Goal: Task Accomplishment & Management: Manage account settings

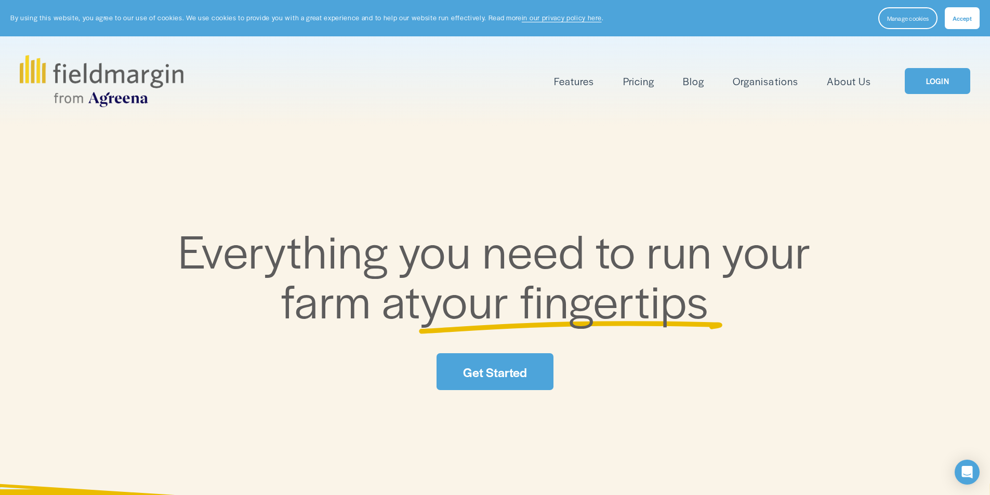
click at [925, 91] on link "LOGIN" at bounding box center [937, 81] width 65 height 27
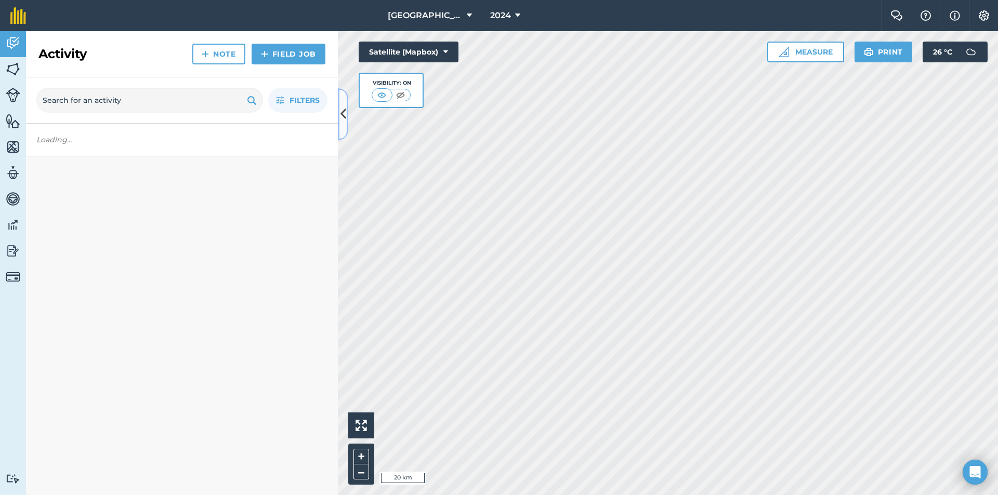
click at [340, 127] on button at bounding box center [343, 114] width 10 height 52
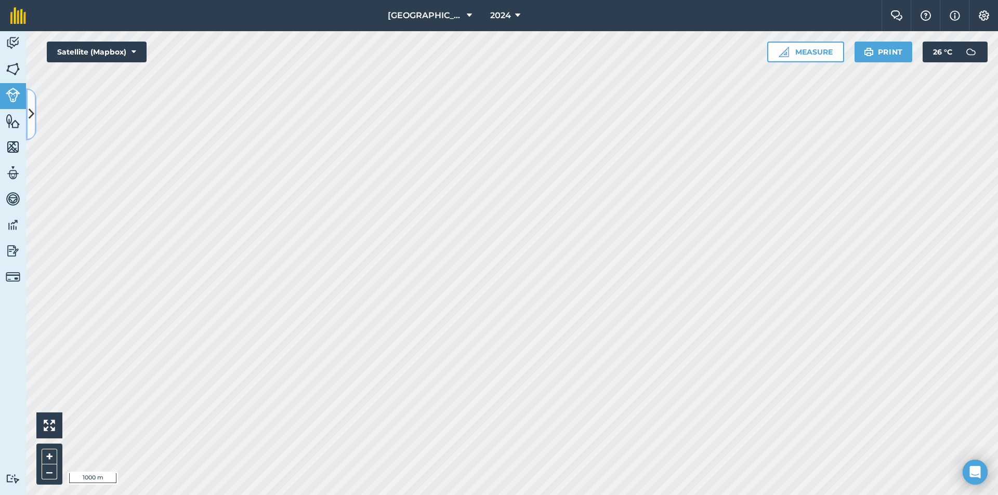
click at [31, 110] on icon at bounding box center [32, 114] width 6 height 18
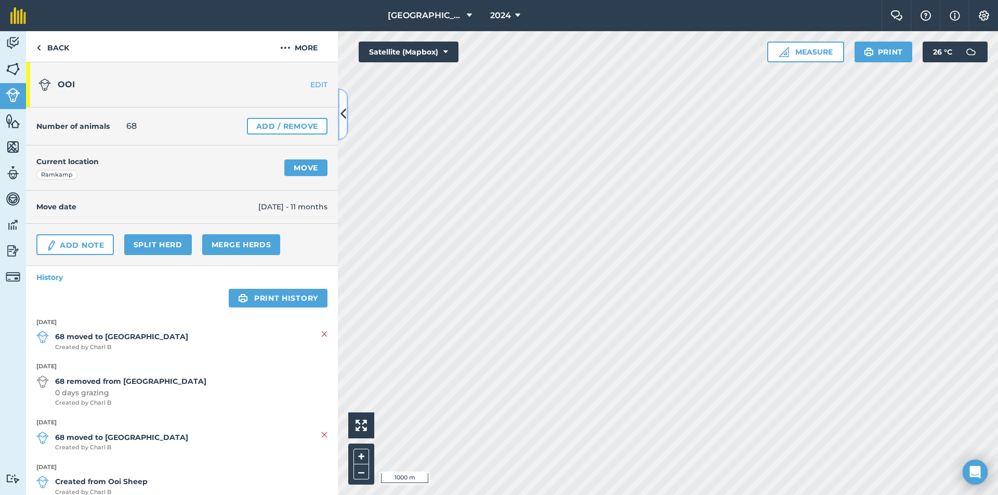
click at [342, 129] on button at bounding box center [343, 114] width 10 height 52
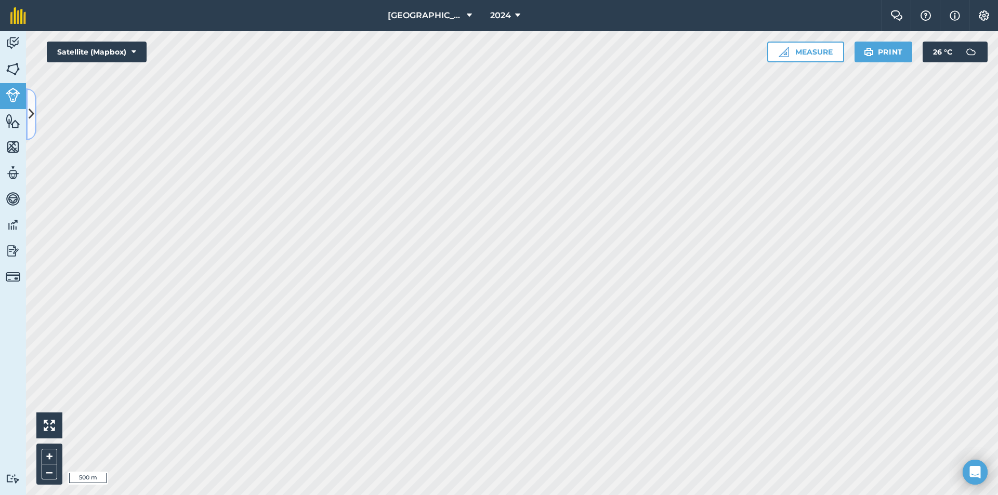
click at [33, 107] on icon at bounding box center [32, 114] width 6 height 18
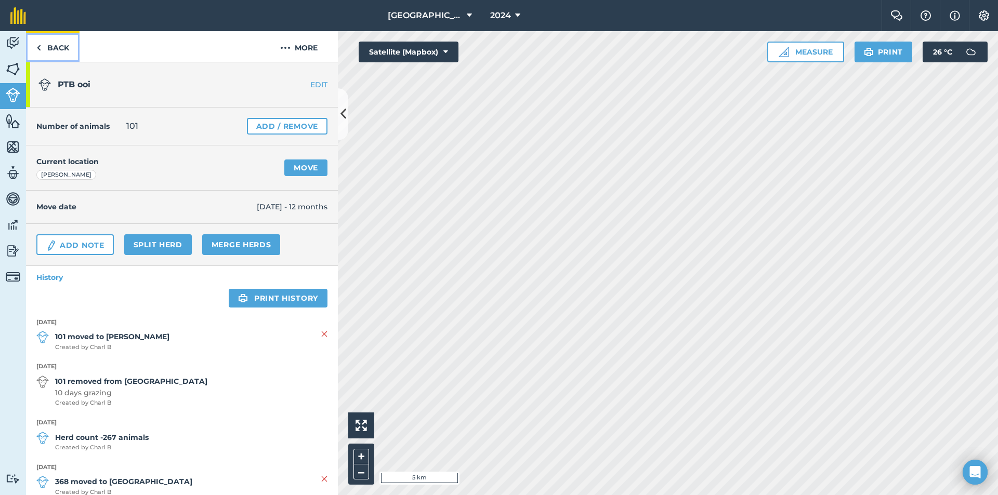
click at [37, 58] on link "Back" at bounding box center [53, 46] width 54 height 31
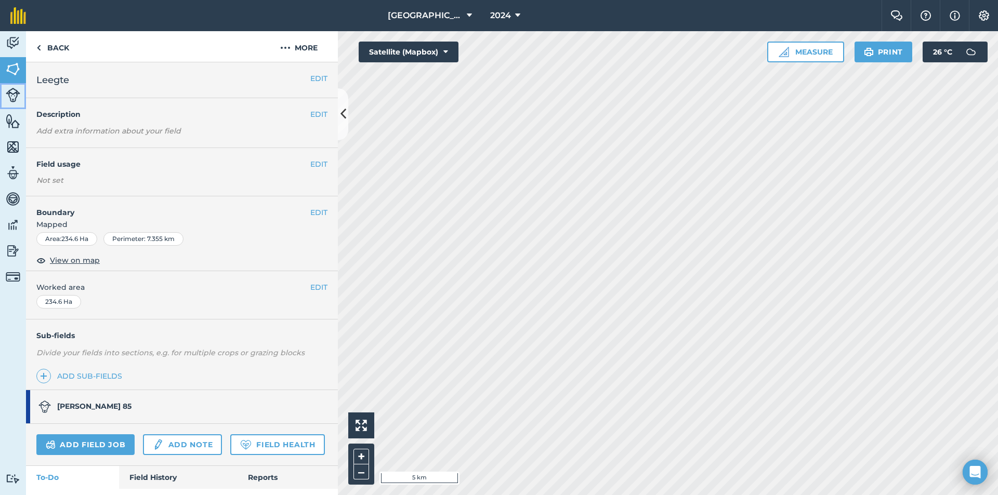
click at [8, 98] on img at bounding box center [13, 95] width 15 height 15
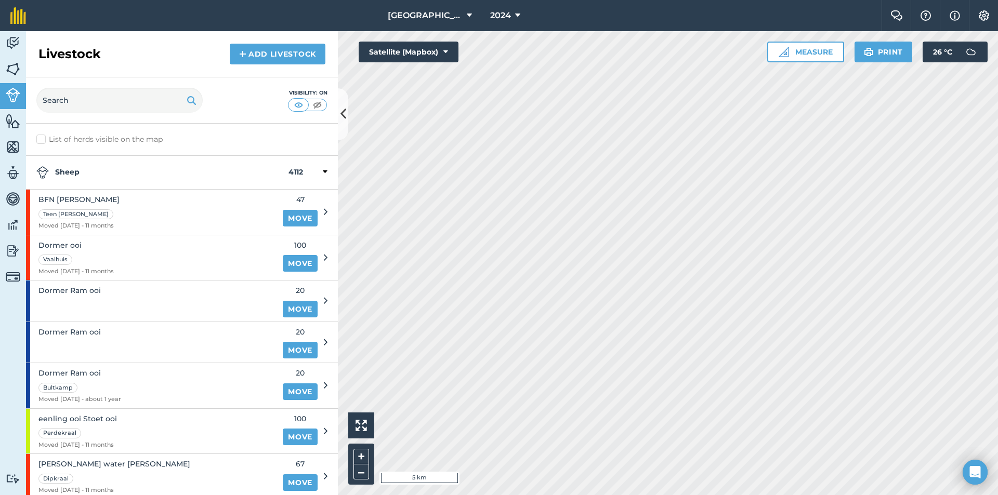
click at [323, 173] on icon at bounding box center [325, 171] width 5 height 9
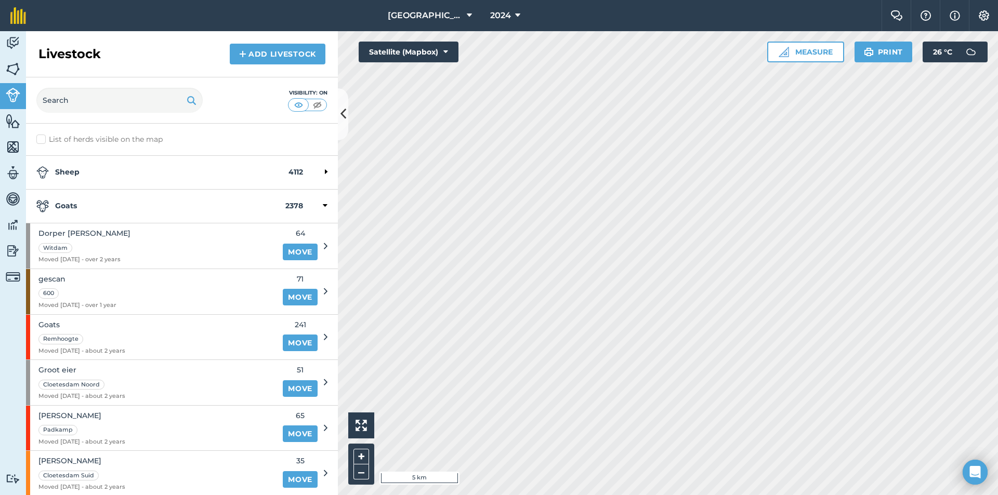
click at [323, 204] on icon at bounding box center [325, 205] width 5 height 9
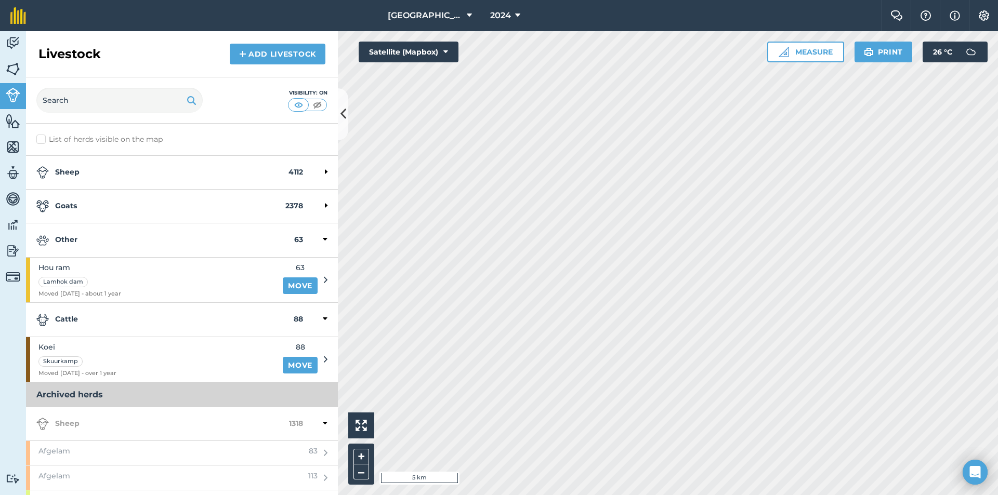
click at [321, 238] on div "Other 63" at bounding box center [182, 240] width 312 height 34
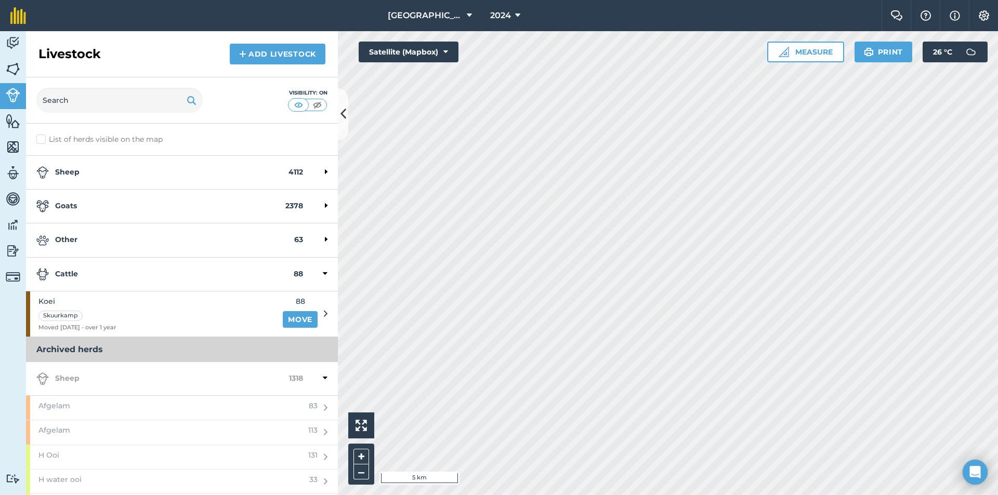
click at [323, 270] on icon at bounding box center [325, 273] width 5 height 9
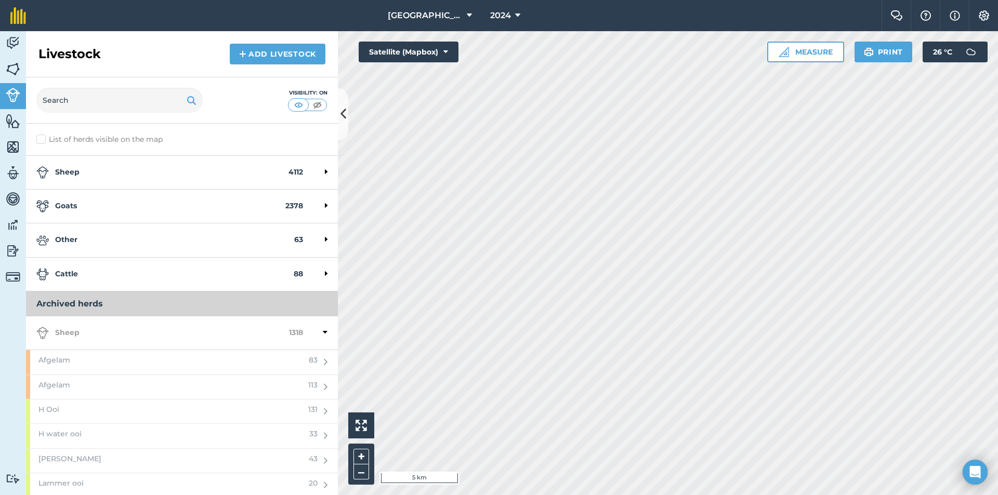
click at [77, 173] on strong "Sheep" at bounding box center [162, 172] width 252 height 12
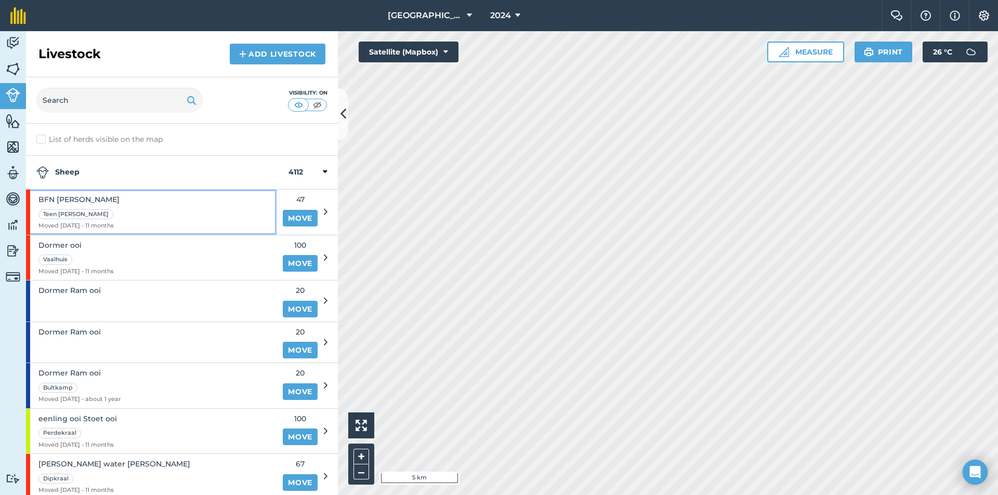
drag, startPoint x: 77, startPoint y: 173, endPoint x: 73, endPoint y: 214, distance: 40.7
click at [73, 214] on div "Teen Renier" at bounding box center [75, 214] width 75 height 10
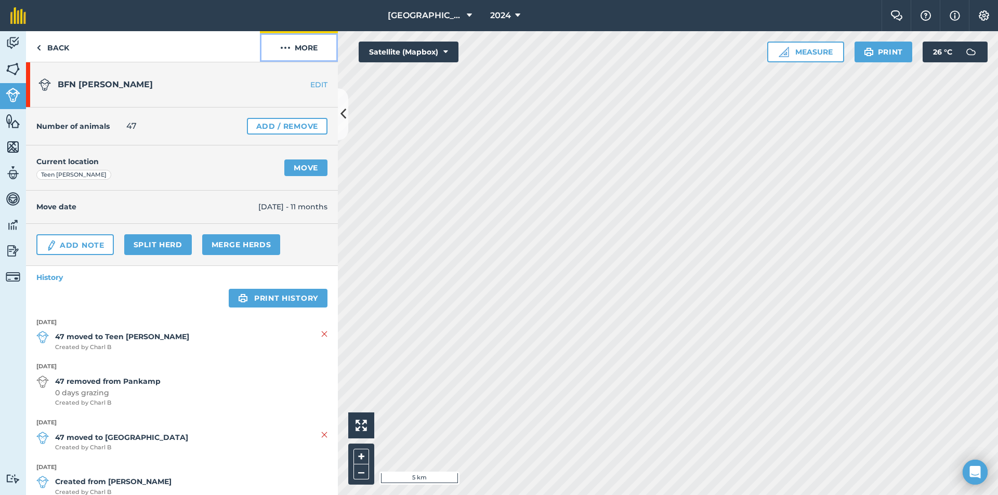
click at [316, 51] on button "More" at bounding box center [299, 46] width 78 height 31
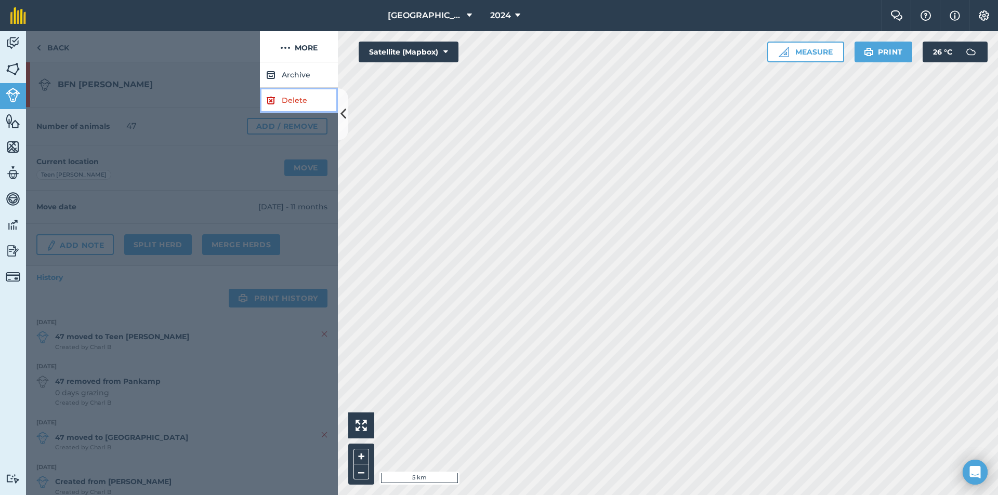
click at [289, 101] on link "Delete" at bounding box center [299, 100] width 78 height 25
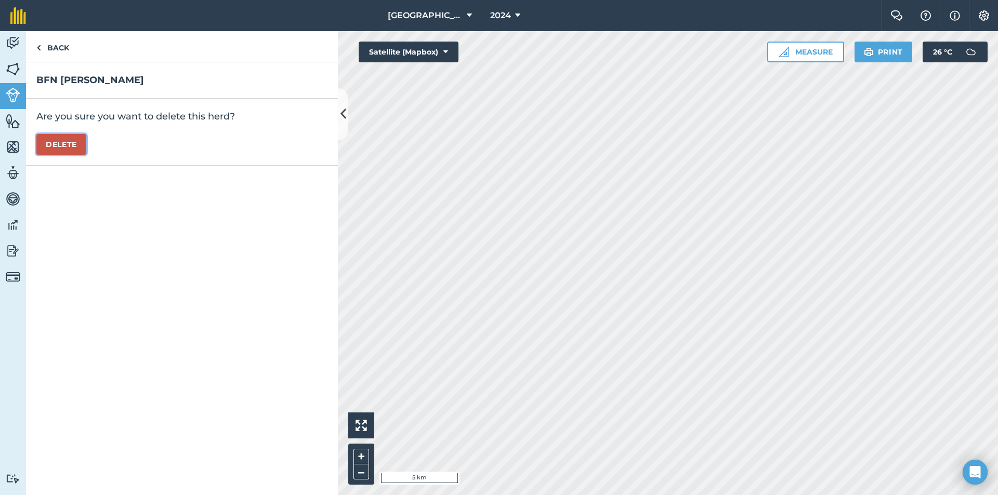
click at [66, 143] on button "Delete" at bounding box center [61, 144] width 50 height 21
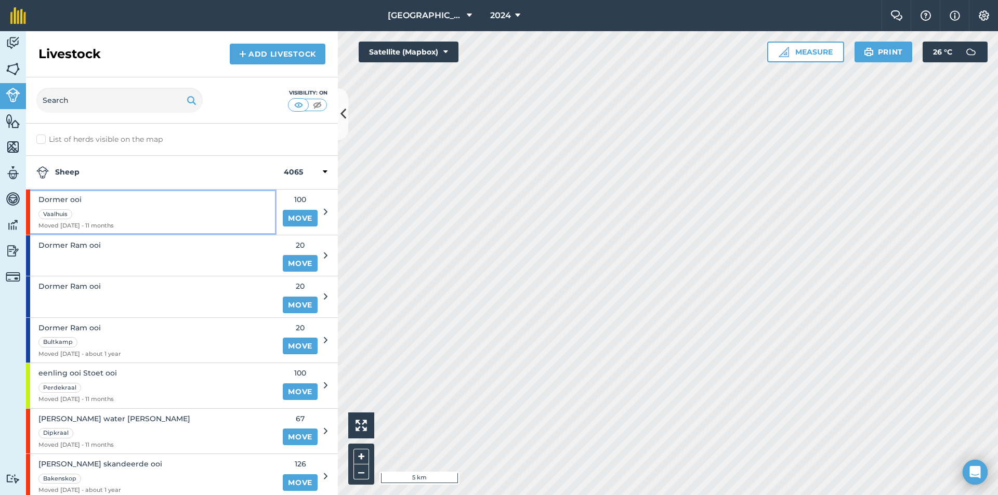
drag, startPoint x: 100, startPoint y: 200, endPoint x: 82, endPoint y: 201, distance: 18.3
click at [82, 201] on span "Dormer ooi" at bounding box center [75, 199] width 75 height 11
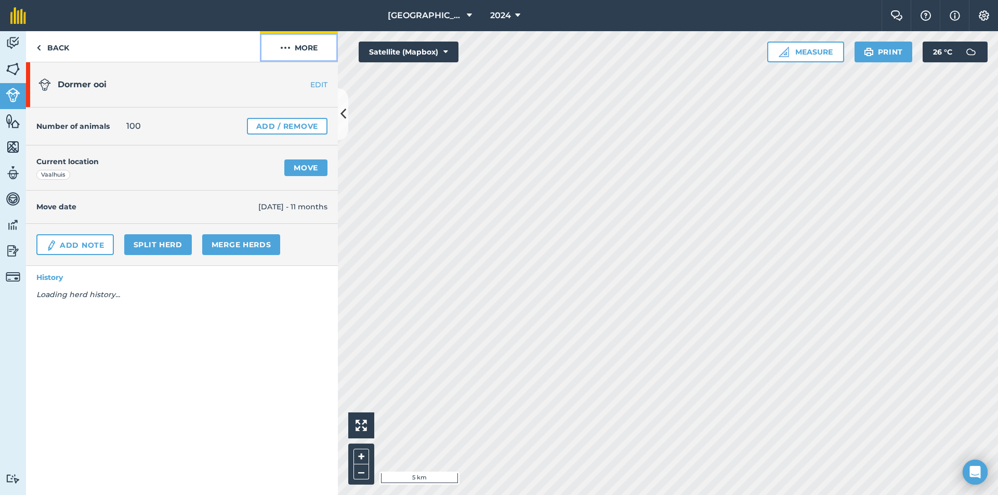
click at [298, 54] on button "More" at bounding box center [299, 46] width 78 height 31
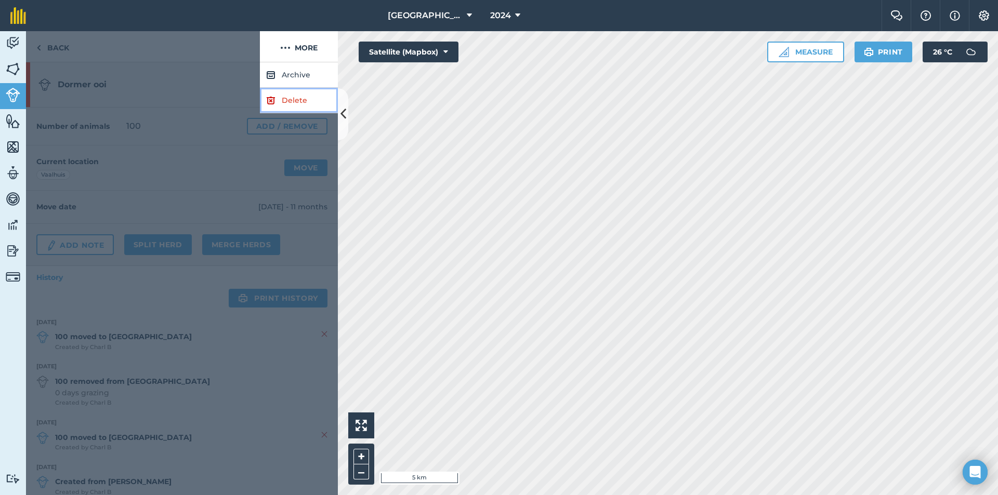
click at [274, 106] on img at bounding box center [270, 100] width 9 height 12
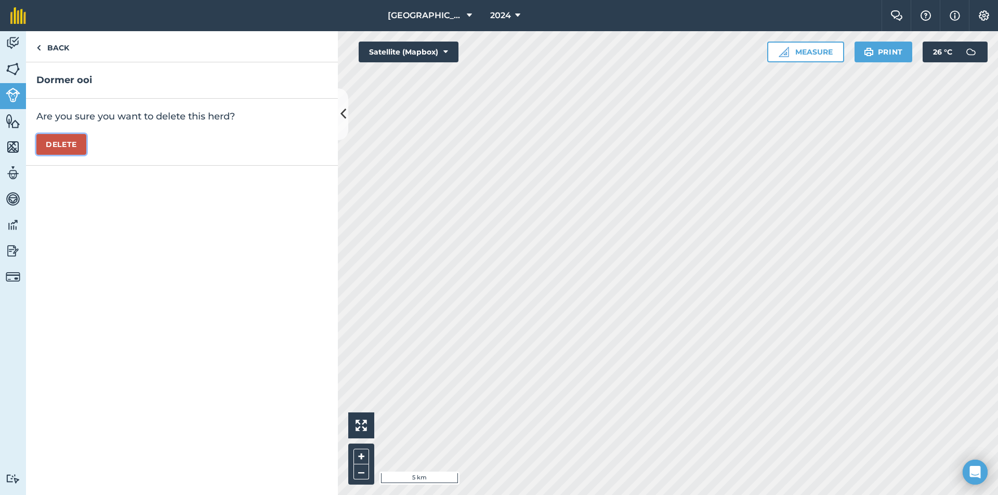
click at [69, 148] on button "Delete" at bounding box center [61, 144] width 50 height 21
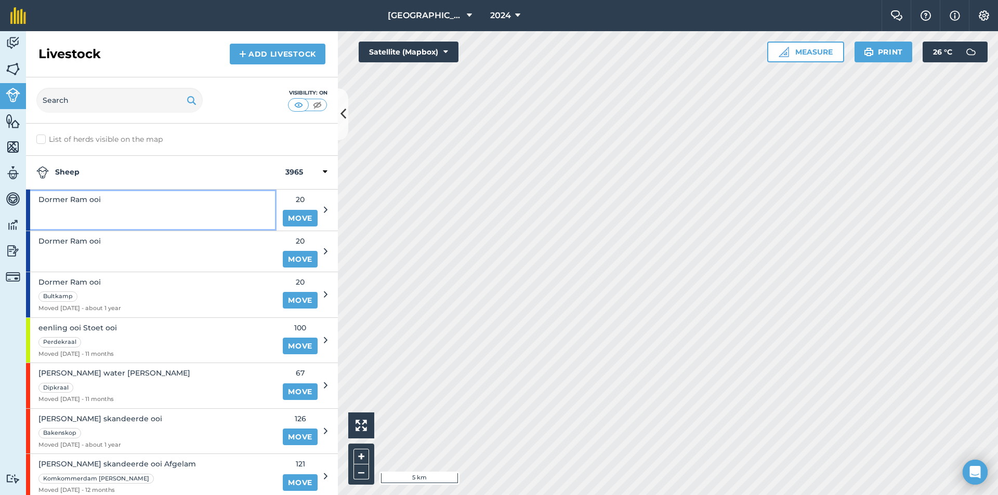
click at [117, 209] on div "Dormer Ram ooi" at bounding box center [151, 210] width 250 height 41
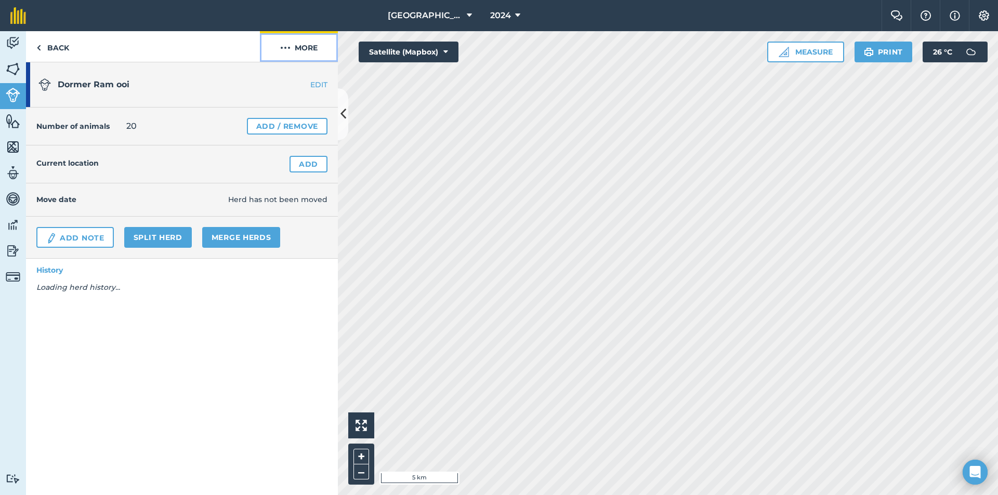
click at [299, 49] on button "More" at bounding box center [299, 46] width 78 height 31
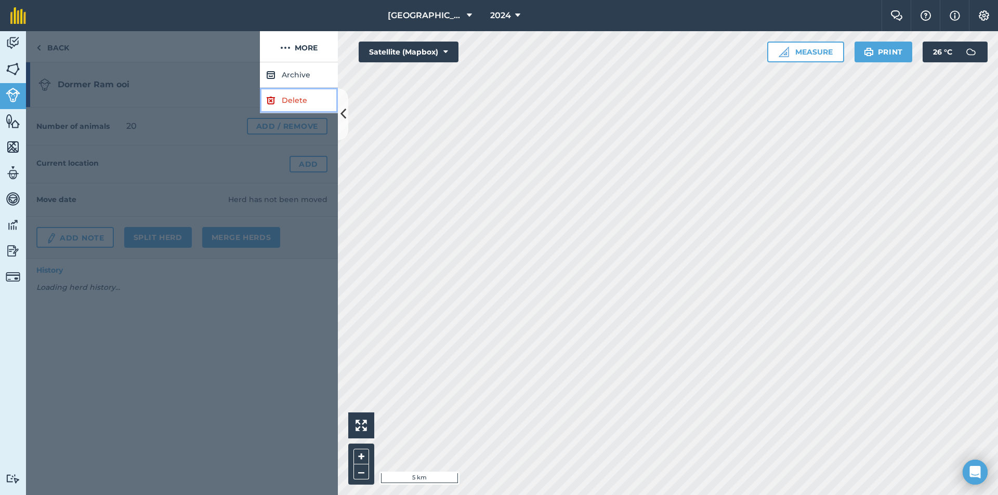
click at [285, 95] on link "Delete" at bounding box center [299, 100] width 78 height 25
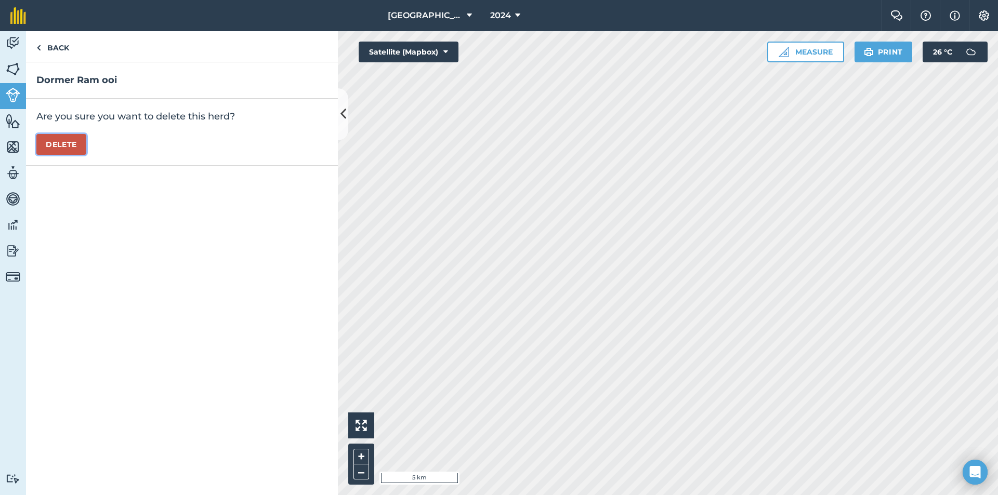
click at [66, 144] on button "Delete" at bounding box center [61, 144] width 50 height 21
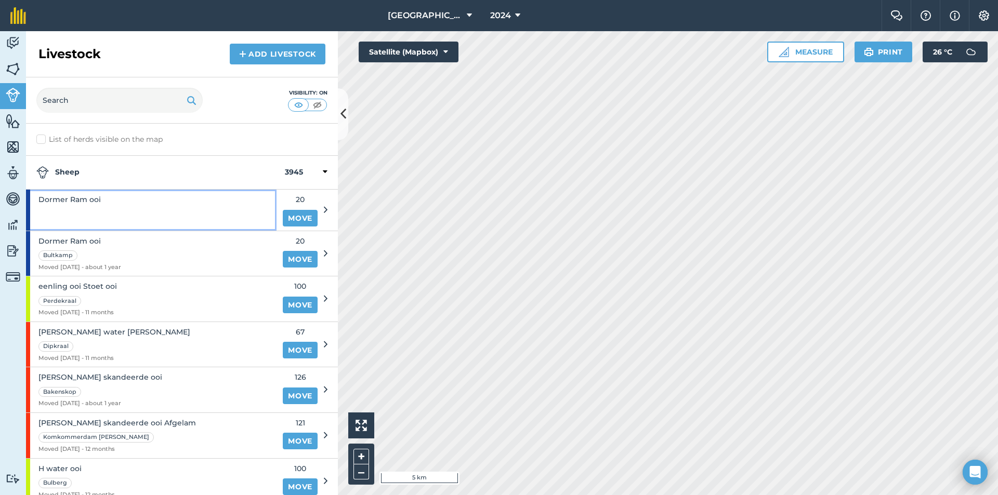
click at [102, 204] on div "Dormer Ram ooi" at bounding box center [151, 210] width 250 height 41
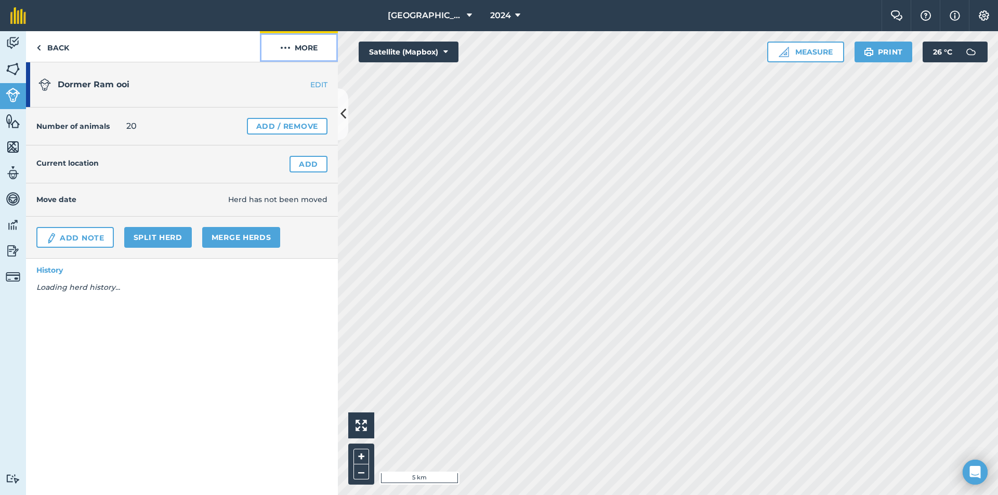
click at [309, 39] on button "More" at bounding box center [299, 46] width 78 height 31
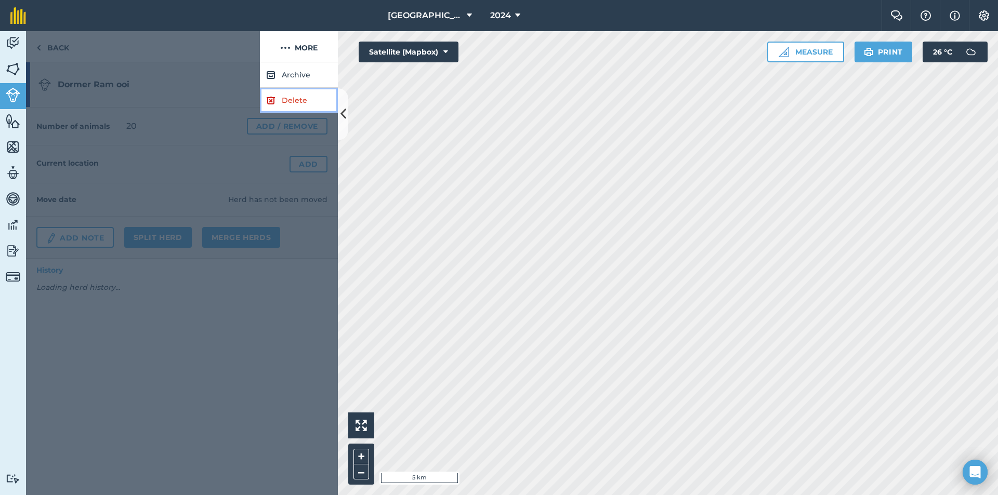
click at [277, 96] on link "Delete" at bounding box center [299, 100] width 78 height 25
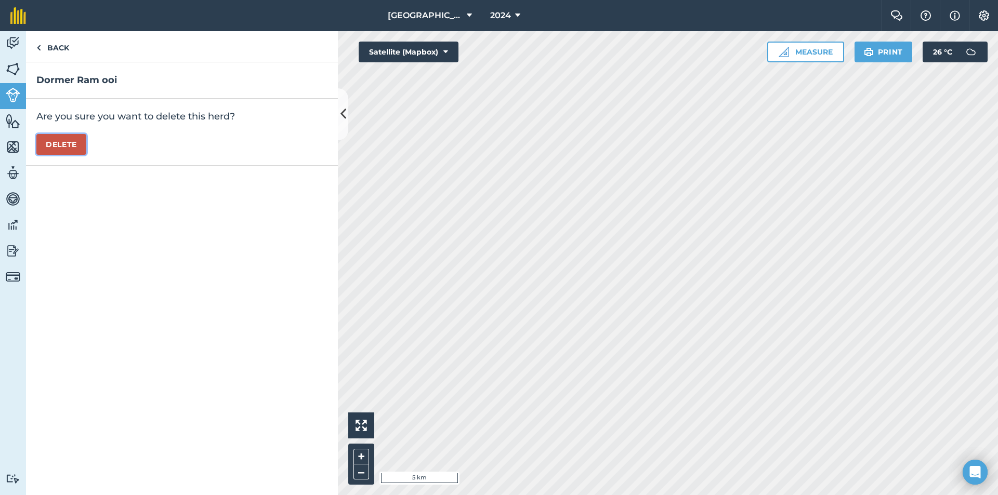
click at [50, 147] on button "Delete" at bounding box center [61, 144] width 50 height 21
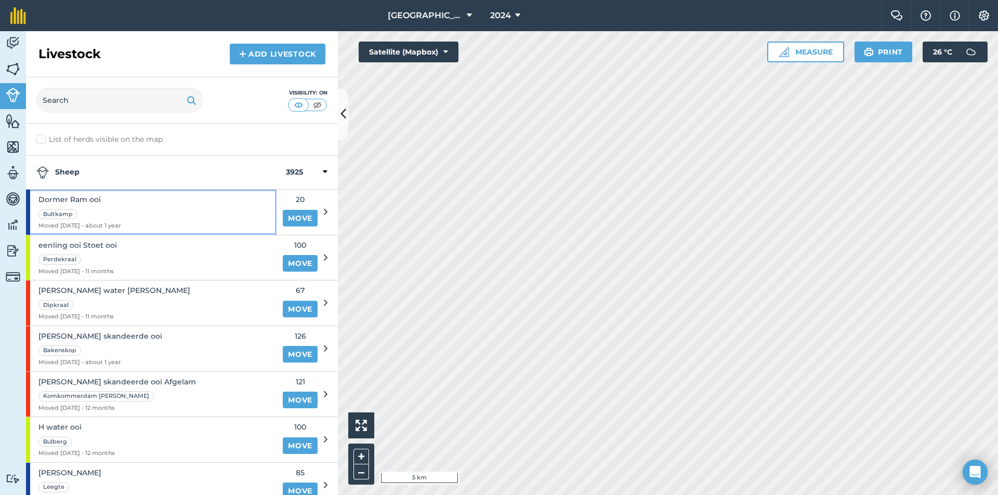
click at [111, 210] on div "Bultkamp" at bounding box center [79, 214] width 83 height 12
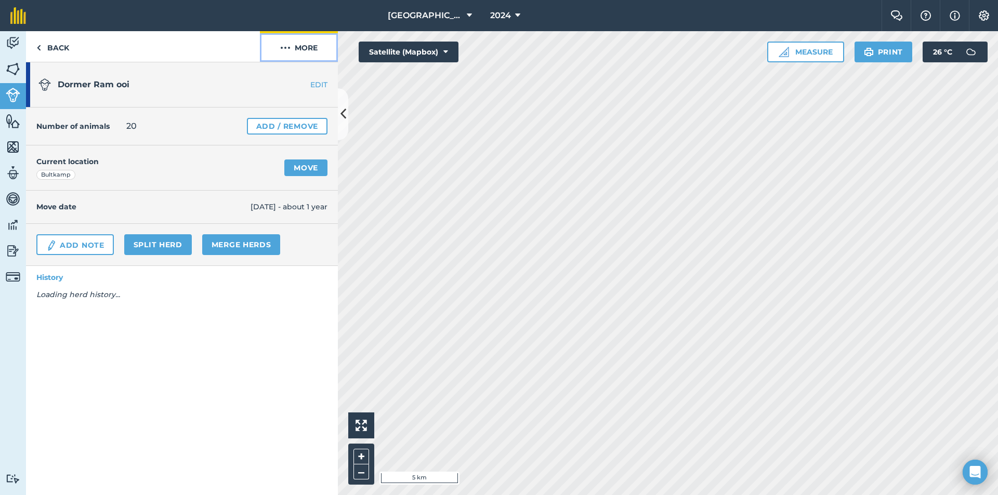
click at [305, 50] on button "More" at bounding box center [299, 46] width 78 height 31
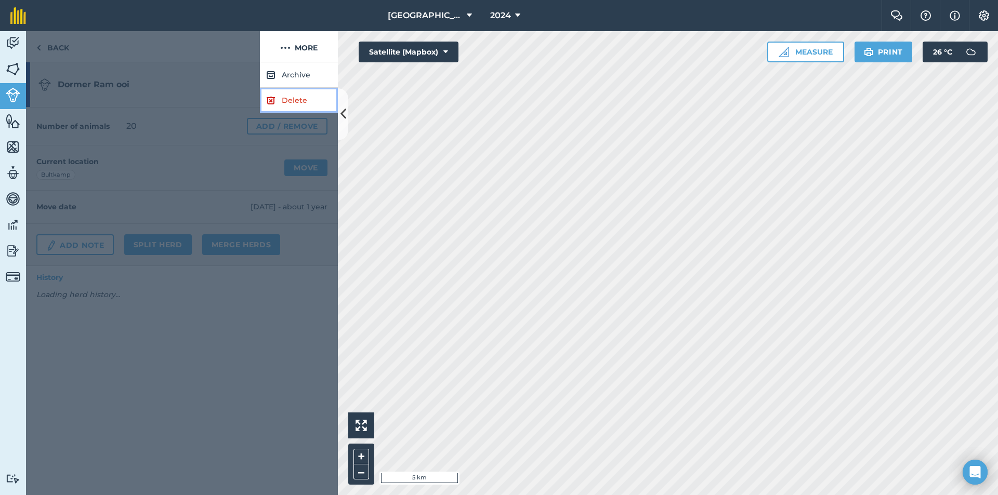
click at [265, 97] on link "Delete" at bounding box center [299, 100] width 78 height 25
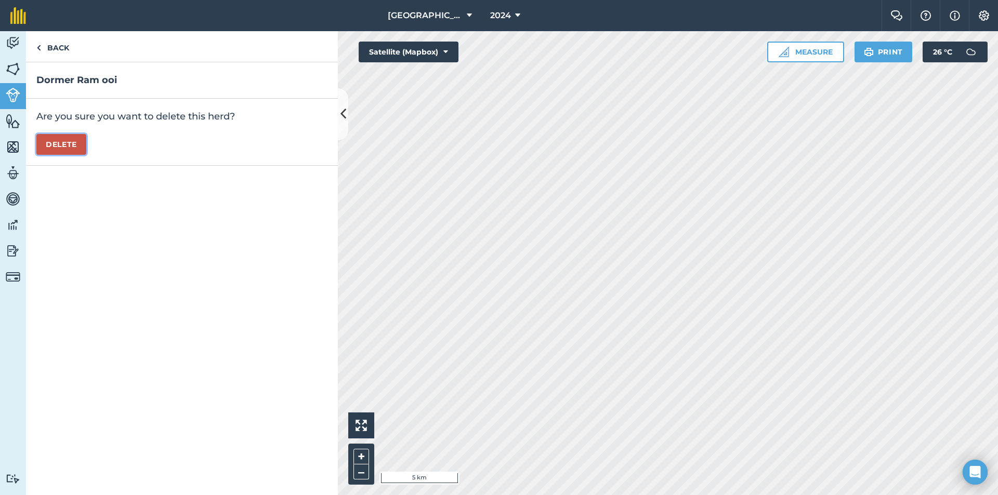
click at [59, 139] on button "Delete" at bounding box center [61, 144] width 50 height 21
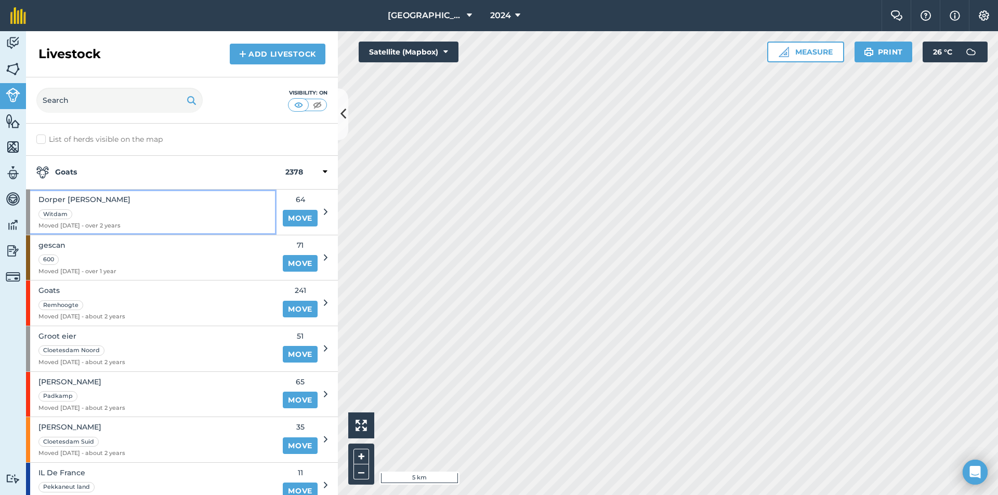
click at [90, 208] on div "Witdam" at bounding box center [84, 214] width 92 height 12
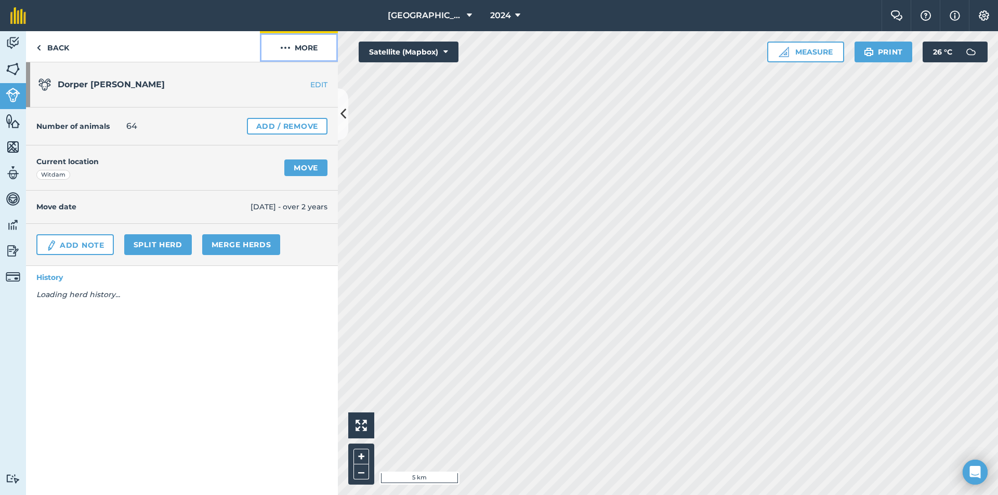
click at [305, 55] on button "More" at bounding box center [299, 46] width 78 height 31
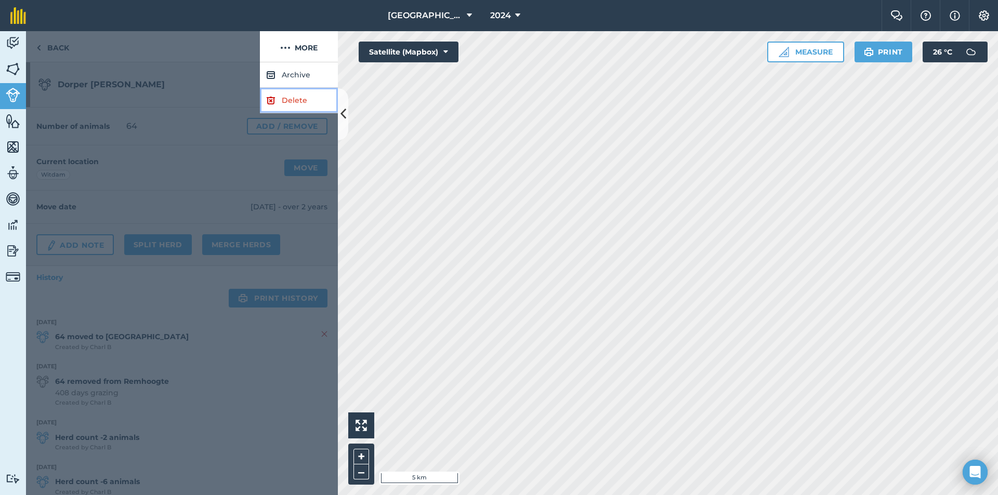
click at [277, 100] on link "Delete" at bounding box center [299, 100] width 78 height 25
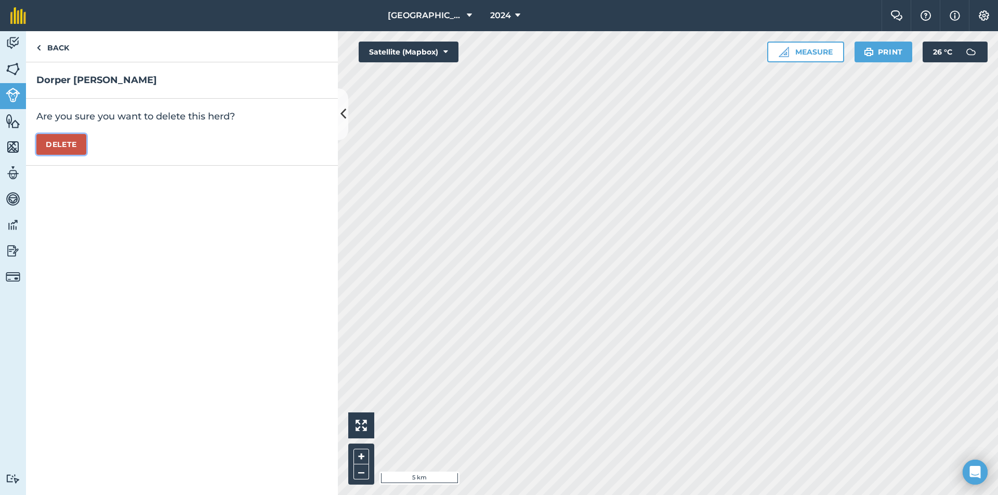
click at [64, 141] on button "Delete" at bounding box center [61, 144] width 50 height 21
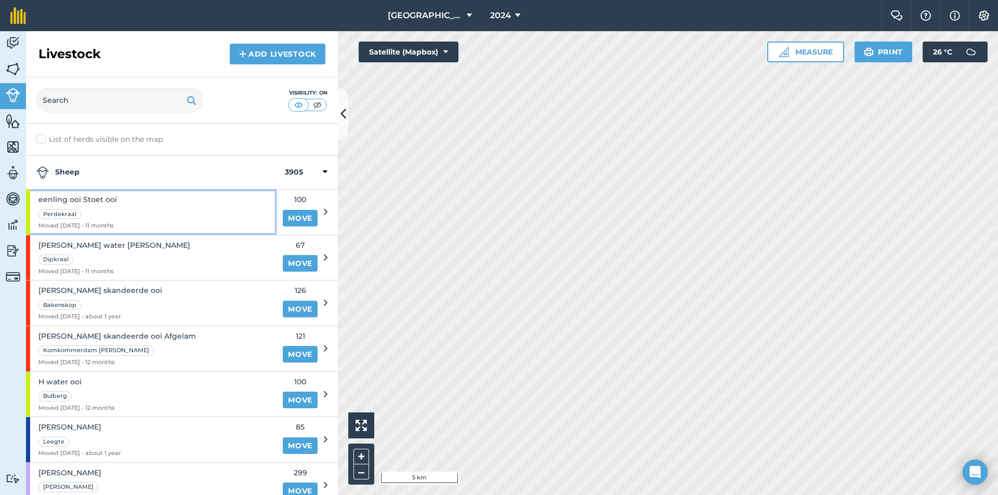
click at [87, 220] on div "eenling ooi Stoet ooi Perdekraal Moved 14/10/24 - 11 months" at bounding box center [77, 212] width 78 height 45
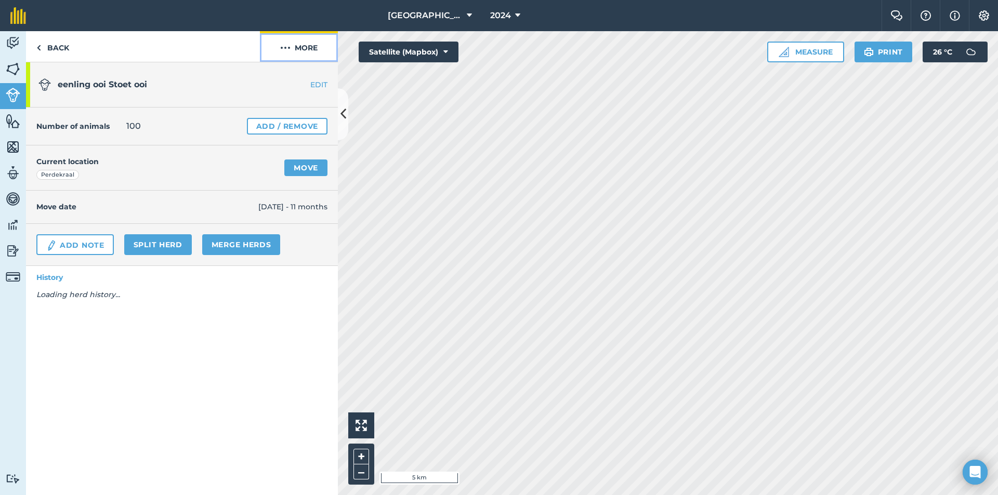
click at [297, 50] on button "More" at bounding box center [299, 46] width 78 height 31
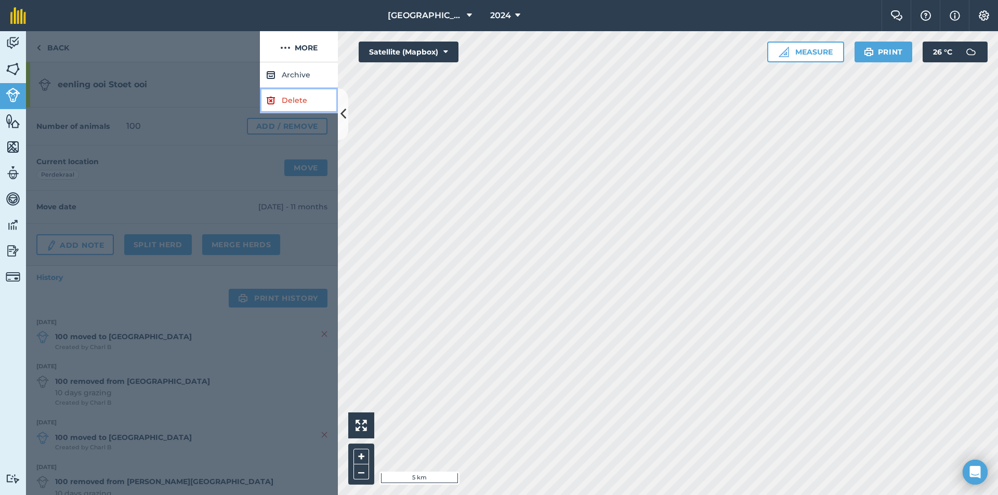
click at [289, 93] on link "Delete" at bounding box center [299, 100] width 78 height 25
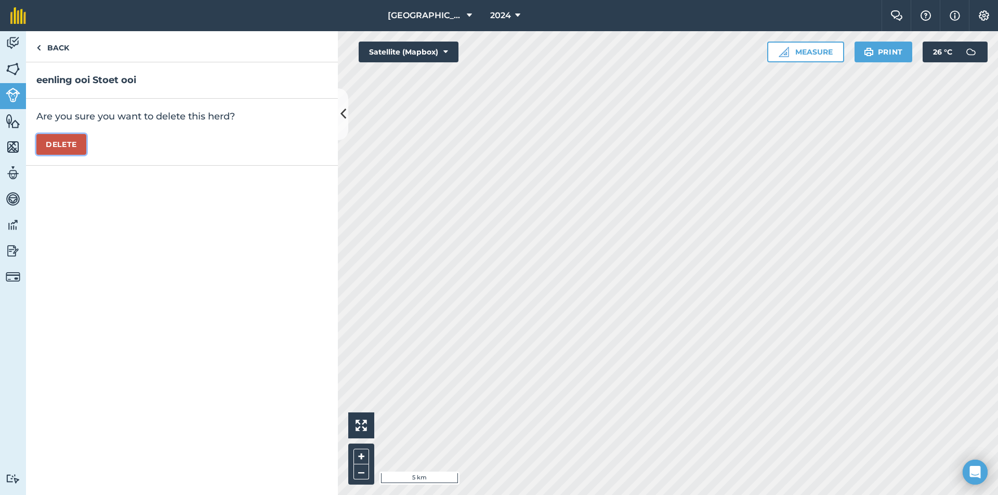
click at [49, 141] on button "Delete" at bounding box center [61, 144] width 50 height 21
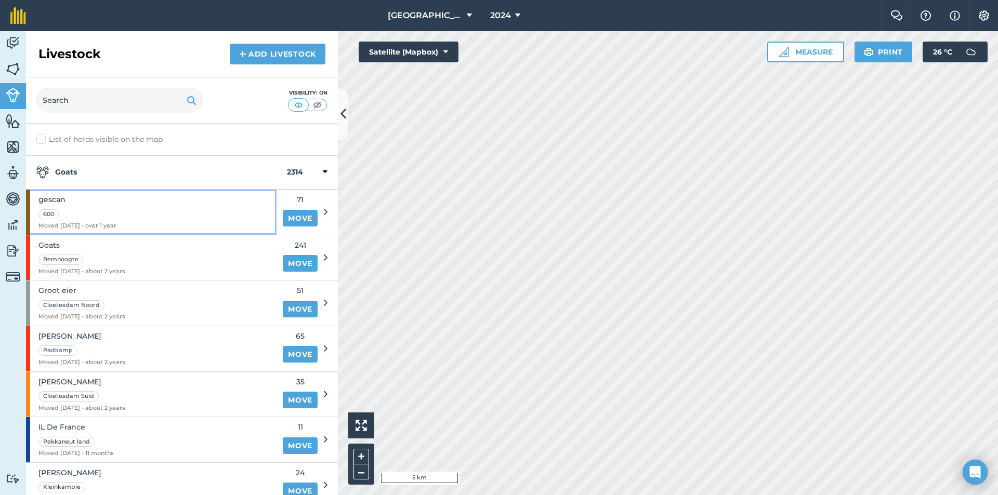
click at [100, 221] on div "gescan 600 Moved 11/01/24 - over 1 year" at bounding box center [77, 212] width 78 height 45
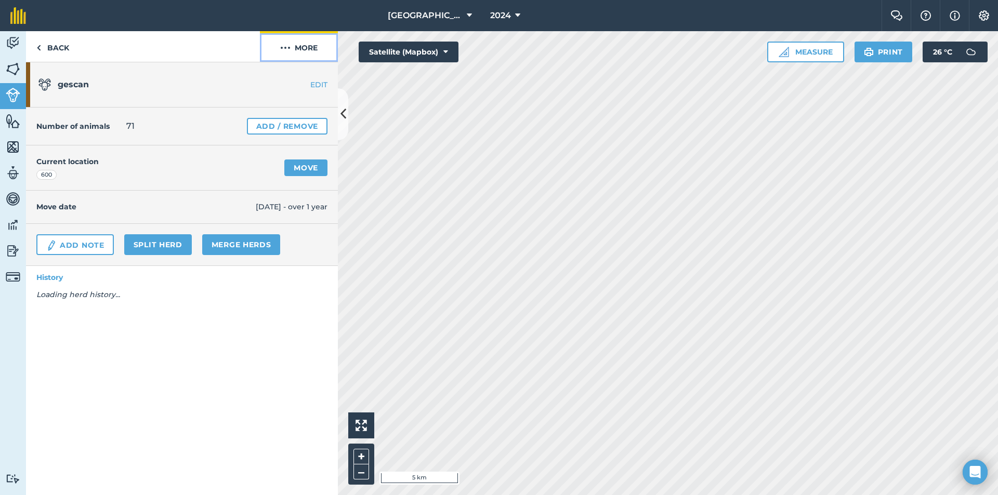
click at [295, 50] on button "More" at bounding box center [299, 46] width 78 height 31
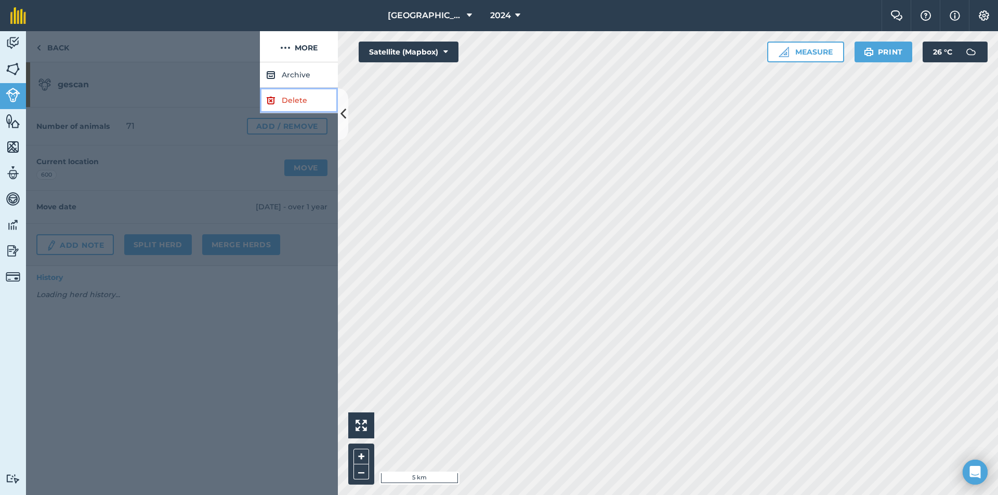
click at [286, 97] on link "Delete" at bounding box center [299, 100] width 78 height 25
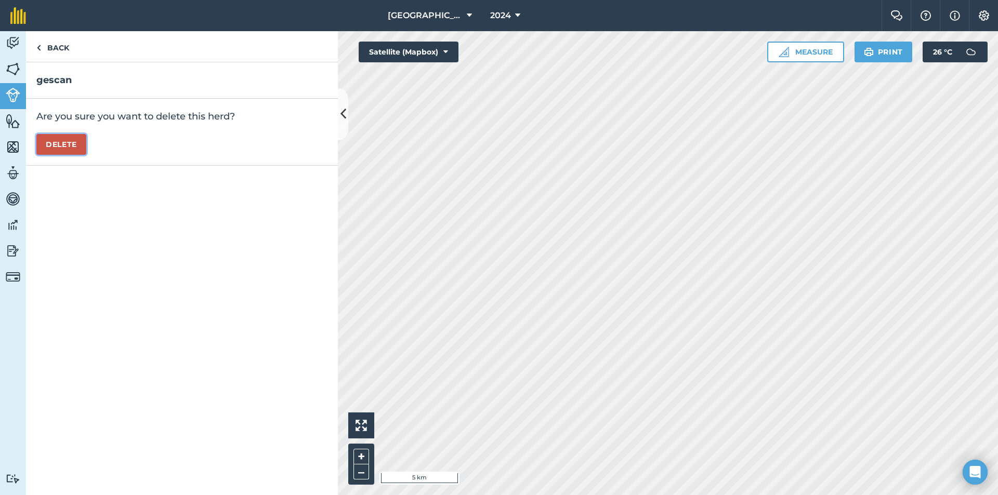
click at [83, 148] on button "Delete" at bounding box center [61, 144] width 50 height 21
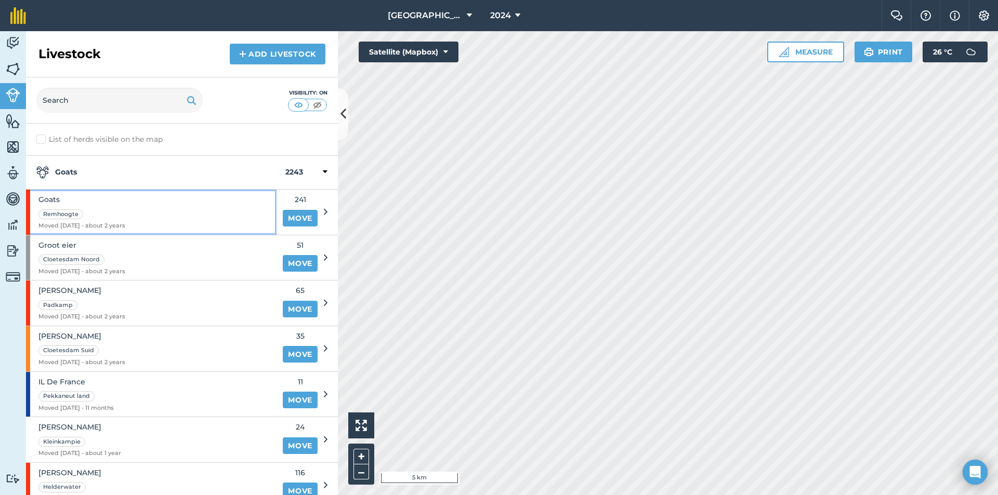
click at [94, 202] on span "Goats" at bounding box center [81, 199] width 87 height 11
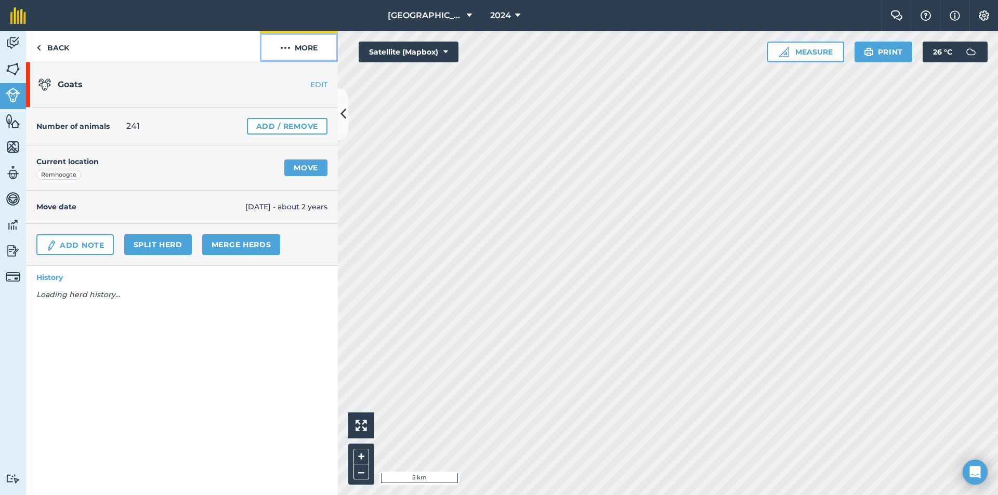
click at [305, 54] on button "More" at bounding box center [299, 46] width 78 height 31
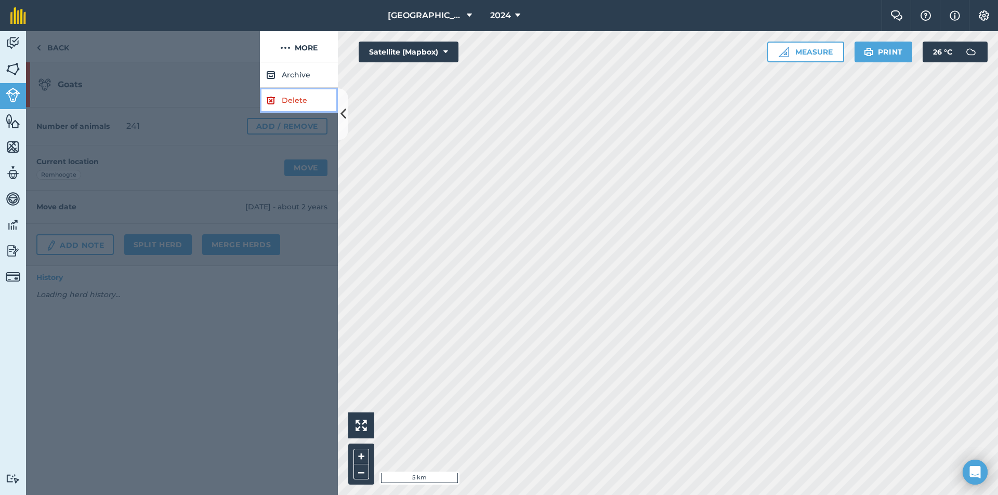
click at [266, 108] on link "Delete" at bounding box center [299, 100] width 78 height 25
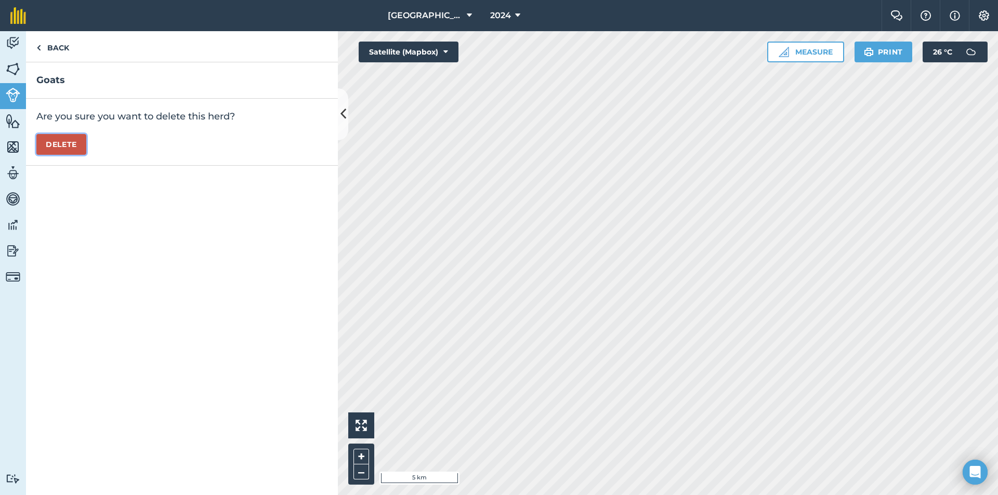
click at [57, 141] on button "Delete" at bounding box center [61, 144] width 50 height 21
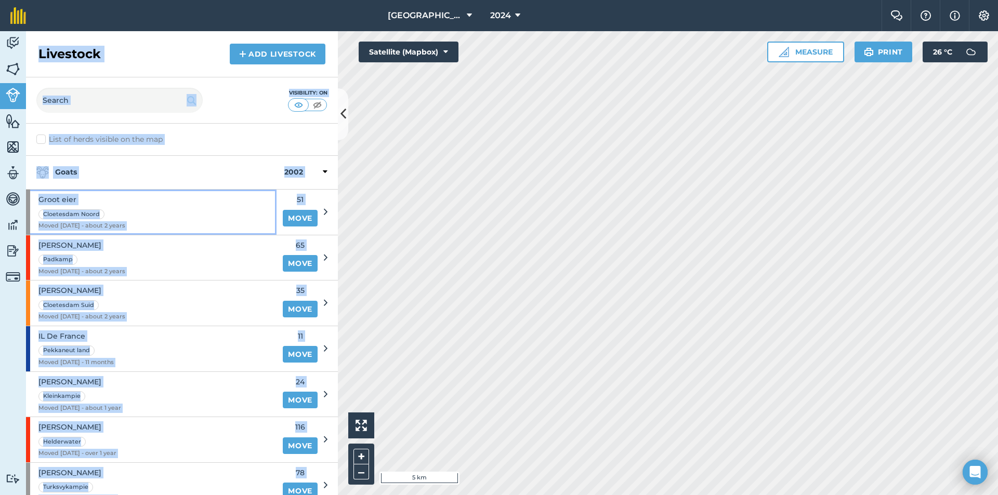
click at [146, 199] on div "Groot eier Cloetesdam Noord Moved 03/08/23 - about 2 years" at bounding box center [151, 212] width 250 height 45
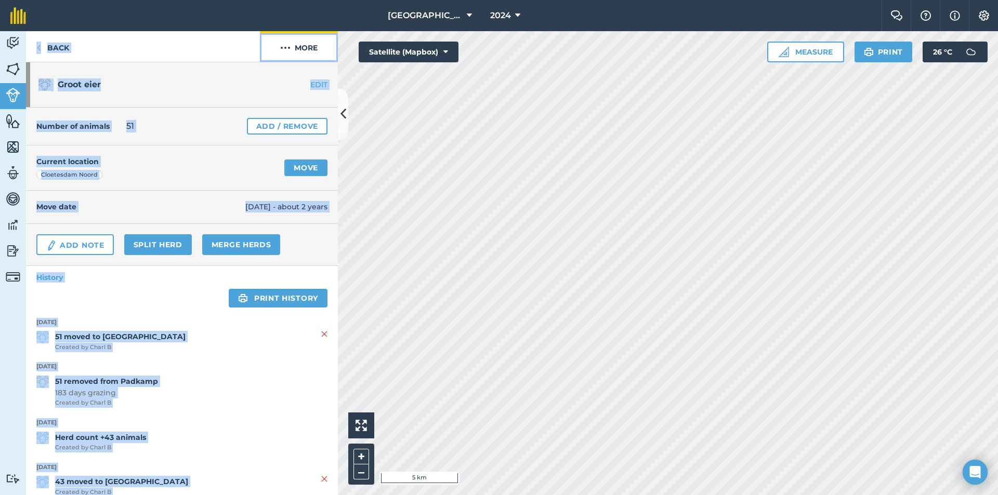
click at [293, 36] on button "More" at bounding box center [299, 46] width 78 height 31
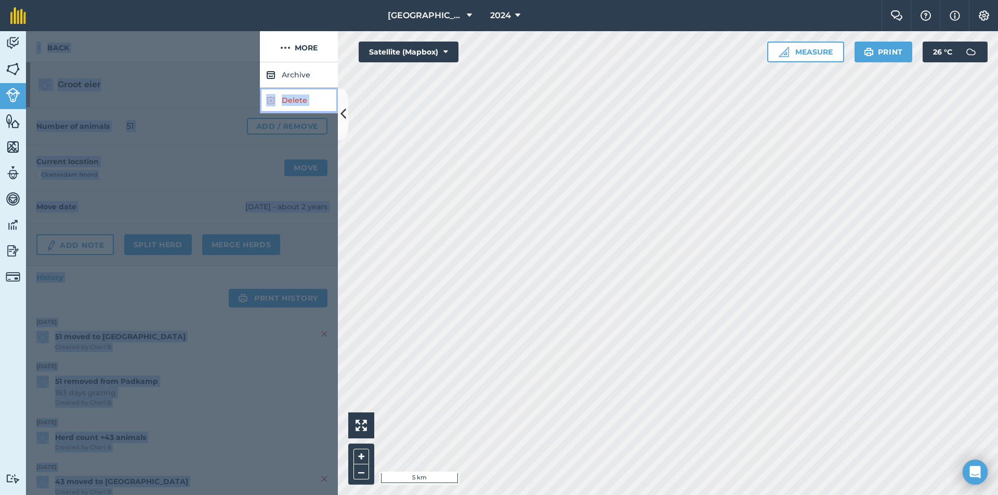
click at [280, 96] on link "Delete" at bounding box center [299, 100] width 78 height 25
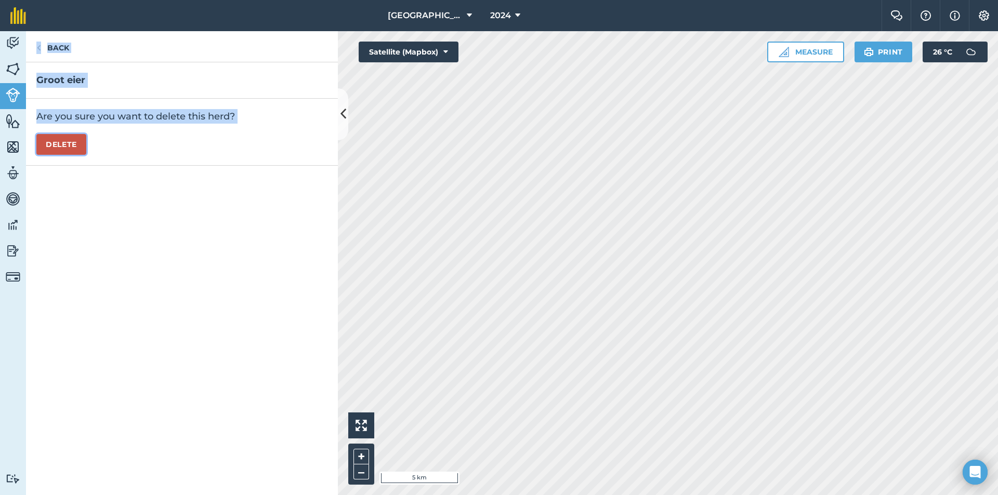
click at [53, 143] on button "Delete" at bounding box center [61, 144] width 50 height 21
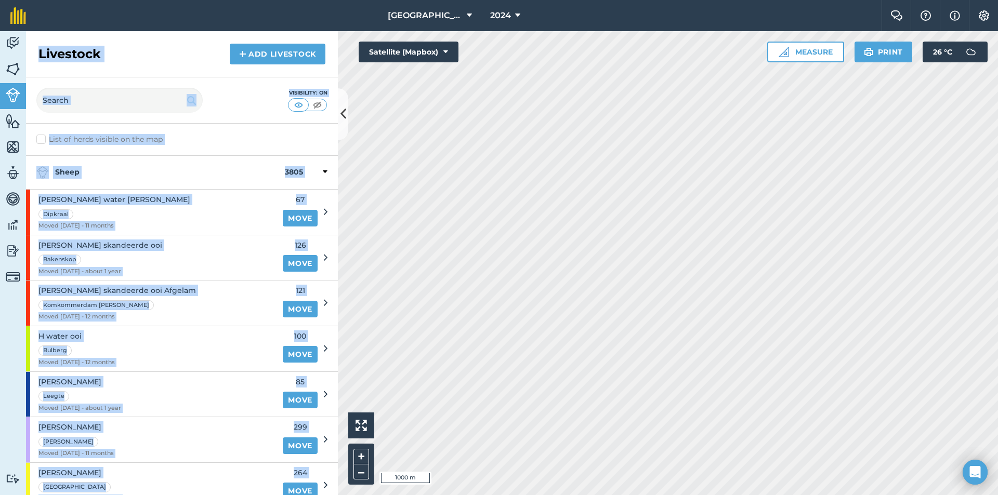
click at [70, 51] on h2 "Livestock" at bounding box center [69, 54] width 62 height 17
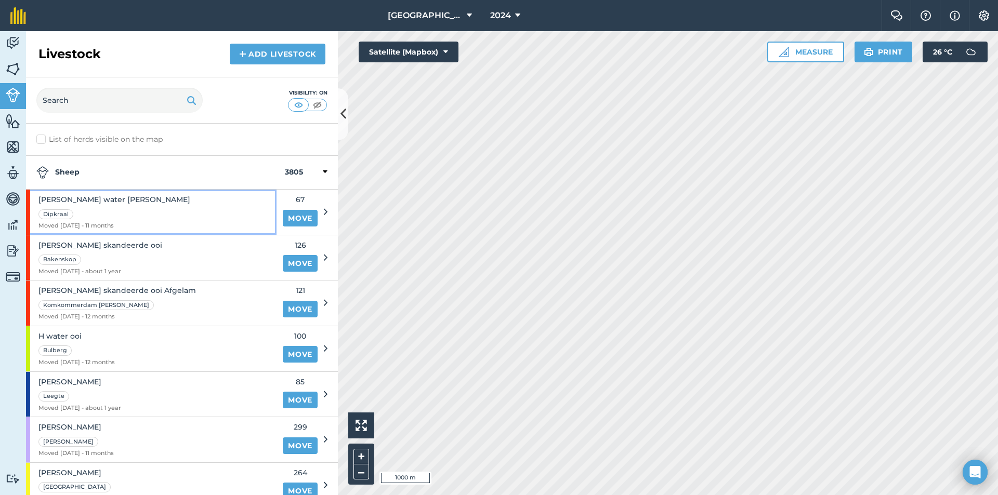
click at [114, 211] on div "Dipkraal" at bounding box center [114, 214] width 152 height 12
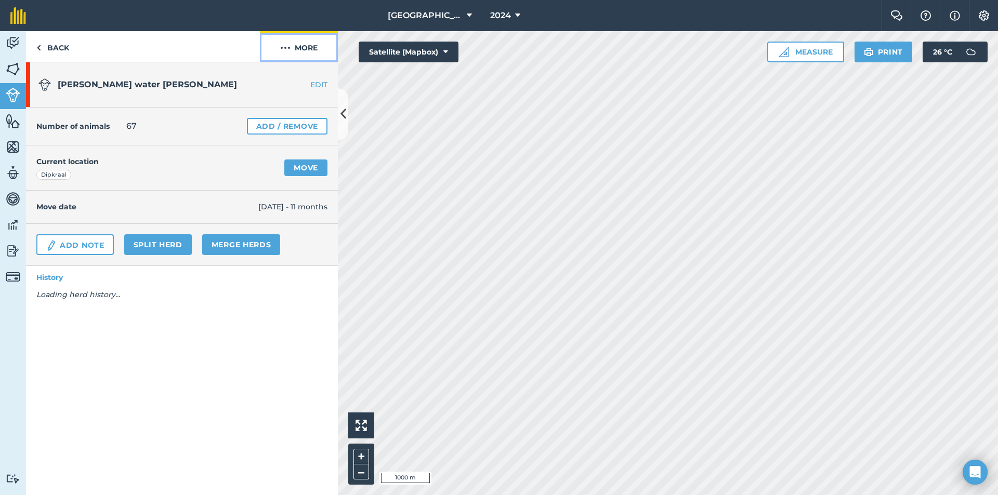
click at [303, 57] on button "More" at bounding box center [299, 46] width 78 height 31
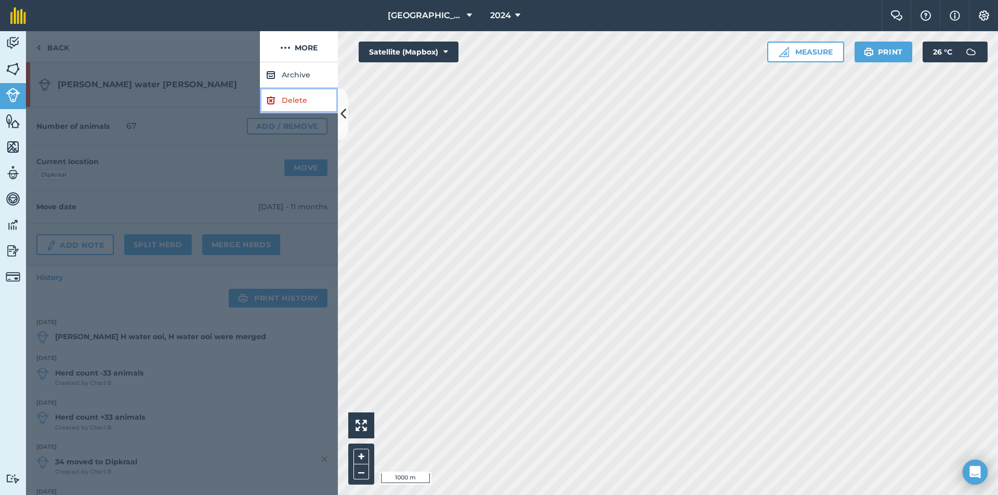
click at [281, 100] on link "Delete" at bounding box center [299, 100] width 78 height 25
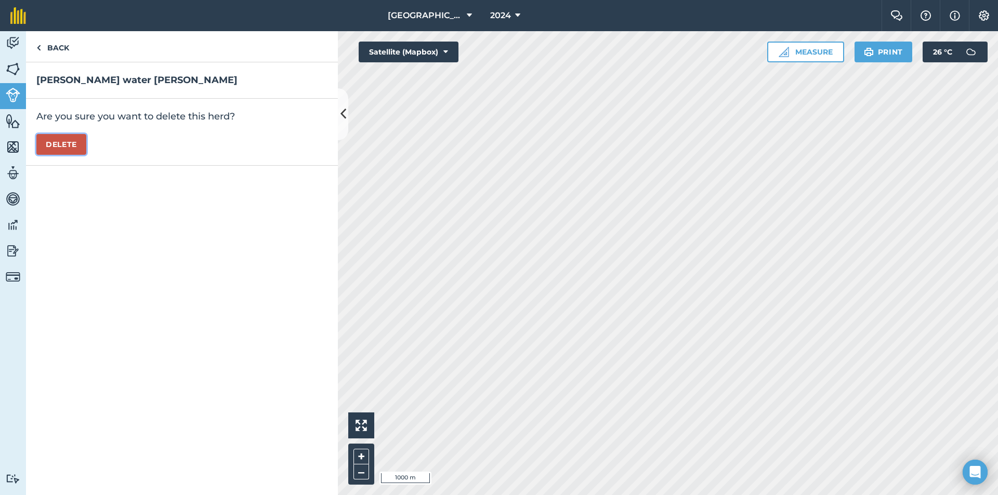
click at [70, 142] on button "Delete" at bounding box center [61, 144] width 50 height 21
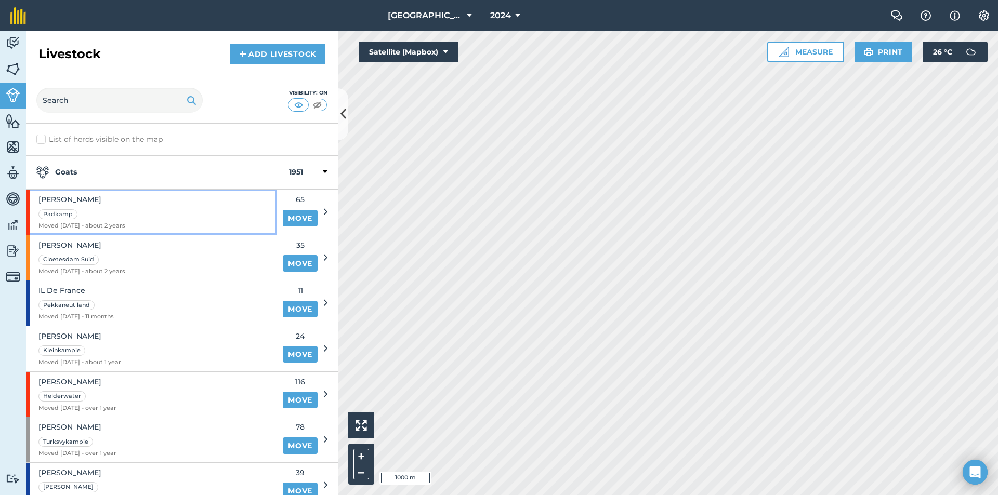
click at [124, 213] on div "Padkamp" at bounding box center [81, 214] width 87 height 12
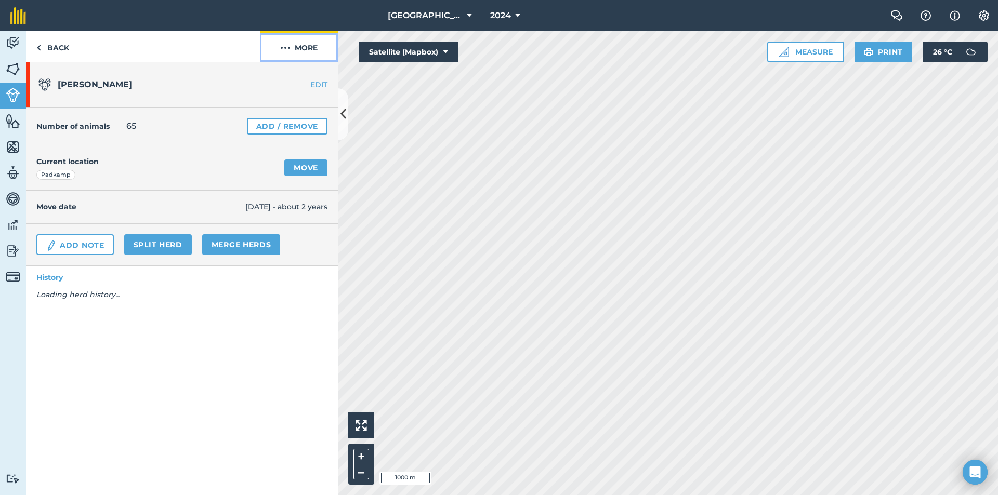
click at [288, 44] on img at bounding box center [285, 48] width 10 height 12
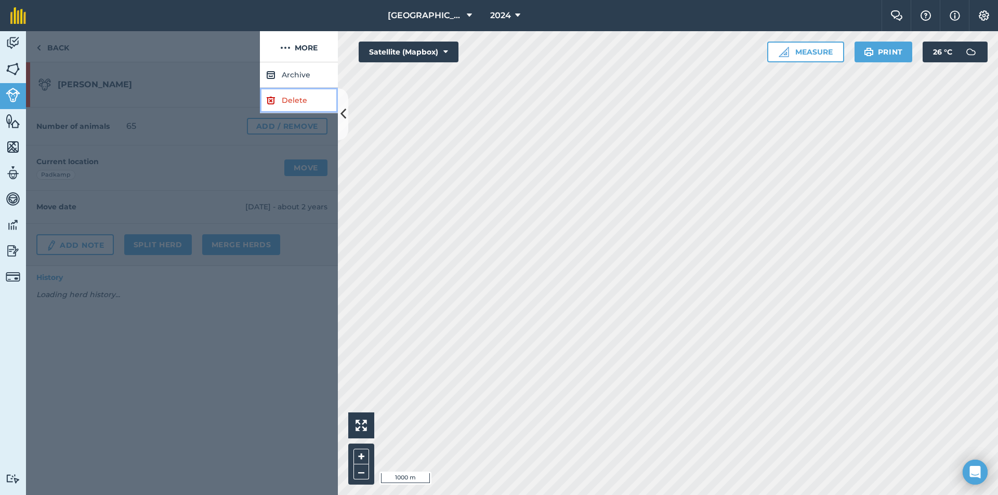
click at [271, 103] on img at bounding box center [270, 100] width 9 height 12
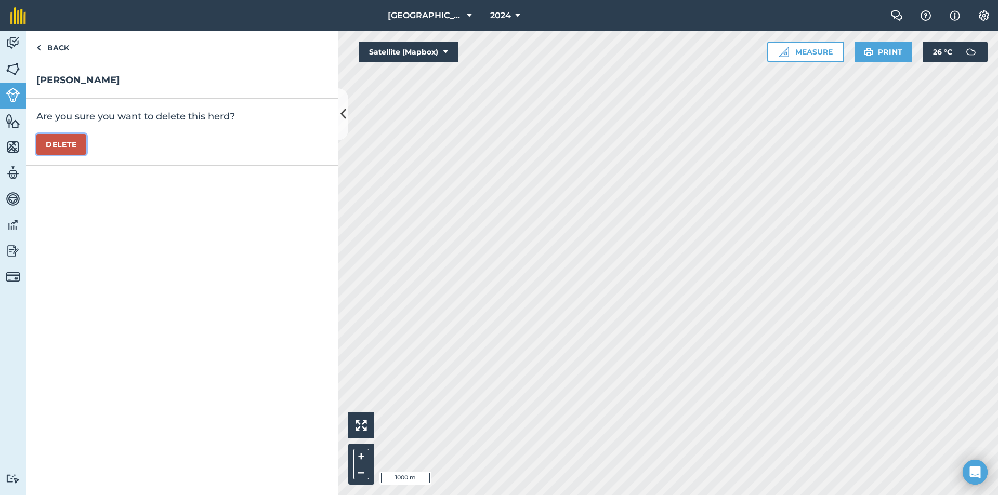
click at [59, 145] on button "Delete" at bounding box center [61, 144] width 50 height 21
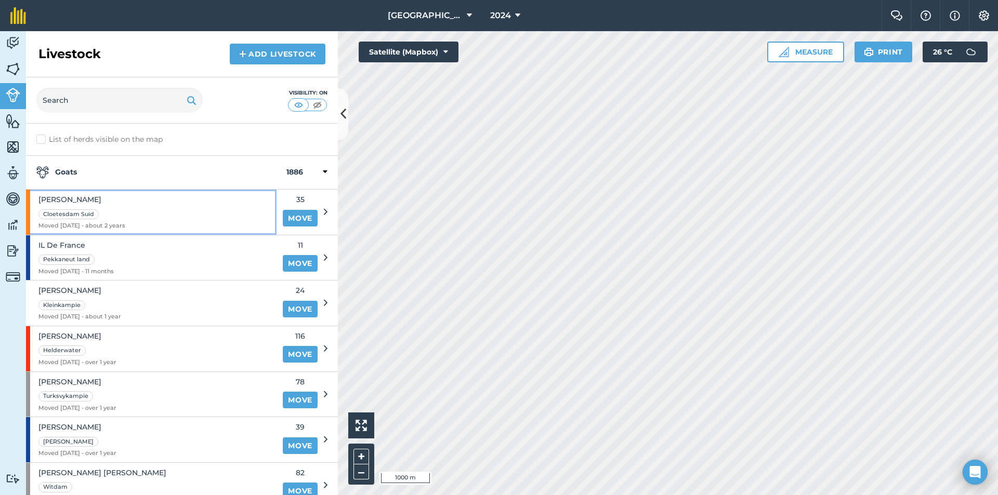
click at [117, 217] on div "Cloetesdam Suid" at bounding box center [81, 214] width 87 height 12
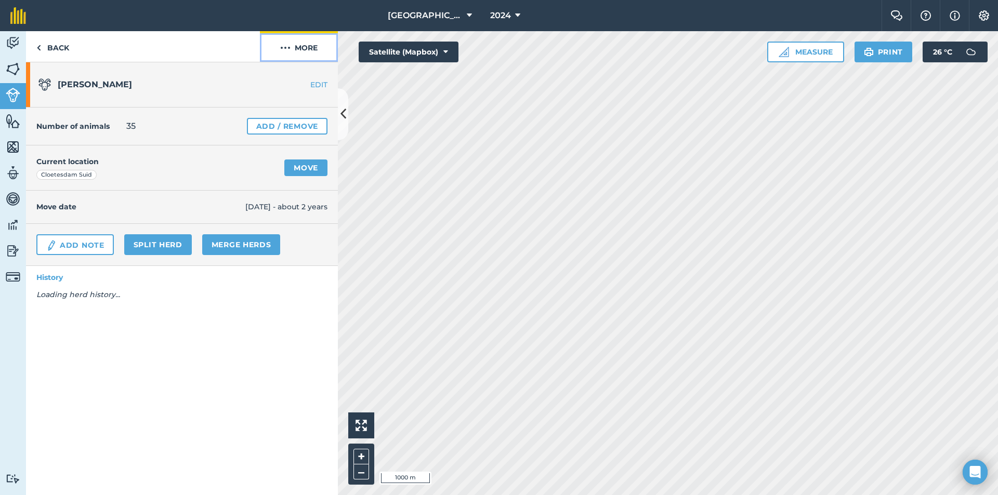
click at [288, 54] on button "More" at bounding box center [299, 46] width 78 height 31
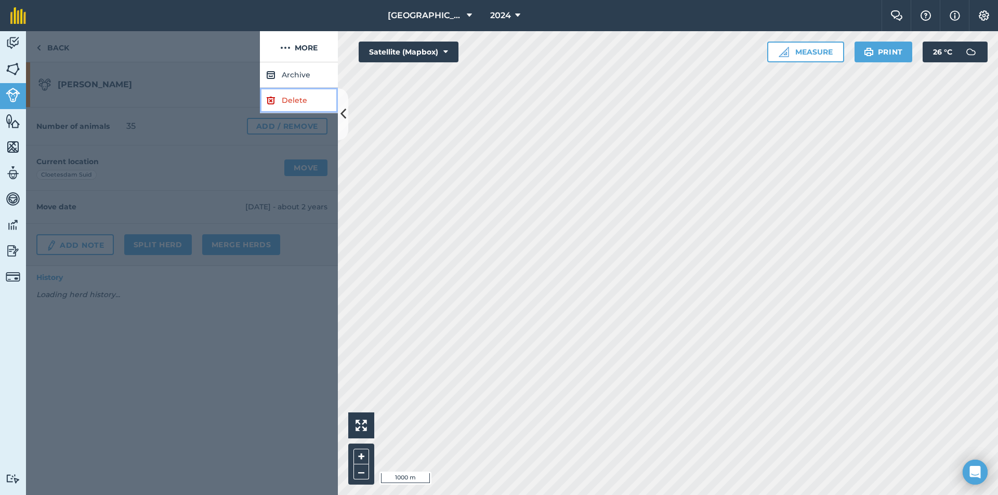
click at [264, 97] on link "Delete" at bounding box center [299, 100] width 78 height 25
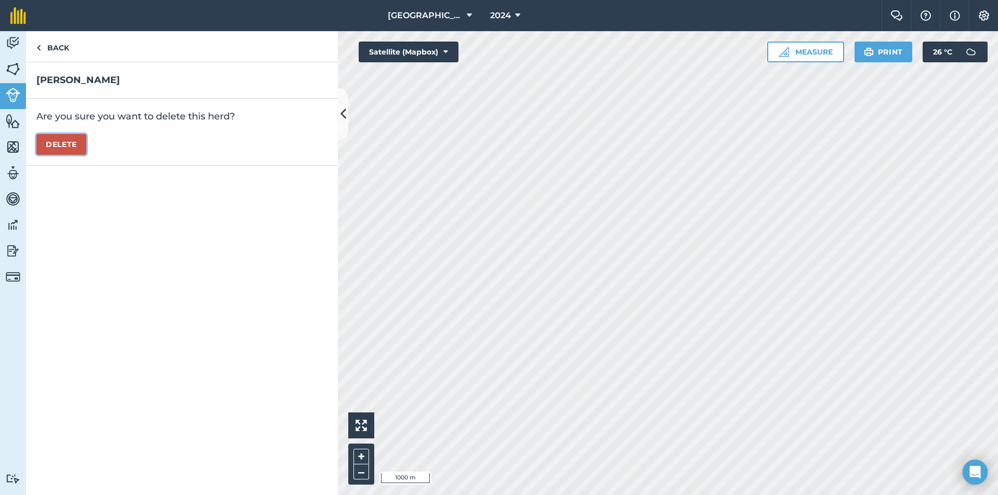
click at [50, 147] on button "Delete" at bounding box center [61, 144] width 50 height 21
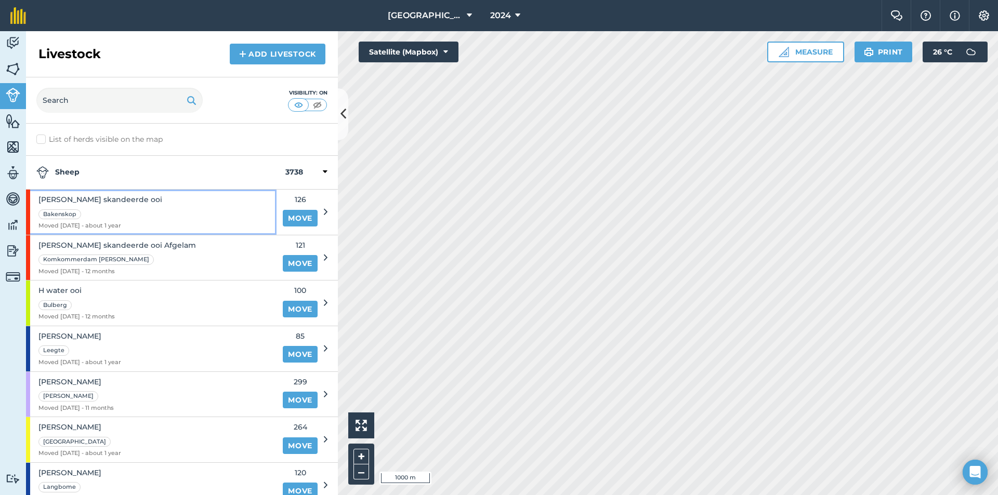
click at [101, 210] on div "Bakenskop" at bounding box center [100, 214] width 124 height 12
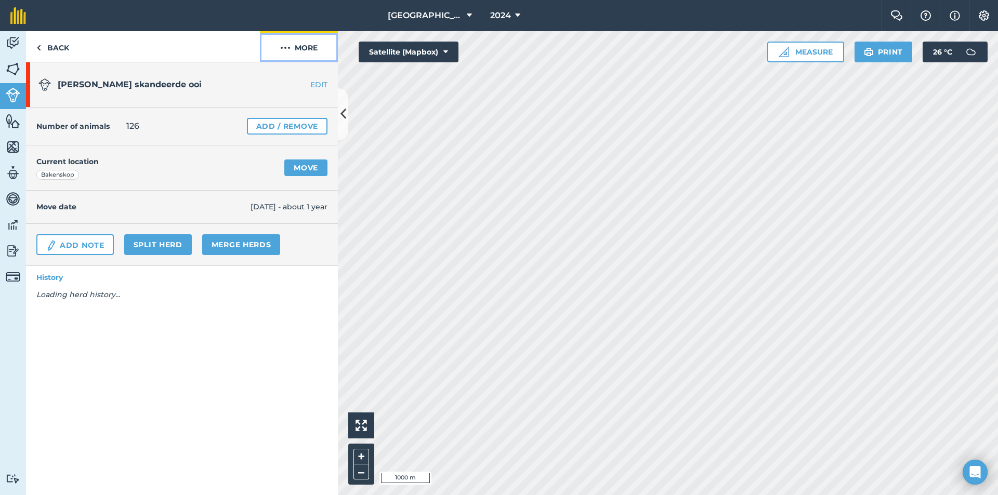
drag, startPoint x: 297, startPoint y: 47, endPoint x: 292, endPoint y: 60, distance: 14.3
click at [296, 47] on button "More" at bounding box center [299, 46] width 78 height 31
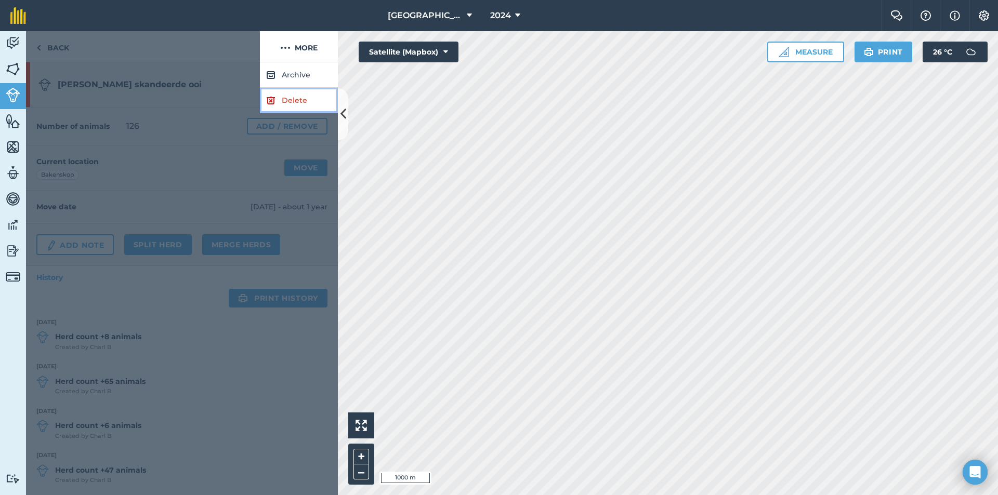
click at [272, 103] on img at bounding box center [270, 100] width 9 height 12
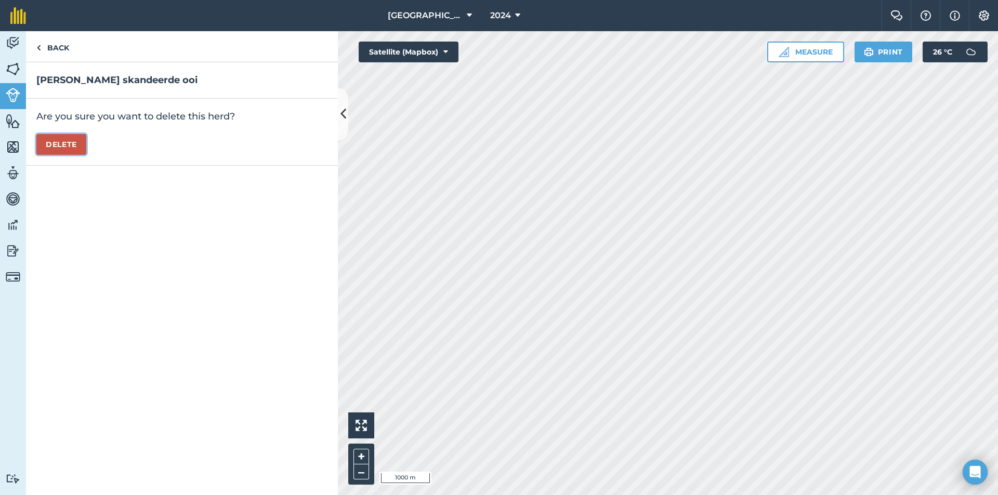
click at [64, 151] on button "Delete" at bounding box center [61, 144] width 50 height 21
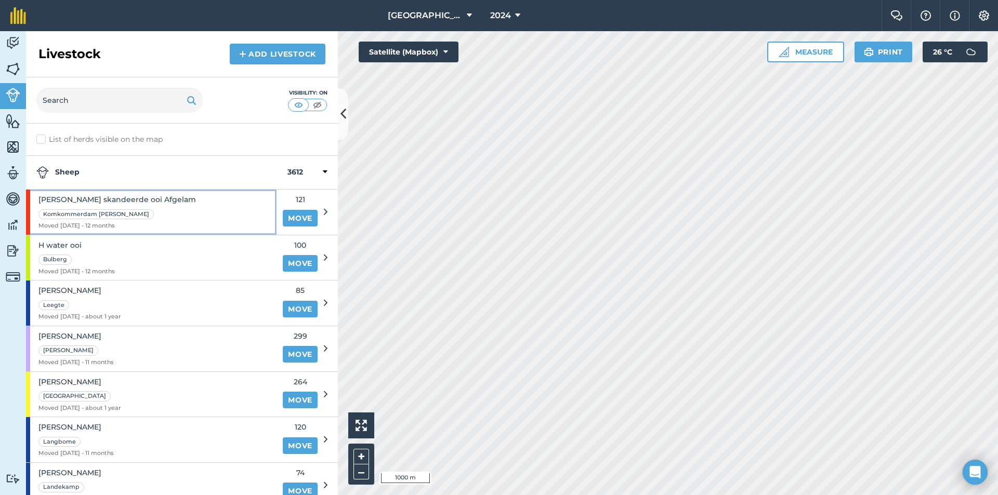
click at [144, 220] on div "Gus skandeerde ooi Afgelam Komkommerdam Wes Moved 24/09/24 - 12 months" at bounding box center [116, 212] width 157 height 45
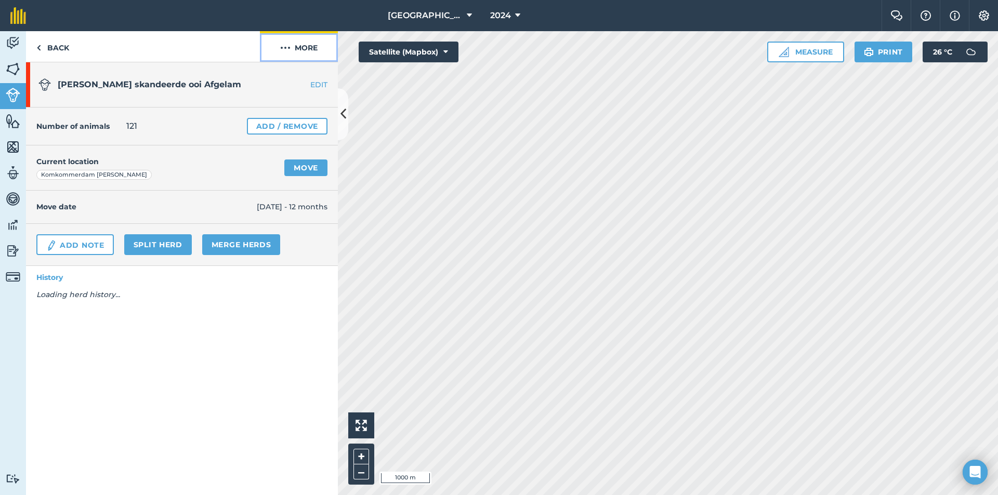
click at [296, 46] on button "More" at bounding box center [299, 46] width 78 height 31
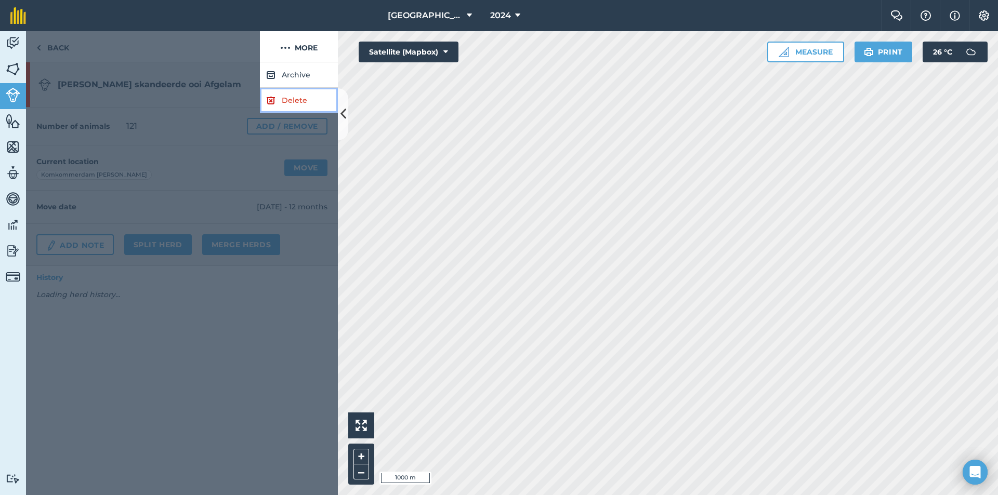
click at [269, 94] on img at bounding box center [270, 100] width 9 height 12
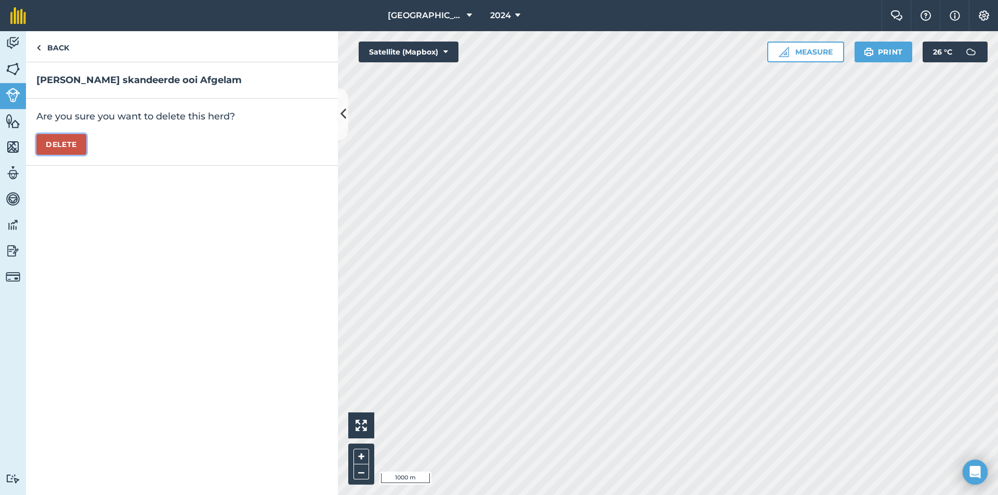
drag, startPoint x: 80, startPoint y: 145, endPoint x: 81, endPoint y: 151, distance: 6.3
click at [79, 145] on button "Delete" at bounding box center [61, 144] width 50 height 21
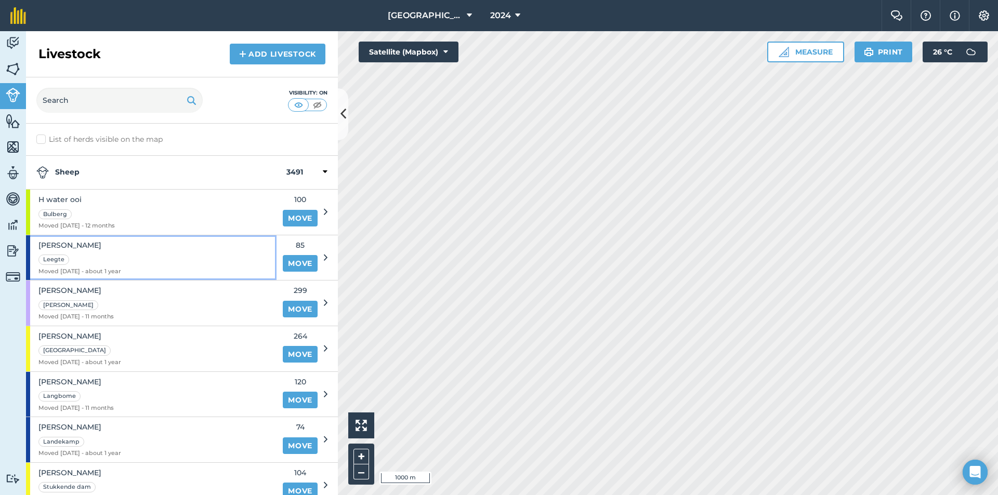
click at [137, 259] on div "jong ooi Leegte Moved 12/08/24 - about 1 year" at bounding box center [151, 257] width 250 height 45
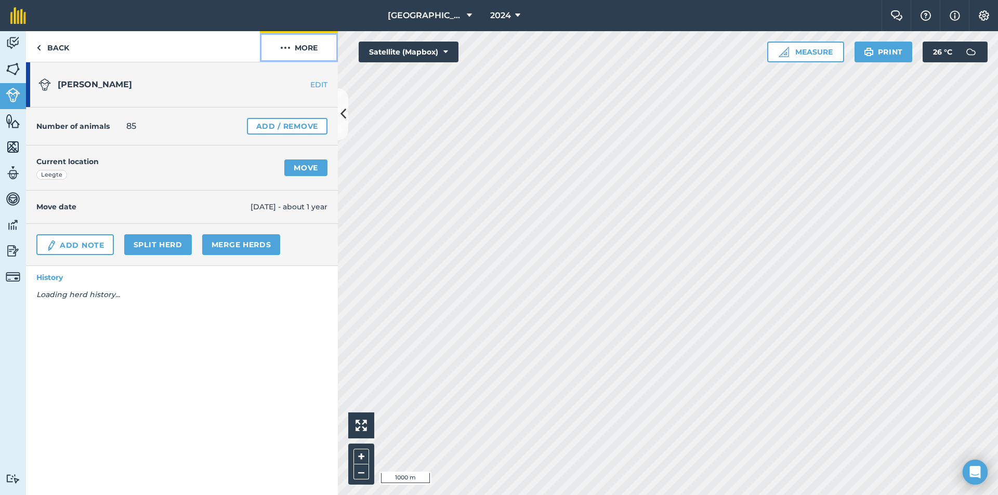
click at [302, 44] on button "More" at bounding box center [299, 46] width 78 height 31
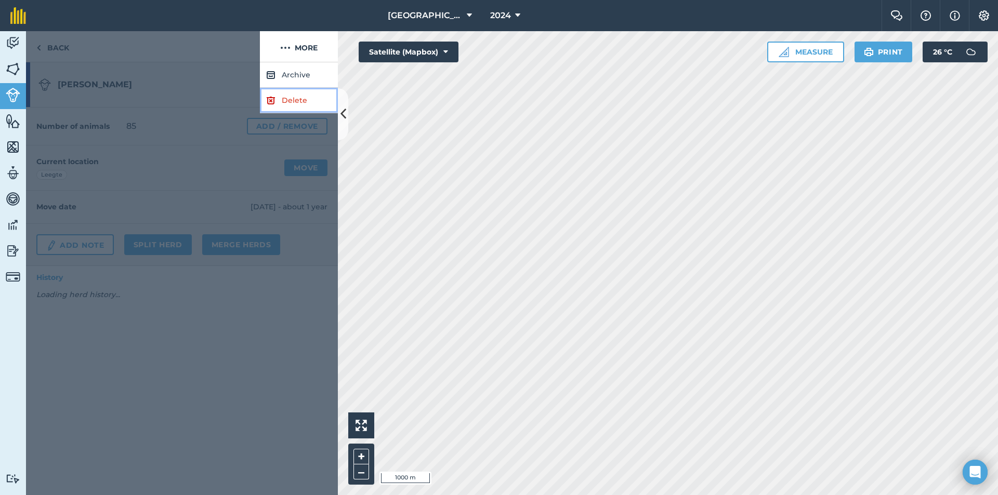
click at [284, 98] on link "Delete" at bounding box center [299, 100] width 78 height 25
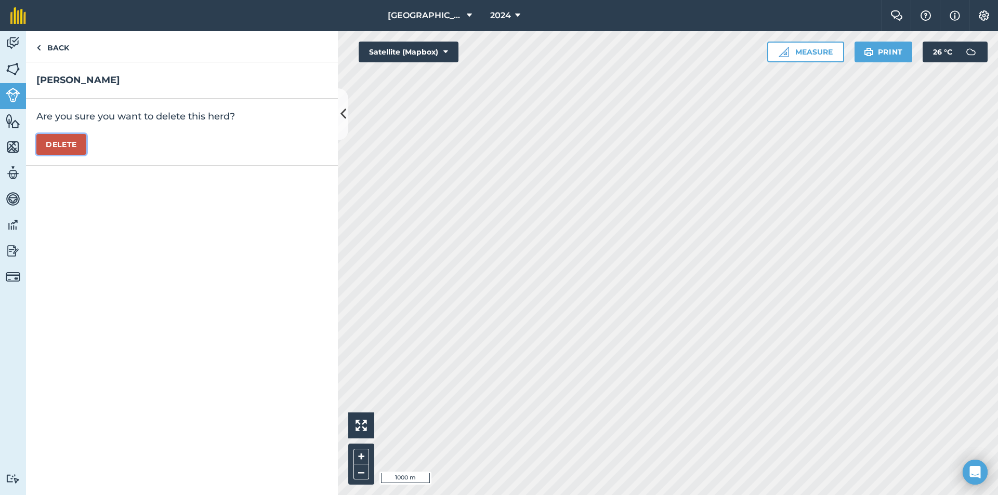
click at [76, 144] on button "Delete" at bounding box center [61, 144] width 50 height 21
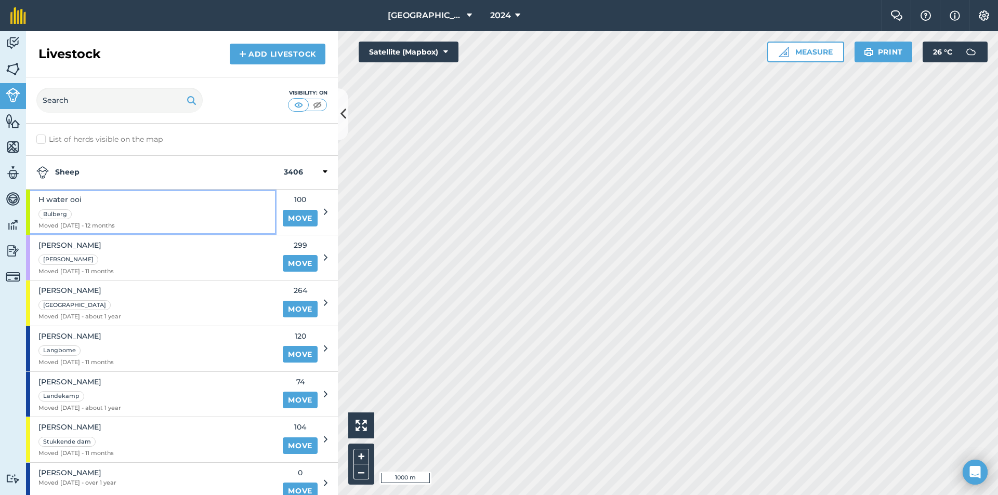
click at [97, 221] on span "Moved 04/10/24 - 12 months" at bounding box center [76, 225] width 76 height 9
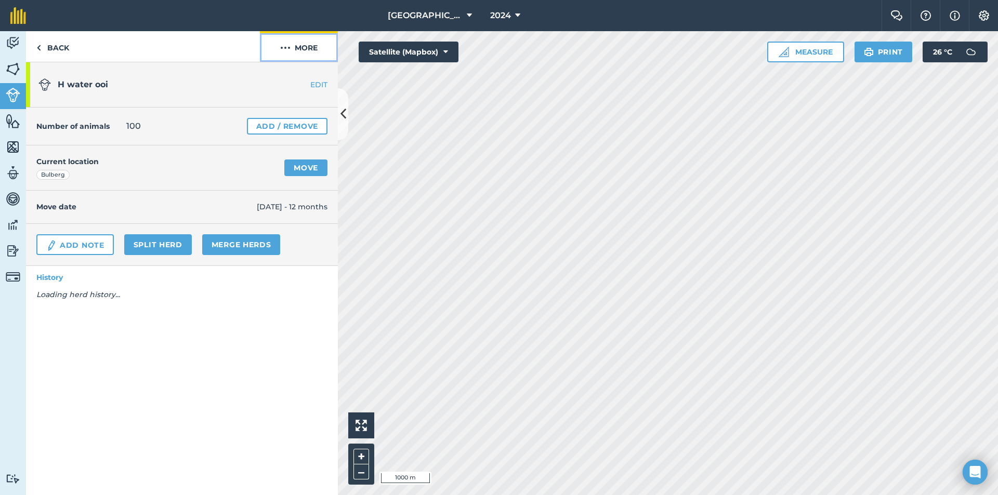
click at [295, 47] on button "More" at bounding box center [299, 46] width 78 height 31
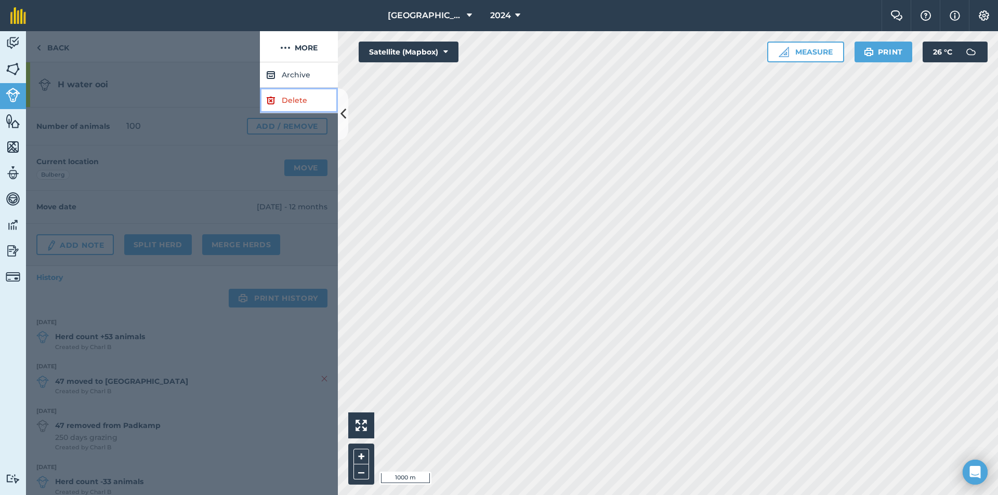
click at [278, 102] on link "Delete" at bounding box center [299, 100] width 78 height 25
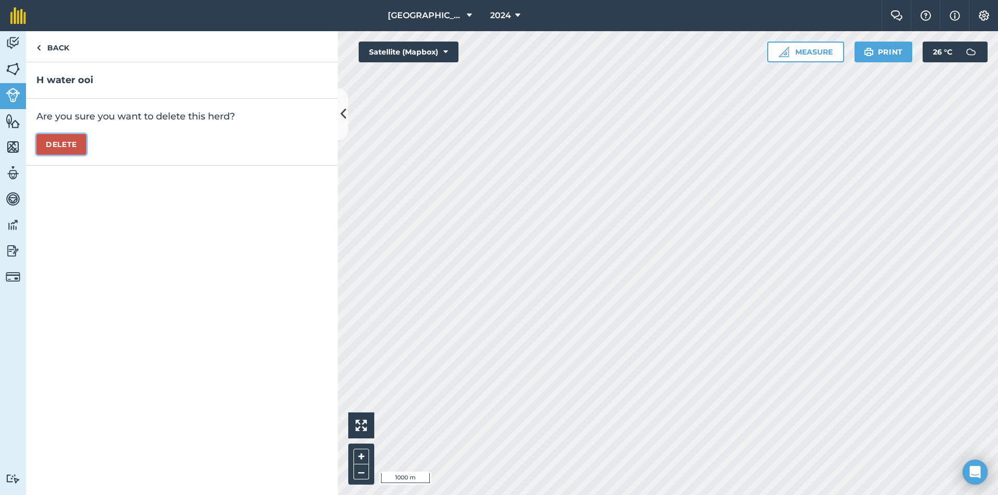
click at [47, 142] on button "Delete" at bounding box center [61, 144] width 50 height 21
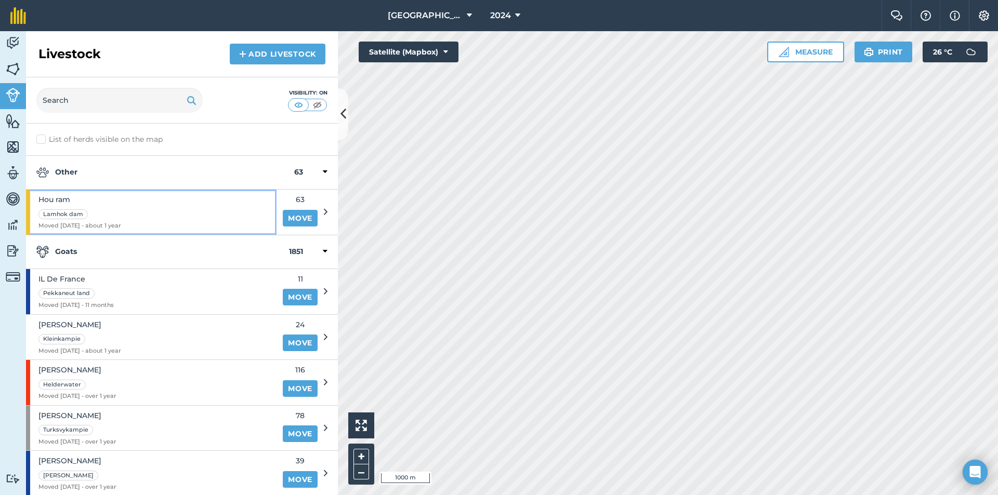
click at [104, 206] on div "Hou ram Lamhok dam Moved 17/09/24 - about 1 year" at bounding box center [79, 212] width 83 height 45
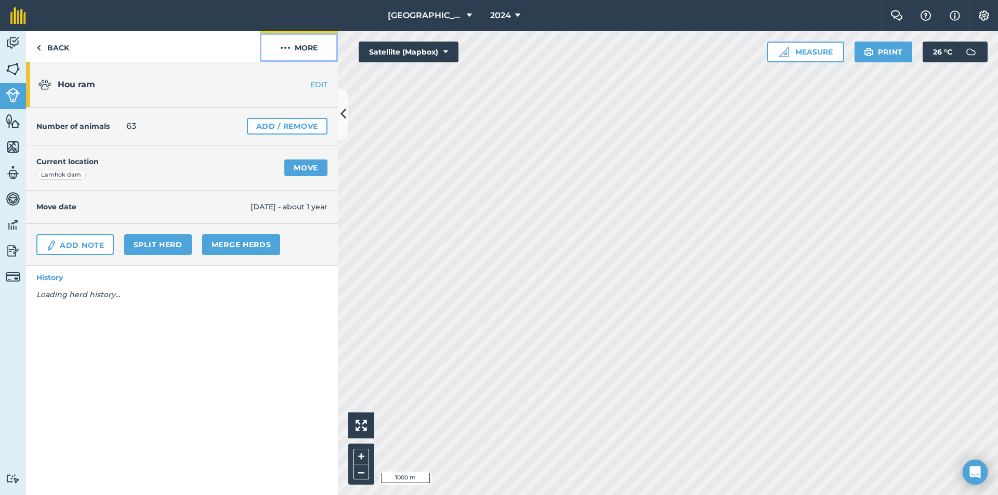
click at [305, 60] on button "More" at bounding box center [299, 46] width 78 height 31
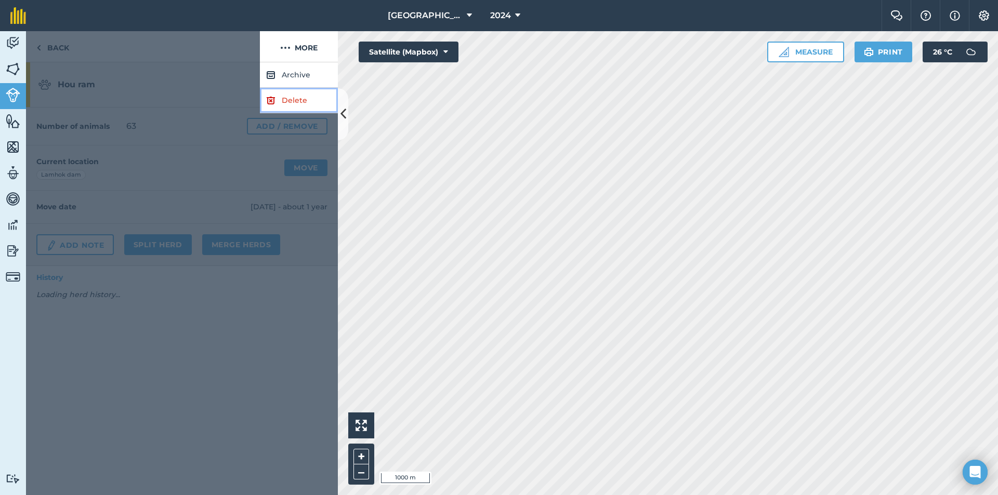
click at [270, 109] on link "Delete" at bounding box center [299, 100] width 78 height 25
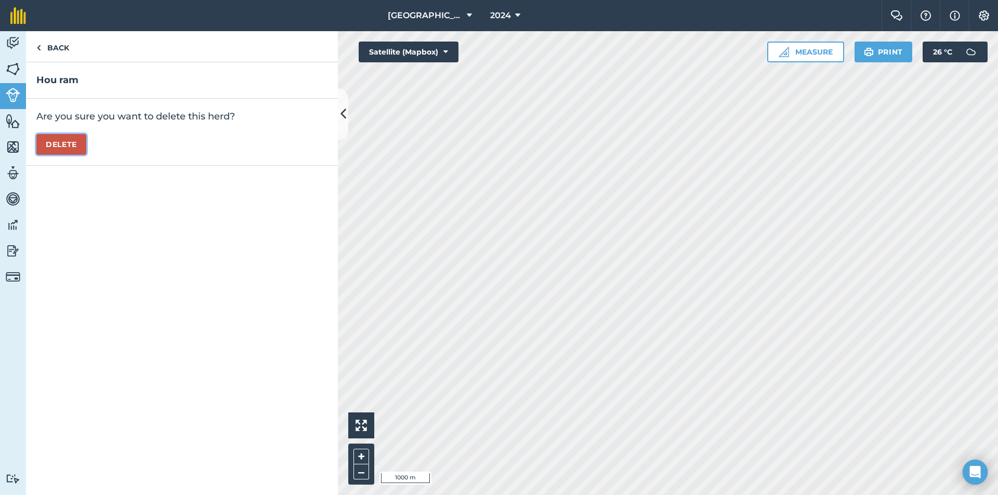
click at [55, 150] on button "Delete" at bounding box center [61, 144] width 50 height 21
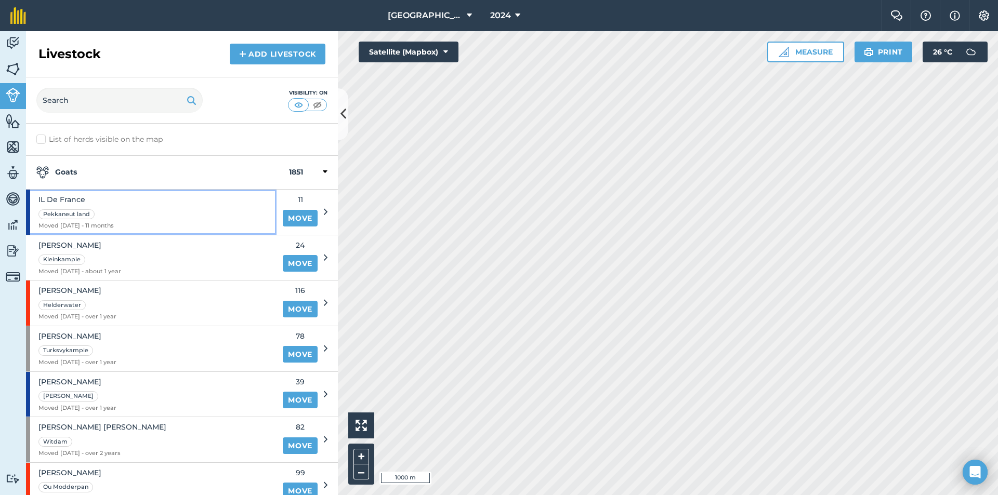
click at [158, 227] on div "IL De France Pekkaneut land Moved 13/10/24 - 11 months" at bounding box center [151, 212] width 250 height 45
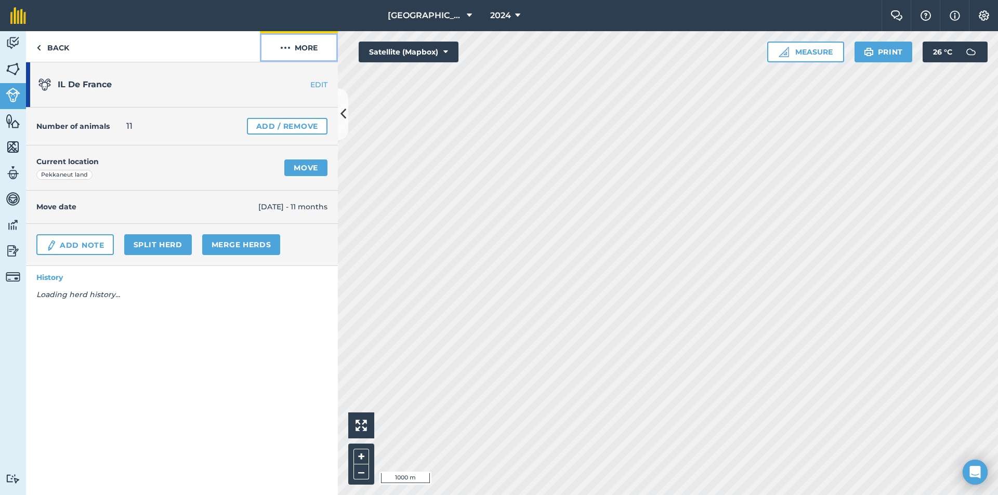
drag, startPoint x: 301, startPoint y: 48, endPoint x: 295, endPoint y: 62, distance: 15.6
click at [301, 48] on button "More" at bounding box center [299, 46] width 78 height 31
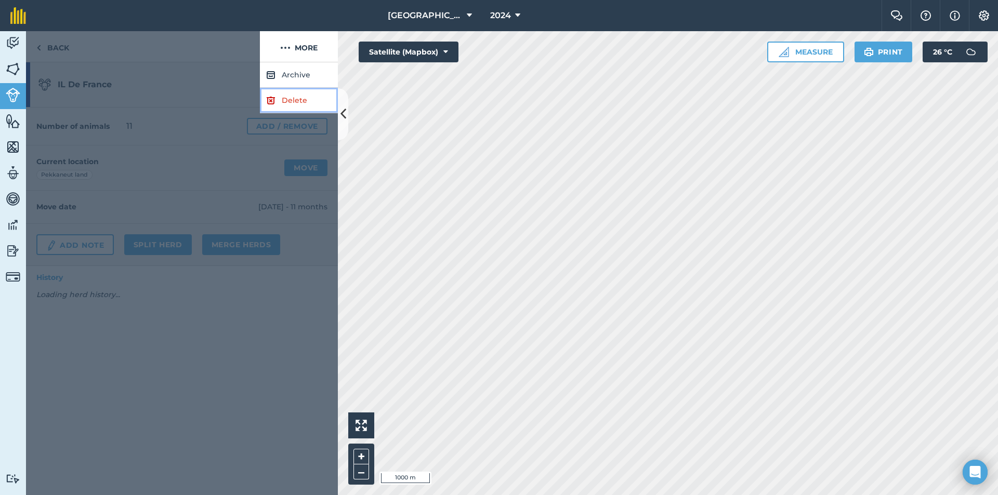
click at [276, 97] on link "Delete" at bounding box center [299, 100] width 78 height 25
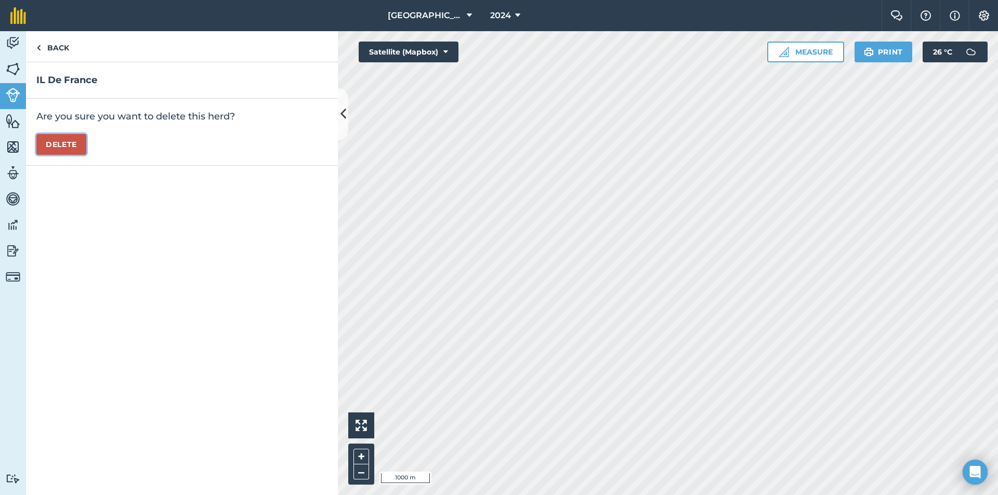
click at [41, 143] on button "Delete" at bounding box center [61, 144] width 50 height 21
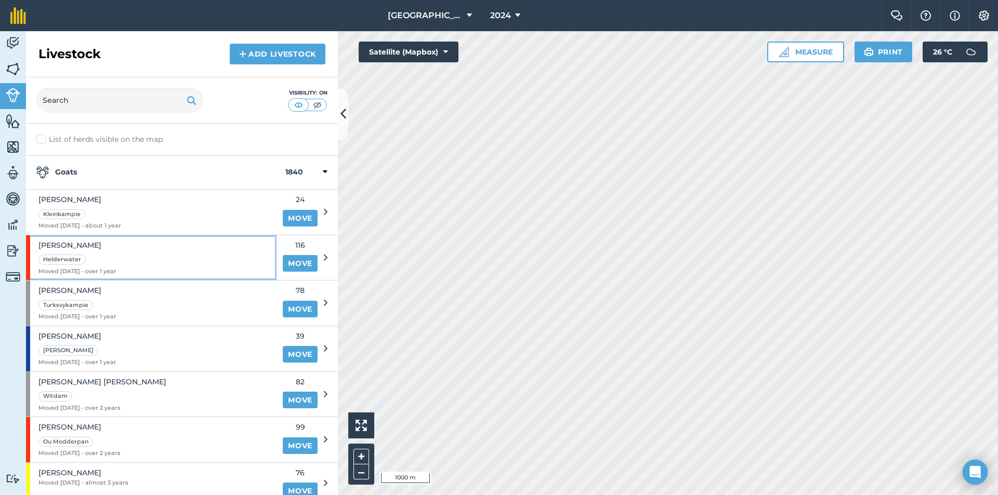
click at [117, 256] on div "jong ooi Helderwater Moved 11/01/24 - over 1 year" at bounding box center [151, 257] width 250 height 45
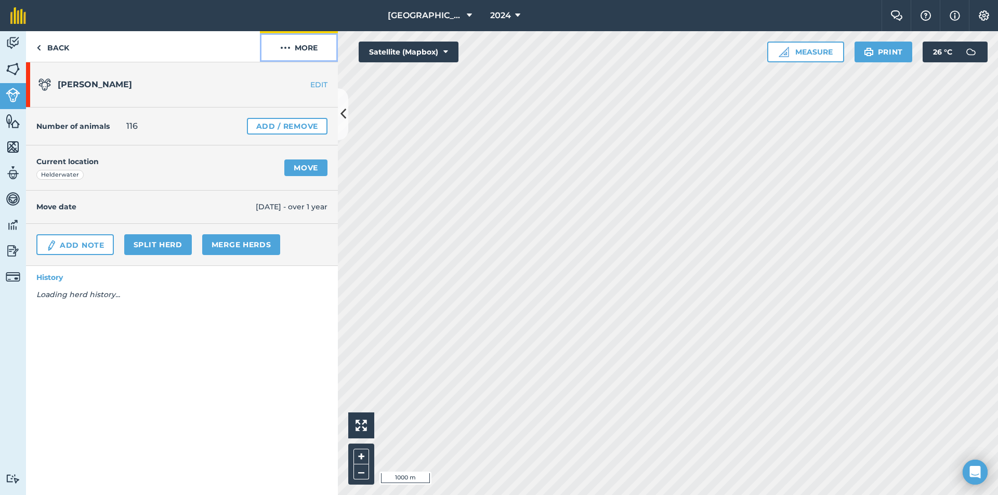
click at [290, 49] on img at bounding box center [285, 48] width 10 height 12
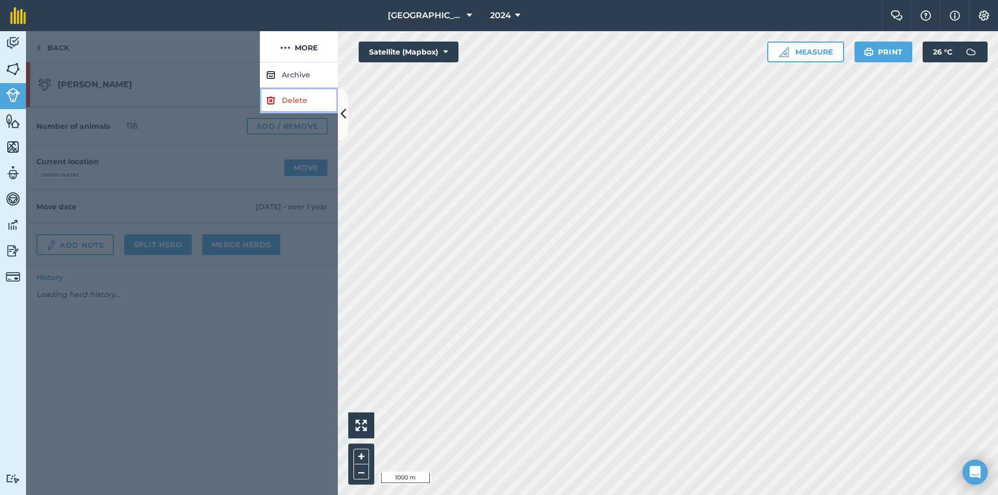
click at [268, 100] on img at bounding box center [270, 100] width 9 height 12
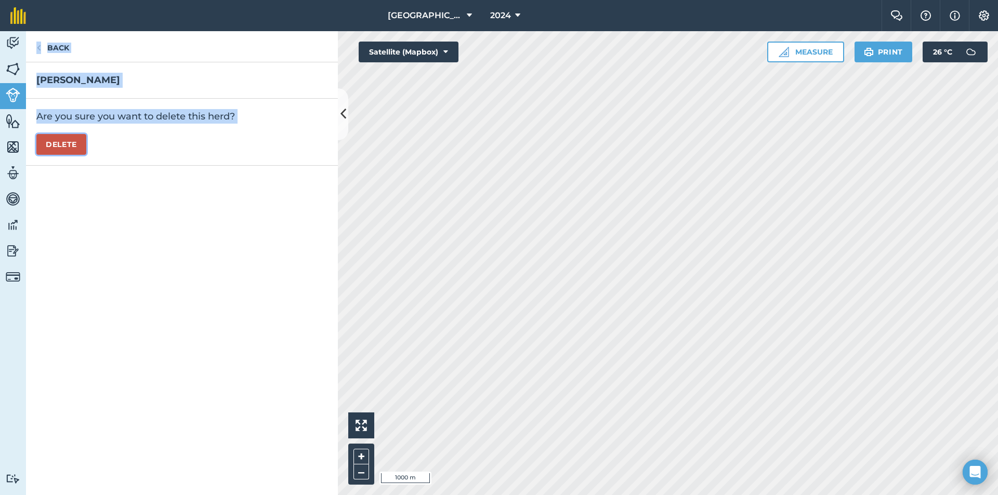
click at [61, 152] on button "Delete" at bounding box center [61, 144] width 50 height 21
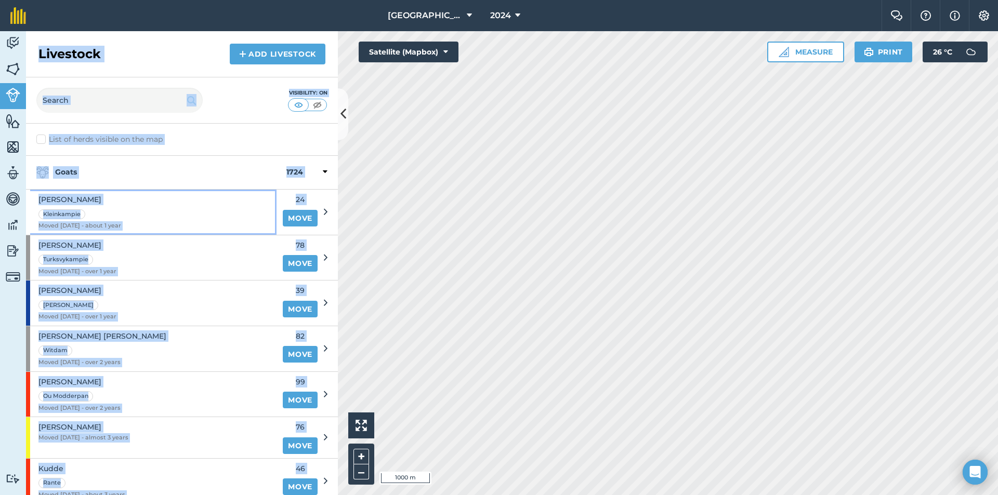
click at [125, 192] on div "Jong hou ram Kleinkampie Moved 07/07/24 - about 1 year" at bounding box center [151, 212] width 250 height 45
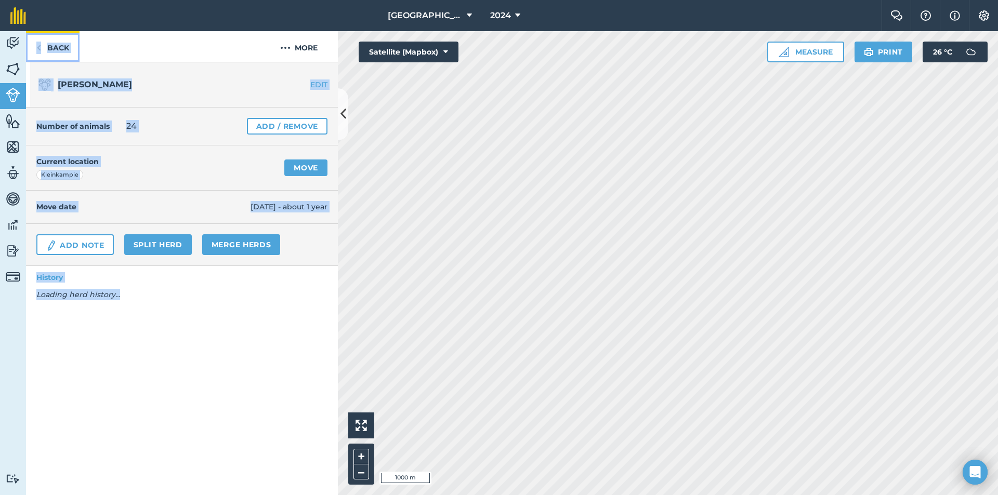
click at [71, 44] on link "Back" at bounding box center [53, 46] width 54 height 31
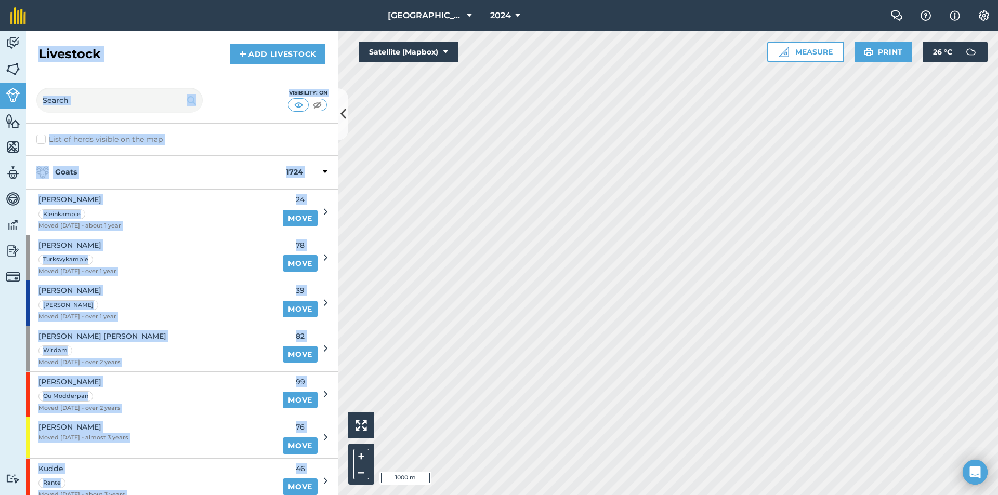
click at [97, 56] on h2 "Livestock" at bounding box center [69, 54] width 62 height 17
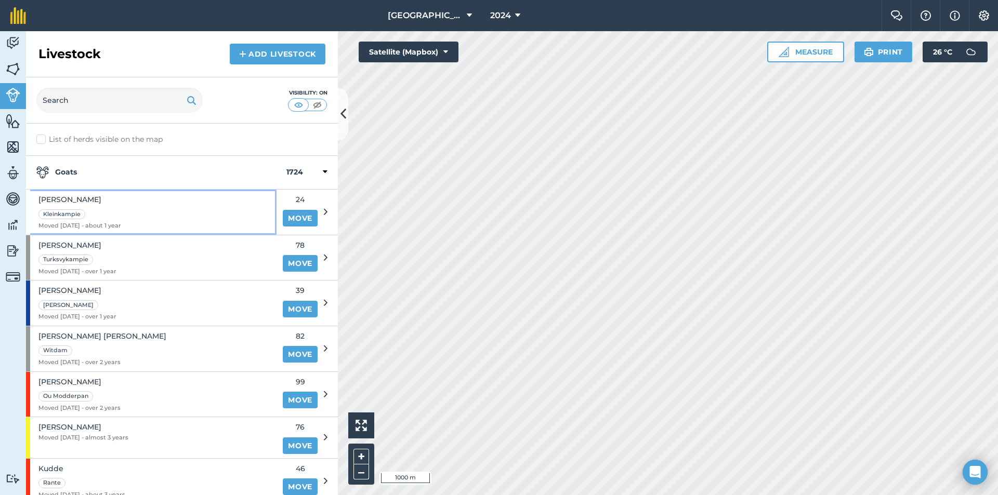
click at [133, 202] on div "Jong hou ram Kleinkampie Moved 07/07/24 - about 1 year" at bounding box center [151, 212] width 250 height 45
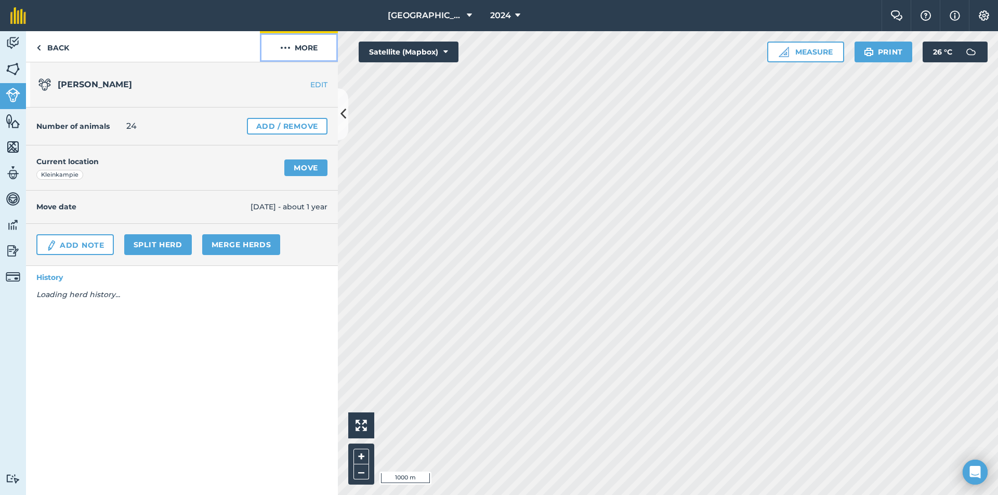
click at [296, 47] on button "More" at bounding box center [299, 46] width 78 height 31
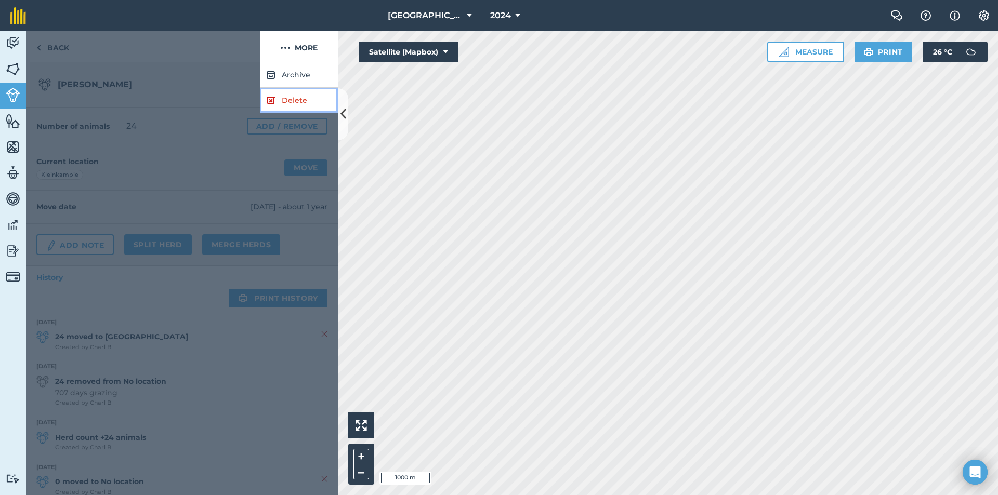
click at [276, 98] on link "Delete" at bounding box center [299, 100] width 78 height 25
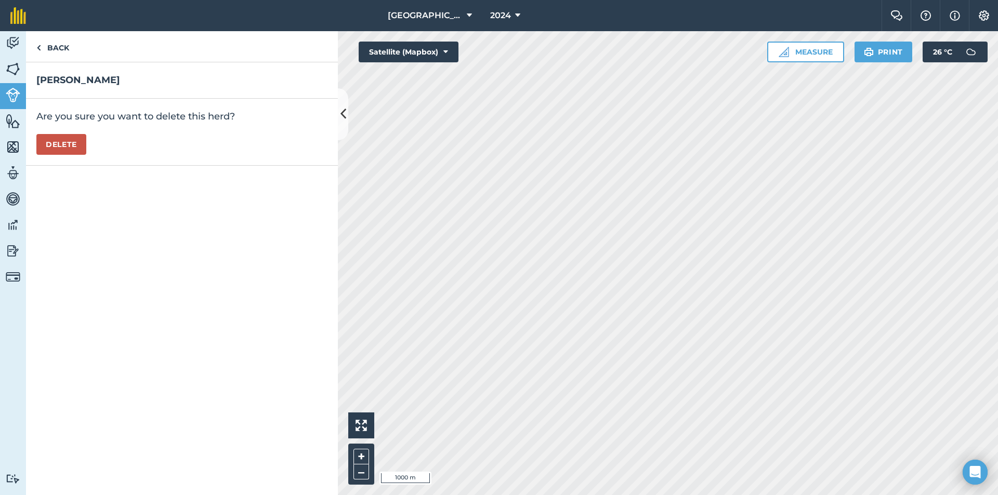
click at [79, 156] on div "Are you sure you want to delete this herd? Delete" at bounding box center [182, 132] width 312 height 67
click at [79, 144] on button "Delete" at bounding box center [61, 144] width 50 height 21
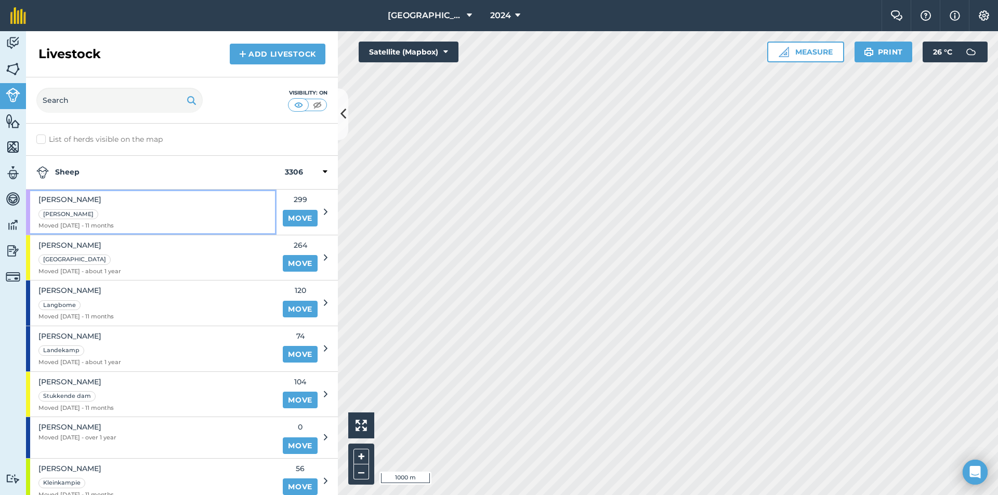
click at [92, 209] on div "Langkamp" at bounding box center [75, 214] width 75 height 12
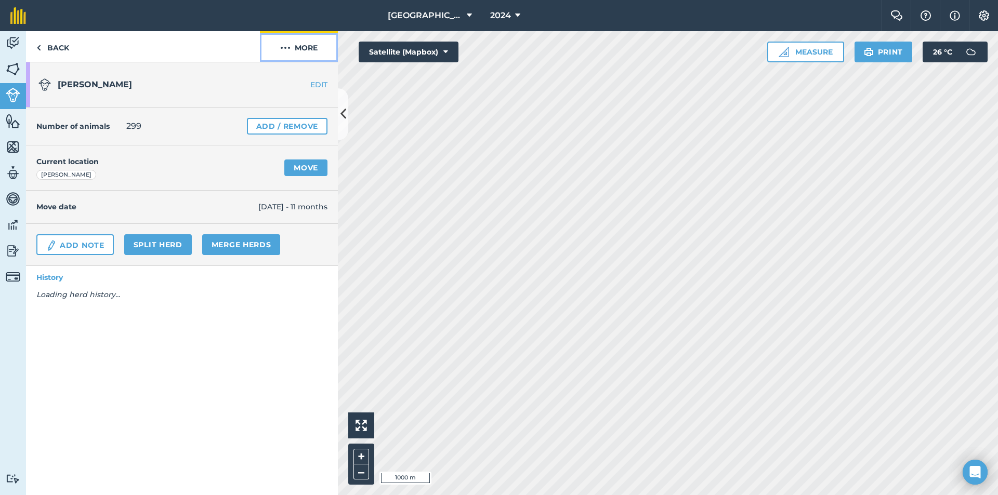
click at [290, 49] on button "More" at bounding box center [299, 46] width 78 height 31
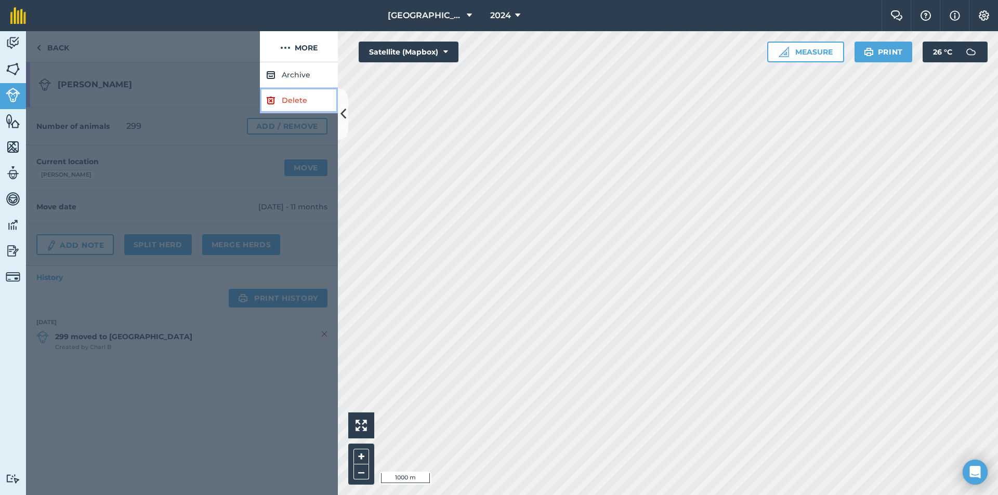
click at [274, 102] on img at bounding box center [270, 100] width 9 height 12
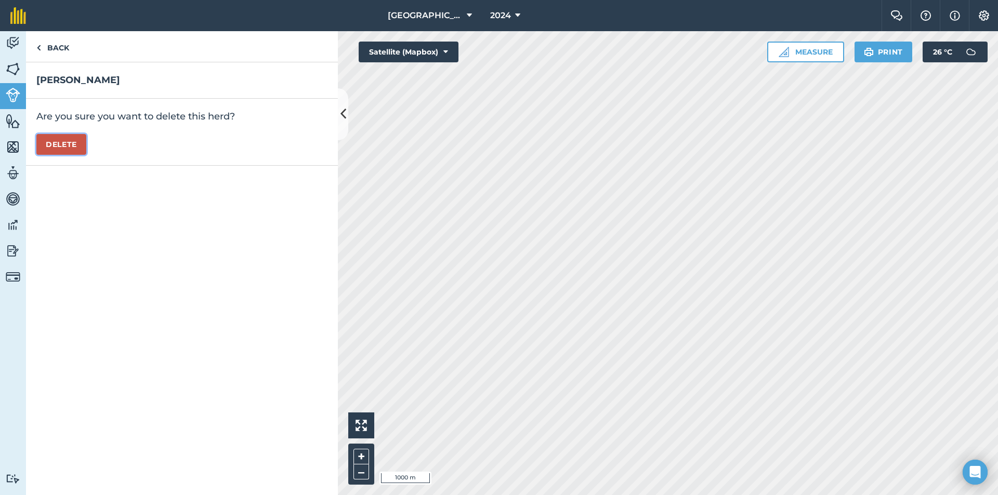
click at [70, 142] on button "Delete" at bounding box center [61, 144] width 50 height 21
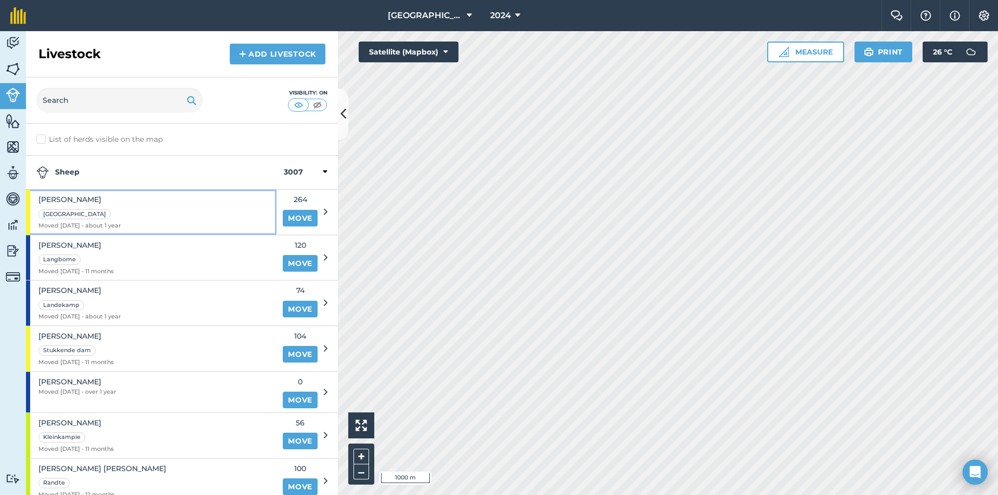
click at [100, 200] on span "[PERSON_NAME]" at bounding box center [79, 199] width 83 height 11
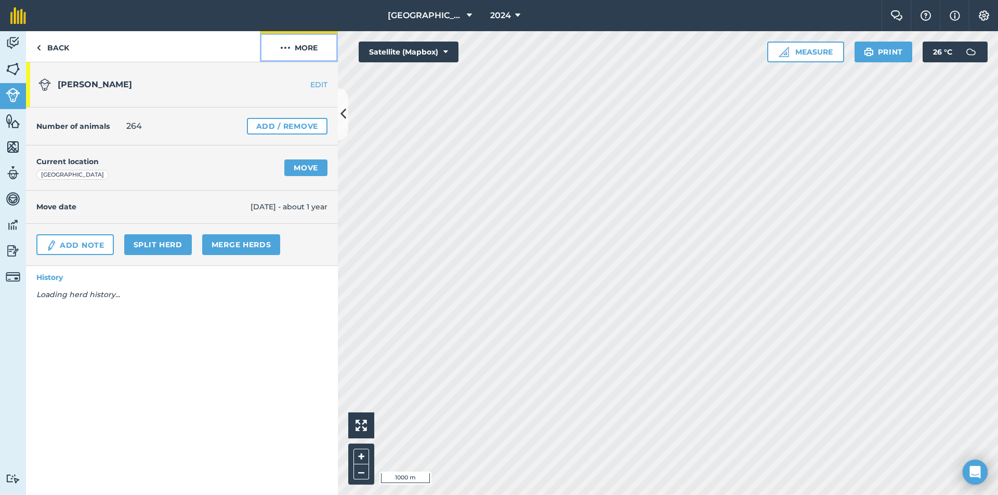
click at [288, 51] on img at bounding box center [285, 48] width 10 height 12
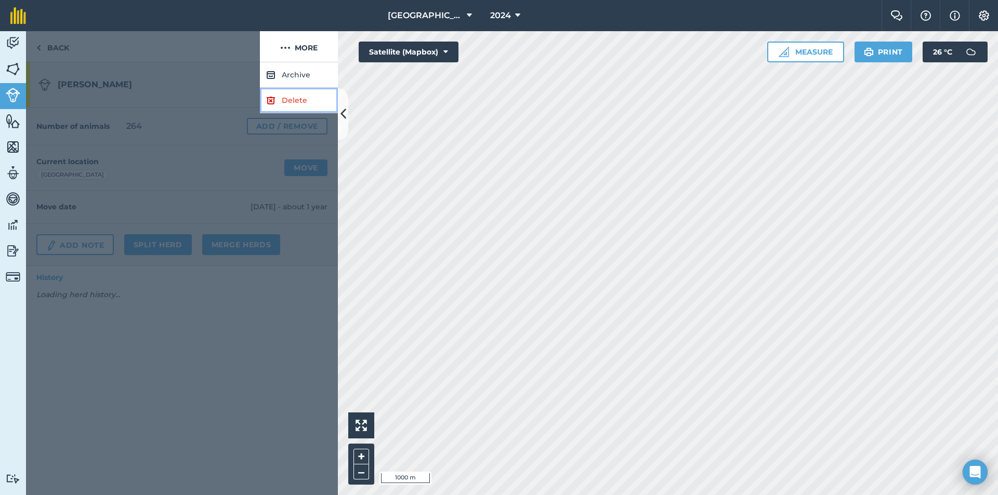
click at [279, 101] on link "Delete" at bounding box center [299, 100] width 78 height 25
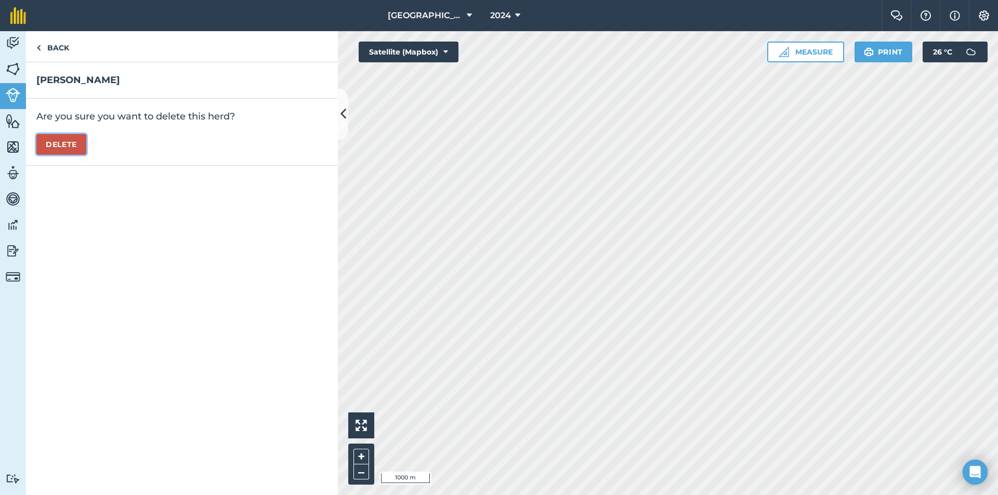
click at [83, 151] on button "Delete" at bounding box center [61, 144] width 50 height 21
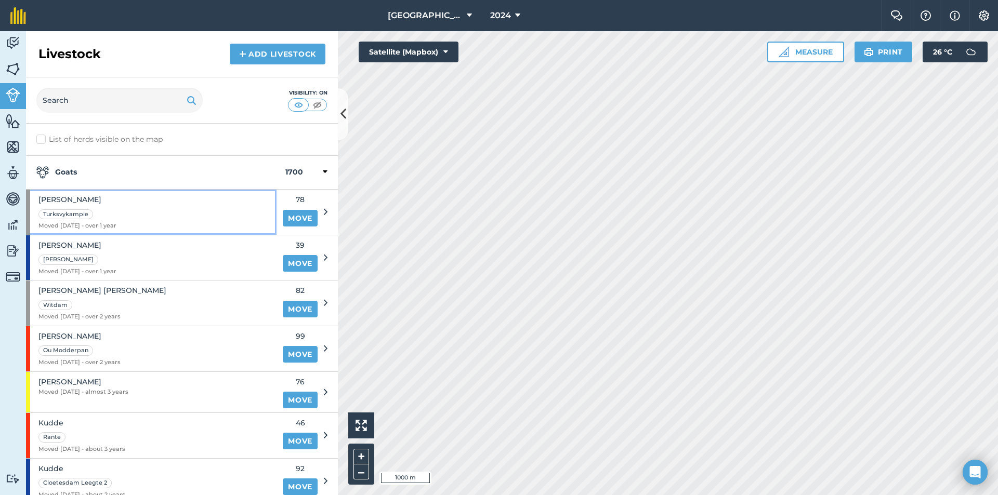
click at [158, 210] on div "Jong ooi Turksvykampie Moved 11/01/24 - over 1 year" at bounding box center [151, 212] width 250 height 45
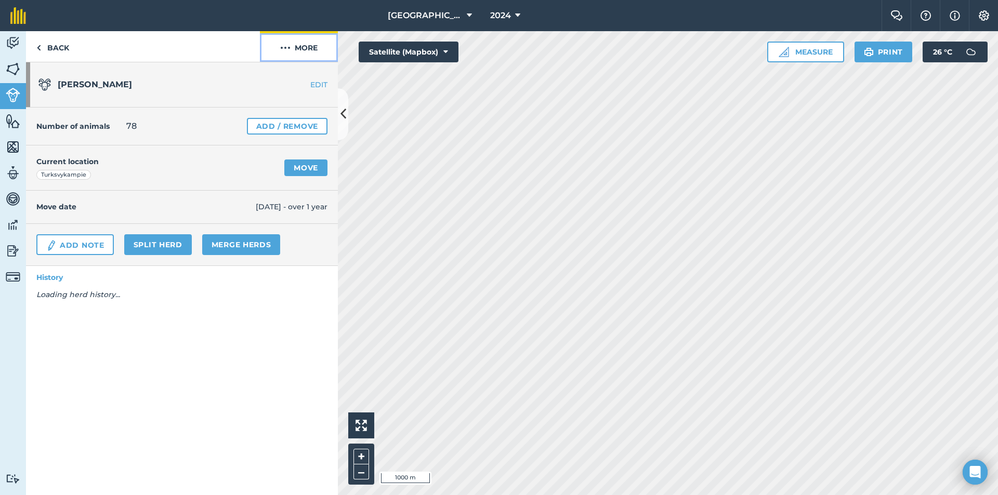
click at [294, 45] on button "More" at bounding box center [299, 46] width 78 height 31
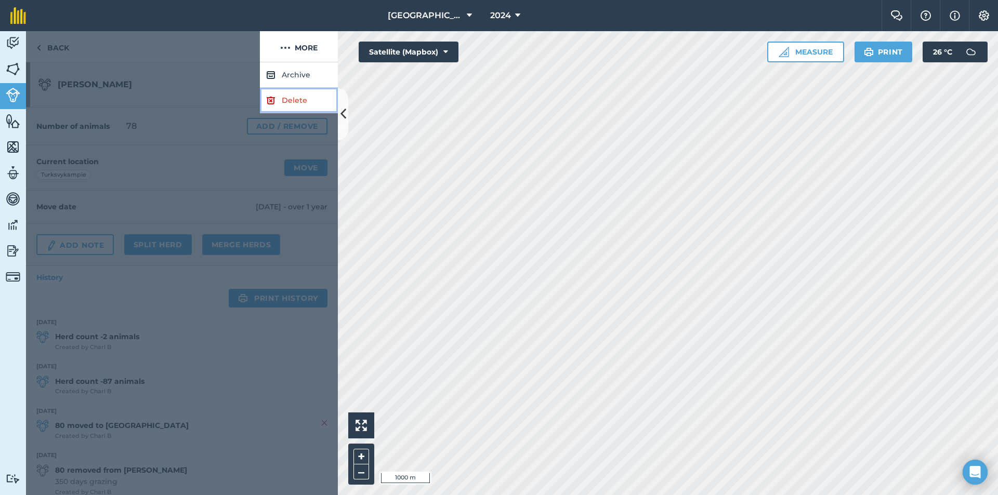
click at [282, 96] on link "Delete" at bounding box center [299, 100] width 78 height 25
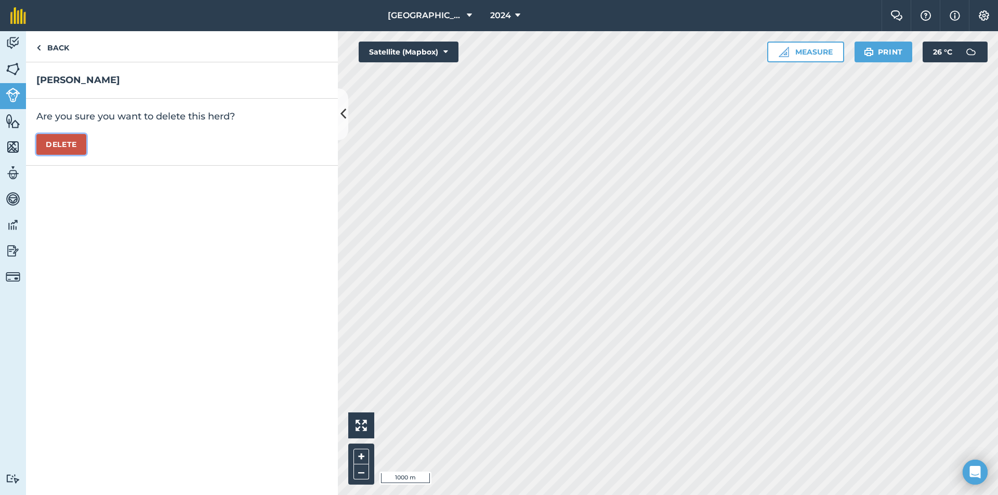
click at [77, 145] on button "Delete" at bounding box center [61, 144] width 50 height 21
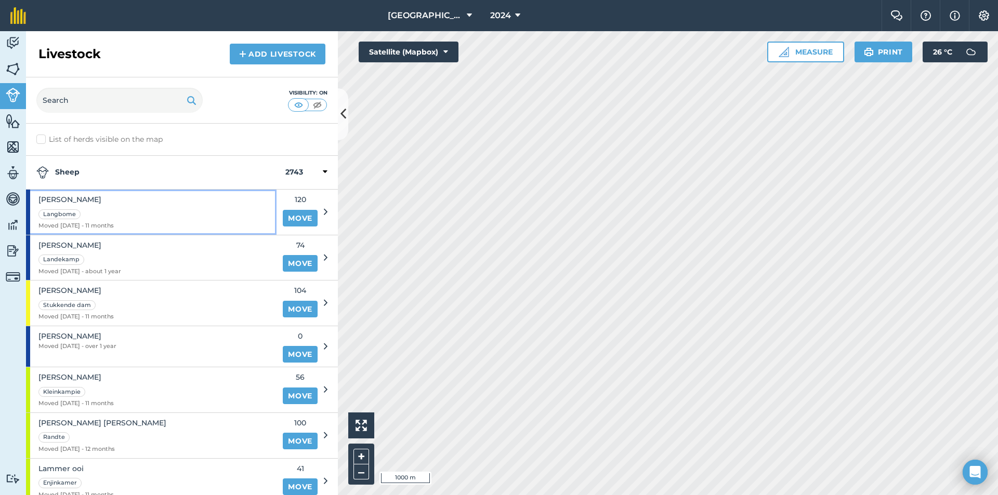
click at [106, 210] on div "Langbome" at bounding box center [75, 214] width 75 height 12
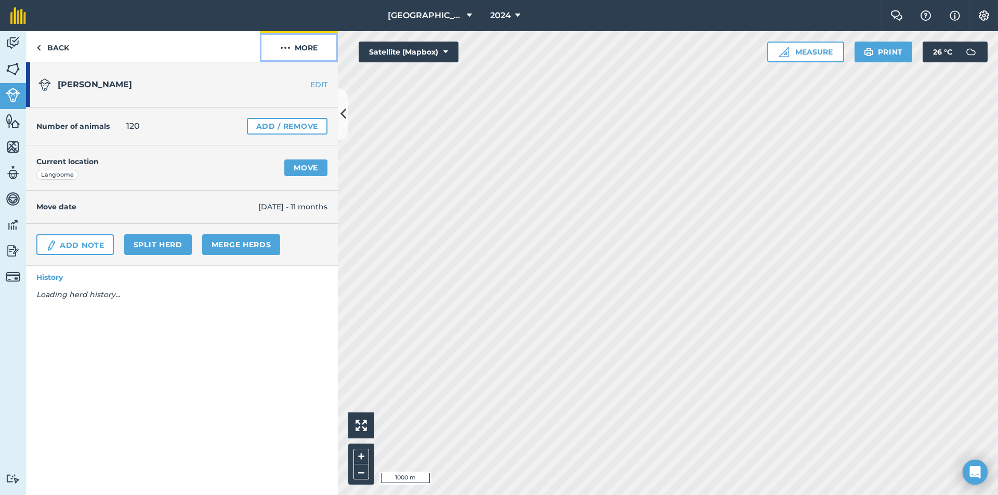
click at [286, 59] on button "More" at bounding box center [299, 46] width 78 height 31
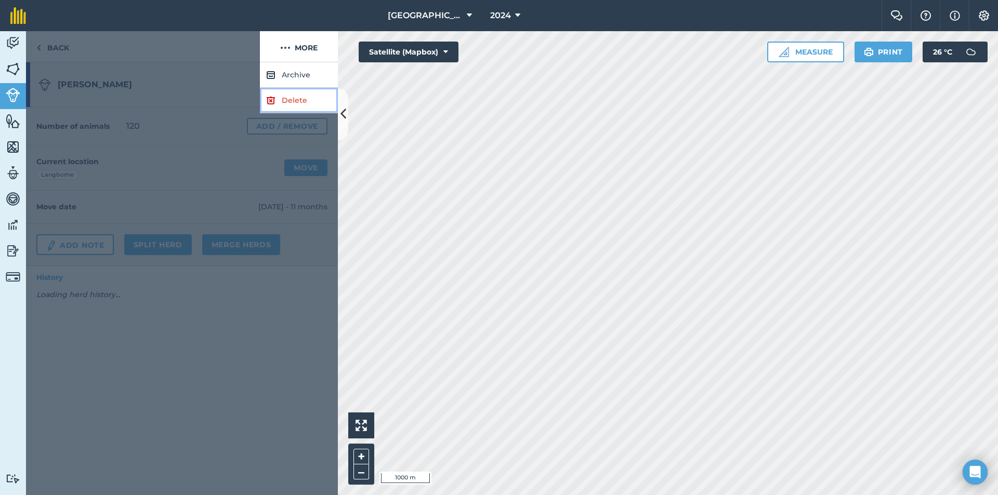
click at [265, 106] on link "Delete" at bounding box center [299, 100] width 78 height 25
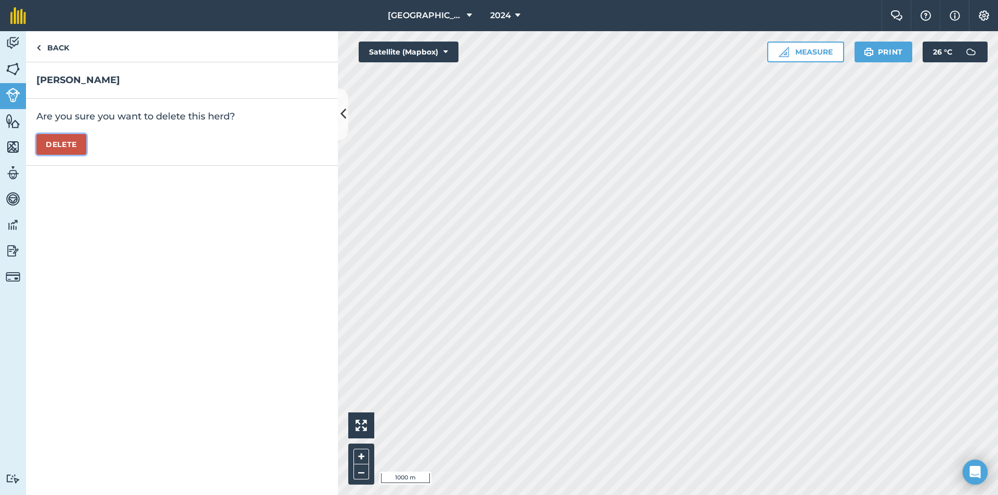
click at [77, 150] on button "Delete" at bounding box center [61, 144] width 50 height 21
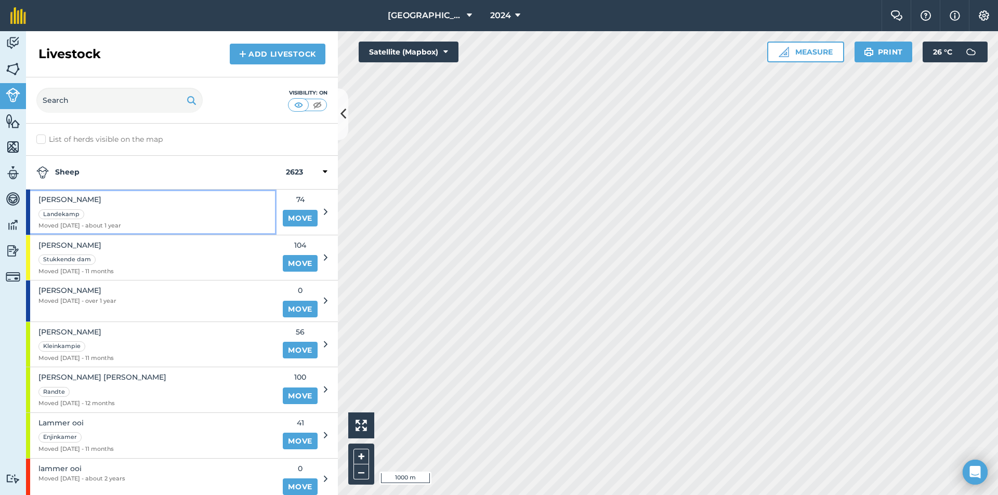
click at [114, 204] on span "jong ooi" at bounding box center [79, 199] width 83 height 11
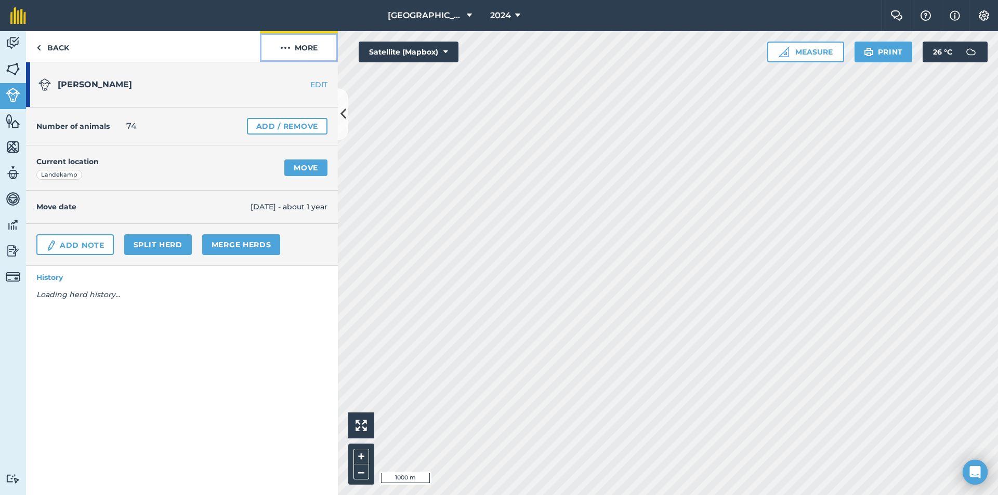
click at [309, 36] on button "More" at bounding box center [299, 46] width 78 height 31
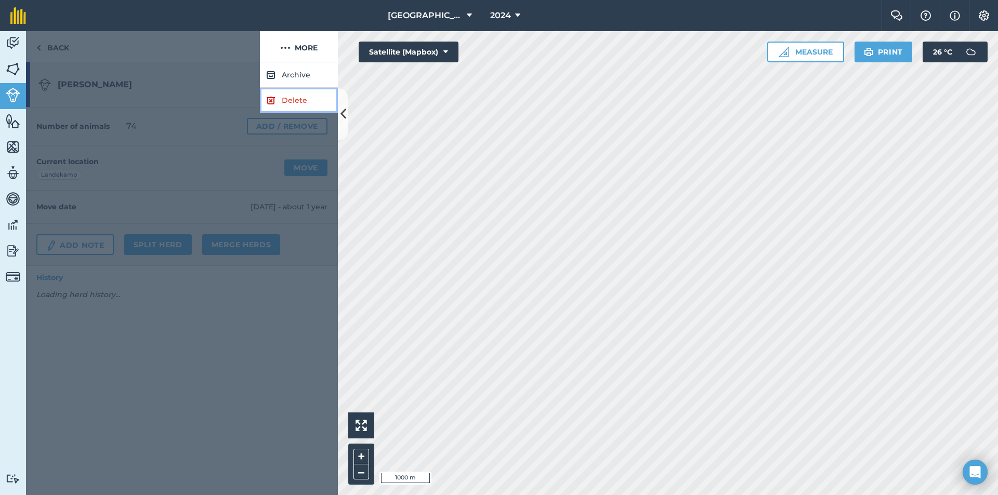
click at [270, 95] on img at bounding box center [270, 100] width 9 height 12
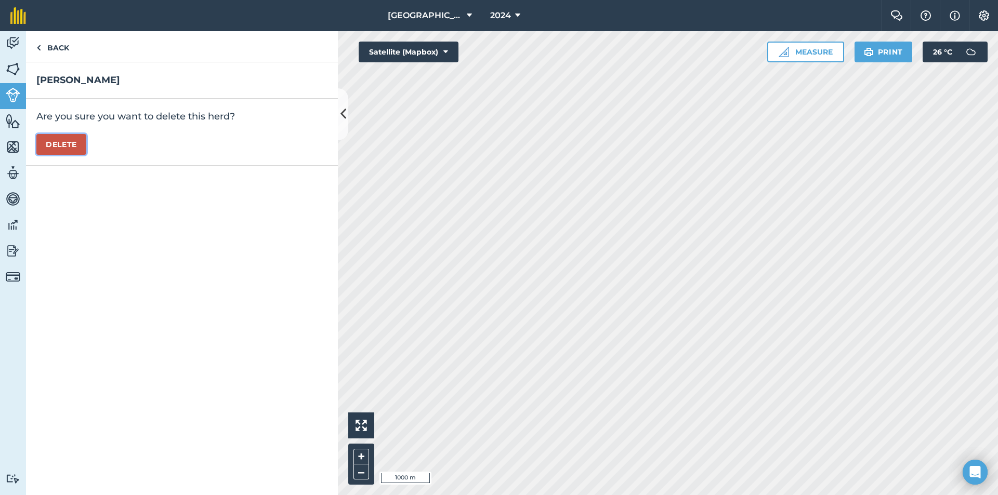
click at [60, 141] on button "Delete" at bounding box center [61, 144] width 50 height 21
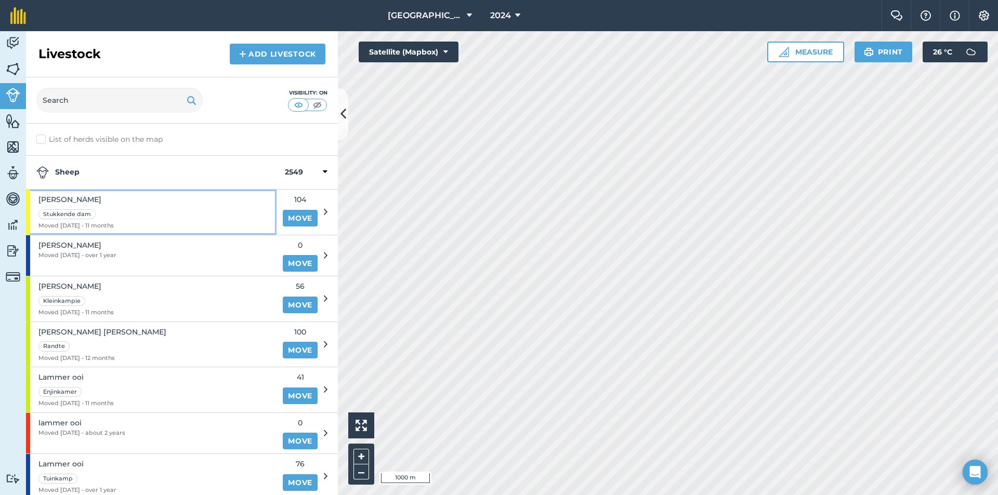
click at [129, 205] on div "Jong ooi Stukkende dam Moved 23/10/24 - 11 months" at bounding box center [151, 212] width 250 height 45
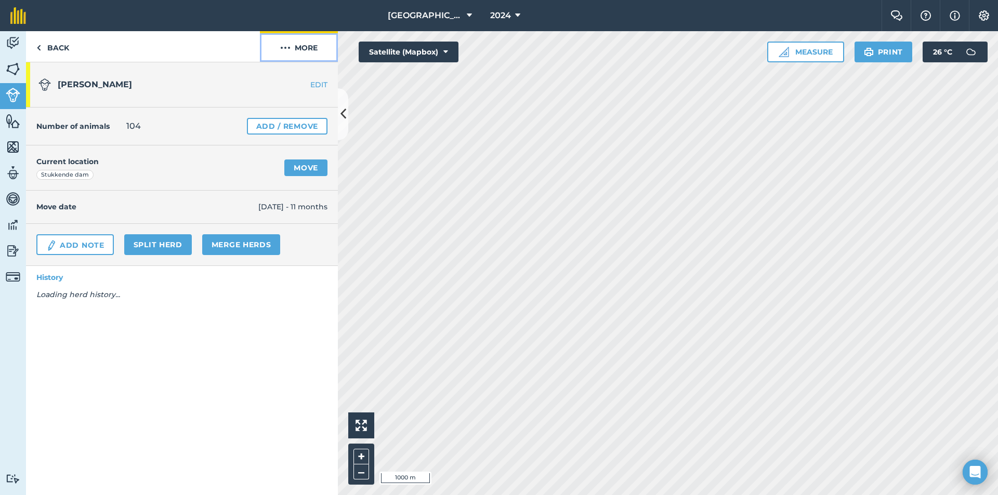
click at [290, 52] on button "More" at bounding box center [299, 46] width 78 height 31
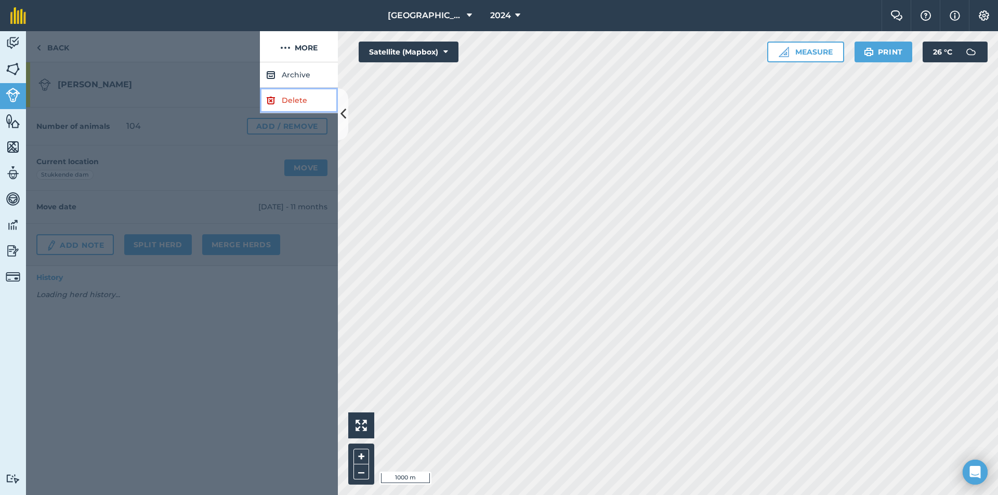
click at [278, 98] on link "Delete" at bounding box center [299, 100] width 78 height 25
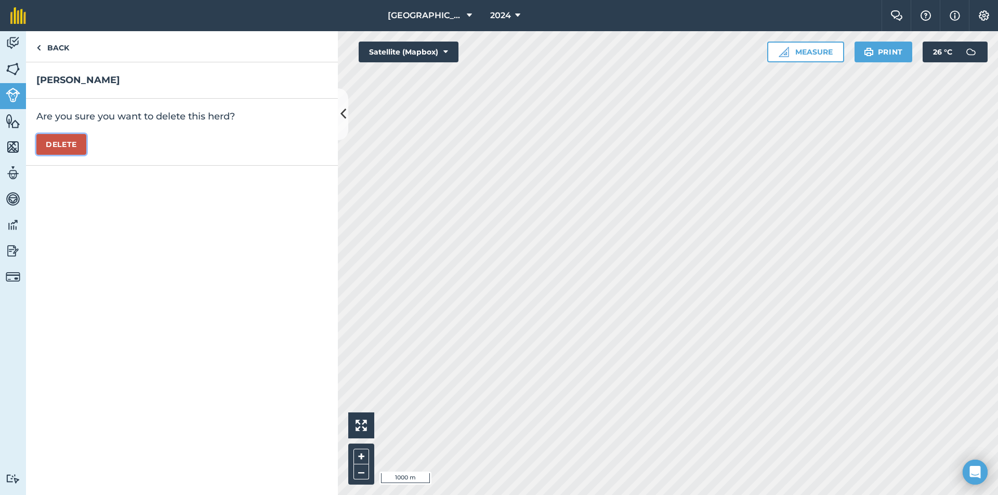
click at [52, 143] on button "Delete" at bounding box center [61, 144] width 50 height 21
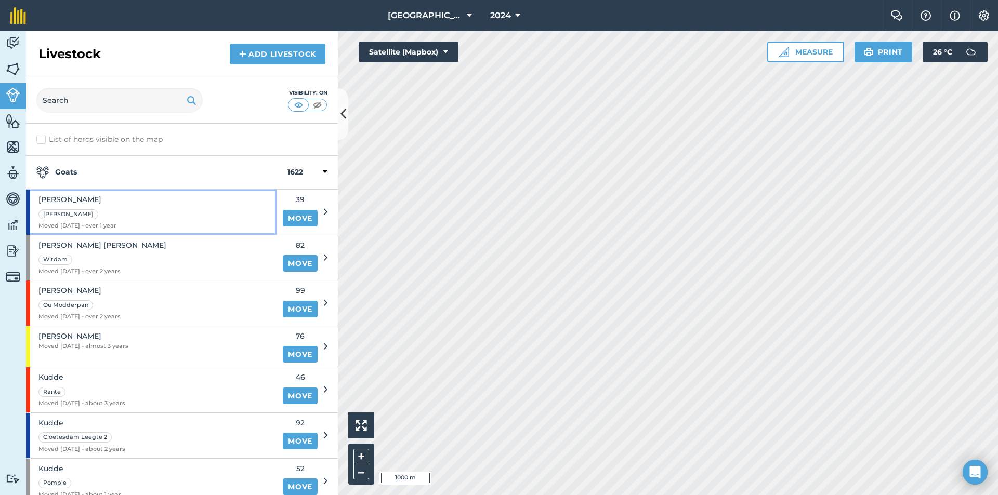
click at [116, 210] on div "Jong ooi Bult Moved 11/01/24 - over 1 year" at bounding box center [151, 212] width 250 height 45
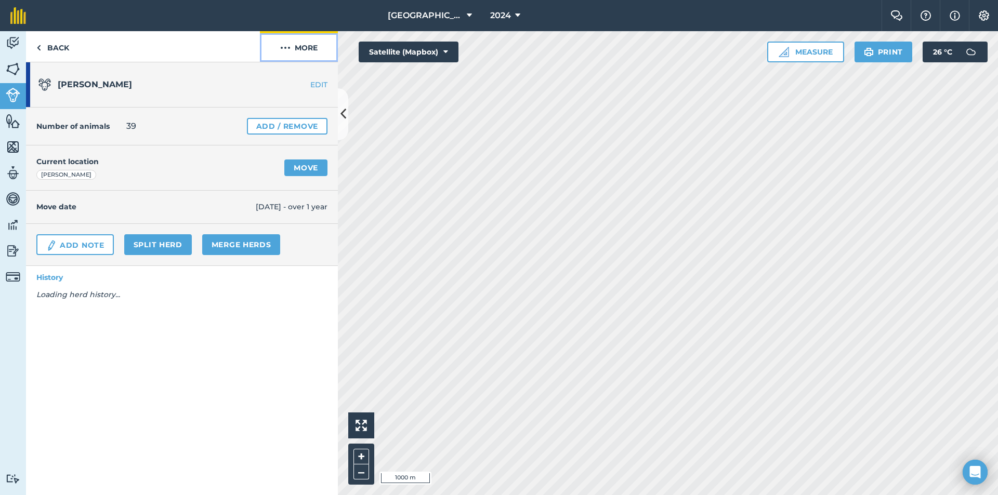
click at [311, 51] on button "More" at bounding box center [299, 46] width 78 height 31
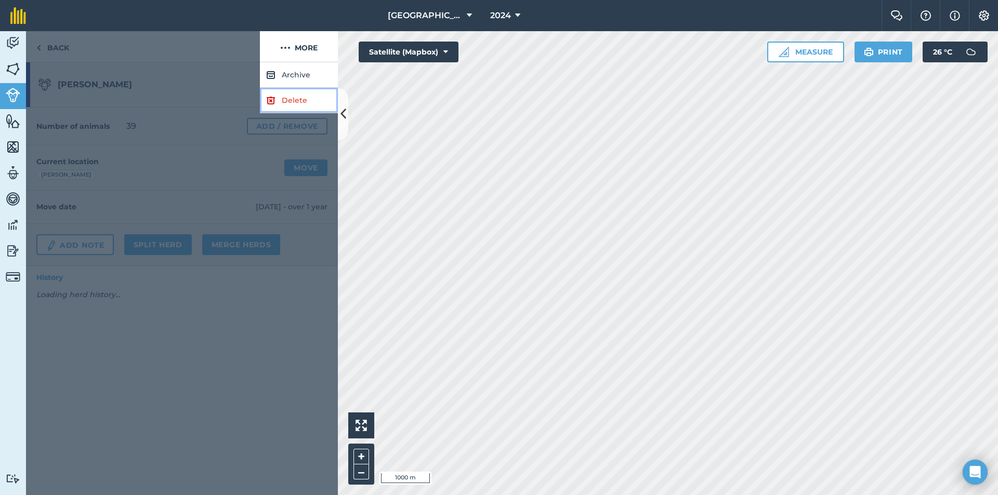
click at [271, 99] on img at bounding box center [270, 100] width 9 height 12
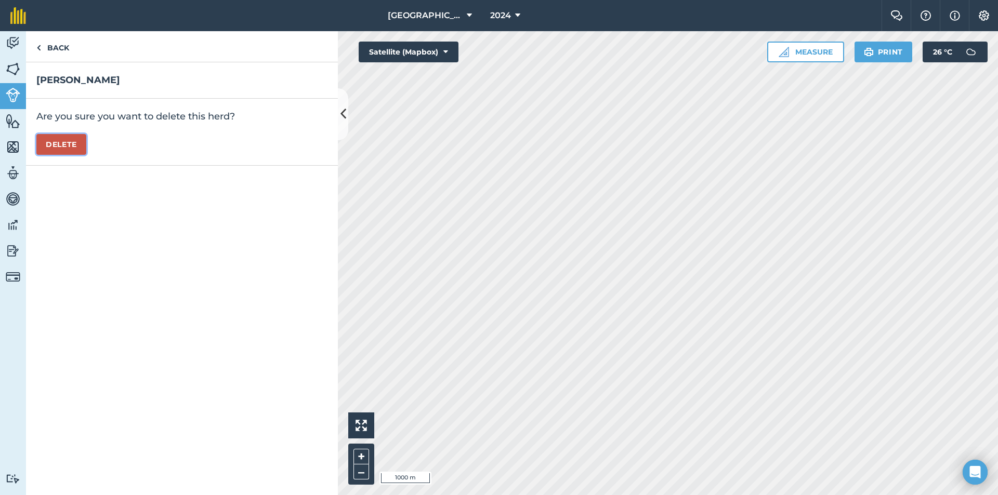
click at [78, 142] on button "Delete" at bounding box center [61, 144] width 50 height 21
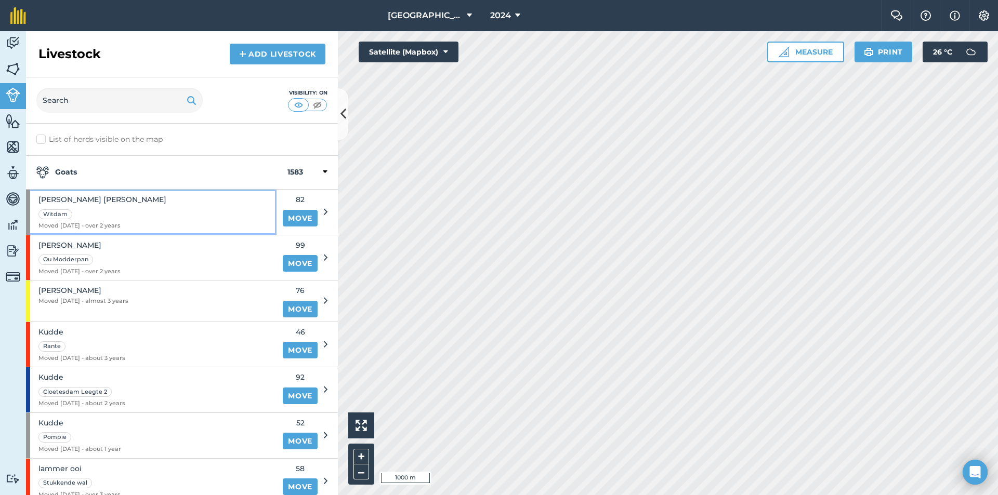
click at [130, 218] on div "jong ooi lam Witdam Moved 23/12/22 - over 2 years" at bounding box center [151, 212] width 250 height 45
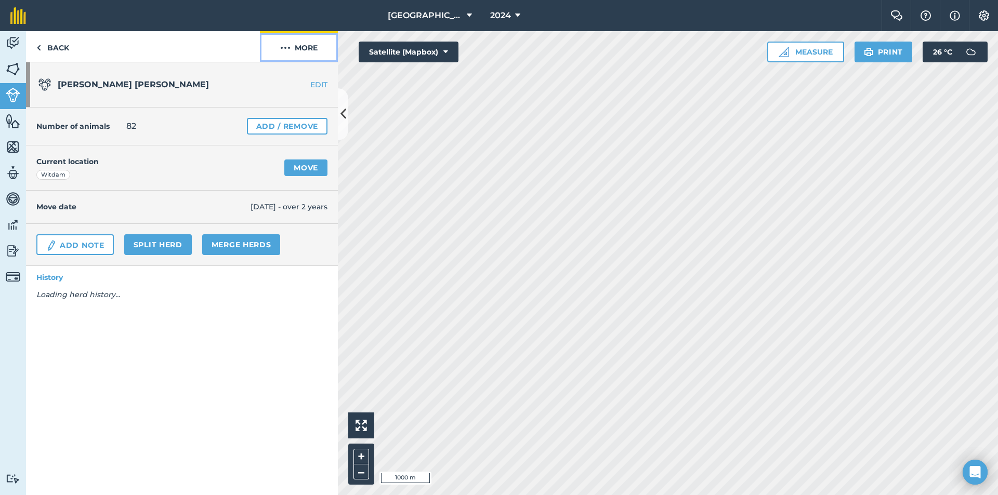
click at [302, 55] on button "More" at bounding box center [299, 46] width 78 height 31
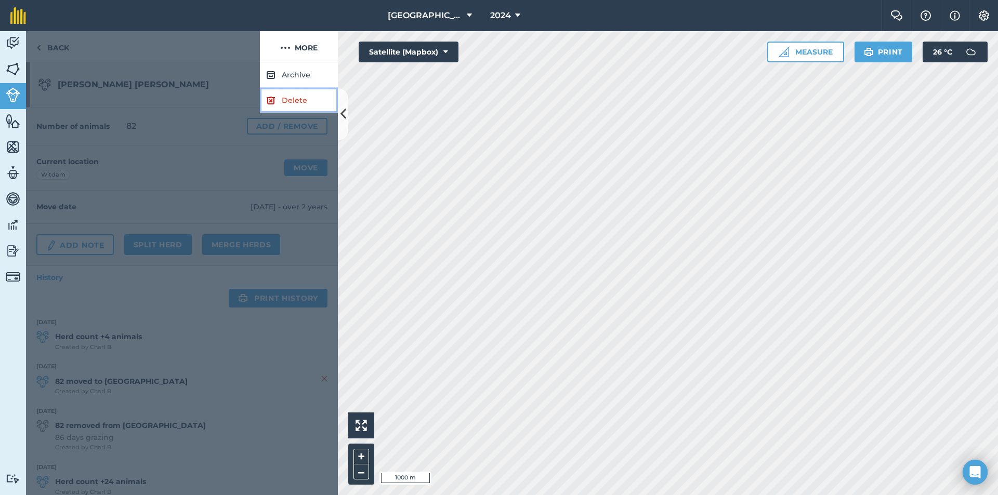
click at [269, 99] on img at bounding box center [270, 100] width 9 height 12
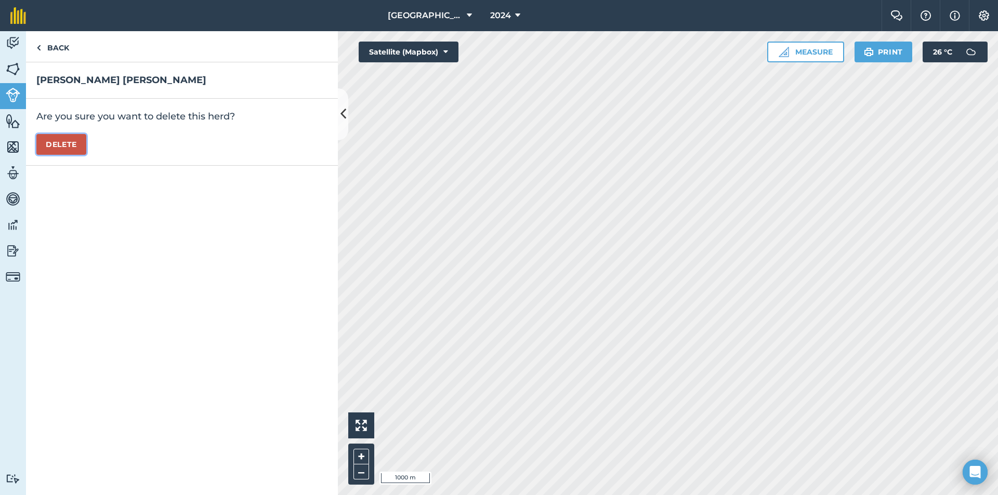
click at [80, 139] on button "Delete" at bounding box center [61, 144] width 50 height 21
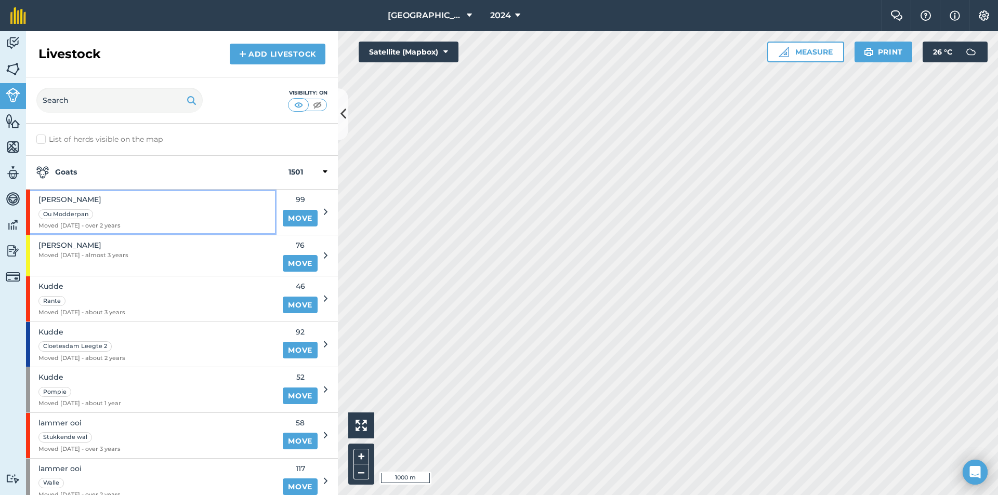
click at [188, 209] on div "Jong ooitjies Ou Modderpan Moved 05/01/23 - over 2 years" at bounding box center [151, 212] width 250 height 45
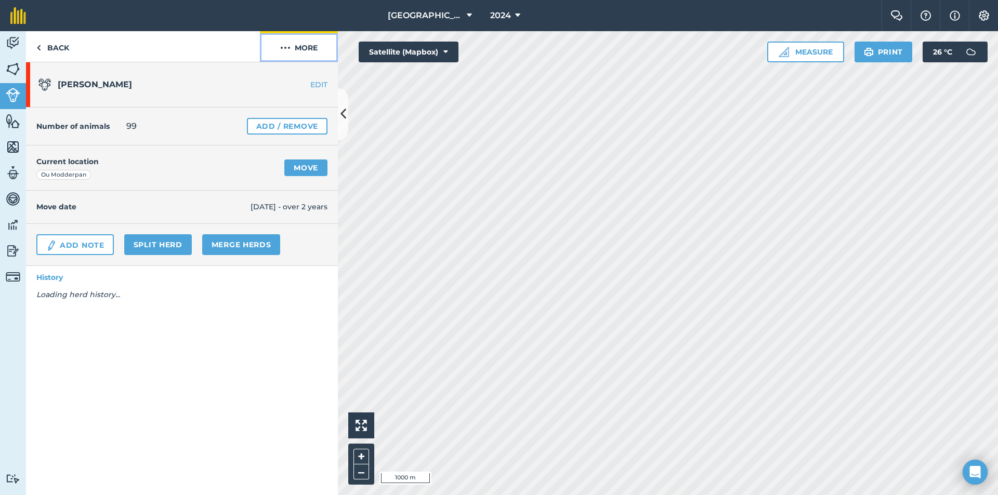
click at [316, 43] on button "More" at bounding box center [299, 46] width 78 height 31
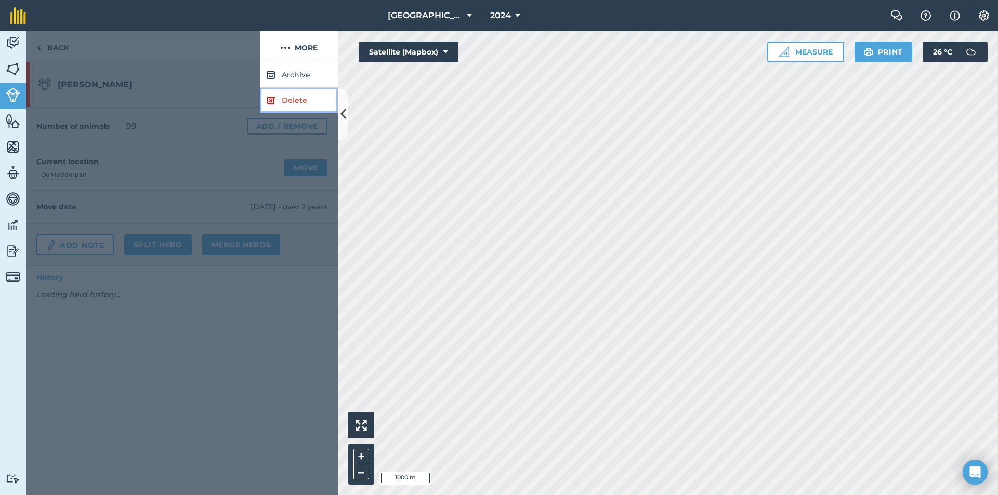
click at [274, 102] on img at bounding box center [270, 100] width 9 height 12
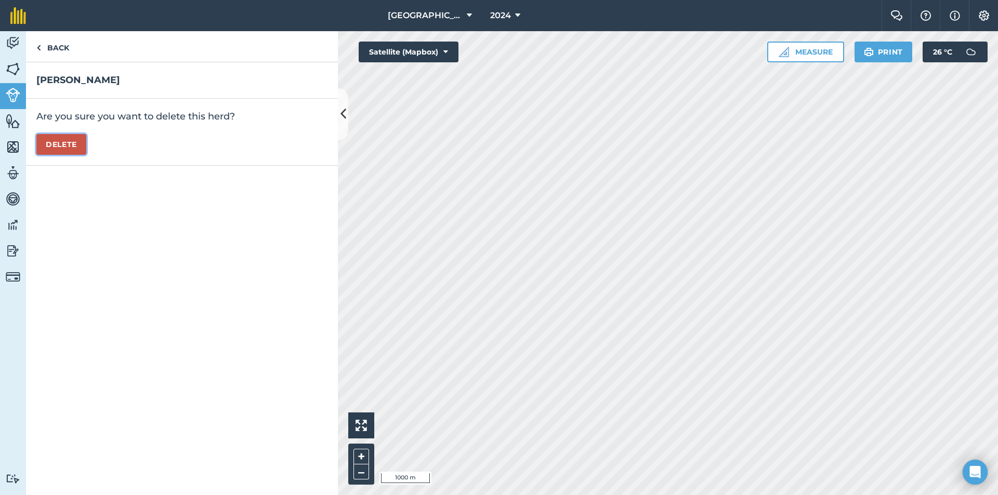
click at [64, 149] on button "Delete" at bounding box center [61, 144] width 50 height 21
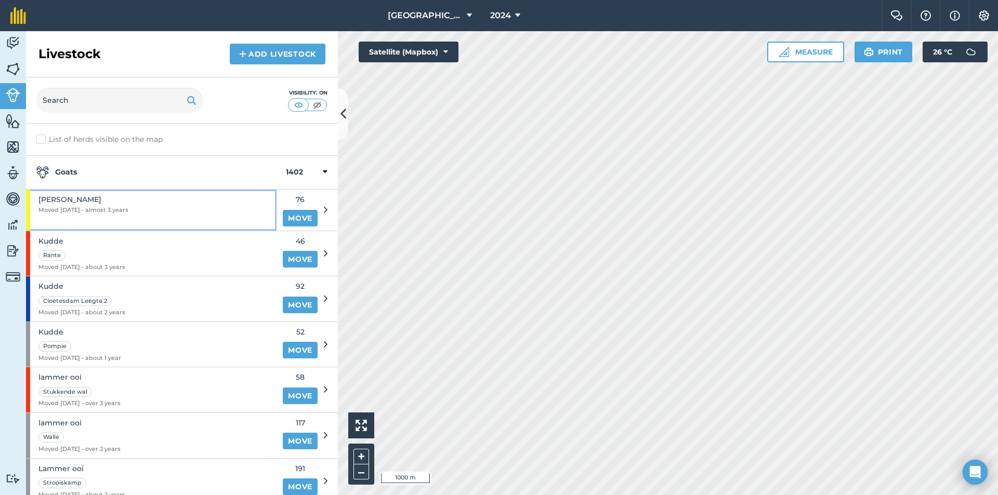
click at [171, 217] on div "Jong ooitjies Moved 09/11/22 - almost 3 years" at bounding box center [151, 210] width 250 height 41
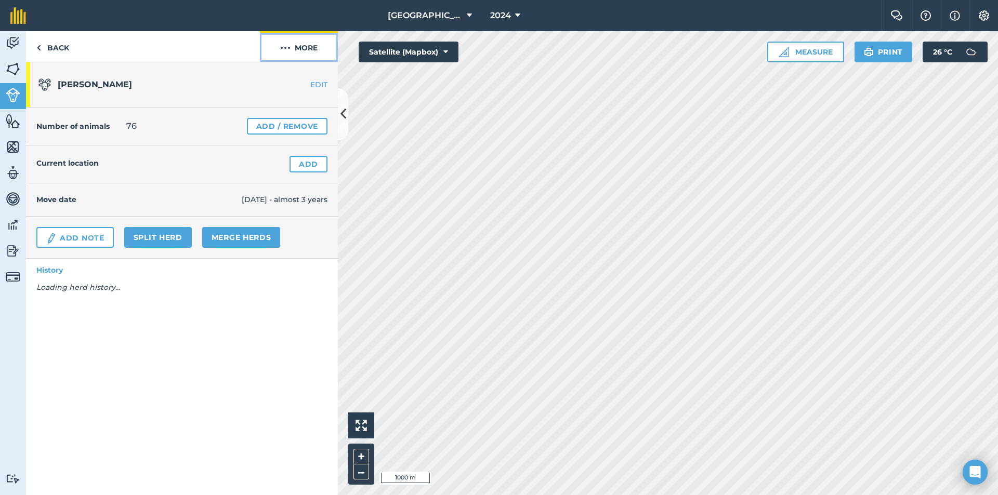
click at [306, 56] on button "More" at bounding box center [299, 46] width 78 height 31
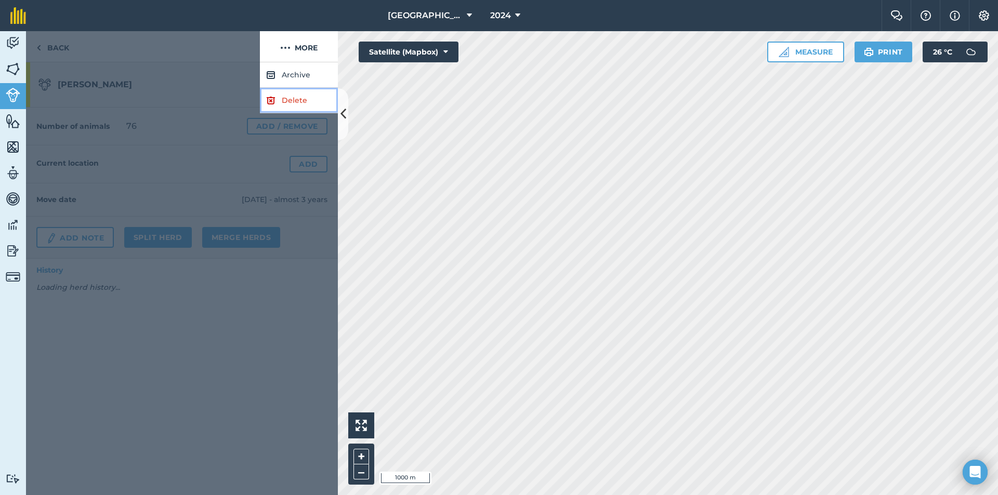
click at [274, 102] on img at bounding box center [270, 100] width 9 height 12
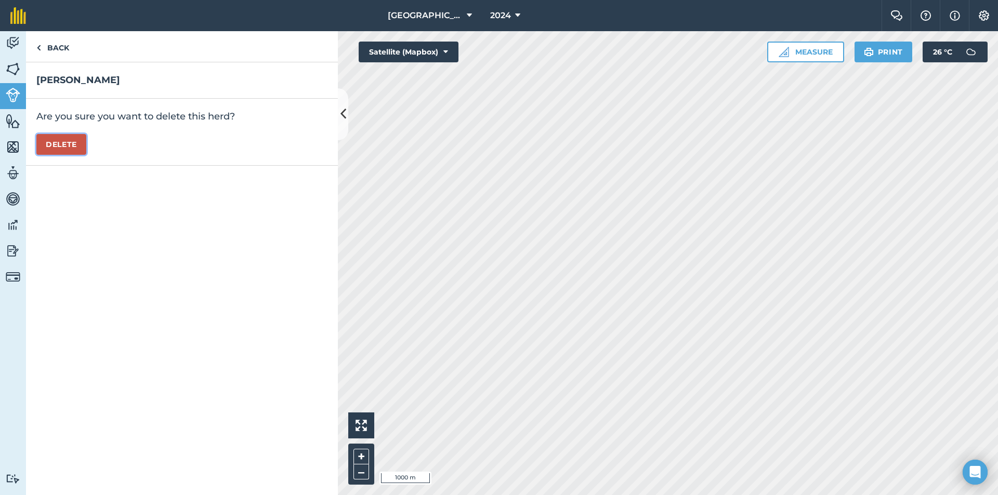
click at [66, 154] on button "Delete" at bounding box center [61, 144] width 50 height 21
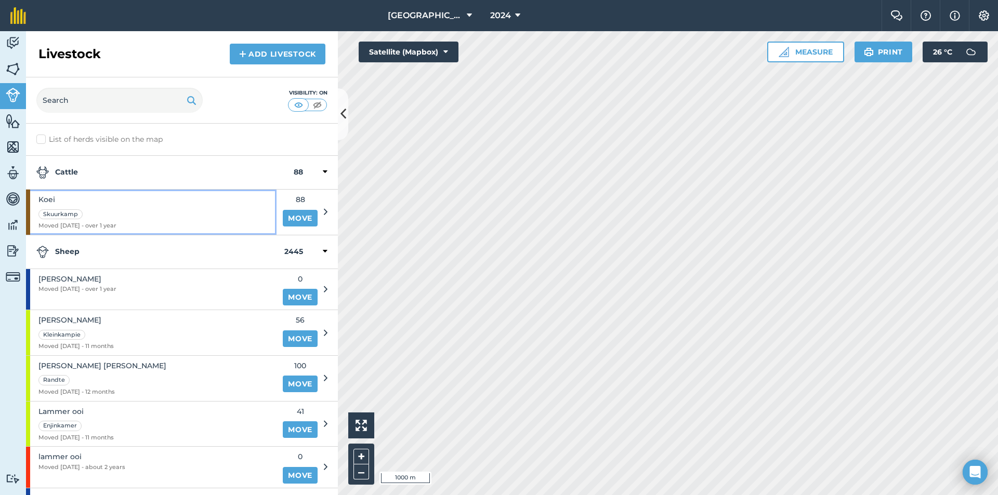
click at [131, 217] on div "Koei Skuurkamp Moved 19/03/24 - over 1 year" at bounding box center [151, 212] width 250 height 45
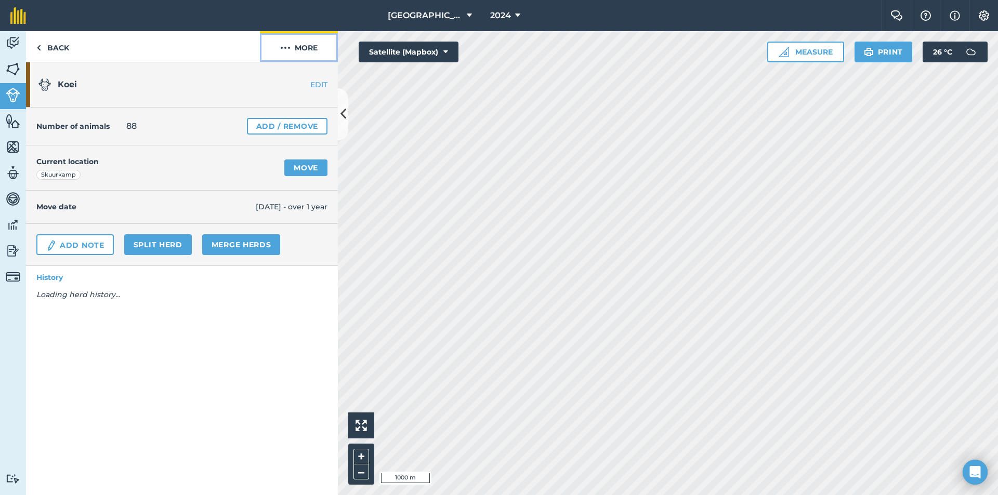
click at [299, 44] on button "More" at bounding box center [299, 46] width 78 height 31
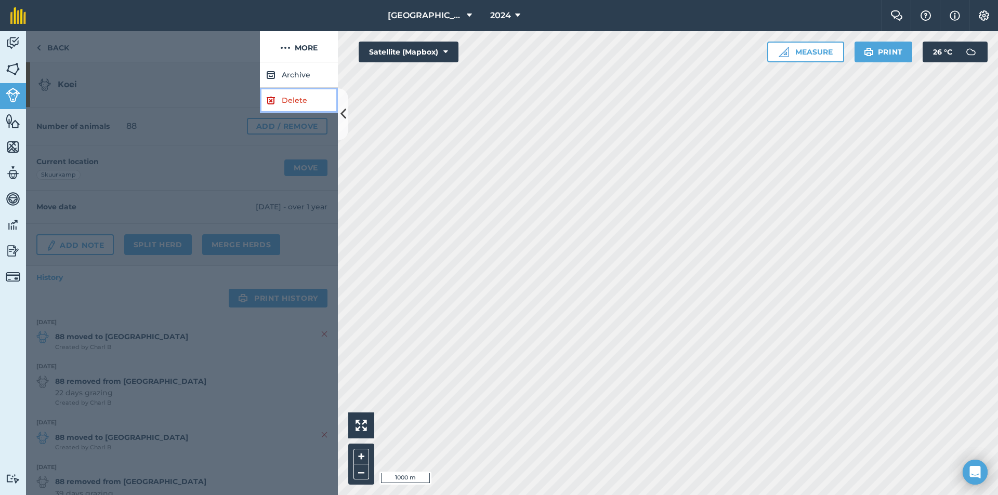
click at [270, 97] on img at bounding box center [270, 100] width 9 height 12
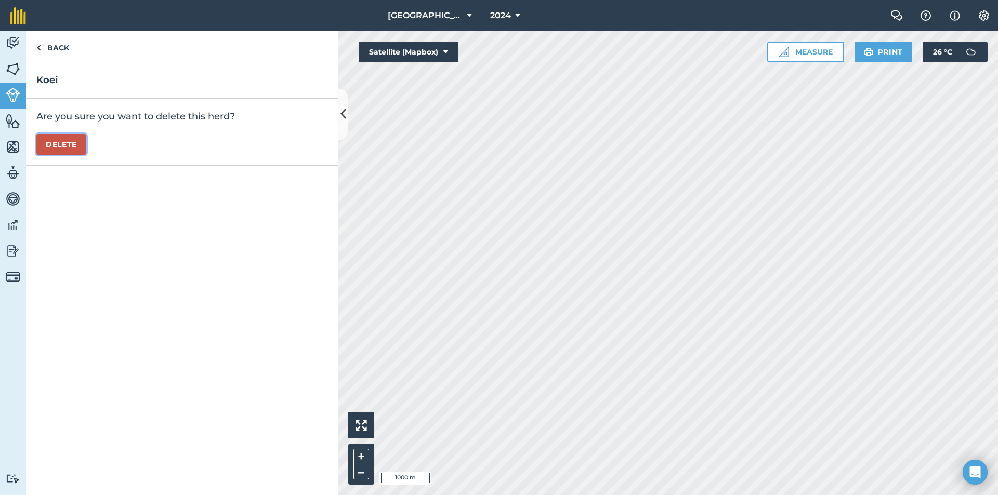
click at [47, 148] on button "Delete" at bounding box center [61, 144] width 50 height 21
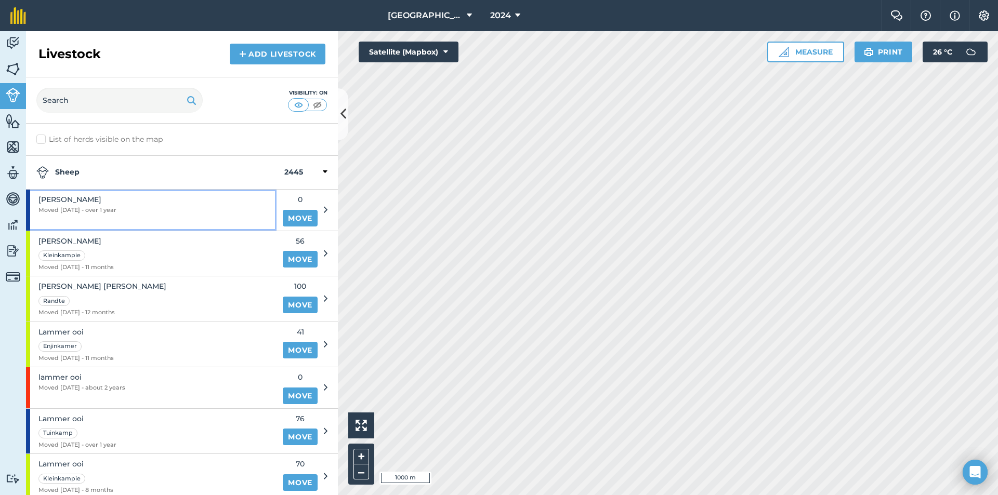
click at [139, 206] on div "Kraalkamp Moved 12/02/24 - over 1 year" at bounding box center [151, 210] width 250 height 41
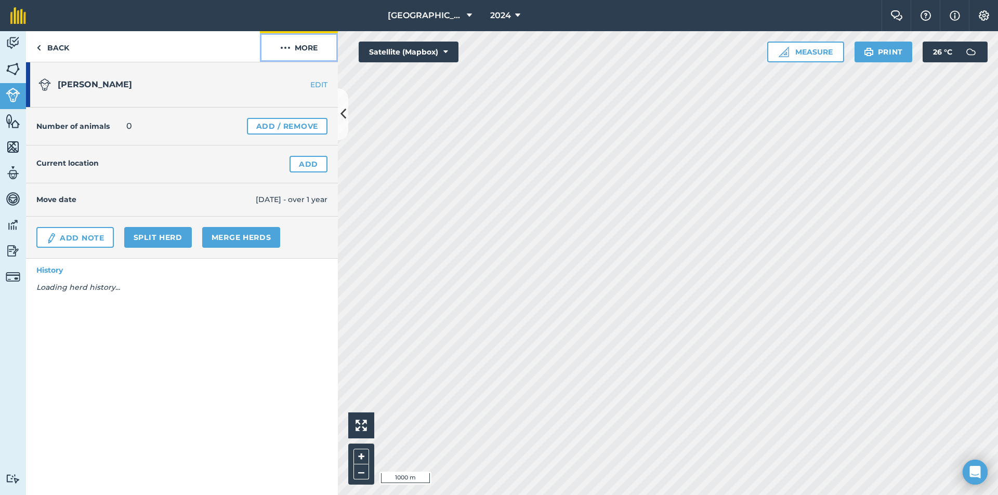
click at [295, 46] on button "More" at bounding box center [299, 46] width 78 height 31
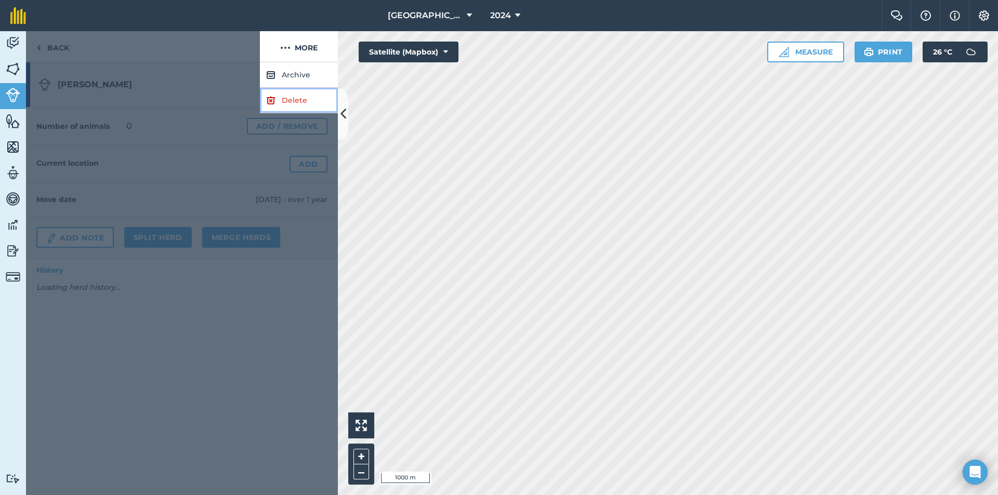
click at [266, 100] on img at bounding box center [270, 100] width 9 height 12
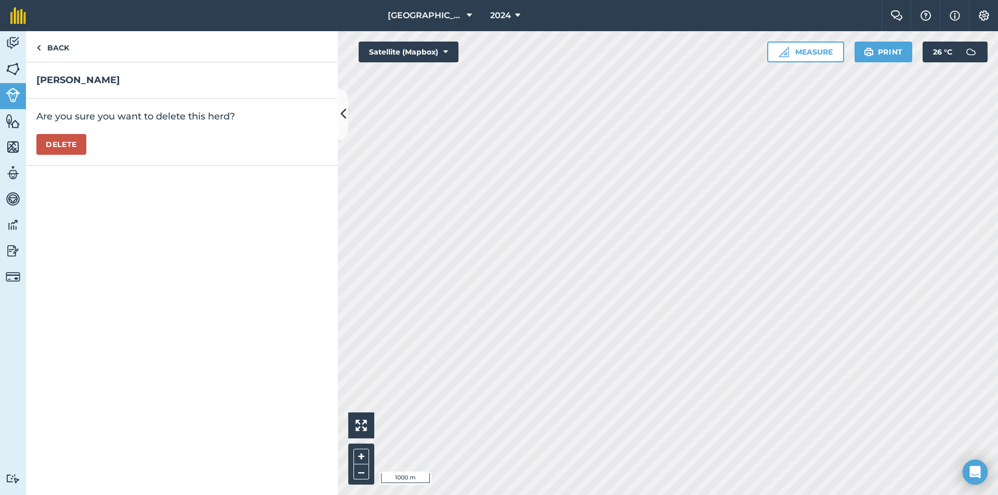
click at [88, 153] on div "Are you sure you want to delete this herd? Delete" at bounding box center [182, 132] width 312 height 67
click at [72, 149] on button "Delete" at bounding box center [61, 144] width 50 height 21
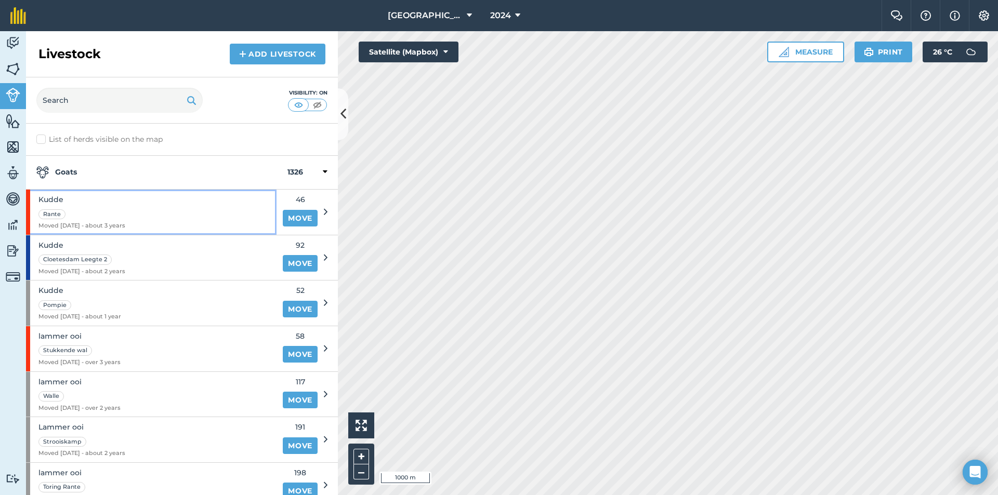
click at [116, 210] on div "Rante" at bounding box center [81, 214] width 87 height 12
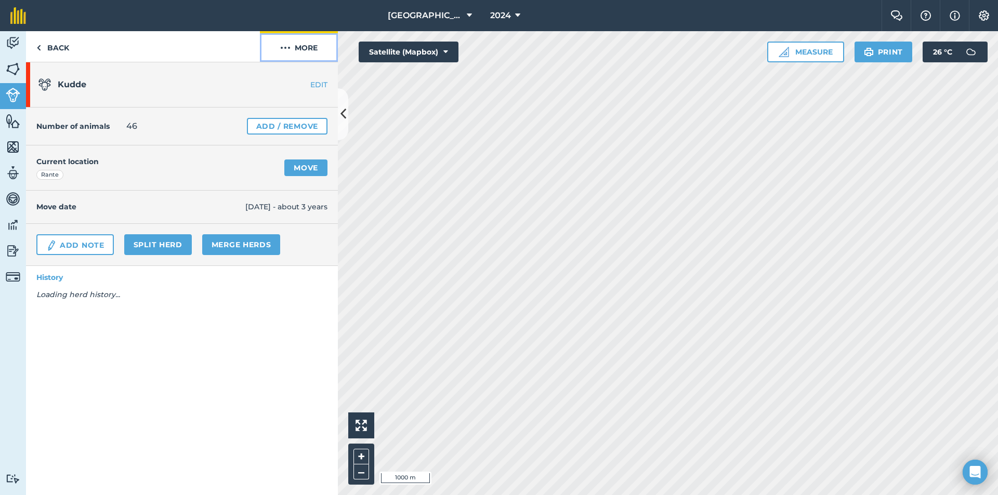
click at [305, 45] on button "More" at bounding box center [299, 46] width 78 height 31
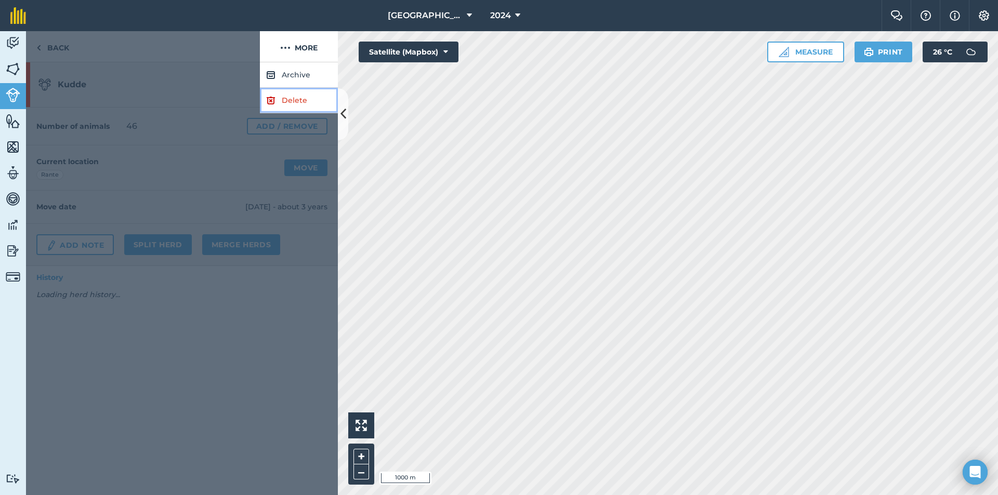
click at [285, 98] on link "Delete" at bounding box center [299, 100] width 78 height 25
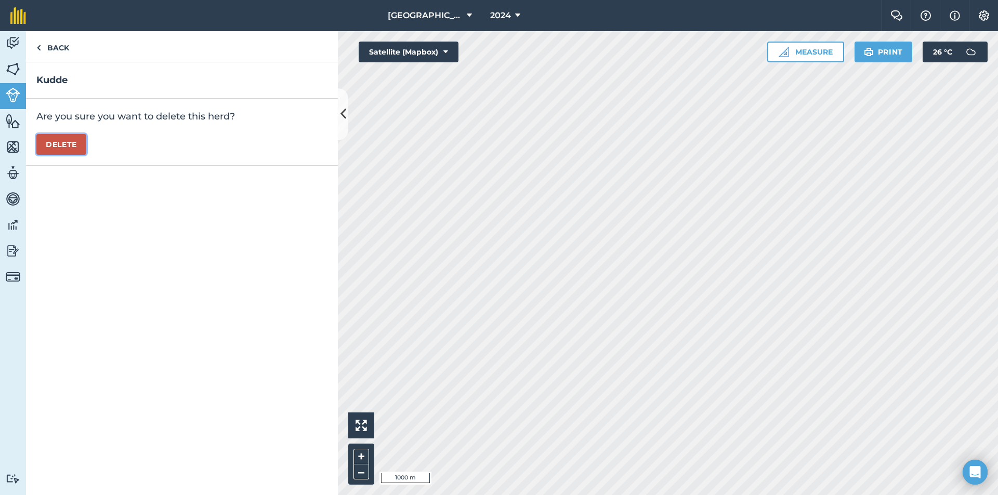
click at [38, 152] on button "Delete" at bounding box center [61, 144] width 50 height 21
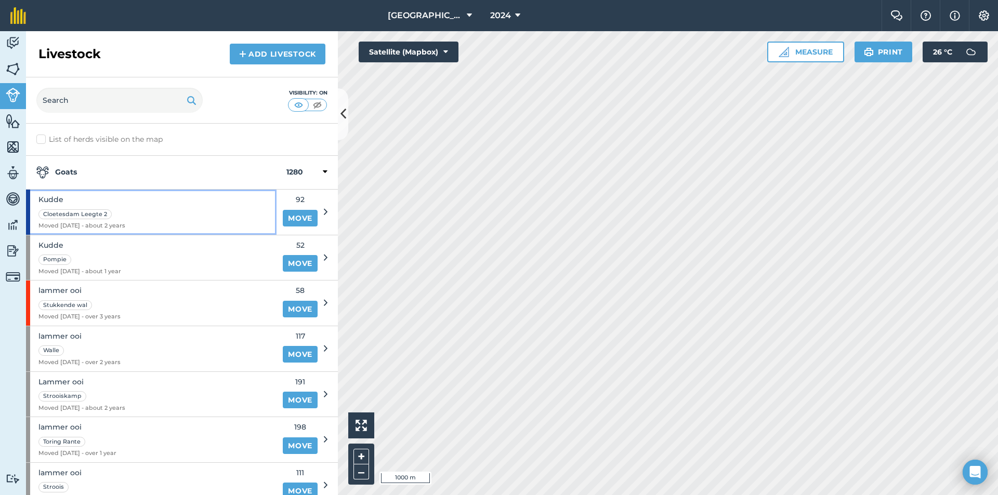
click at [105, 195] on span "Kudde" at bounding box center [81, 199] width 87 height 11
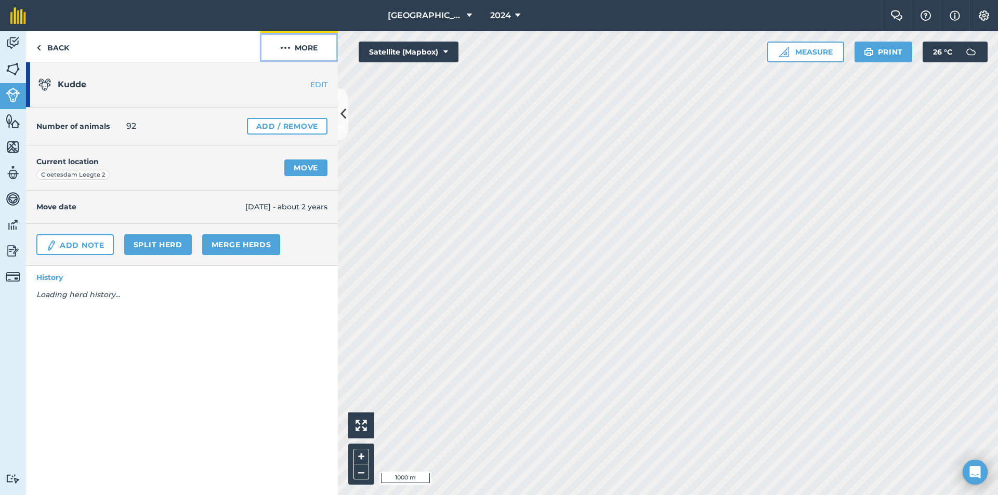
click at [305, 51] on button "More" at bounding box center [299, 46] width 78 height 31
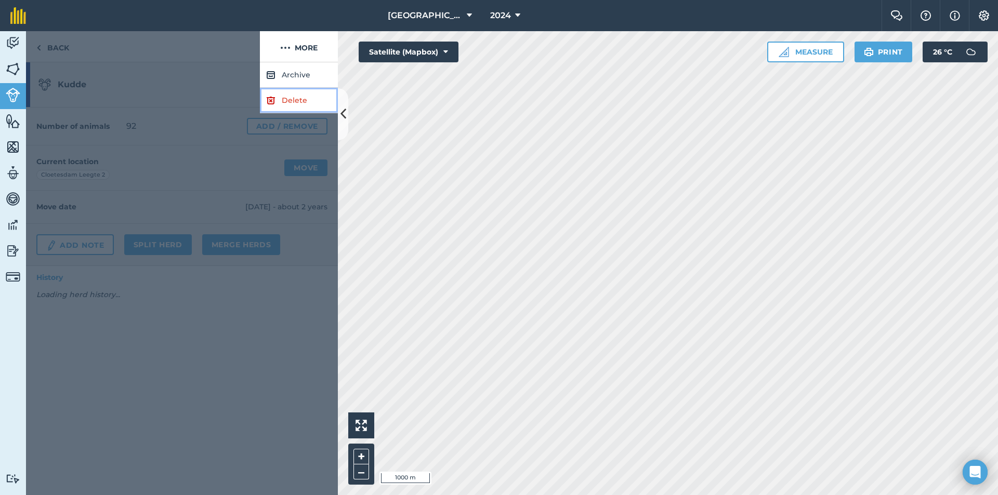
click at [271, 93] on link "Delete" at bounding box center [299, 100] width 78 height 25
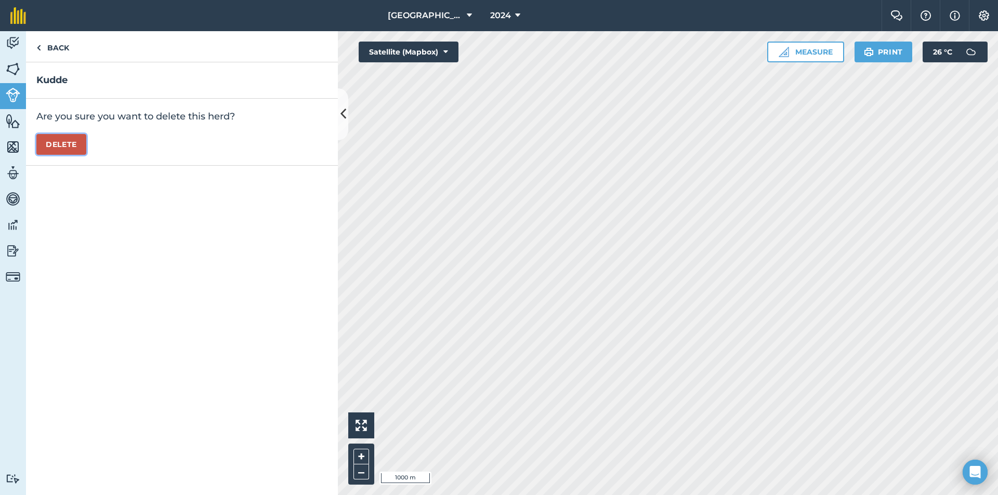
click at [75, 140] on button "Delete" at bounding box center [61, 144] width 50 height 21
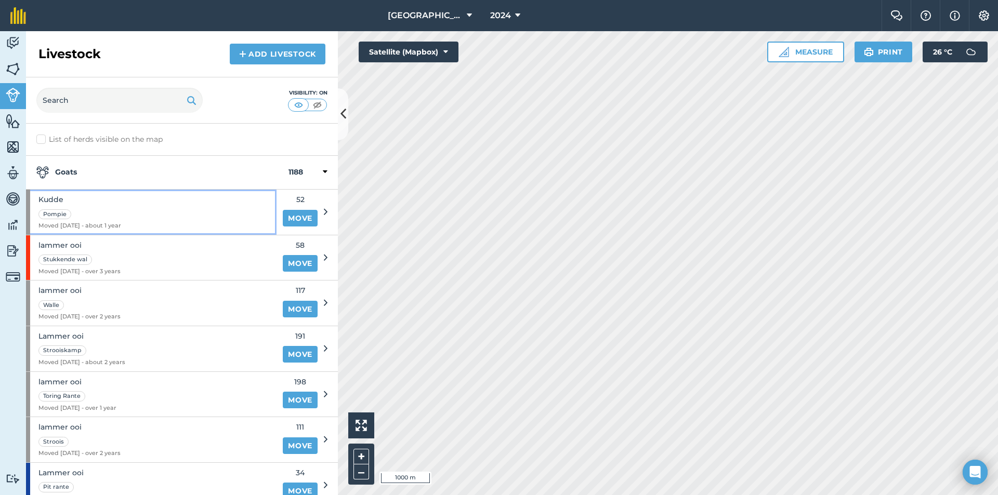
click at [144, 208] on div "Kudde Pompie Moved 07/07/24 - about 1 year" at bounding box center [151, 212] width 250 height 45
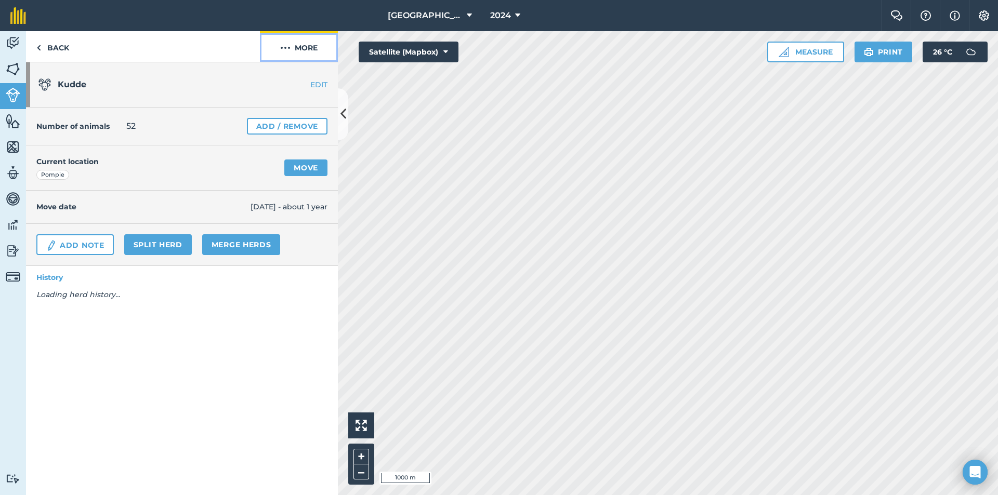
click at [277, 47] on button "More" at bounding box center [299, 46] width 78 height 31
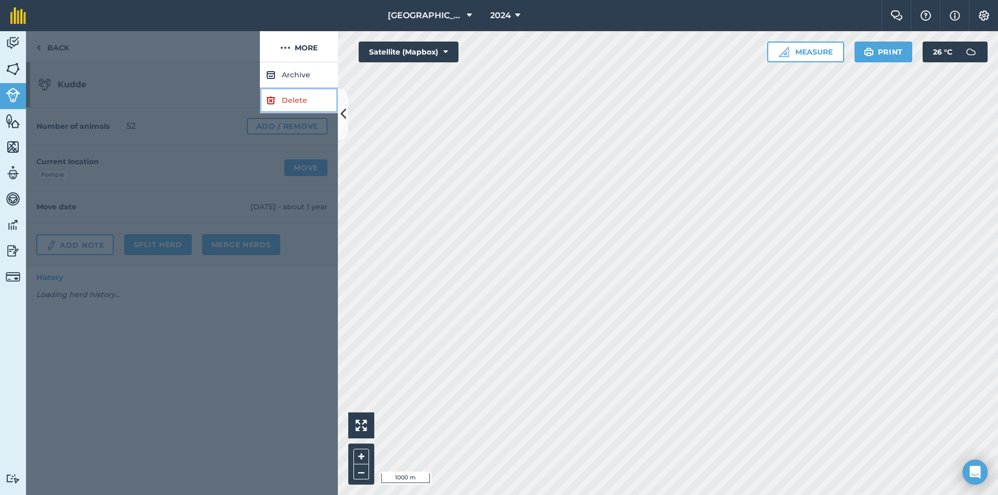
click at [275, 94] on img at bounding box center [270, 100] width 9 height 12
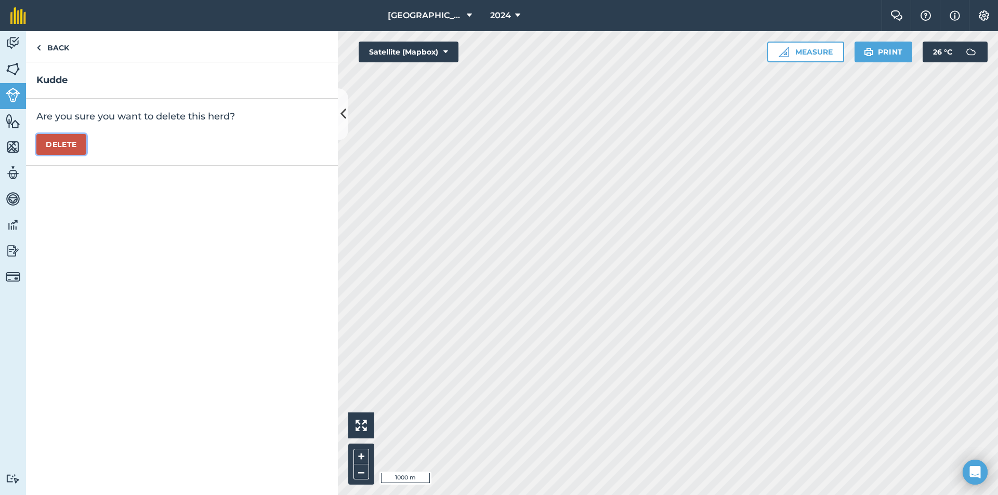
click at [50, 135] on button "Delete" at bounding box center [61, 144] width 50 height 21
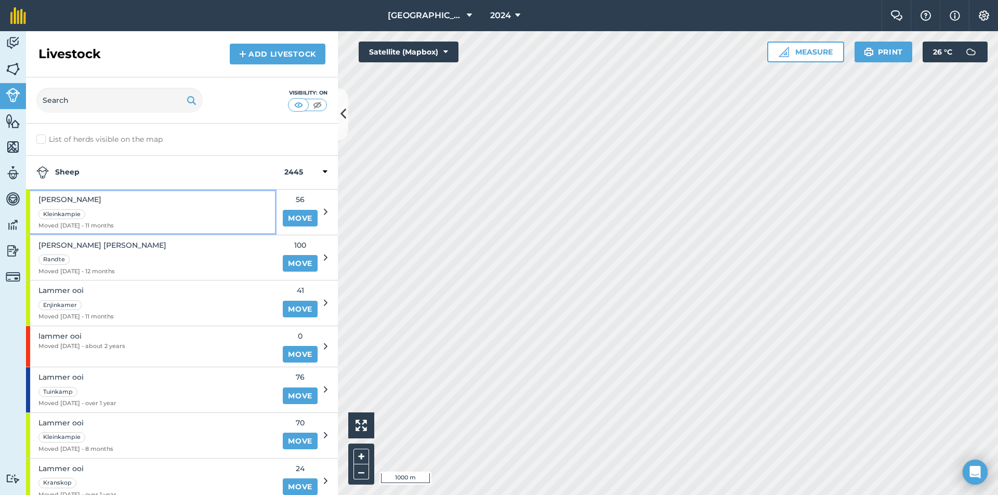
click at [110, 220] on div "Lam ooi Kleinkampie Moved 23/10/24 - 11 months" at bounding box center [75, 212] width 75 height 45
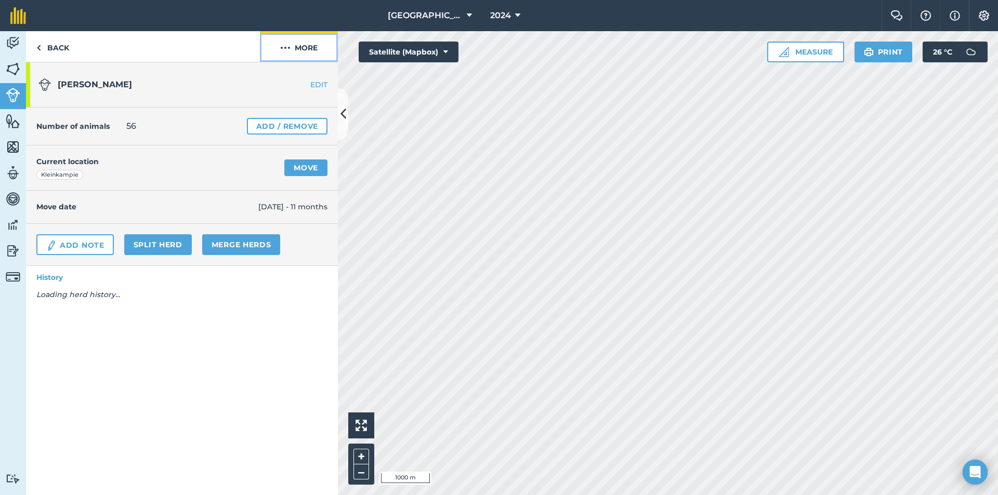
click at [306, 46] on button "More" at bounding box center [299, 46] width 78 height 31
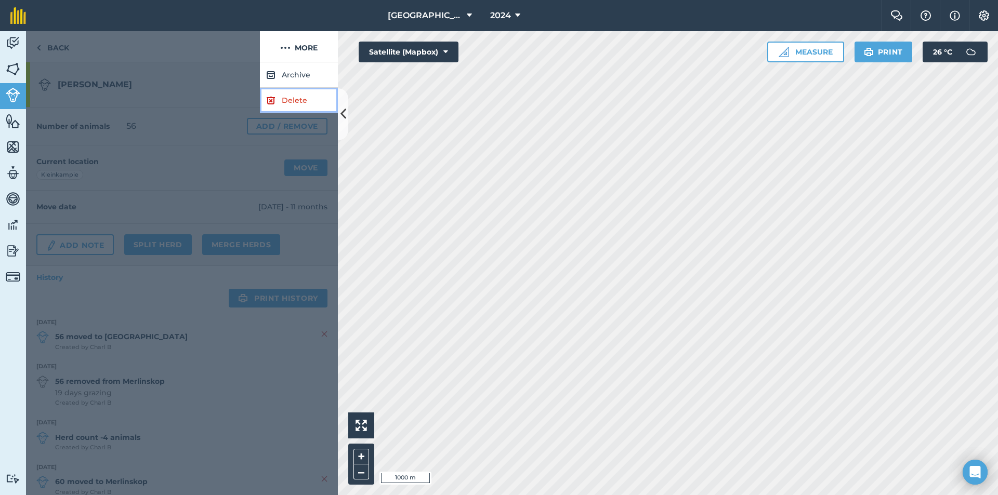
click at [280, 91] on link "Delete" at bounding box center [299, 100] width 78 height 25
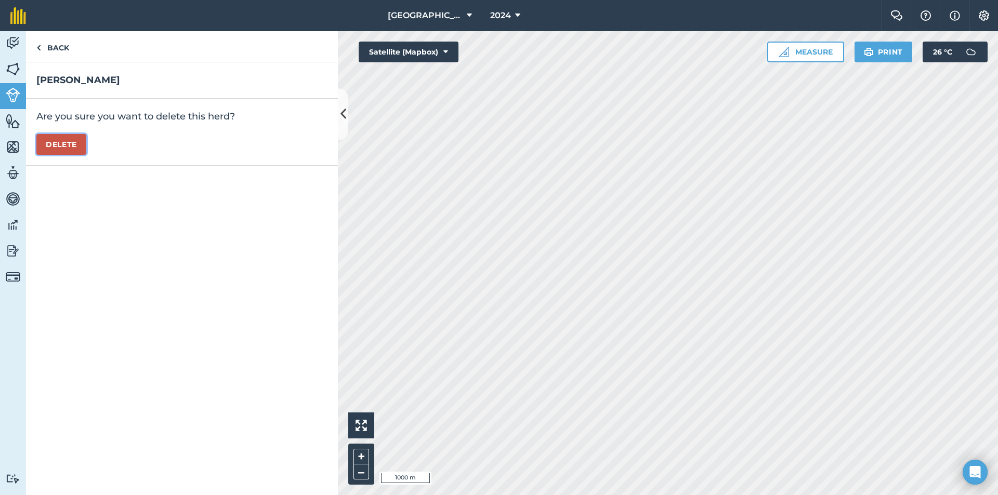
click at [45, 139] on button "Delete" at bounding box center [61, 144] width 50 height 21
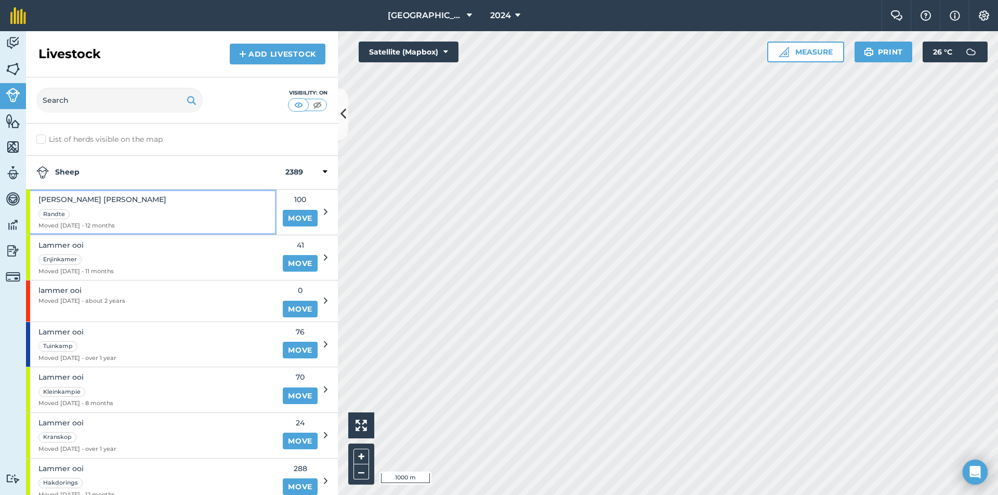
click at [134, 199] on div "Lam ooi Lam ooi Randte Moved 04/10/24 - 12 months" at bounding box center [151, 212] width 250 height 45
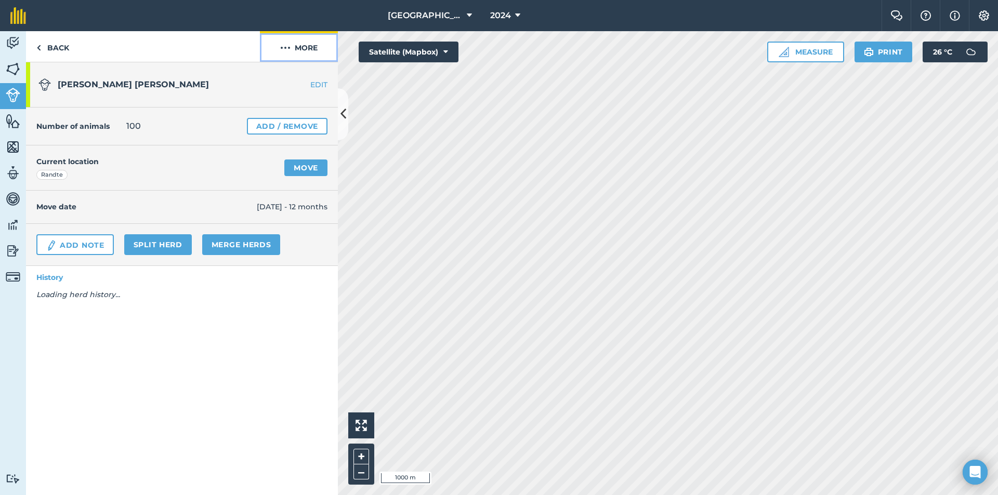
click at [284, 48] on img at bounding box center [285, 48] width 10 height 12
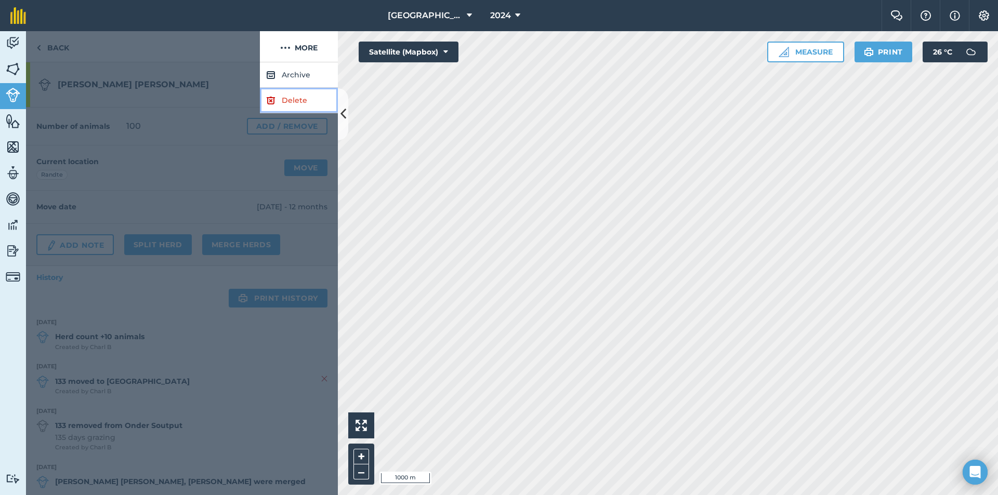
click at [269, 102] on img at bounding box center [270, 100] width 9 height 12
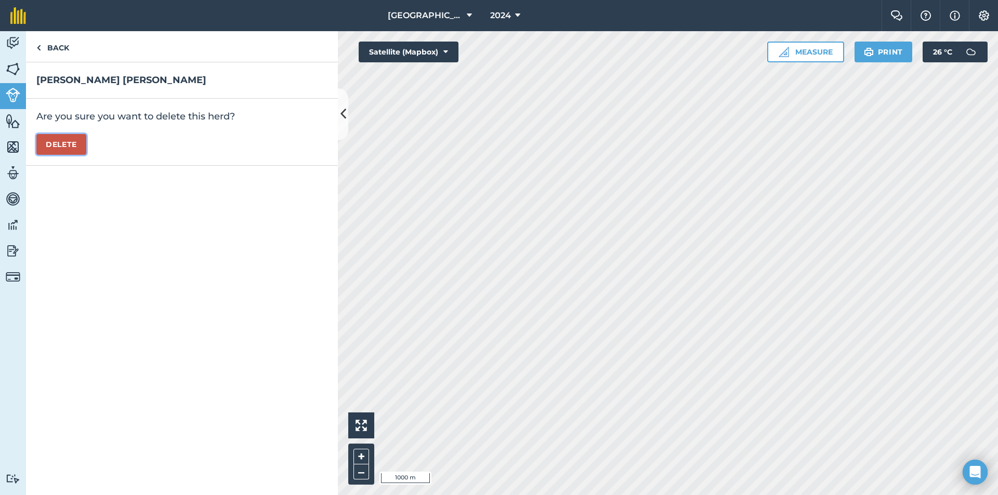
click at [60, 140] on button "Delete" at bounding box center [61, 144] width 50 height 21
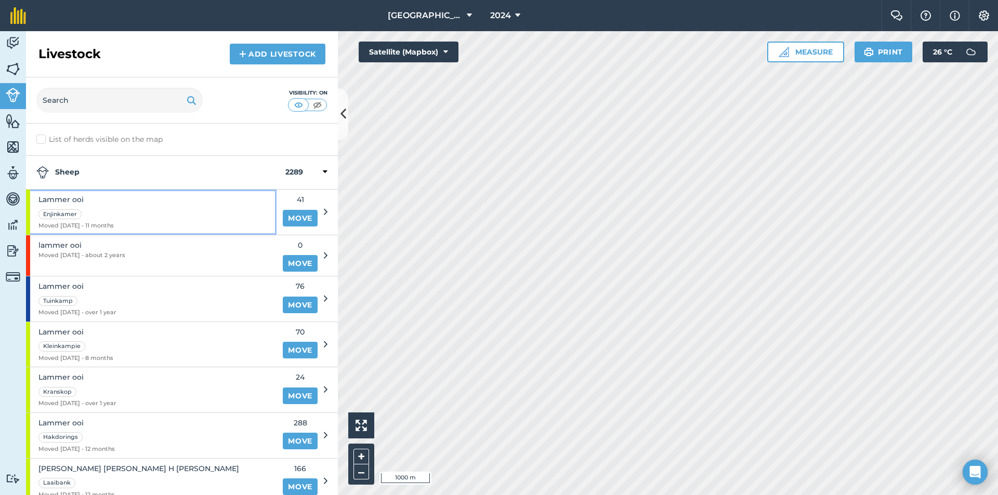
click at [131, 203] on div "Lammer ooi Enjinkamer Moved 23/10/24 - 11 months" at bounding box center [151, 212] width 250 height 45
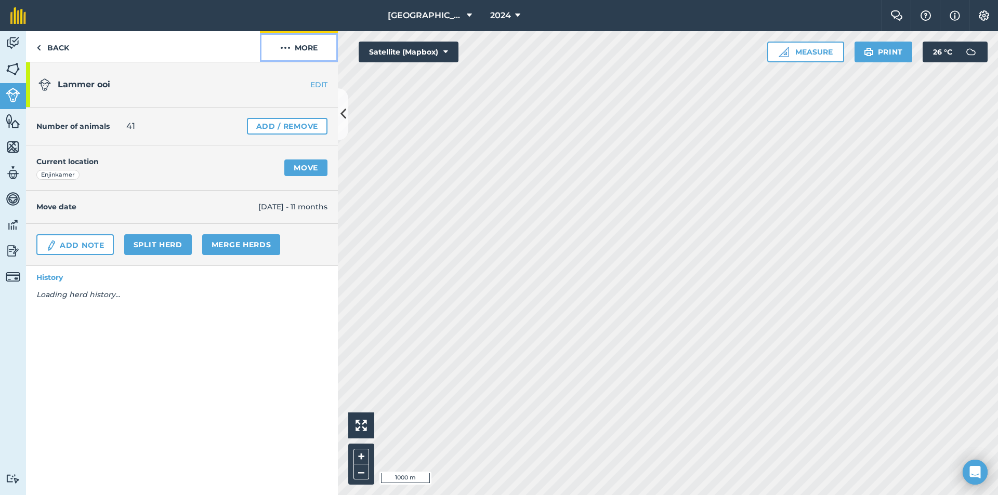
click at [299, 47] on button "More" at bounding box center [299, 46] width 78 height 31
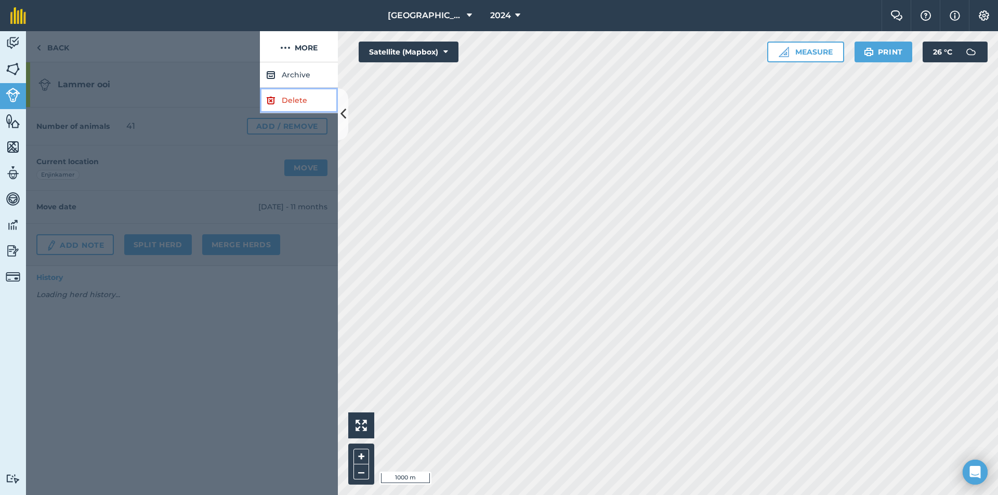
click at [290, 99] on link "Delete" at bounding box center [299, 100] width 78 height 25
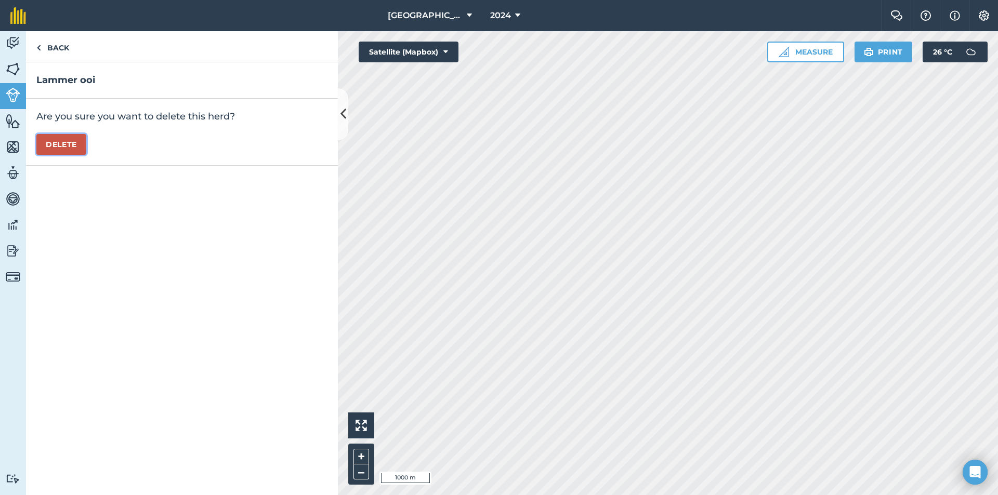
click at [61, 144] on button "Delete" at bounding box center [61, 144] width 50 height 21
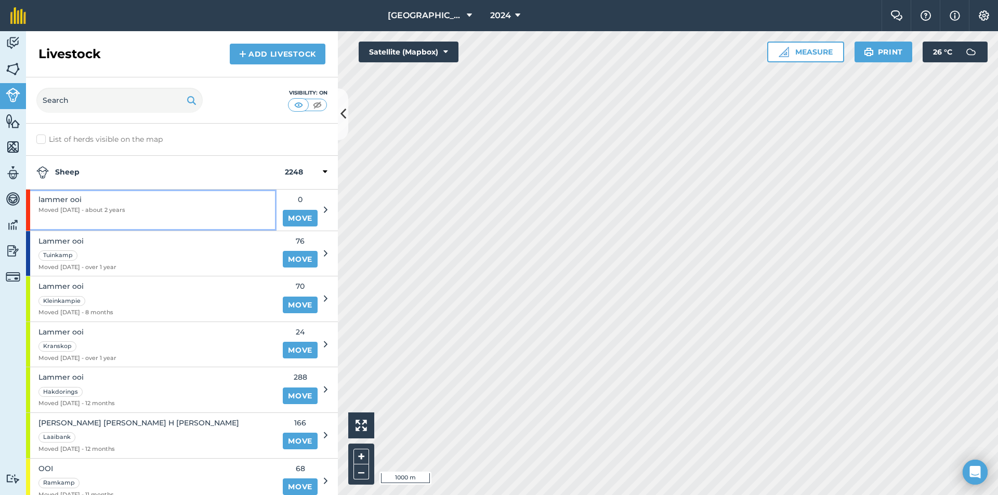
click at [120, 211] on span "Moved 10/08/23 - about 2 years" at bounding box center [81, 210] width 87 height 9
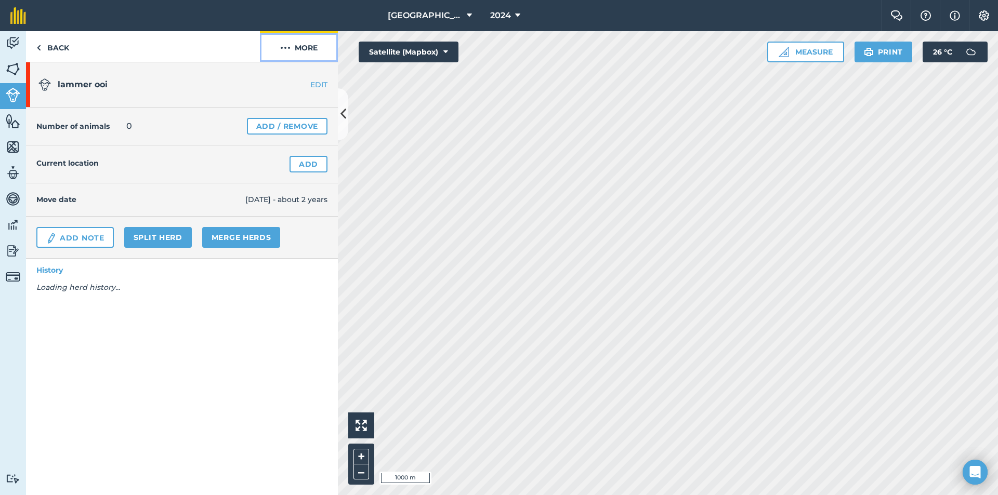
drag, startPoint x: 296, startPoint y: 41, endPoint x: 294, endPoint y: 58, distance: 17.3
click at [296, 41] on button "More" at bounding box center [299, 46] width 78 height 31
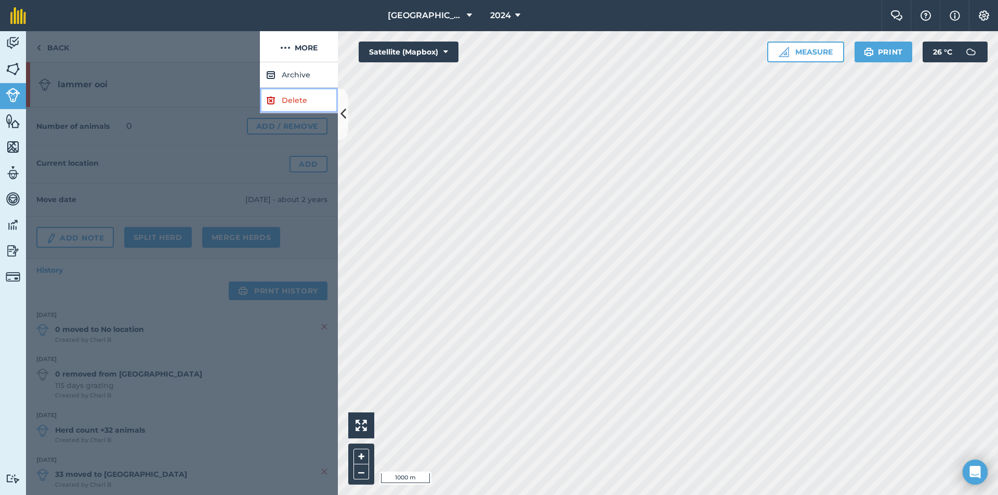
click at [276, 104] on link "Delete" at bounding box center [299, 100] width 78 height 25
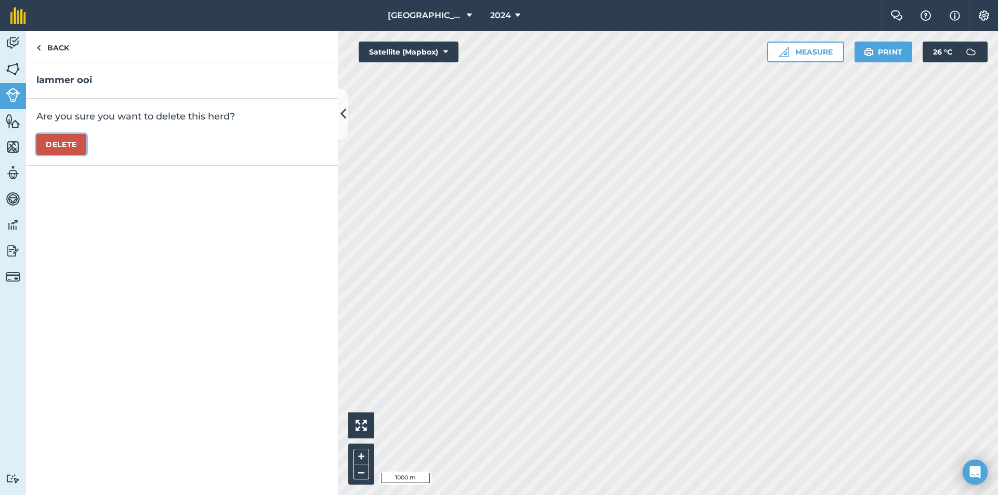
click at [46, 147] on button "Delete" at bounding box center [61, 144] width 50 height 21
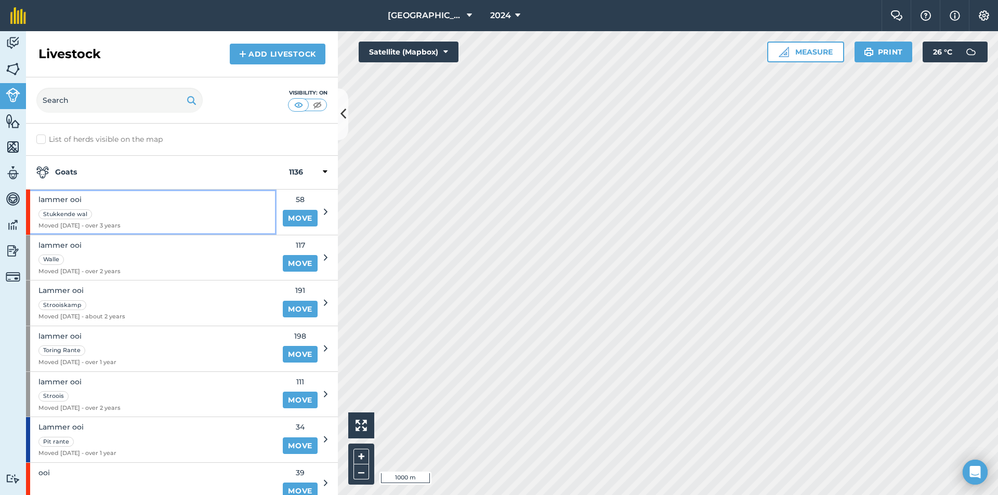
click at [121, 215] on div "Stukkende wal" at bounding box center [79, 214] width 82 height 12
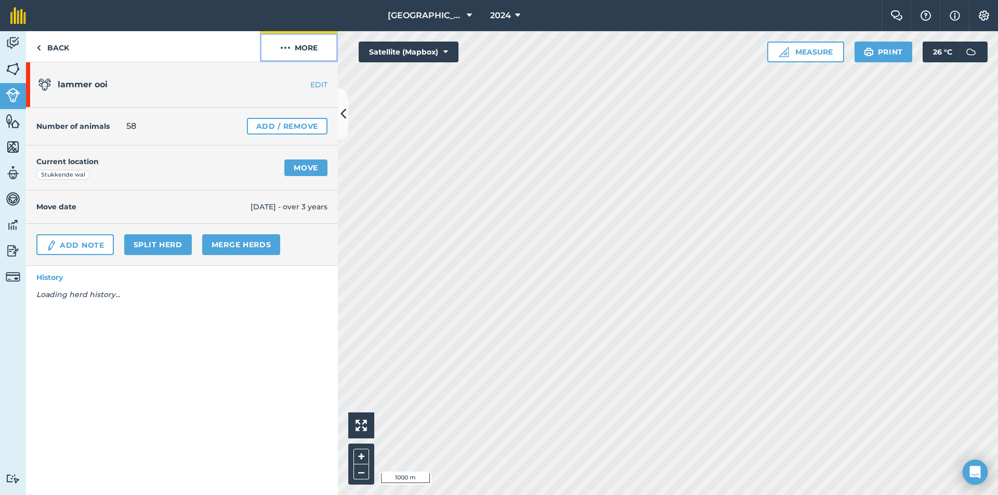
click at [284, 53] on img at bounding box center [285, 48] width 10 height 12
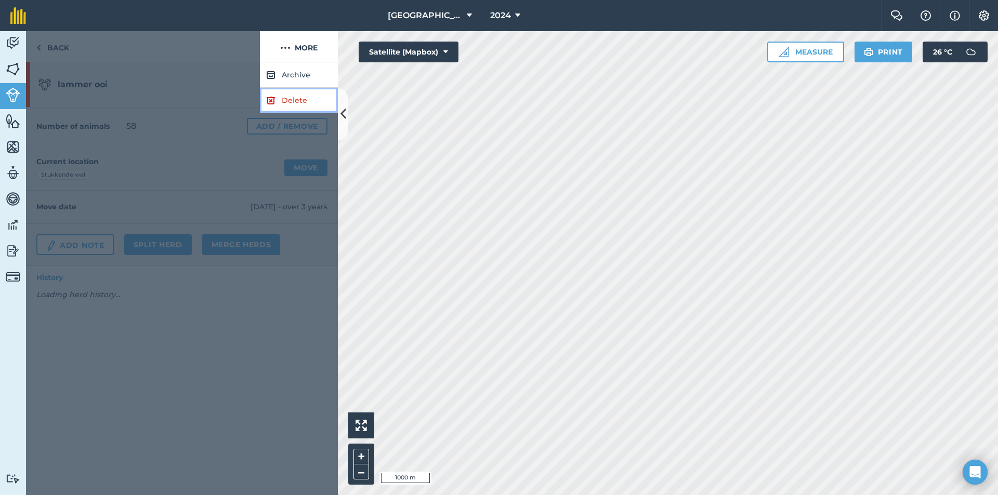
click at [280, 97] on link "Delete" at bounding box center [299, 100] width 78 height 25
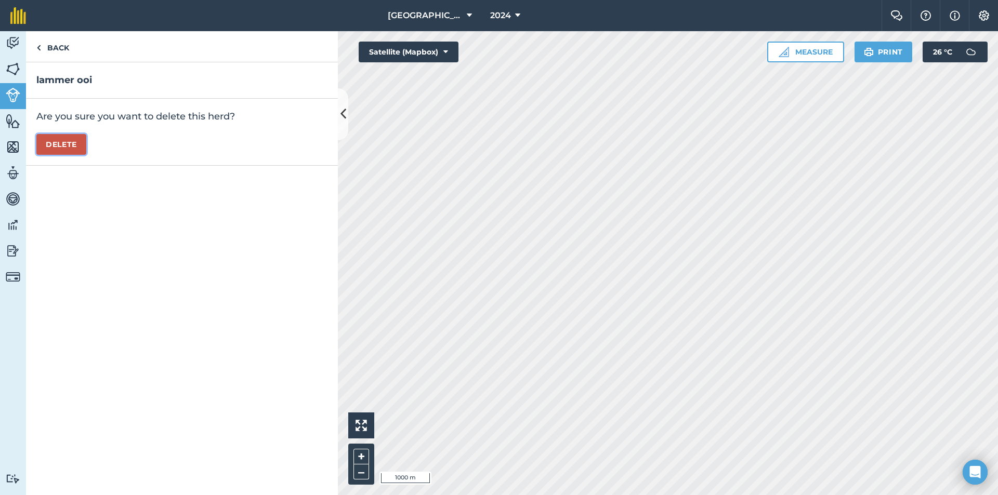
click at [82, 141] on button "Delete" at bounding box center [61, 144] width 50 height 21
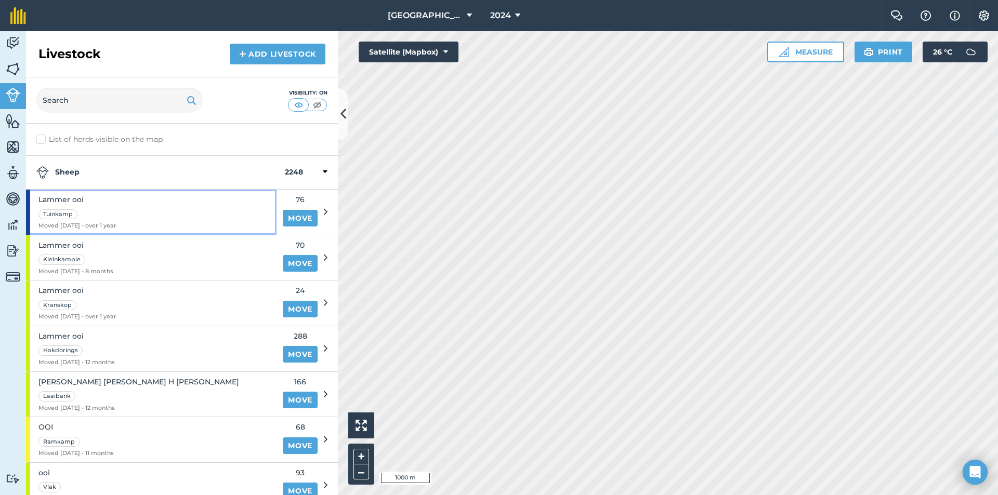
click at [88, 231] on div "Lammer ooi Tuinkamp Moved 10/04/24 - over 1 year" at bounding box center [77, 212] width 78 height 45
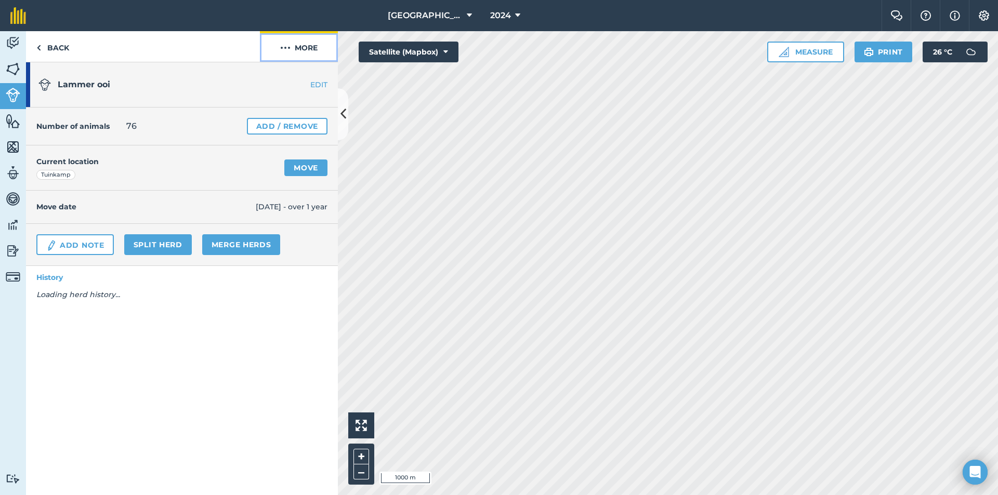
click at [288, 55] on button "More" at bounding box center [299, 46] width 78 height 31
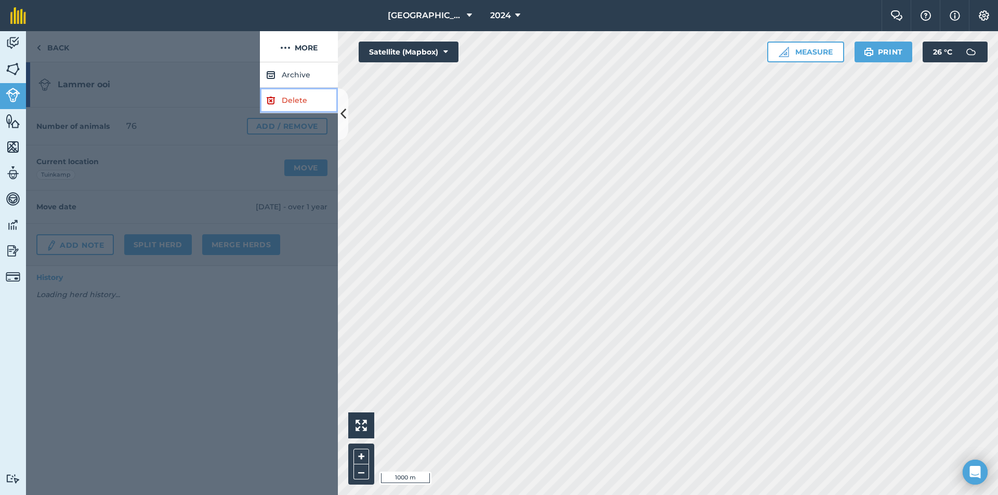
click at [270, 91] on link "Delete" at bounding box center [299, 100] width 78 height 25
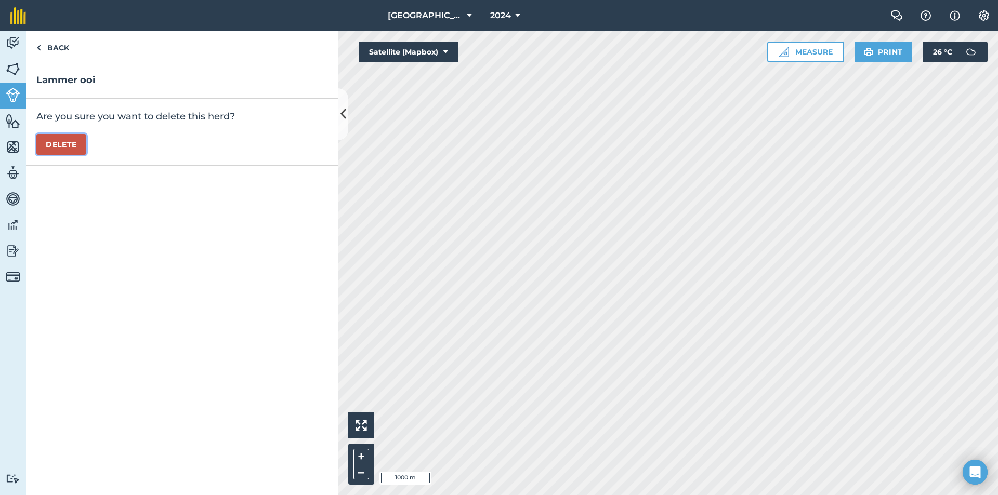
click at [77, 147] on button "Delete" at bounding box center [61, 144] width 50 height 21
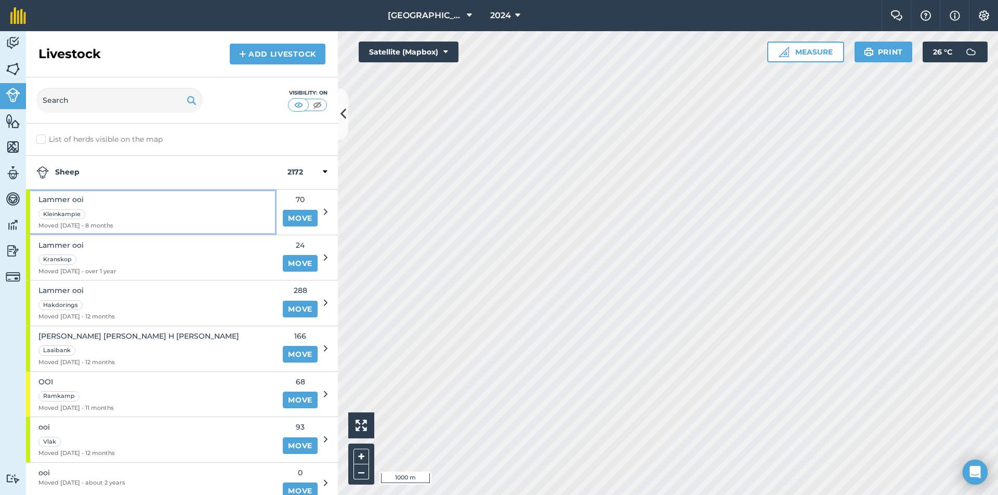
click at [90, 208] on div "Kleinkampie" at bounding box center [75, 214] width 75 height 12
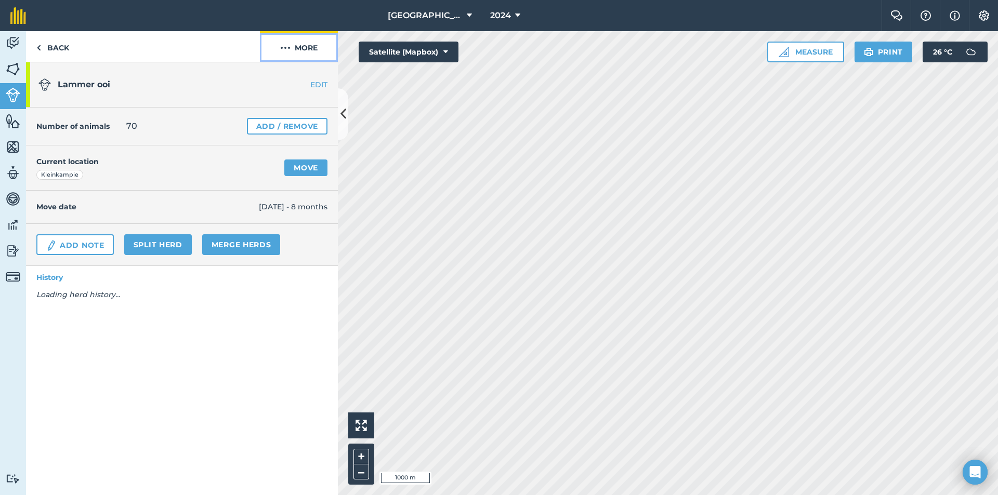
click at [279, 43] on button "More" at bounding box center [299, 46] width 78 height 31
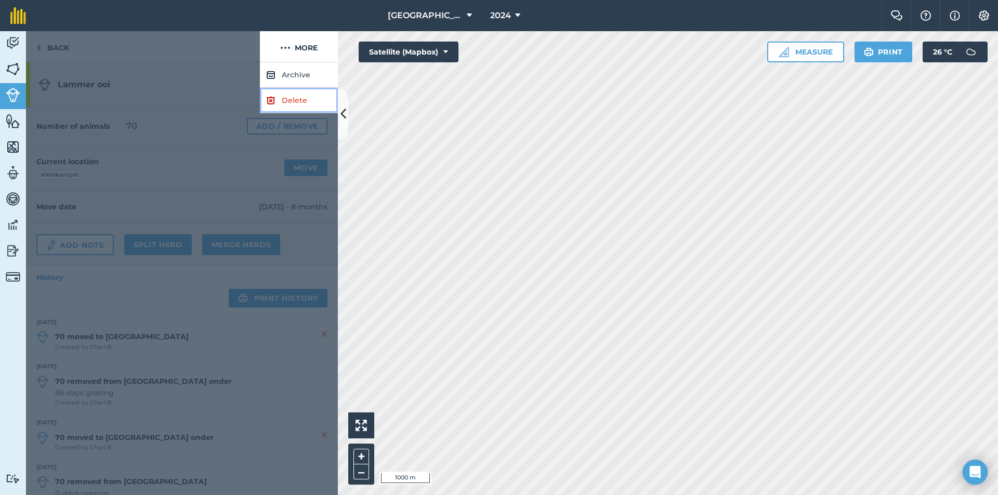
click at [270, 103] on img at bounding box center [270, 100] width 9 height 12
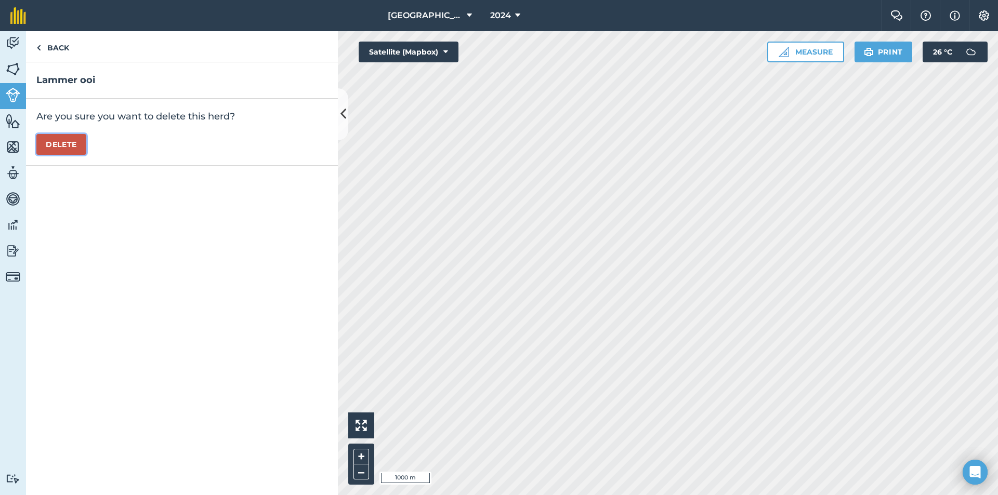
click at [67, 144] on button "Delete" at bounding box center [61, 144] width 50 height 21
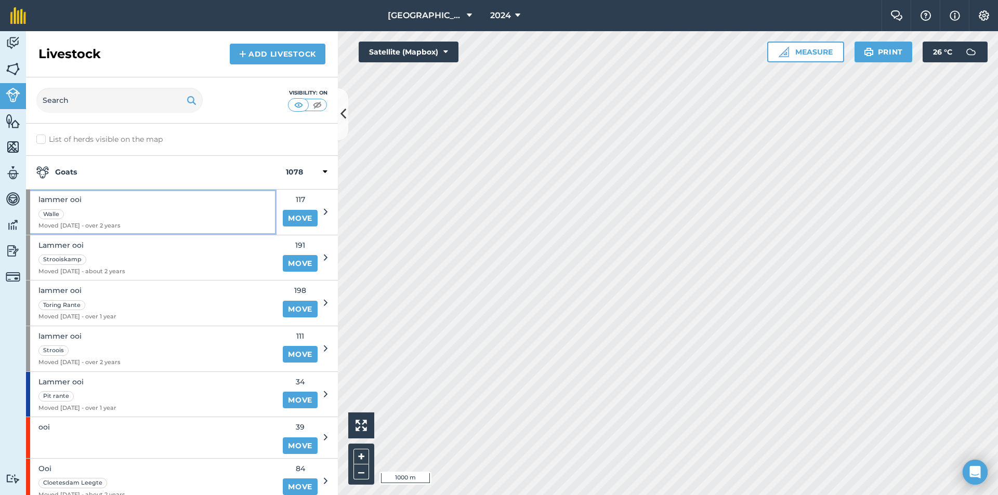
click at [110, 204] on span "lammer ooi" at bounding box center [79, 199] width 82 height 11
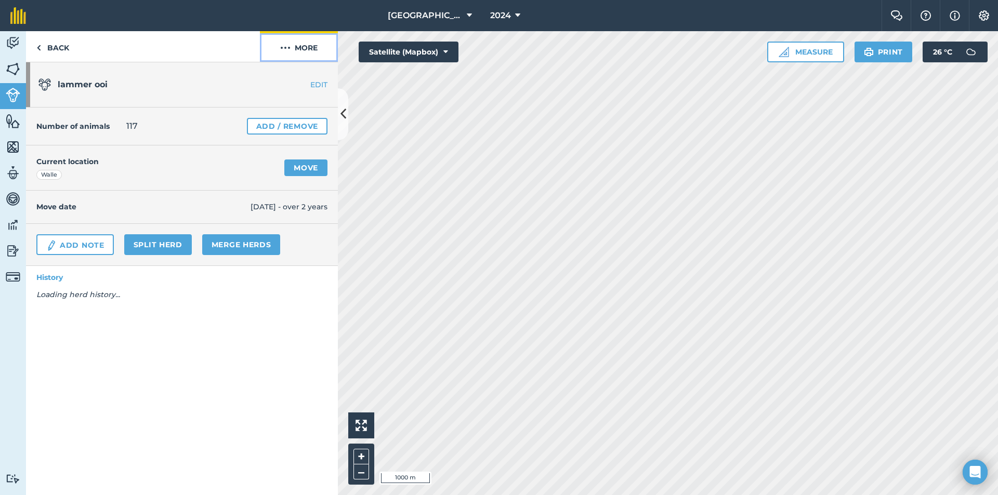
click at [280, 52] on img at bounding box center [285, 48] width 10 height 12
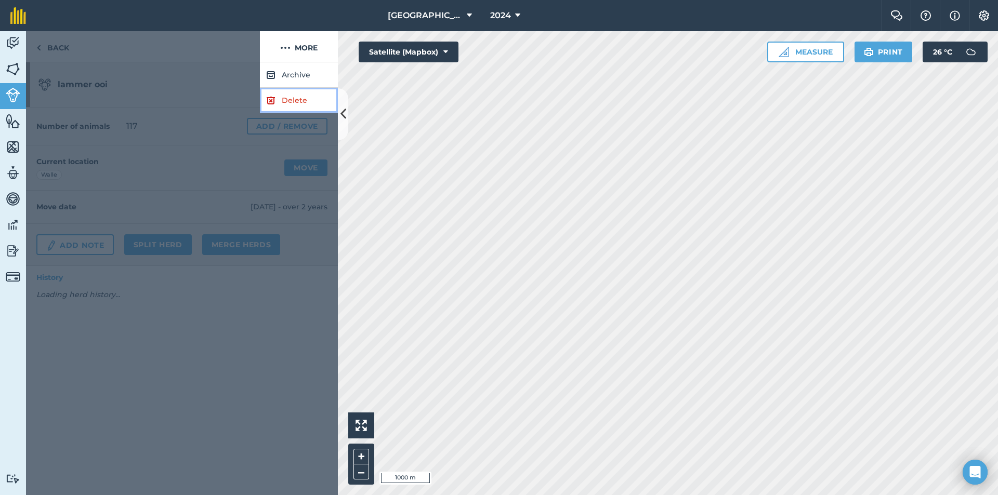
click at [267, 105] on img at bounding box center [270, 100] width 9 height 12
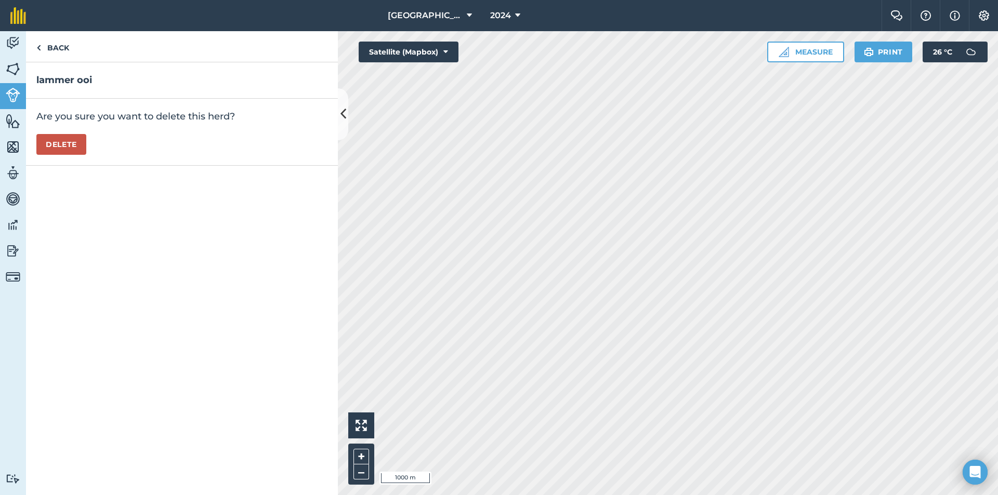
click at [73, 155] on div "Are you sure you want to delete this herd? Delete" at bounding box center [182, 132] width 312 height 67
click at [76, 148] on button "Delete" at bounding box center [61, 144] width 50 height 21
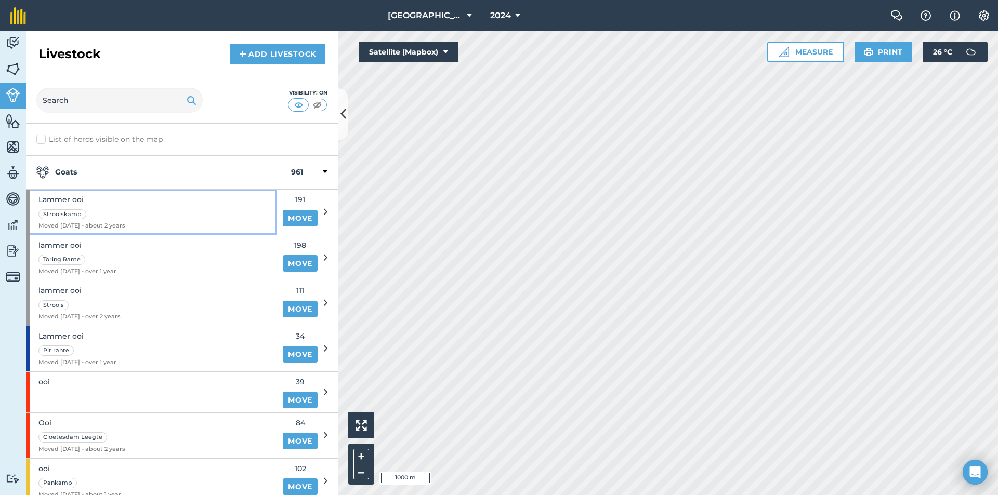
click at [133, 205] on div "Lammer ooi Strooiskamp Moved 07/08/23 - about 2 years" at bounding box center [151, 212] width 250 height 45
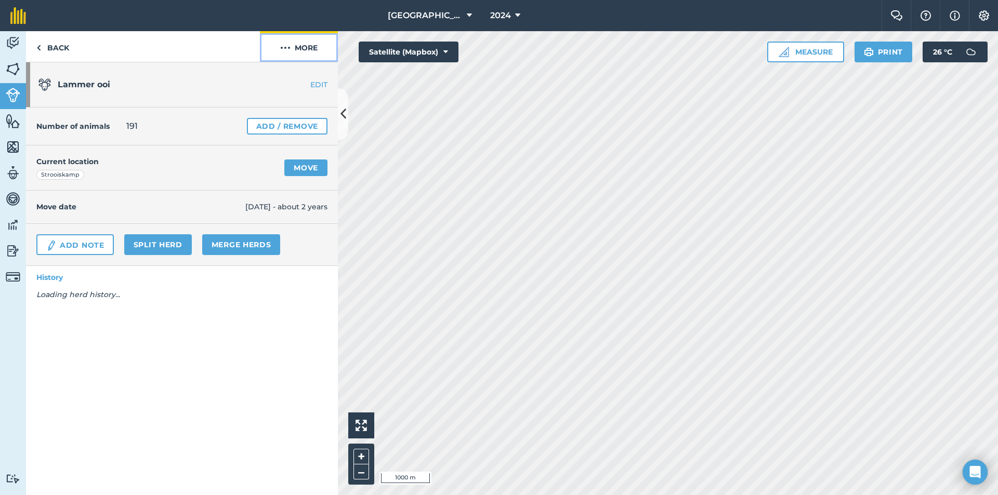
click at [308, 45] on button "More" at bounding box center [299, 46] width 78 height 31
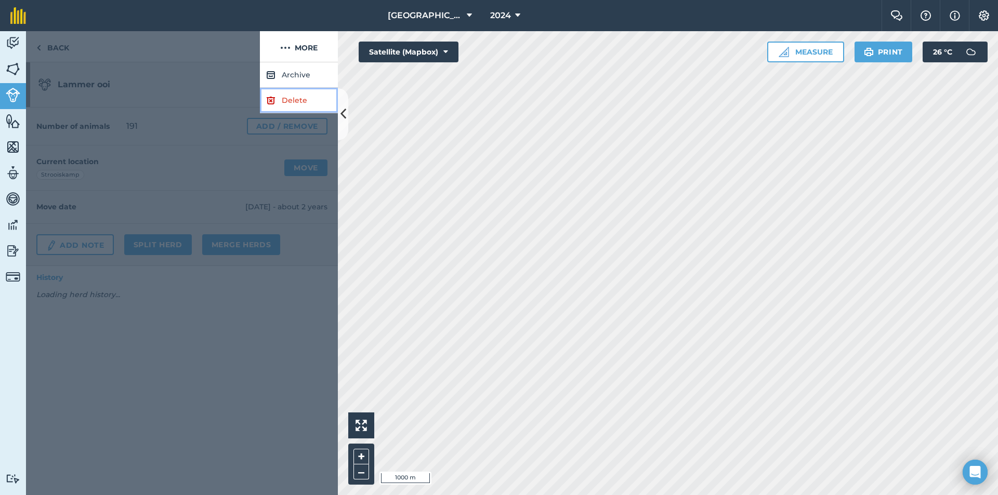
click at [270, 101] on img at bounding box center [270, 100] width 9 height 12
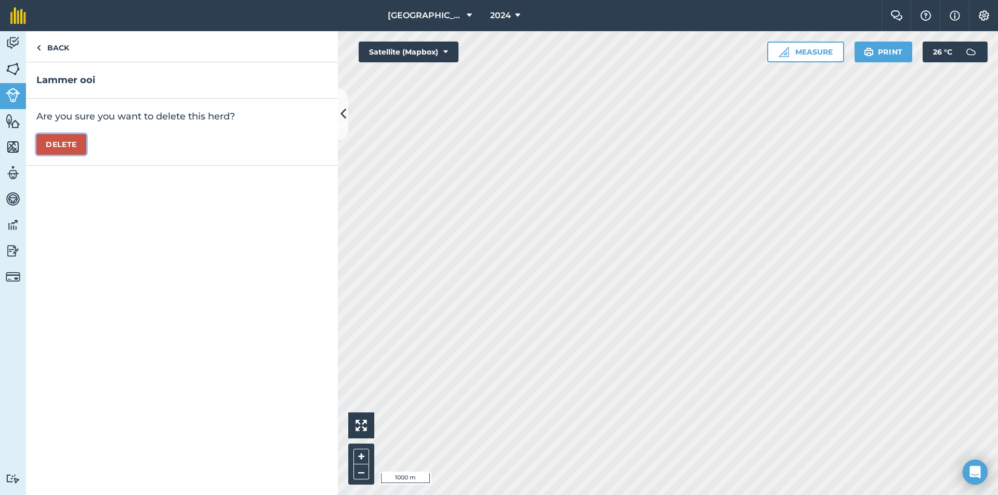
click at [59, 148] on button "Delete" at bounding box center [61, 144] width 50 height 21
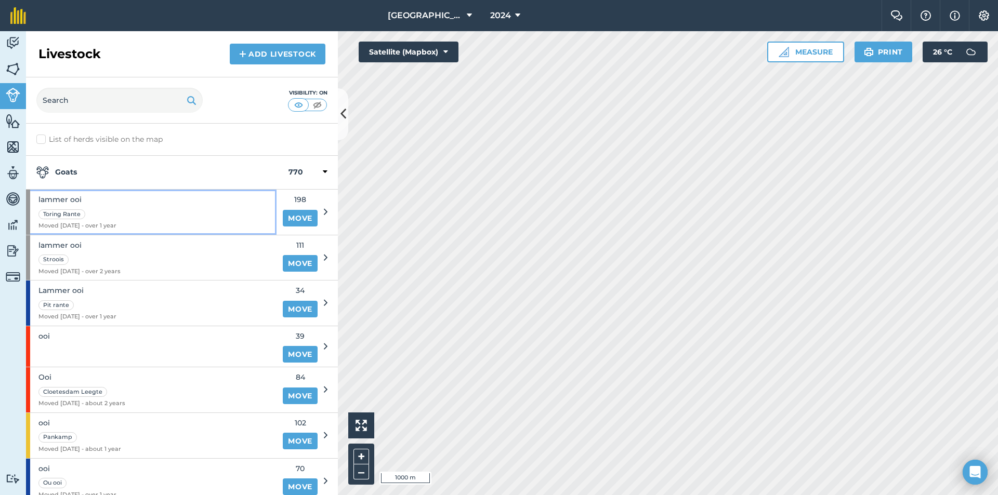
click at [115, 201] on span "lammer ooi" at bounding box center [77, 199] width 78 height 11
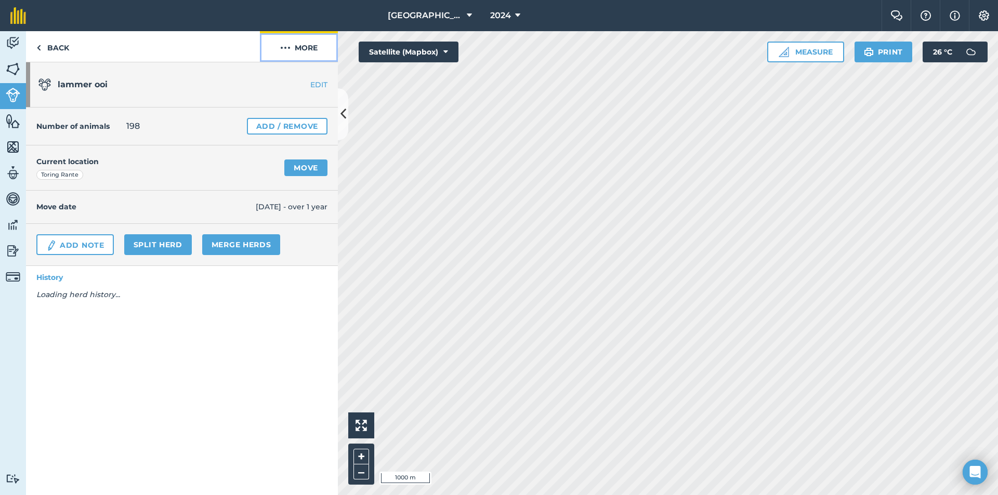
click at [283, 49] on img at bounding box center [285, 48] width 10 height 12
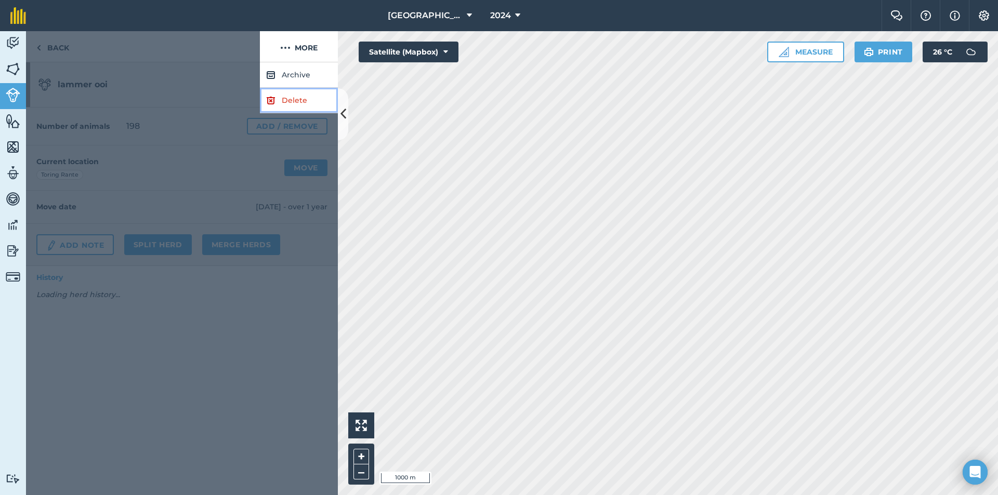
click at [282, 98] on link "Delete" at bounding box center [299, 100] width 78 height 25
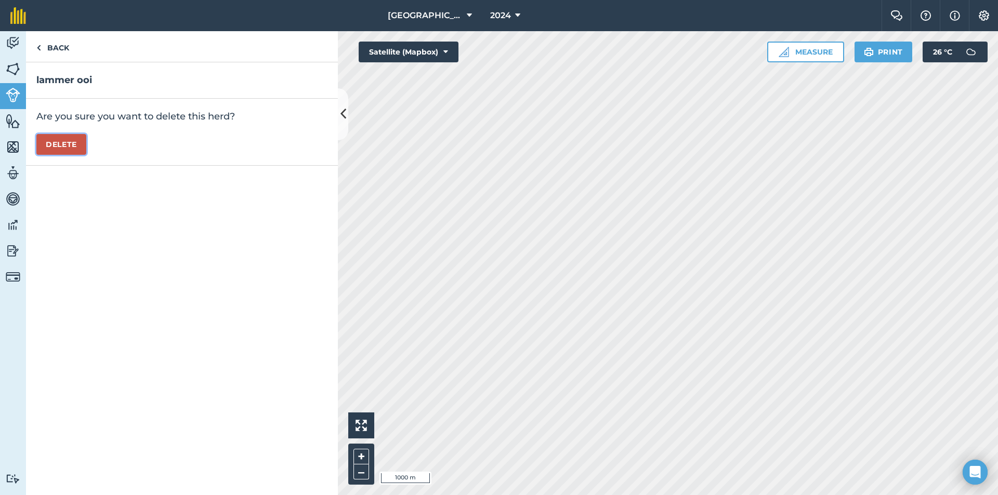
click at [67, 148] on button "Delete" at bounding box center [61, 144] width 50 height 21
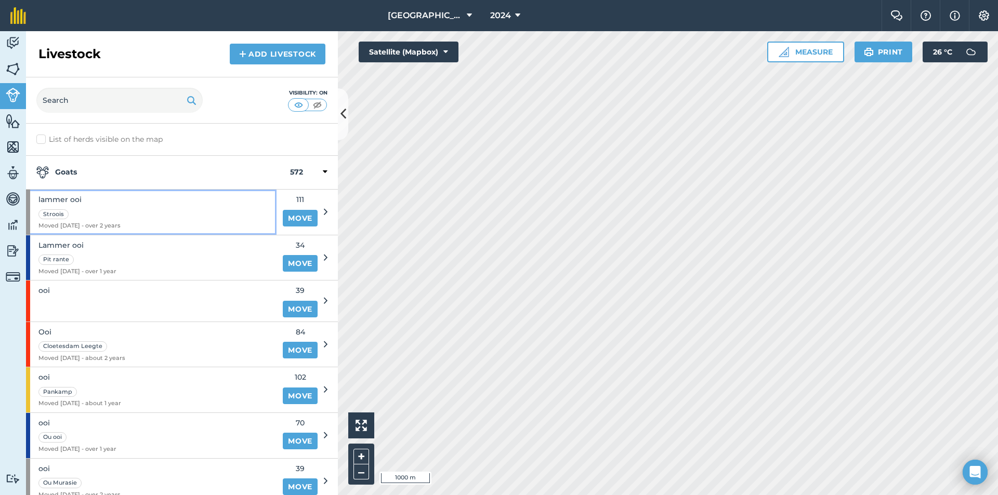
click at [114, 200] on span "lammer ooi" at bounding box center [79, 199] width 82 height 11
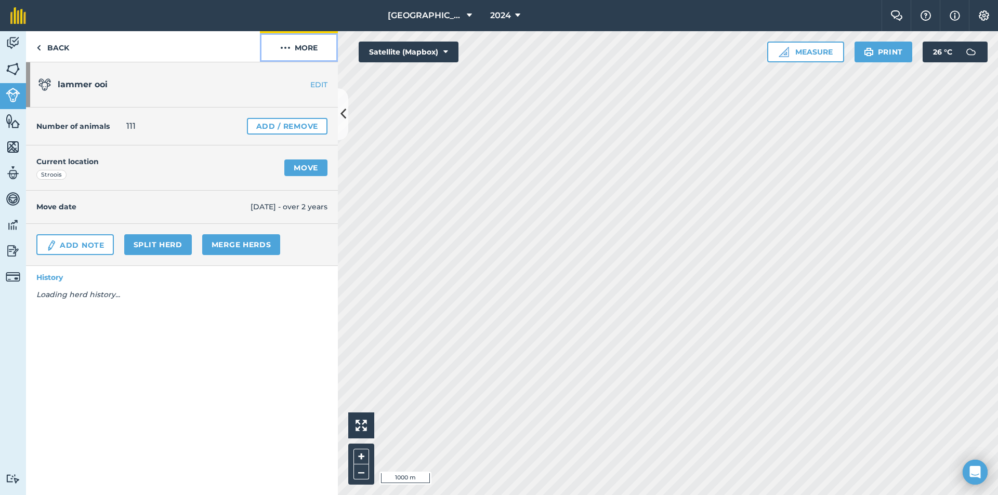
click at [285, 60] on button "More" at bounding box center [299, 46] width 78 height 31
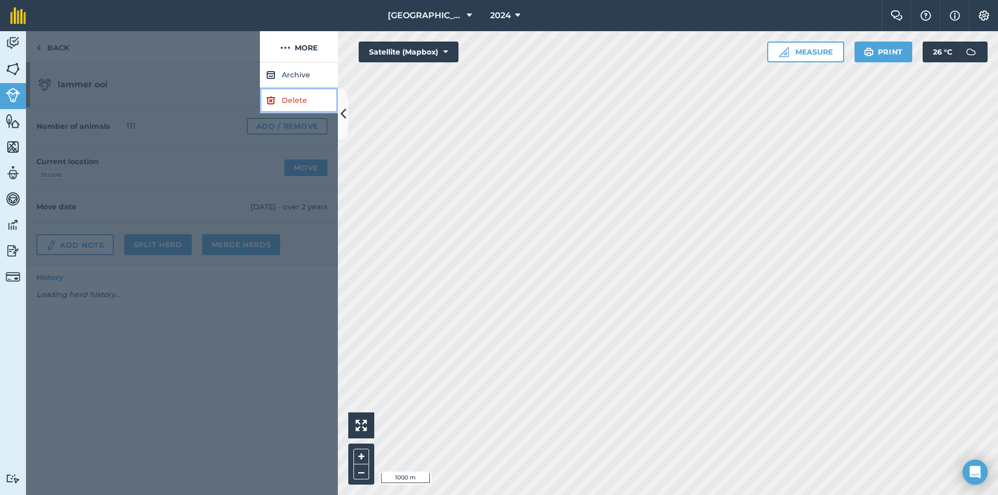
click at [285, 105] on link "Delete" at bounding box center [299, 100] width 78 height 25
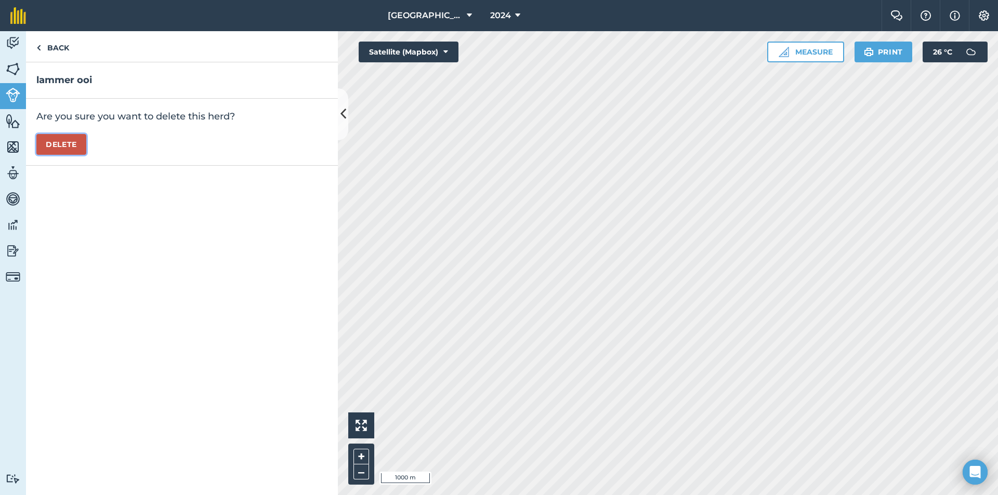
click at [63, 143] on button "Delete" at bounding box center [61, 144] width 50 height 21
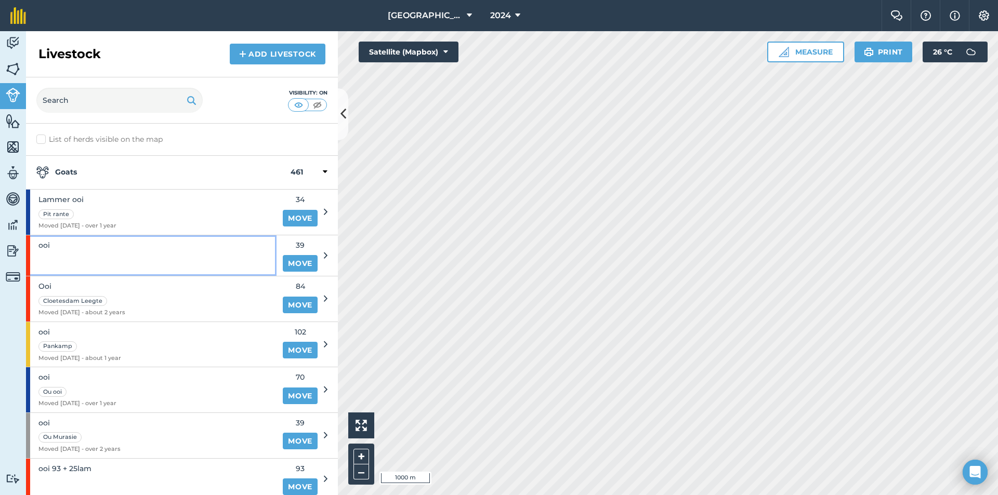
click at [92, 250] on div "ooi" at bounding box center [151, 255] width 250 height 41
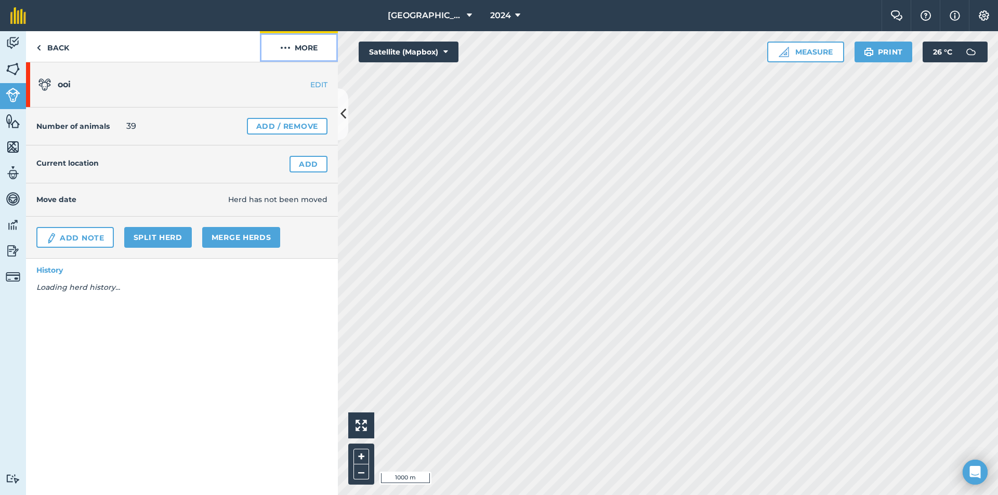
click at [296, 42] on button "More" at bounding box center [299, 46] width 78 height 31
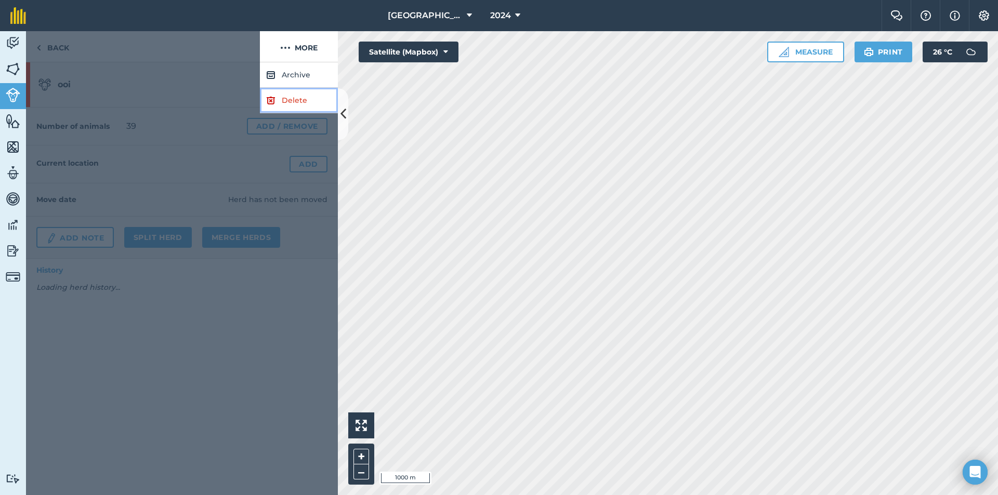
click at [285, 97] on link "Delete" at bounding box center [299, 100] width 78 height 25
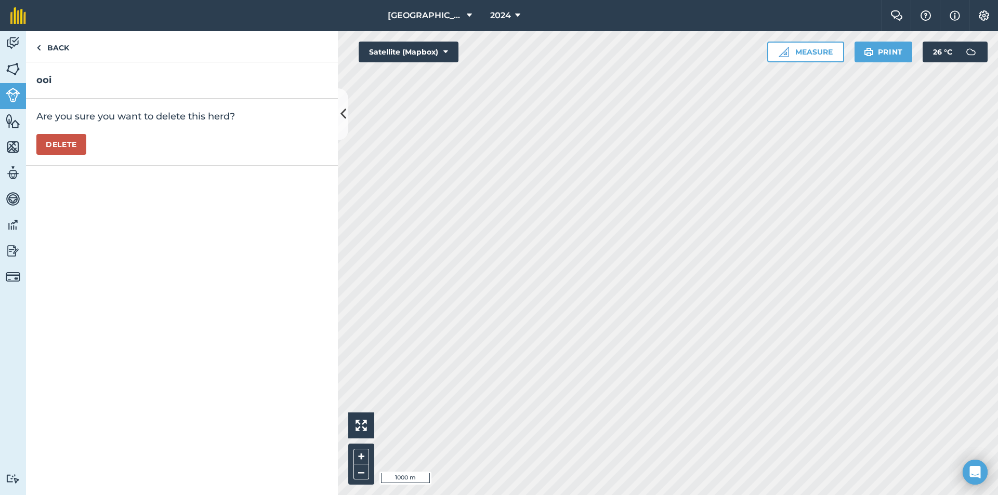
click at [45, 156] on div "Are you sure you want to delete this herd? Delete" at bounding box center [182, 132] width 312 height 67
click at [73, 141] on button "Delete" at bounding box center [61, 144] width 50 height 21
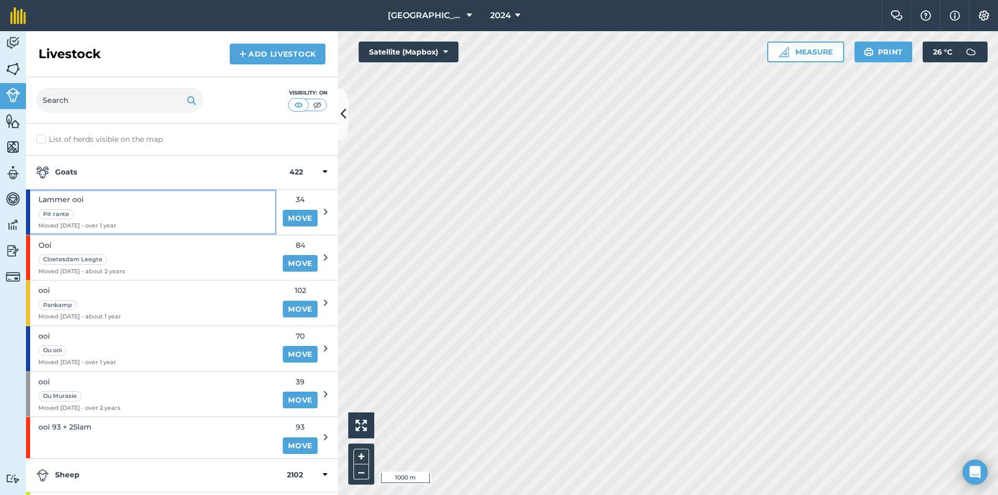
click at [90, 213] on div "Pit rante" at bounding box center [77, 214] width 78 height 12
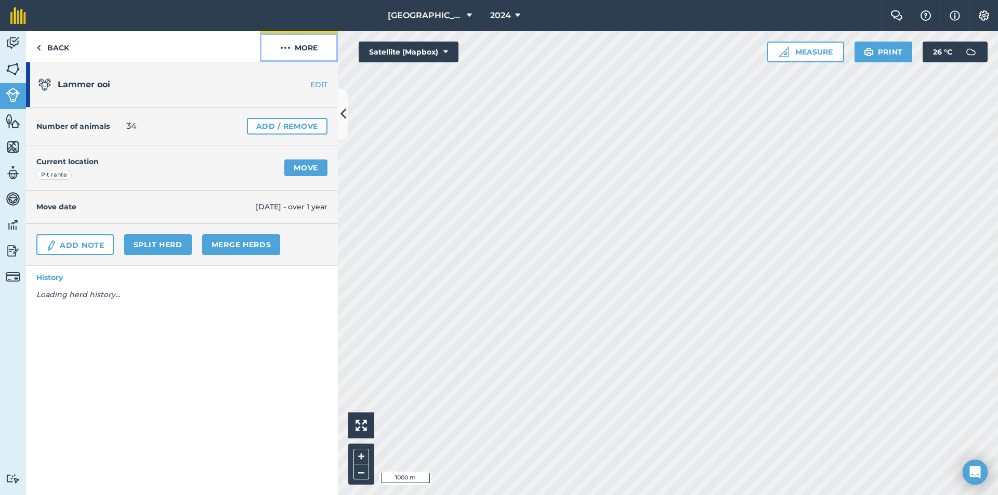
click at [308, 43] on button "More" at bounding box center [299, 46] width 78 height 31
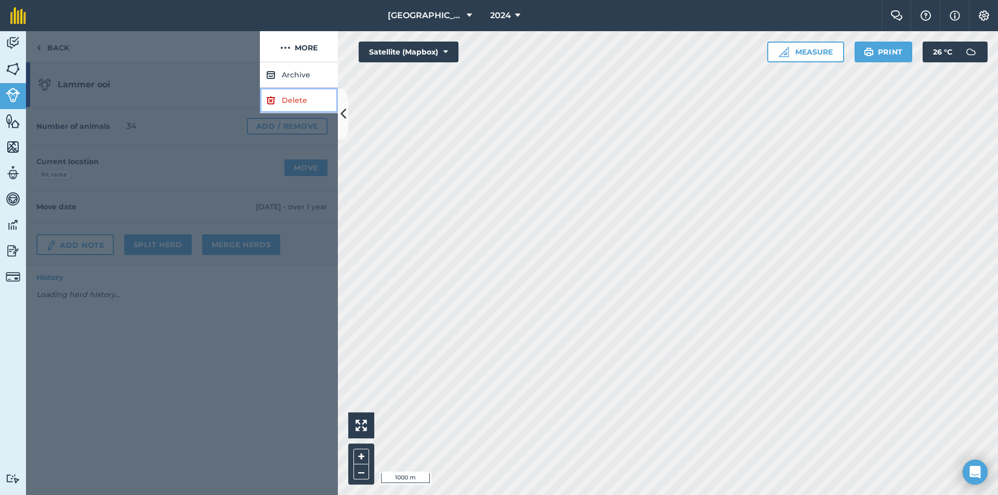
click at [289, 110] on link "Delete" at bounding box center [299, 100] width 78 height 25
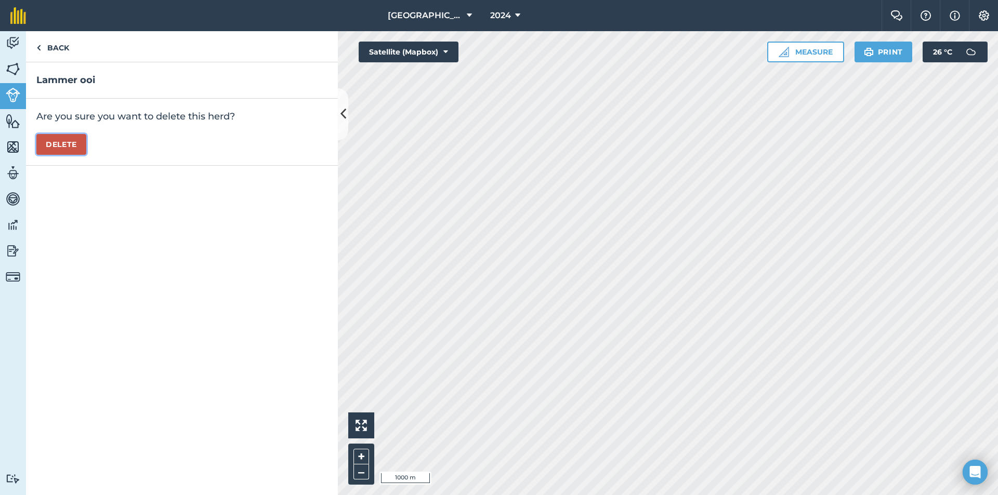
click at [46, 147] on button "Delete" at bounding box center [61, 144] width 50 height 21
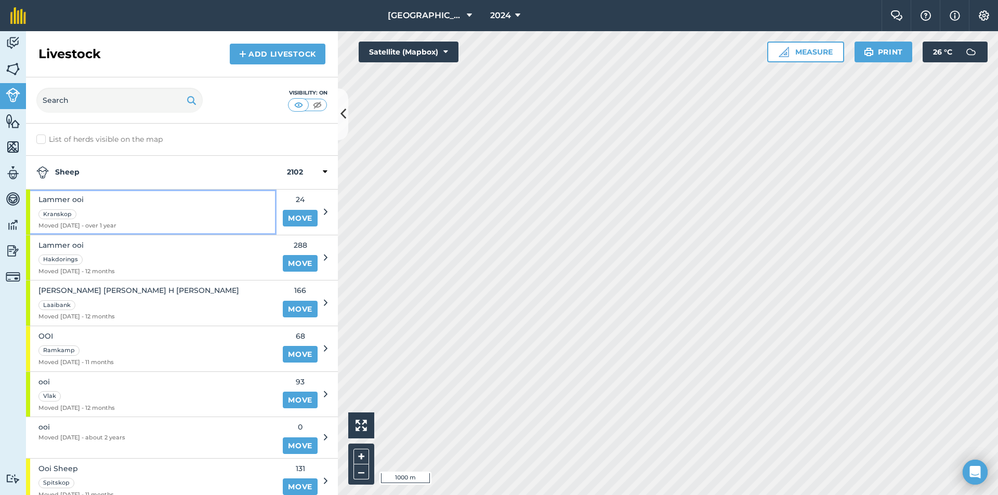
click at [112, 205] on span "Lammer ooi" at bounding box center [77, 199] width 78 height 11
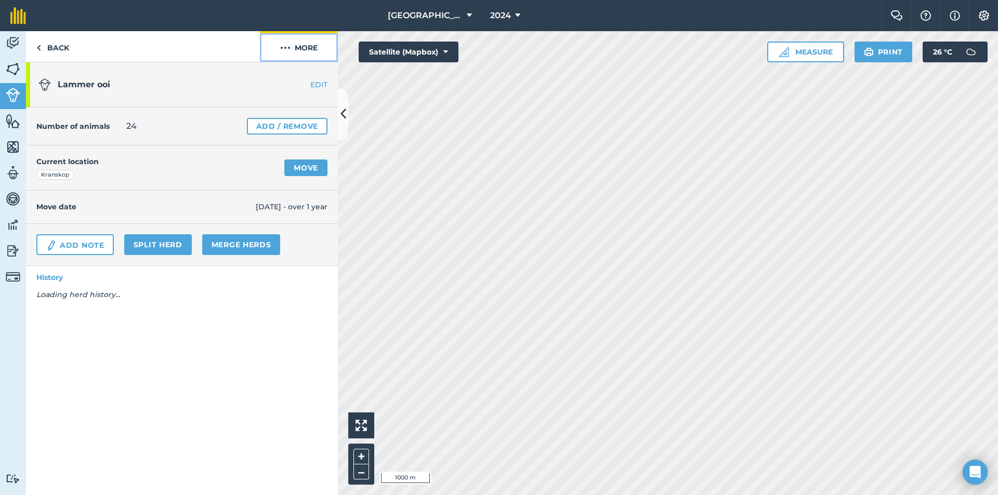
click at [289, 48] on img at bounding box center [285, 48] width 10 height 12
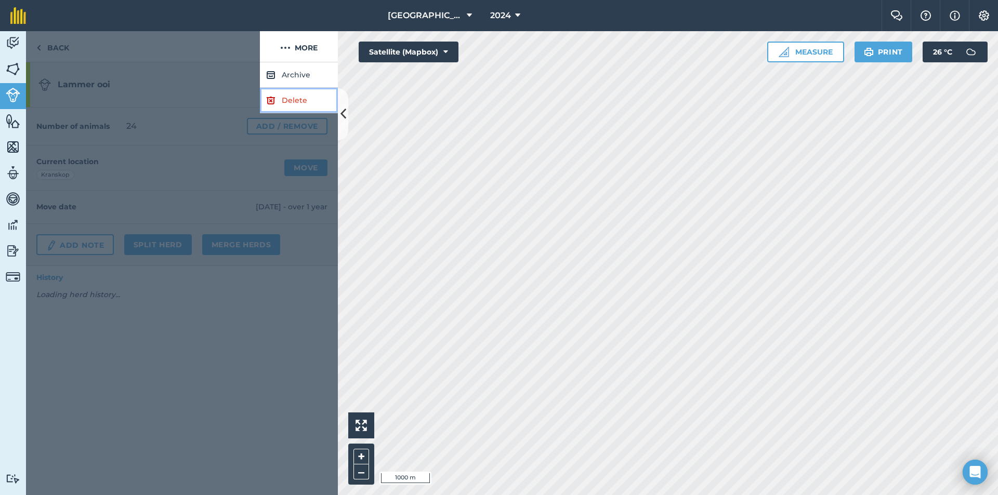
click at [276, 95] on link "Delete" at bounding box center [299, 100] width 78 height 25
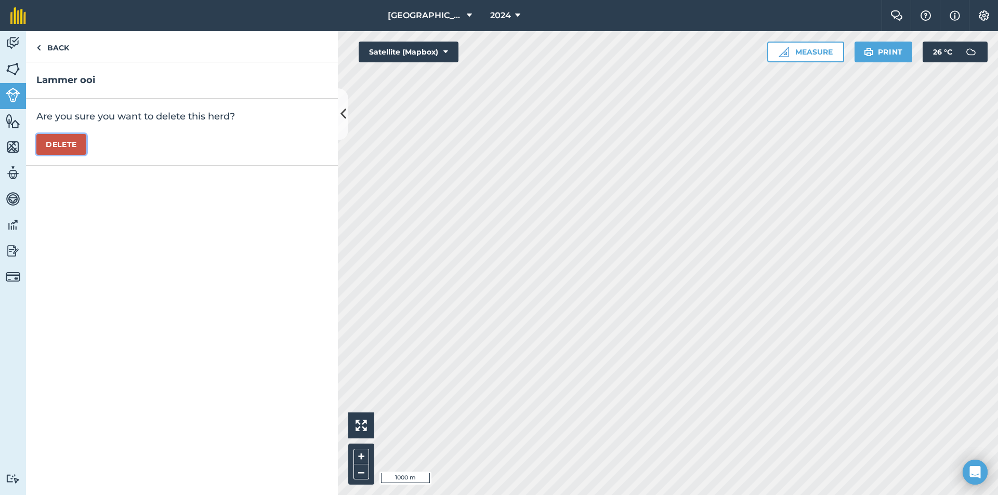
click at [73, 142] on button "Delete" at bounding box center [61, 144] width 50 height 21
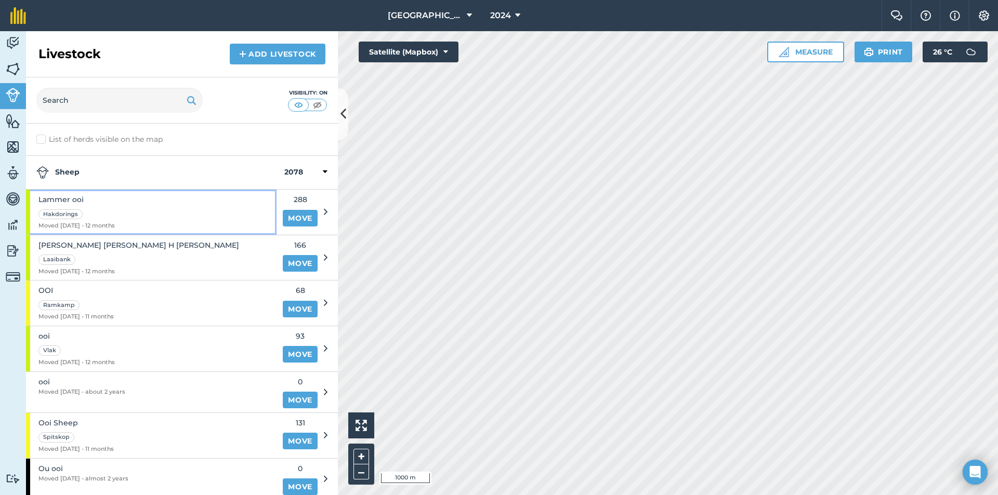
click at [150, 222] on div "Lammer ooi Hakdorings Moved 24/09/24 - 12 months" at bounding box center [151, 212] width 250 height 45
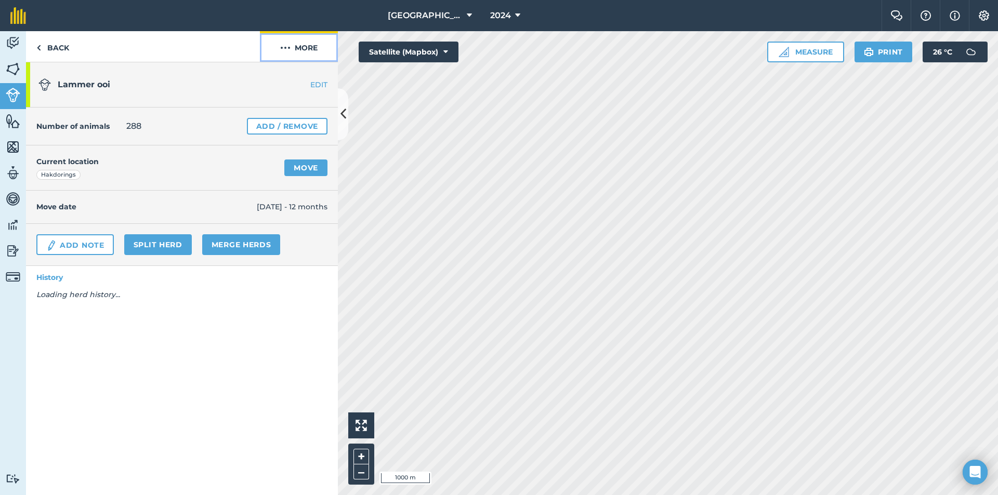
drag, startPoint x: 297, startPoint y: 52, endPoint x: 291, endPoint y: 61, distance: 10.1
click at [297, 52] on button "More" at bounding box center [299, 46] width 78 height 31
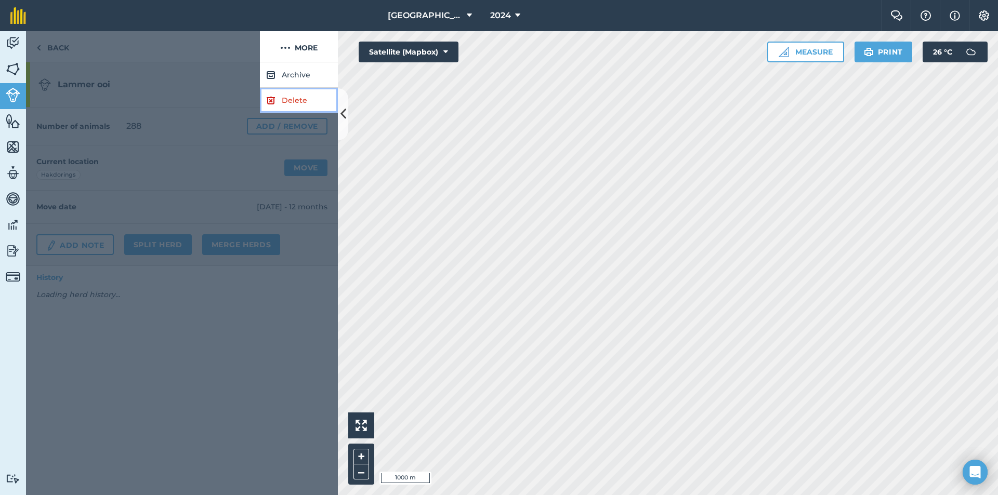
click at [274, 98] on img at bounding box center [270, 100] width 9 height 12
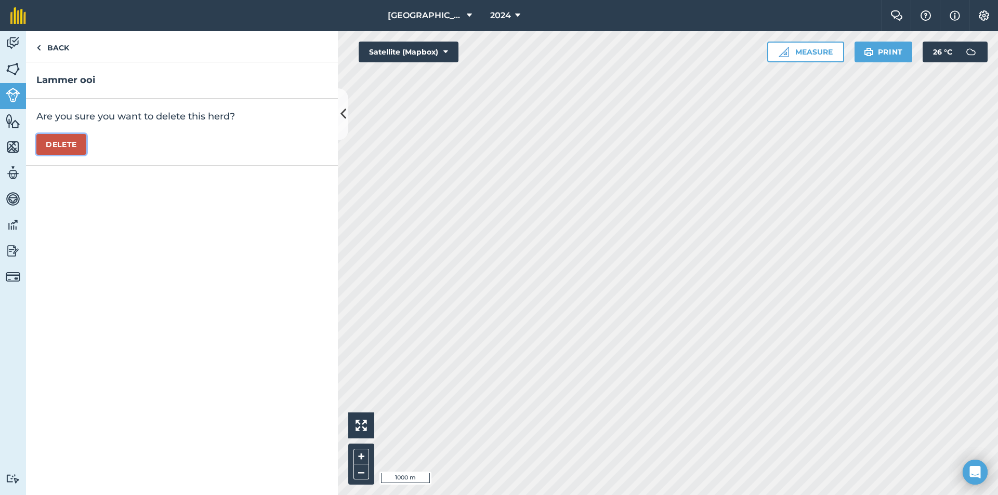
click at [55, 135] on button "Delete" at bounding box center [61, 144] width 50 height 21
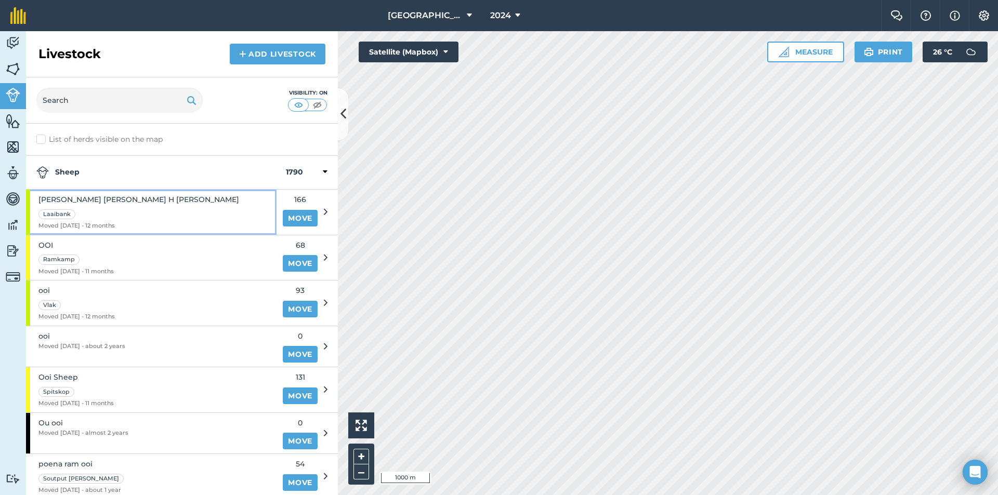
click at [139, 219] on div "Lammers ooi H Ooi Laaibank Moved 04/10/24 - 12 months" at bounding box center [151, 212] width 250 height 45
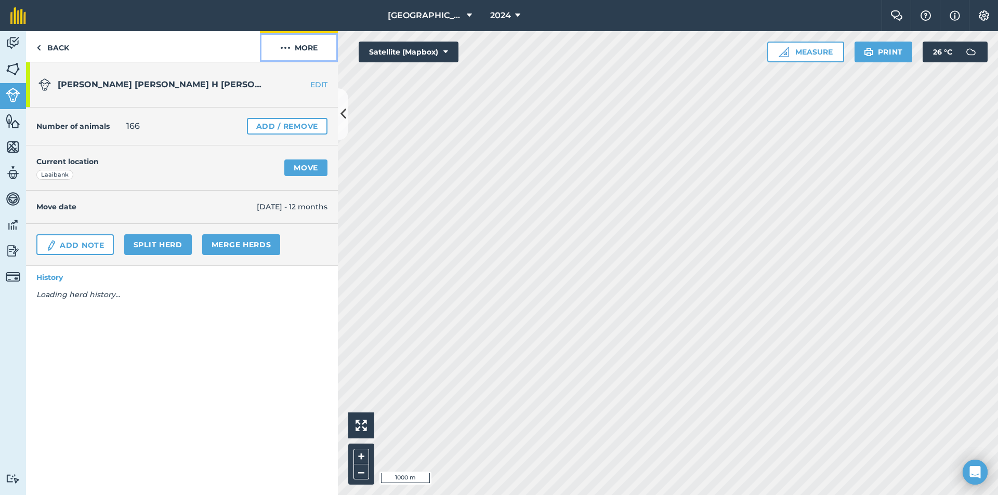
click at [304, 42] on button "More" at bounding box center [299, 46] width 78 height 31
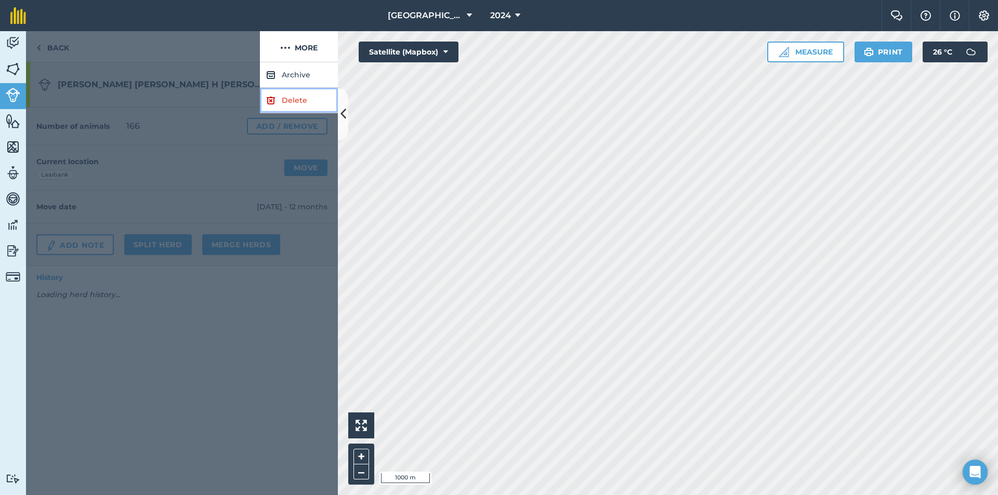
click at [284, 104] on link "Delete" at bounding box center [299, 100] width 78 height 25
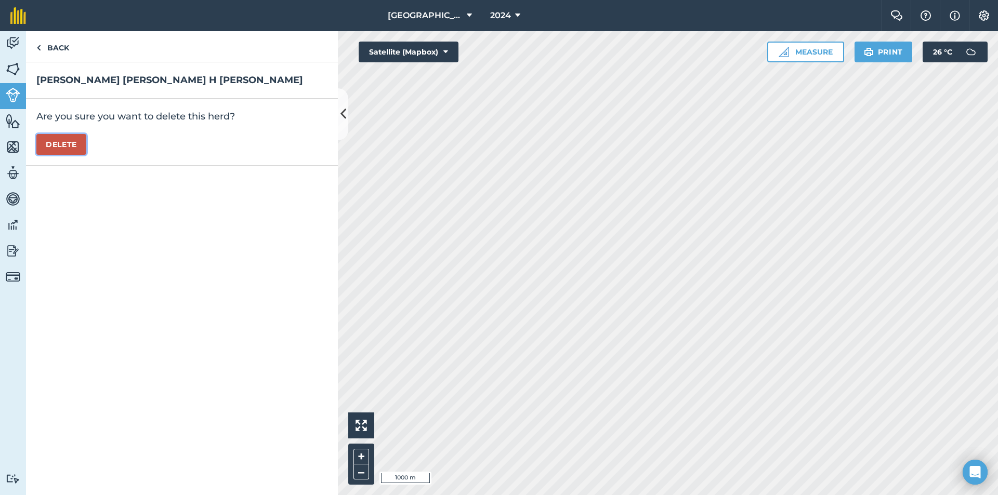
click at [71, 146] on button "Delete" at bounding box center [61, 144] width 50 height 21
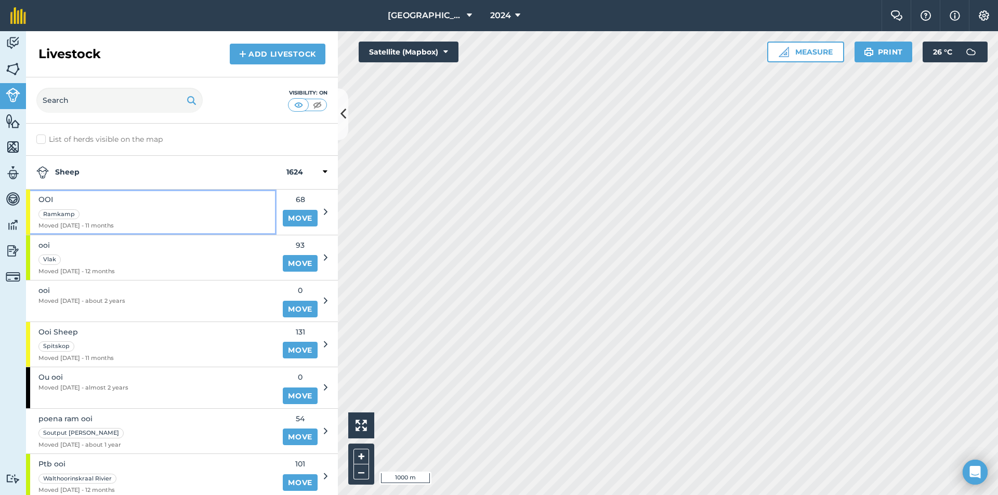
click at [144, 216] on div "OOI Ramkamp Moved 23/10/24 - 11 months" at bounding box center [151, 212] width 250 height 45
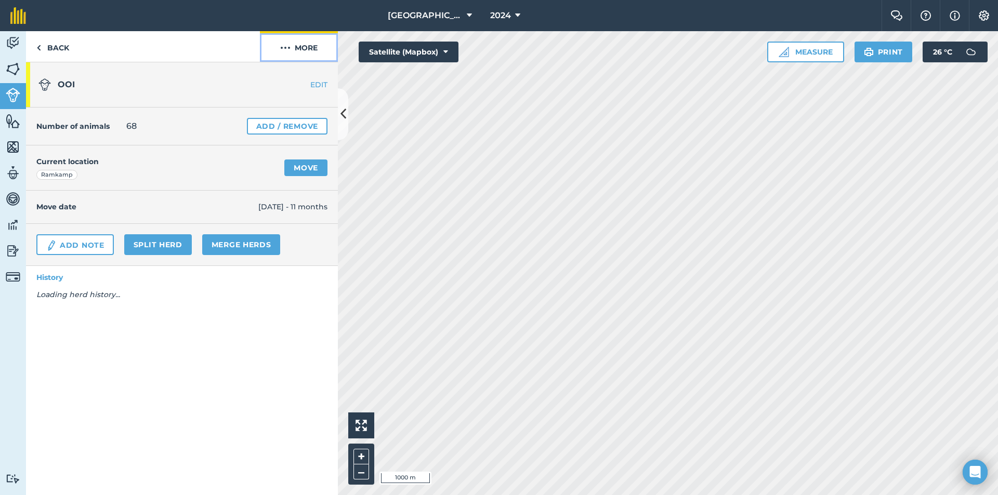
click at [312, 49] on button "More" at bounding box center [299, 46] width 78 height 31
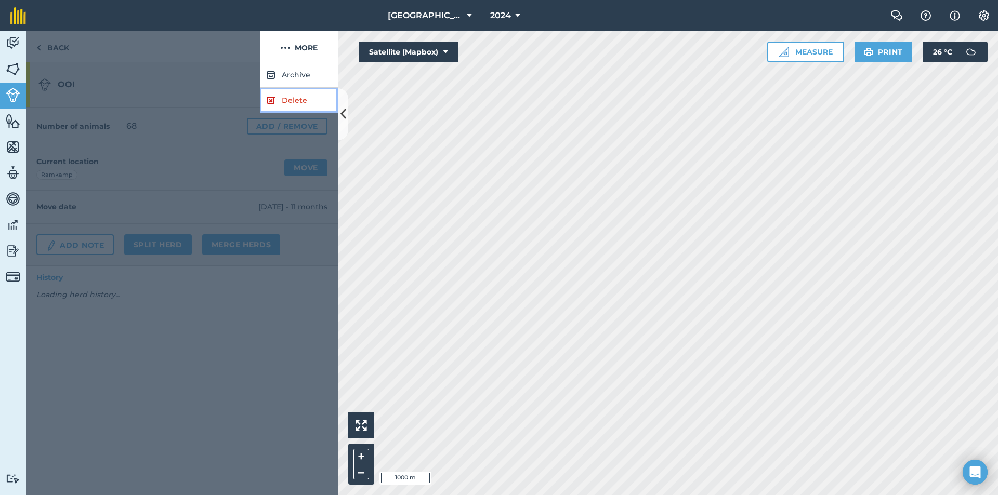
click at [287, 104] on link "Delete" at bounding box center [299, 100] width 78 height 25
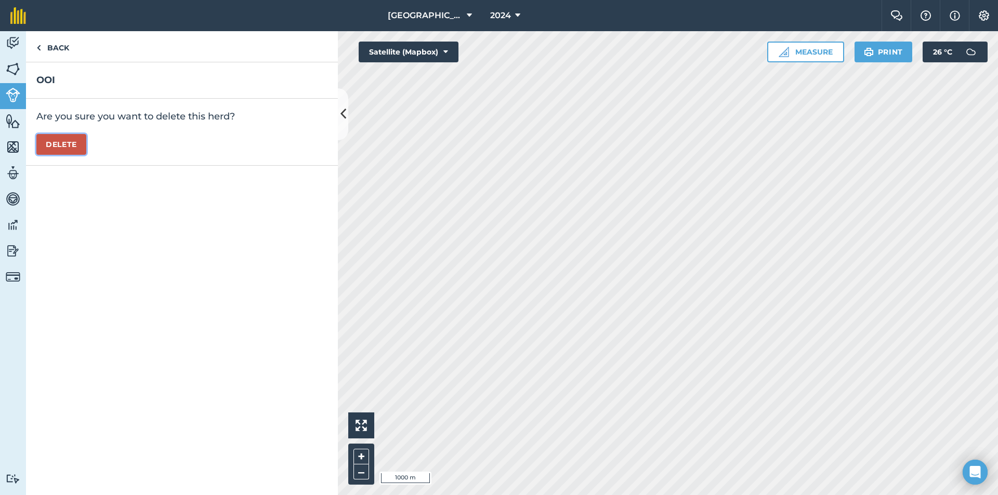
click at [61, 149] on button "Delete" at bounding box center [61, 144] width 50 height 21
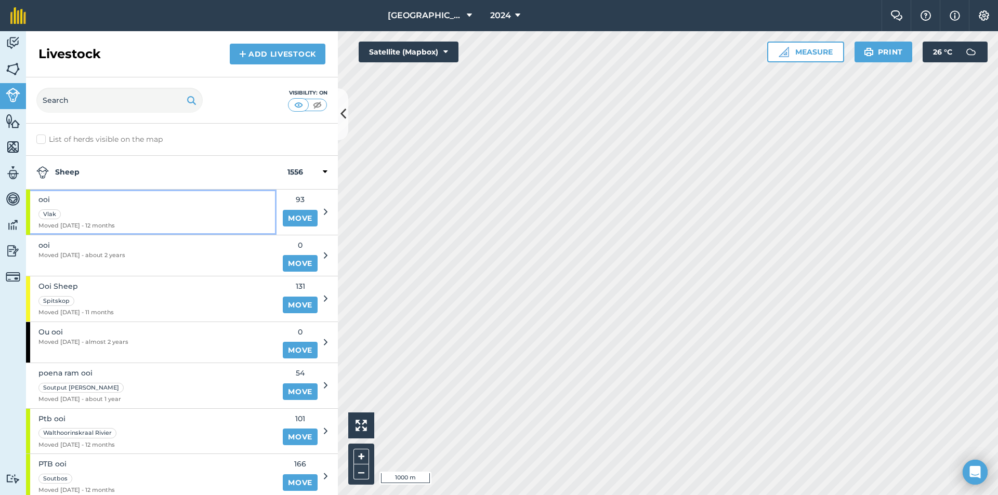
click at [167, 226] on div "ooi Vlak Moved 04/10/24 - 12 months" at bounding box center [151, 212] width 250 height 45
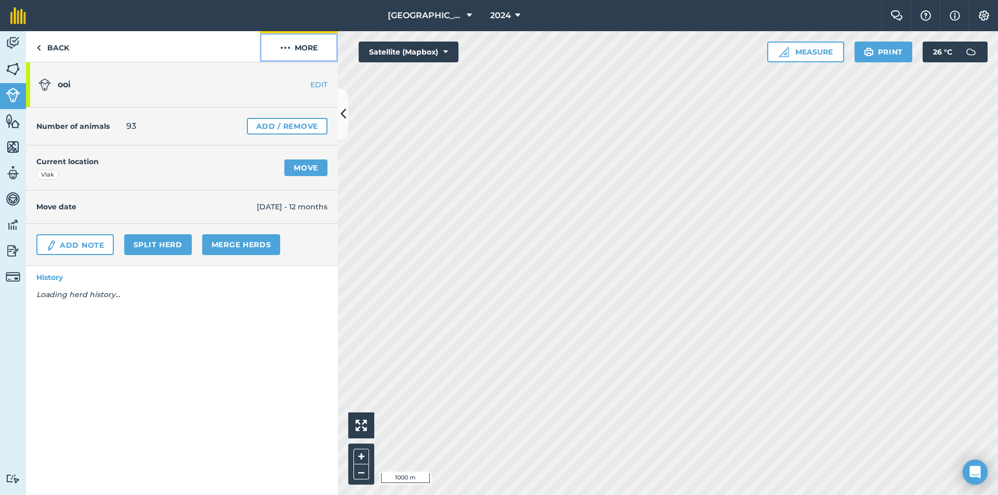
click at [296, 54] on button "More" at bounding box center [299, 46] width 78 height 31
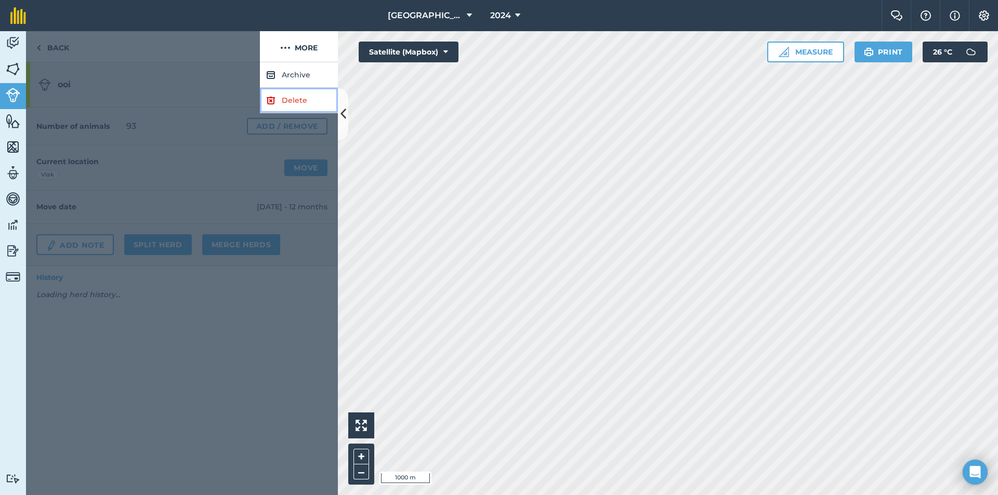
click at [279, 100] on link "Delete" at bounding box center [299, 100] width 78 height 25
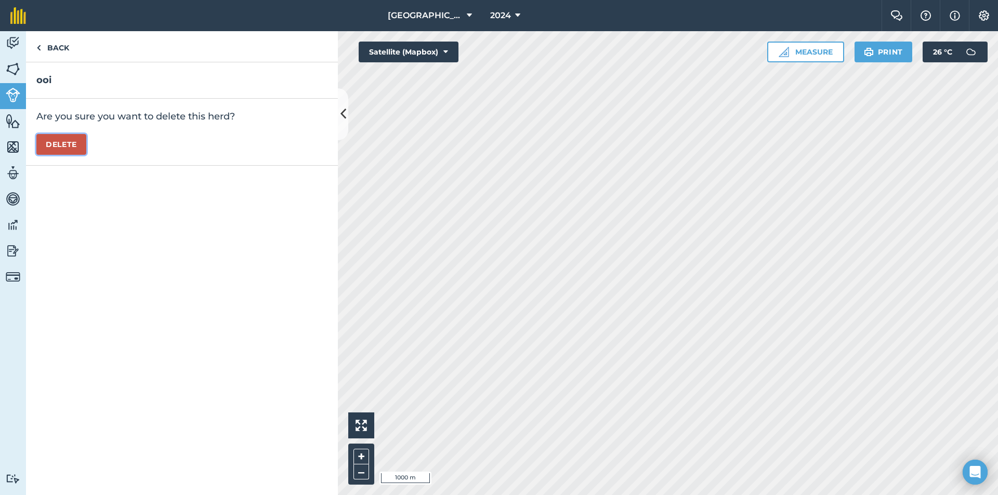
click at [73, 138] on button "Delete" at bounding box center [61, 144] width 50 height 21
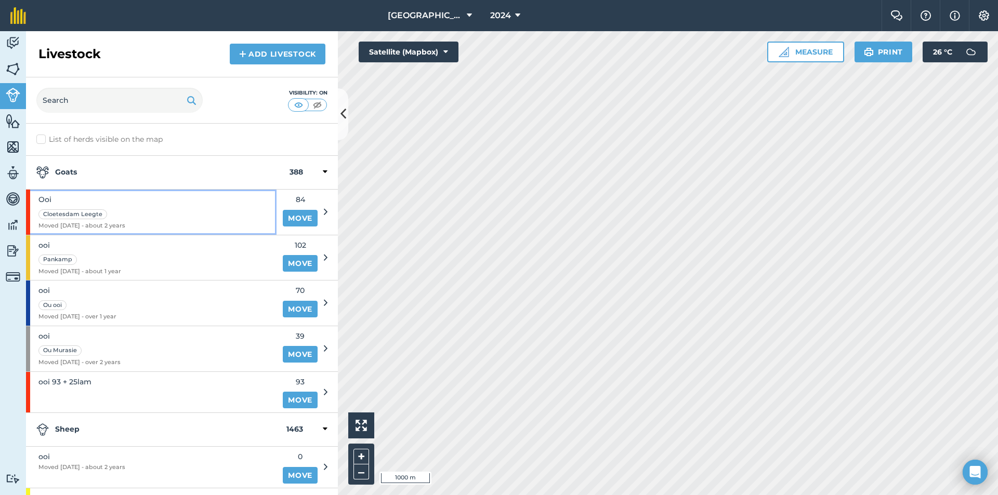
click at [125, 211] on div "Cloetesdam Leegte" at bounding box center [81, 214] width 87 height 12
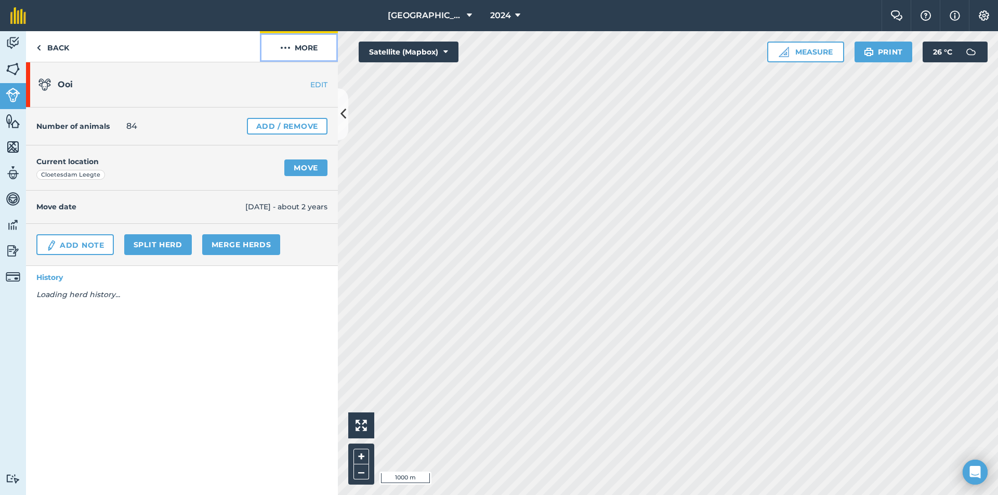
click at [289, 55] on button "More" at bounding box center [299, 46] width 78 height 31
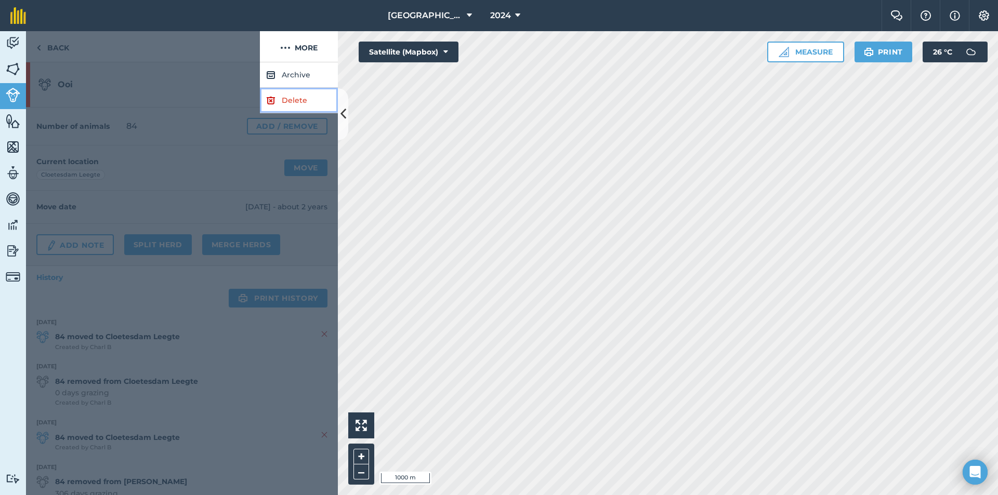
click at [273, 101] on img at bounding box center [270, 100] width 9 height 12
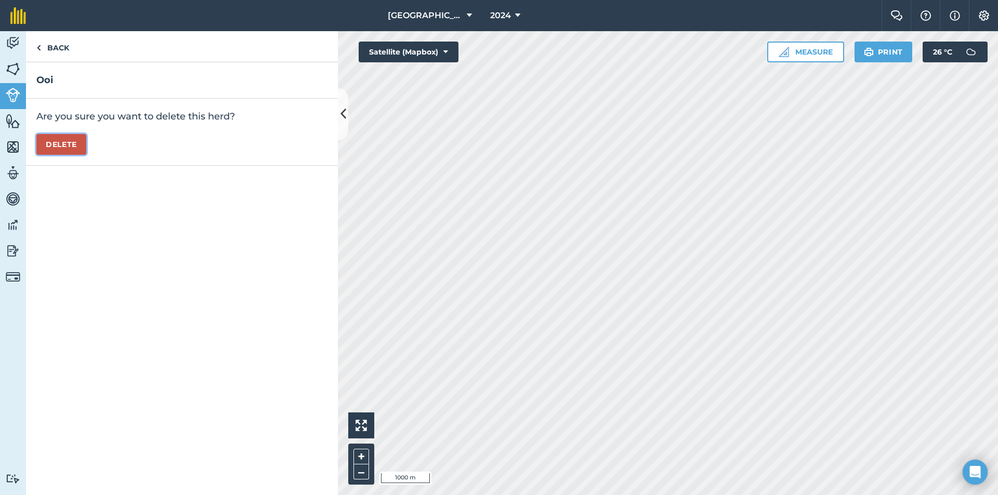
click at [70, 135] on button "Delete" at bounding box center [61, 144] width 50 height 21
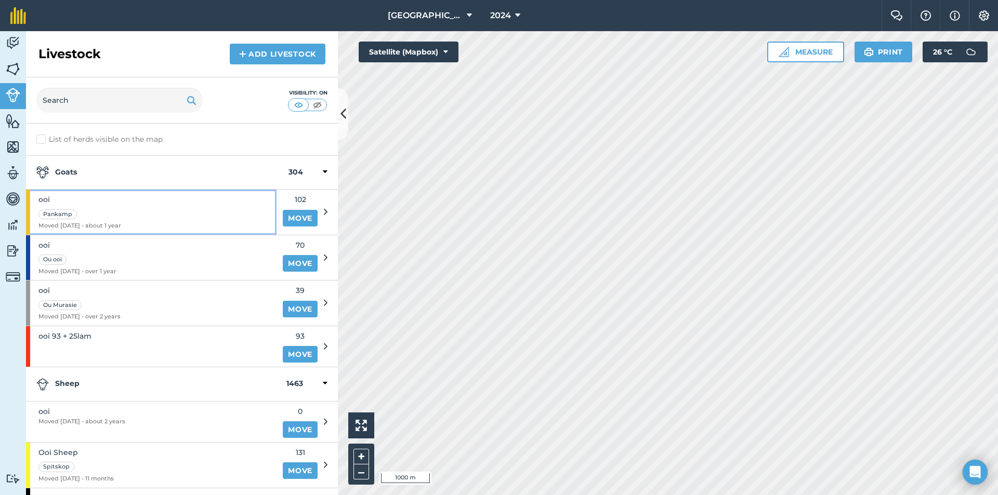
click at [112, 199] on span "ooi" at bounding box center [79, 199] width 83 height 11
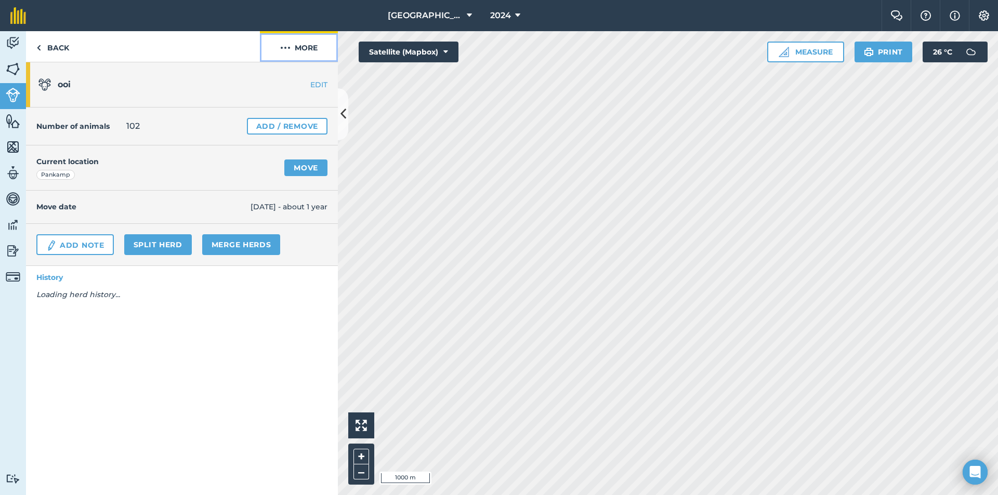
click at [278, 33] on button "More" at bounding box center [299, 46] width 78 height 31
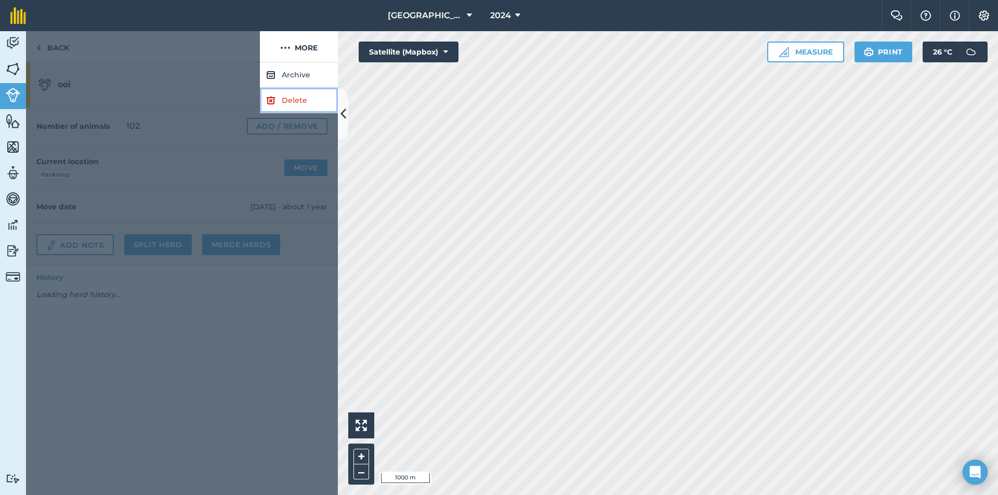
click at [263, 104] on link "Delete" at bounding box center [299, 100] width 78 height 25
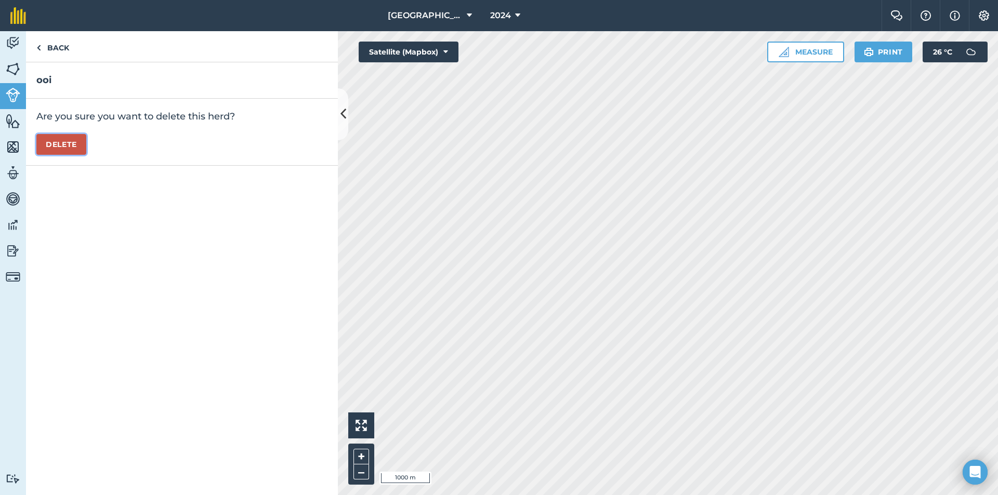
click at [64, 149] on button "Delete" at bounding box center [61, 144] width 50 height 21
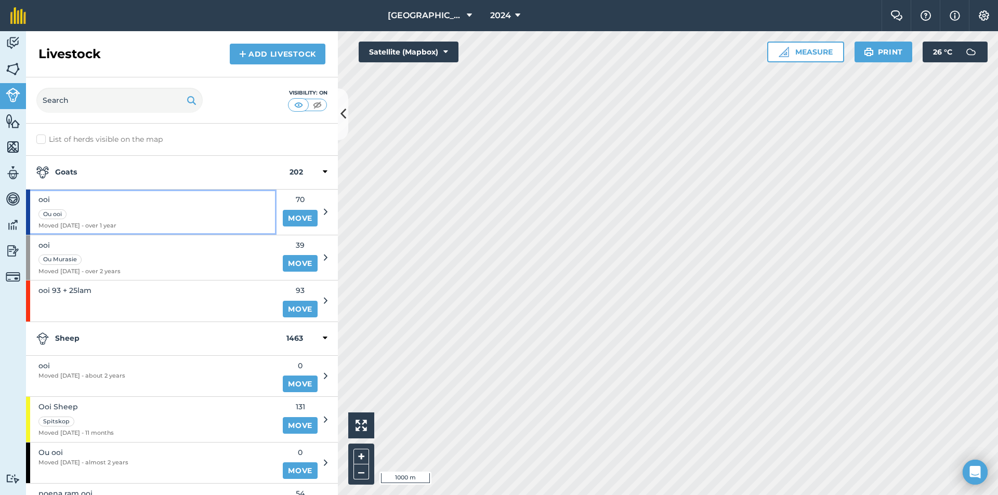
click at [162, 213] on div "ooi Ou ooi Moved 11/01/24 - over 1 year" at bounding box center [151, 212] width 250 height 45
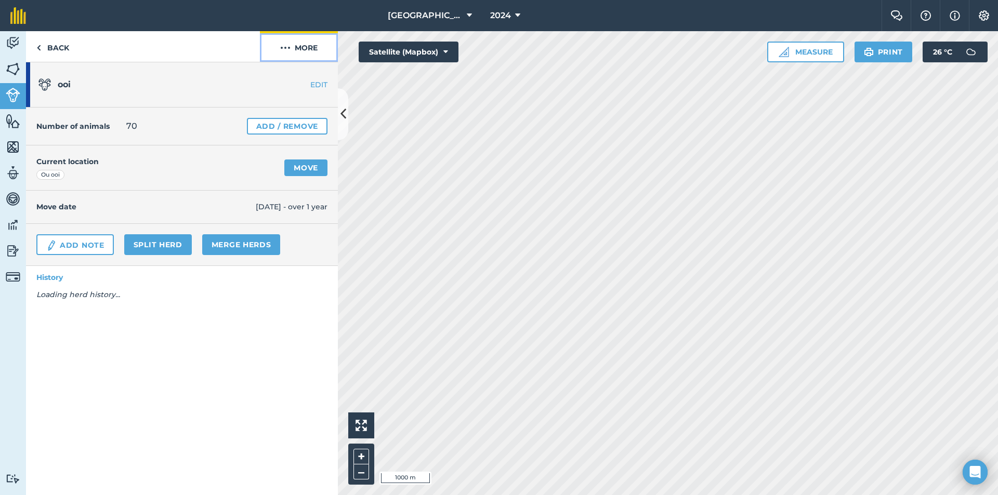
click at [309, 53] on button "More" at bounding box center [299, 46] width 78 height 31
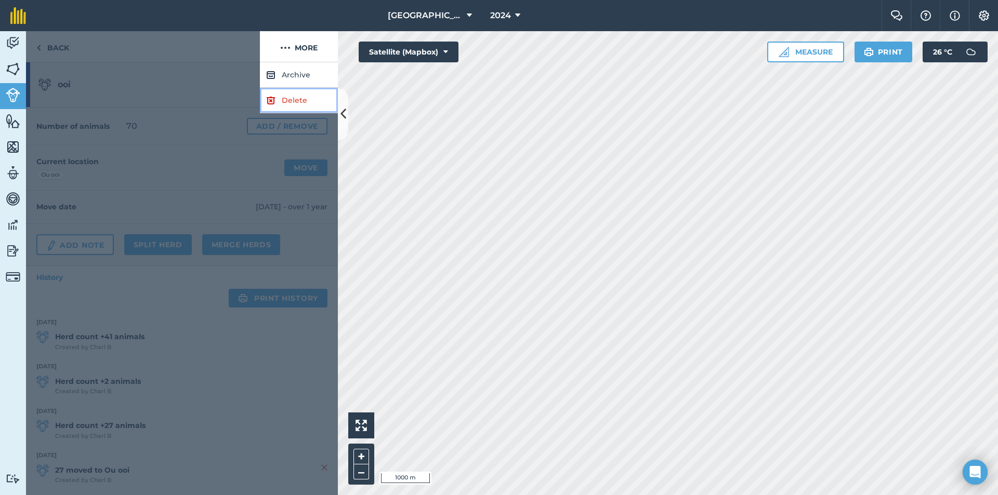
click at [284, 105] on link "Delete" at bounding box center [299, 100] width 78 height 25
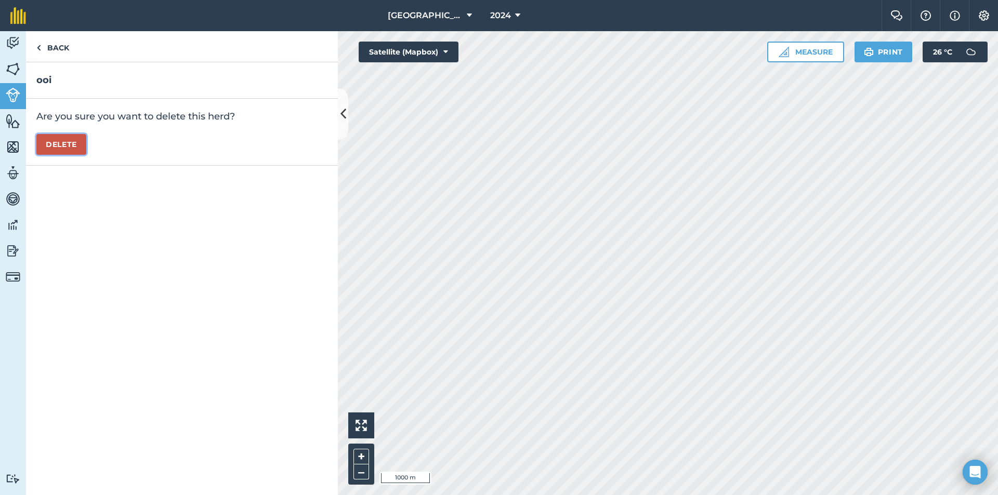
click at [47, 143] on button "Delete" at bounding box center [61, 144] width 50 height 21
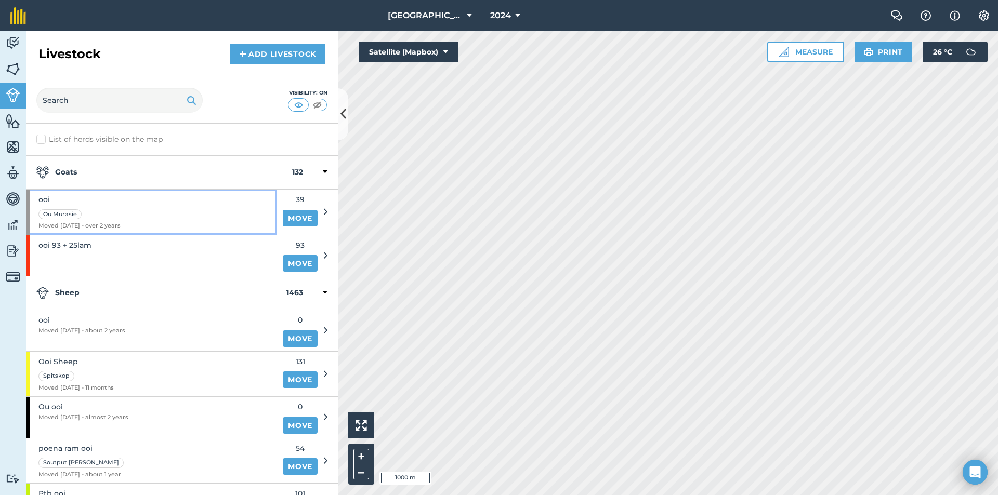
click at [97, 222] on span "Moved 05/01/23 - over 2 years" at bounding box center [79, 225] width 82 height 9
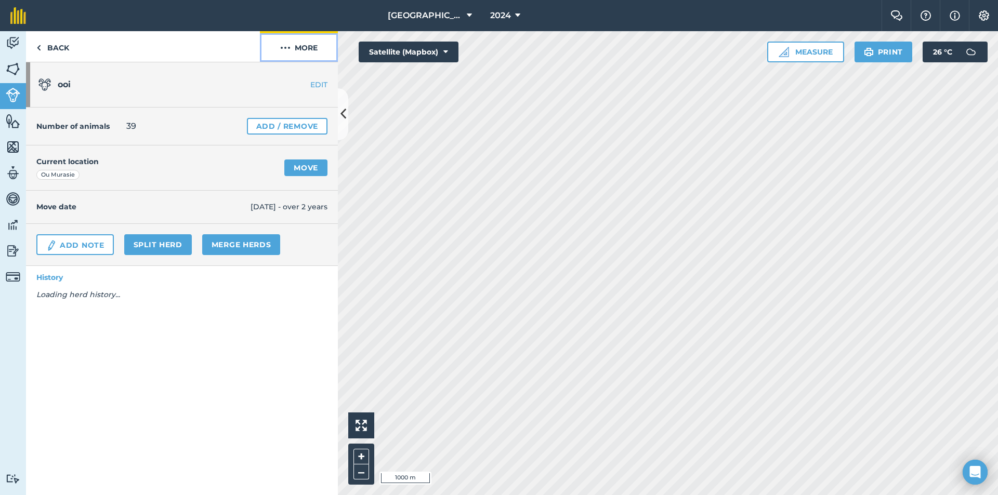
click at [292, 47] on button "More" at bounding box center [299, 46] width 78 height 31
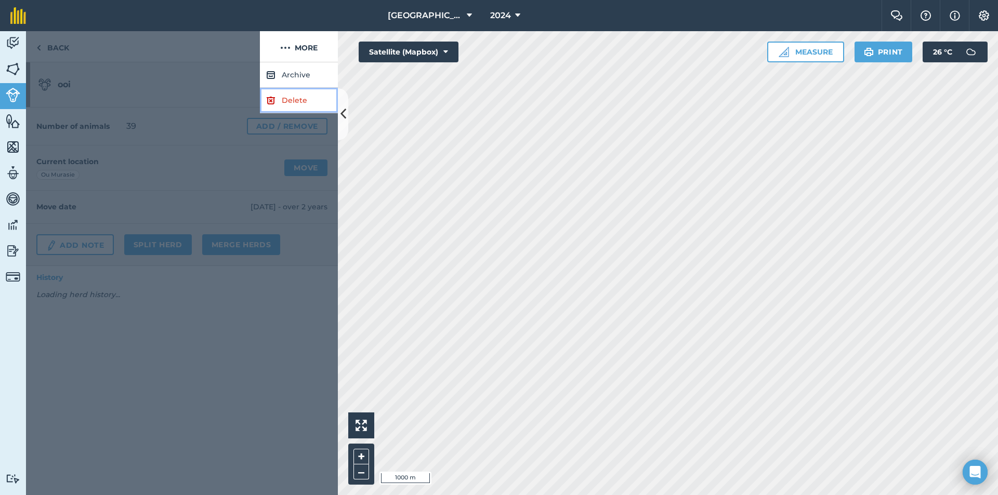
click at [274, 92] on link "Delete" at bounding box center [299, 100] width 78 height 25
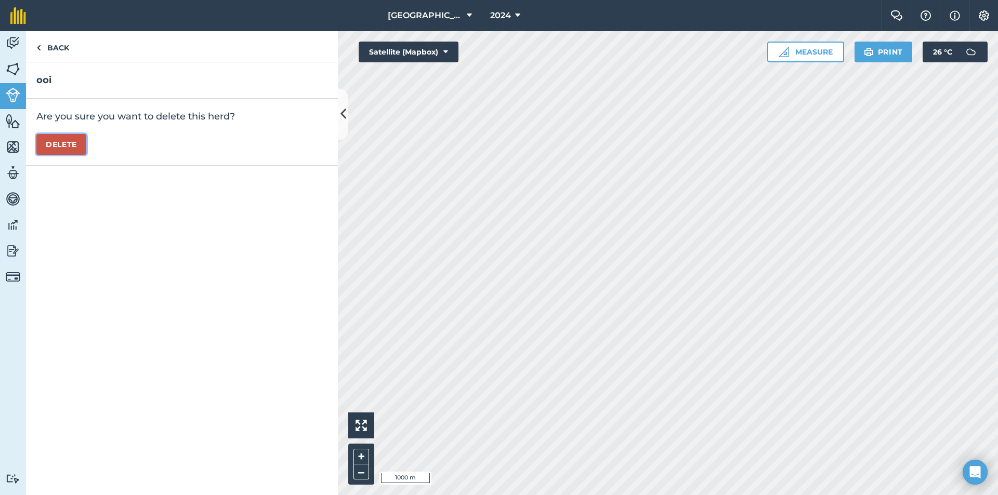
click at [71, 147] on button "Delete" at bounding box center [61, 144] width 50 height 21
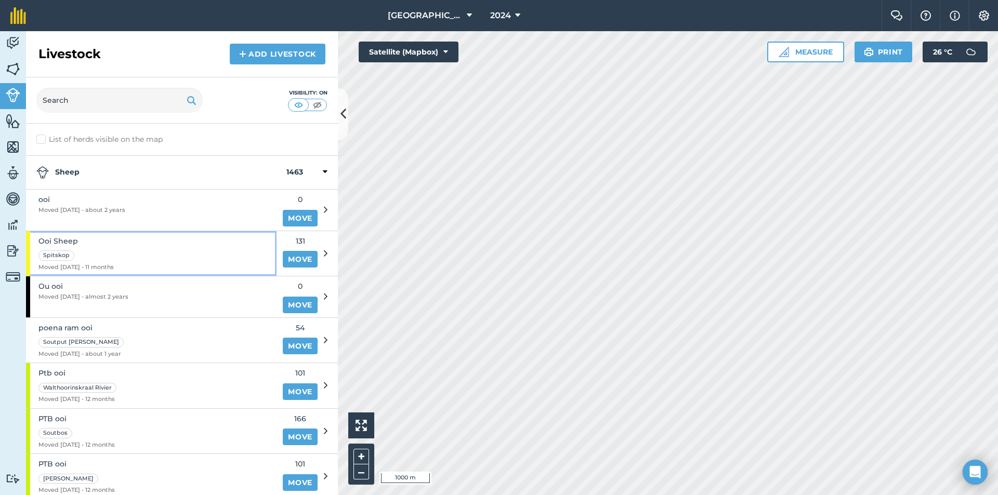
click at [123, 245] on div "Ooi Sheep Spitskop Moved 23/10/24 - 11 months" at bounding box center [151, 253] width 250 height 45
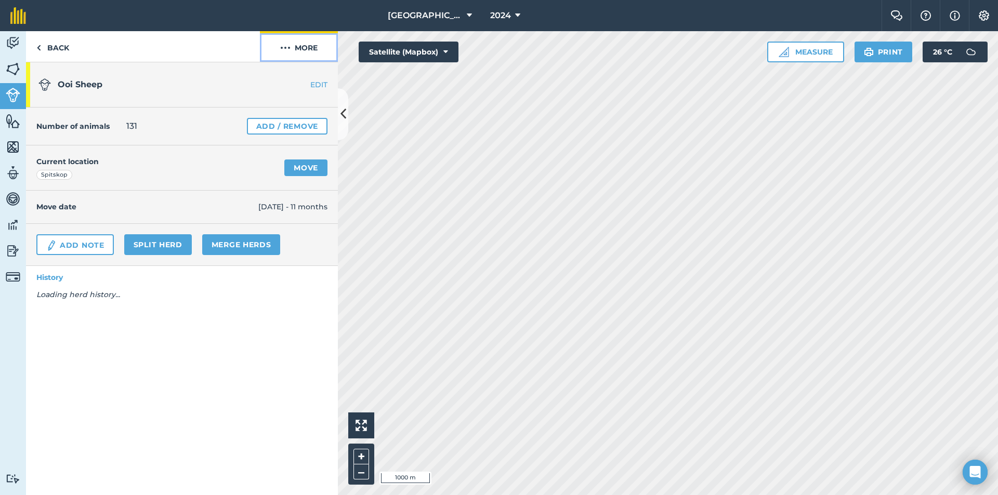
click at [299, 35] on button "More" at bounding box center [299, 46] width 78 height 31
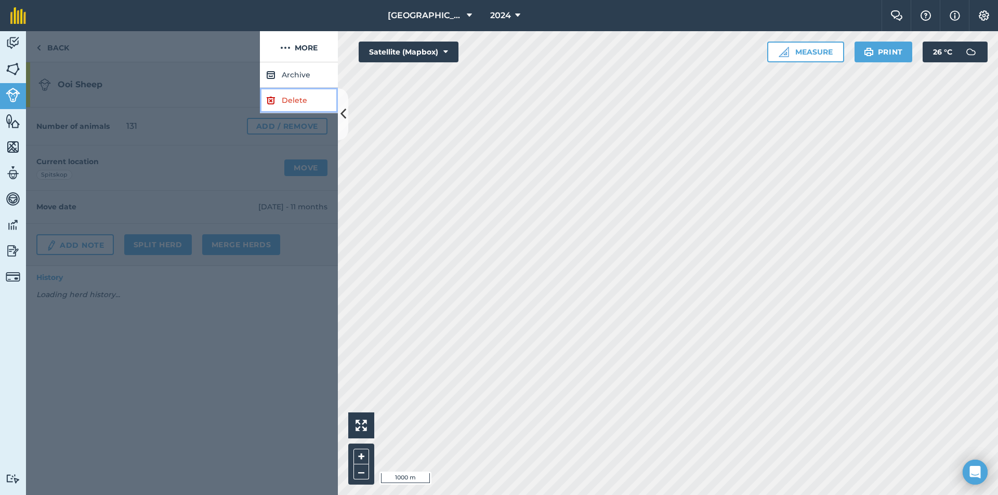
click at [274, 98] on img at bounding box center [270, 100] width 9 height 12
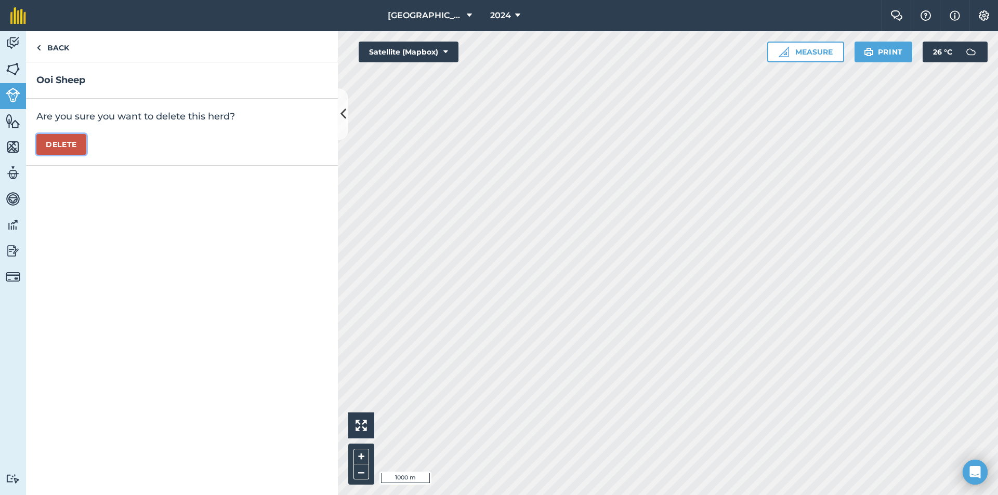
click at [57, 147] on button "Delete" at bounding box center [61, 144] width 50 height 21
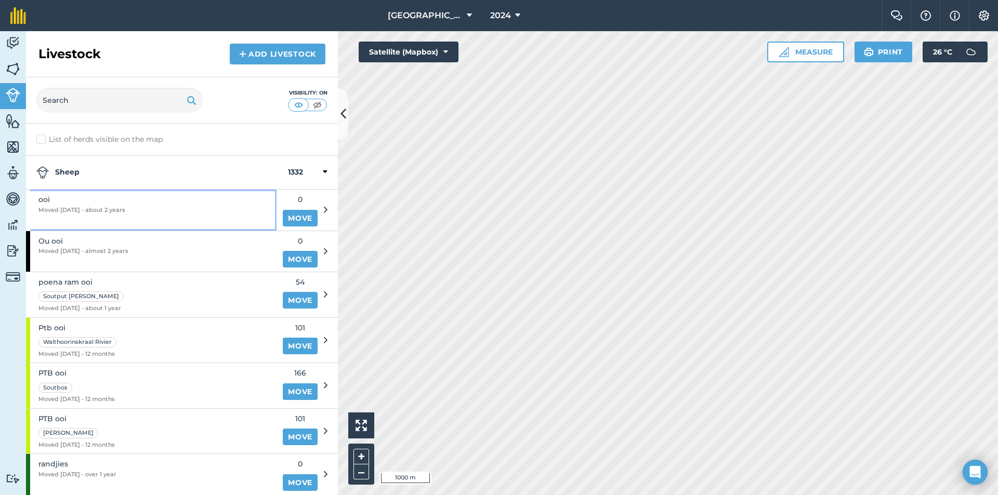
click at [114, 197] on span "ooi" at bounding box center [81, 199] width 87 height 11
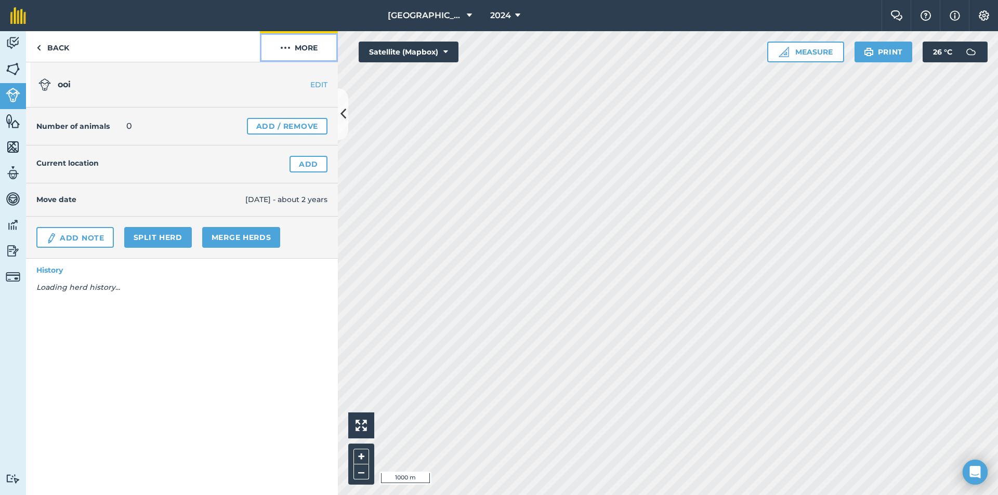
click at [285, 52] on img at bounding box center [285, 48] width 10 height 12
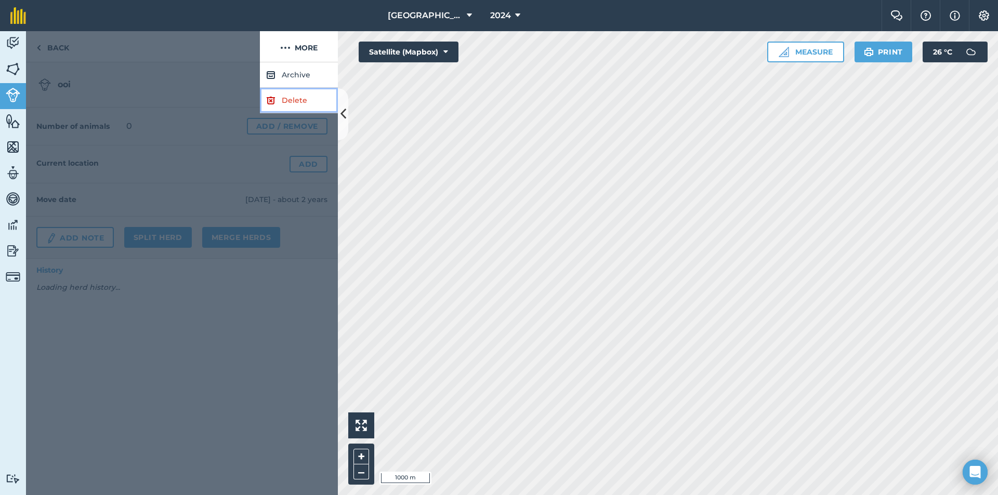
click at [276, 97] on link "Delete" at bounding box center [299, 100] width 78 height 25
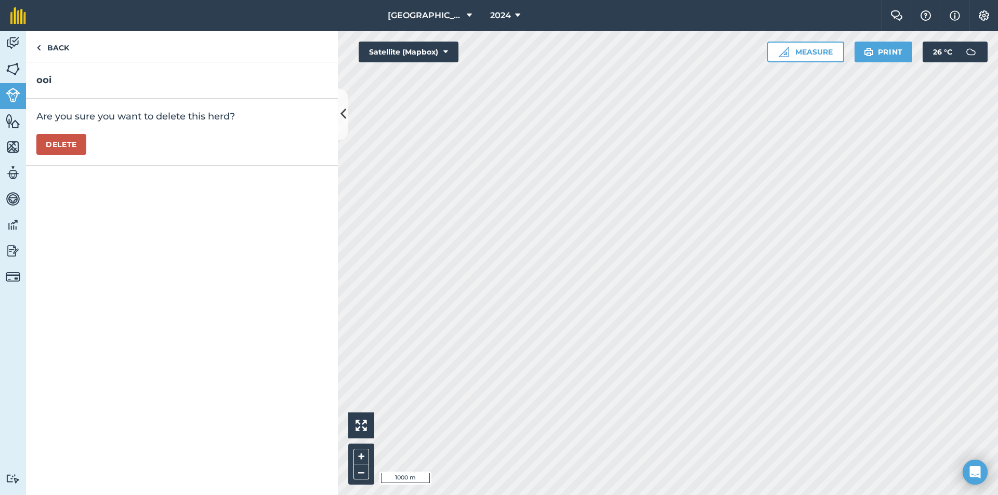
click at [56, 133] on div "Are you sure you want to delete this herd? Delete" at bounding box center [182, 132] width 312 height 67
click at [72, 143] on button "Delete" at bounding box center [61, 144] width 50 height 21
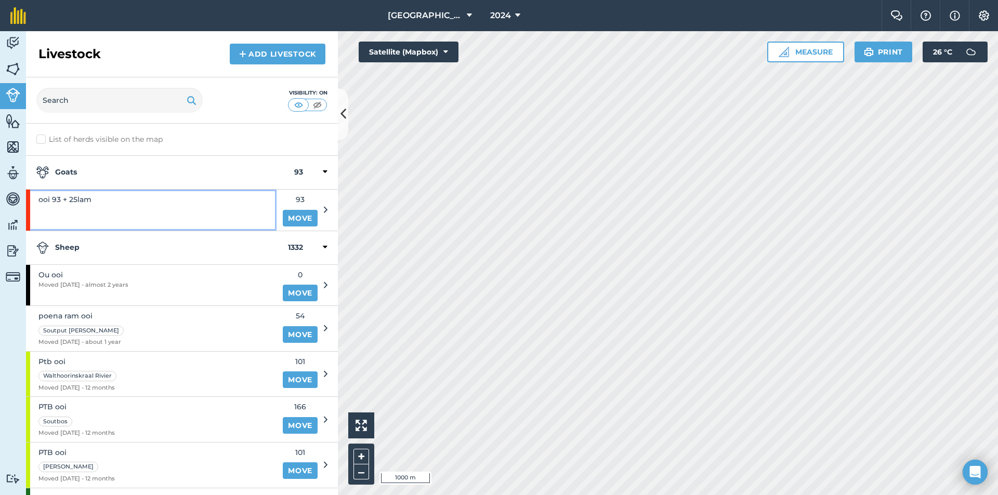
click at [149, 195] on div "ooi 93 + 25lam" at bounding box center [151, 210] width 250 height 41
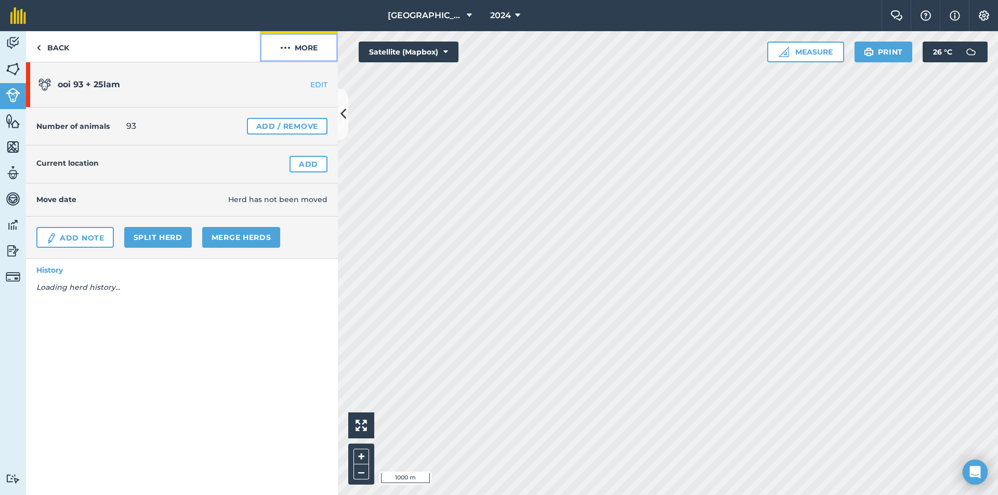
click at [293, 52] on button "More" at bounding box center [299, 46] width 78 height 31
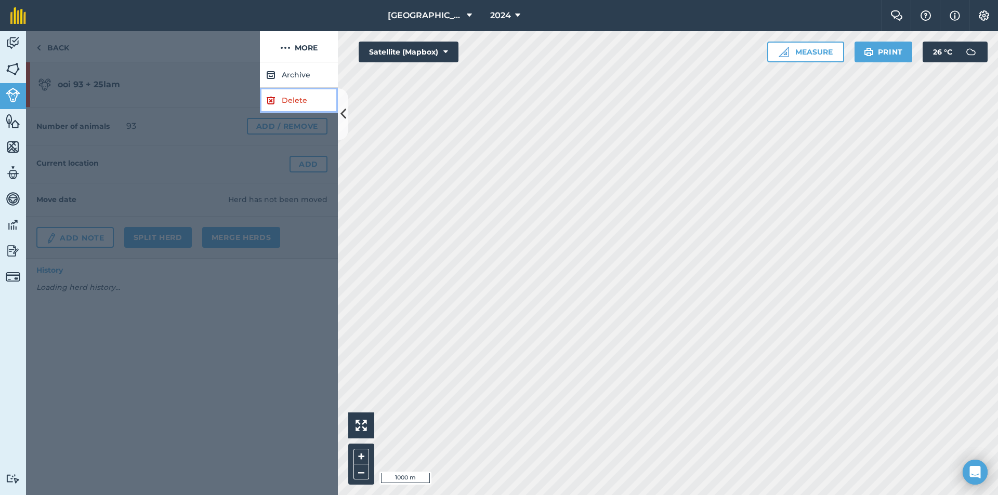
click at [282, 104] on link "Delete" at bounding box center [299, 100] width 78 height 25
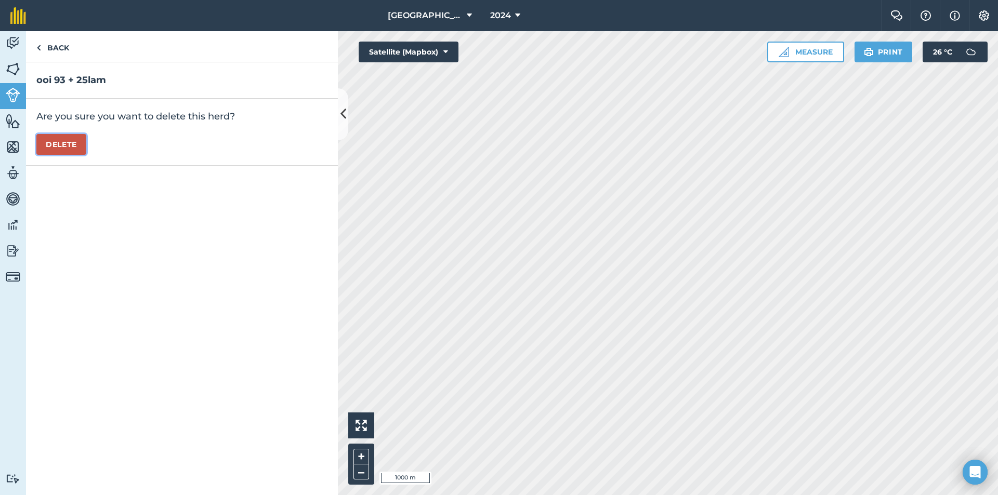
click at [46, 143] on button "Delete" at bounding box center [61, 144] width 50 height 21
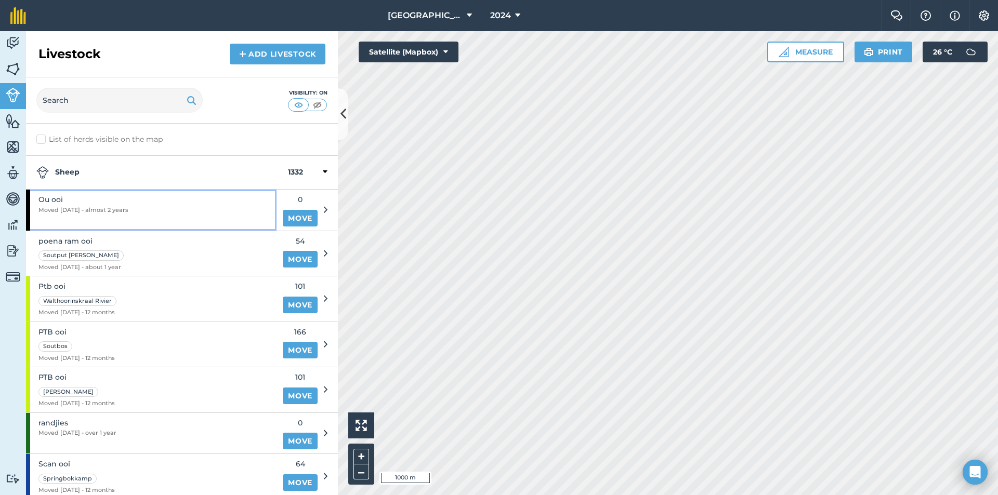
click at [124, 196] on span "Ou ooi" at bounding box center [83, 199] width 90 height 11
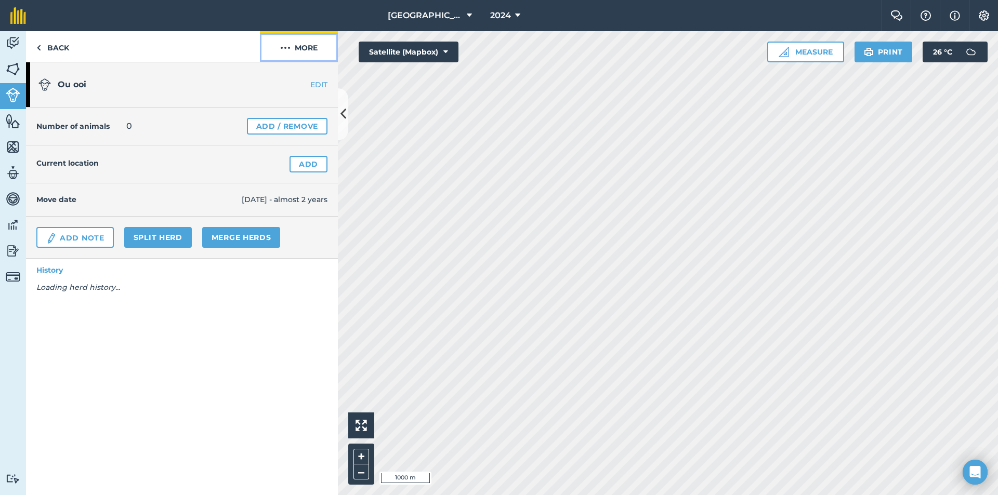
click at [298, 56] on button "More" at bounding box center [299, 46] width 78 height 31
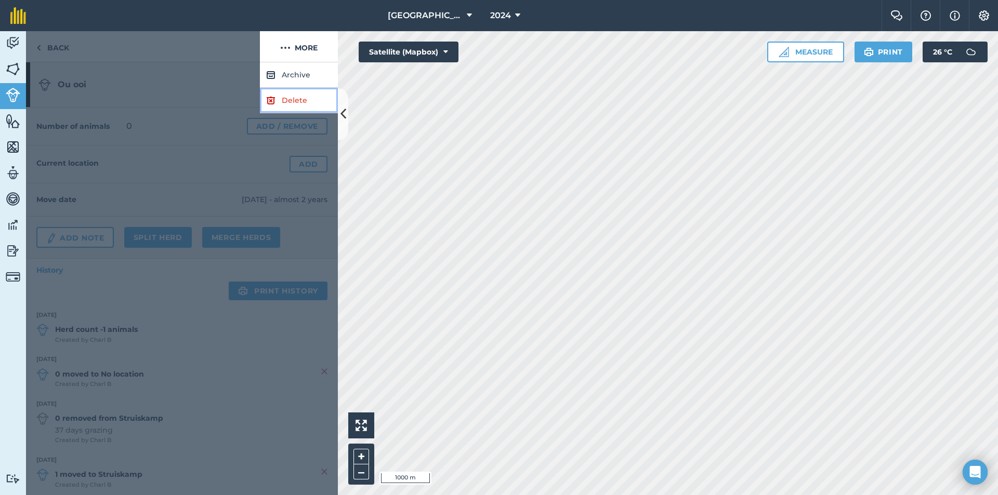
click at [276, 97] on link "Delete" at bounding box center [299, 100] width 78 height 25
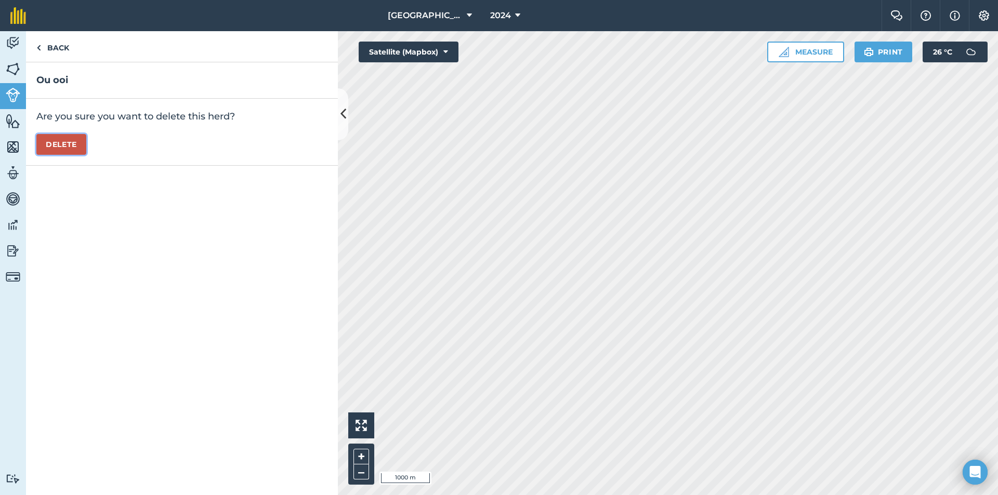
click at [55, 145] on button "Delete" at bounding box center [61, 144] width 50 height 21
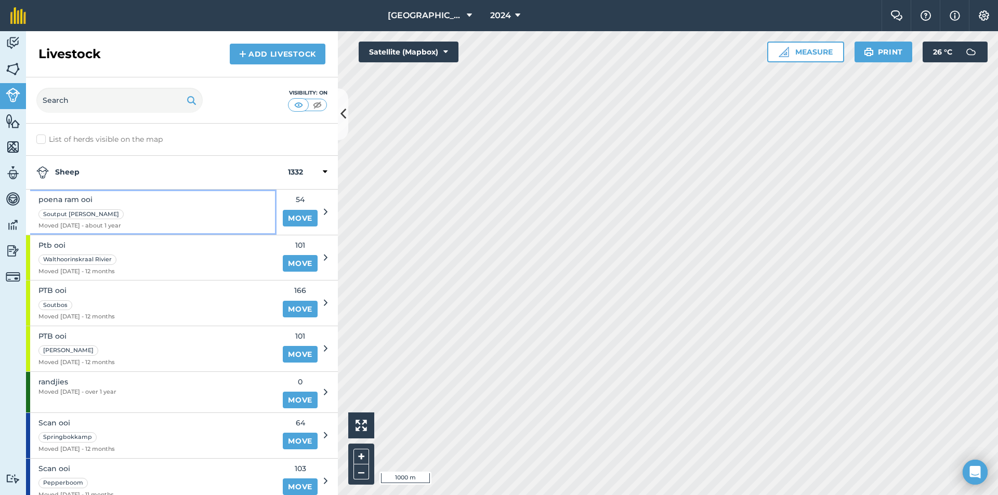
click at [105, 218] on div "Soutput [PERSON_NAME]" at bounding box center [81, 214] width 87 height 12
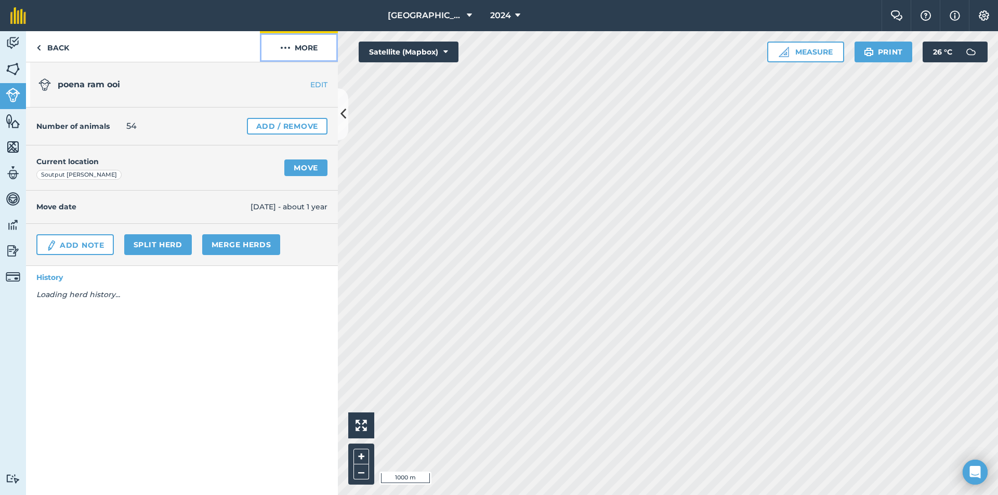
click at [281, 55] on button "More" at bounding box center [299, 46] width 78 height 31
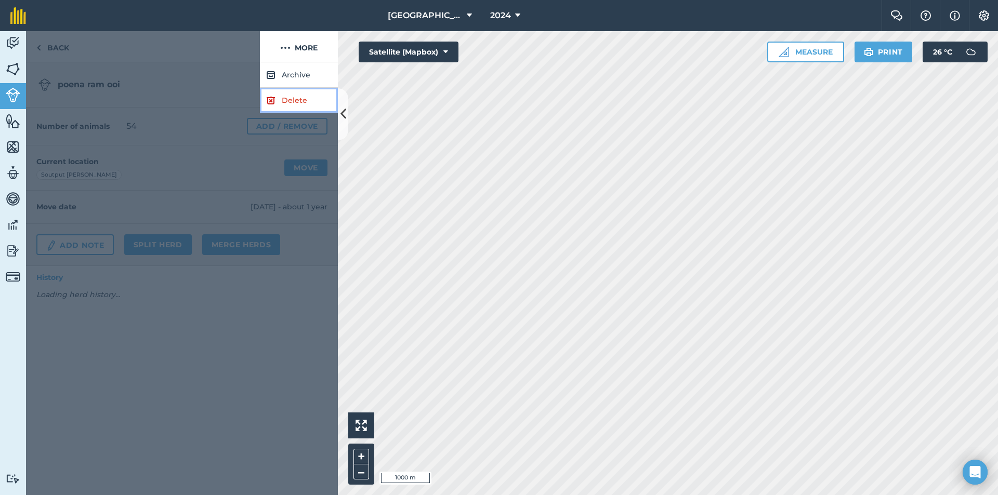
click at [266, 97] on link "Delete" at bounding box center [299, 100] width 78 height 25
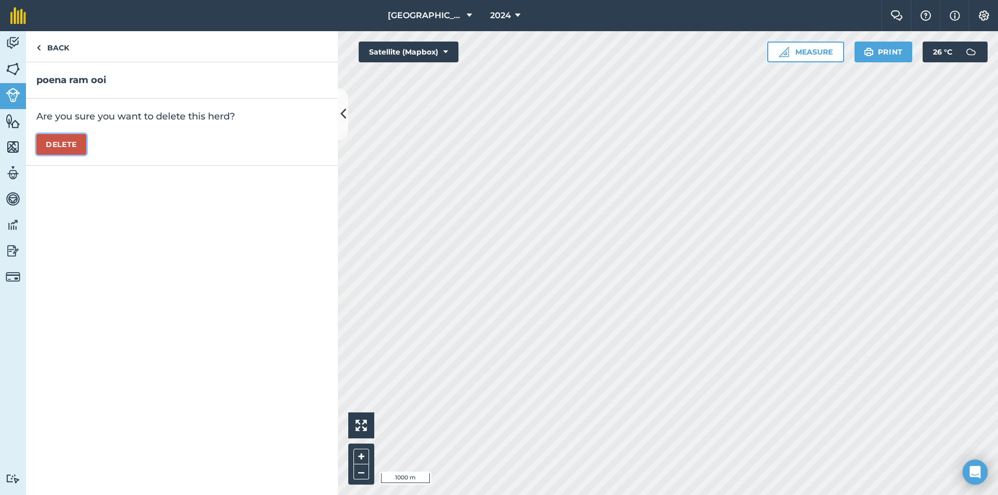
click at [66, 142] on button "Delete" at bounding box center [61, 144] width 50 height 21
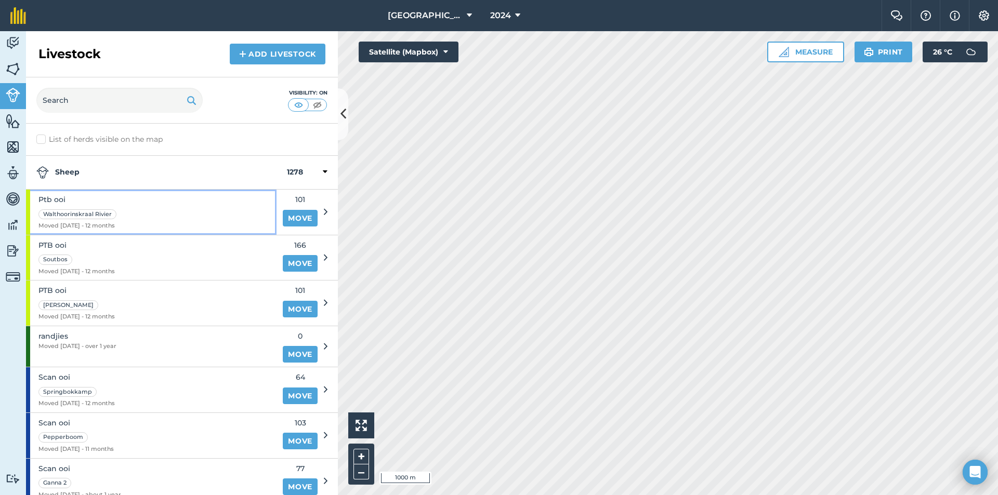
click at [132, 210] on div "Ptb ooi Walthoorinskraal Rivier Moved 04/10/24 - 12 months" at bounding box center [151, 212] width 250 height 45
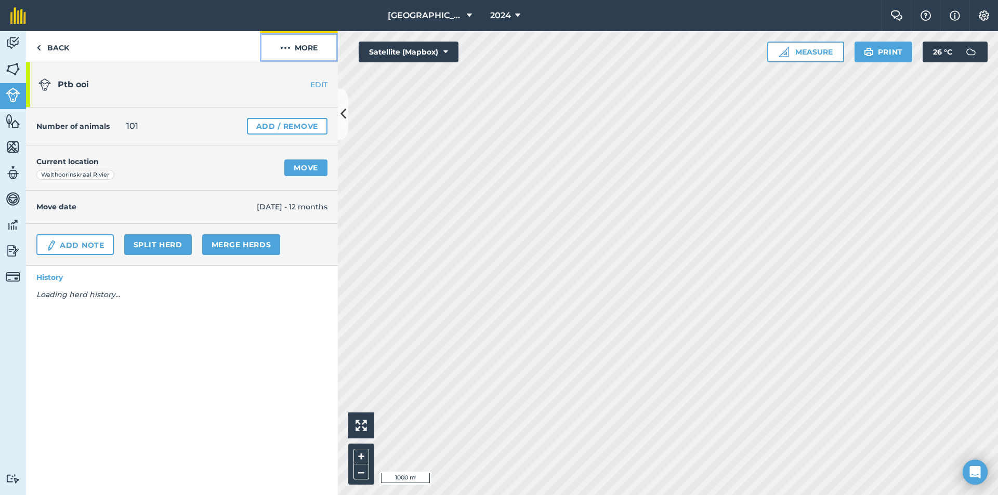
click at [287, 50] on img at bounding box center [285, 48] width 10 height 12
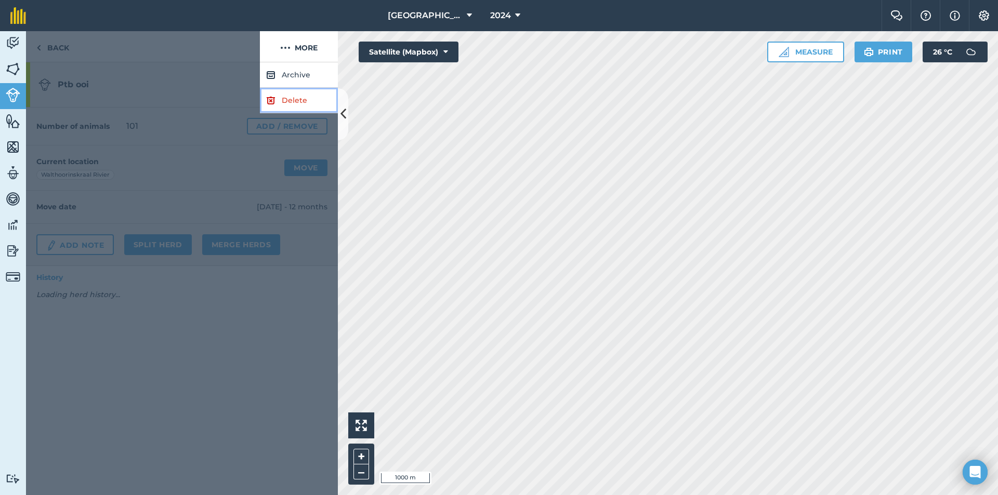
click at [274, 107] on link "Delete" at bounding box center [299, 100] width 78 height 25
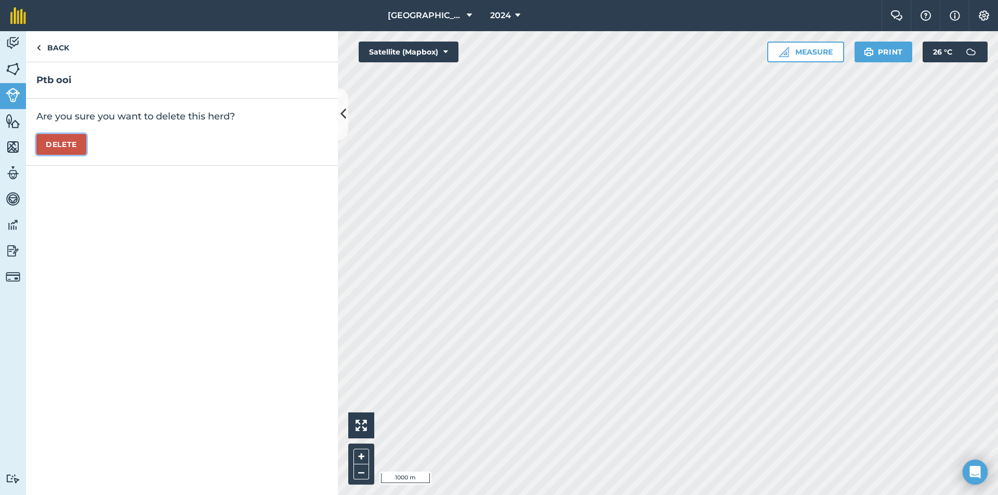
click at [60, 142] on button "Delete" at bounding box center [61, 144] width 50 height 21
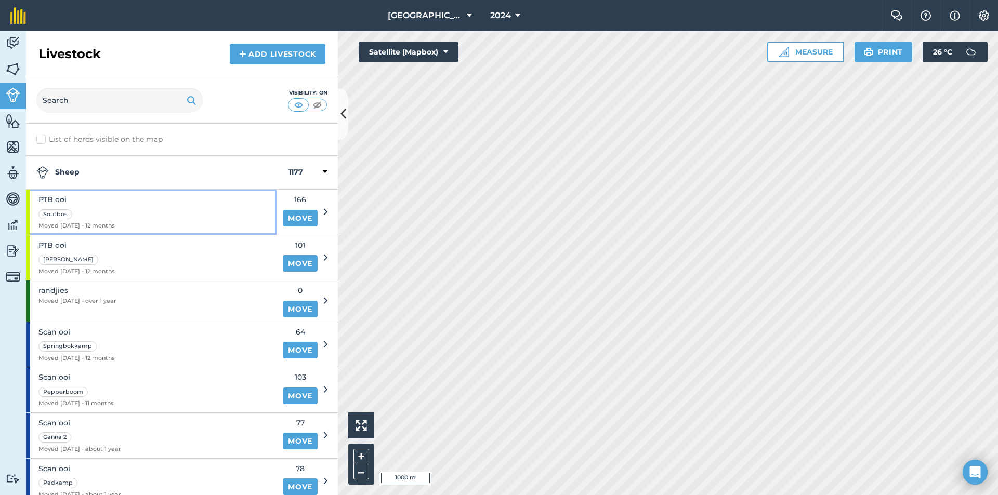
click at [121, 213] on div "PTB ooi Soutbos Moved 04/10/24 - 12 months" at bounding box center [151, 212] width 250 height 45
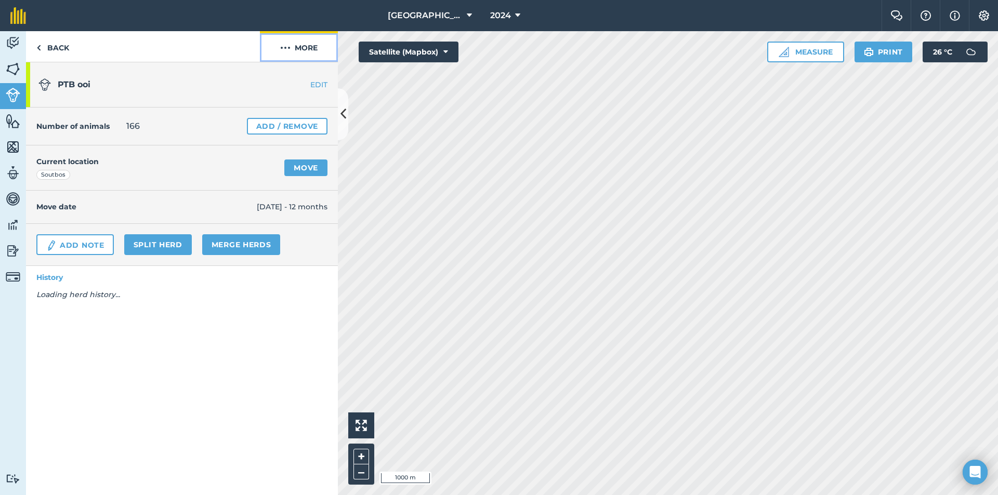
click at [305, 35] on button "More" at bounding box center [299, 46] width 78 height 31
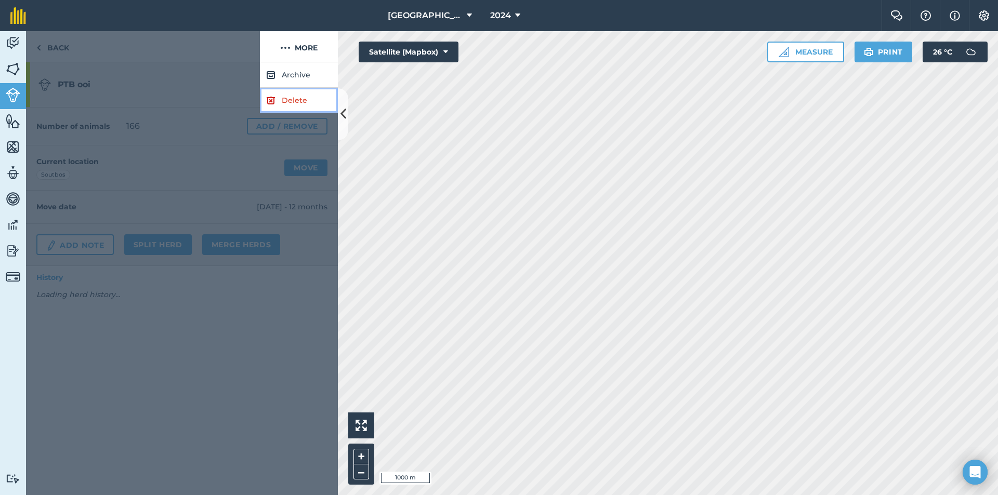
click at [286, 105] on link "Delete" at bounding box center [299, 100] width 78 height 25
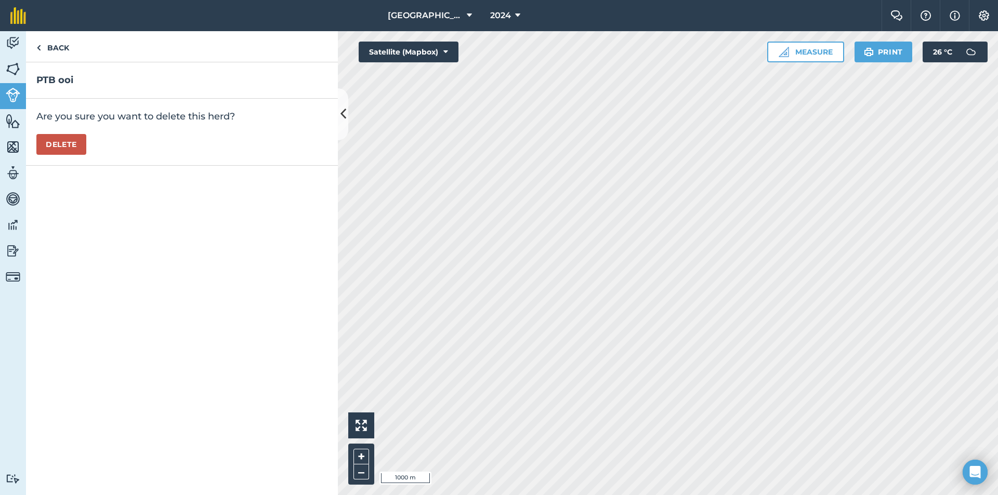
click at [50, 158] on div "Are you sure you want to delete this herd? Delete" at bounding box center [182, 132] width 312 height 67
click at [53, 147] on button "Delete" at bounding box center [61, 144] width 50 height 21
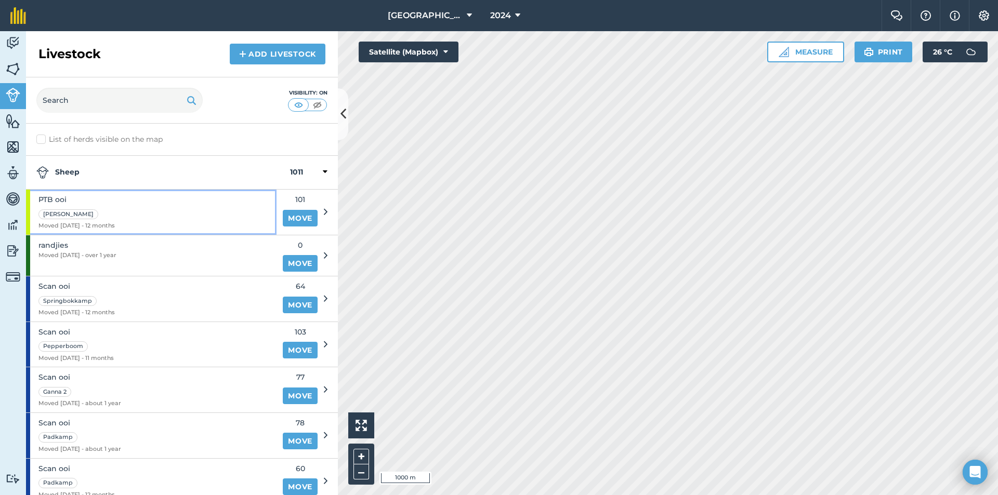
click at [115, 213] on div "Weir" at bounding box center [76, 214] width 76 height 12
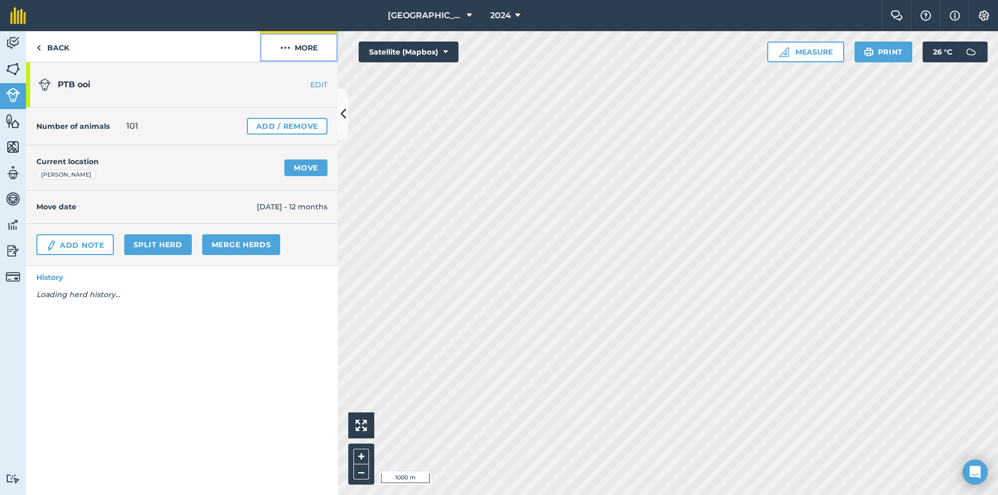
click at [303, 38] on button "More" at bounding box center [299, 46] width 78 height 31
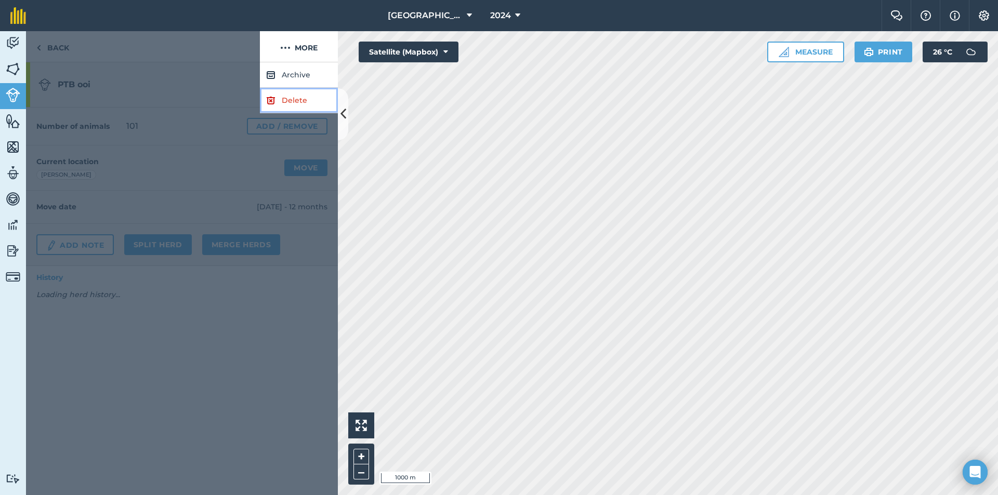
click at [296, 98] on link "Delete" at bounding box center [299, 100] width 78 height 25
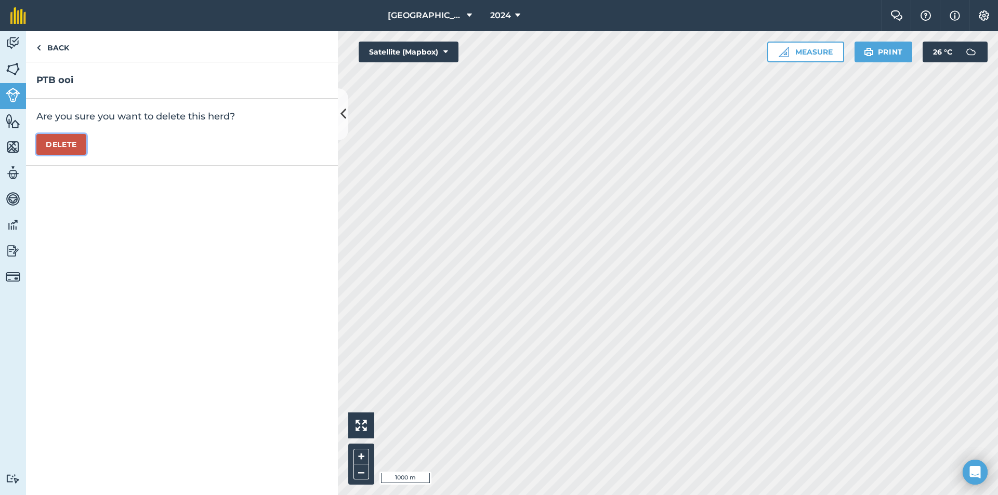
click at [48, 144] on button "Delete" at bounding box center [61, 144] width 50 height 21
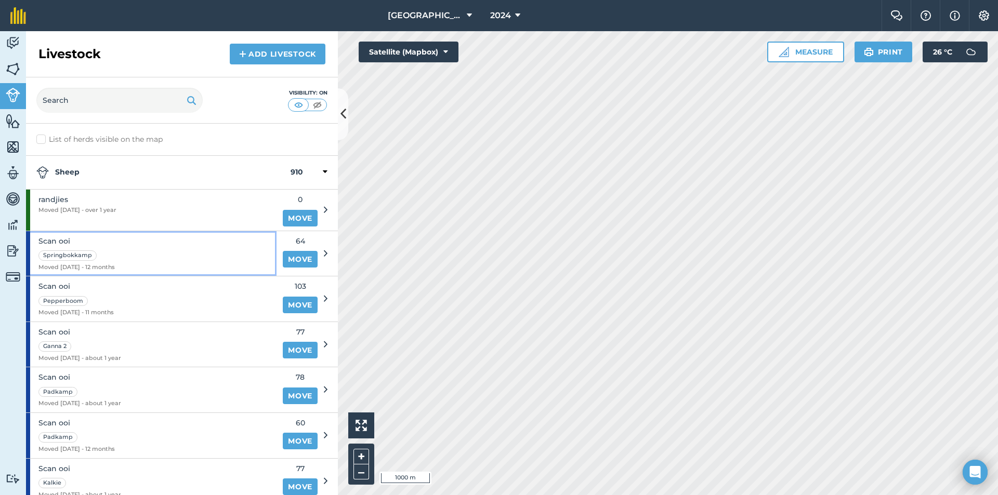
click at [108, 241] on span "Scan ooi" at bounding box center [76, 240] width 76 height 11
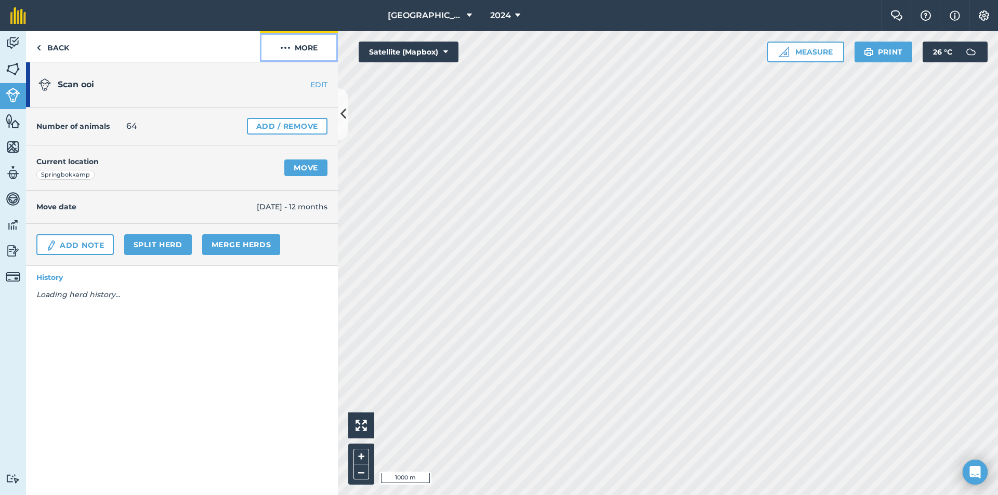
click at [295, 43] on button "More" at bounding box center [299, 46] width 78 height 31
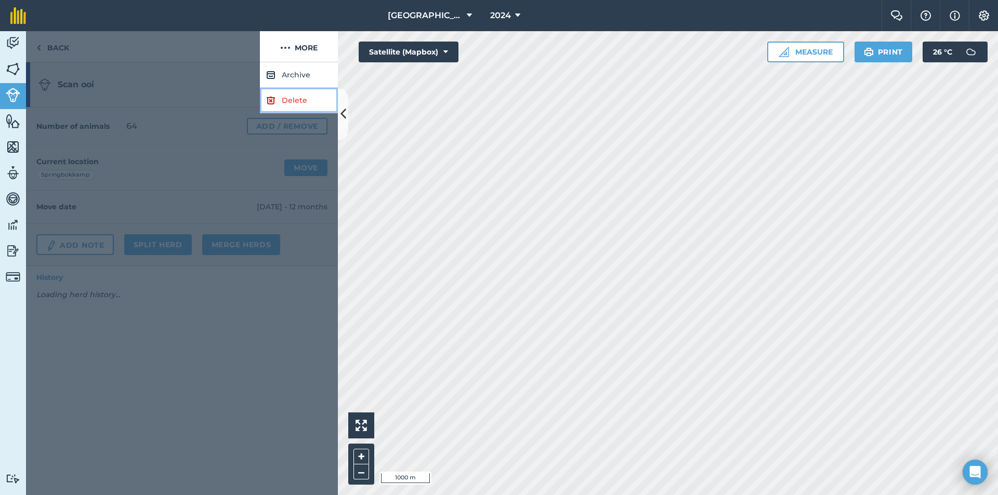
click at [279, 96] on link "Delete" at bounding box center [299, 100] width 78 height 25
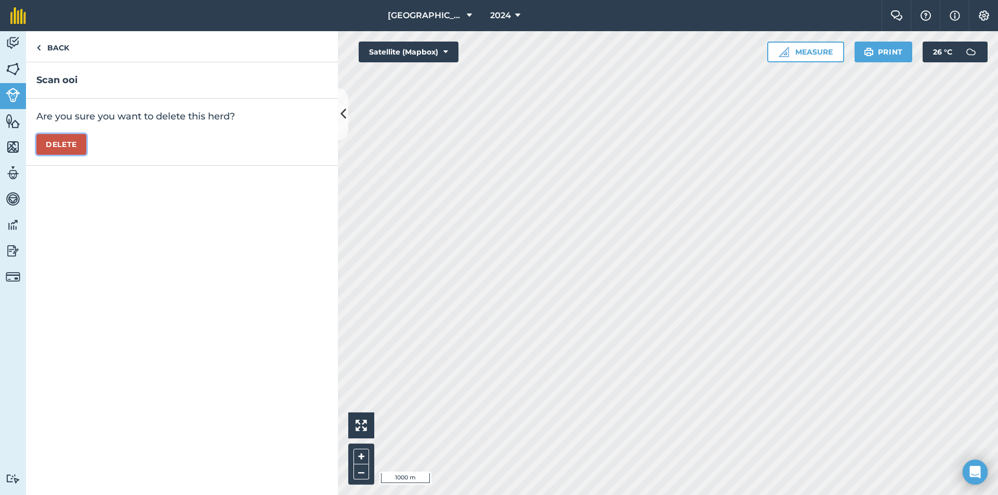
click at [64, 137] on button "Delete" at bounding box center [61, 144] width 50 height 21
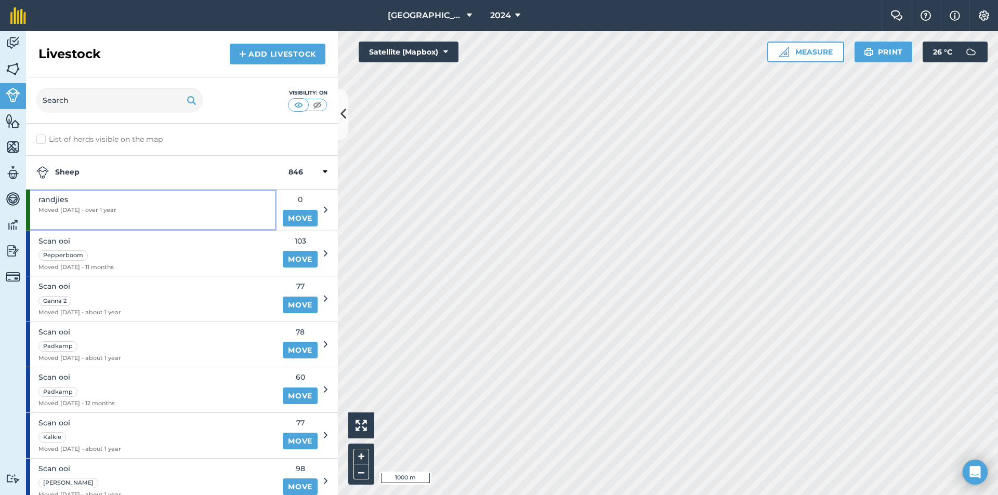
click at [110, 215] on div "randjies Moved 09/01/24 - over 1 year" at bounding box center [77, 210] width 78 height 41
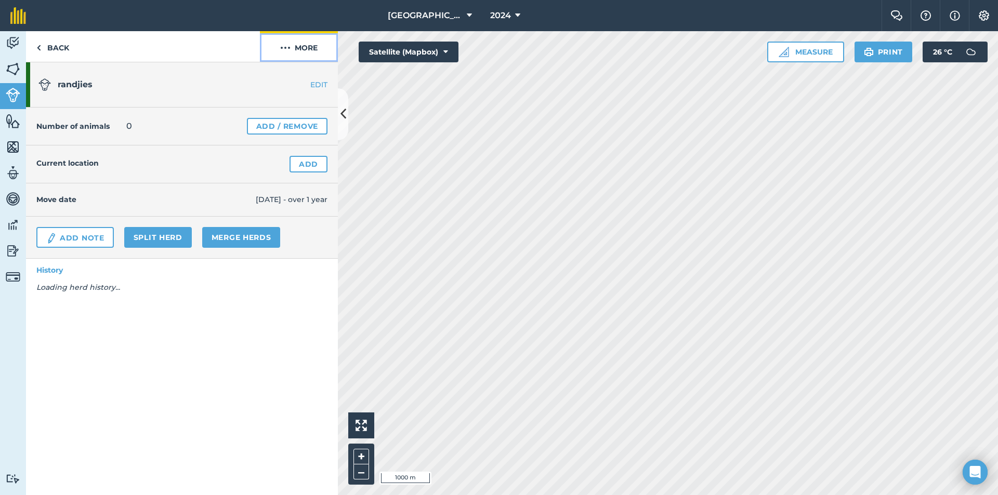
click at [296, 46] on button "More" at bounding box center [299, 46] width 78 height 31
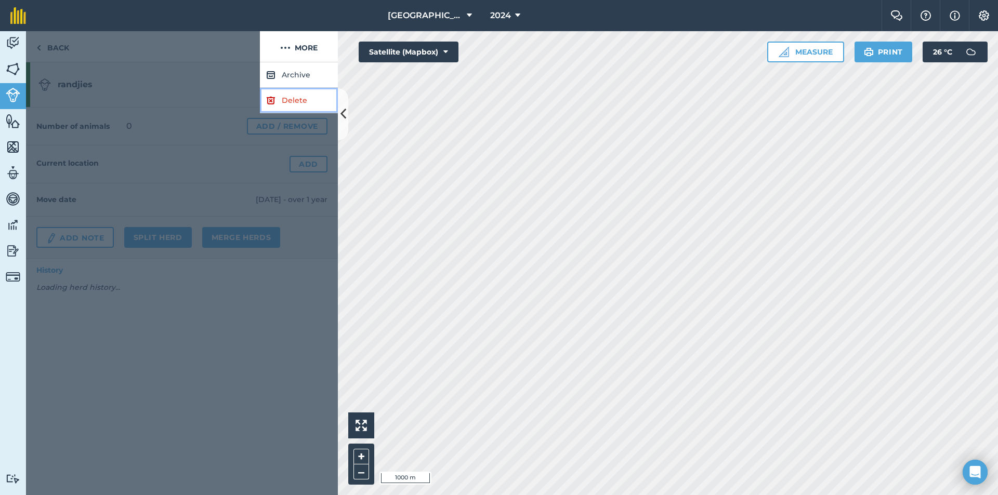
click at [292, 99] on link "Delete" at bounding box center [299, 100] width 78 height 25
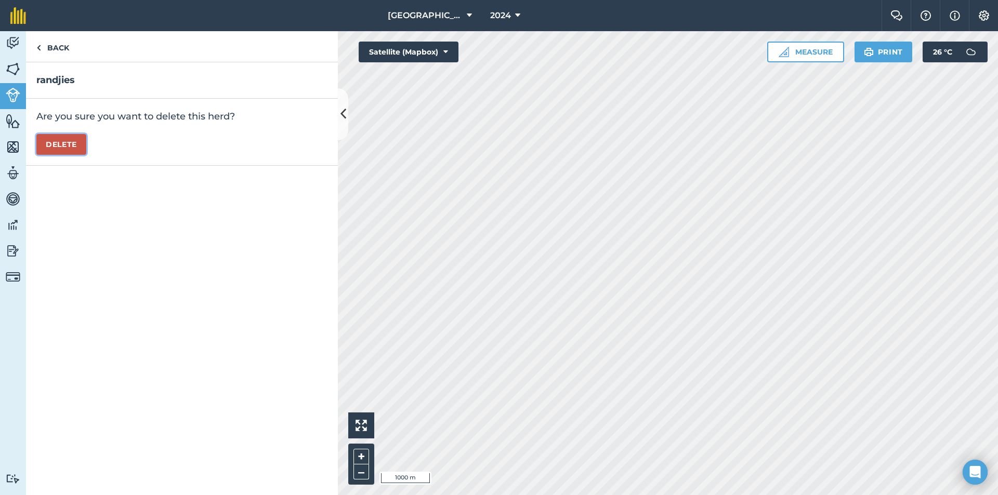
click at [58, 149] on button "Delete" at bounding box center [61, 144] width 50 height 21
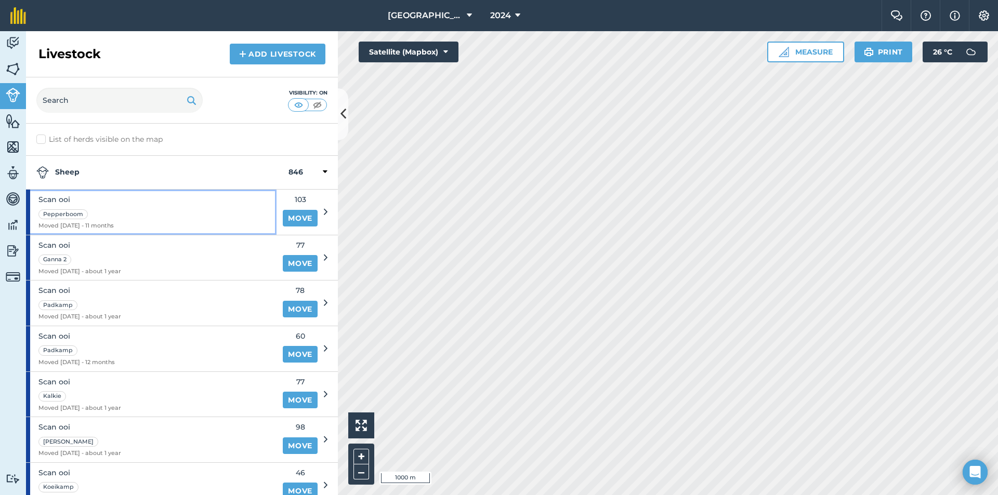
click at [135, 210] on div "Scan ooi Pepperboom Moved 23/10/24 - 11 months" at bounding box center [151, 212] width 250 height 45
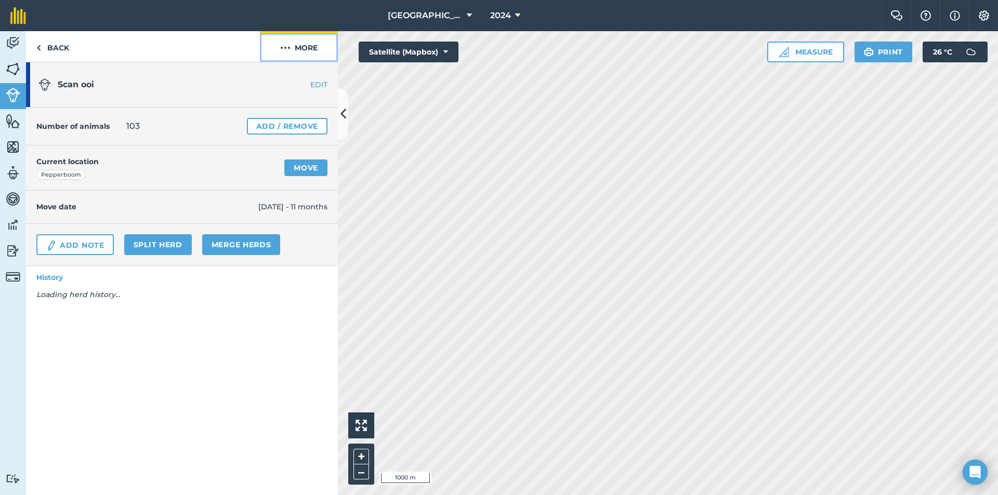
click at [303, 50] on button "More" at bounding box center [299, 46] width 78 height 31
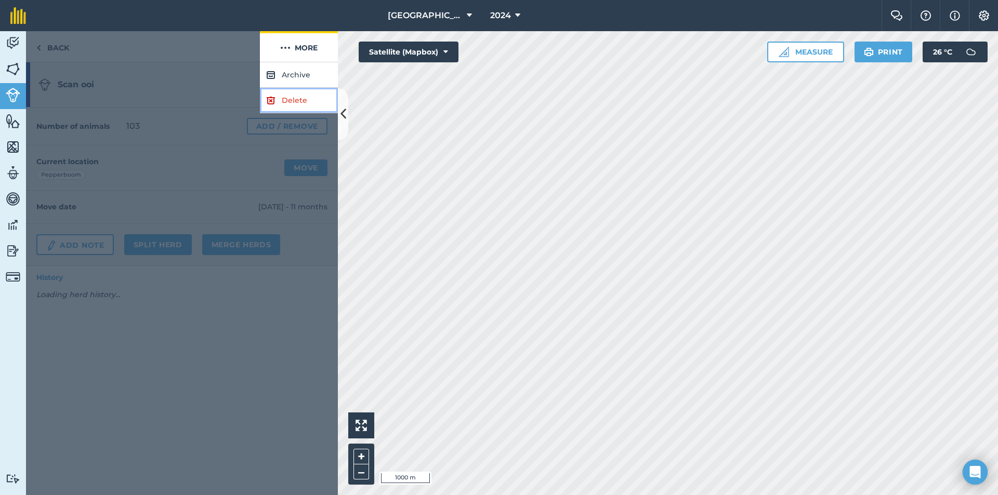
drag, startPoint x: 302, startPoint y: 60, endPoint x: 297, endPoint y: 99, distance: 38.8
click at [297, 99] on link "Delete" at bounding box center [299, 100] width 78 height 25
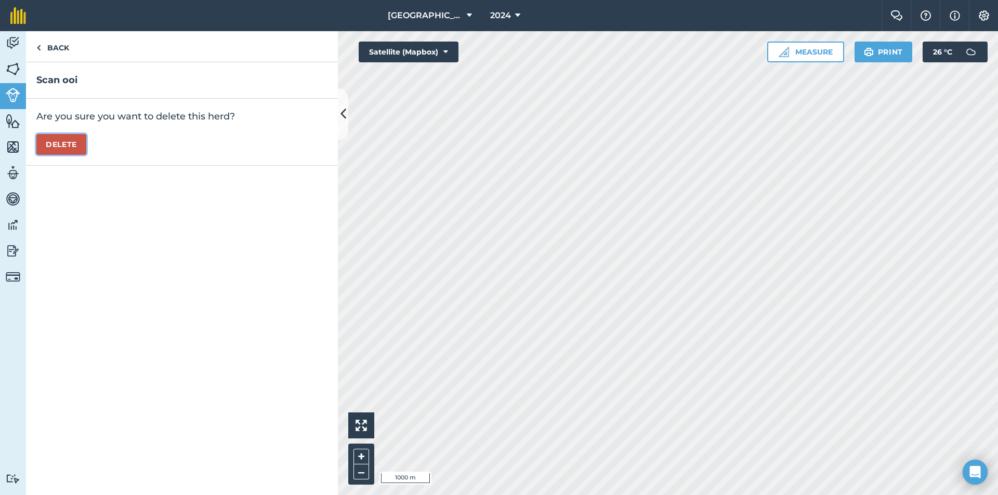
click at [73, 139] on button "Delete" at bounding box center [61, 144] width 50 height 21
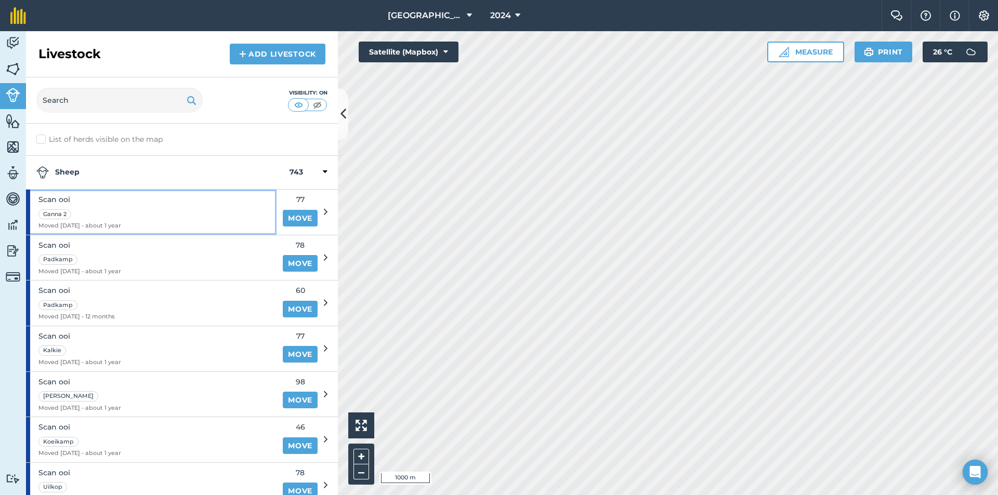
click at [121, 203] on span "Scan ooi" at bounding box center [79, 199] width 83 height 11
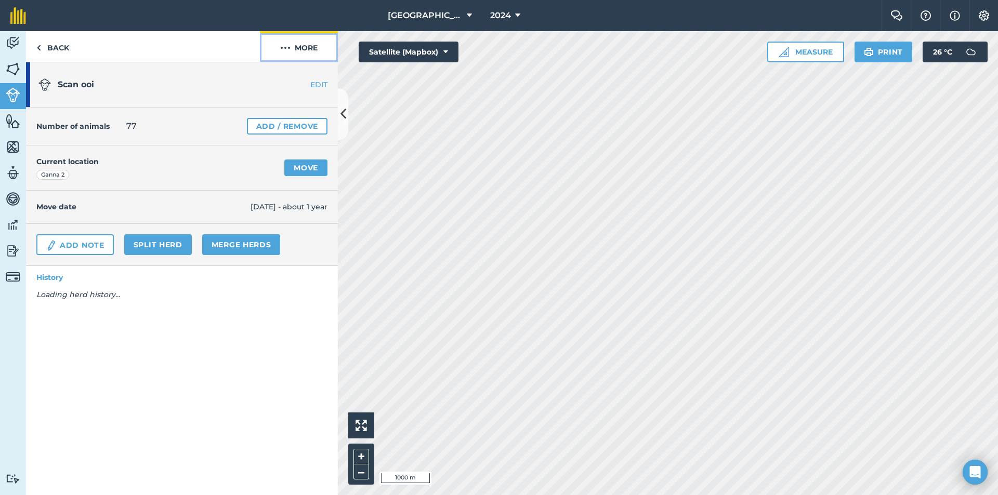
click at [302, 42] on button "More" at bounding box center [299, 46] width 78 height 31
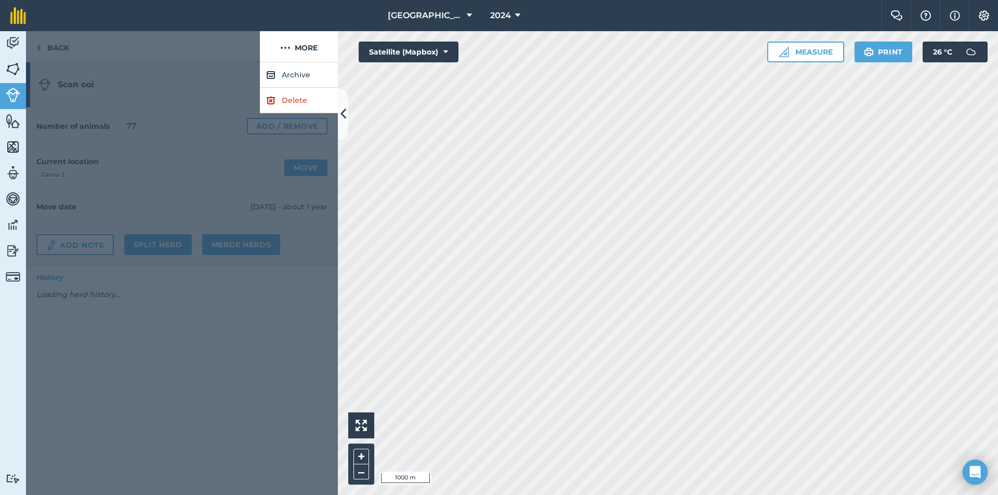
click at [267, 113] on div at bounding box center [182, 278] width 312 height 433
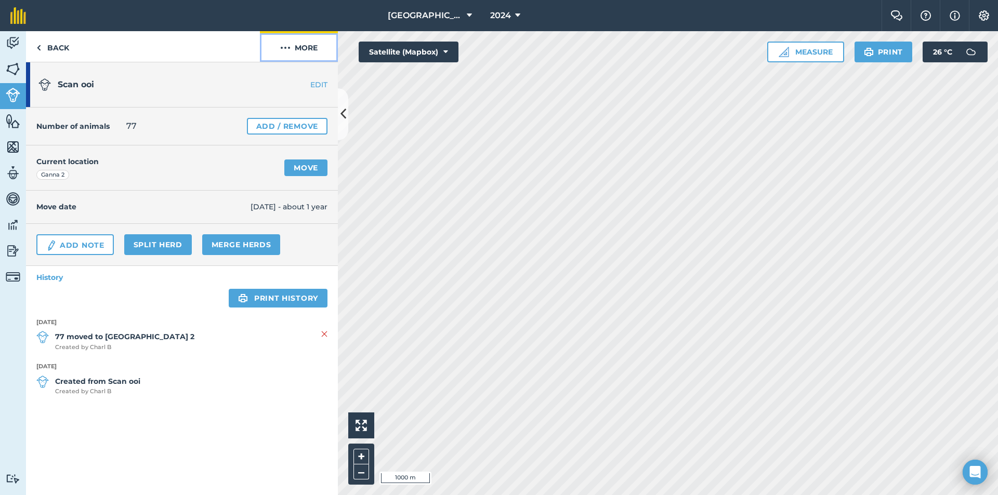
click at [281, 47] on img at bounding box center [285, 48] width 10 height 12
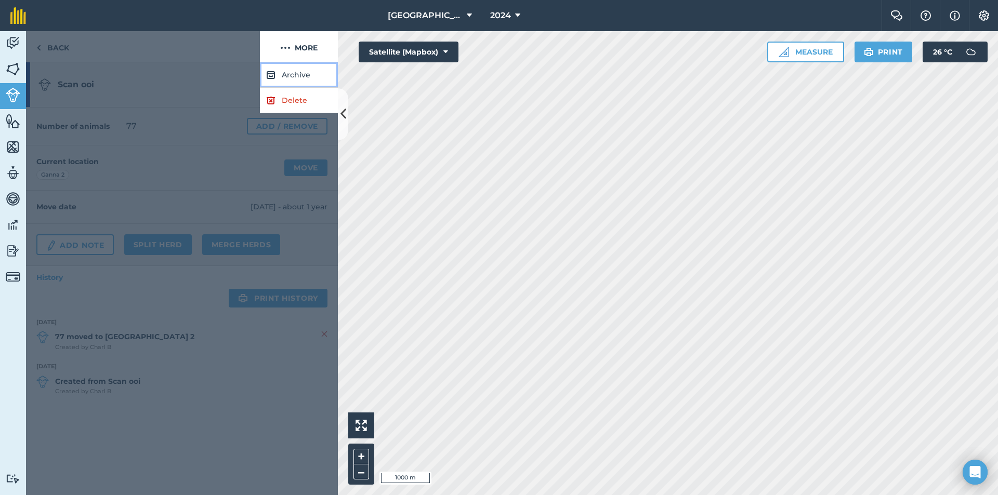
click at [286, 88] on div "Archive Delete" at bounding box center [299, 87] width 78 height 51
click at [284, 94] on link "Delete" at bounding box center [299, 100] width 78 height 25
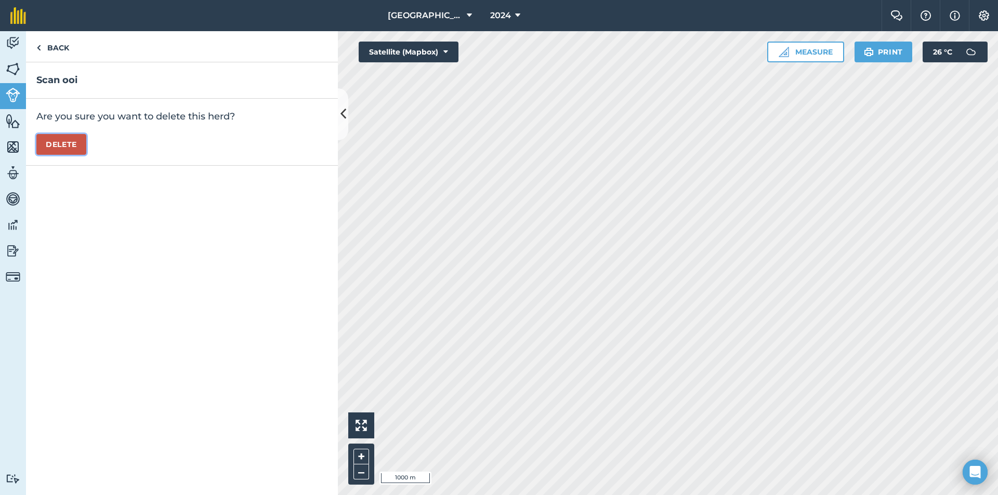
click at [54, 141] on button "Delete" at bounding box center [61, 144] width 50 height 21
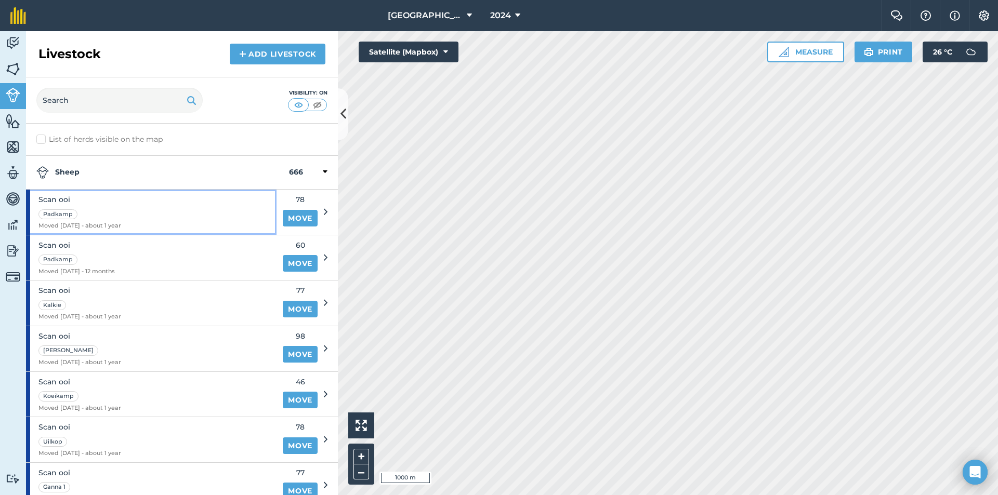
click at [107, 196] on span "Scan ooi" at bounding box center [79, 199] width 83 height 11
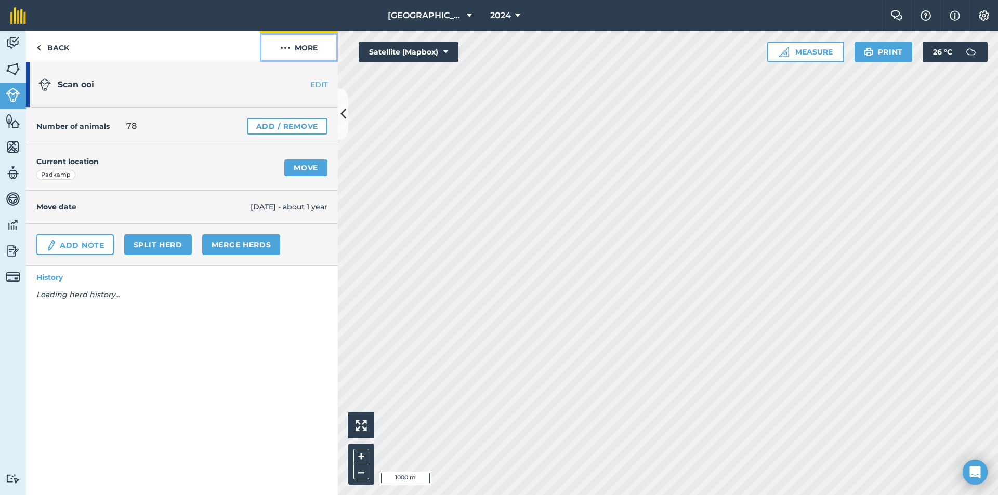
click at [292, 54] on button "More" at bounding box center [299, 46] width 78 height 31
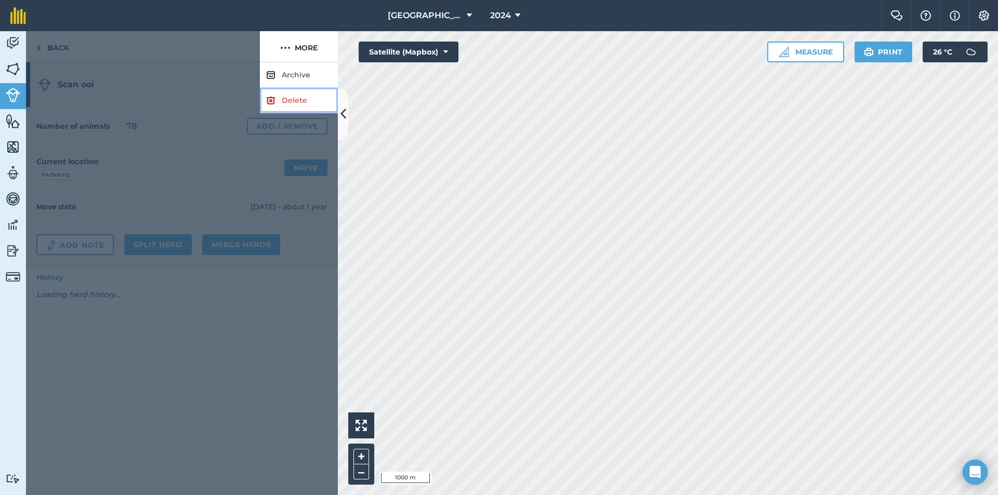
click at [294, 98] on link "Delete" at bounding box center [299, 100] width 78 height 25
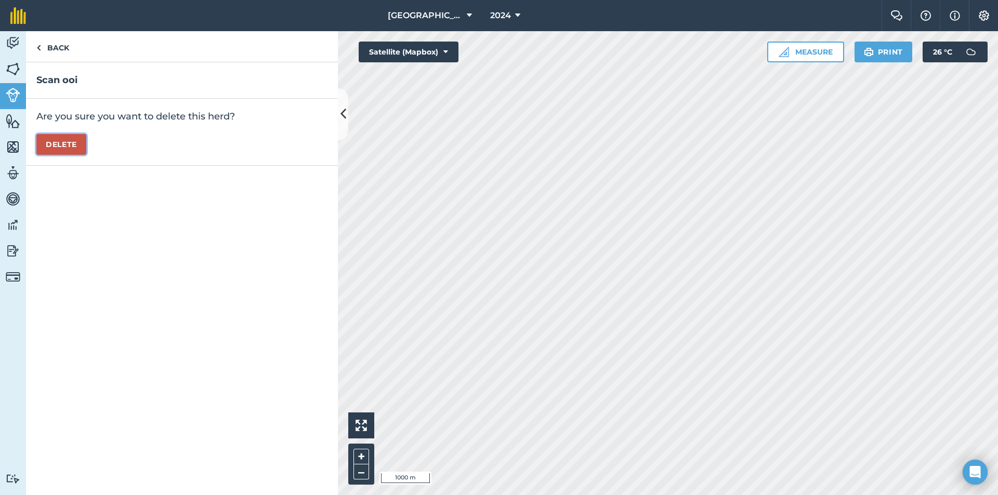
click at [70, 143] on button "Delete" at bounding box center [61, 144] width 50 height 21
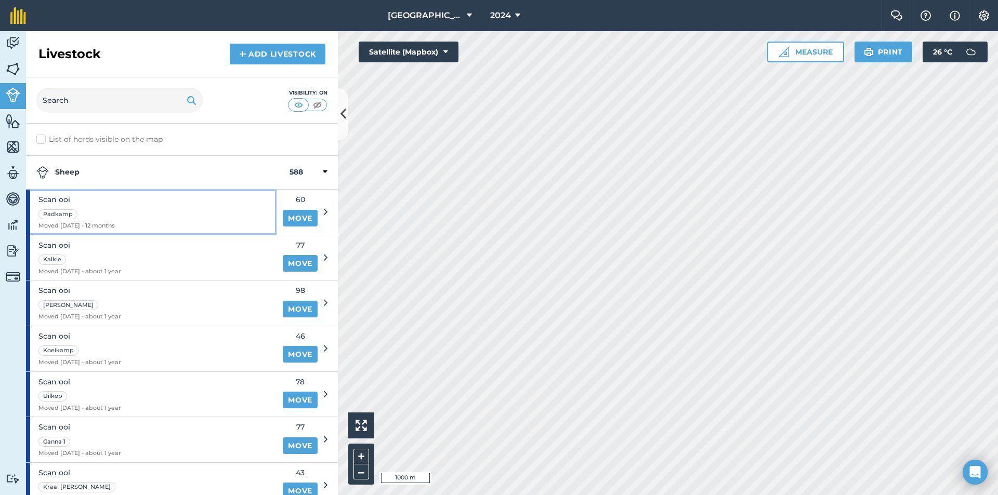
click at [91, 222] on span "Moved 04/10/24 - 12 months" at bounding box center [76, 225] width 76 height 9
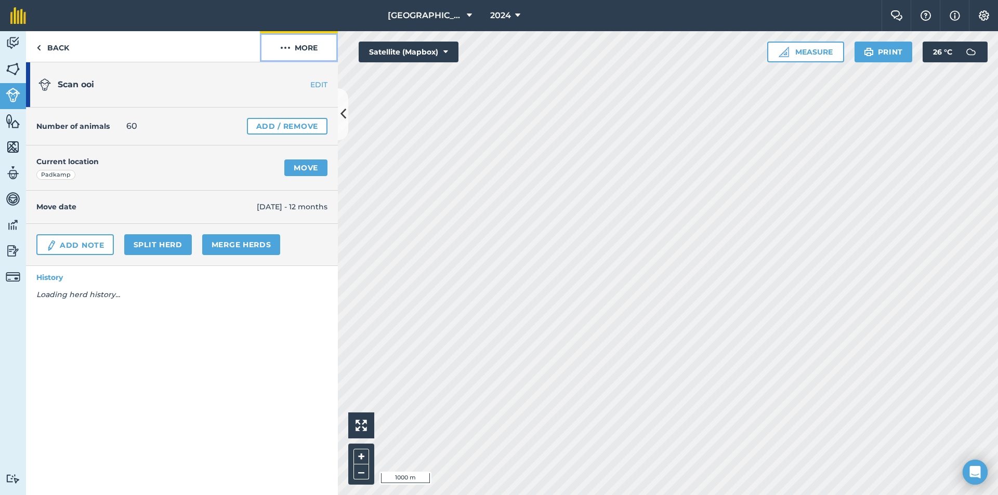
click at [323, 52] on button "More" at bounding box center [299, 46] width 78 height 31
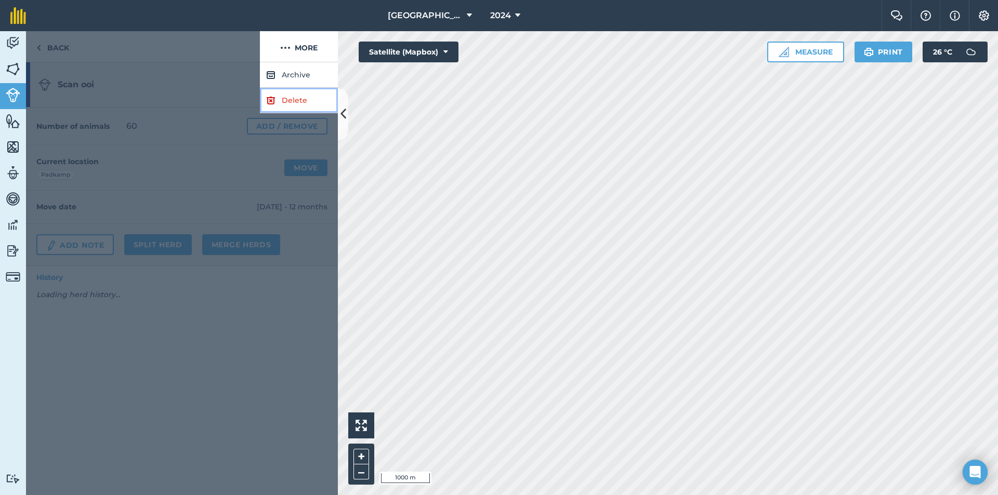
click at [277, 109] on link "Delete" at bounding box center [299, 100] width 78 height 25
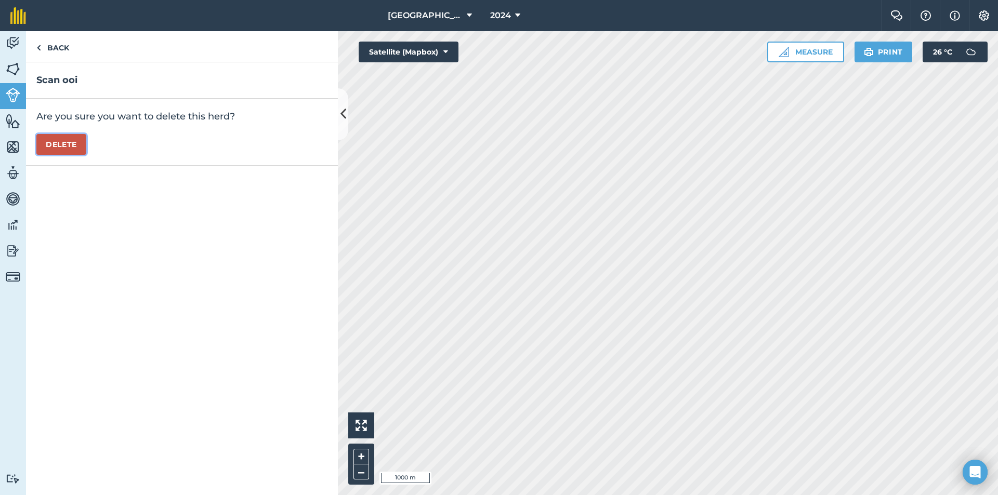
click at [54, 151] on button "Delete" at bounding box center [61, 144] width 50 height 21
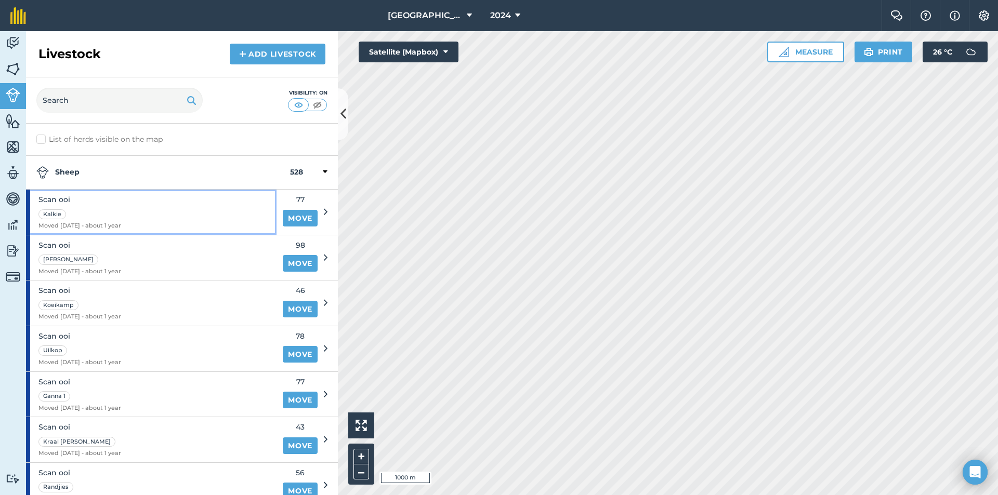
click at [113, 208] on div "Kalkie" at bounding box center [79, 214] width 83 height 12
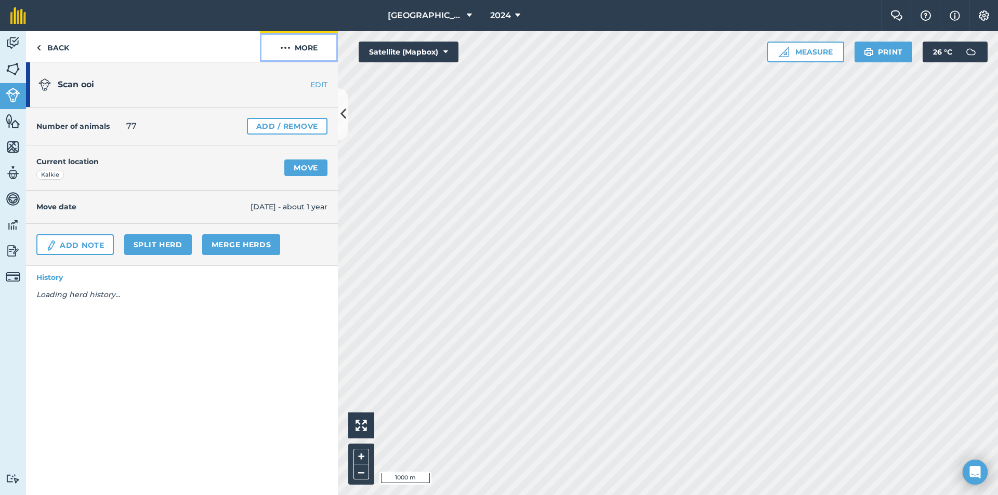
click at [290, 44] on button "More" at bounding box center [299, 46] width 78 height 31
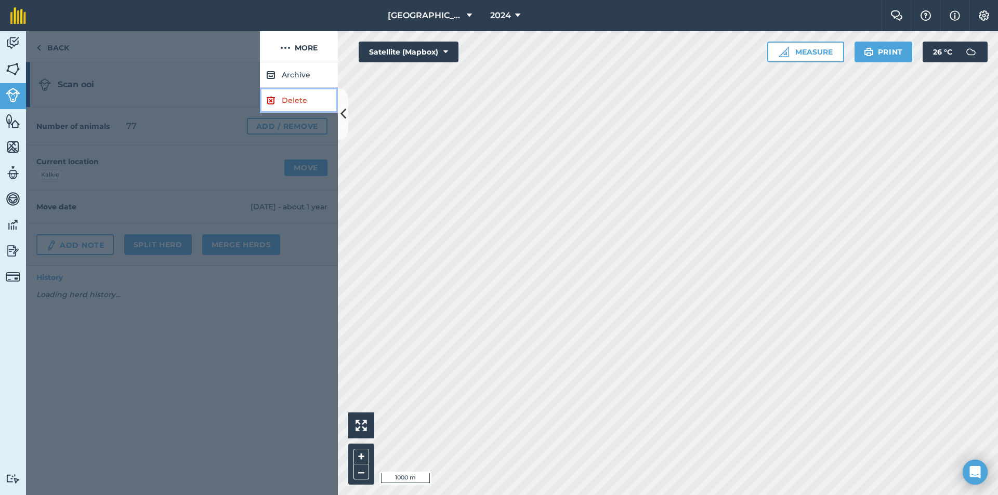
click at [270, 100] on img at bounding box center [270, 100] width 9 height 12
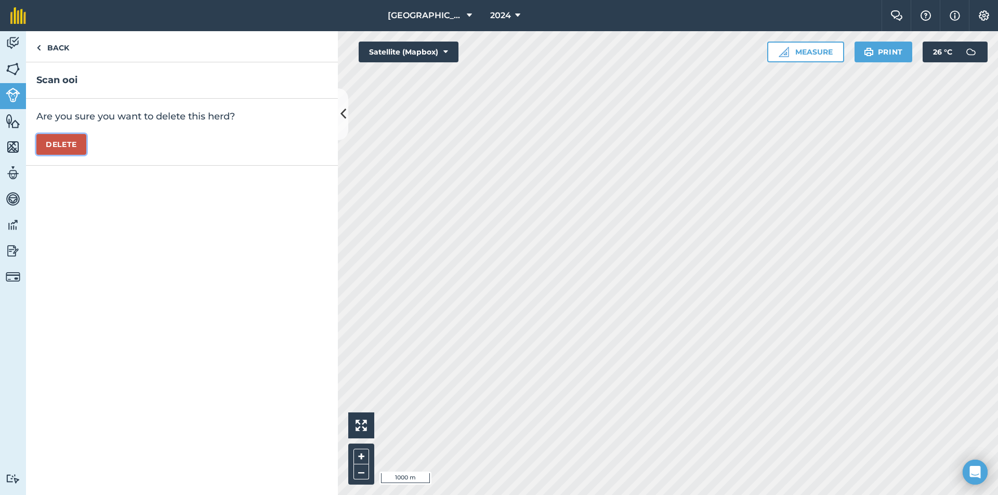
click at [65, 145] on button "Delete" at bounding box center [61, 144] width 50 height 21
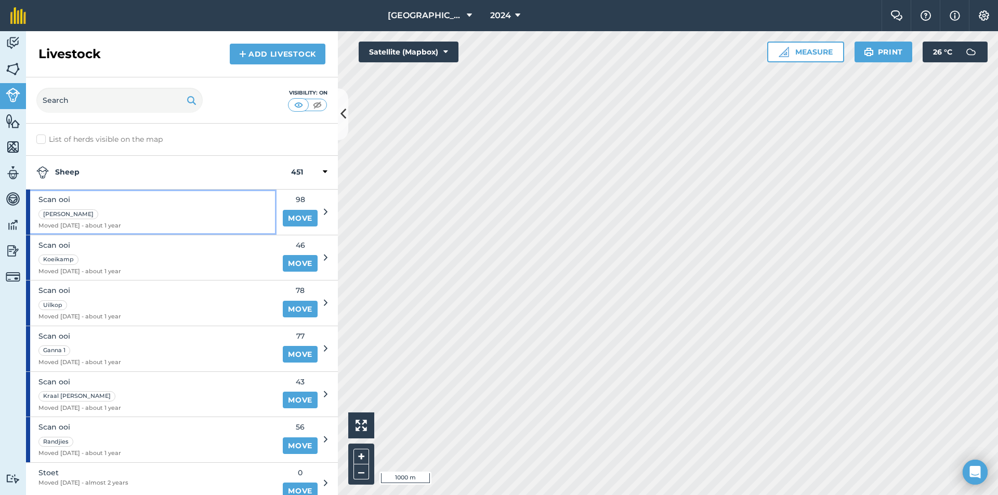
click at [108, 197] on span "Scan ooi" at bounding box center [79, 199] width 83 height 11
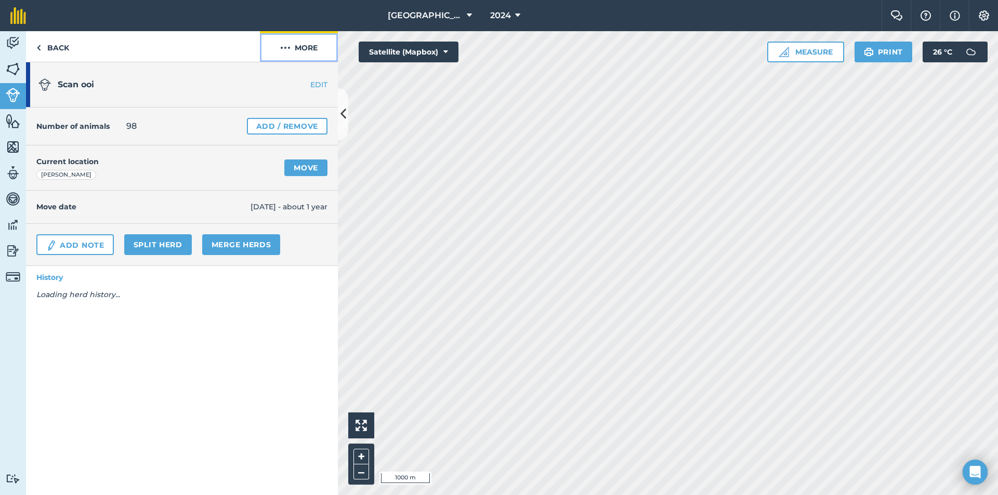
click at [302, 49] on button "More" at bounding box center [299, 46] width 78 height 31
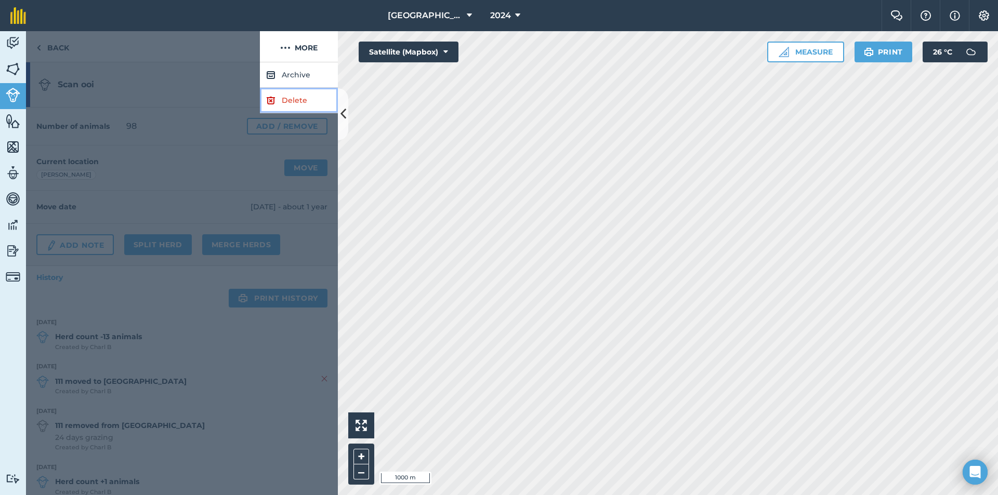
click at [270, 103] on img at bounding box center [270, 100] width 9 height 12
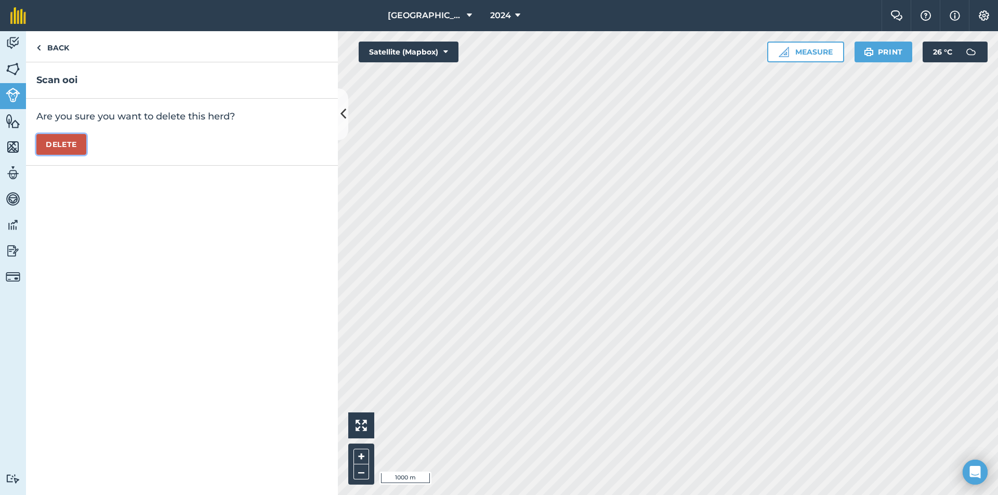
click at [59, 139] on button "Delete" at bounding box center [61, 144] width 50 height 21
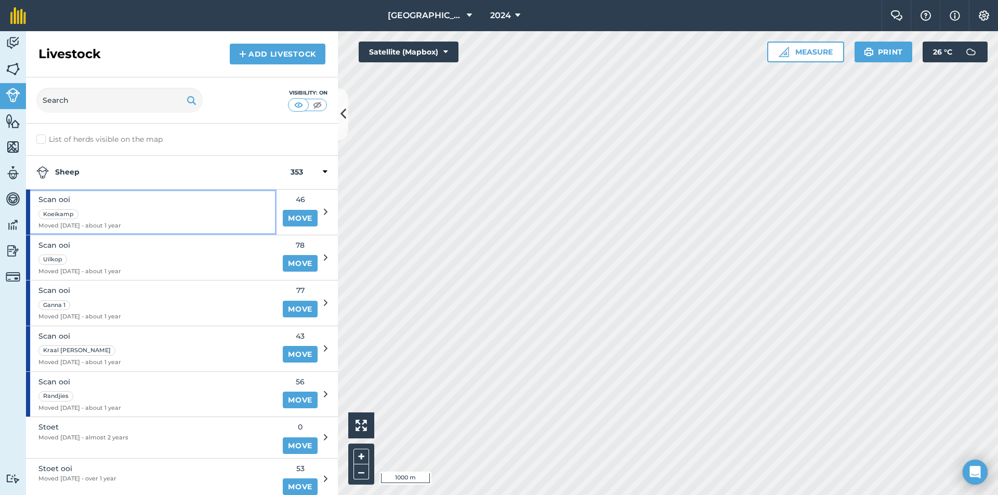
click at [121, 227] on span "Moved 18/08/24 - about 1 year" at bounding box center [79, 225] width 83 height 9
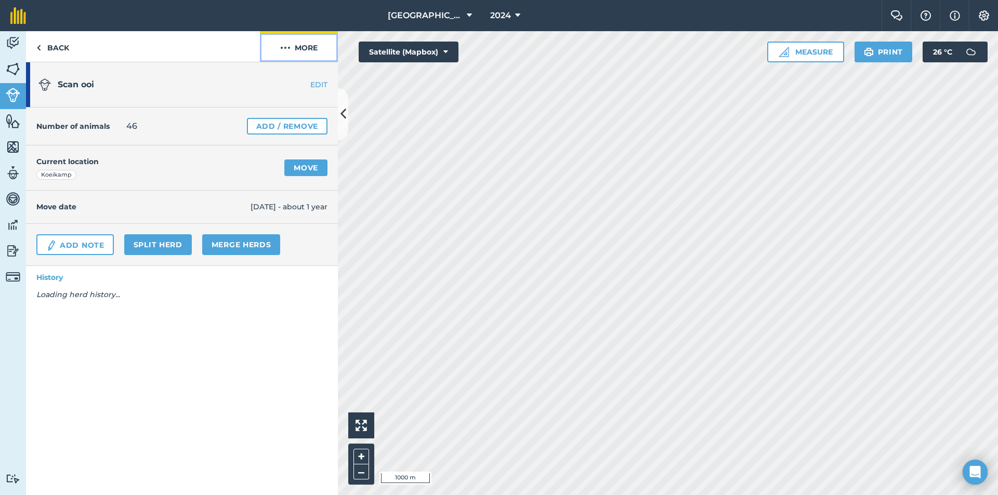
click at [285, 55] on button "More" at bounding box center [299, 46] width 78 height 31
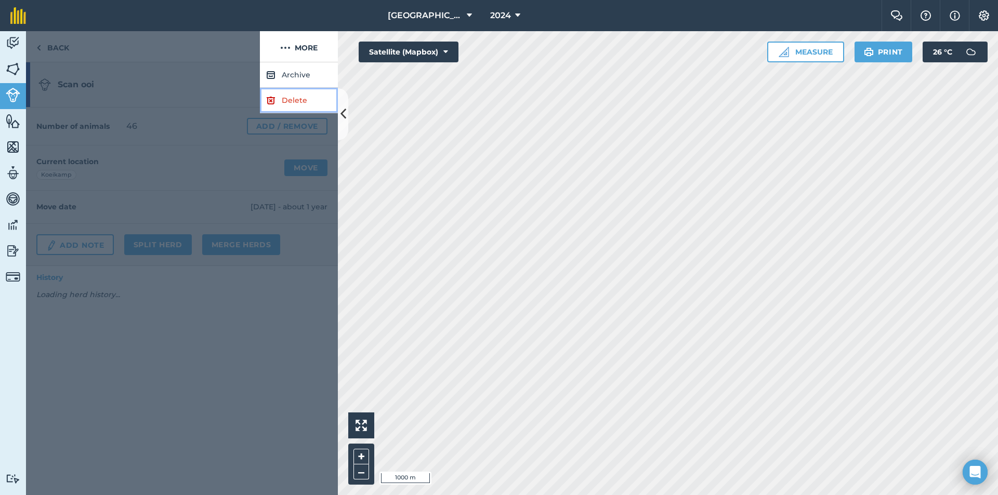
click at [274, 89] on link "Delete" at bounding box center [299, 100] width 78 height 25
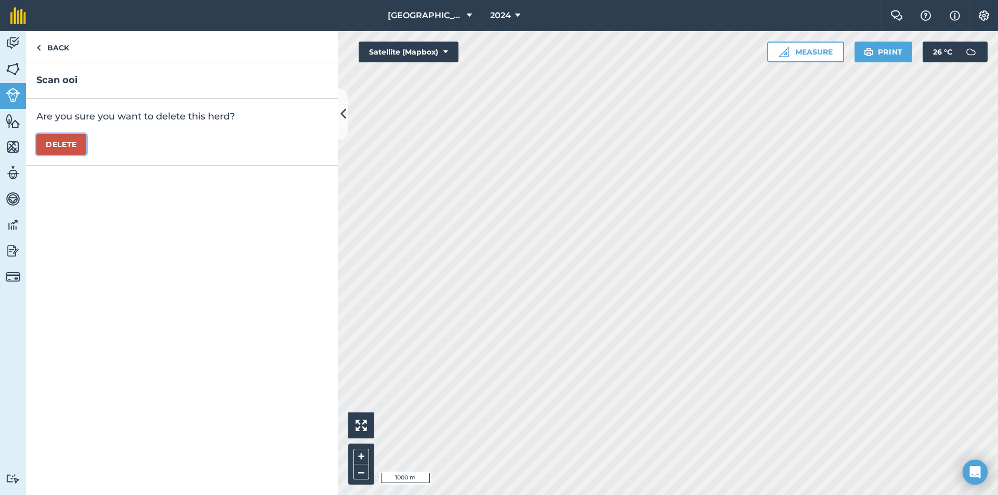
click at [51, 145] on button "Delete" at bounding box center [61, 144] width 50 height 21
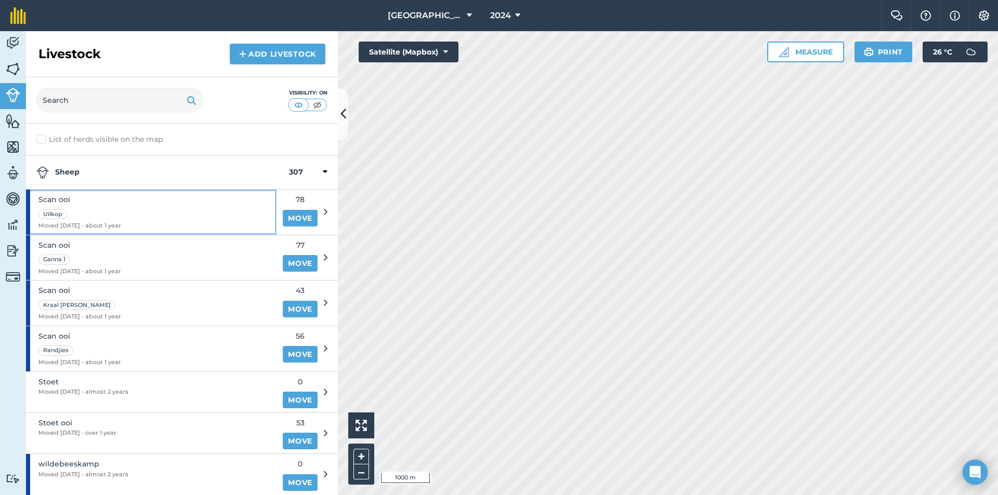
click at [124, 218] on div "Scan ooi Uilkop Moved 18/08/24 - about 1 year" at bounding box center [151, 212] width 250 height 45
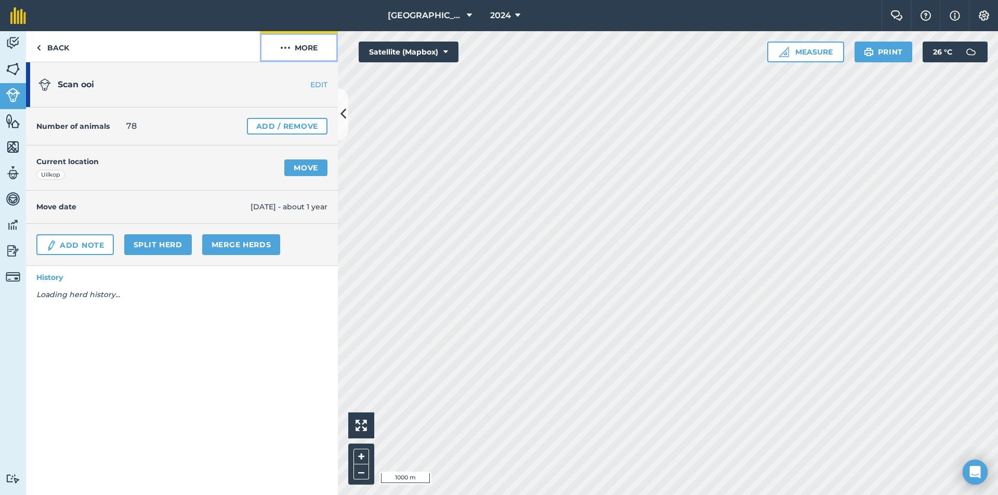
click at [312, 46] on button "More" at bounding box center [299, 46] width 78 height 31
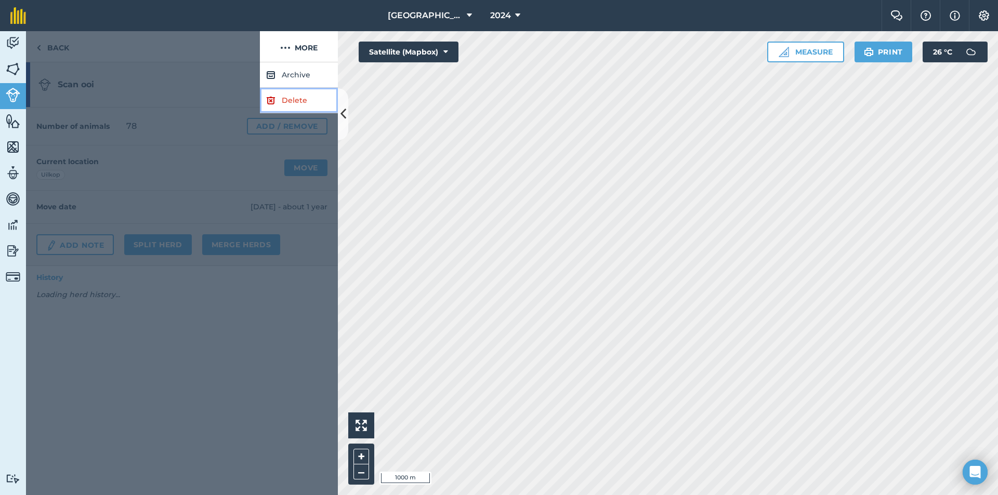
click at [281, 105] on link "Delete" at bounding box center [299, 100] width 78 height 25
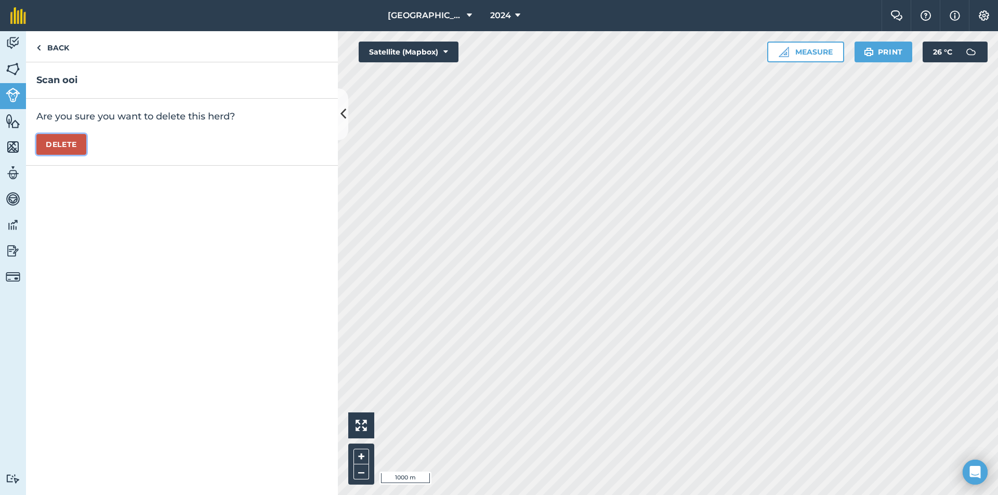
click at [62, 147] on button "Delete" at bounding box center [61, 144] width 50 height 21
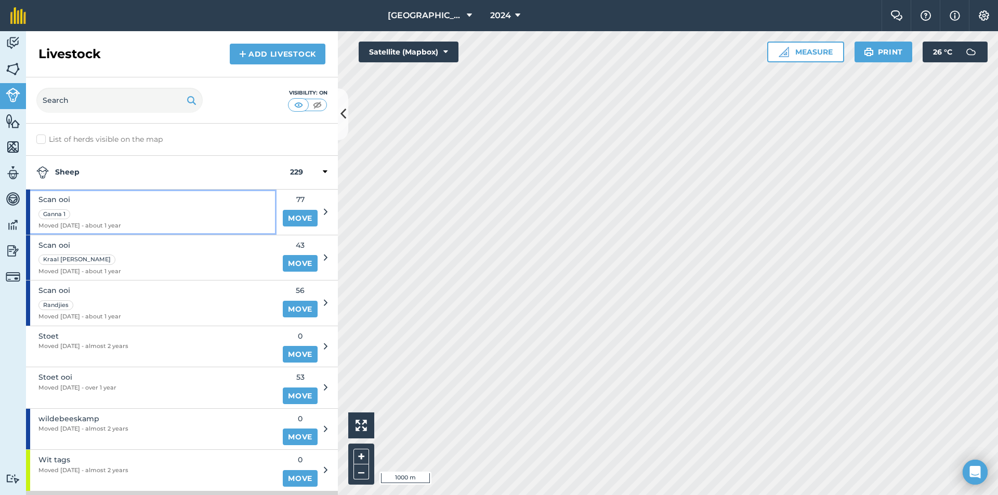
click at [125, 217] on div "Scan ooi Ganna 1 Moved 18/08/24 - about 1 year" at bounding box center [151, 212] width 250 height 45
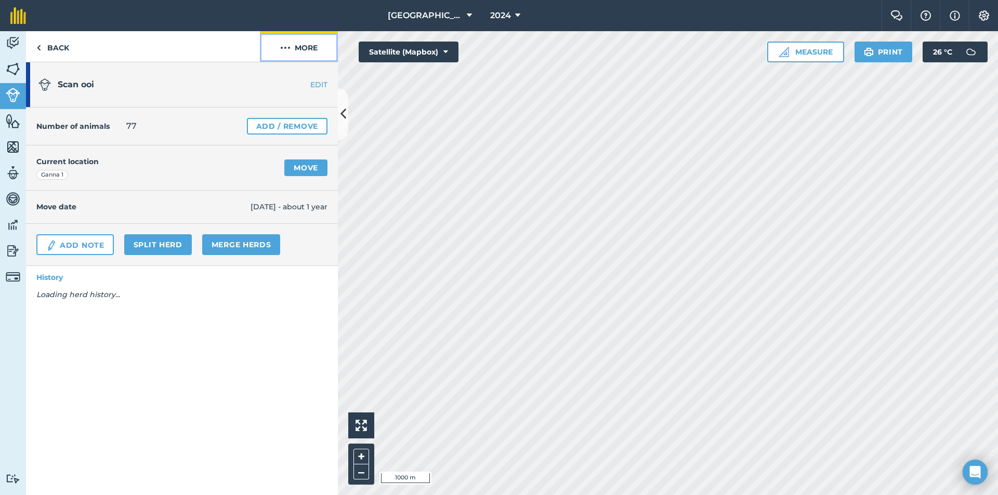
click at [311, 43] on button "More" at bounding box center [299, 46] width 78 height 31
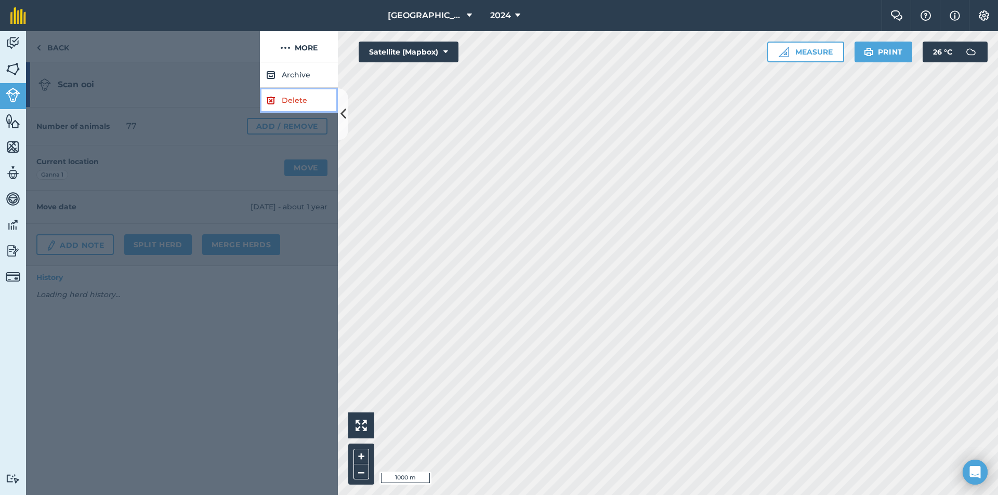
click at [271, 101] on img at bounding box center [270, 100] width 9 height 12
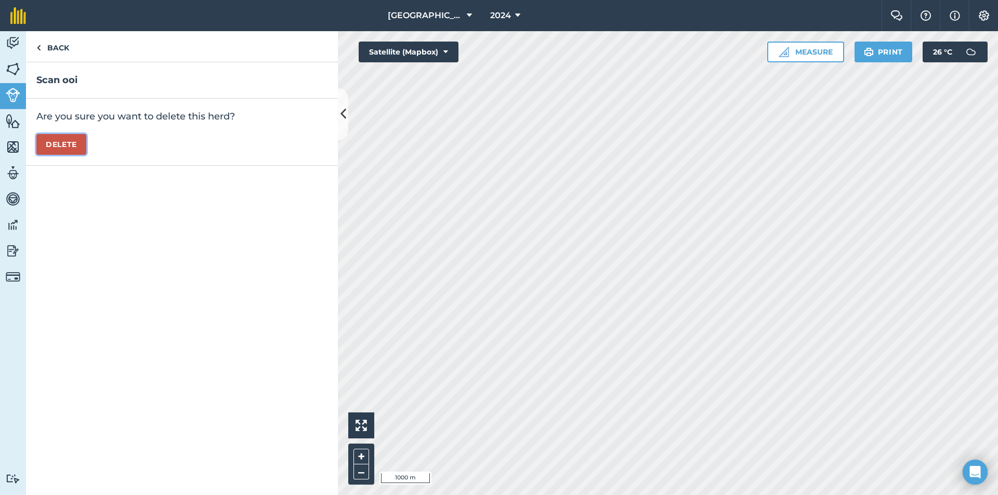
click at [69, 147] on button "Delete" at bounding box center [61, 144] width 50 height 21
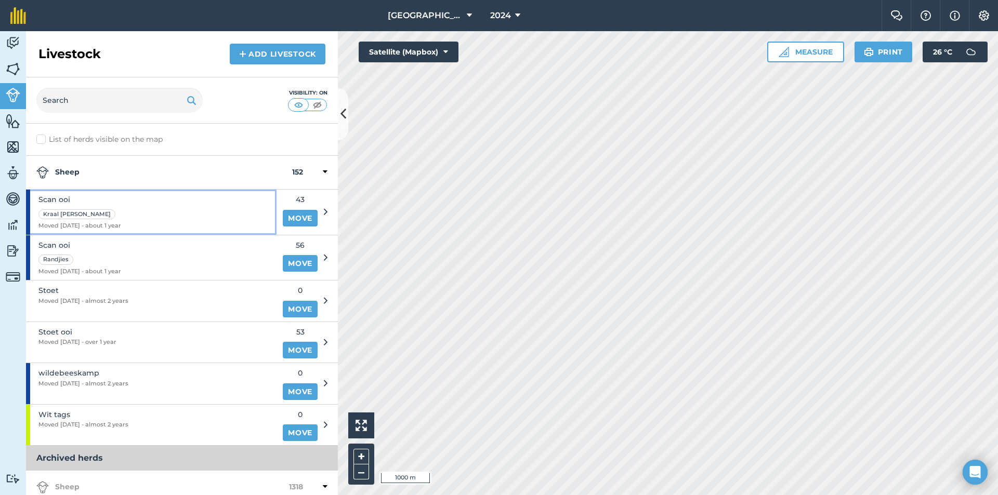
click at [110, 197] on span "Scan ooi" at bounding box center [79, 199] width 83 height 11
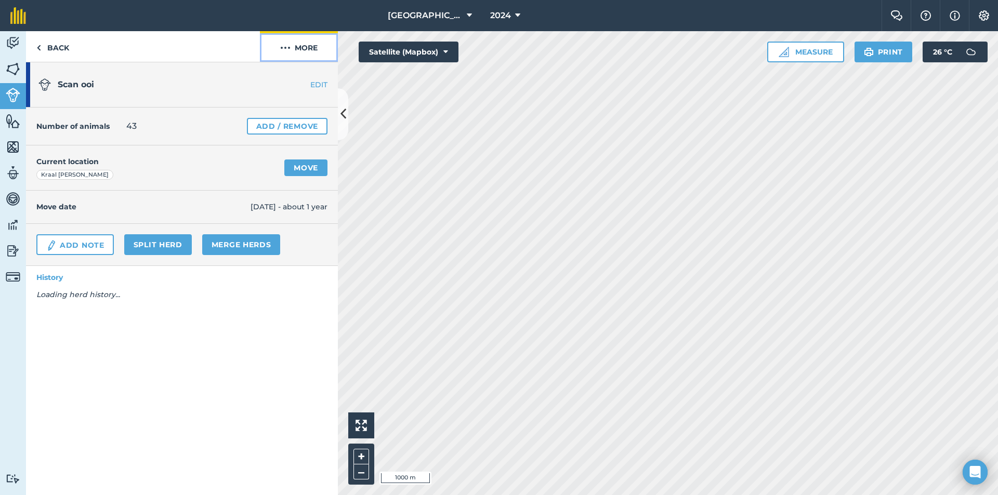
click at [304, 52] on button "More" at bounding box center [299, 46] width 78 height 31
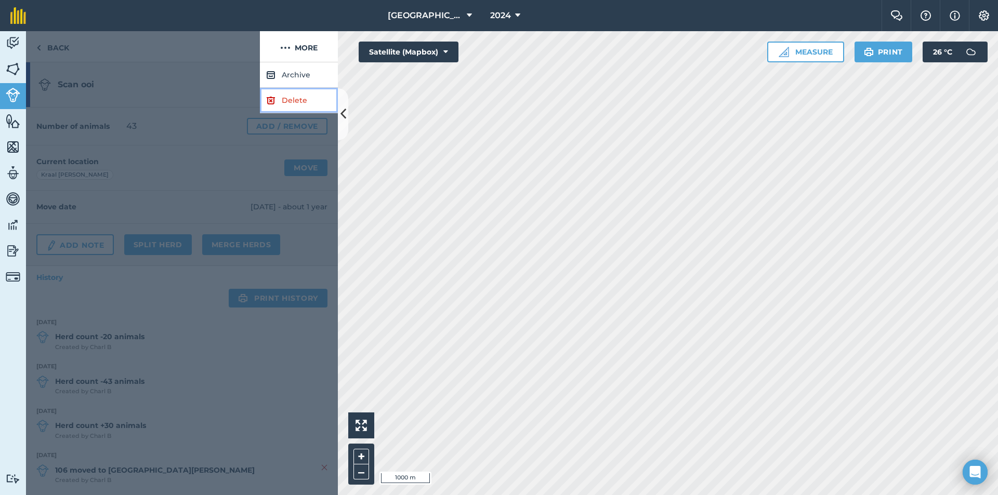
click at [277, 100] on link "Delete" at bounding box center [299, 100] width 78 height 25
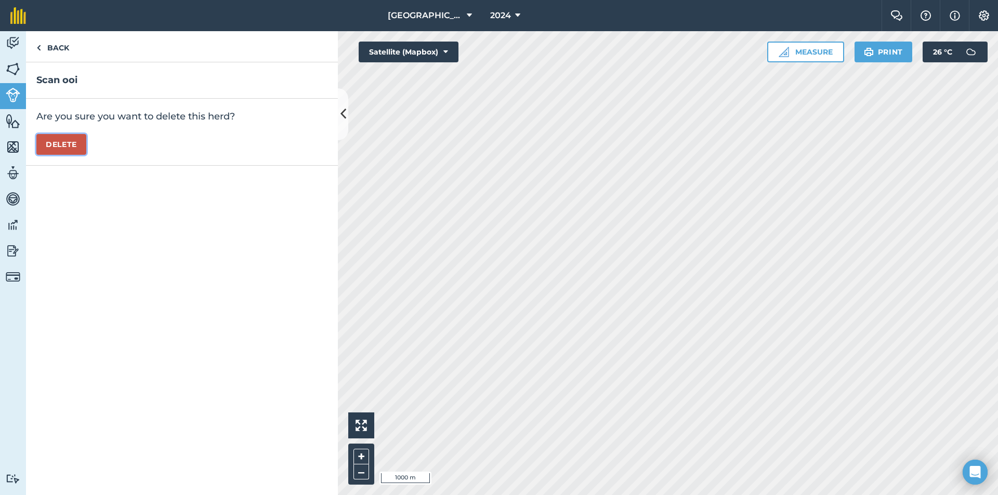
click at [62, 147] on button "Delete" at bounding box center [61, 144] width 50 height 21
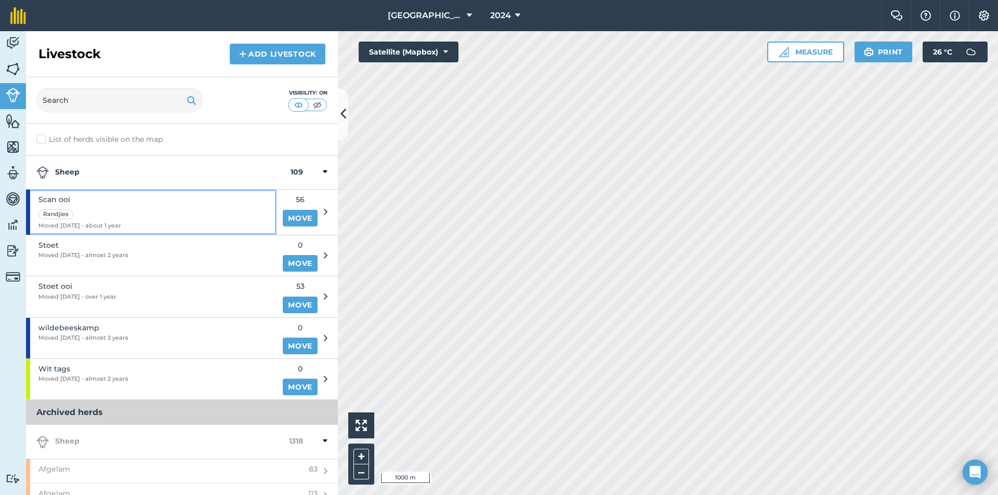
click at [197, 209] on div "Scan ooi Randjies Moved 26/07/24 - about 1 year" at bounding box center [151, 212] width 250 height 45
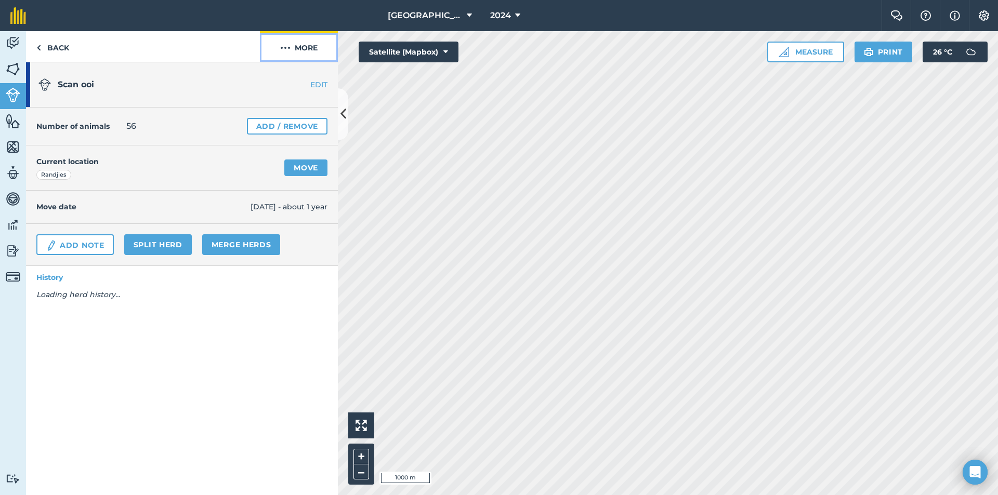
click at [298, 34] on button "More" at bounding box center [299, 46] width 78 height 31
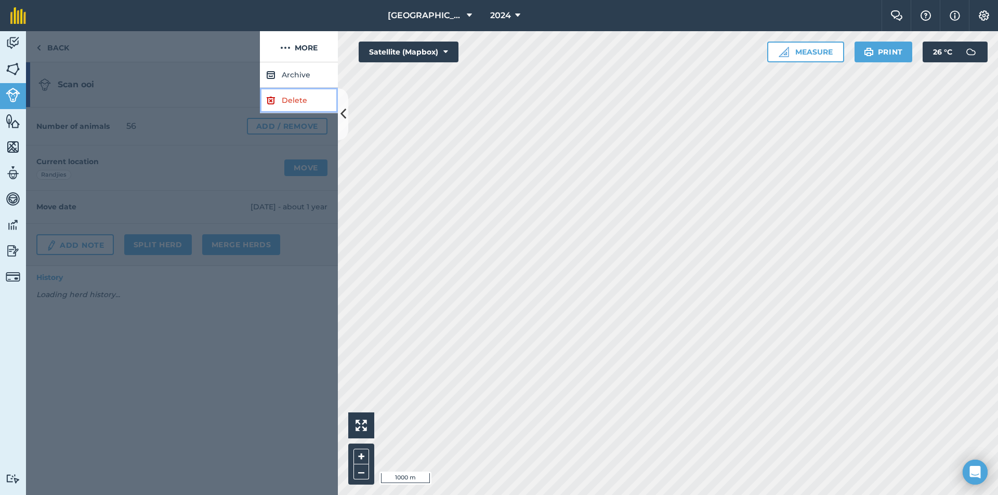
click at [263, 91] on link "Delete" at bounding box center [299, 100] width 78 height 25
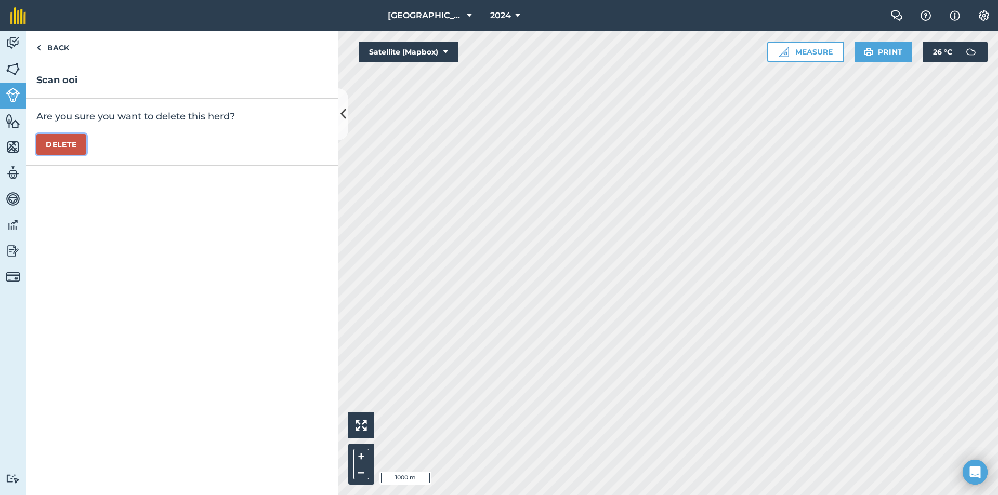
click at [68, 141] on button "Delete" at bounding box center [61, 144] width 50 height 21
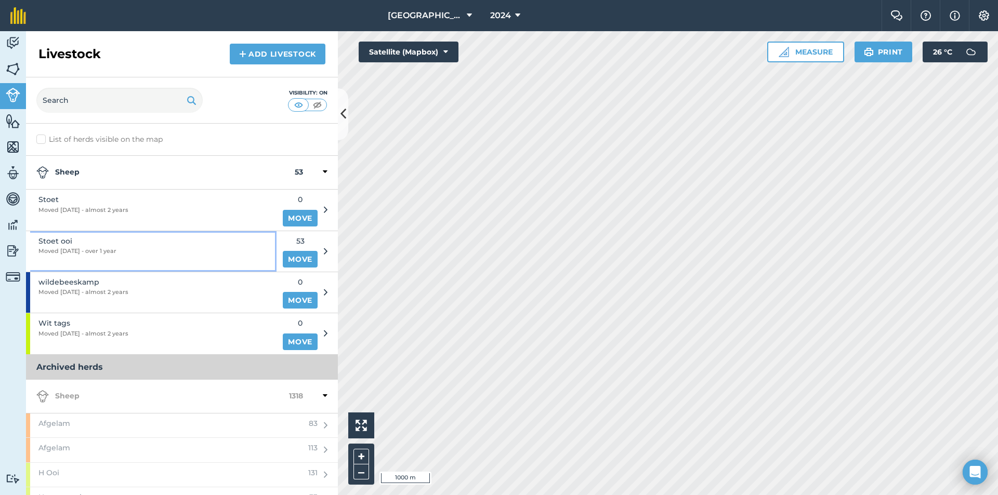
click at [138, 237] on div "Stoet ooi Moved 09/01/24 - over 1 year" at bounding box center [151, 251] width 250 height 41
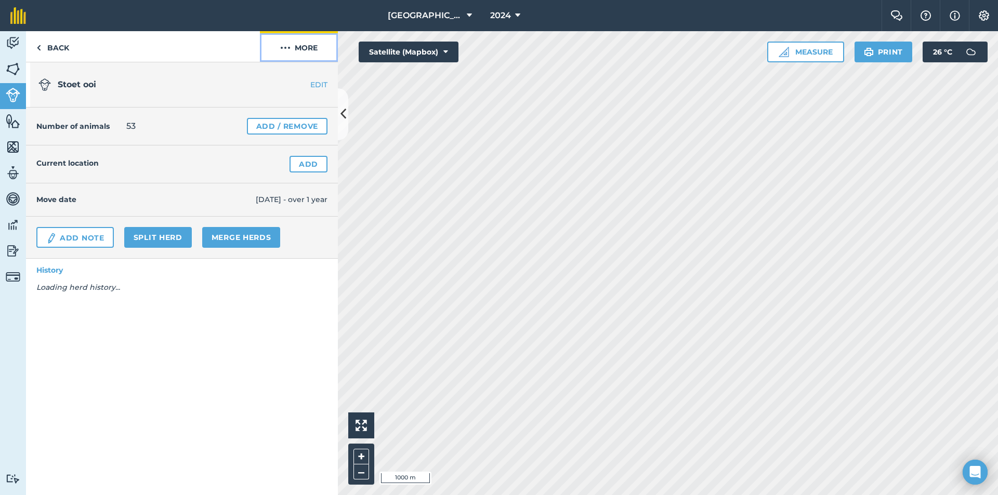
drag, startPoint x: 286, startPoint y: 55, endPoint x: 284, endPoint y: 62, distance: 7.6
click at [286, 55] on button "More" at bounding box center [299, 46] width 78 height 31
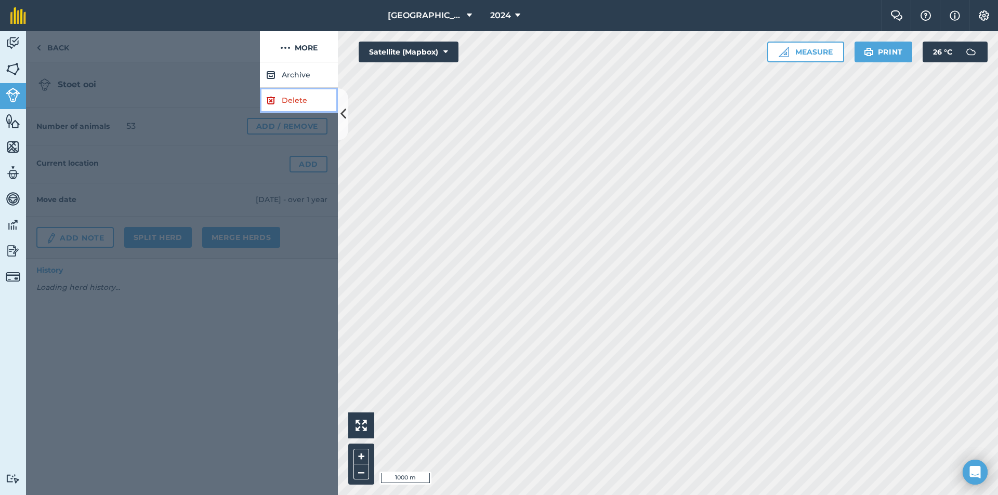
click at [275, 98] on img at bounding box center [270, 100] width 9 height 12
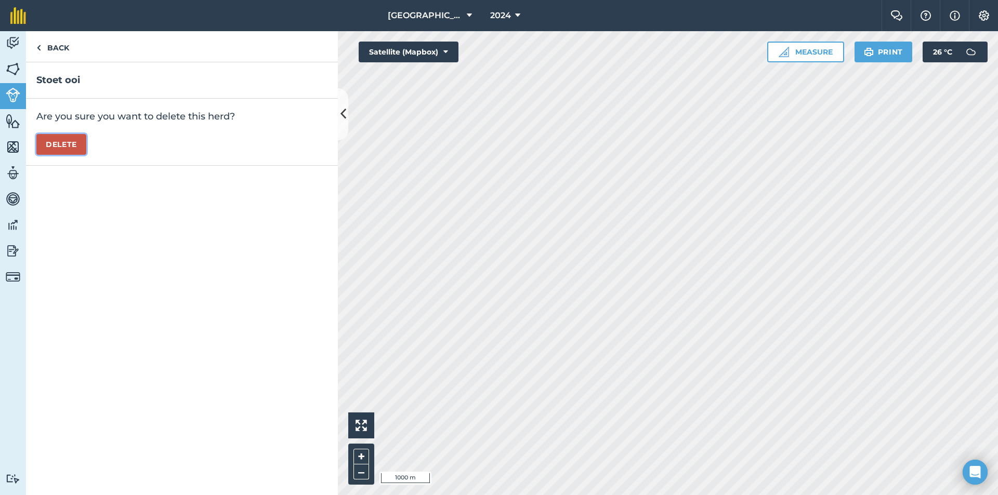
click at [65, 147] on button "Delete" at bounding box center [61, 144] width 50 height 21
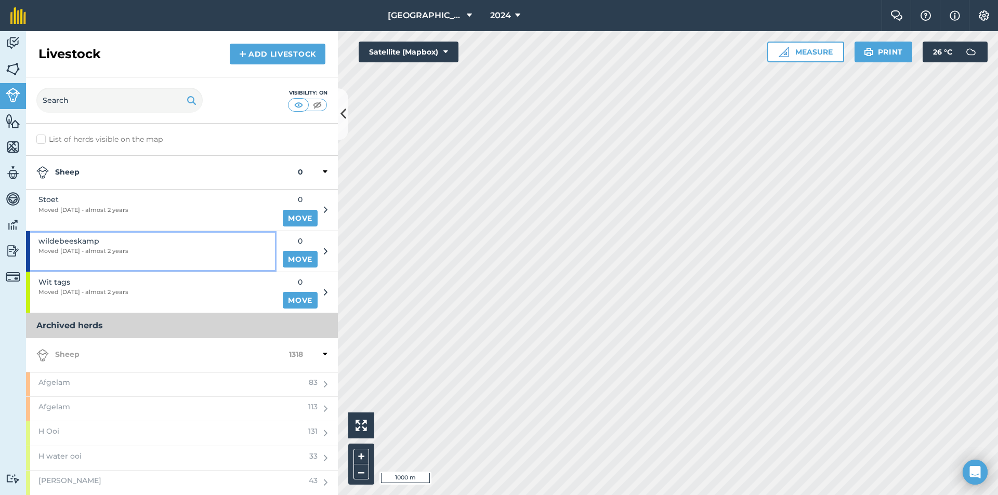
click at [105, 245] on span "wildebeeskamp" at bounding box center [83, 240] width 90 height 11
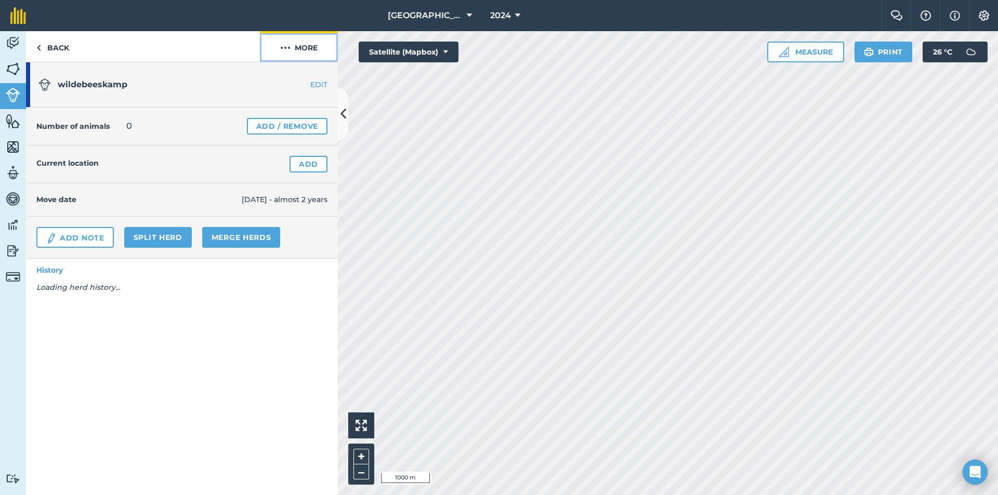
click at [288, 43] on img at bounding box center [285, 48] width 10 height 12
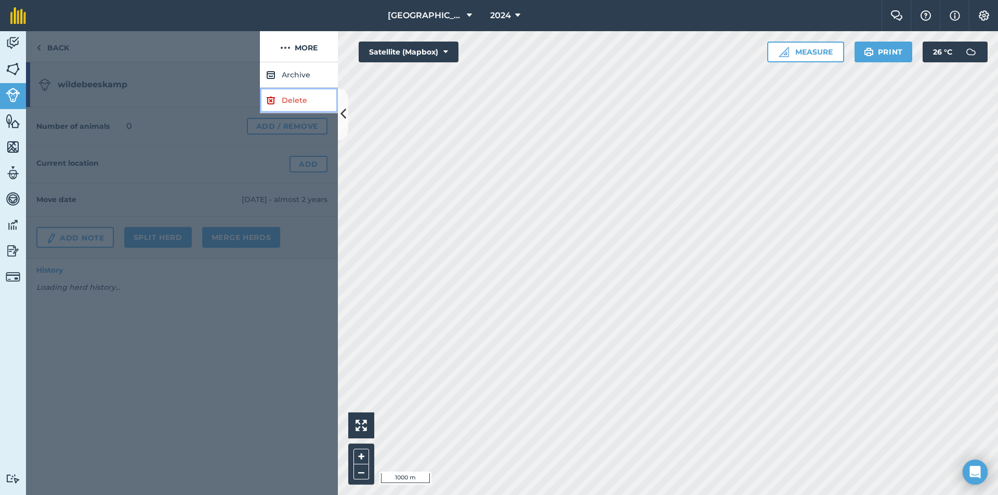
click at [267, 100] on img at bounding box center [270, 100] width 9 height 12
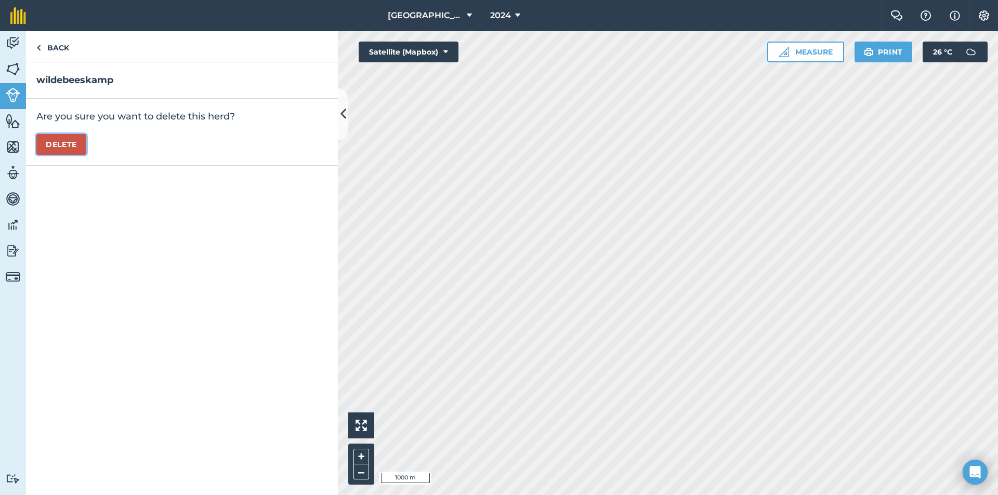
click at [57, 134] on button "Delete" at bounding box center [61, 144] width 50 height 21
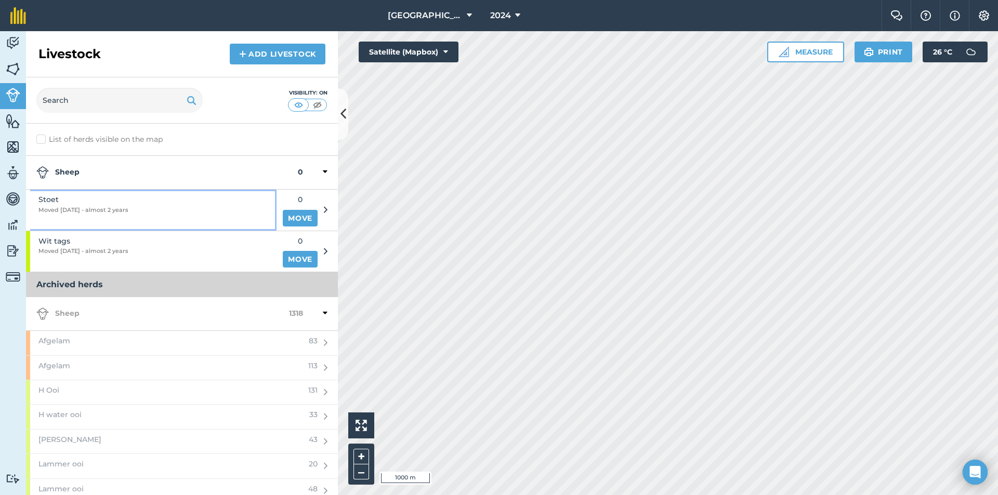
click at [110, 203] on span "Stoet" at bounding box center [83, 199] width 90 height 11
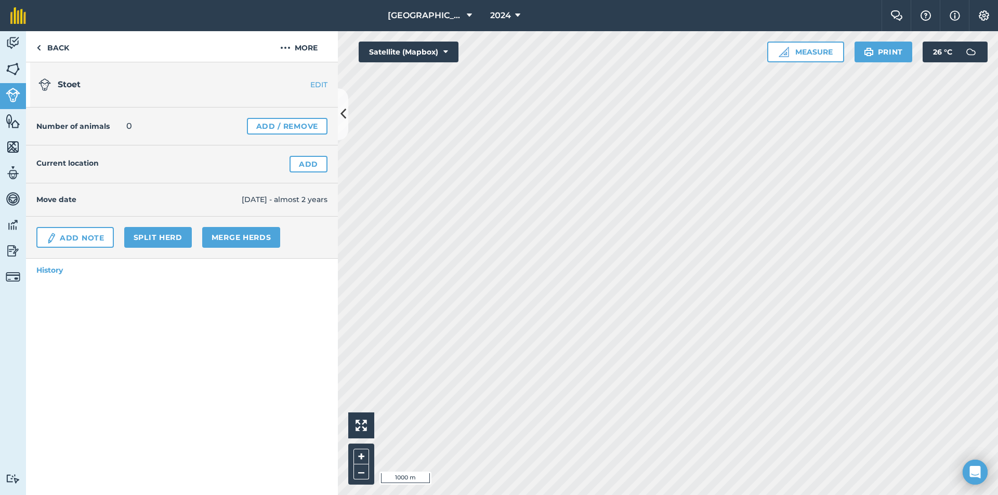
click at [110, 203] on h4 "Move date" at bounding box center [138, 199] width 205 height 11
click at [293, 54] on button "More" at bounding box center [299, 46] width 78 height 31
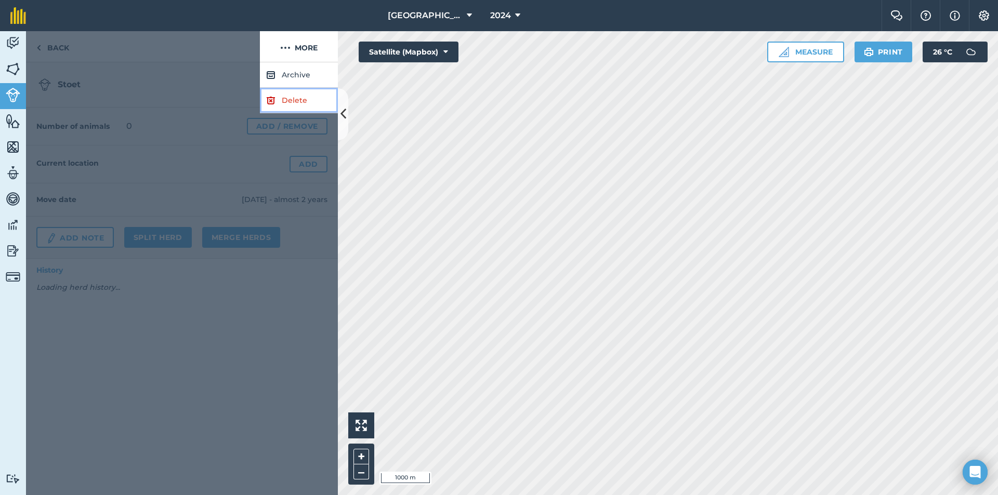
click at [288, 107] on link "Delete" at bounding box center [299, 100] width 78 height 25
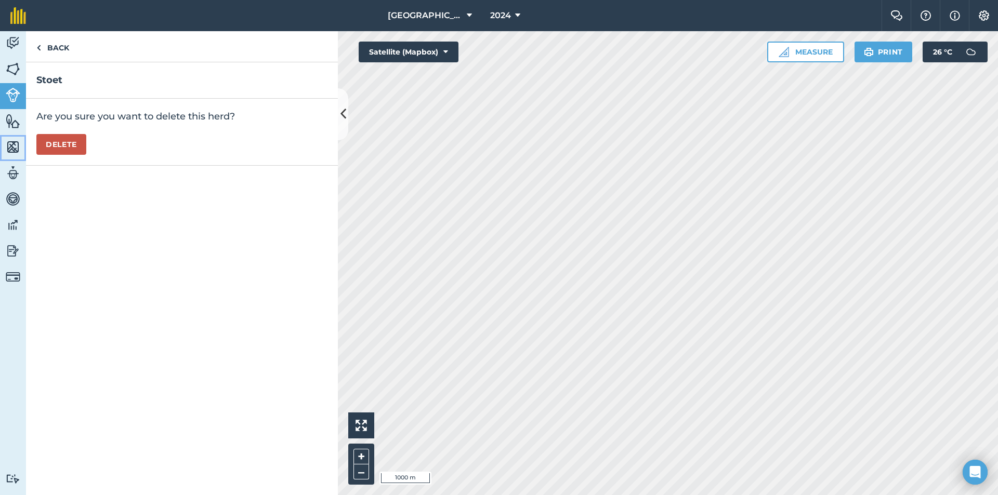
click at [25, 156] on link "Maps" at bounding box center [13, 148] width 26 height 26
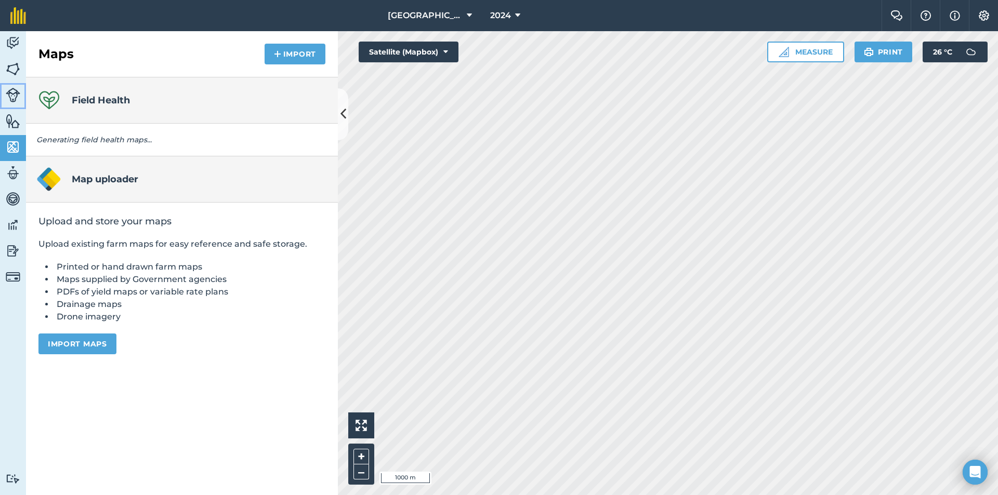
click at [16, 97] on img at bounding box center [13, 95] width 15 height 15
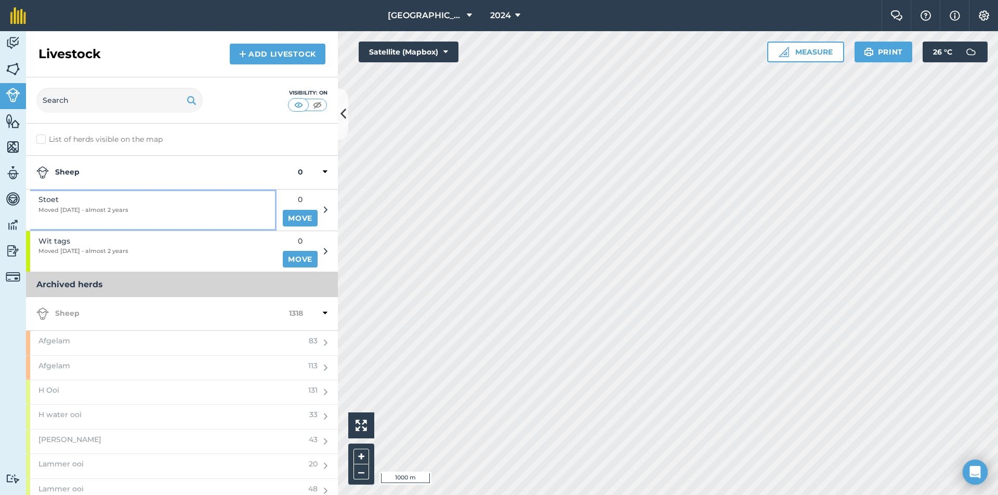
click at [121, 206] on span "Moved 15/11/23 - almost 2 years" at bounding box center [83, 210] width 90 height 9
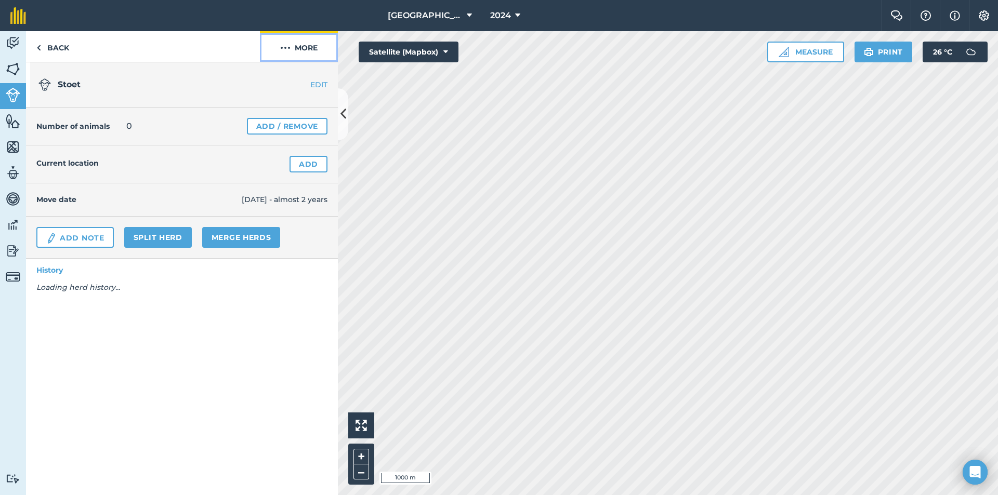
click at [284, 47] on img at bounding box center [285, 48] width 10 height 12
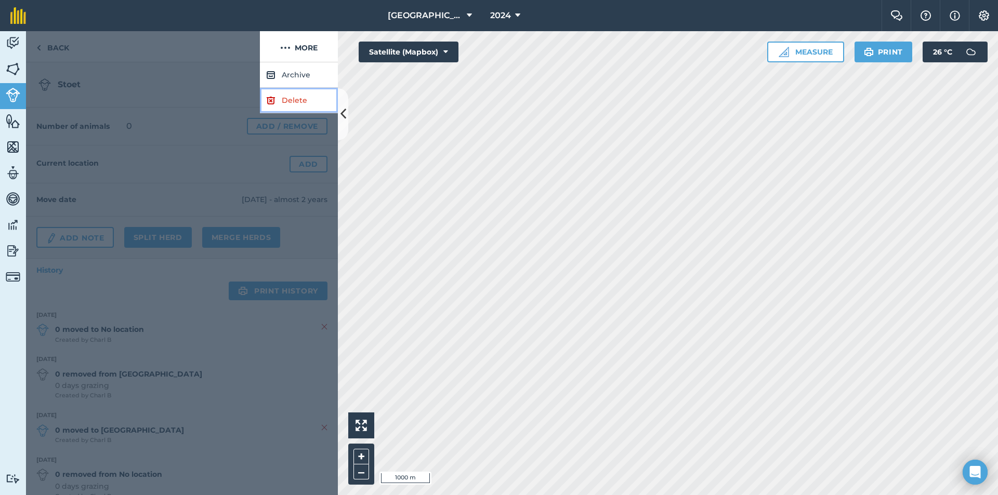
click at [282, 93] on link "Delete" at bounding box center [299, 100] width 78 height 25
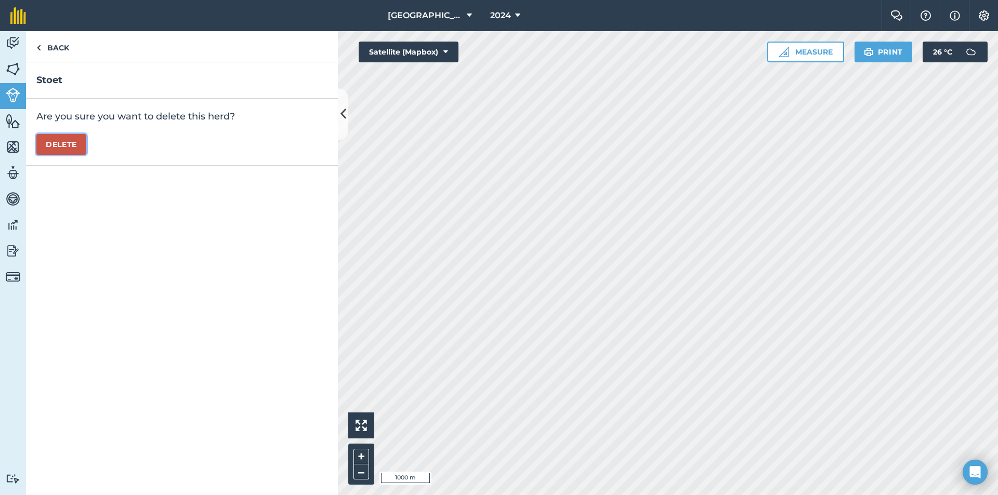
click at [59, 138] on button "Delete" at bounding box center [61, 144] width 50 height 21
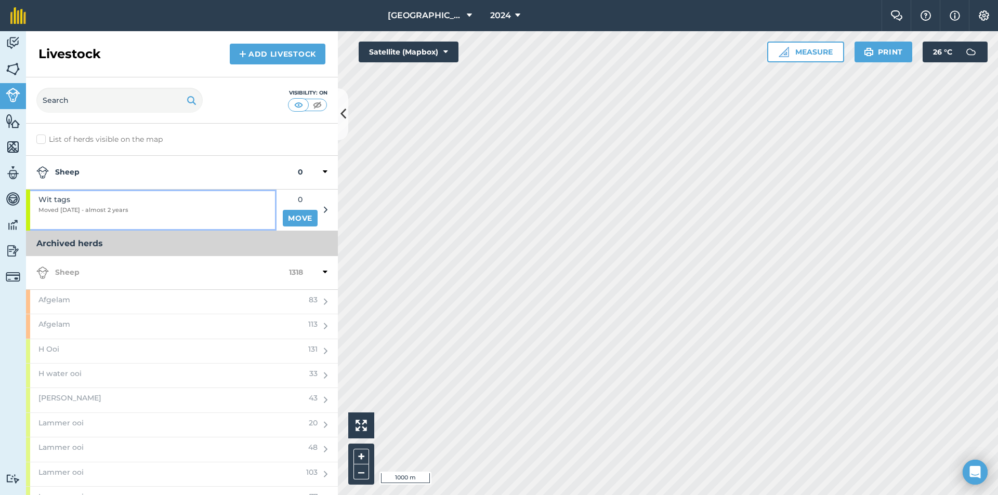
click at [123, 201] on span "Wit tags" at bounding box center [83, 199] width 90 height 11
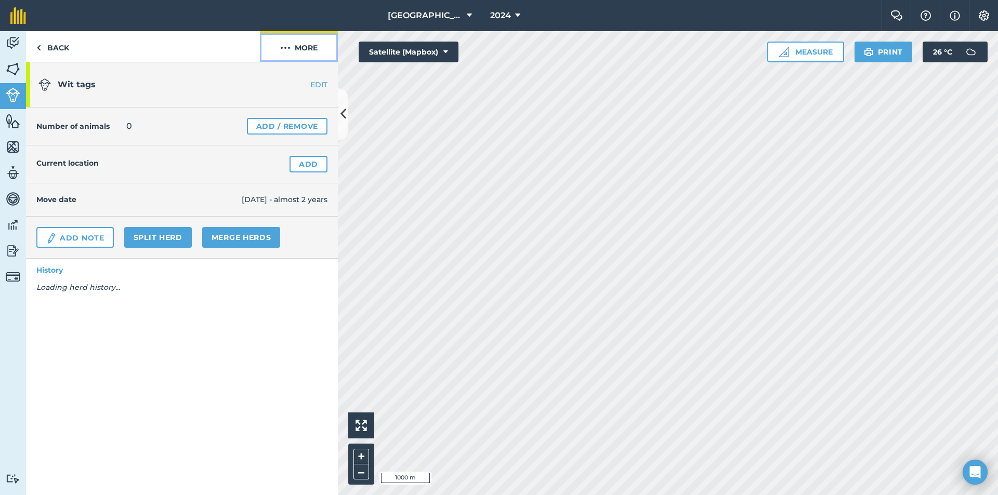
click at [282, 50] on img at bounding box center [285, 48] width 10 height 12
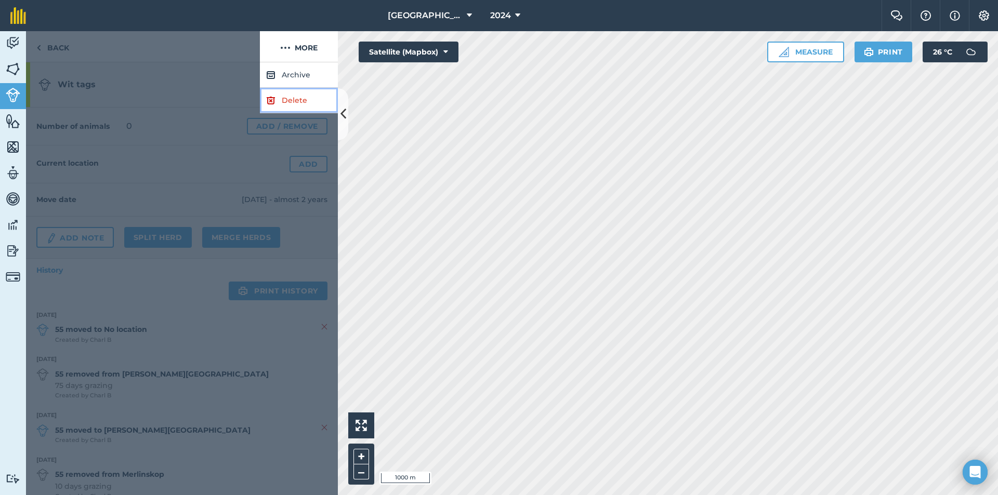
click at [272, 95] on img at bounding box center [270, 100] width 9 height 12
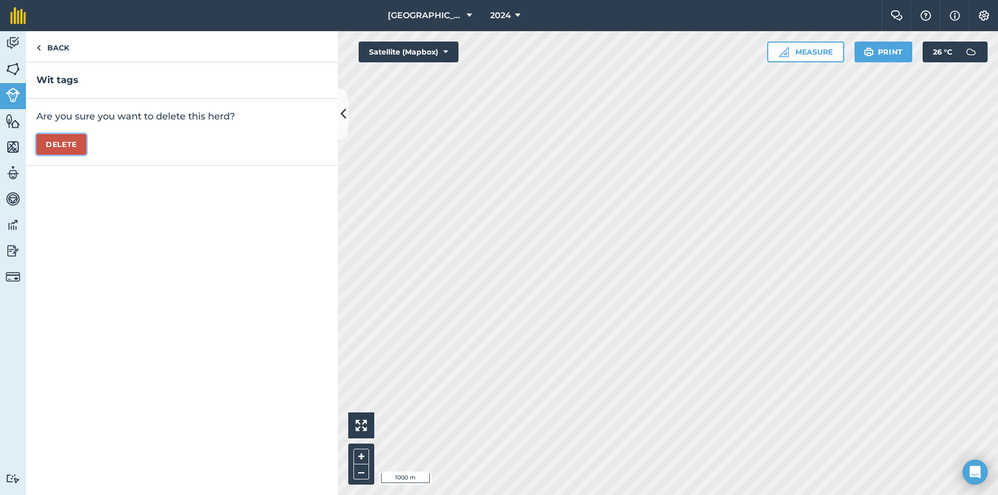
click at [61, 141] on button "Delete" at bounding box center [61, 144] width 50 height 21
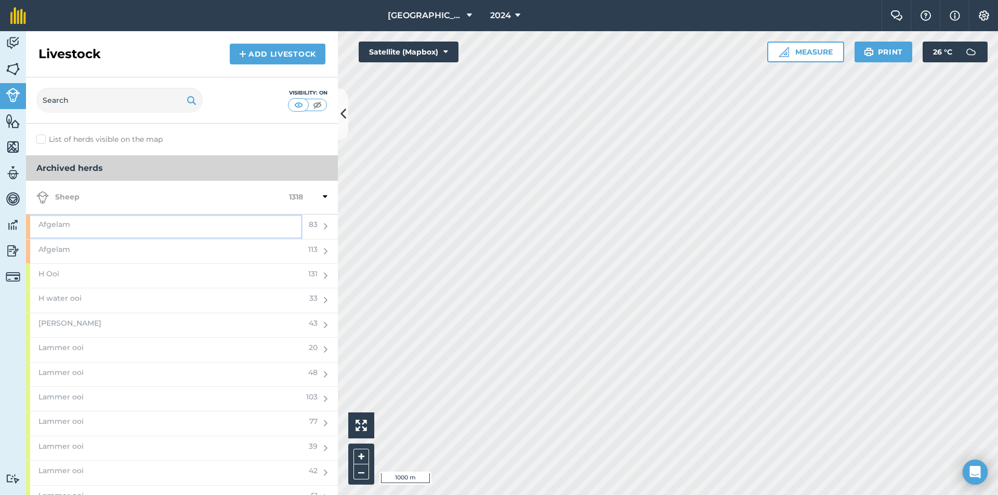
click at [131, 219] on div "Afgelam" at bounding box center [164, 227] width 276 height 24
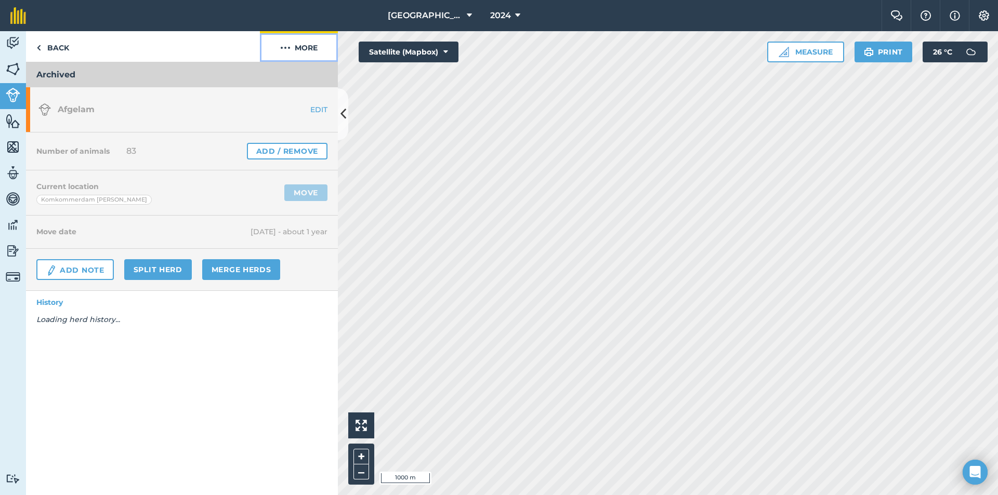
click at [317, 49] on button "More" at bounding box center [299, 46] width 78 height 31
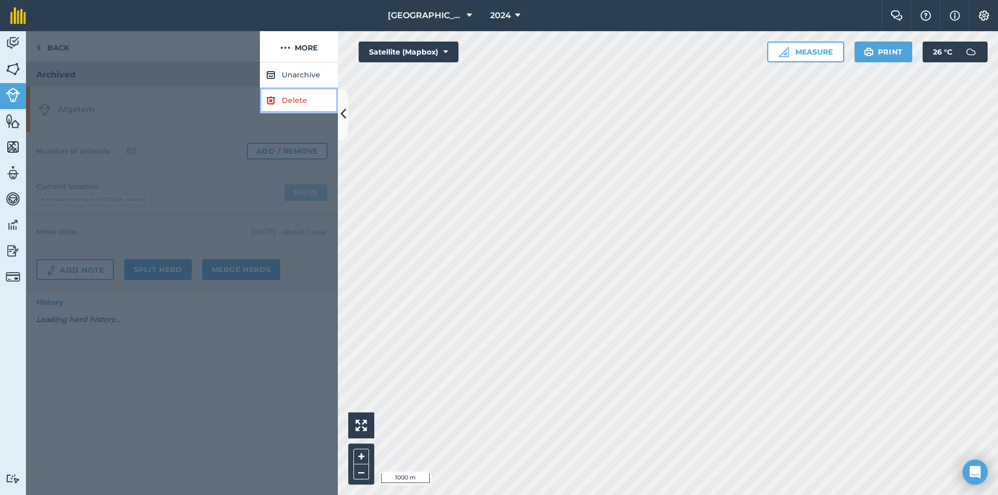
click at [287, 99] on link "Delete" at bounding box center [299, 100] width 78 height 25
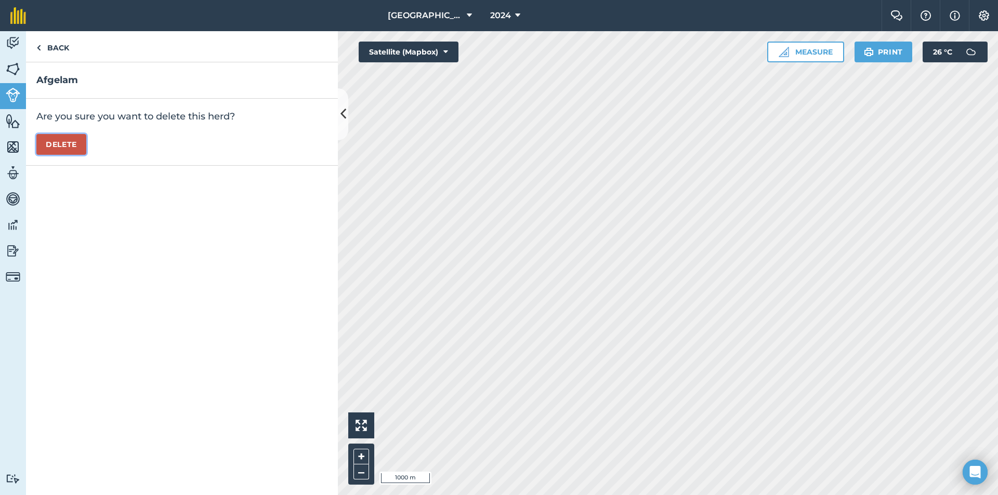
click at [52, 136] on button "Delete" at bounding box center [61, 144] width 50 height 21
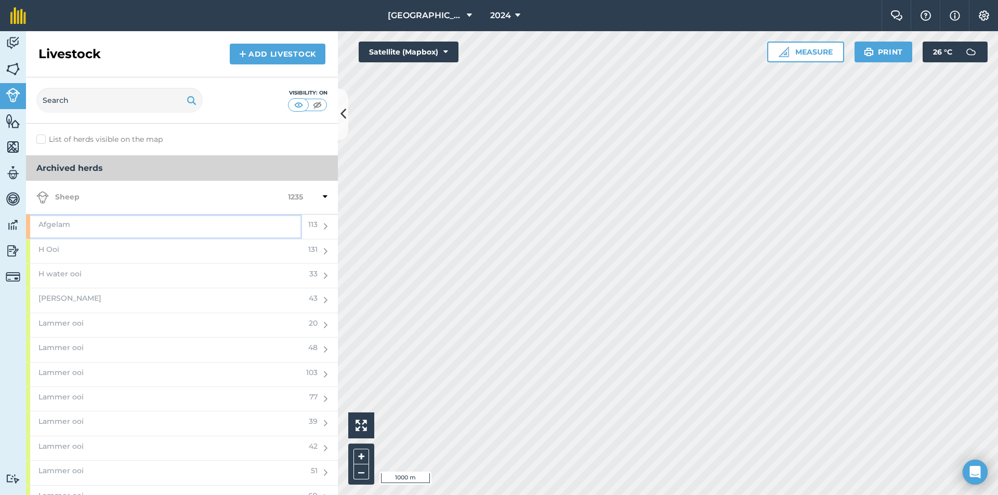
click at [118, 219] on div "Afgelam" at bounding box center [164, 227] width 276 height 24
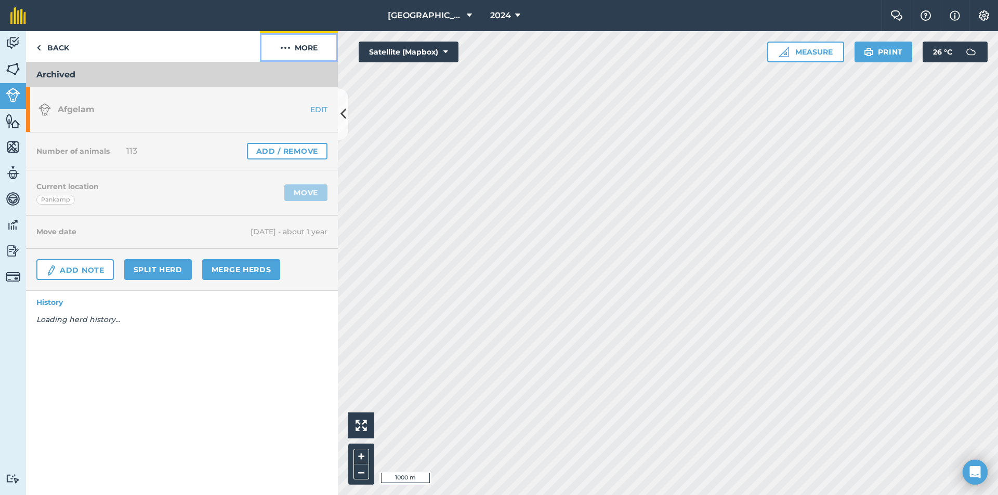
click at [305, 38] on button "More" at bounding box center [299, 46] width 78 height 31
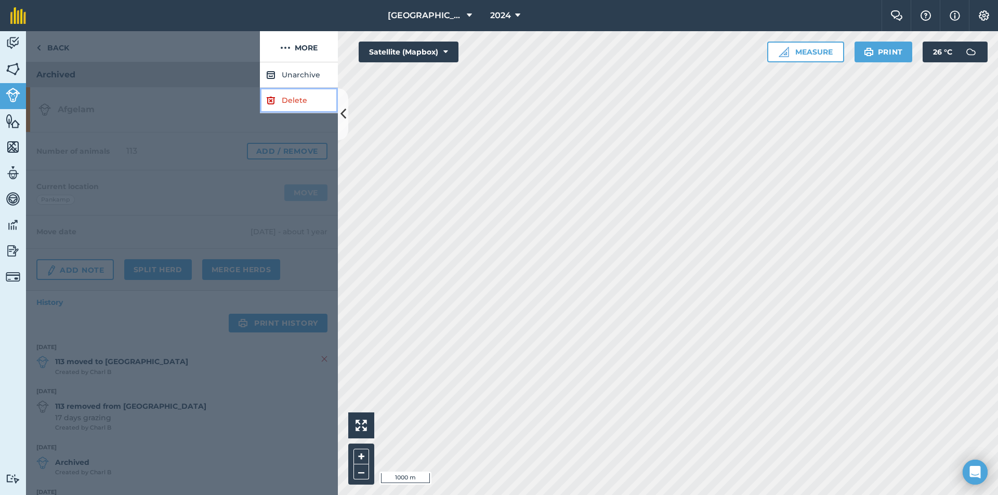
click at [270, 97] on img at bounding box center [270, 100] width 9 height 12
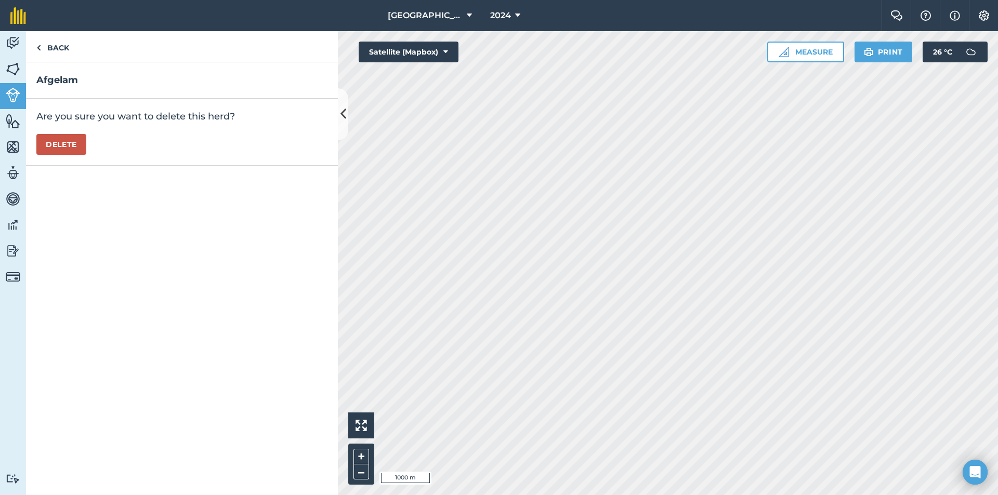
drag, startPoint x: 44, startPoint y: 161, endPoint x: 54, endPoint y: 150, distance: 15.1
click at [54, 150] on div "Are you sure you want to delete this herd? Delete" at bounding box center [182, 132] width 312 height 67
click at [54, 150] on button "Delete" at bounding box center [61, 144] width 50 height 21
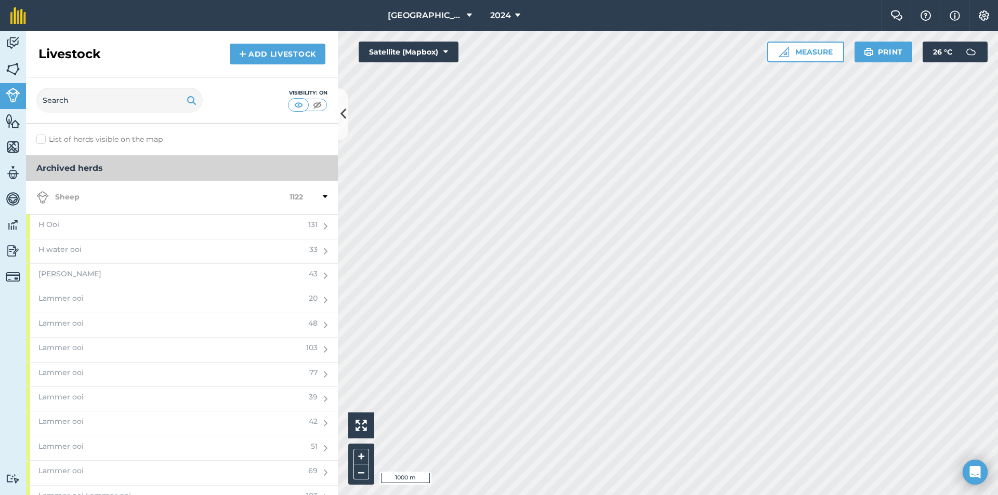
click at [313, 199] on div at bounding box center [315, 197] width 24 height 12
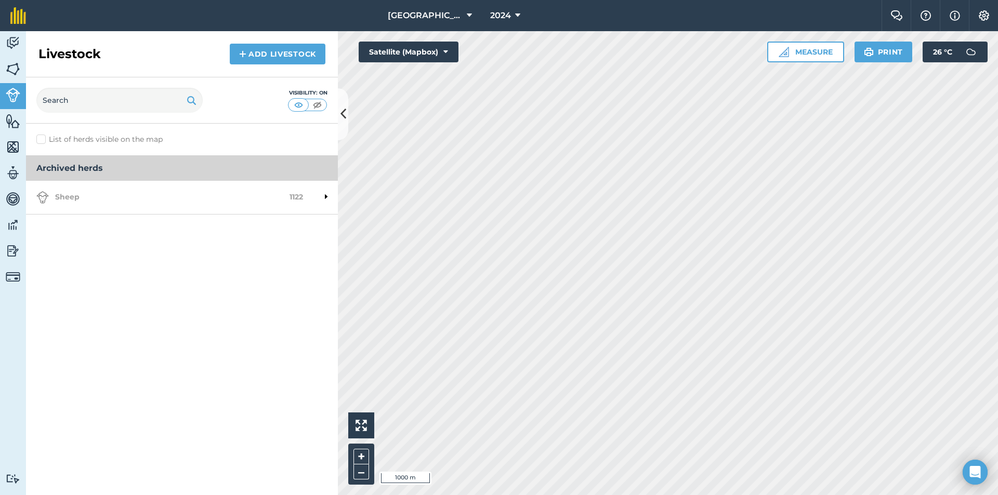
click at [255, 199] on strong "Sheep" at bounding box center [162, 197] width 253 height 12
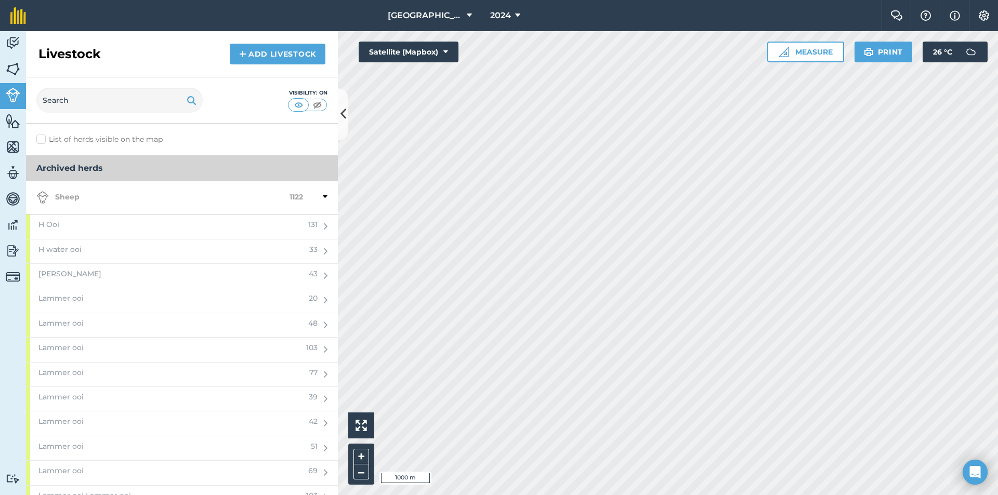
click at [68, 201] on strong "Sheep" at bounding box center [162, 197] width 253 height 12
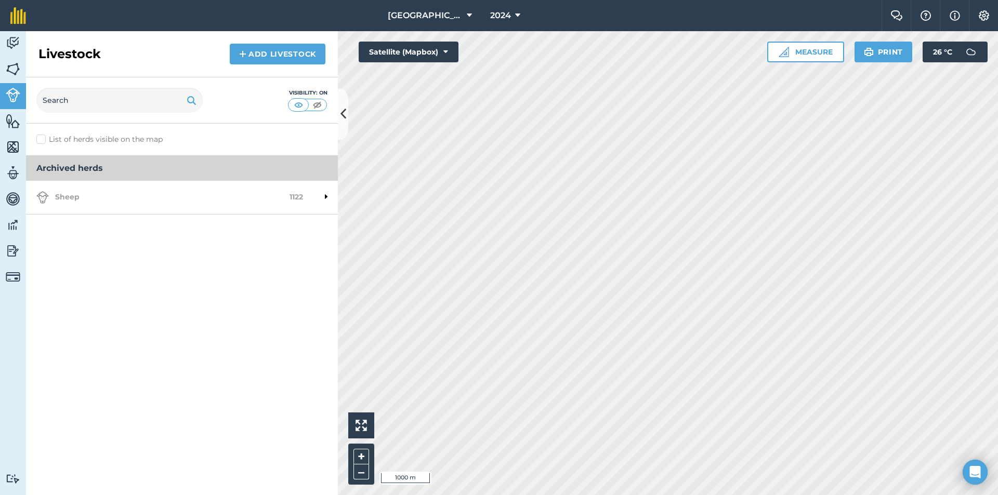
click at [61, 202] on strong "Sheep" at bounding box center [162, 197] width 253 height 12
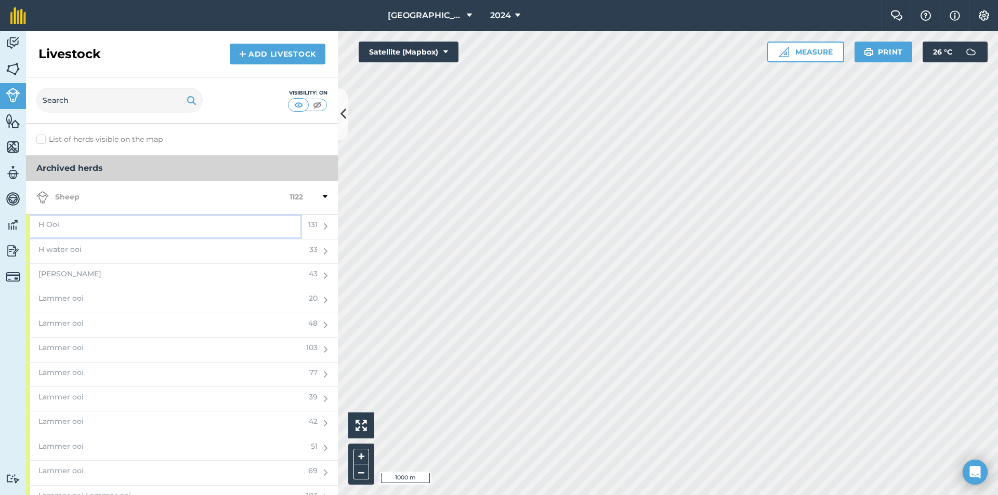
click at [68, 220] on div "H Ooi" at bounding box center [164, 227] width 276 height 24
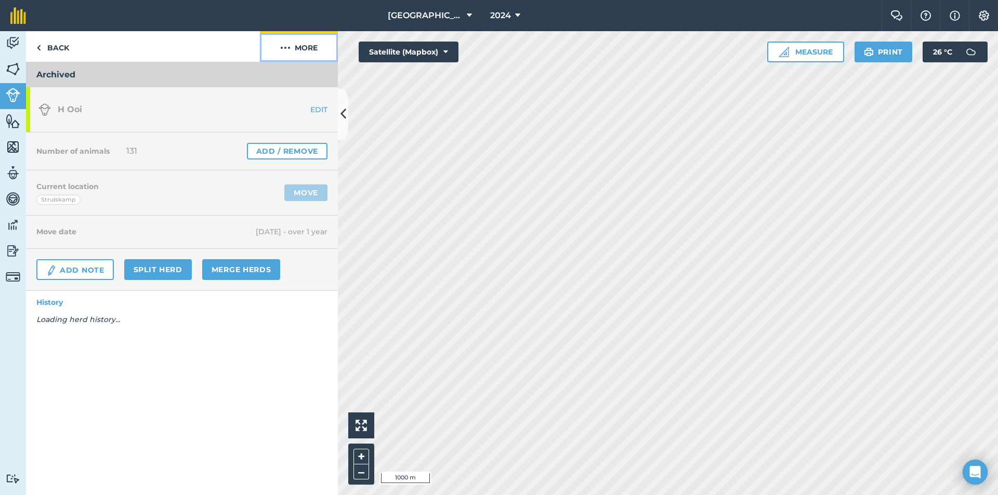
click at [294, 37] on button "More" at bounding box center [299, 46] width 78 height 31
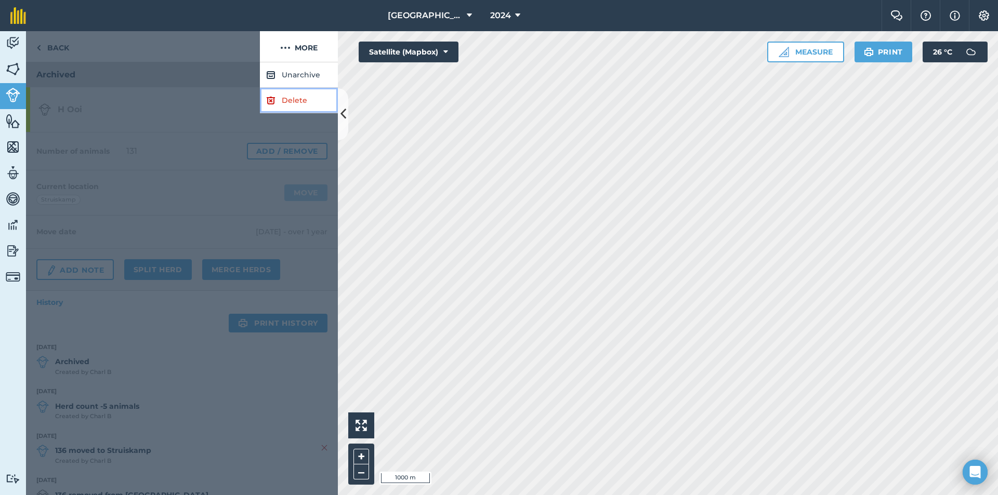
click at [274, 100] on img at bounding box center [270, 100] width 9 height 12
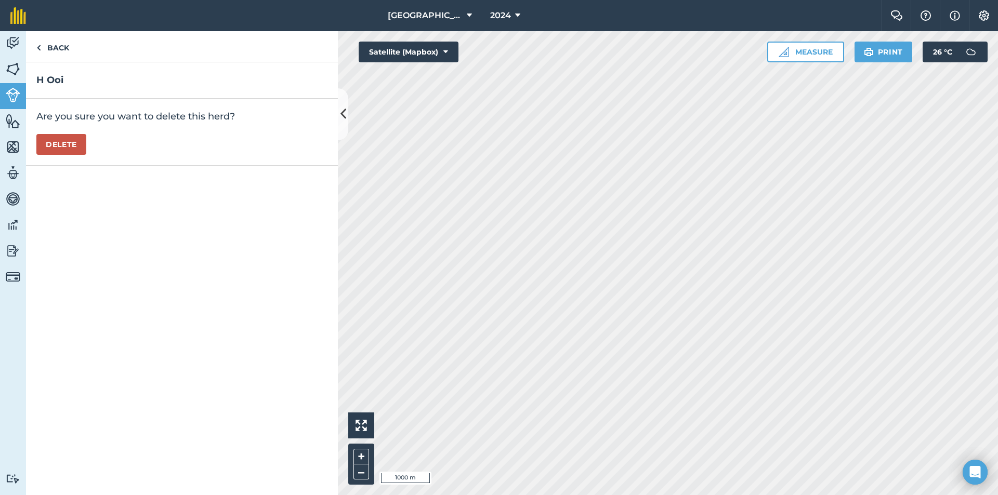
click at [50, 158] on div "Are you sure you want to delete this herd? Delete" at bounding box center [182, 132] width 312 height 67
click at [67, 140] on button "Delete" at bounding box center [61, 144] width 50 height 21
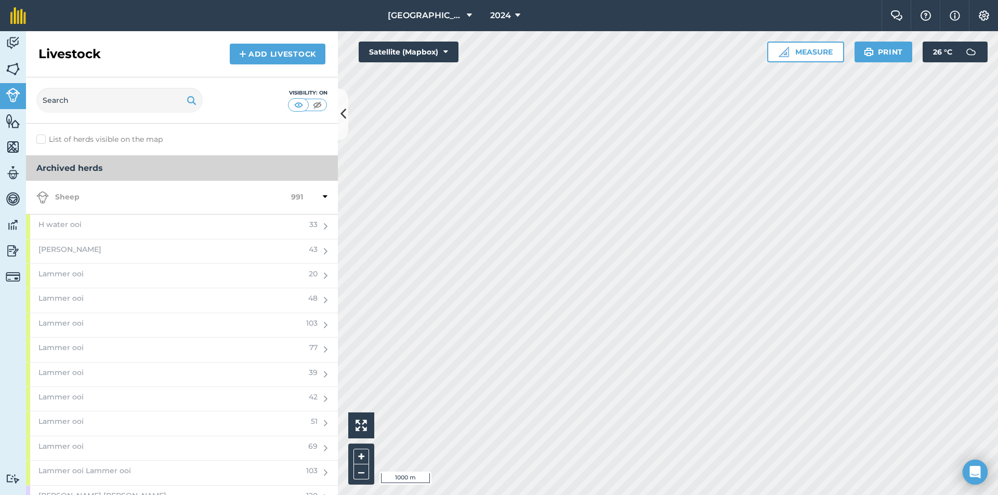
click at [85, 212] on div "Sheep 991" at bounding box center [182, 198] width 312 height 34
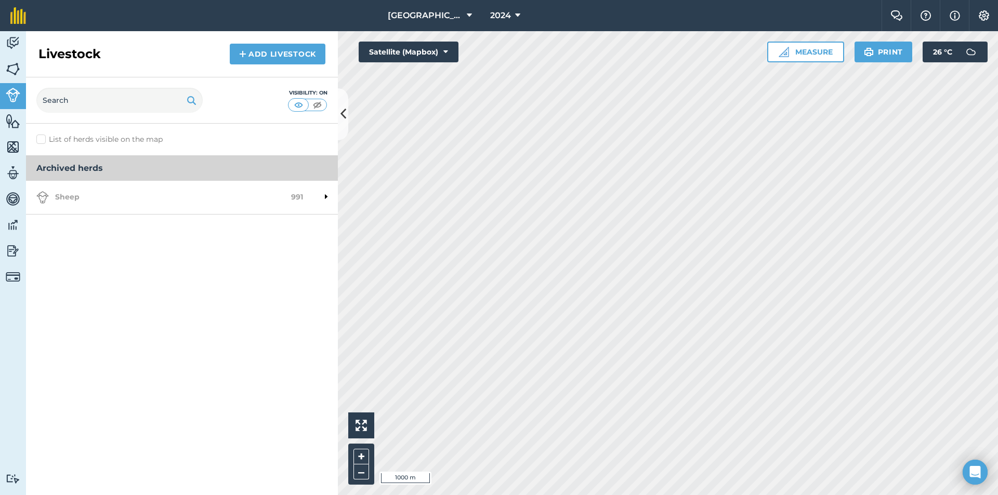
click at [89, 205] on div "Sheep 991" at bounding box center [182, 198] width 312 height 34
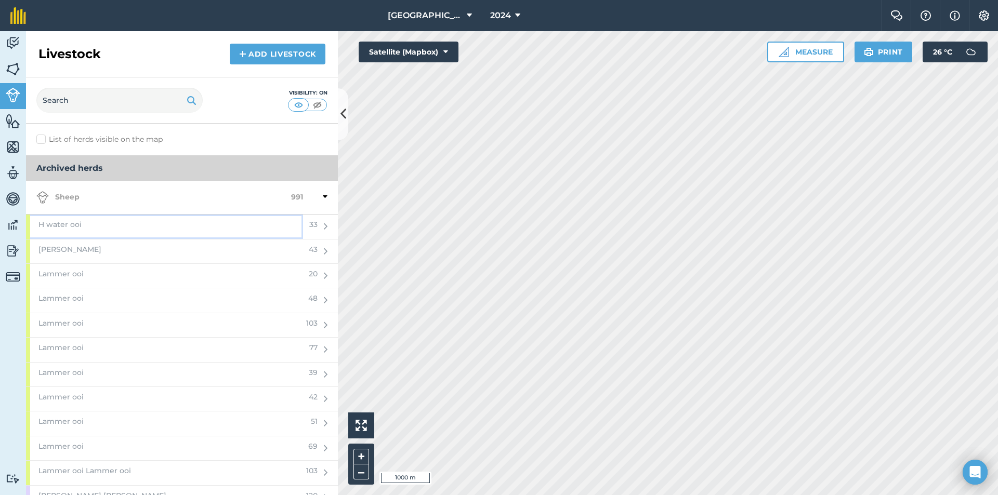
click at [91, 232] on div "H water ooi" at bounding box center [164, 227] width 277 height 24
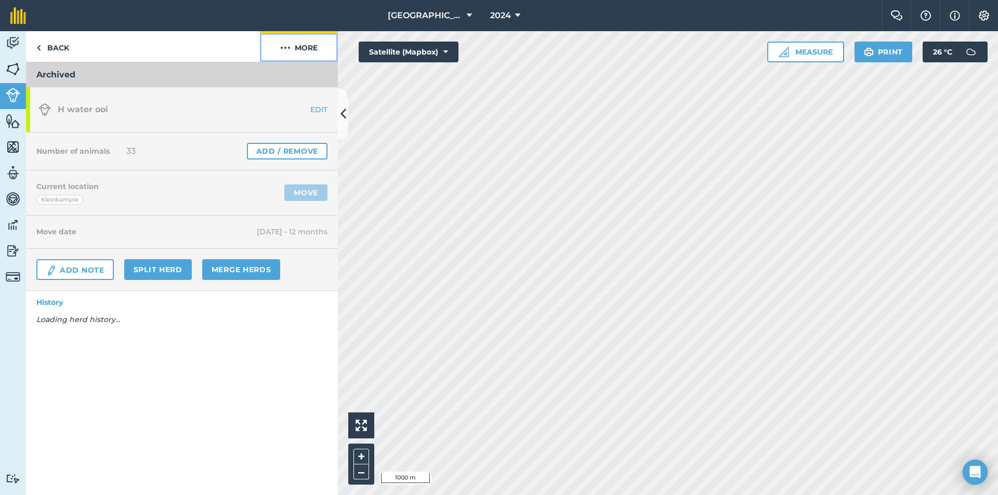
click at [309, 33] on button "More" at bounding box center [299, 46] width 78 height 31
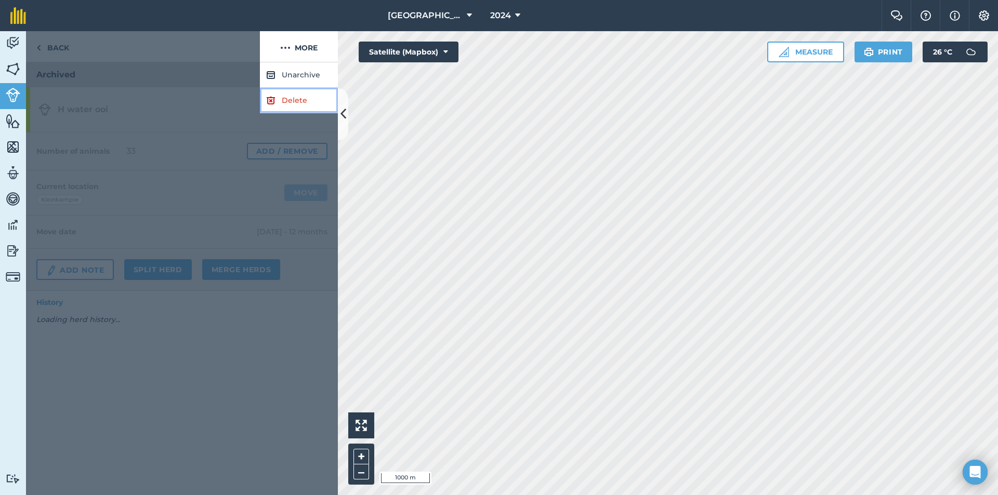
click at [270, 105] on img at bounding box center [270, 100] width 9 height 12
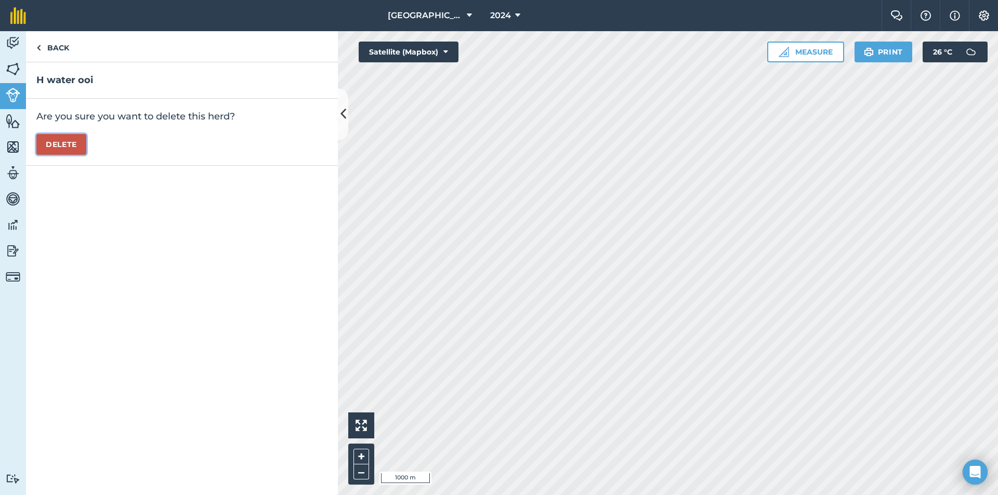
click at [68, 146] on button "Delete" at bounding box center [61, 144] width 50 height 21
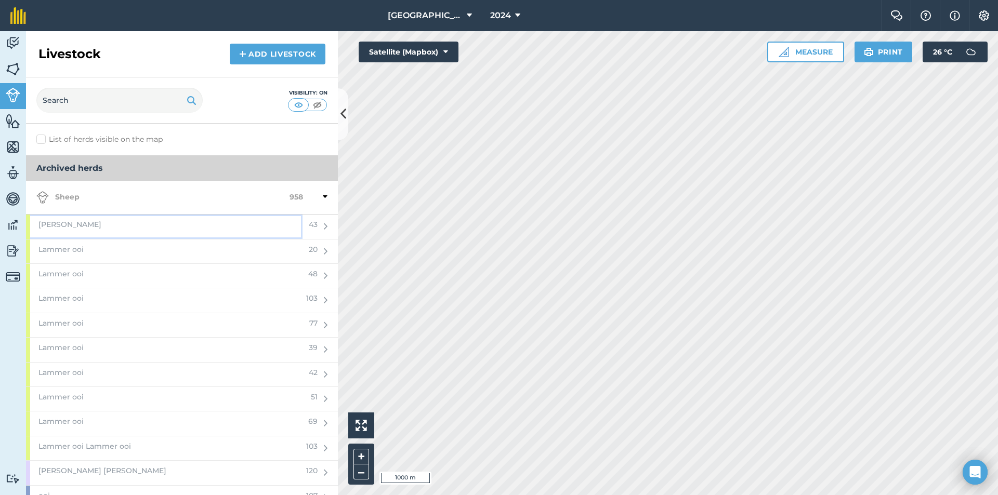
click at [123, 234] on div "Lam ooi" at bounding box center [164, 227] width 276 height 24
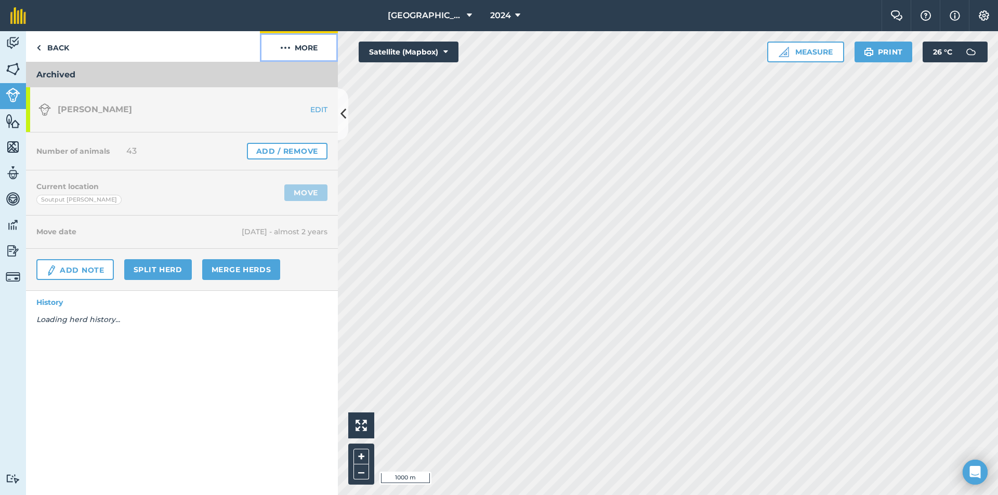
click at [290, 49] on img at bounding box center [285, 48] width 10 height 12
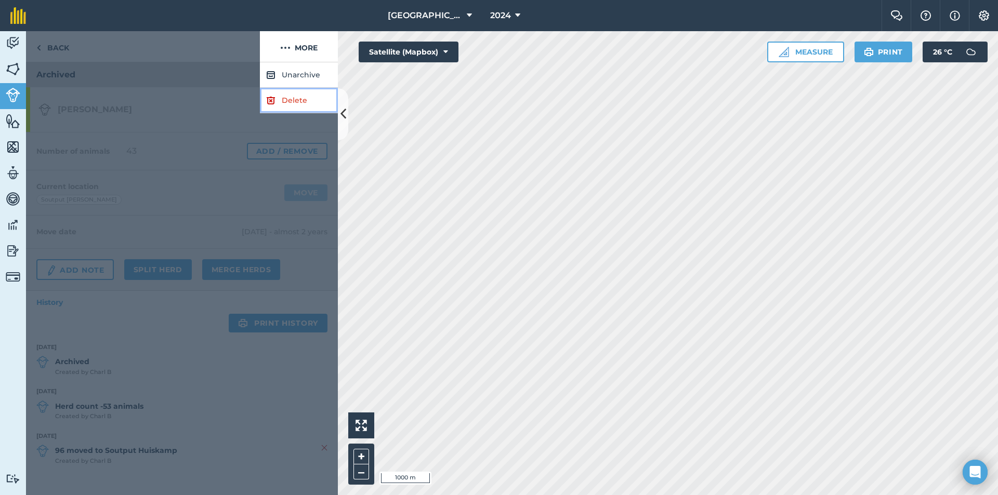
click at [282, 98] on link "Delete" at bounding box center [299, 100] width 78 height 25
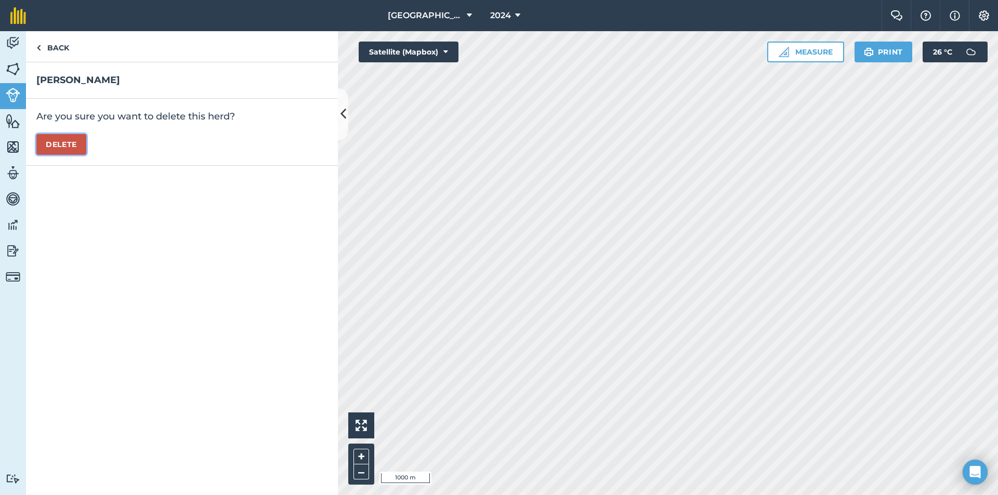
click at [65, 137] on button "Delete" at bounding box center [61, 144] width 50 height 21
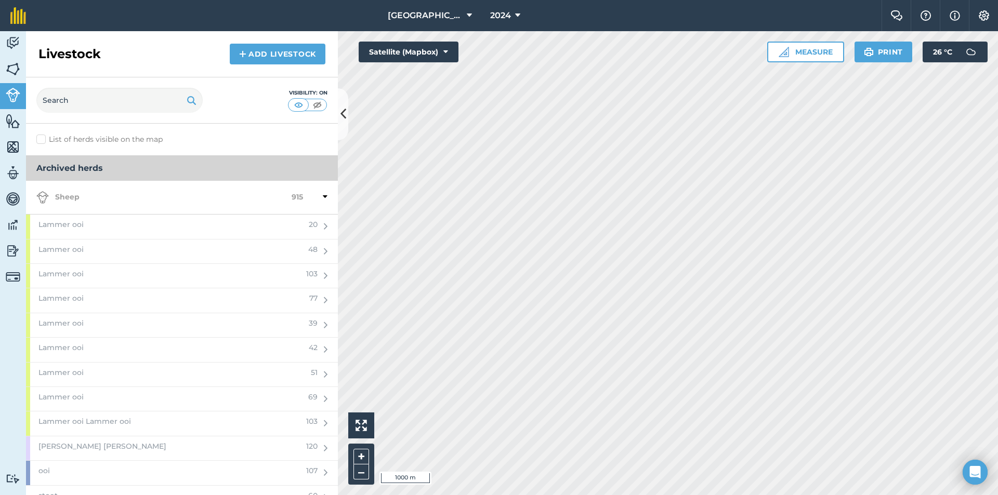
click at [128, 211] on div "Sheep 915" at bounding box center [182, 198] width 312 height 34
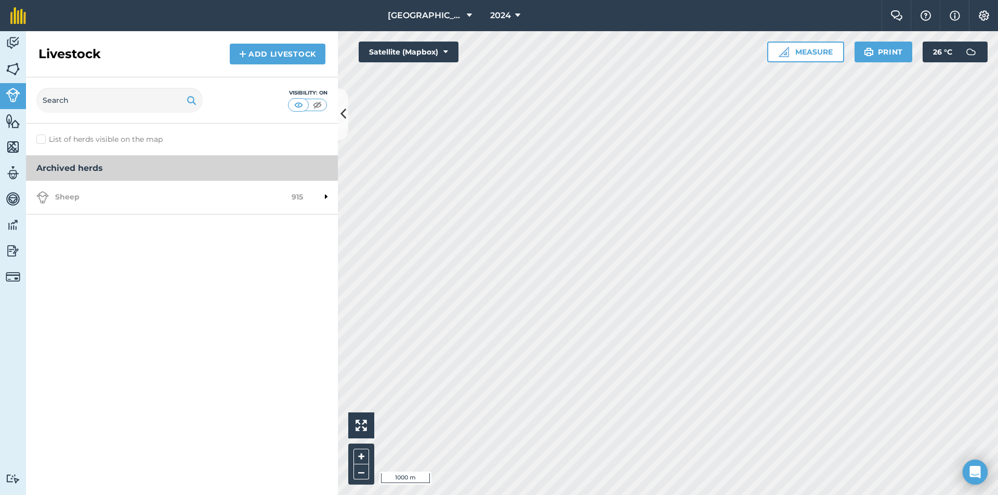
click at [176, 202] on strong "Sheep" at bounding box center [163, 197] width 255 height 12
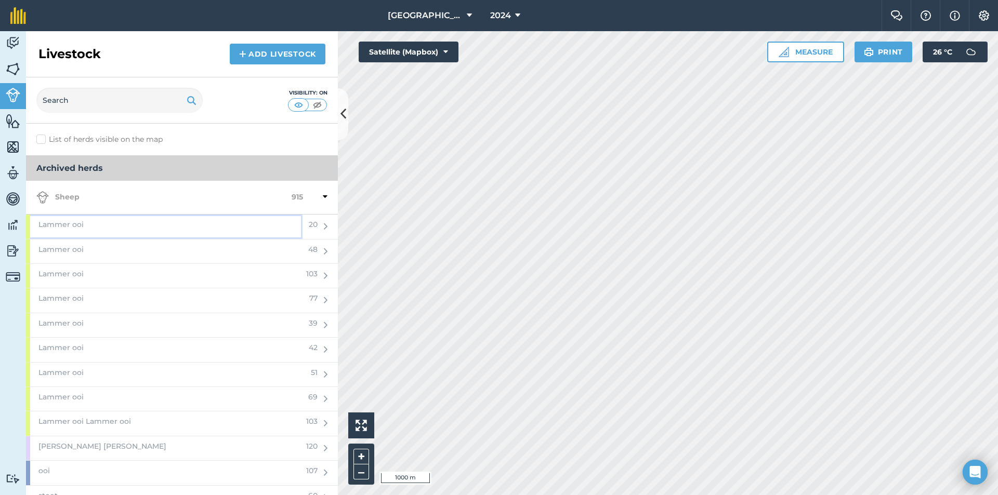
click at [160, 233] on div "Lammer ooi" at bounding box center [164, 227] width 276 height 24
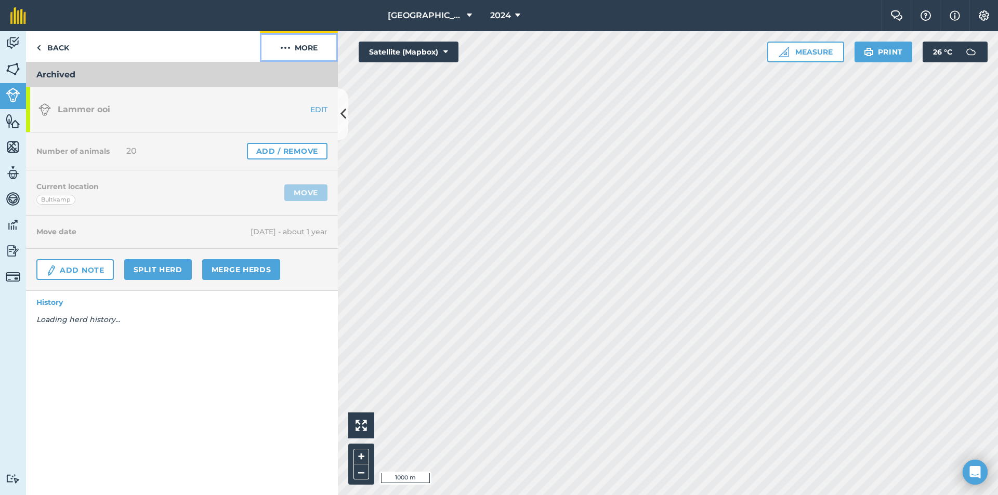
click at [277, 48] on button "More" at bounding box center [299, 46] width 78 height 31
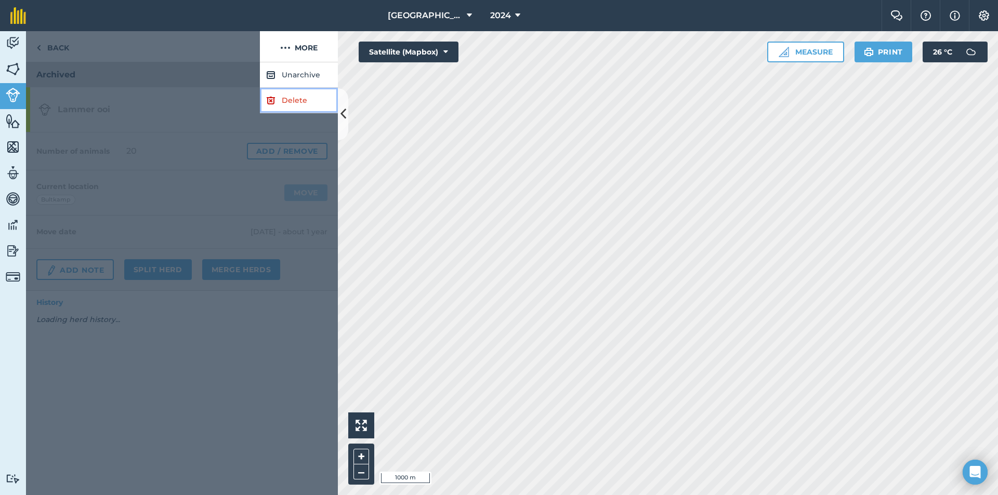
click at [279, 97] on link "Delete" at bounding box center [299, 100] width 78 height 25
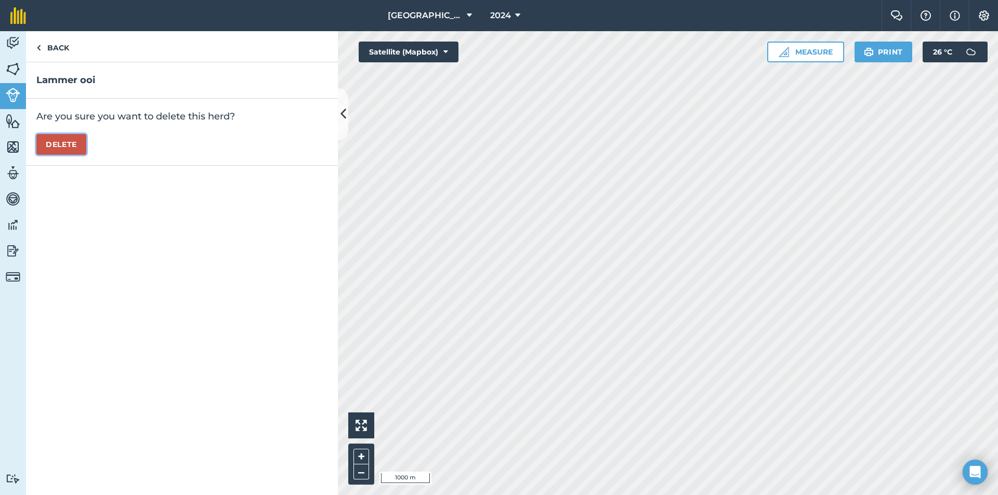
click at [67, 147] on button "Delete" at bounding box center [61, 144] width 50 height 21
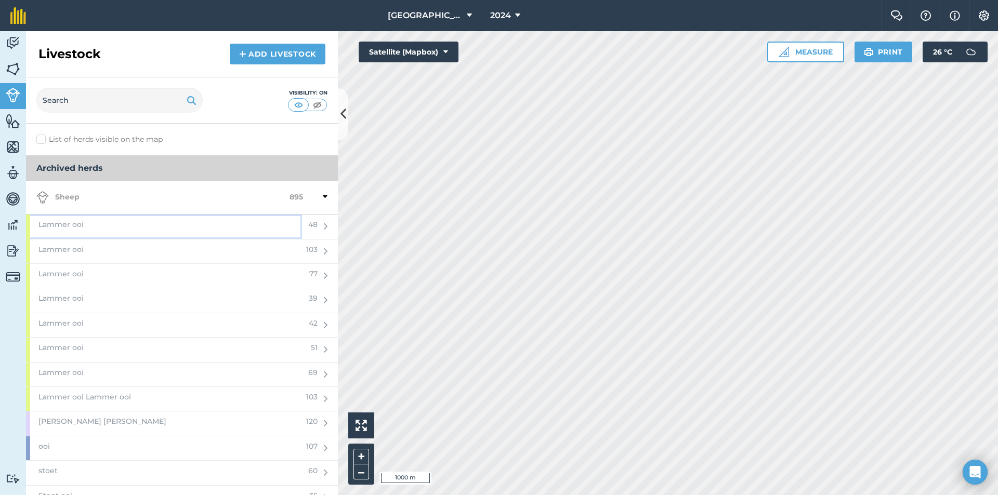
click at [109, 230] on div "Lammer ooi" at bounding box center [164, 227] width 276 height 24
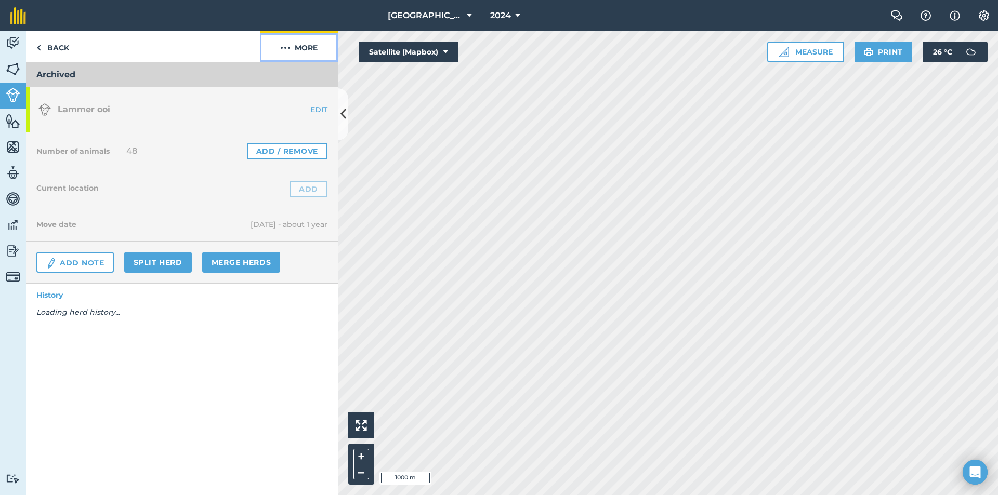
click at [291, 41] on button "More" at bounding box center [299, 46] width 78 height 31
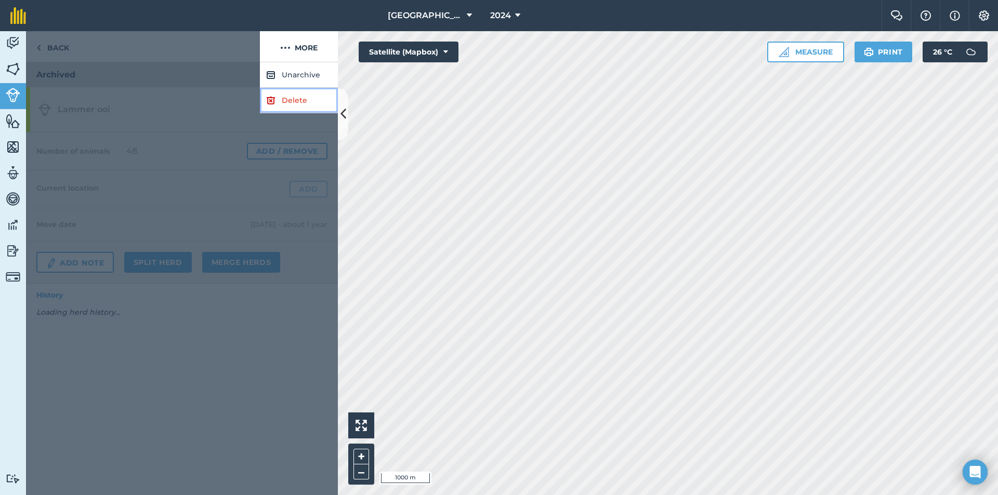
click at [280, 101] on link "Delete" at bounding box center [299, 100] width 78 height 25
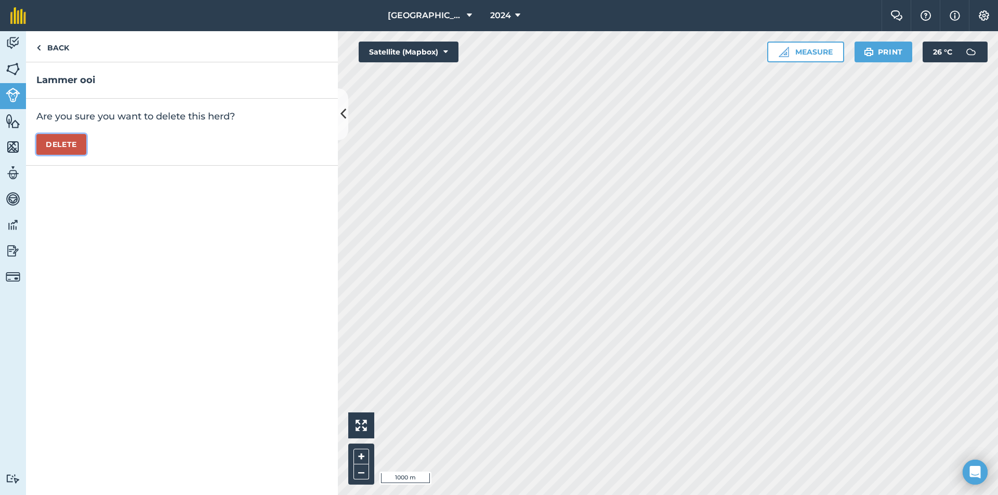
click at [73, 149] on button "Delete" at bounding box center [61, 144] width 50 height 21
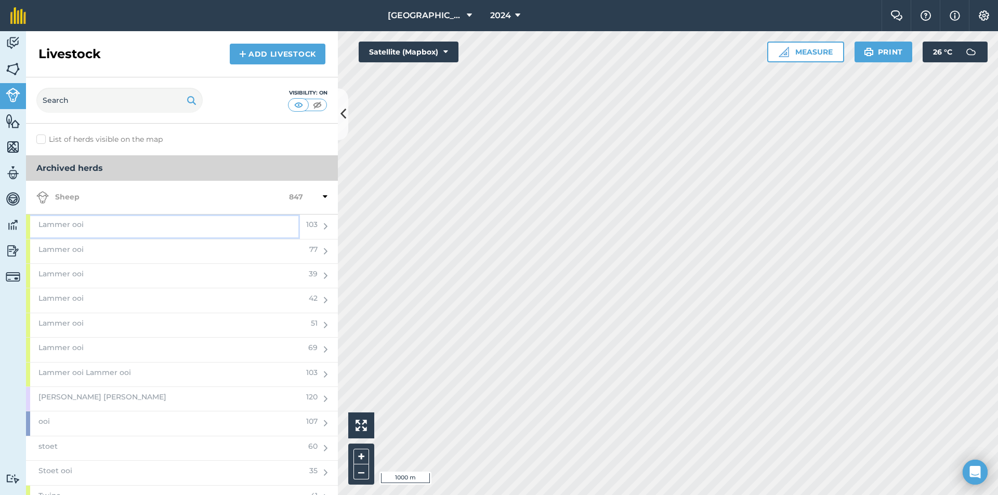
click at [112, 229] on div "Lammer ooi" at bounding box center [163, 227] width 274 height 24
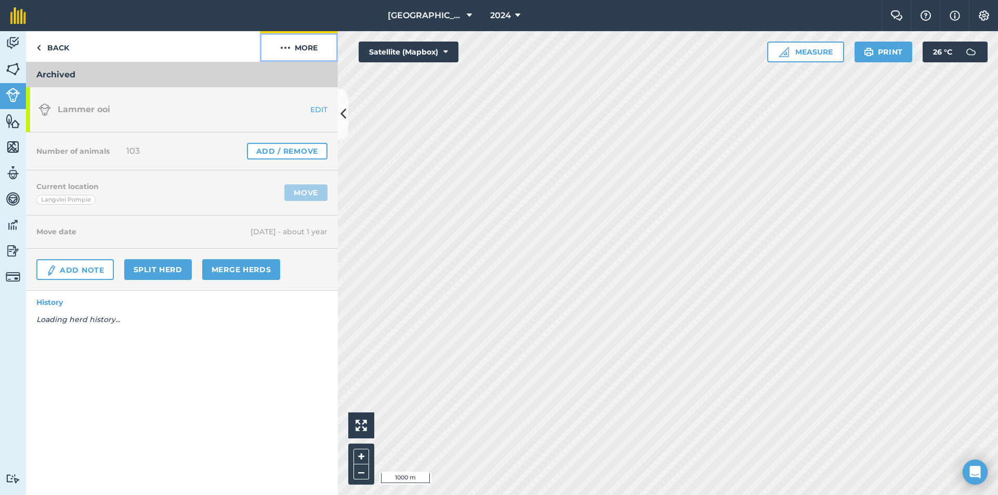
click at [299, 56] on button "More" at bounding box center [299, 46] width 78 height 31
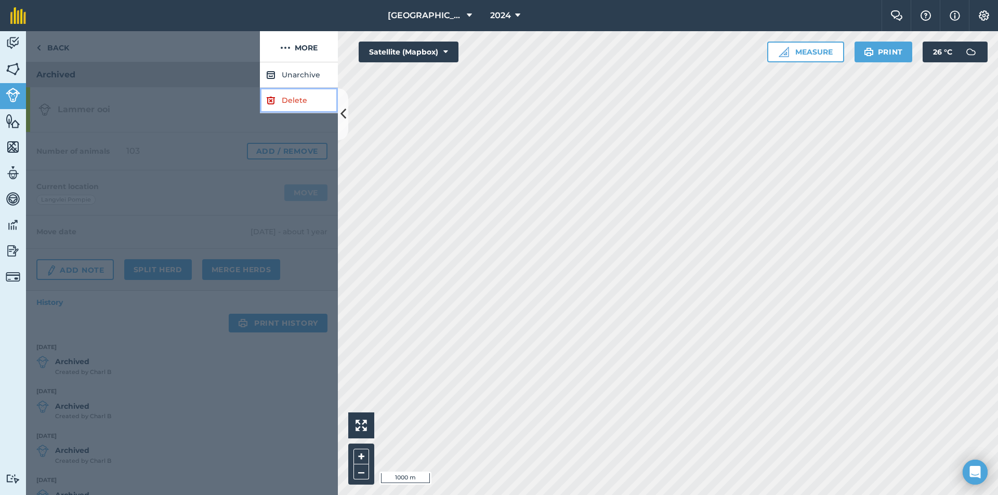
click at [275, 100] on img at bounding box center [270, 100] width 9 height 12
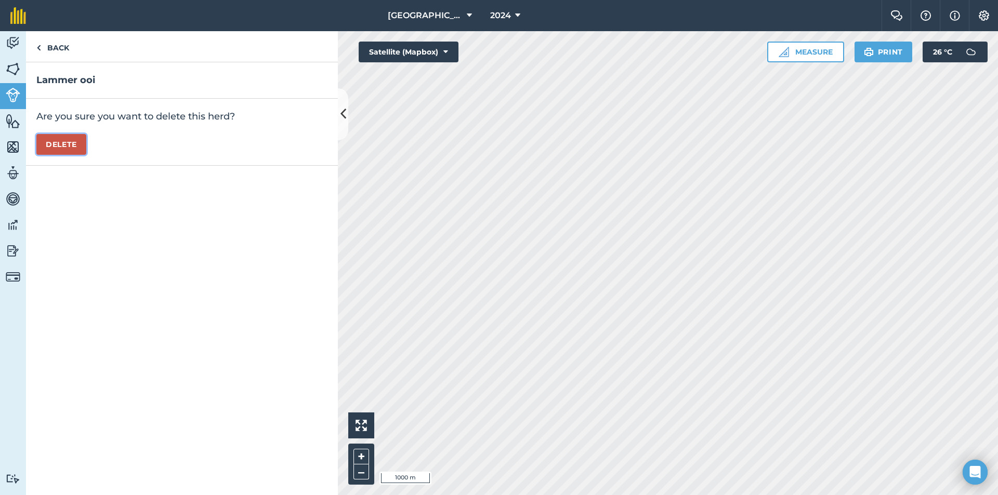
click at [74, 143] on button "Delete" at bounding box center [61, 144] width 50 height 21
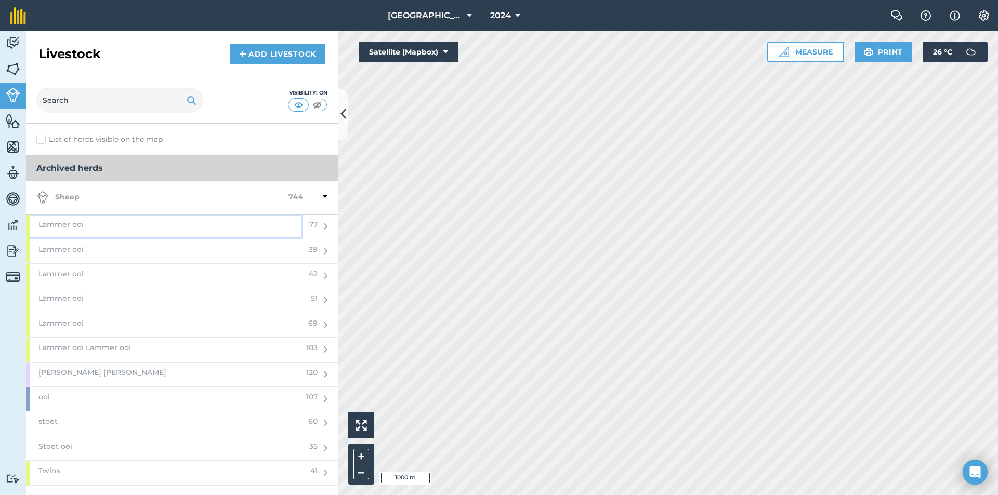
click at [115, 227] on div "Lammer ooi" at bounding box center [164, 227] width 277 height 24
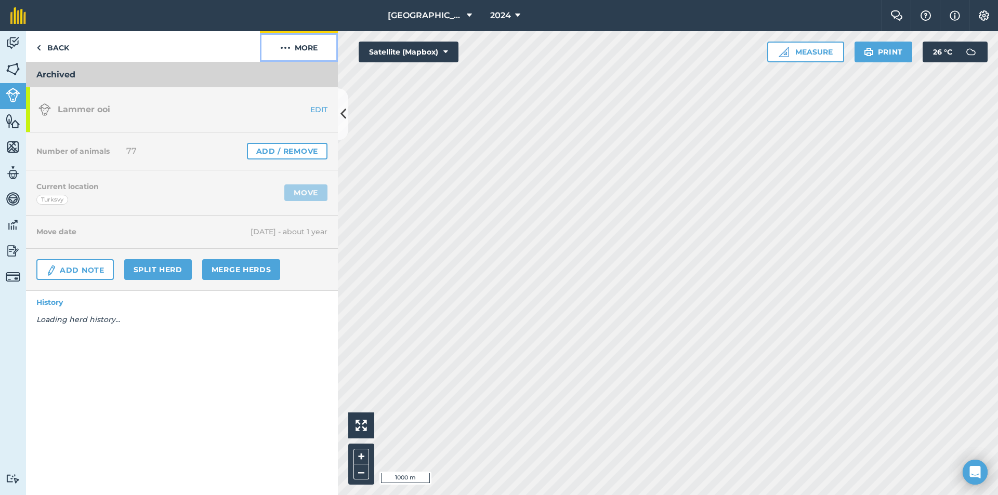
click at [289, 47] on img at bounding box center [285, 48] width 10 height 12
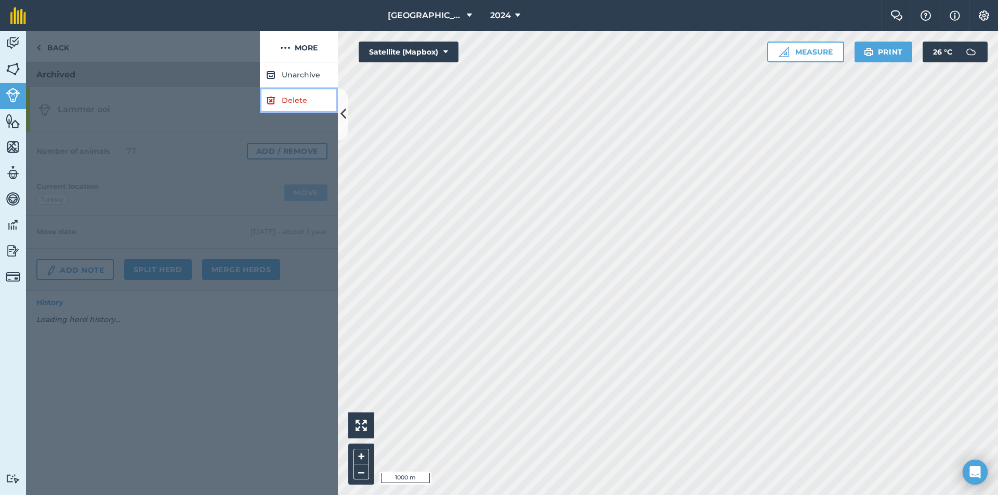
click at [271, 96] on img at bounding box center [270, 100] width 9 height 12
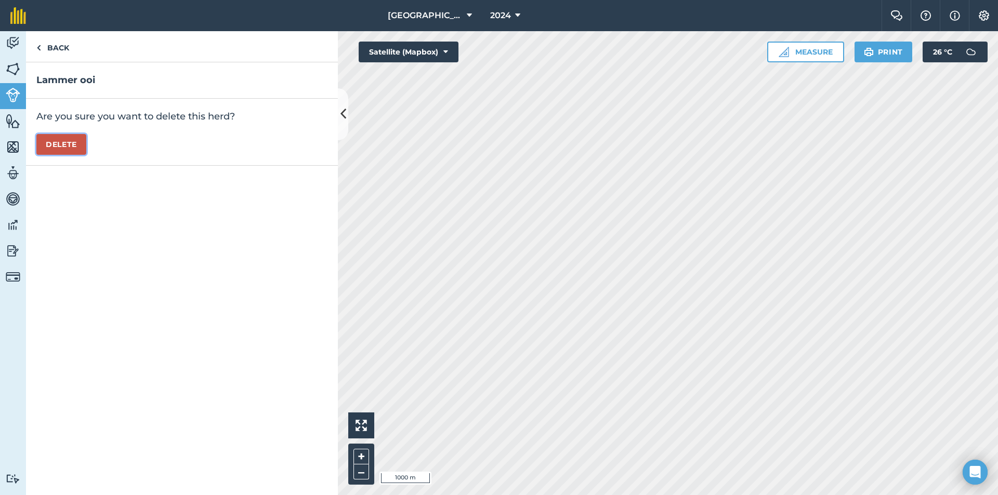
click at [63, 144] on button "Delete" at bounding box center [61, 144] width 50 height 21
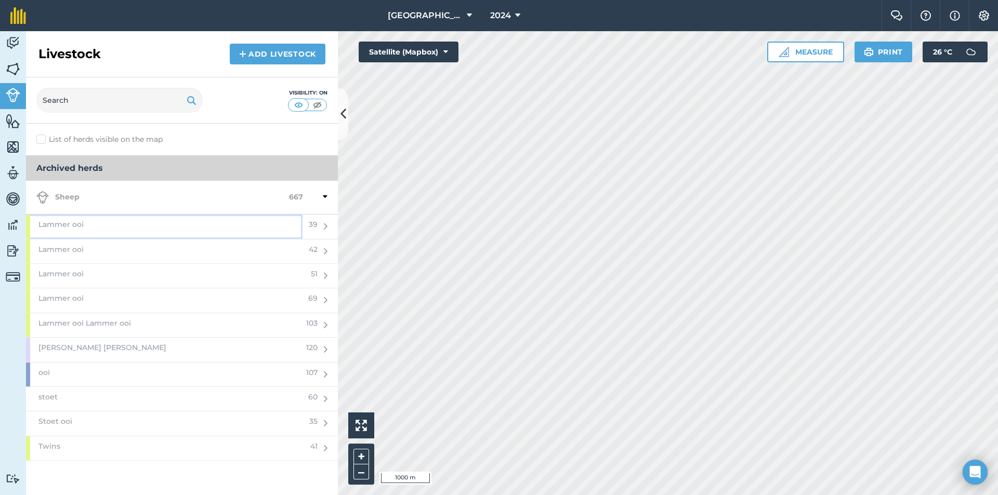
click at [113, 236] on div "Lammer ooi" at bounding box center [164, 227] width 276 height 24
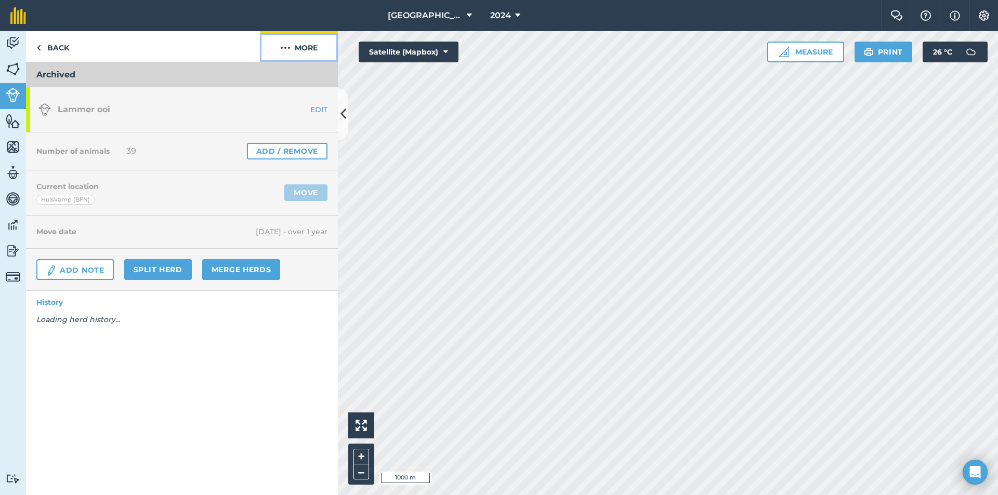
click at [301, 46] on button "More" at bounding box center [299, 46] width 78 height 31
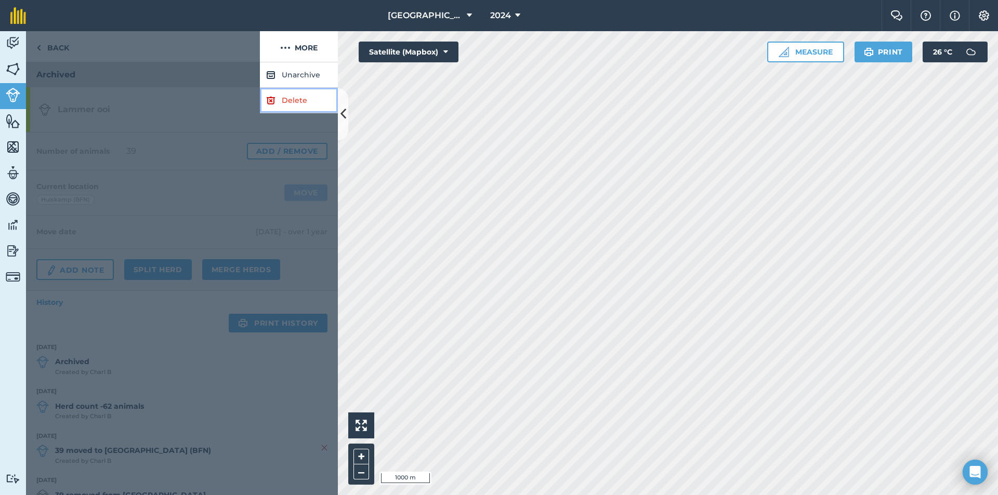
click at [282, 96] on link "Delete" at bounding box center [299, 100] width 78 height 25
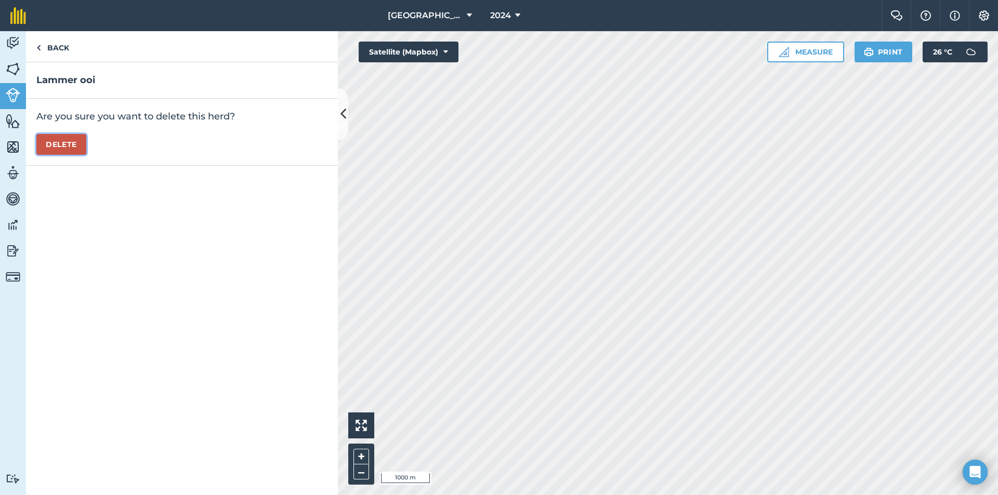
click at [52, 143] on button "Delete" at bounding box center [61, 144] width 50 height 21
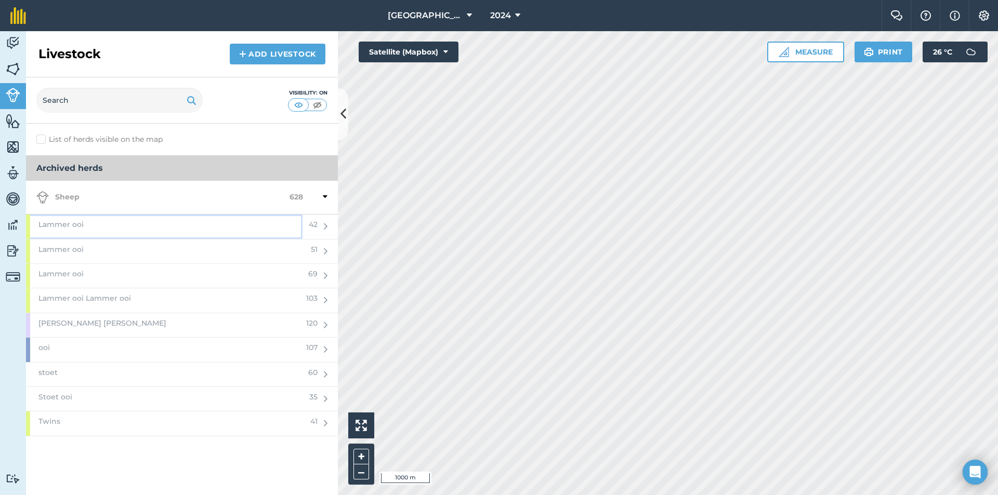
click at [103, 230] on div "Lammer ooi" at bounding box center [164, 227] width 276 height 24
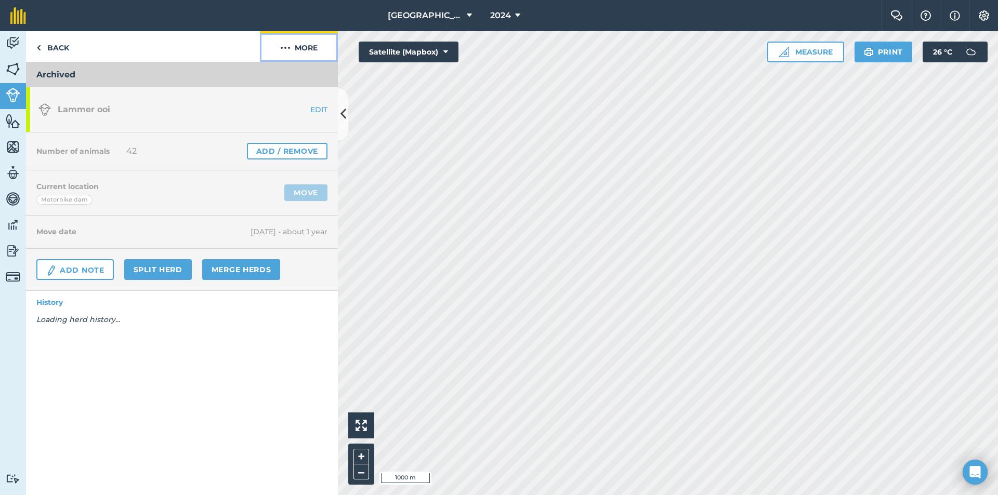
click at [306, 40] on button "More" at bounding box center [299, 46] width 78 height 31
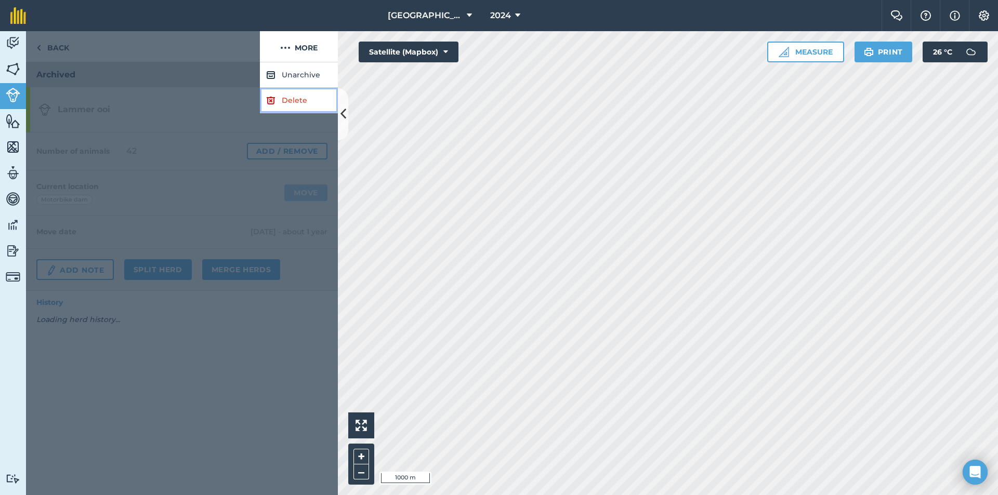
click at [282, 97] on link "Delete" at bounding box center [299, 100] width 78 height 25
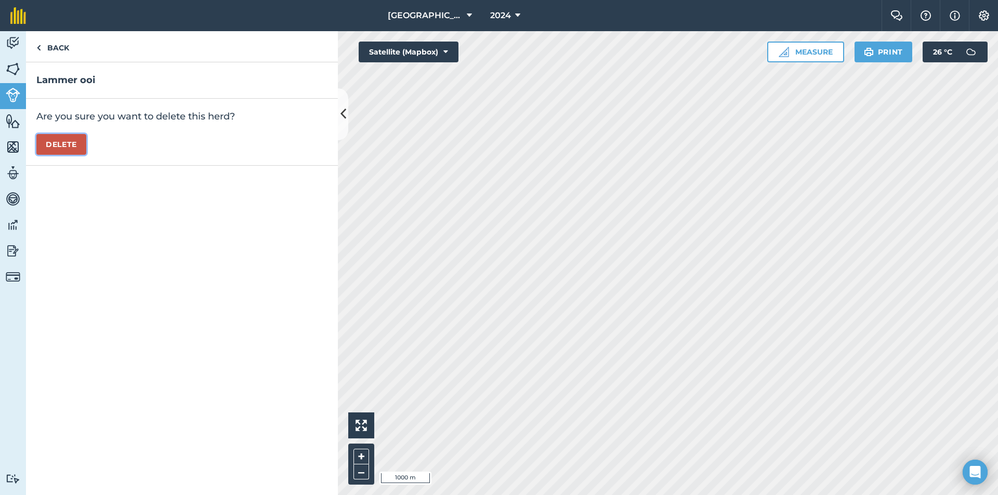
click at [47, 142] on button "Delete" at bounding box center [61, 144] width 50 height 21
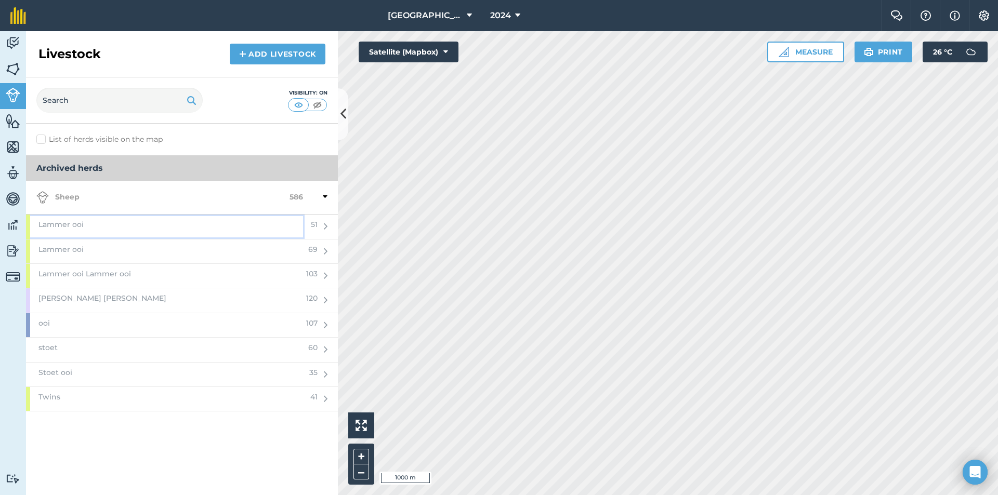
click at [90, 231] on div "Lammer ooi" at bounding box center [165, 227] width 279 height 24
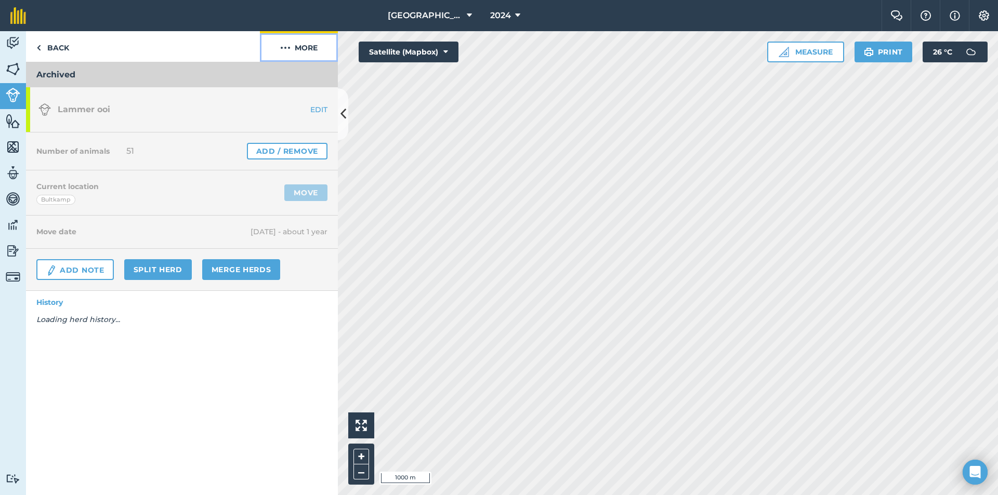
click at [273, 55] on button "More" at bounding box center [299, 46] width 78 height 31
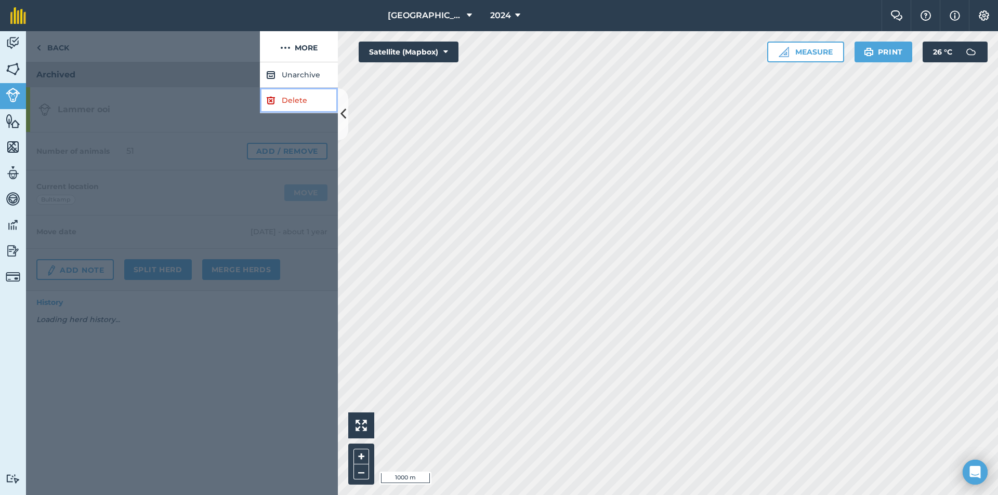
click at [273, 108] on link "Delete" at bounding box center [299, 100] width 78 height 25
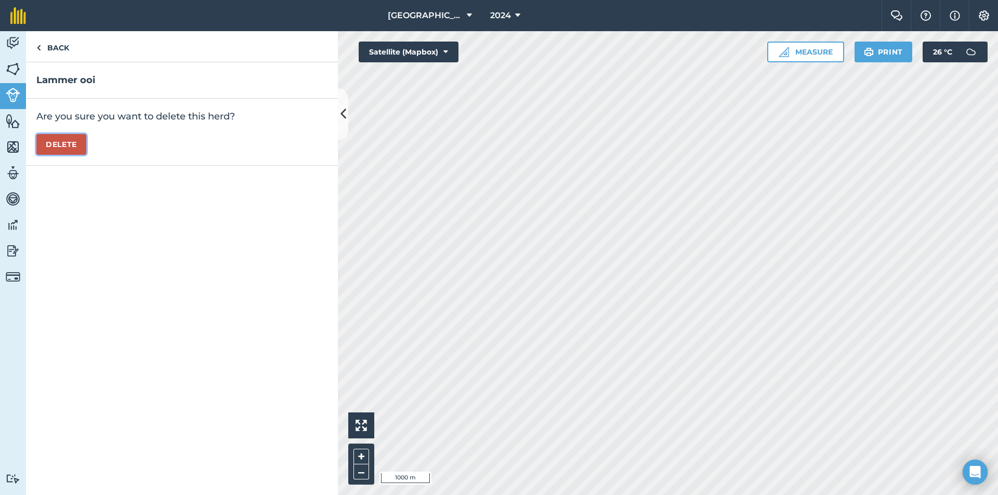
click at [64, 148] on button "Delete" at bounding box center [61, 144] width 50 height 21
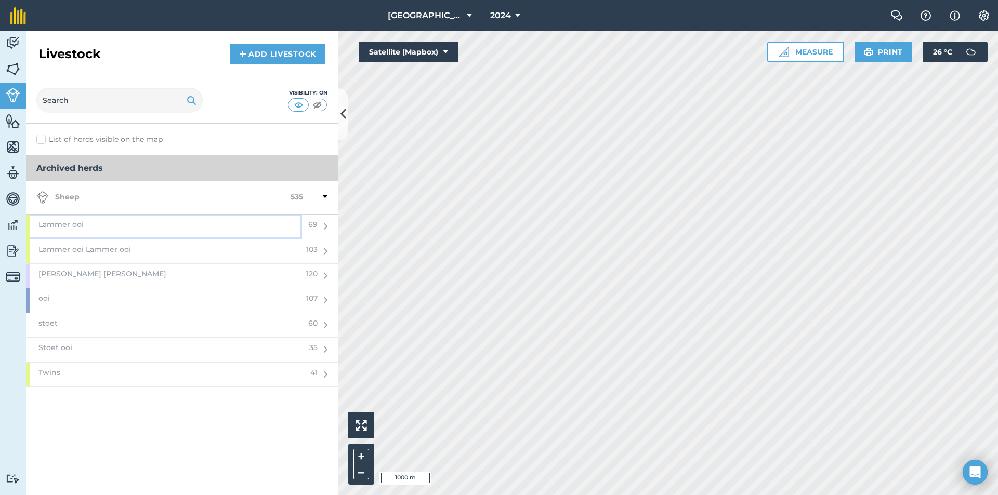
click at [110, 230] on div "Lammer ooi" at bounding box center [164, 227] width 276 height 24
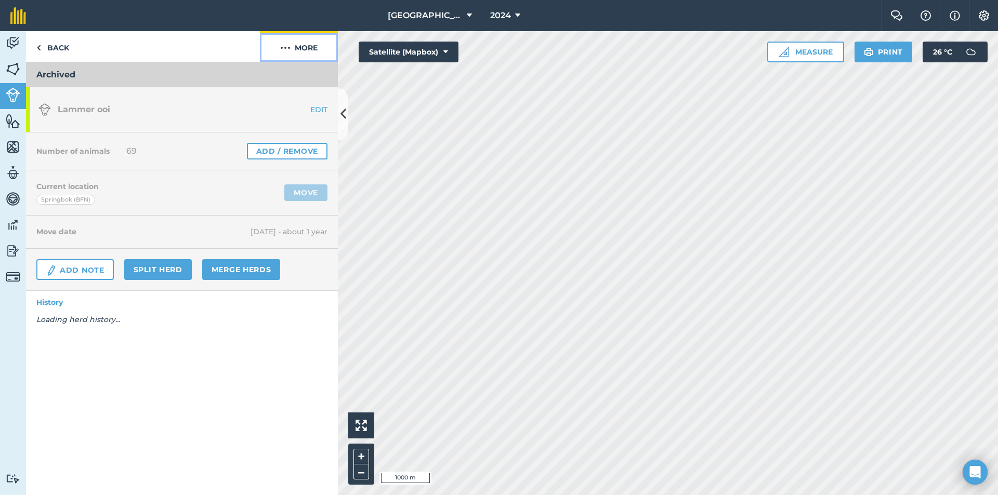
click at [314, 32] on button "More" at bounding box center [299, 46] width 78 height 31
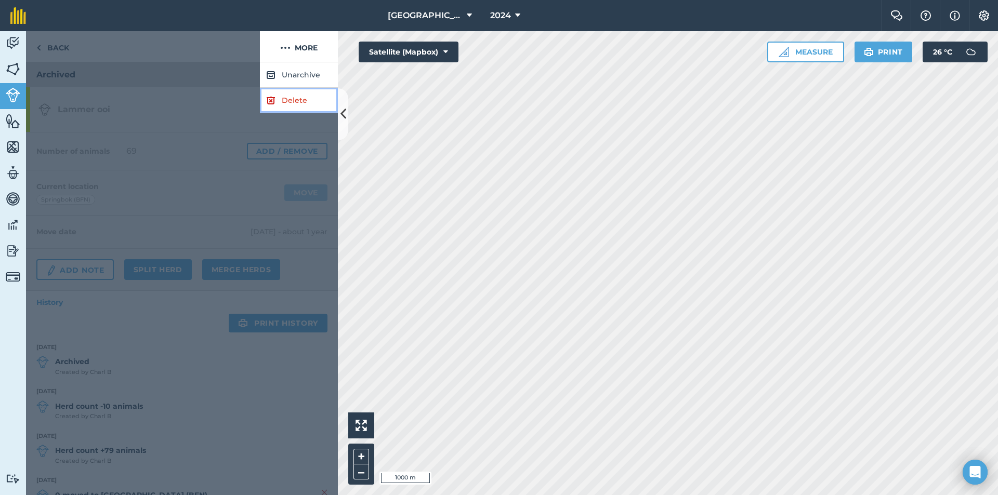
click at [273, 99] on img at bounding box center [270, 100] width 9 height 12
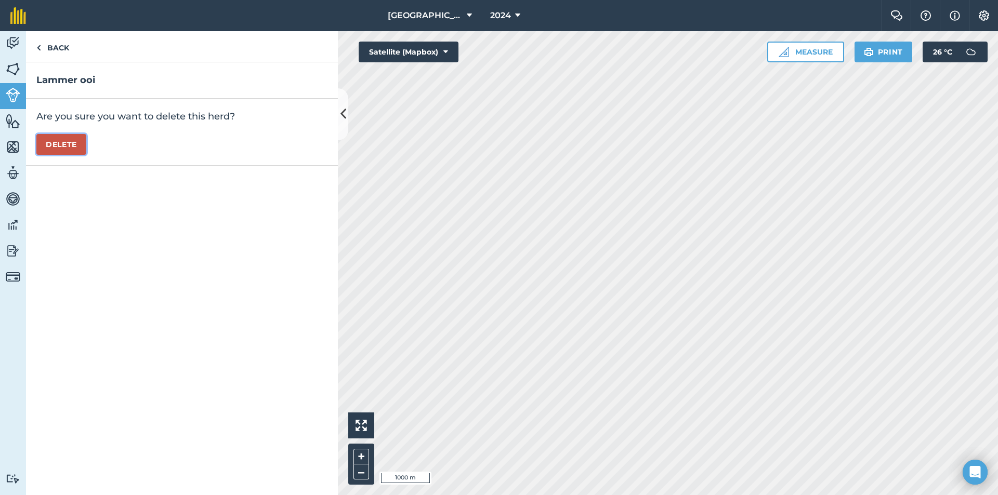
click at [60, 147] on button "Delete" at bounding box center [61, 144] width 50 height 21
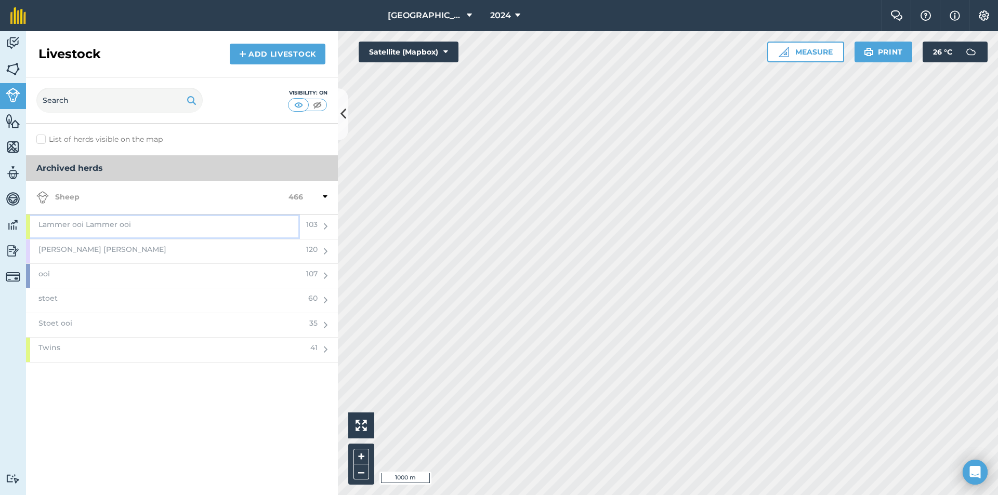
click at [136, 220] on div "Lammer ooi Lammer ooi" at bounding box center [163, 227] width 274 height 24
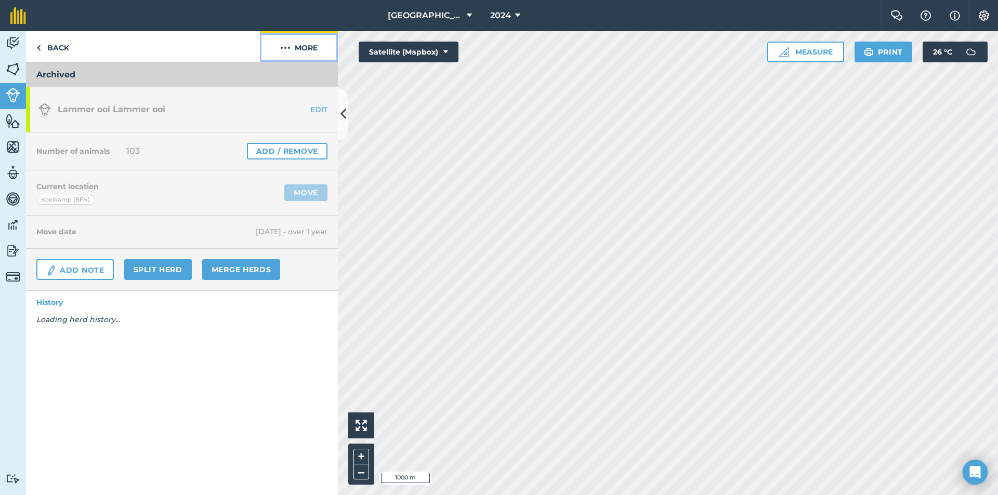
click at [317, 46] on button "More" at bounding box center [299, 46] width 78 height 31
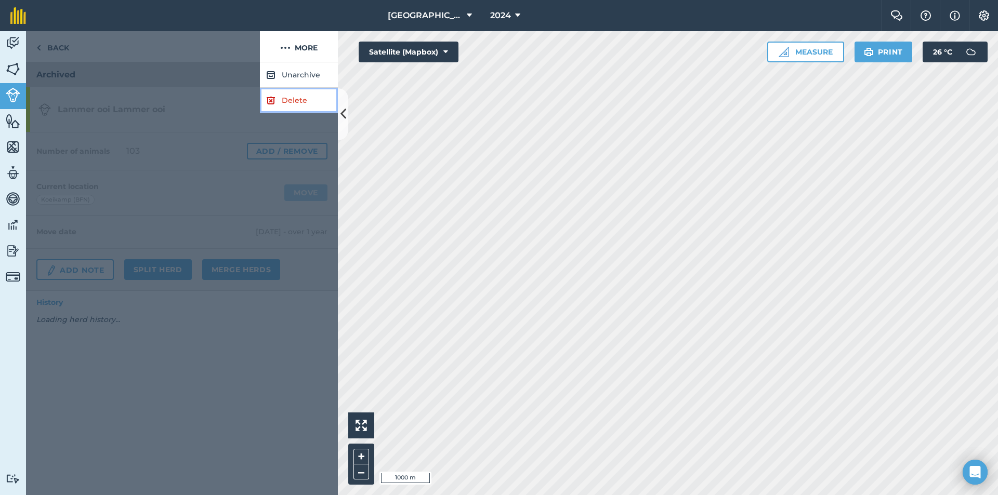
click at [304, 100] on link "Delete" at bounding box center [299, 100] width 78 height 25
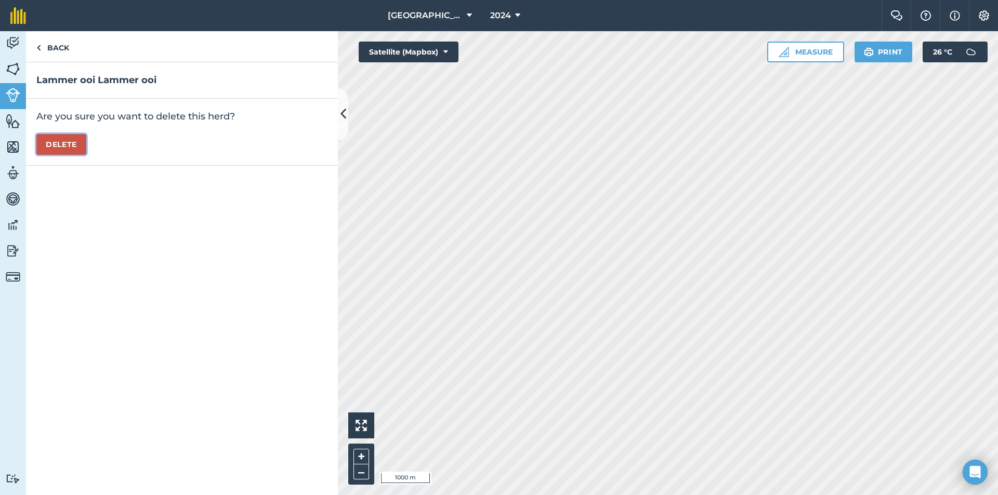
click at [49, 143] on button "Delete" at bounding box center [61, 144] width 50 height 21
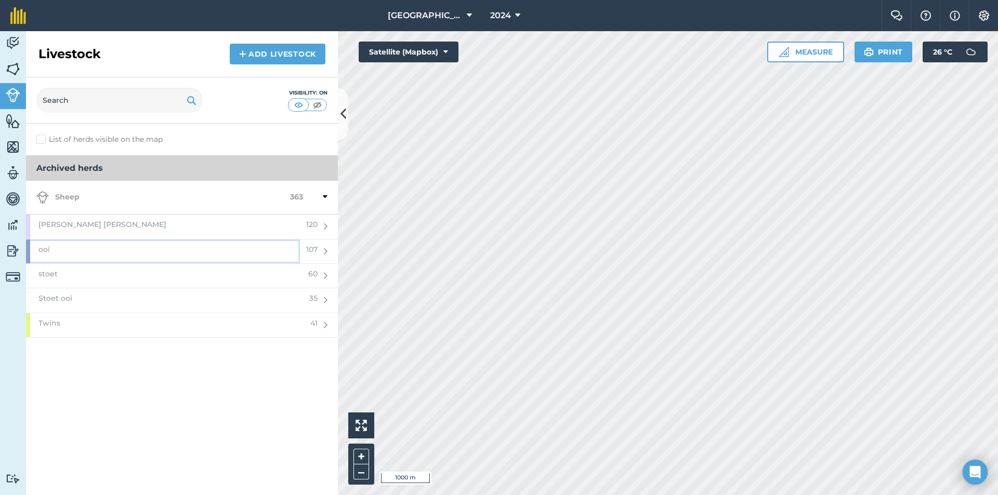
click at [109, 247] on div "ooi" at bounding box center [163, 252] width 274 height 24
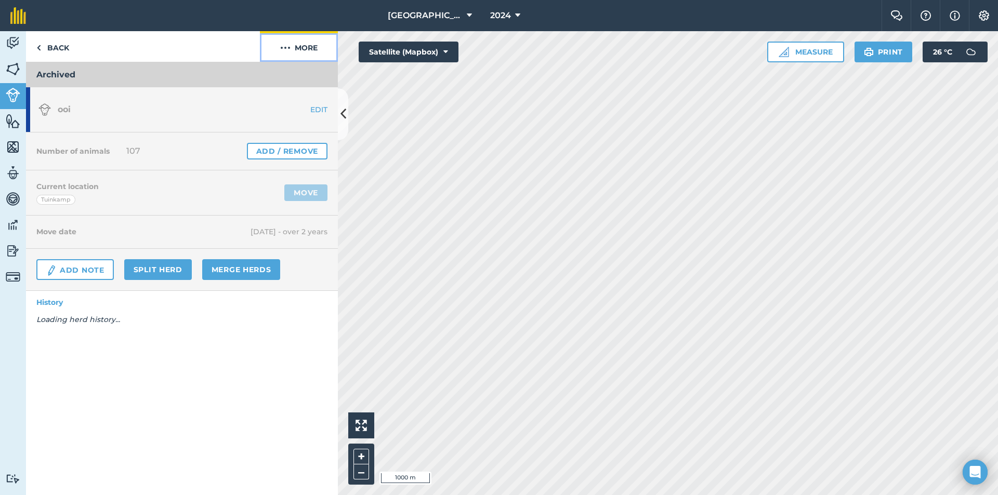
drag, startPoint x: 308, startPoint y: 39, endPoint x: 304, endPoint y: 57, distance: 18.5
click at [308, 39] on button "More" at bounding box center [299, 46] width 78 height 31
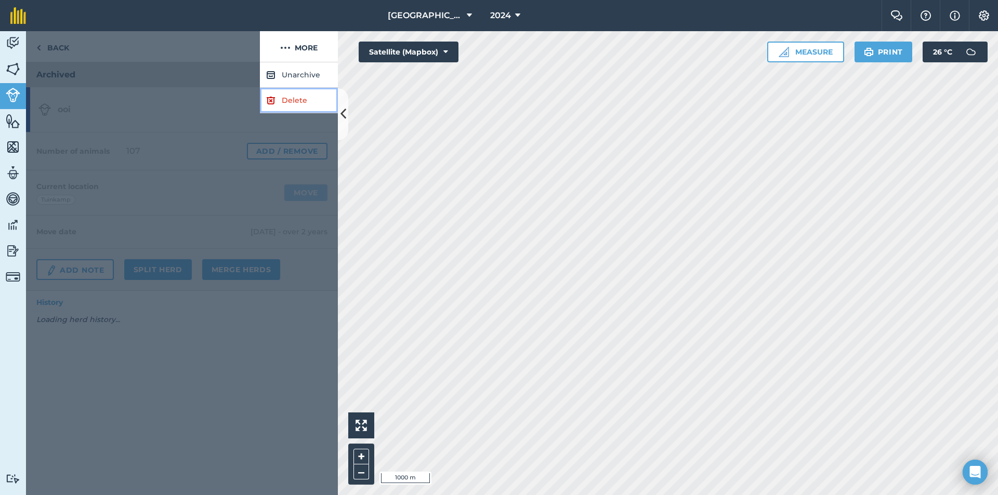
click at [283, 102] on link "Delete" at bounding box center [299, 100] width 78 height 25
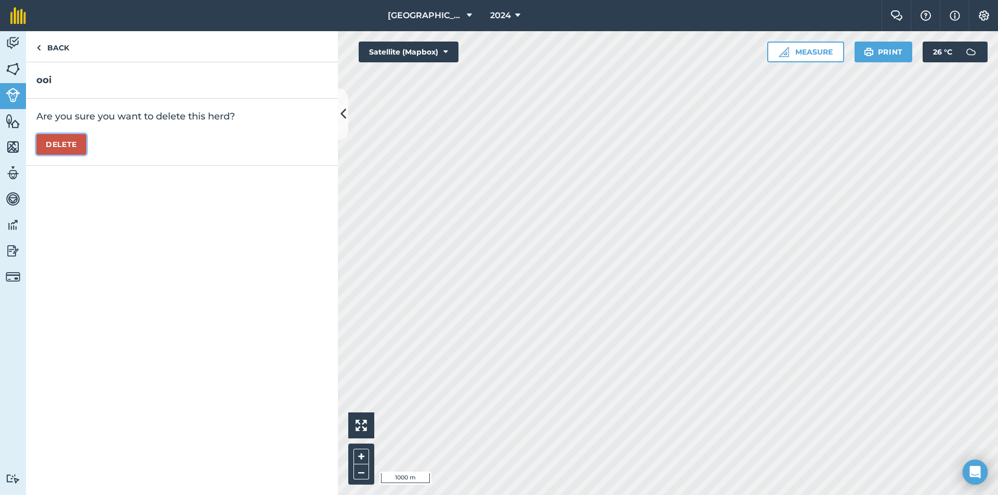
click at [74, 148] on button "Delete" at bounding box center [61, 144] width 50 height 21
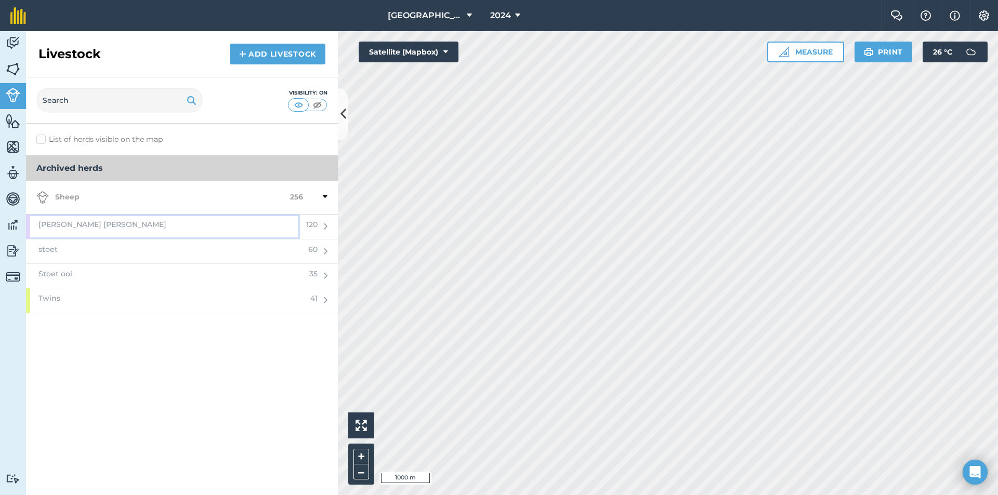
click at [95, 226] on div "Lammers ooi" at bounding box center [163, 227] width 274 height 24
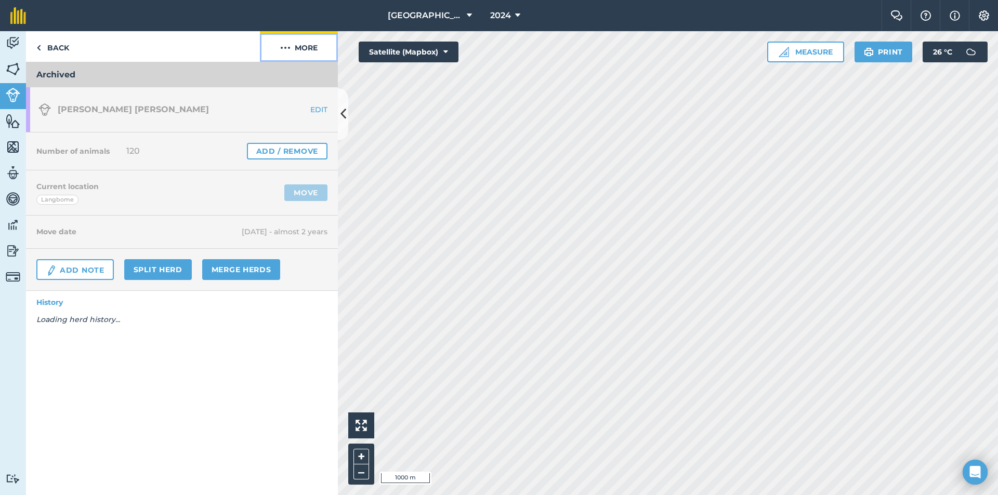
drag, startPoint x: 316, startPoint y: 44, endPoint x: 312, endPoint y: 58, distance: 14.1
click at [316, 44] on button "More" at bounding box center [299, 46] width 78 height 31
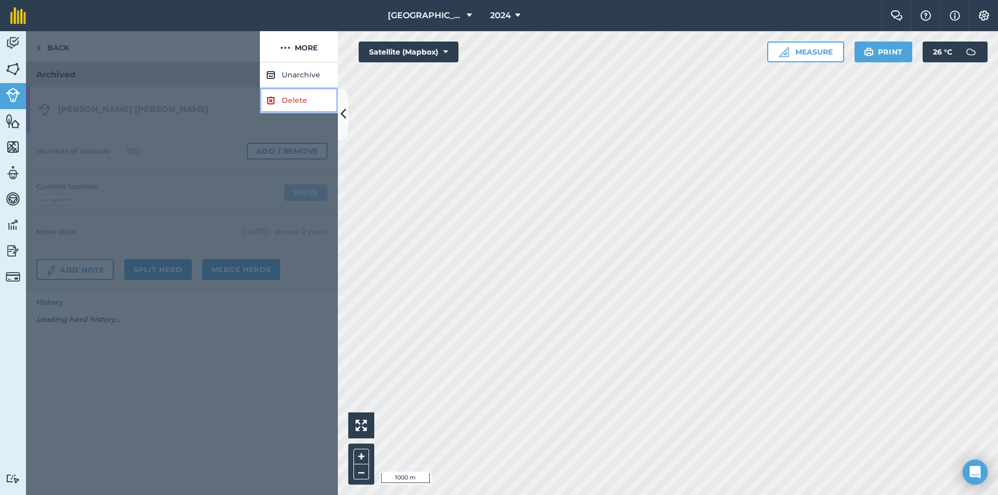
click at [293, 100] on link "Delete" at bounding box center [299, 100] width 78 height 25
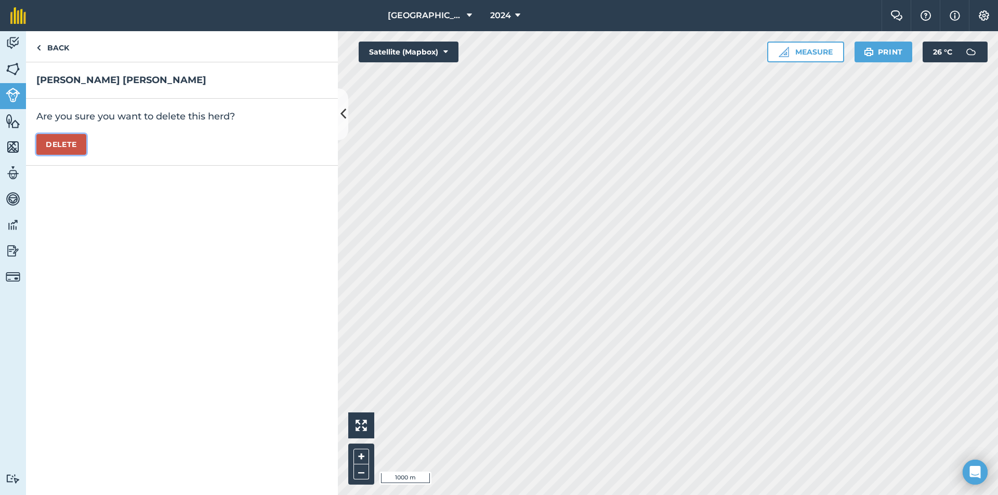
click at [69, 148] on button "Delete" at bounding box center [61, 144] width 50 height 21
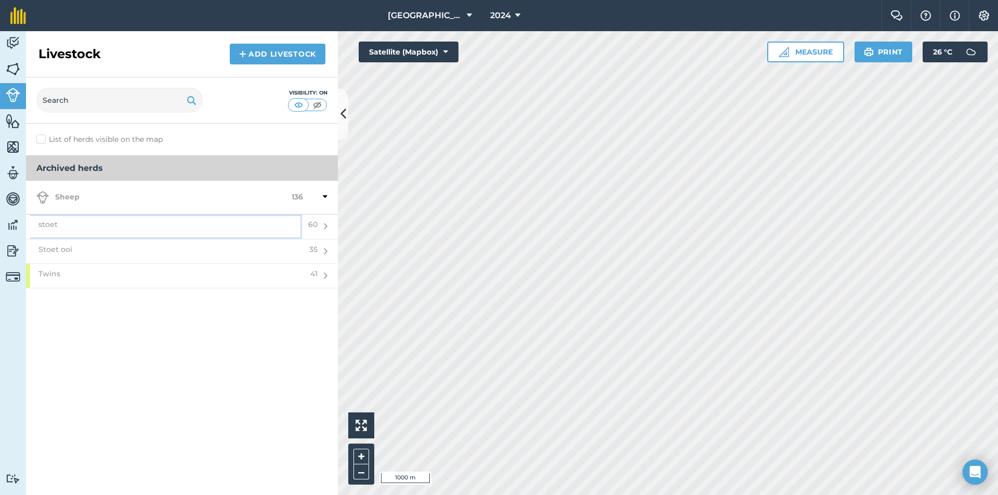
click at [114, 227] on div "stoet" at bounding box center [164, 227] width 276 height 24
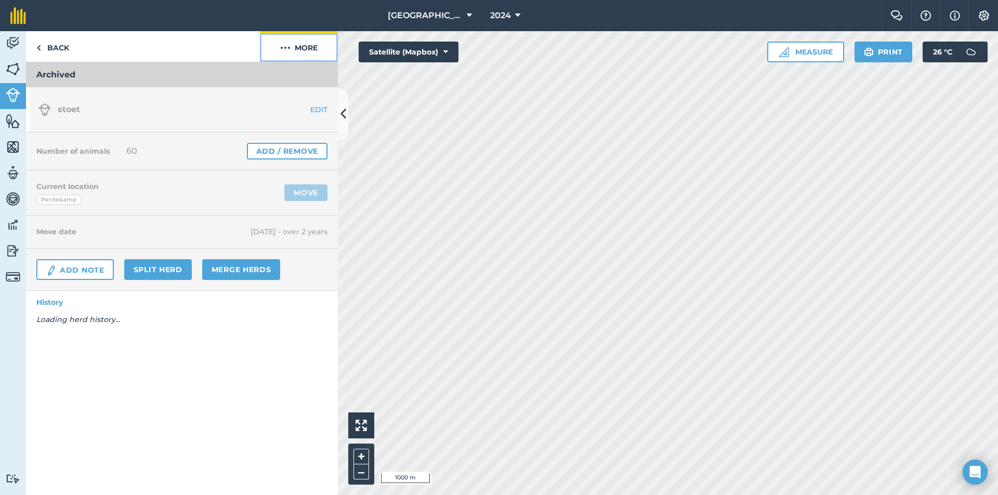
click at [295, 54] on button "More" at bounding box center [299, 46] width 78 height 31
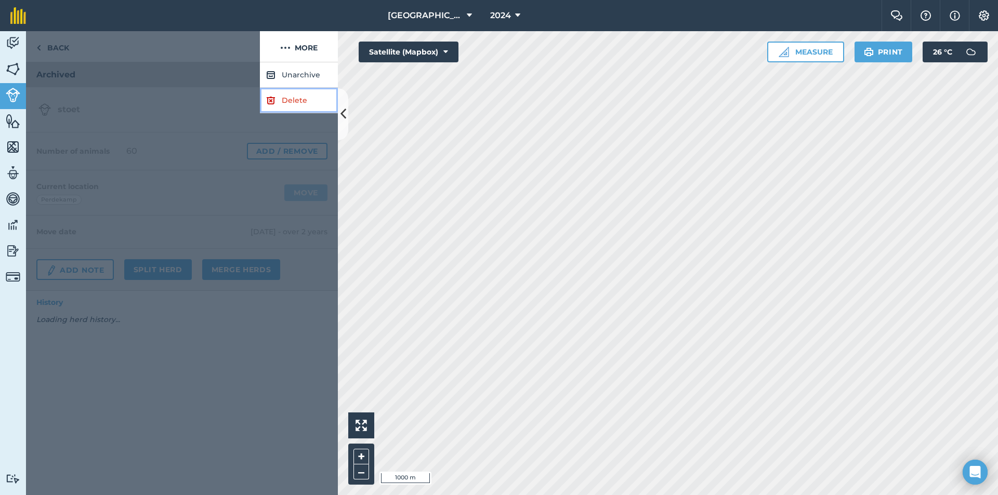
click at [300, 99] on link "Delete" at bounding box center [299, 100] width 78 height 25
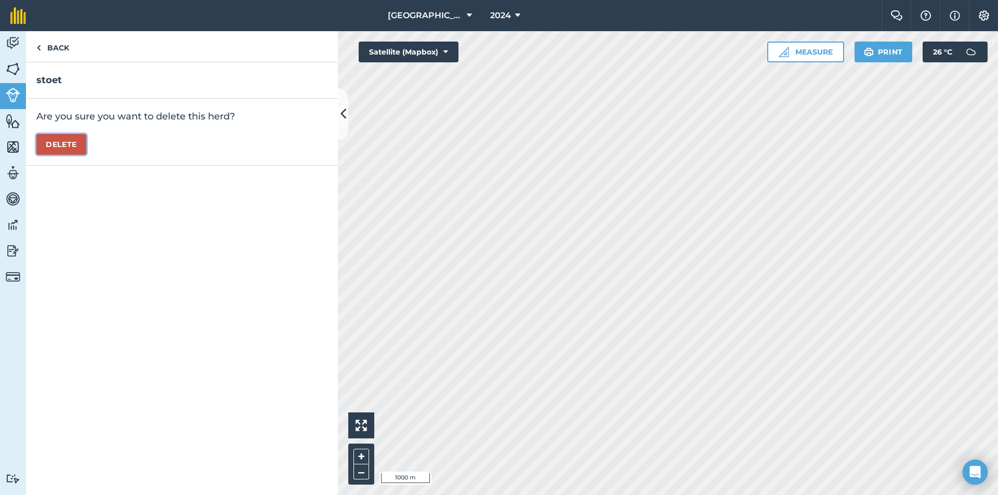
click at [65, 144] on button "Delete" at bounding box center [61, 144] width 50 height 21
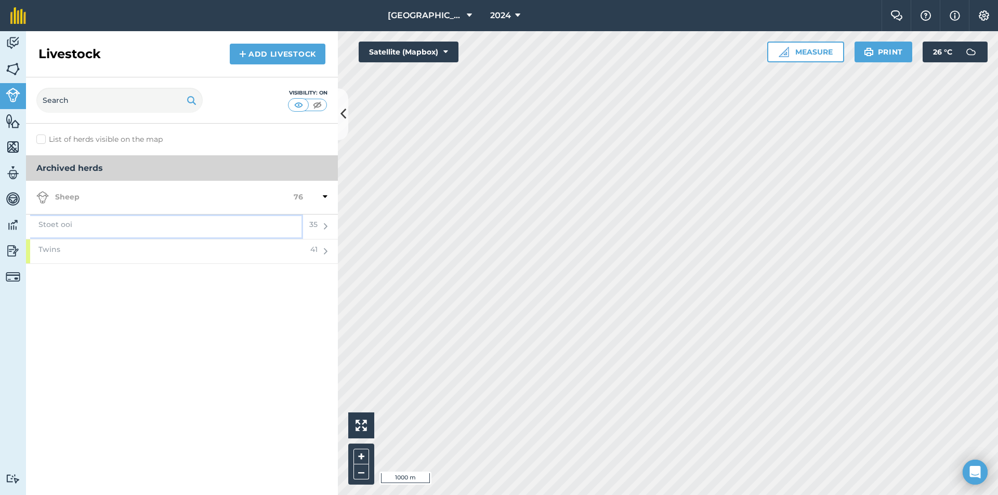
click at [107, 231] on div "Stoet ooi" at bounding box center [164, 227] width 277 height 24
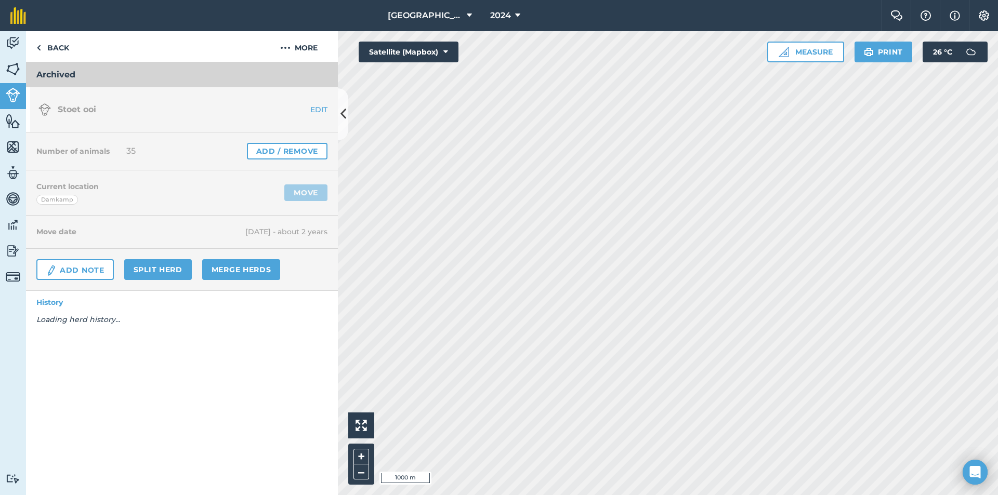
click at [322, 25] on nav "Barendsfontein 2024" at bounding box center [458, 15] width 845 height 31
click at [309, 51] on button "More" at bounding box center [299, 46] width 78 height 31
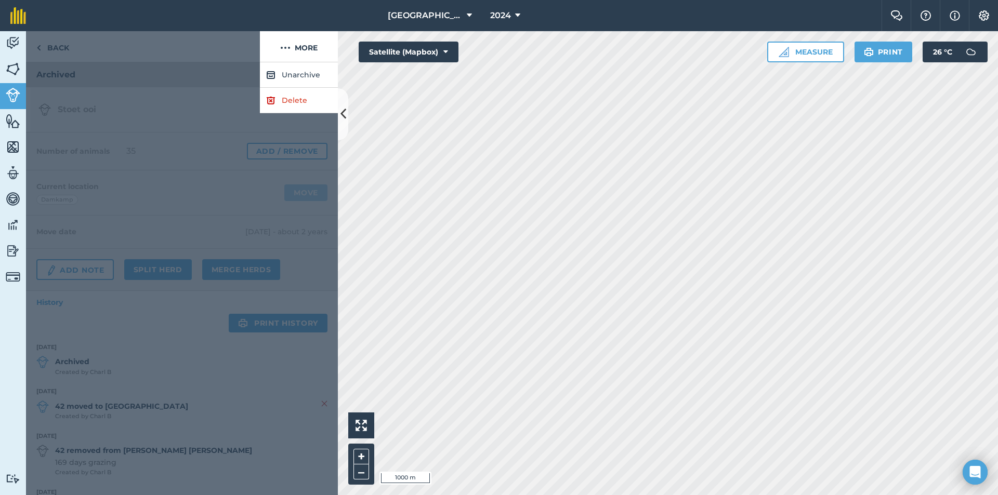
drag, startPoint x: 303, startPoint y: 61, endPoint x: 274, endPoint y: 114, distance: 60.9
click at [280, 114] on div at bounding box center [182, 278] width 312 height 433
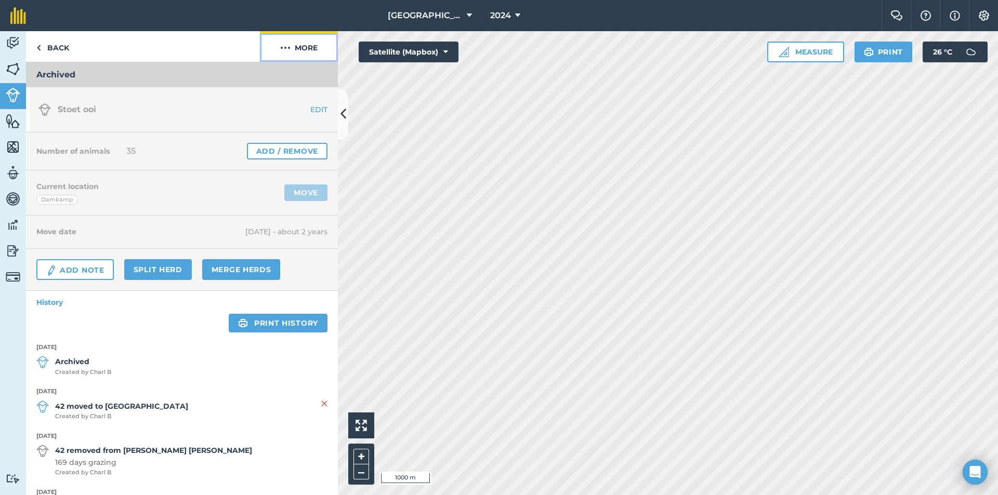
click at [301, 52] on button "More" at bounding box center [299, 46] width 78 height 31
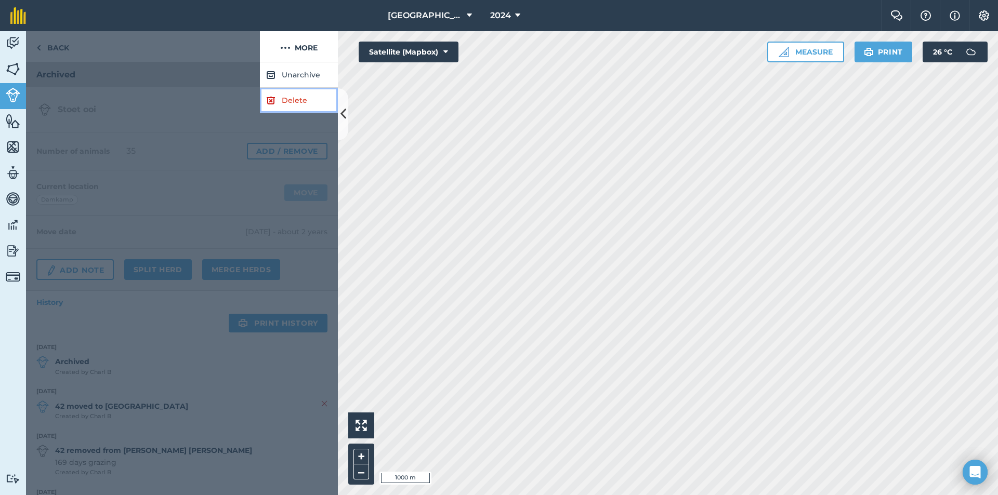
click at [293, 94] on link "Delete" at bounding box center [299, 100] width 78 height 25
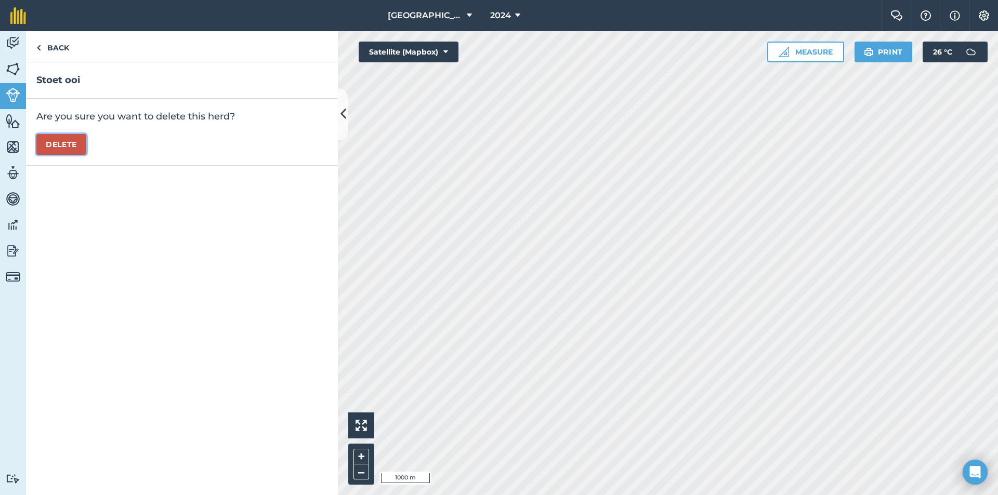
click at [71, 141] on button "Delete" at bounding box center [61, 144] width 50 height 21
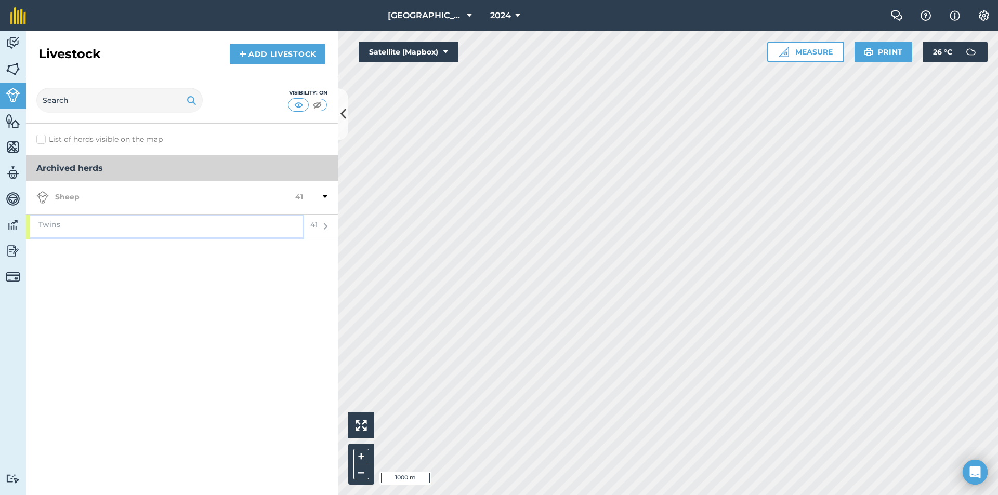
click at [103, 221] on div "Twins" at bounding box center [165, 227] width 278 height 24
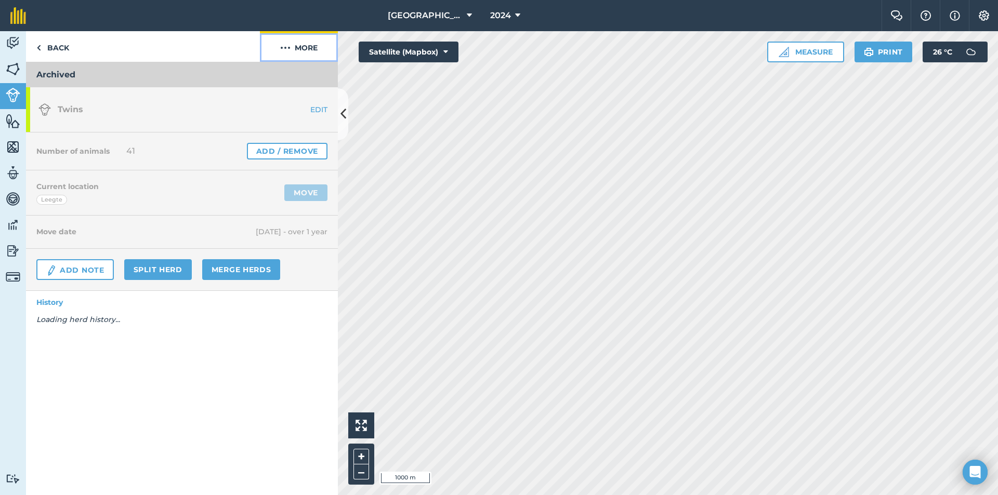
click at [282, 46] on img at bounding box center [285, 48] width 10 height 12
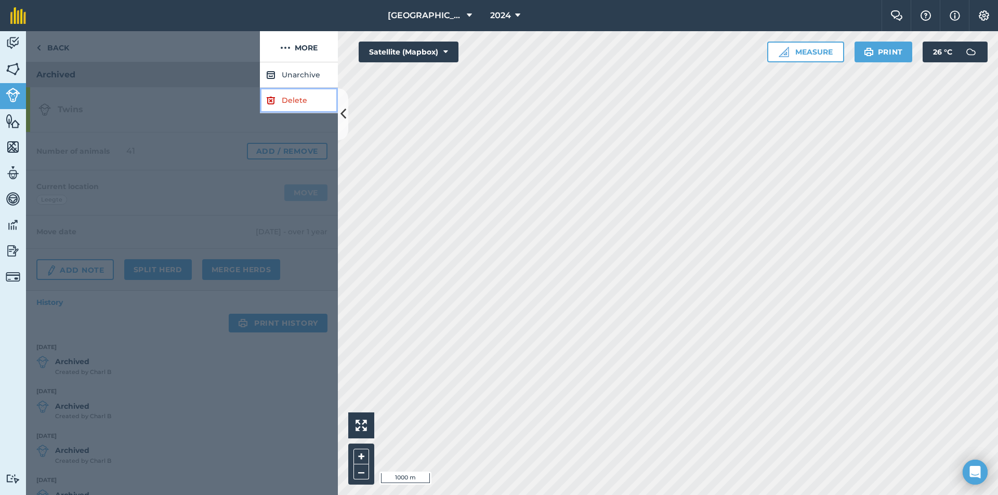
click at [273, 104] on img at bounding box center [270, 100] width 9 height 12
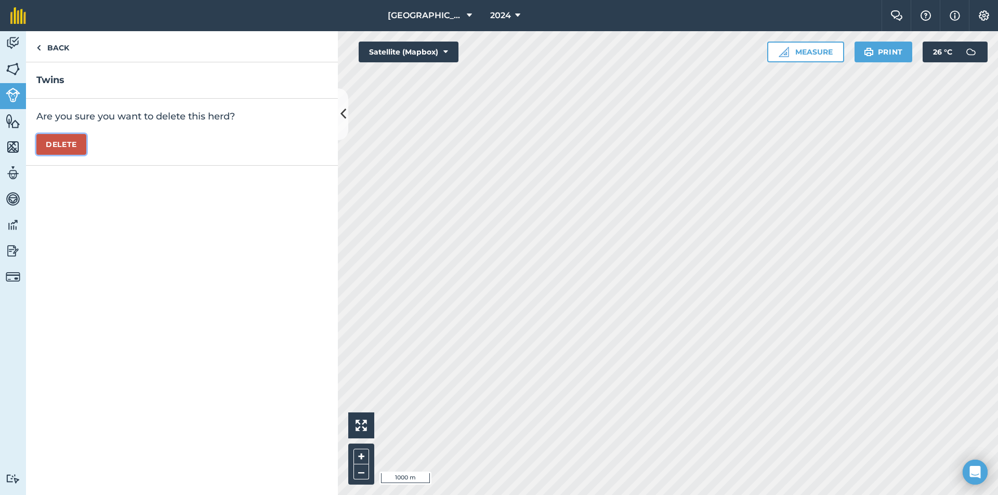
click at [78, 145] on button "Delete" at bounding box center [61, 144] width 50 height 21
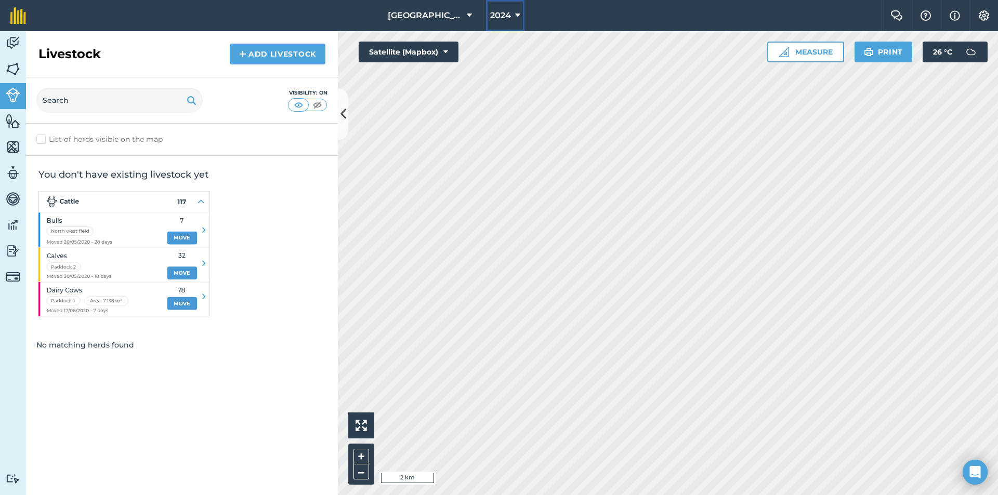
click at [509, 7] on button "2024" at bounding box center [505, 15] width 38 height 31
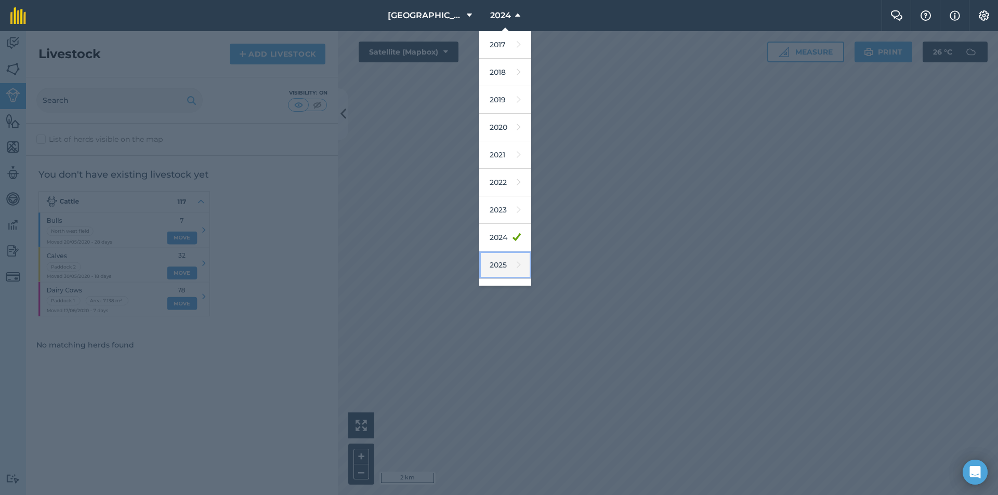
click at [496, 269] on link "2025" at bounding box center [505, 265] width 52 height 28
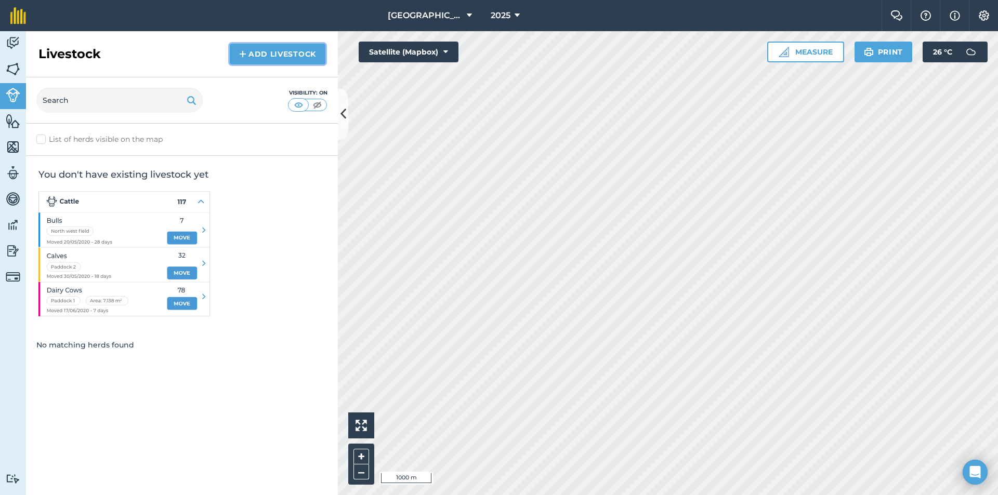
click at [272, 51] on link "Add Livestock" at bounding box center [278, 54] width 96 height 21
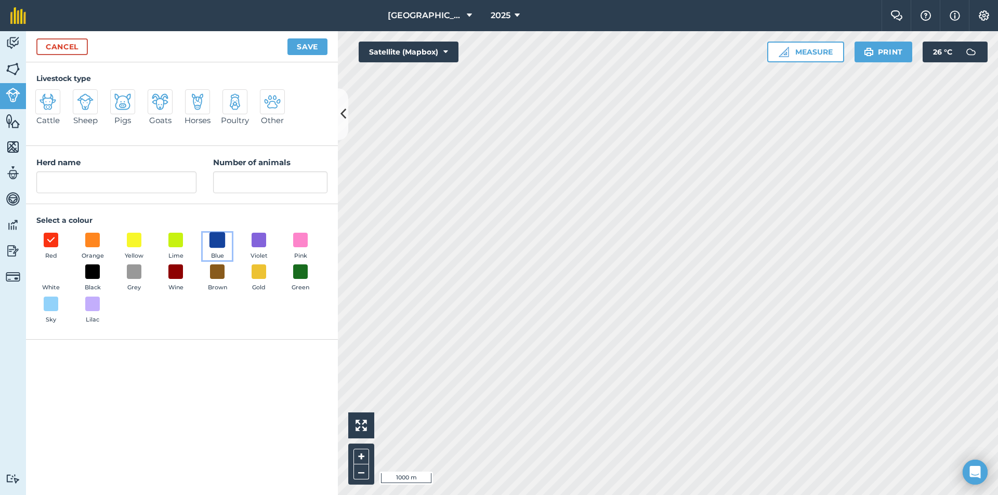
click at [215, 245] on span at bounding box center [217, 240] width 16 height 16
click at [118, 184] on input "Herd name" at bounding box center [116, 182] width 160 height 22
type input "Komkom"
click at [277, 181] on input "Number of animals" at bounding box center [270, 182] width 114 height 22
type input "50"
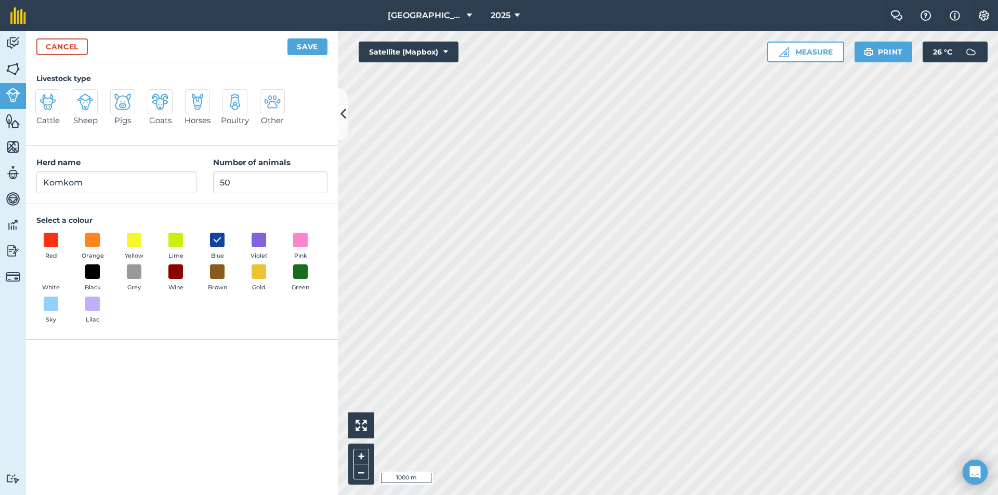
click at [91, 111] on div at bounding box center [85, 101] width 25 height 25
click at [81, 96] on input "Sheep" at bounding box center [77, 92] width 7 height 7
radio input "true"
click at [297, 49] on button "Save" at bounding box center [307, 46] width 40 height 17
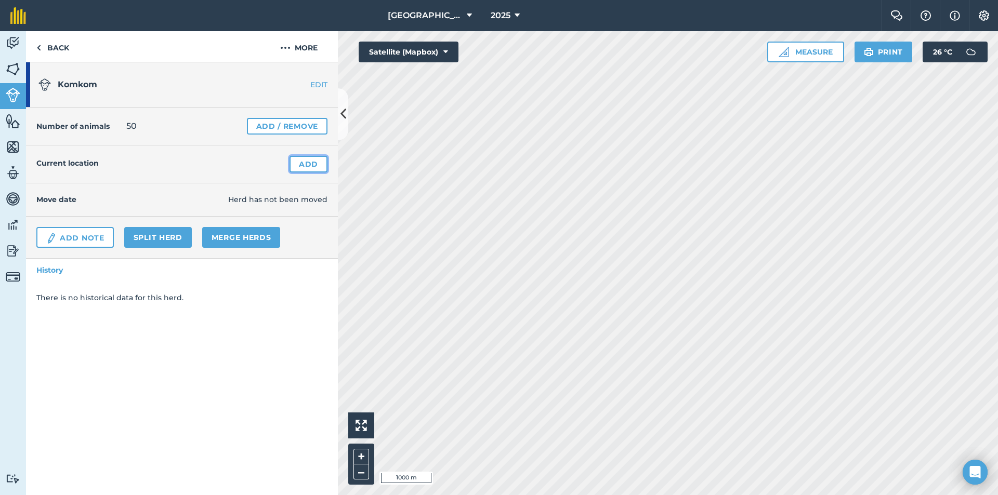
click at [313, 166] on link "Add" at bounding box center [308, 164] width 38 height 17
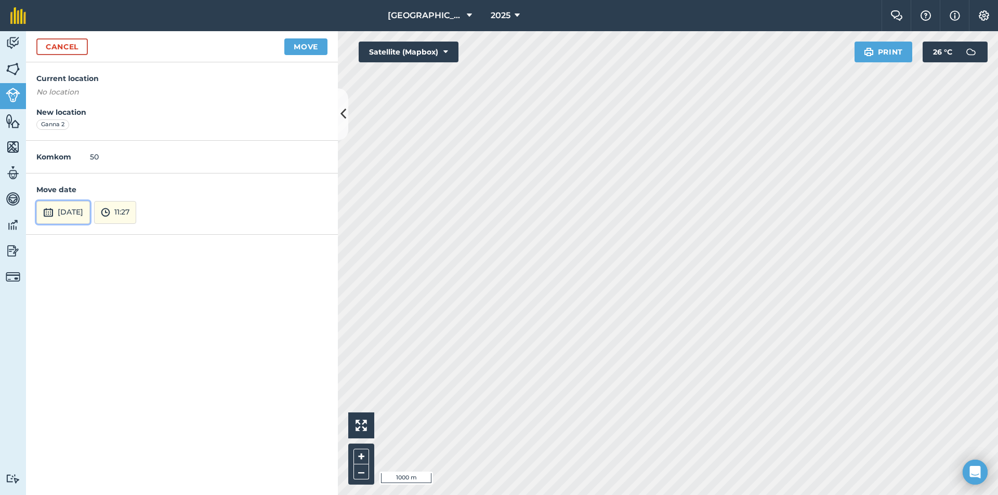
click at [90, 213] on button "[DATE]" at bounding box center [63, 212] width 54 height 23
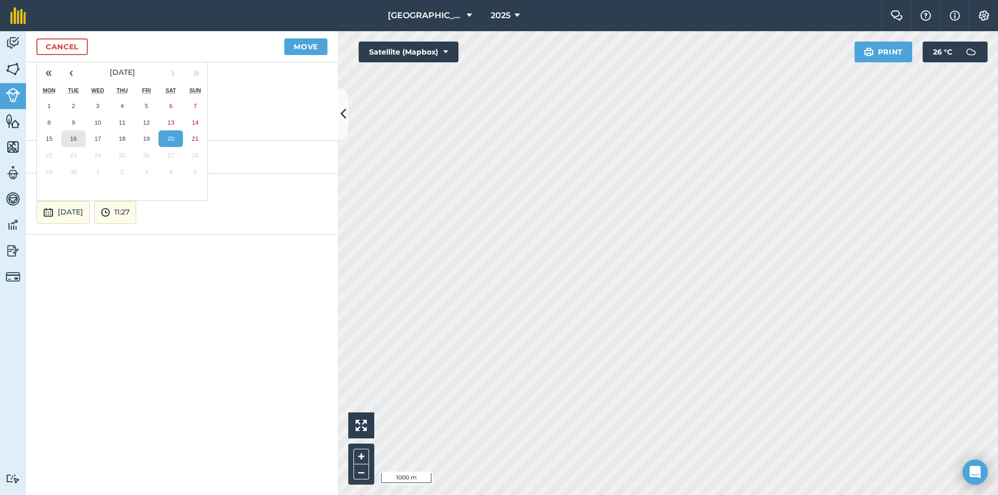
click at [71, 136] on abbr "16" at bounding box center [73, 138] width 7 height 7
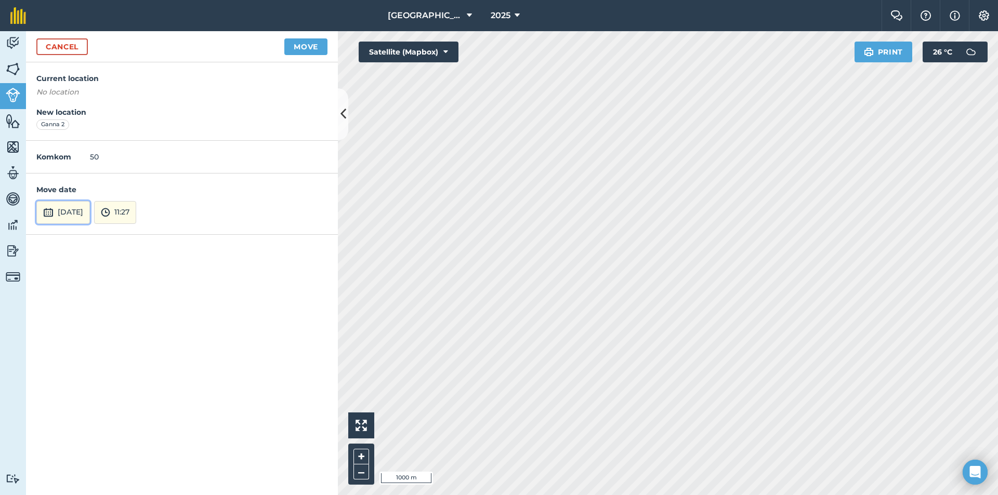
click at [90, 205] on button "16th Sep 2025" at bounding box center [63, 212] width 54 height 23
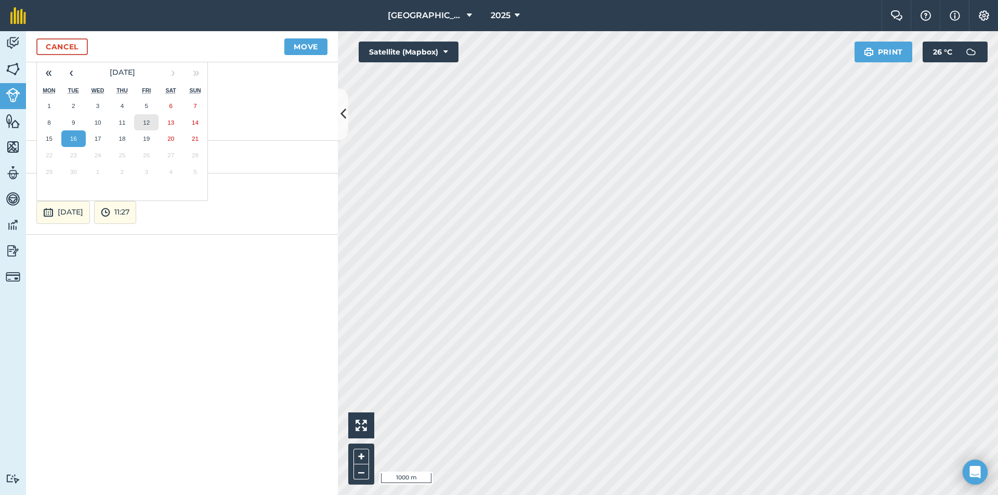
click at [146, 122] on abbr "12" at bounding box center [146, 122] width 7 height 7
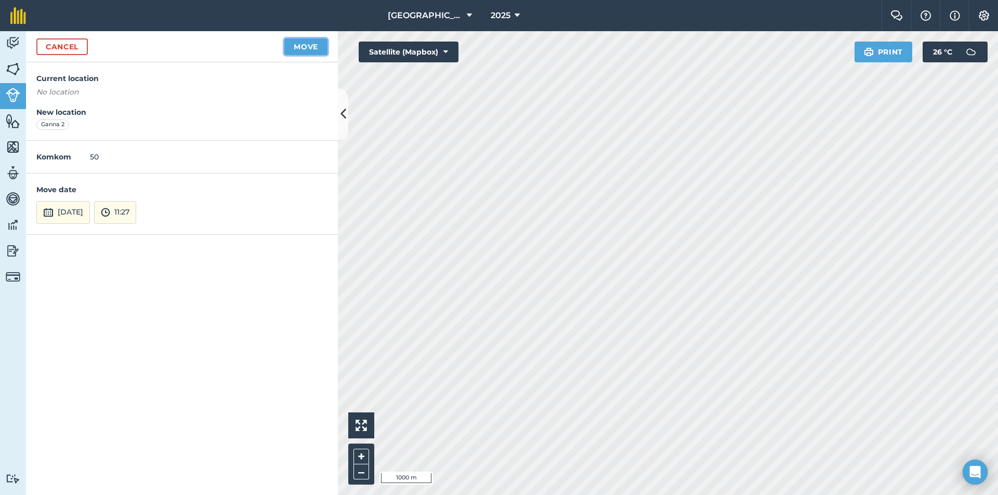
click at [306, 49] on button "Move" at bounding box center [305, 46] width 43 height 17
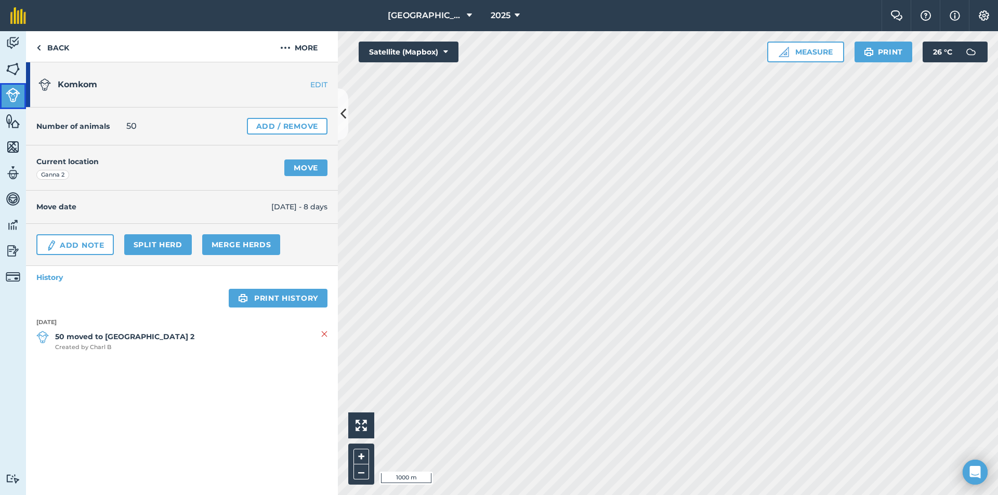
click at [17, 94] on img at bounding box center [13, 95] width 15 height 15
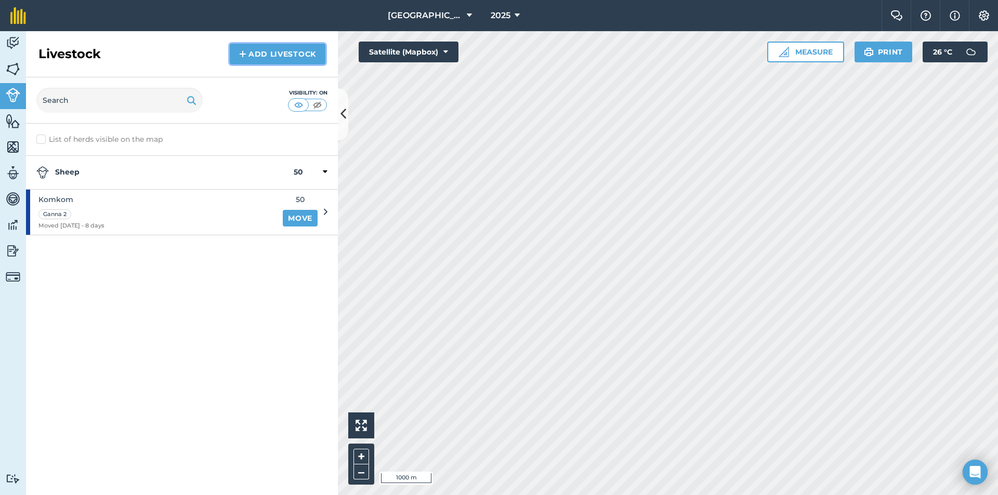
click at [285, 48] on link "Add Livestock" at bounding box center [278, 54] width 96 height 21
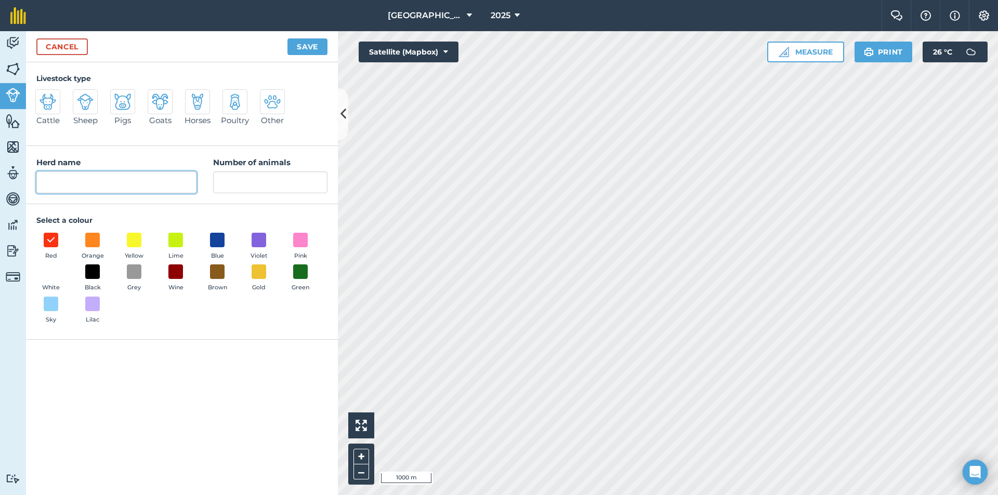
click at [134, 180] on input "Herd name" at bounding box center [116, 182] width 160 height 22
type input "Komkom"
click at [267, 177] on input "Number of animals" at bounding box center [270, 182] width 114 height 22
type input "50"
click at [214, 242] on span at bounding box center [217, 240] width 16 height 16
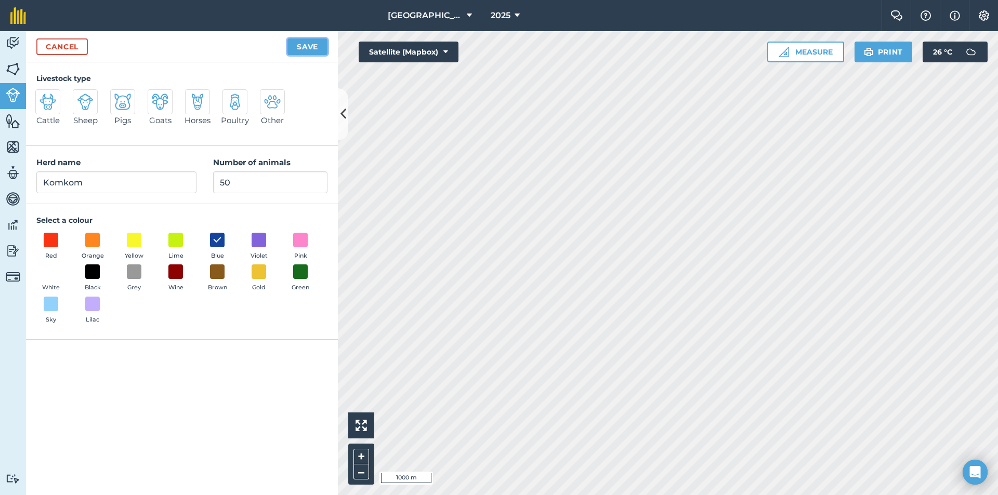
click at [308, 46] on button "Save" at bounding box center [307, 46] width 40 height 17
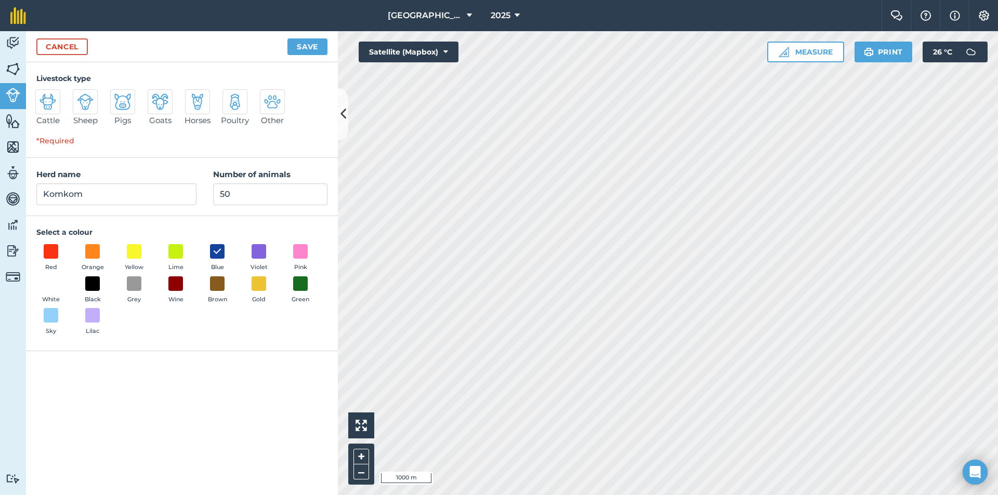
click at [98, 104] on div "Sheep" at bounding box center [89, 112] width 31 height 46
click at [87, 103] on img at bounding box center [85, 102] width 17 height 17
click at [81, 96] on input "Sheep" at bounding box center [77, 92] width 7 height 7
radio input "true"
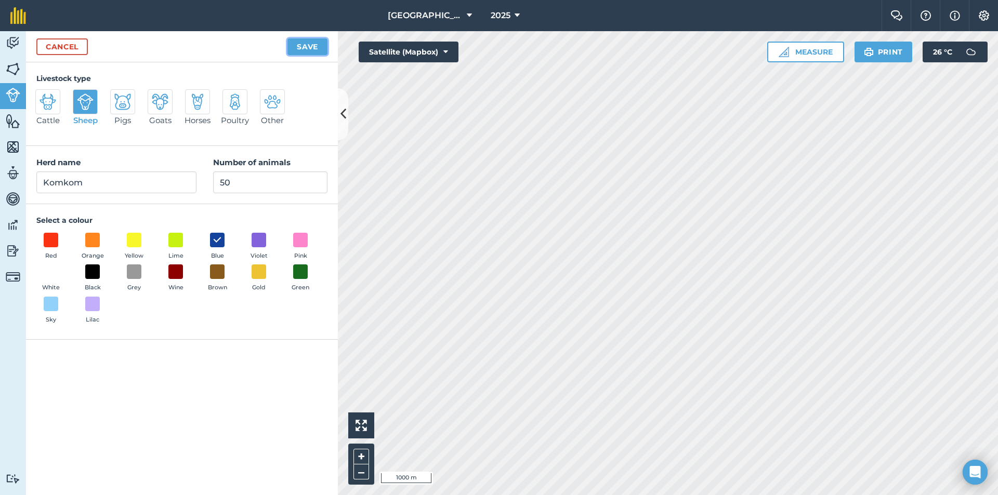
click at [303, 47] on button "Save" at bounding box center [307, 46] width 40 height 17
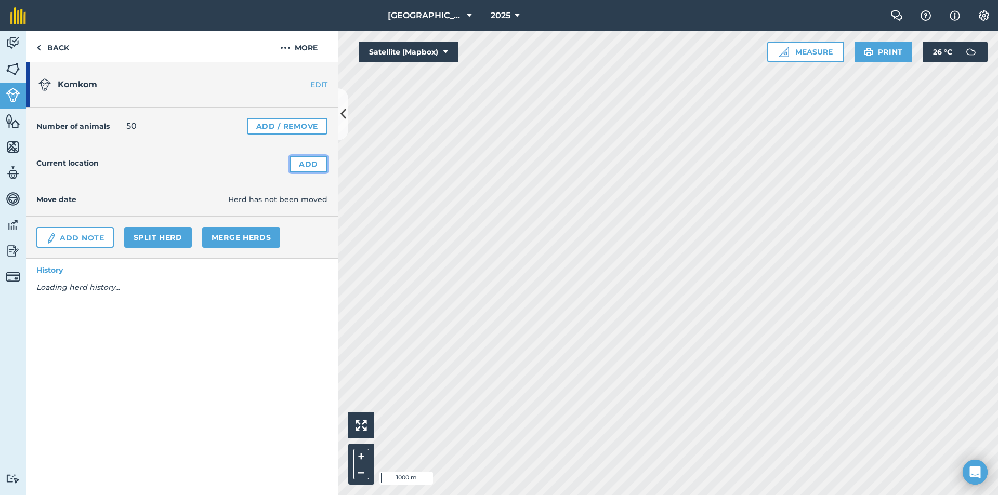
click at [301, 166] on link "Add" at bounding box center [308, 164] width 38 height 17
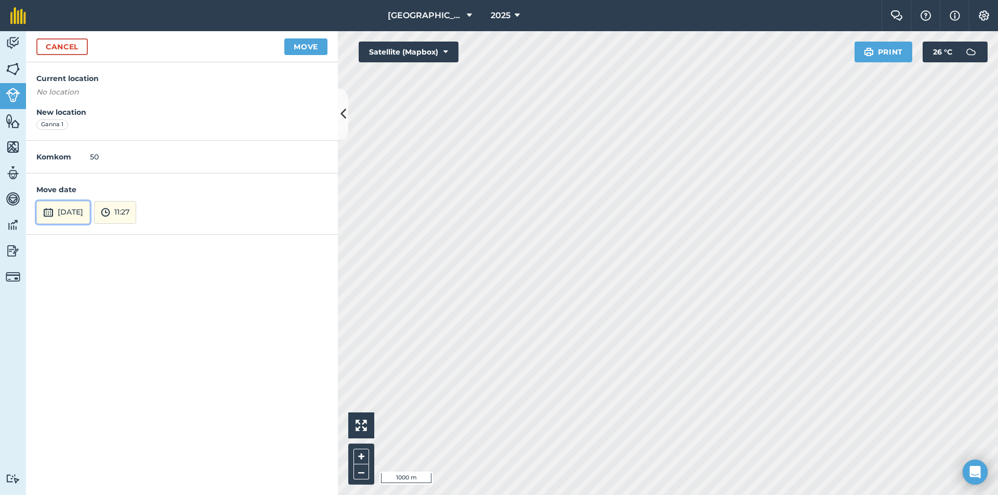
click at [82, 218] on button "[DATE]" at bounding box center [63, 212] width 54 height 23
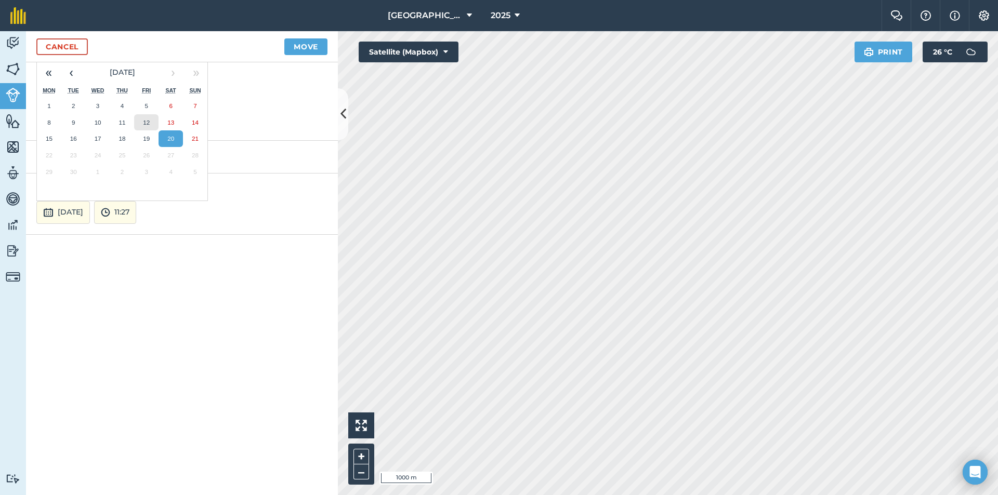
click at [150, 123] on abbr "12" at bounding box center [146, 122] width 7 height 7
click at [302, 34] on div "Cancel Move" at bounding box center [182, 46] width 312 height 31
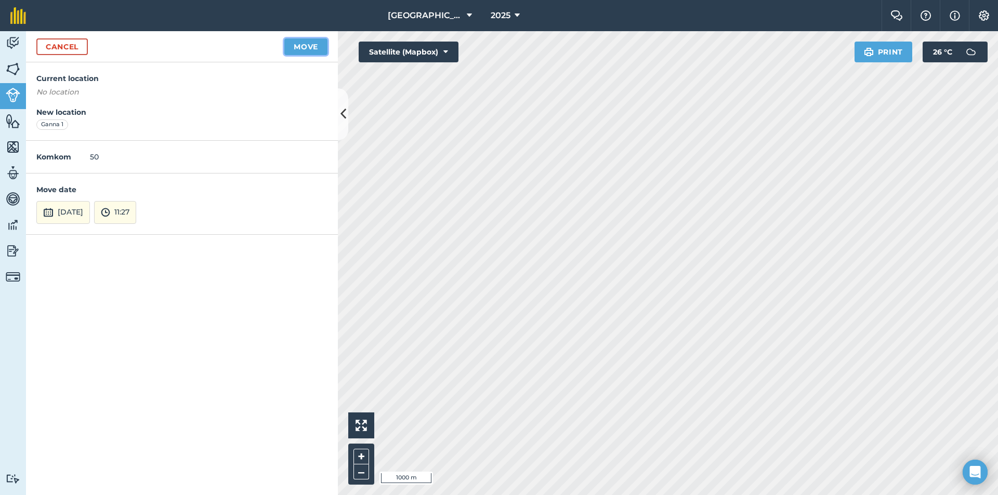
click at [300, 42] on button "Move" at bounding box center [305, 46] width 43 height 17
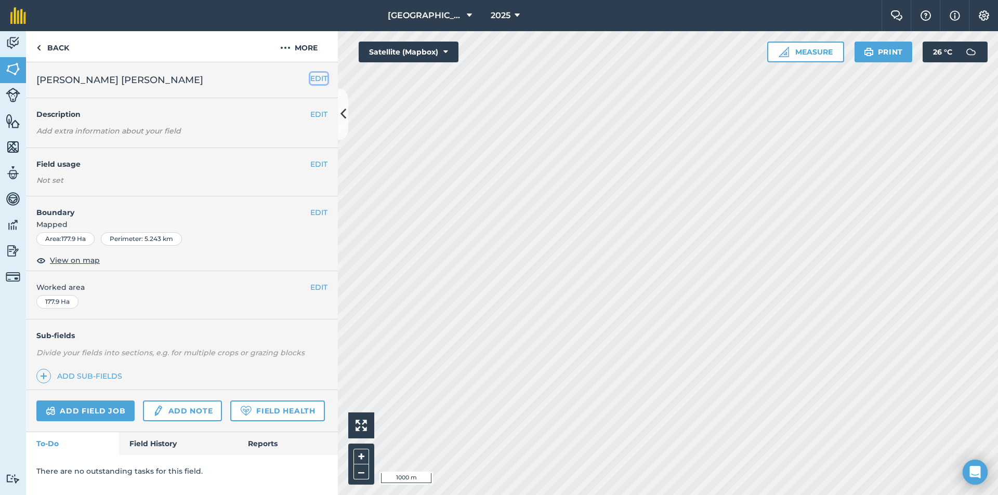
click at [320, 80] on button "EDIT" at bounding box center [318, 78] width 17 height 11
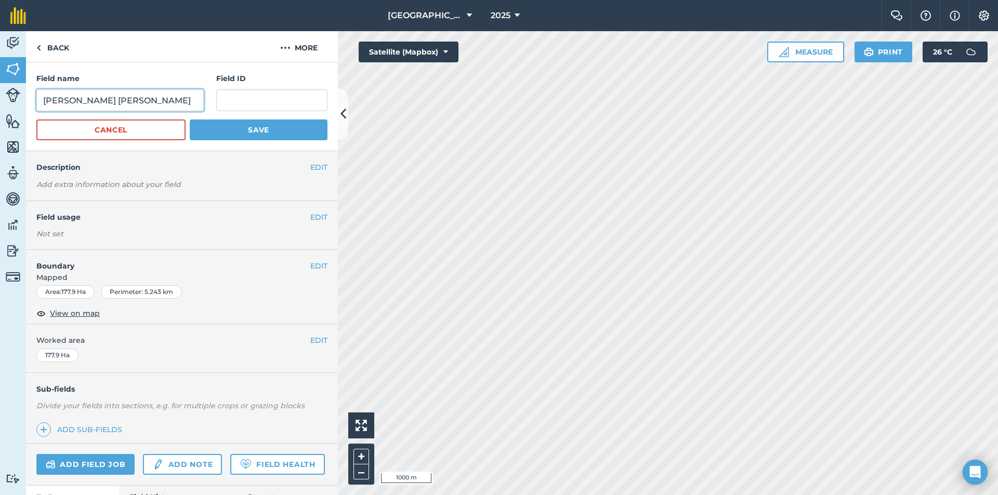
drag, startPoint x: 156, startPoint y: 100, endPoint x: 37, endPoint y: 92, distance: 119.2
click at [37, 94] on input "Groen tenk" at bounding box center [119, 100] width 167 height 22
type input "Tenk [PERSON_NAME]"
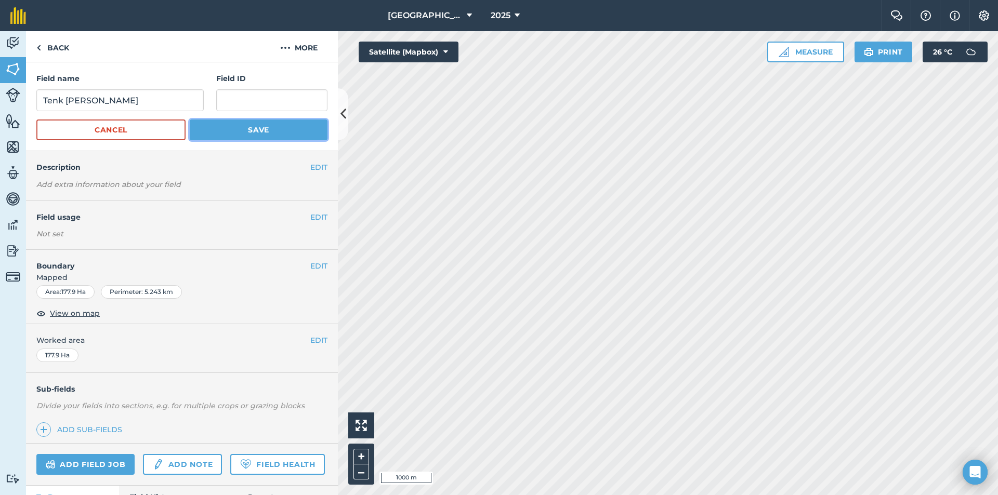
click at [226, 129] on button "Save" at bounding box center [259, 130] width 138 height 21
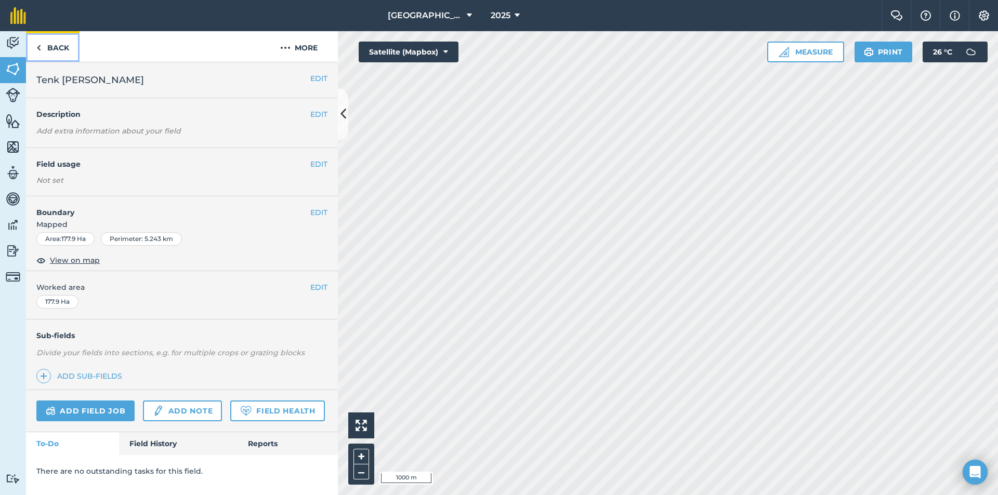
click at [36, 46] on img at bounding box center [38, 48] width 5 height 12
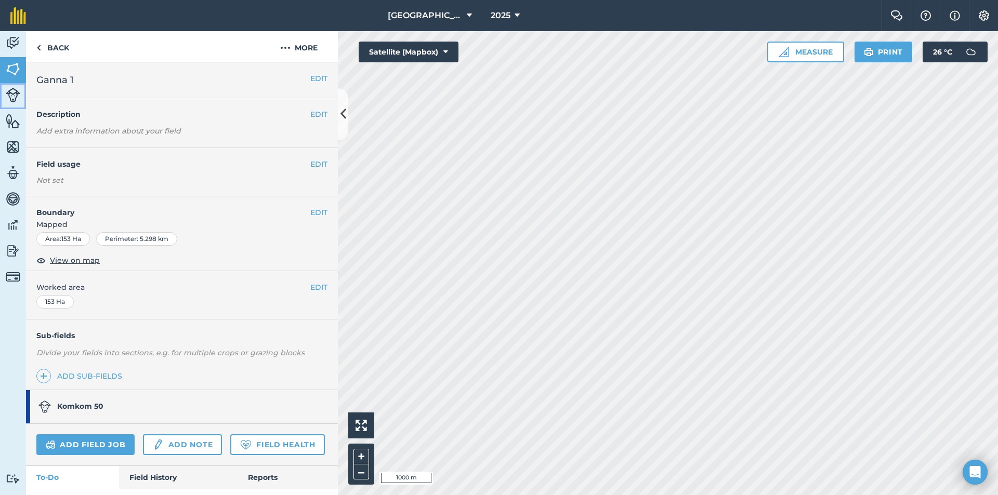
click at [15, 92] on img at bounding box center [13, 95] width 15 height 15
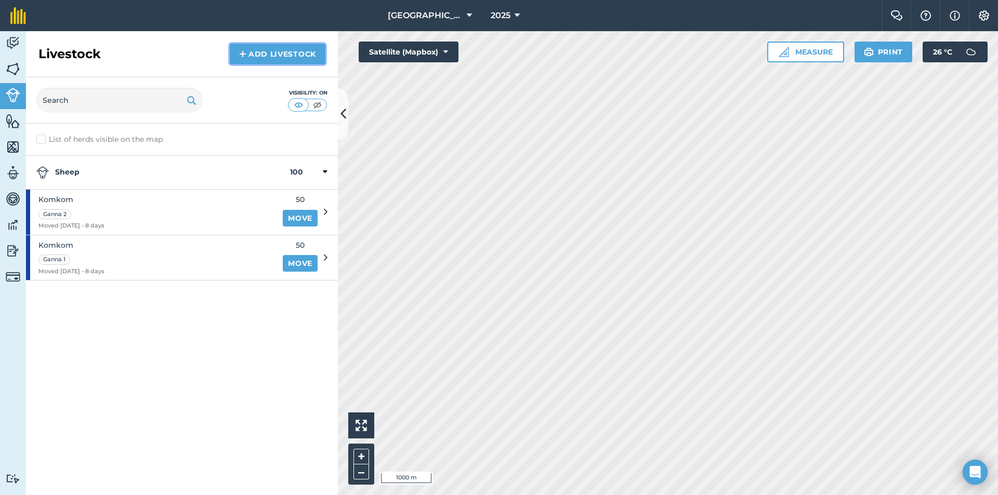
click at [287, 56] on link "Add Livestock" at bounding box center [278, 54] width 96 height 21
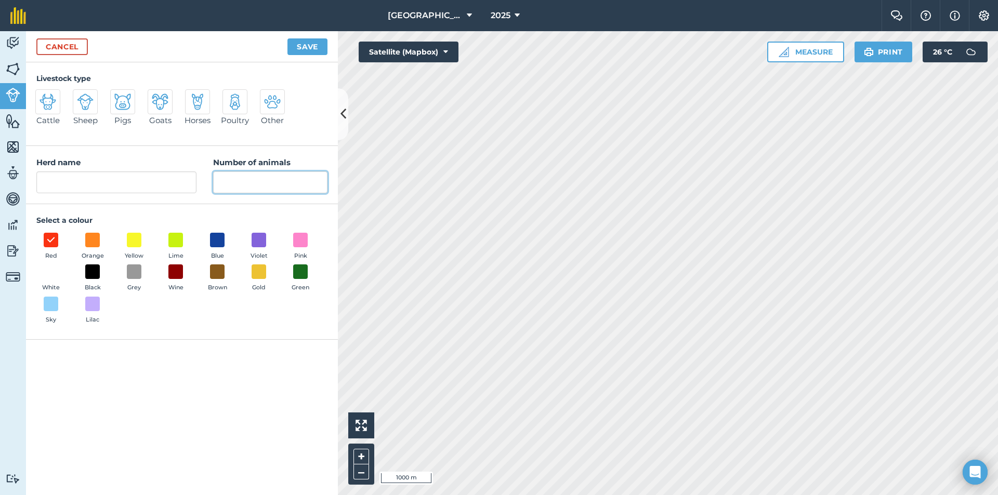
click at [267, 183] on input "Number of animals" at bounding box center [270, 182] width 114 height 22
click at [152, 184] on input "Herd name" at bounding box center [116, 182] width 160 height 22
type input "Komkom"
click at [266, 176] on input "Number of animals" at bounding box center [270, 182] width 114 height 22
type input "57"
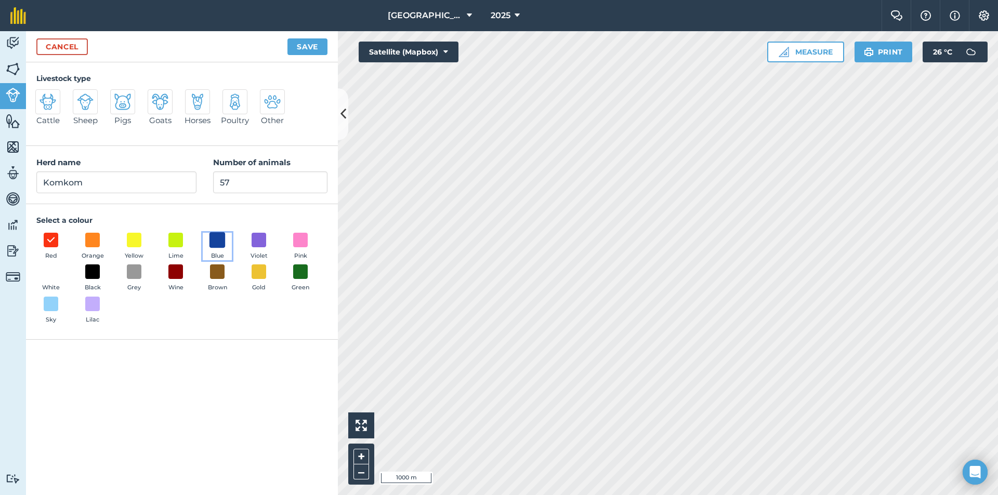
click at [224, 236] on span at bounding box center [217, 240] width 16 height 16
click at [306, 47] on button "Save" at bounding box center [307, 46] width 40 height 17
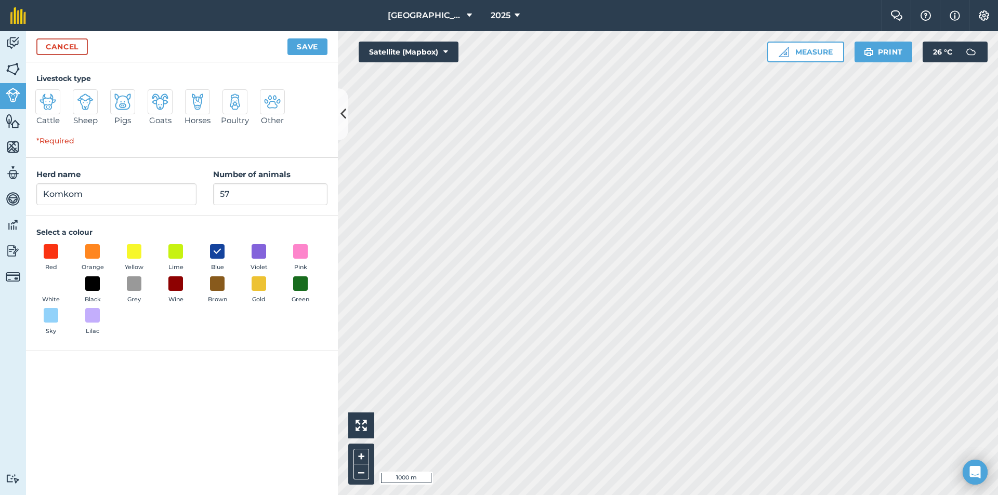
click at [77, 100] on img at bounding box center [85, 102] width 17 height 17
click at [77, 96] on input "Sheep" at bounding box center [77, 92] width 7 height 7
radio input "true"
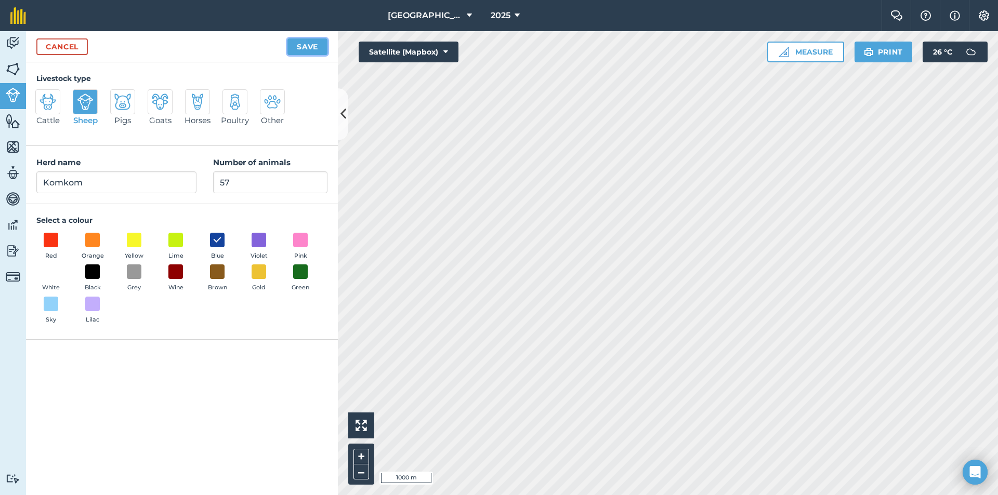
click at [312, 44] on button "Save" at bounding box center [307, 46] width 40 height 17
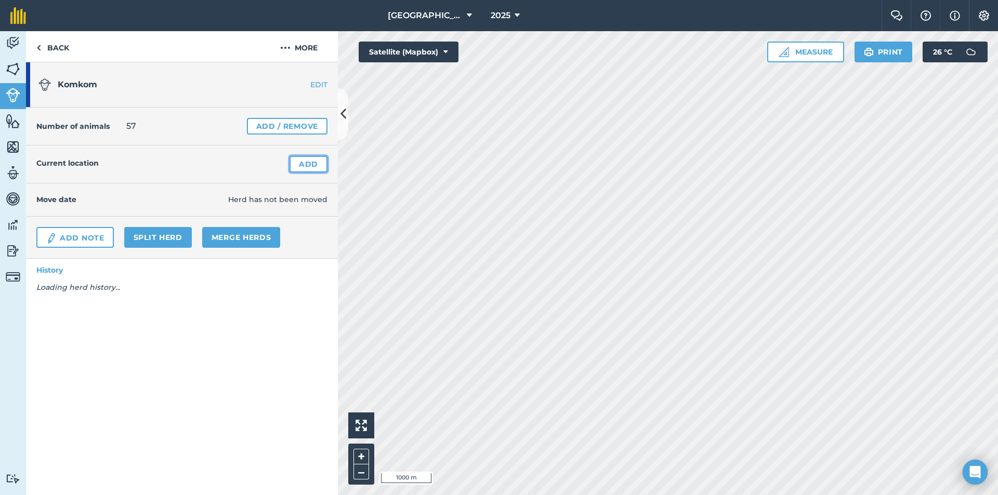
click at [304, 165] on link "Add" at bounding box center [308, 164] width 38 height 17
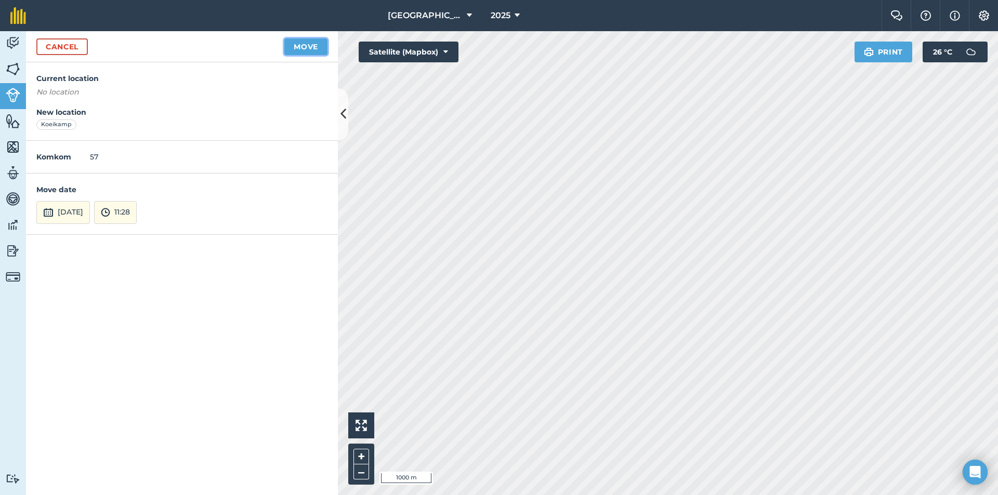
click at [295, 52] on button "Move" at bounding box center [305, 46] width 43 height 17
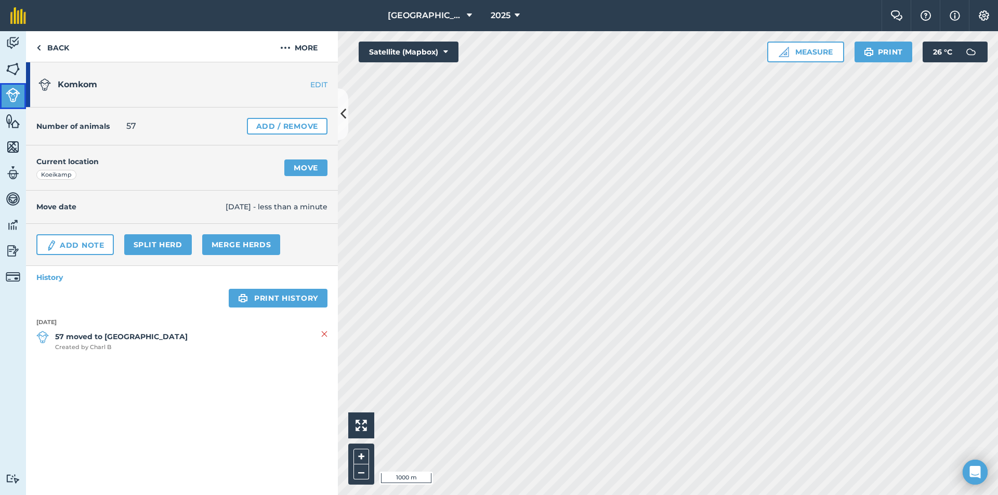
click at [7, 96] on img at bounding box center [13, 95] width 15 height 15
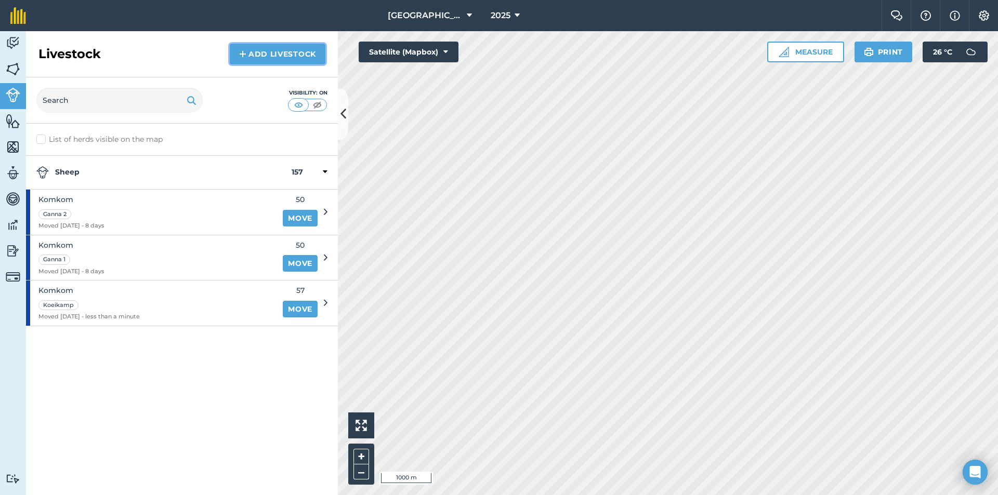
click at [282, 54] on link "Add Livestock" at bounding box center [278, 54] width 96 height 21
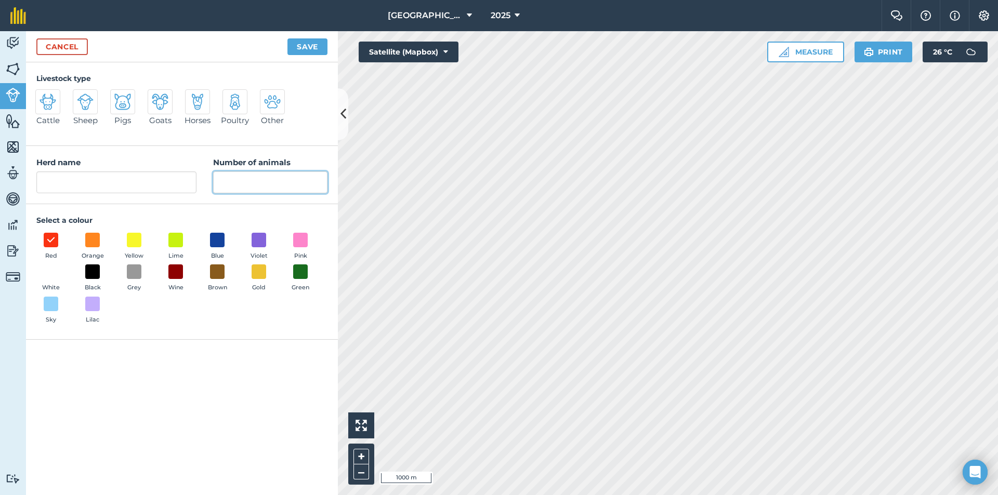
click at [260, 180] on input "Number of animals" at bounding box center [270, 182] width 114 height 22
type input "46"
click at [91, 184] on input "Herd name" at bounding box center [116, 182] width 160 height 22
type input "Komkom"
click at [94, 114] on span "Sheep" at bounding box center [85, 120] width 24 height 12
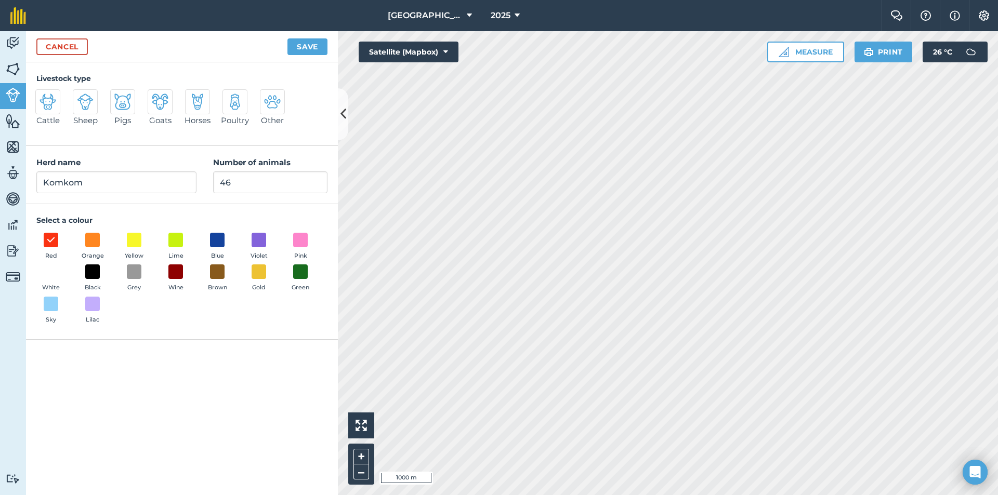
click at [81, 96] on input "Sheep" at bounding box center [77, 92] width 7 height 7
radio input "true"
click at [217, 241] on span at bounding box center [217, 240] width 16 height 16
click at [311, 51] on button "Save" at bounding box center [307, 46] width 40 height 17
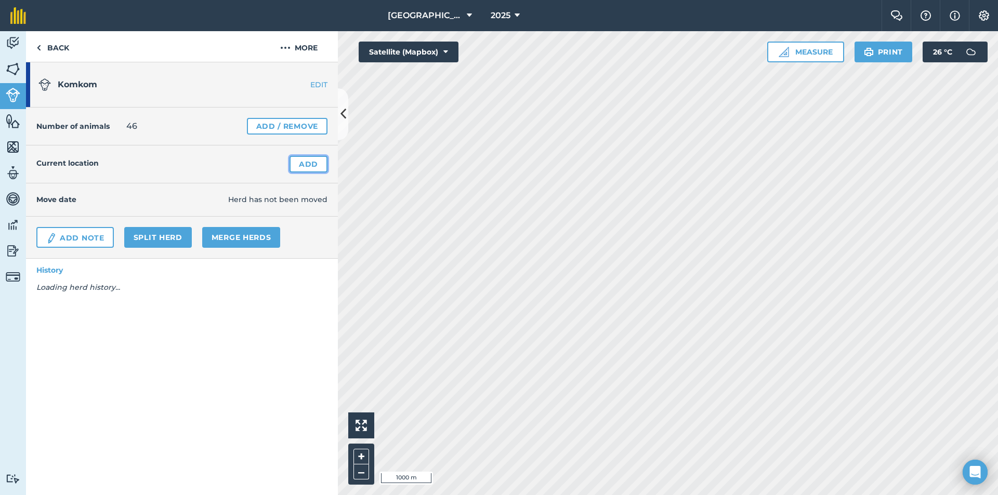
click at [298, 162] on link "Add" at bounding box center [308, 164] width 38 height 17
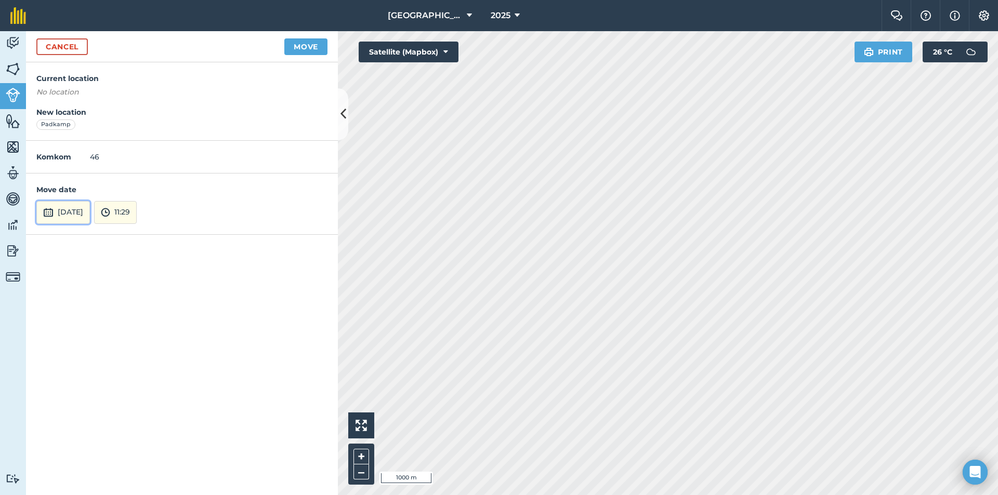
click at [88, 215] on button "[DATE]" at bounding box center [63, 212] width 54 height 23
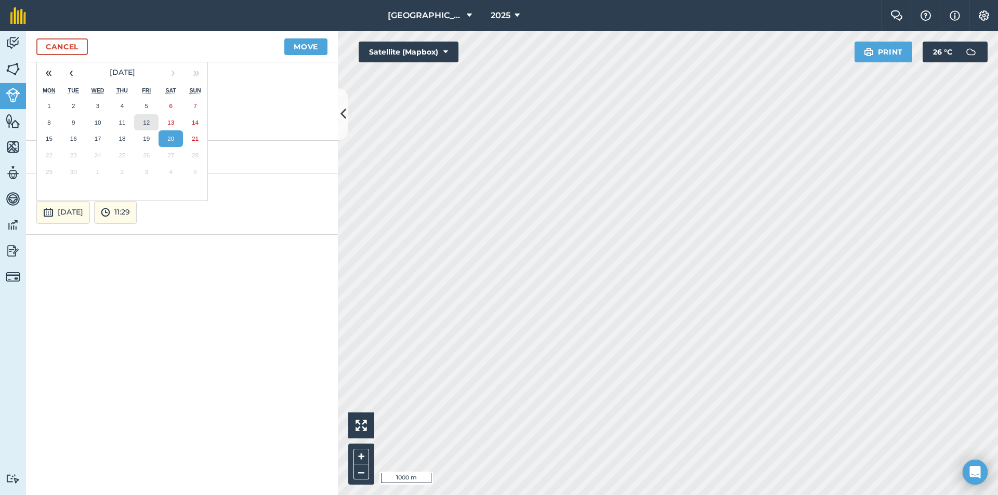
click at [145, 117] on button "12" at bounding box center [146, 122] width 24 height 17
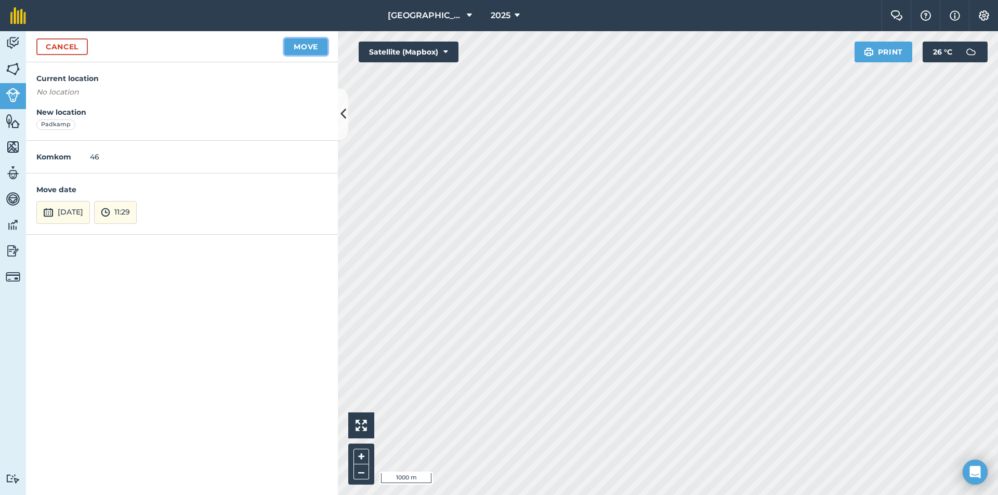
click at [299, 45] on button "Move" at bounding box center [305, 46] width 43 height 17
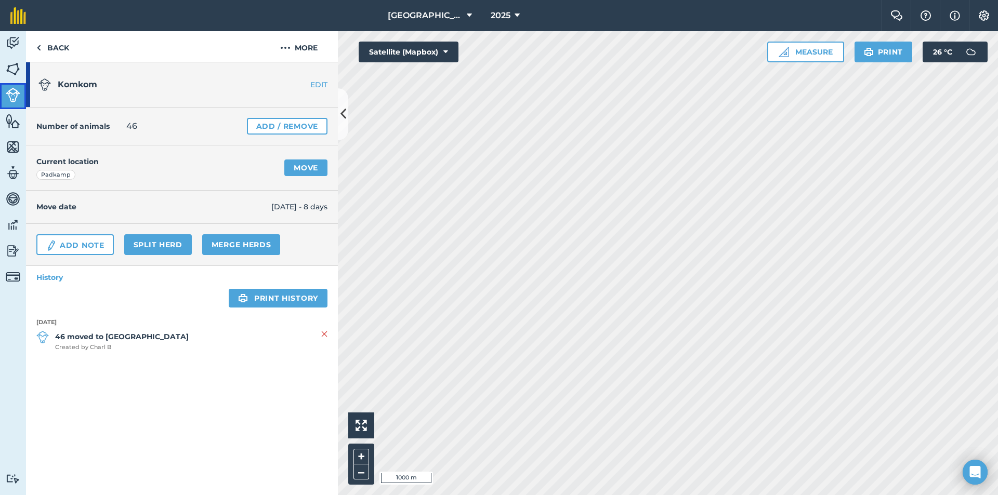
click at [10, 90] on img at bounding box center [13, 95] width 15 height 15
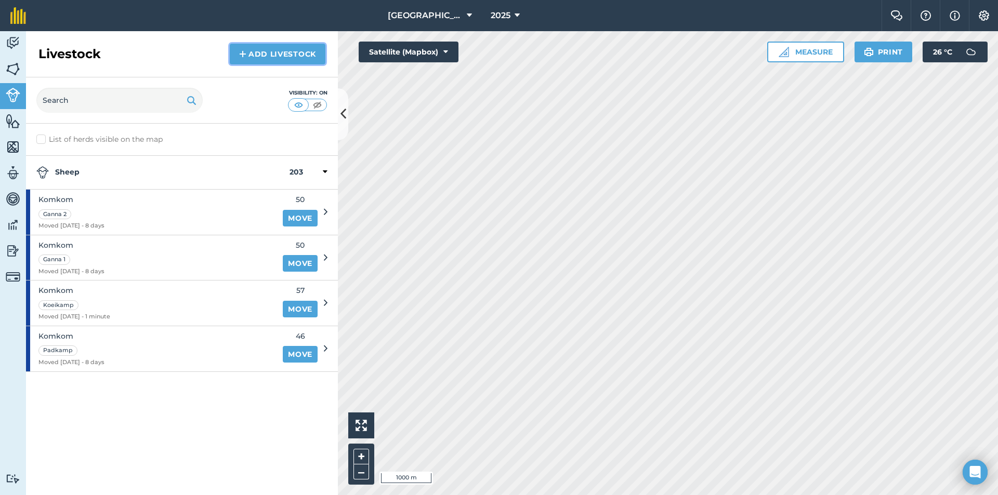
click at [304, 53] on link "Add Livestock" at bounding box center [278, 54] width 96 height 21
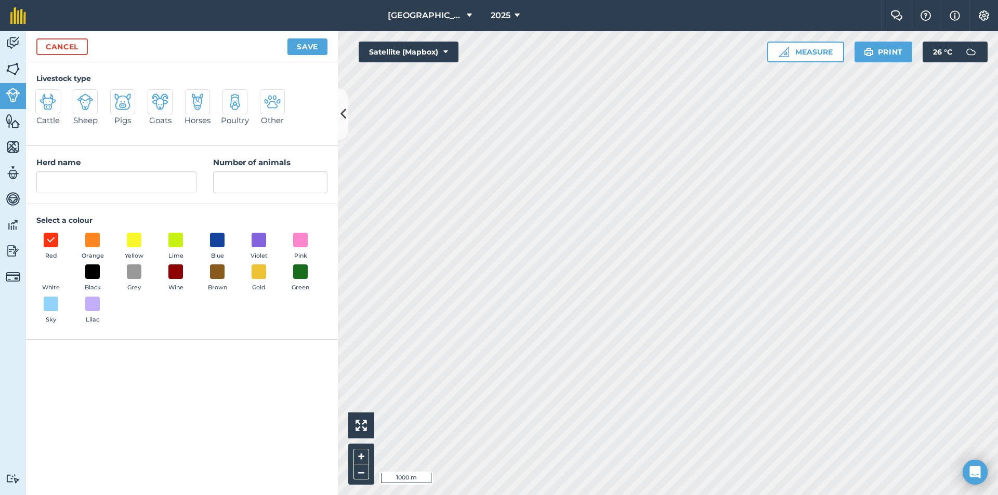
click at [84, 100] on img at bounding box center [85, 102] width 17 height 17
click at [81, 96] on input "Sheep" at bounding box center [77, 92] width 7 height 7
radio input "true"
click at [124, 188] on input "Sheep" at bounding box center [116, 182] width 160 height 22
type input "S"
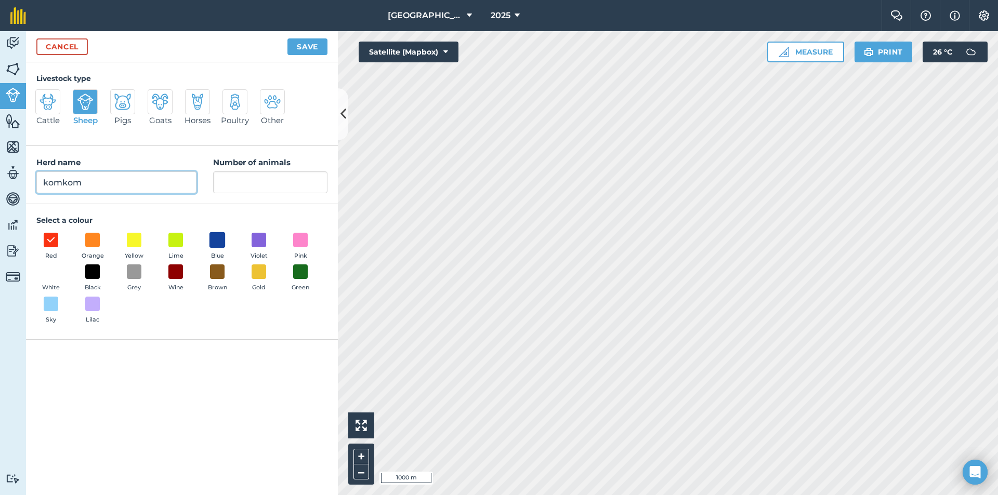
type input "komkom"
click at [222, 240] on span at bounding box center [217, 240] width 16 height 16
click at [244, 183] on input "Number of animals" at bounding box center [270, 182] width 114 height 22
type input "40"
click at [305, 52] on button "Save" at bounding box center [307, 46] width 40 height 17
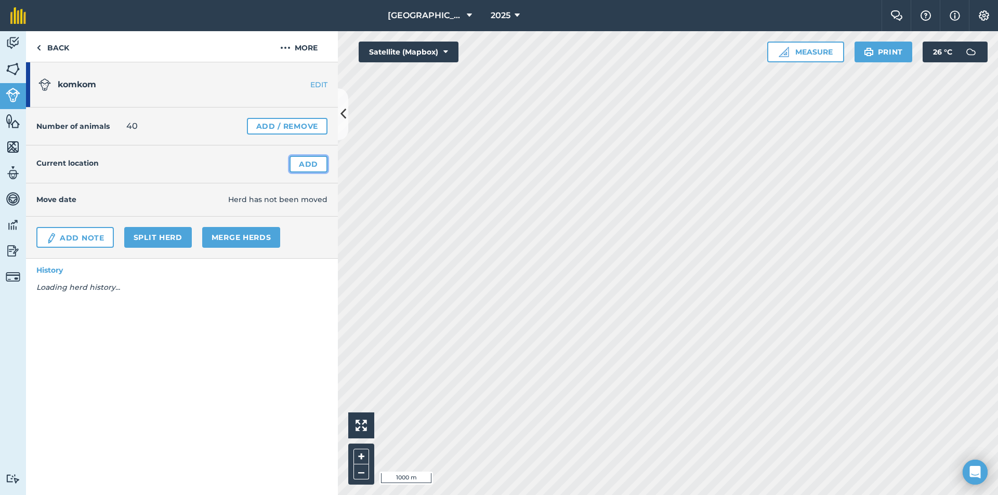
click at [307, 167] on link "Add" at bounding box center [308, 164] width 38 height 17
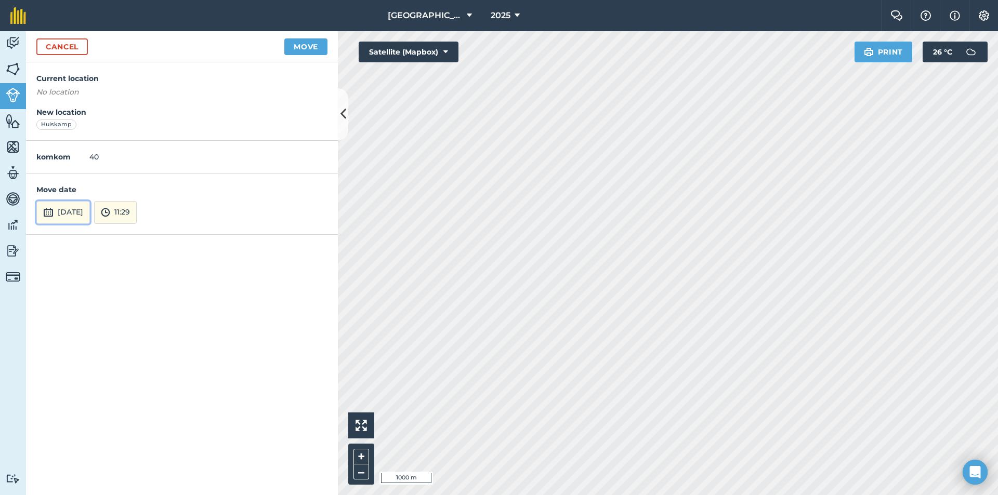
click at [89, 213] on button "[DATE]" at bounding box center [63, 212] width 54 height 23
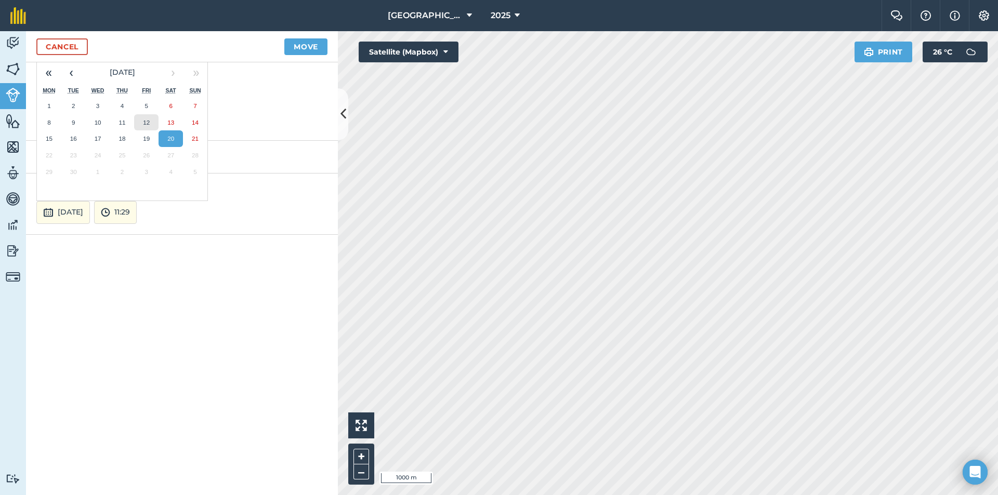
click at [150, 123] on button "12" at bounding box center [146, 122] width 24 height 17
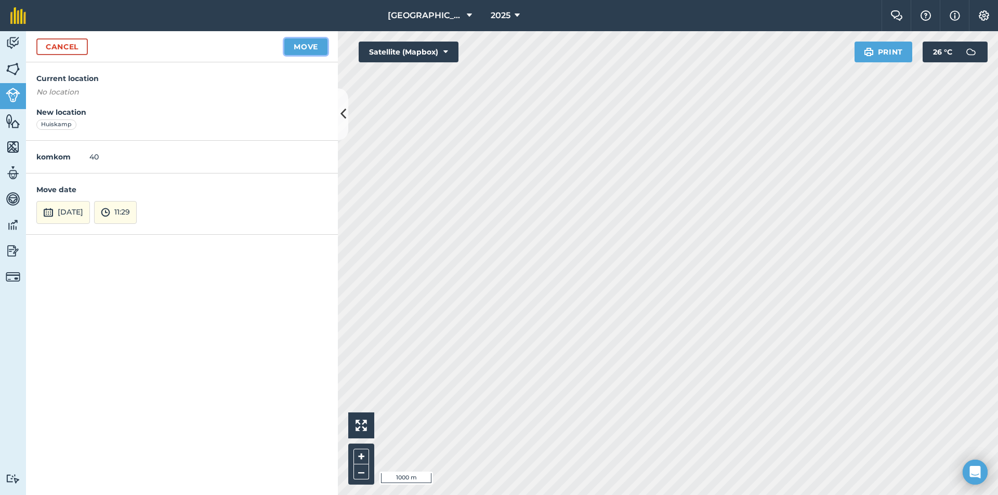
click at [310, 47] on button "Move" at bounding box center [305, 46] width 43 height 17
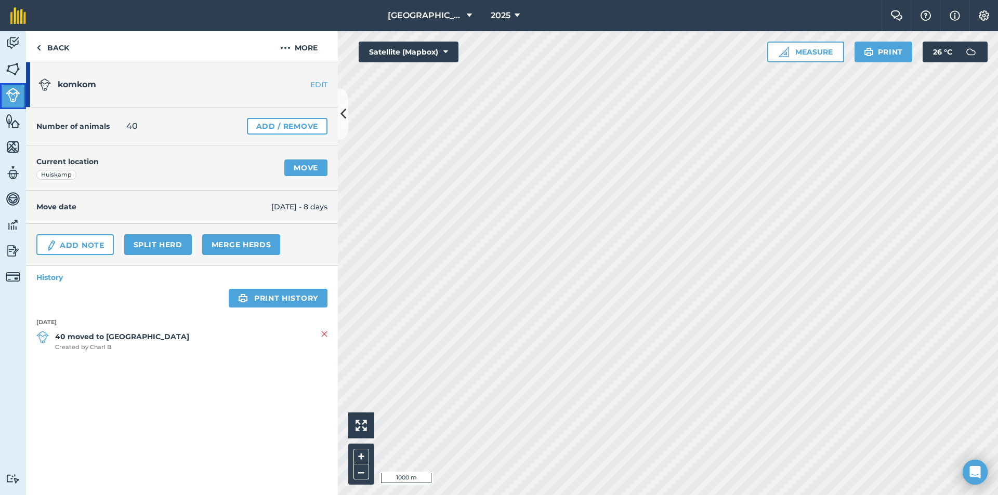
click at [12, 90] on img at bounding box center [13, 95] width 15 height 15
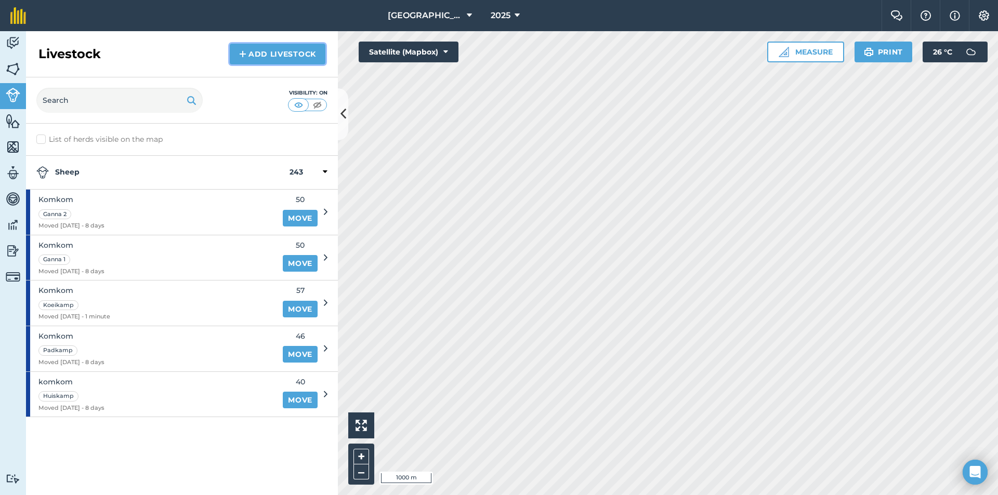
click at [310, 56] on link "Add Livestock" at bounding box center [278, 54] width 96 height 21
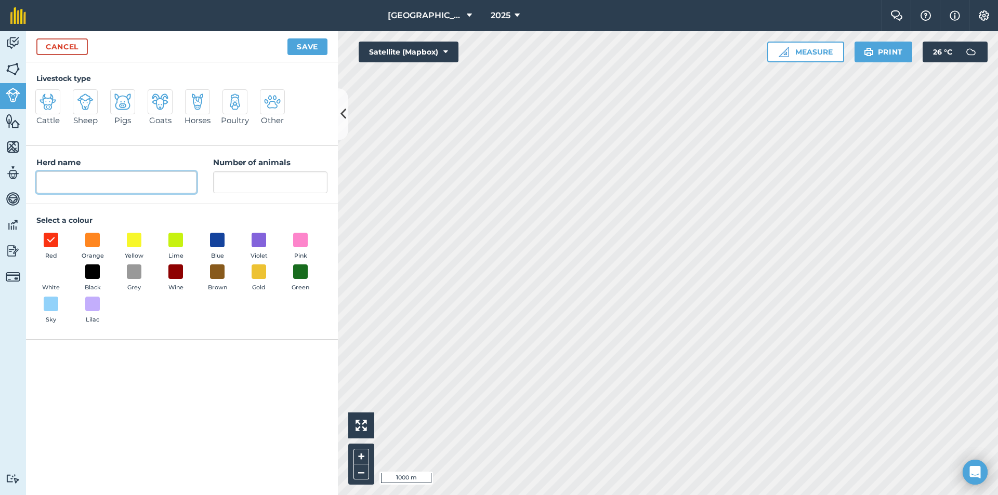
click at [89, 175] on input "Herd name" at bounding box center [116, 182] width 160 height 22
type input "Laaibank"
click at [237, 182] on input "Number of animals" at bounding box center [270, 182] width 114 height 22
type input "50"
click at [203, 246] on button "Blue" at bounding box center [217, 247] width 29 height 28
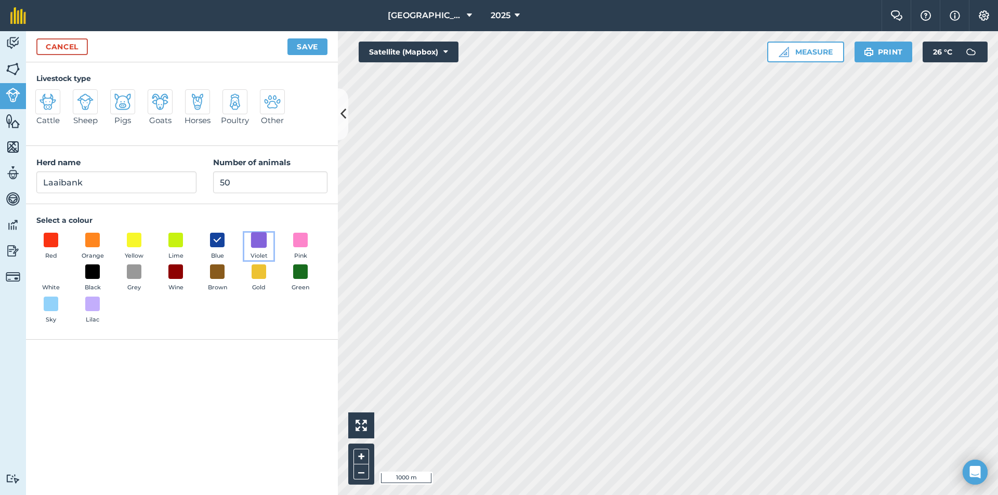
click at [259, 240] on span at bounding box center [259, 240] width 16 height 16
click at [290, 47] on button "Save" at bounding box center [307, 46] width 40 height 17
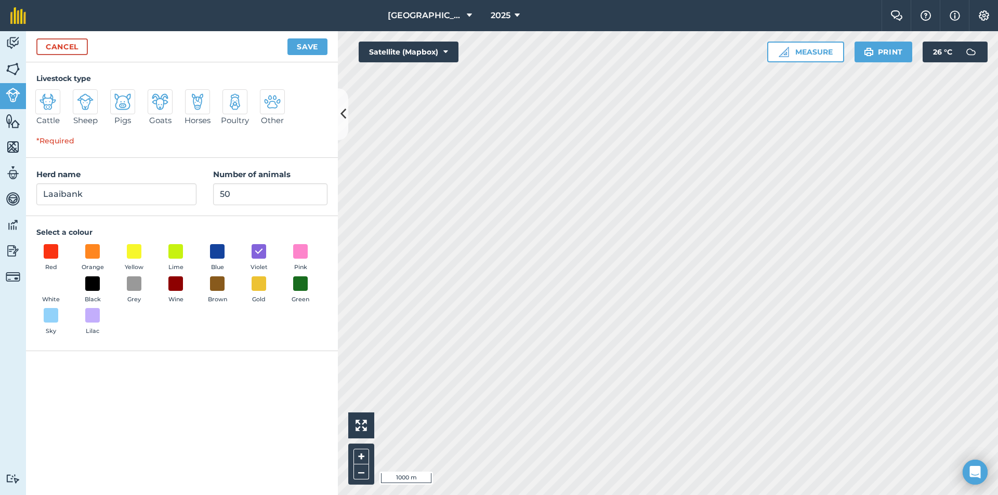
click at [91, 104] on img at bounding box center [85, 102] width 17 height 17
click at [81, 96] on input "Sheep" at bounding box center [77, 92] width 7 height 7
radio input "true"
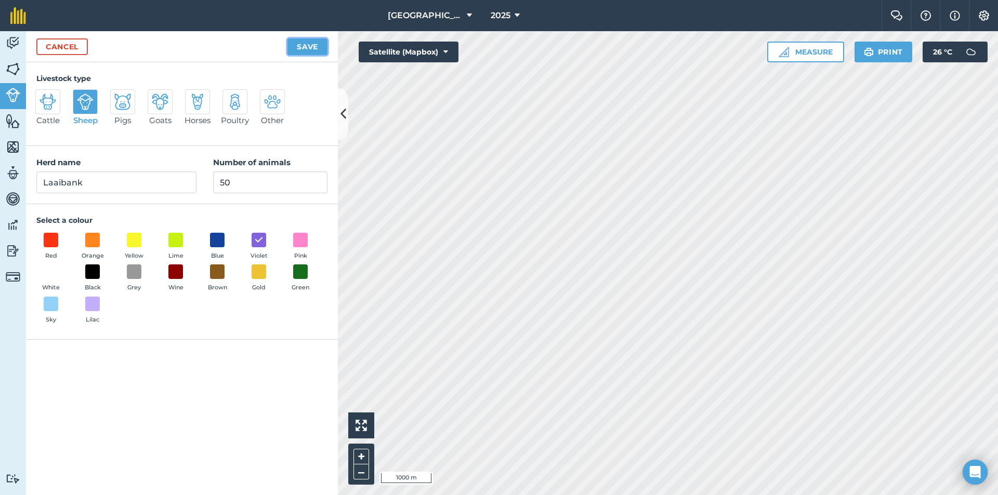
click at [301, 47] on button "Save" at bounding box center [307, 46] width 40 height 17
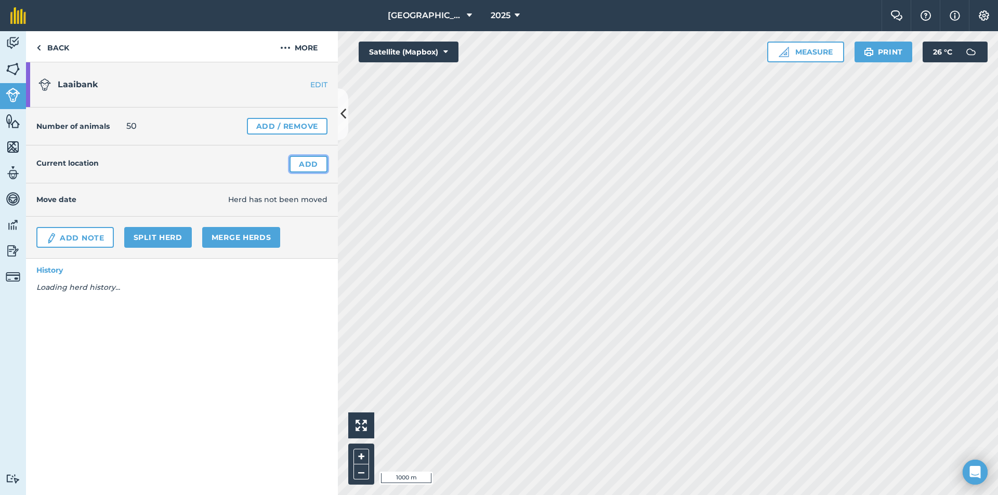
click at [316, 160] on link "Add" at bounding box center [308, 164] width 38 height 17
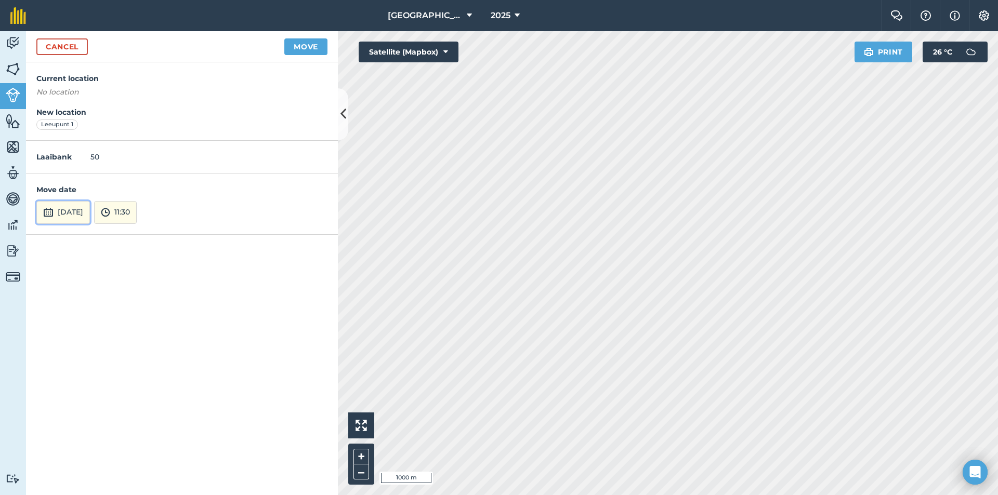
click at [66, 211] on button "[DATE]" at bounding box center [63, 212] width 54 height 23
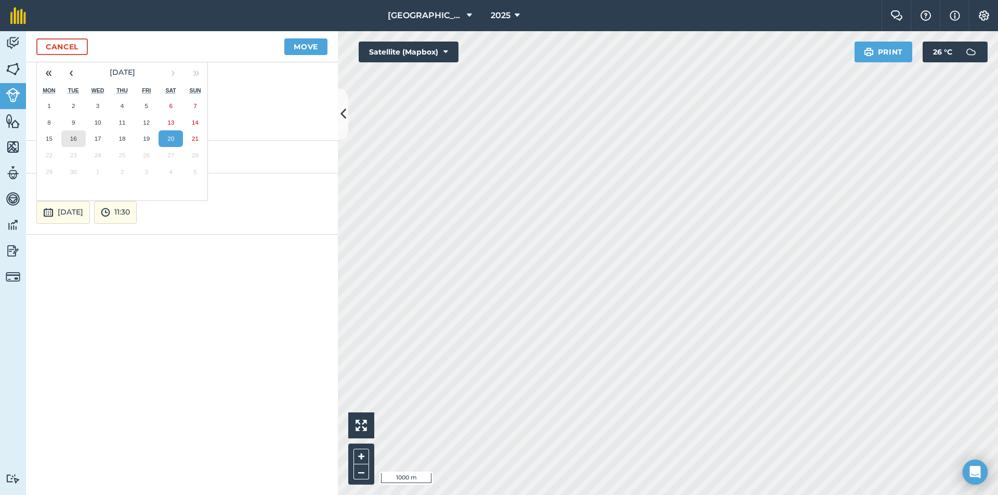
click at [71, 133] on button "16" at bounding box center [73, 138] width 24 height 17
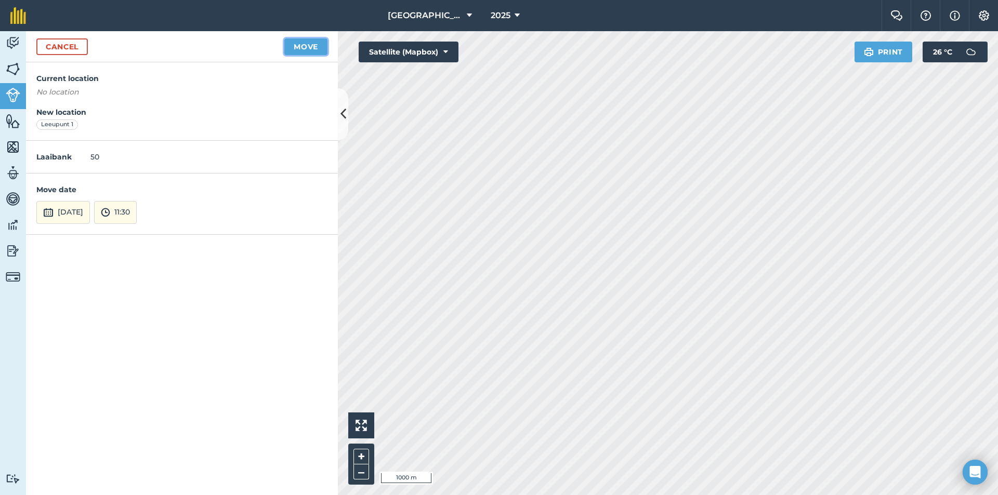
click at [305, 48] on button "Move" at bounding box center [305, 46] width 43 height 17
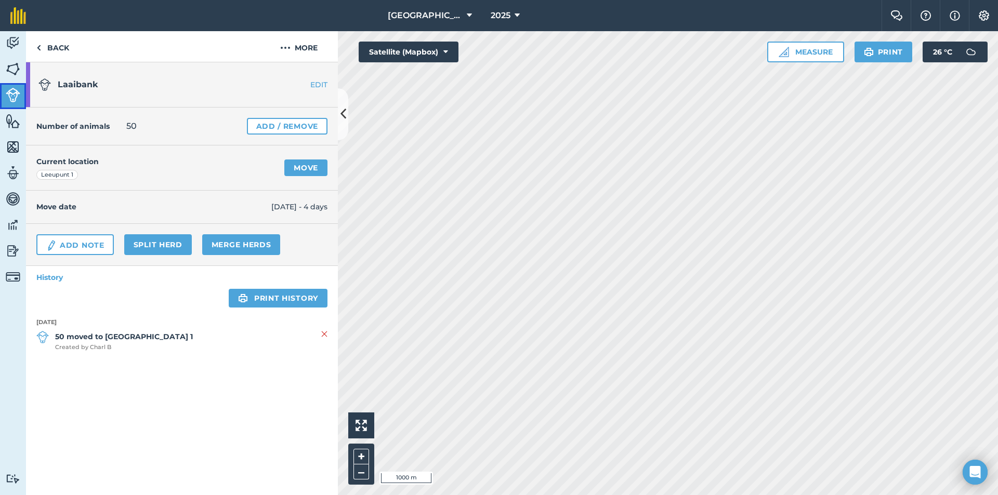
click at [3, 95] on link "Livestock" at bounding box center [13, 96] width 26 height 26
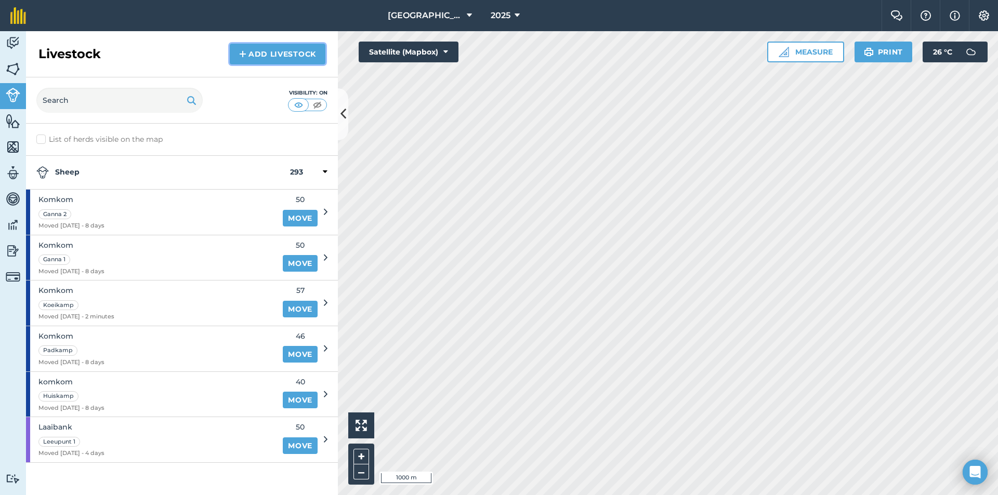
click at [258, 55] on link "Add Livestock" at bounding box center [278, 54] width 96 height 21
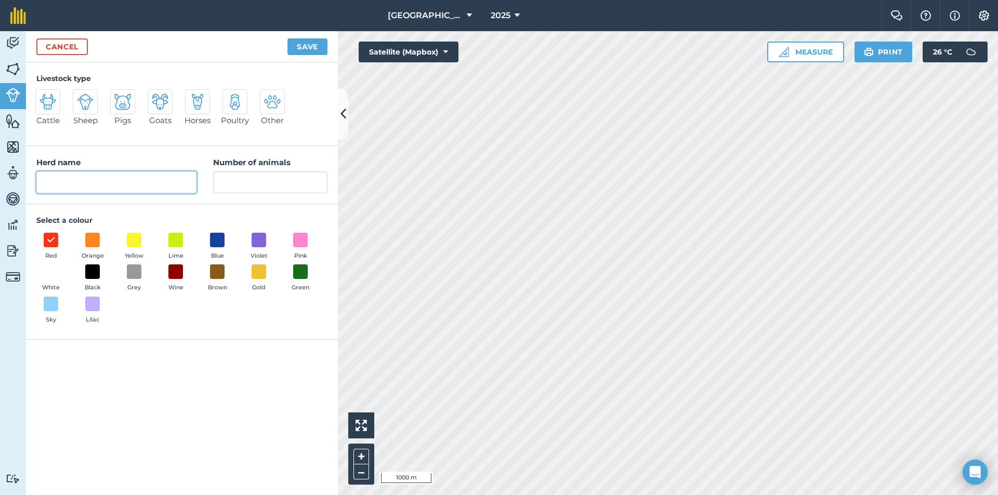
click at [145, 176] on input "Herd name" at bounding box center [116, 182] width 160 height 22
type input "Laaibank"
click at [263, 239] on span at bounding box center [259, 240] width 16 height 16
click at [250, 182] on input "Number of animals" at bounding box center [270, 182] width 114 height 22
type input "50"
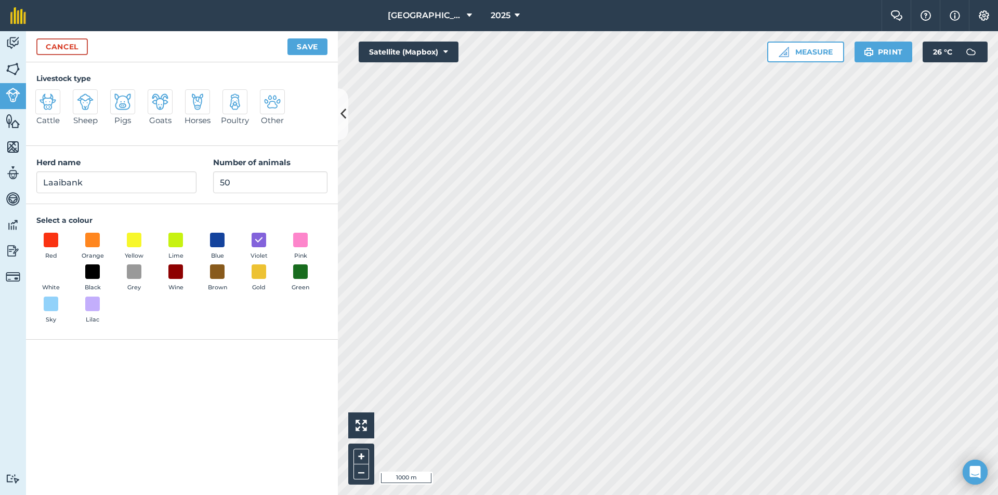
click at [90, 109] on img at bounding box center [85, 102] width 17 height 17
click at [81, 96] on input "Sheep" at bounding box center [77, 92] width 7 height 7
radio input "true"
click at [293, 45] on button "Save" at bounding box center [307, 46] width 40 height 17
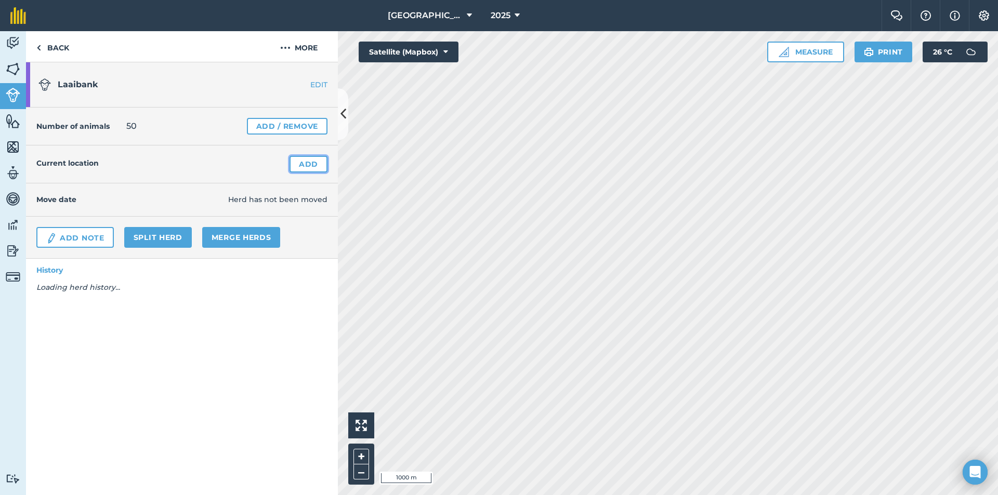
click at [311, 168] on link "Add" at bounding box center [308, 164] width 38 height 17
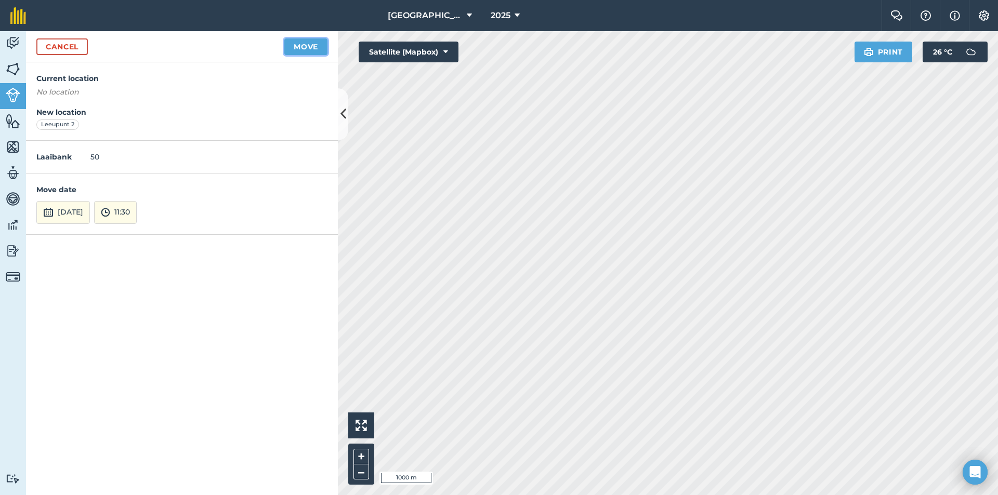
click at [317, 45] on button "Move" at bounding box center [305, 46] width 43 height 17
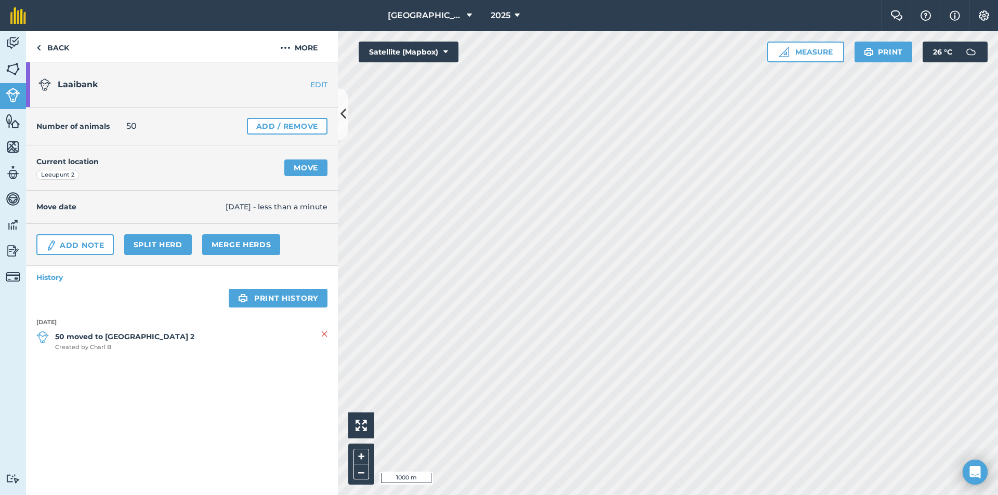
click at [227, 211] on span "[DATE] - less than a minute" at bounding box center [277, 206] width 102 height 11
click at [228, 211] on span "[DATE] - less than a minute" at bounding box center [277, 206] width 102 height 11
click at [282, 210] on span "[DATE] - less than a minute" at bounding box center [277, 206] width 102 height 11
click at [11, 88] on img at bounding box center [13, 95] width 15 height 15
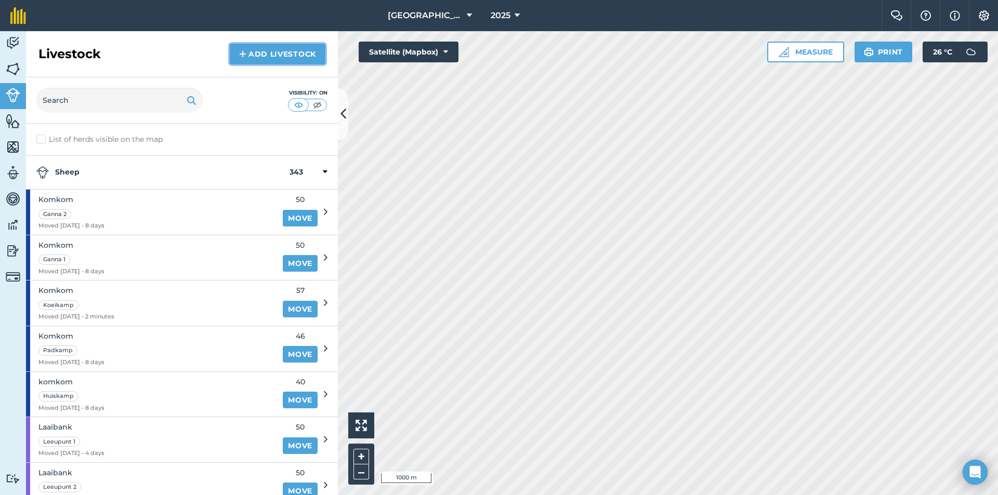
click at [302, 56] on link "Add Livestock" at bounding box center [278, 54] width 96 height 21
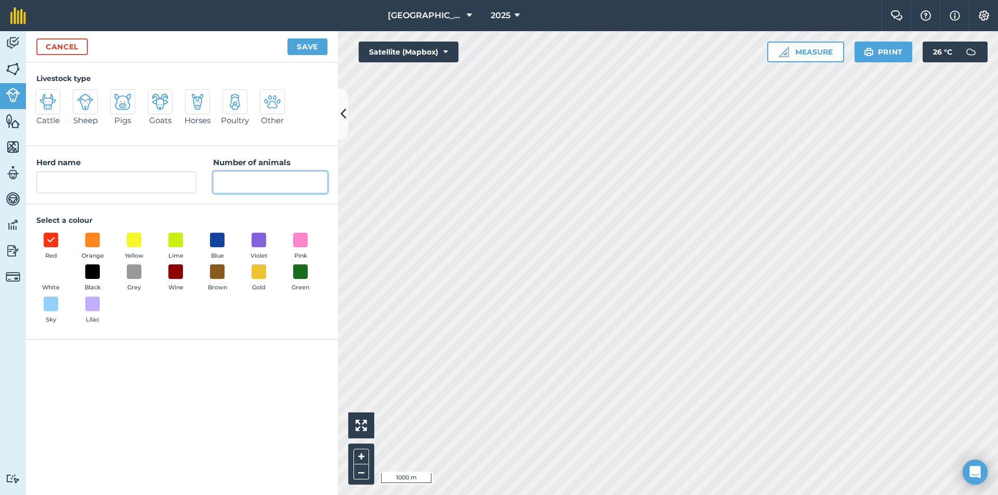
click at [273, 190] on input "Number of animals" at bounding box center [270, 182] width 114 height 22
type input "50"
click at [84, 182] on input "Herd name" at bounding box center [116, 182] width 160 height 22
type input "Laaibank"
click at [268, 241] on button "Violet" at bounding box center [258, 247] width 29 height 28
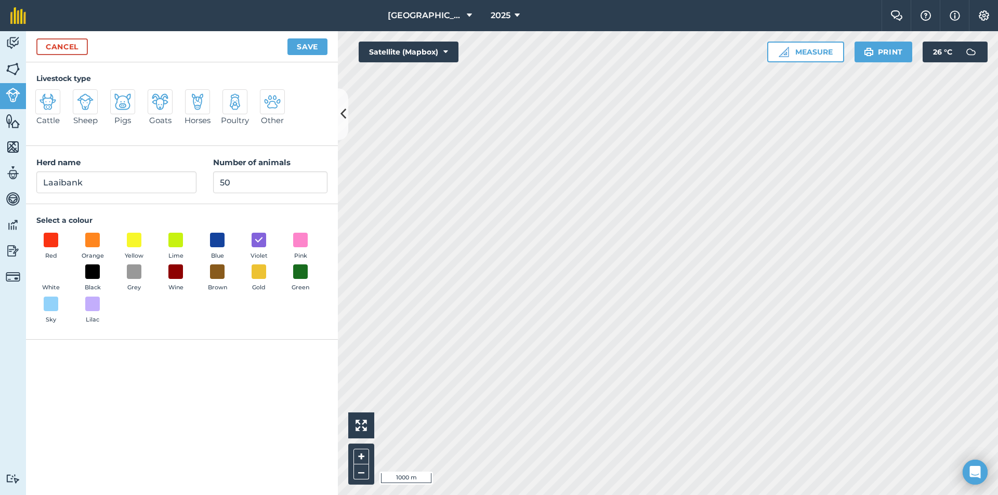
click at [88, 98] on img at bounding box center [85, 102] width 17 height 17
click at [81, 96] on input "Sheep" at bounding box center [77, 92] width 7 height 7
radio input "true"
click at [297, 47] on button "Save" at bounding box center [307, 46] width 40 height 17
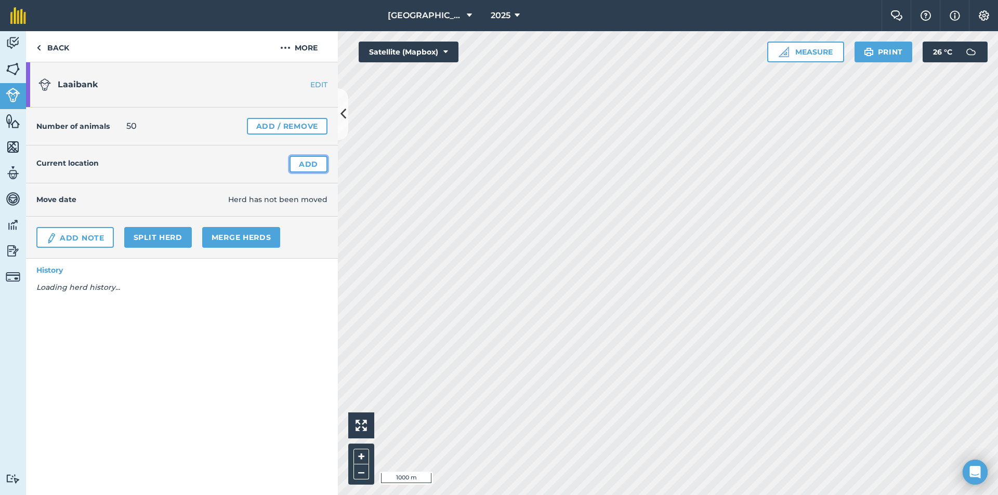
click at [308, 165] on link "Add" at bounding box center [308, 164] width 38 height 17
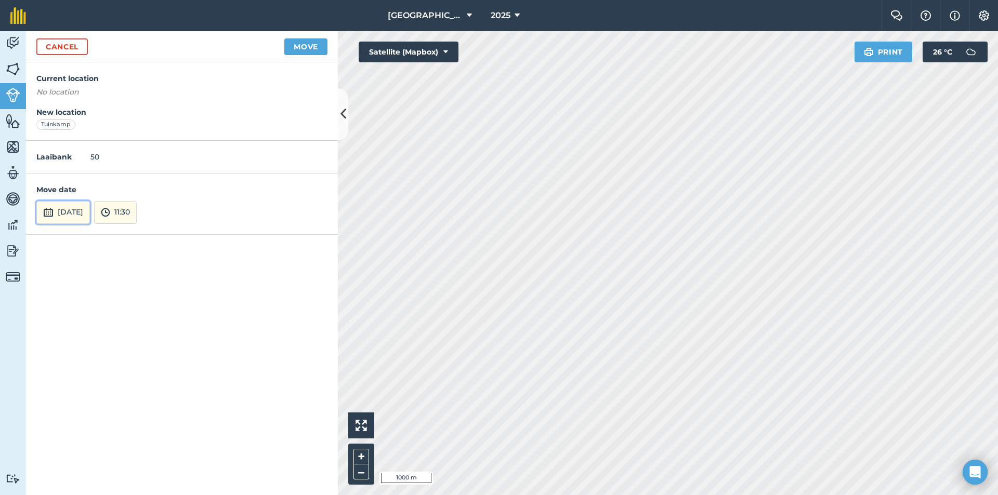
click at [77, 208] on button "[DATE]" at bounding box center [63, 212] width 54 height 23
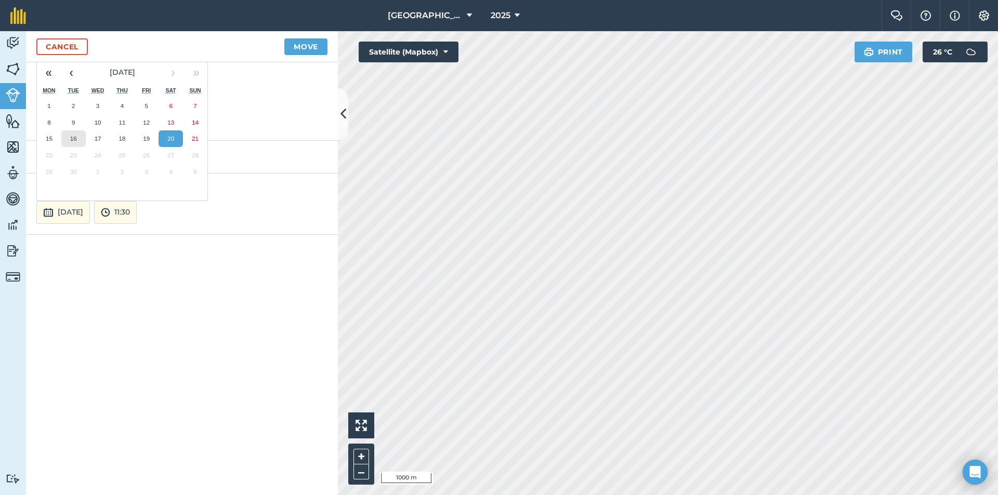
click at [68, 138] on button "16" at bounding box center [73, 138] width 24 height 17
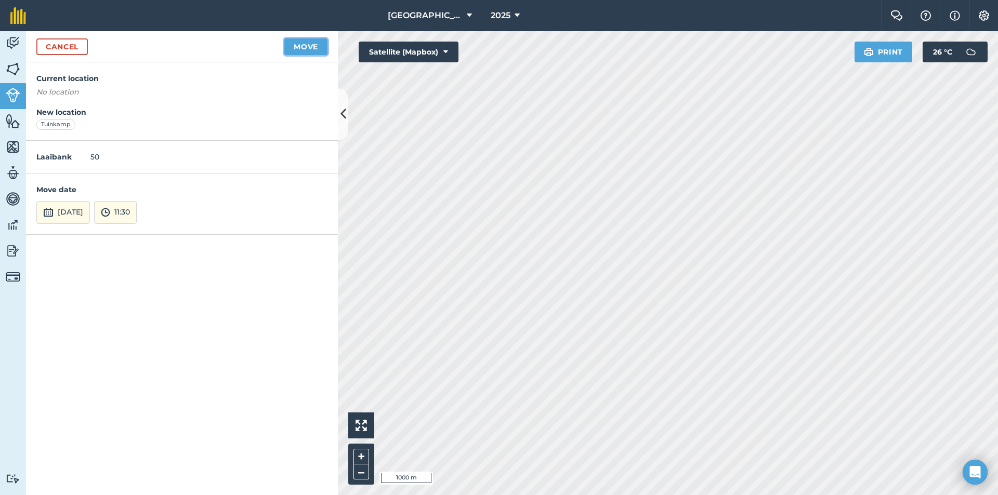
click at [307, 47] on button "Move" at bounding box center [305, 46] width 43 height 17
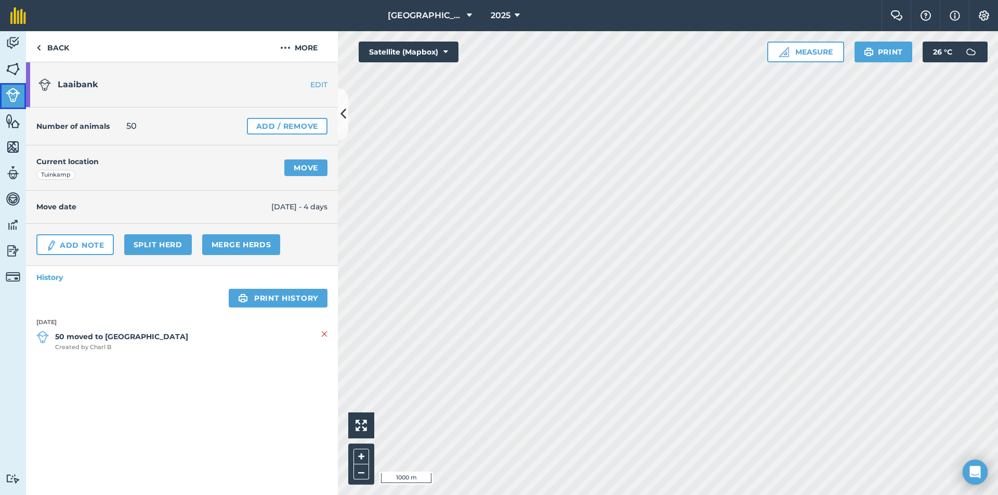
click at [11, 104] on link "Livestock" at bounding box center [13, 96] width 26 height 26
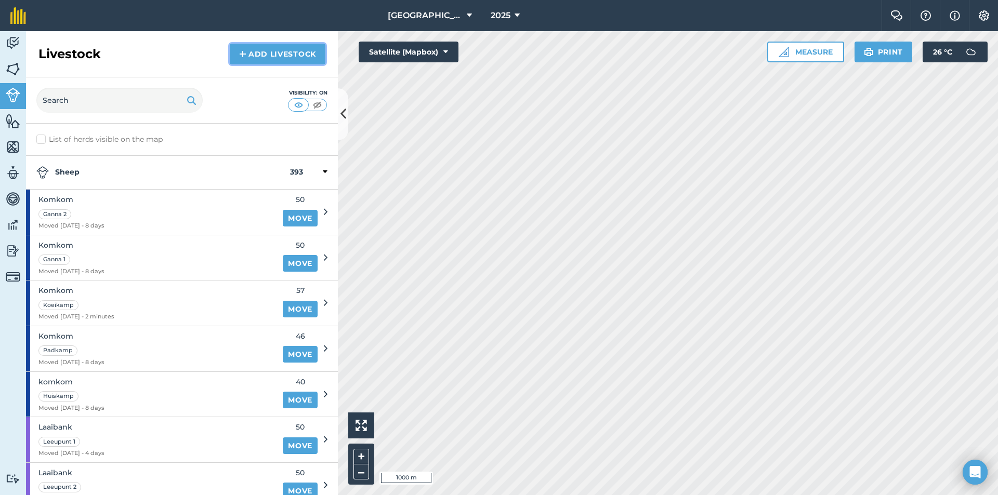
click at [286, 60] on link "Add Livestock" at bounding box center [278, 54] width 96 height 21
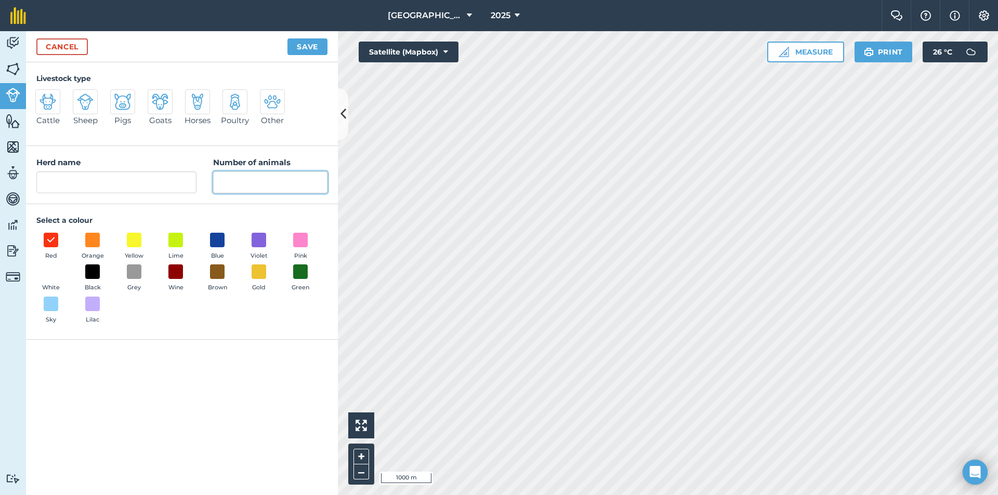
click at [247, 183] on input "Number of animals" at bounding box center [270, 182] width 114 height 22
type input "40"
click at [153, 177] on input "Herd name" at bounding box center [116, 182] width 160 height 22
type input "Laaibank"
click at [276, 234] on div "Red Orange Yellow Lime Blue Violet Pink White Black Grey Wine Brown Gold Green …" at bounding box center [181, 281] width 291 height 96
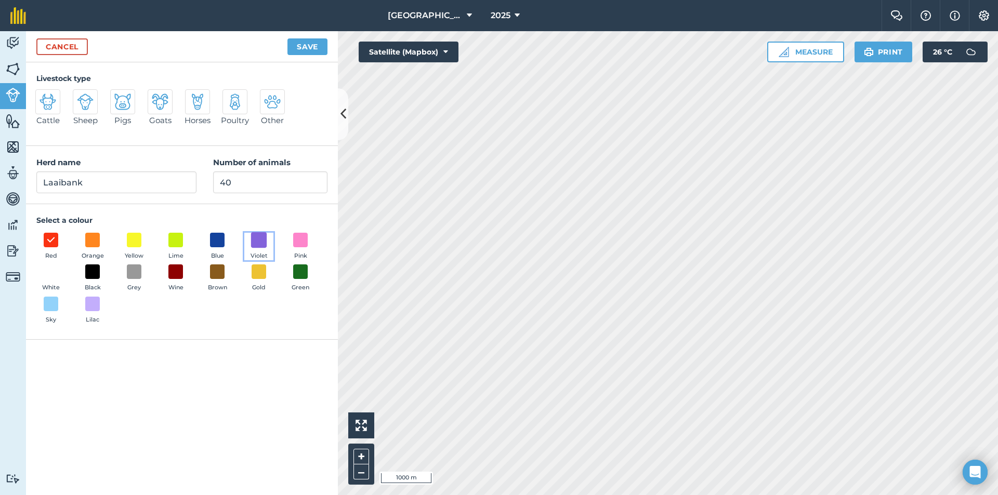
click at [264, 239] on span at bounding box center [259, 240] width 16 height 16
click at [82, 113] on div at bounding box center [85, 101] width 25 height 25
click at [81, 96] on input "Sheep" at bounding box center [77, 92] width 7 height 7
radio input "true"
click at [302, 50] on button "Save" at bounding box center [307, 46] width 40 height 17
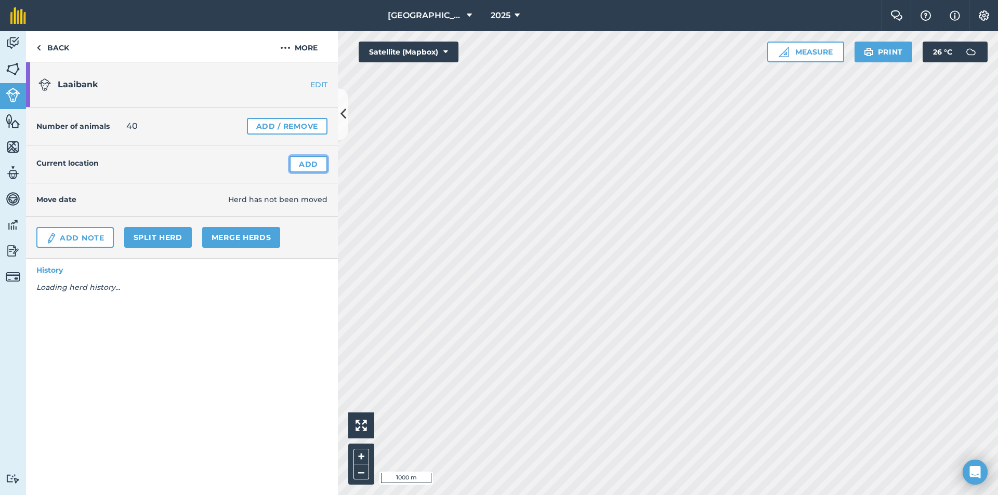
click at [303, 162] on link "Add" at bounding box center [308, 164] width 38 height 17
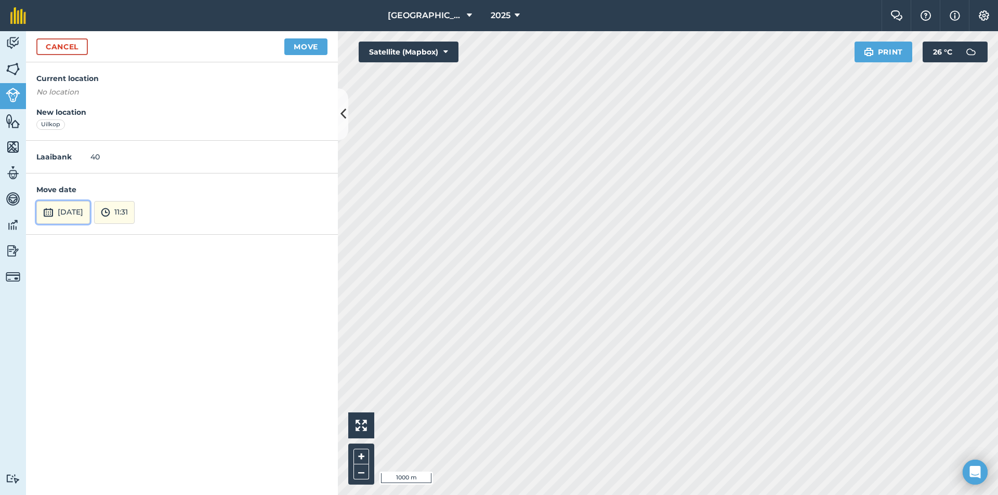
click at [83, 206] on button "[DATE]" at bounding box center [63, 212] width 54 height 23
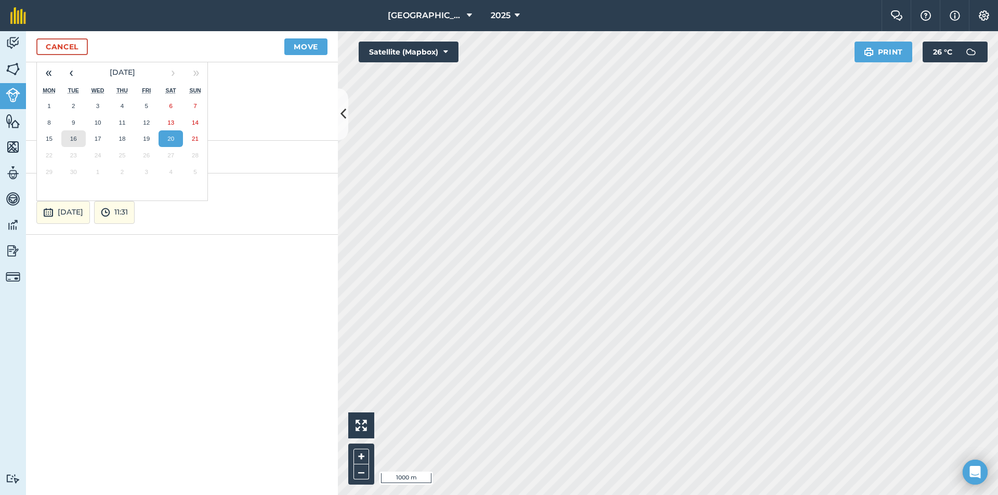
click at [70, 141] on abbr "16" at bounding box center [73, 138] width 7 height 7
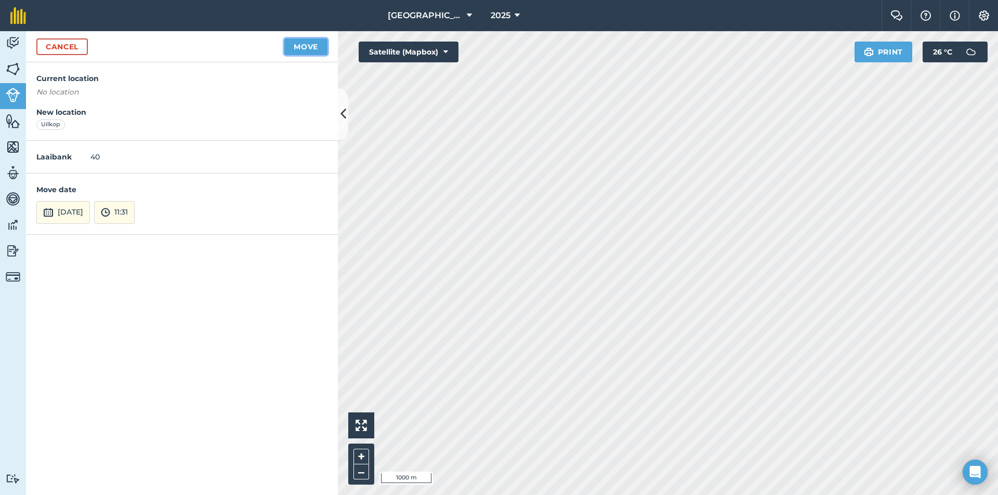
click at [297, 40] on button "Move" at bounding box center [305, 46] width 43 height 17
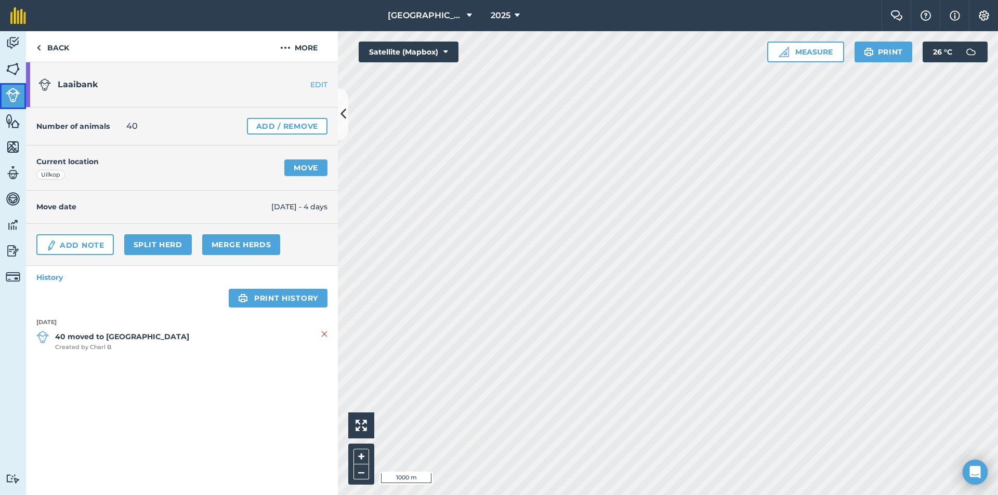
click at [6, 95] on img at bounding box center [13, 95] width 15 height 15
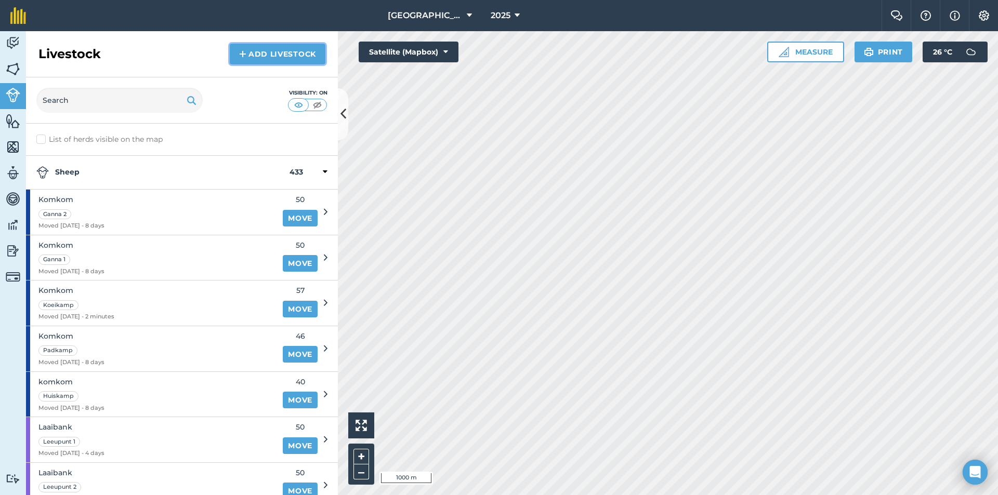
click at [259, 50] on link "Add Livestock" at bounding box center [278, 54] width 96 height 21
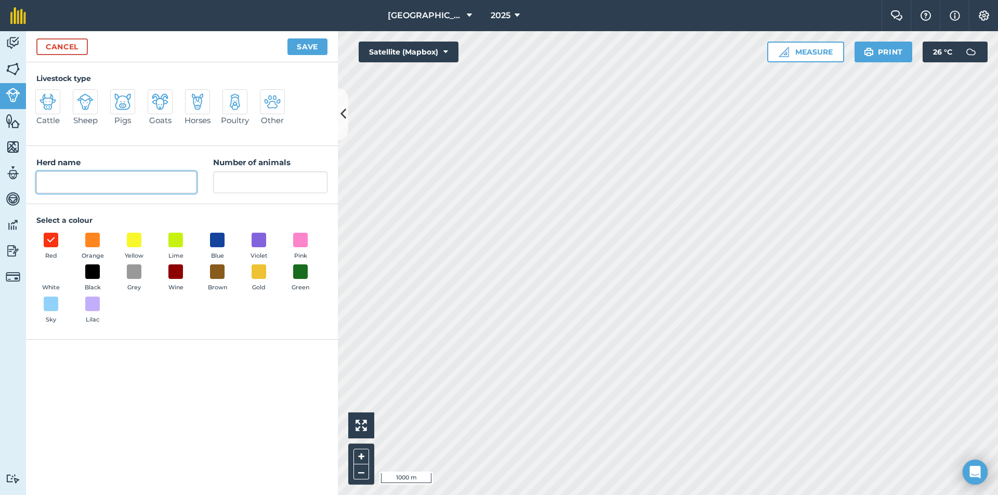
click at [112, 172] on input "Herd name" at bounding box center [116, 182] width 160 height 22
type input "Soutbos"
click at [315, 237] on div "Red Orange Yellow Lime Blue Violet Pink White Black Grey Wine Brown Gold Green …" at bounding box center [181, 281] width 291 height 96
click at [297, 240] on span at bounding box center [301, 240] width 16 height 16
click at [276, 185] on input "Number of animals" at bounding box center [270, 182] width 114 height 22
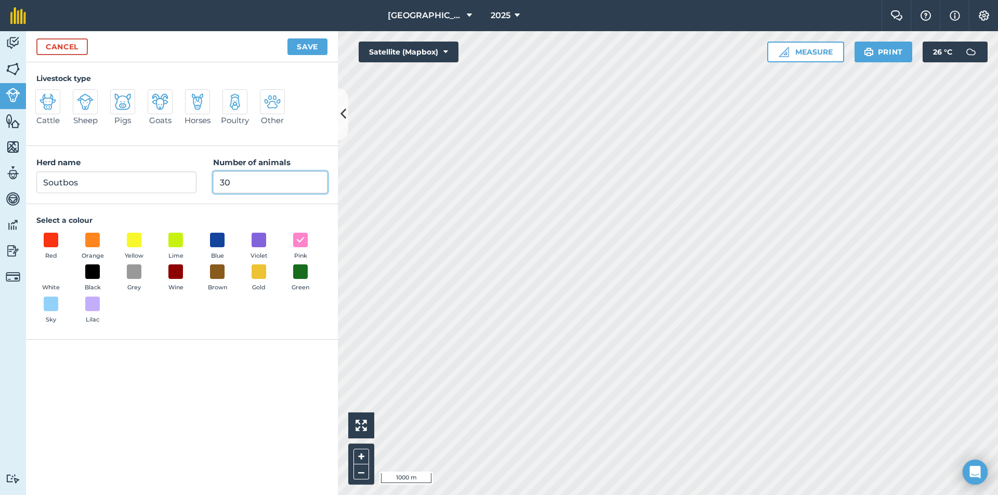
type input "30"
click at [78, 107] on img at bounding box center [85, 102] width 17 height 17
click at [78, 96] on input "Sheep" at bounding box center [77, 92] width 7 height 7
radio input "true"
click at [307, 49] on button "Save" at bounding box center [307, 46] width 40 height 17
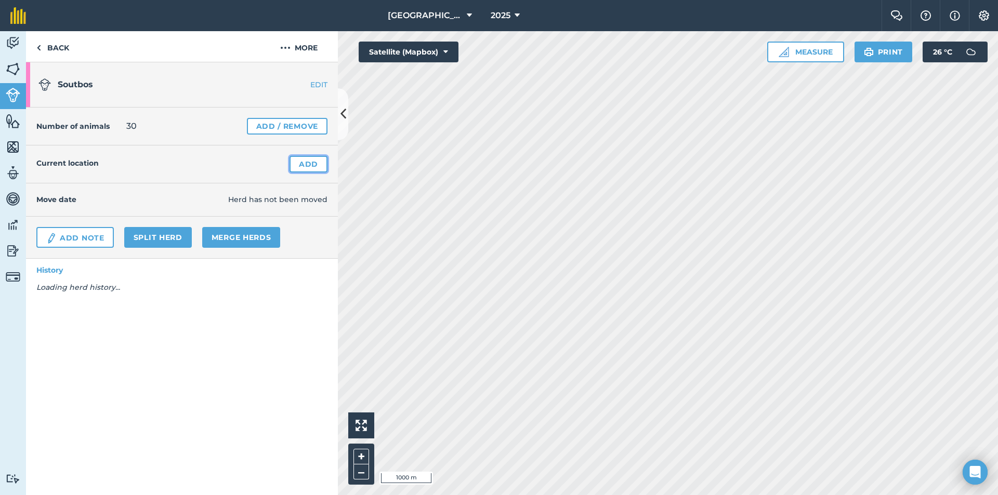
click at [305, 165] on link "Add" at bounding box center [308, 164] width 38 height 17
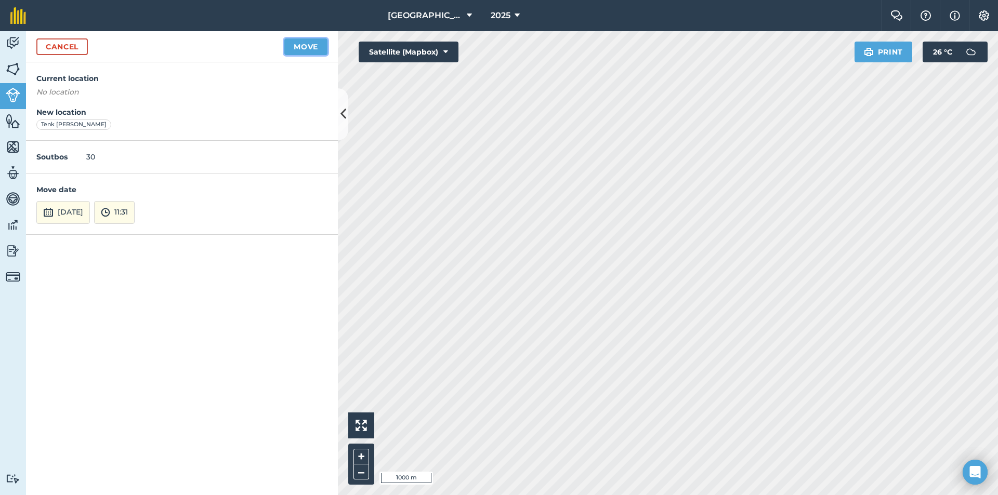
click at [312, 49] on button "Move" at bounding box center [305, 46] width 43 height 17
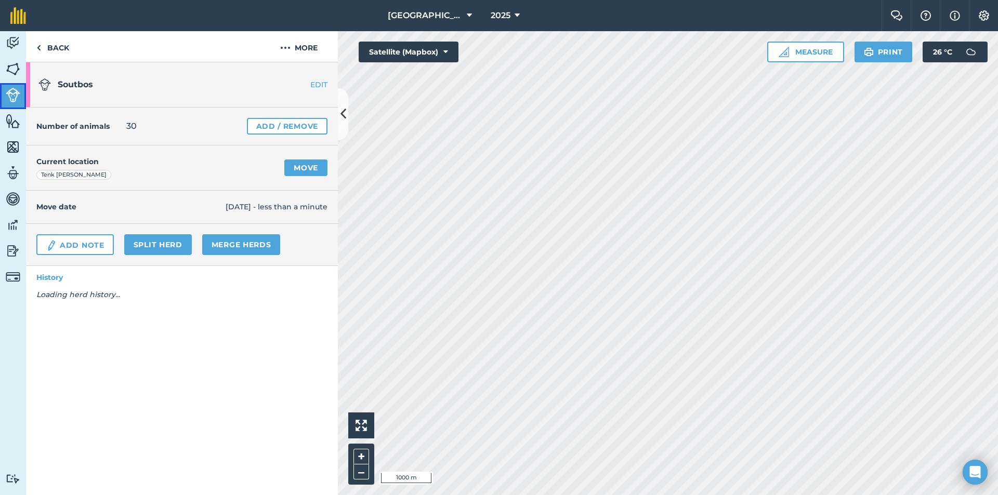
click at [16, 88] on img at bounding box center [13, 95] width 15 height 15
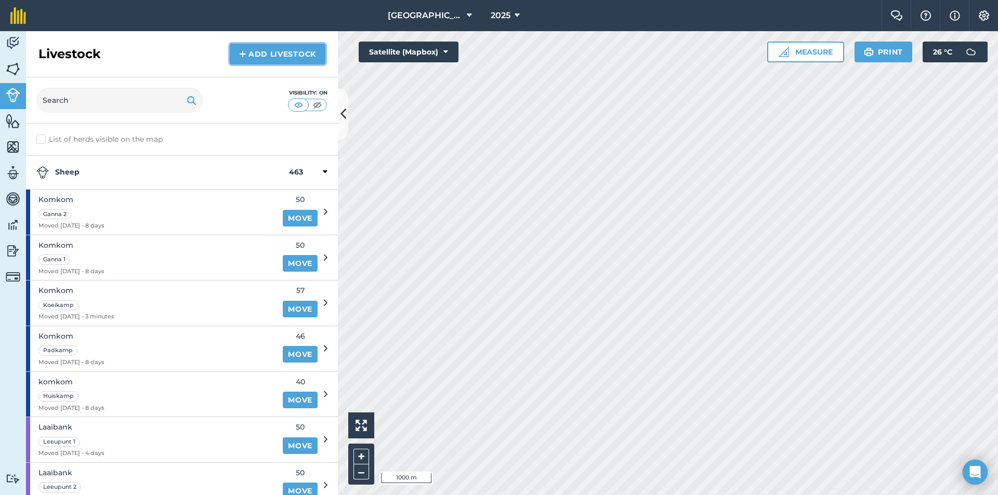
click at [300, 55] on link "Add Livestock" at bounding box center [278, 54] width 96 height 21
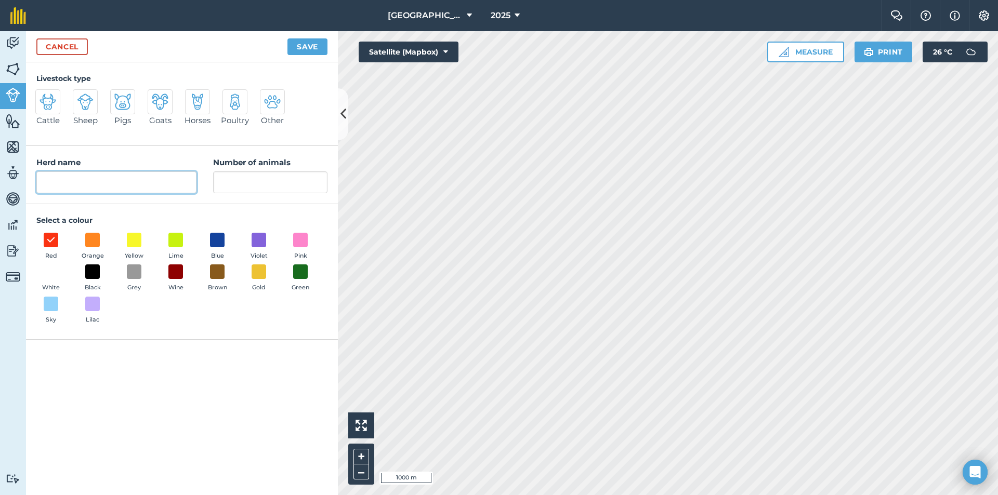
click at [137, 188] on input "Herd name" at bounding box center [116, 182] width 160 height 22
type input "Soutbos"
click at [249, 182] on input "Number of animals" at bounding box center [270, 182] width 114 height 22
type input "31"
click at [299, 234] on span at bounding box center [301, 240] width 16 height 16
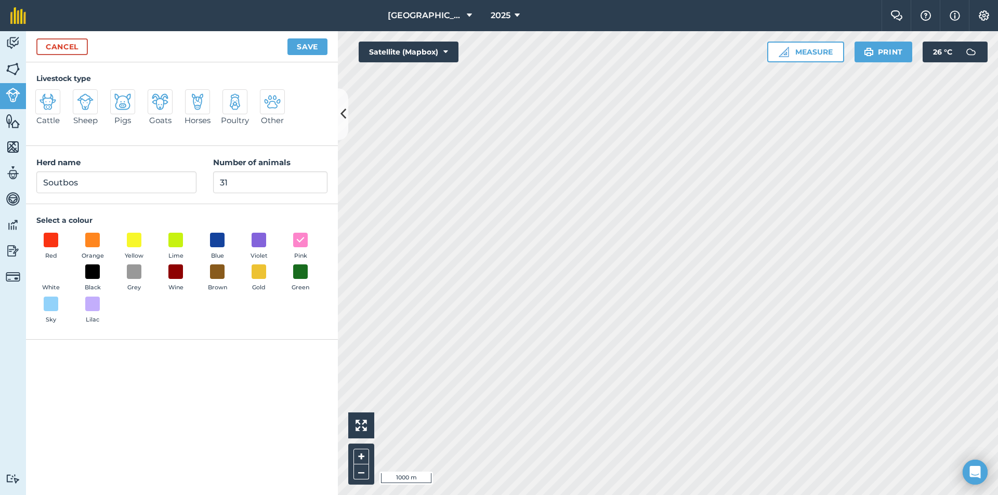
click at [79, 110] on img at bounding box center [85, 102] width 17 height 17
click at [79, 96] on input "Sheep" at bounding box center [77, 92] width 7 height 7
radio input "true"
click at [299, 46] on button "Save" at bounding box center [307, 46] width 40 height 17
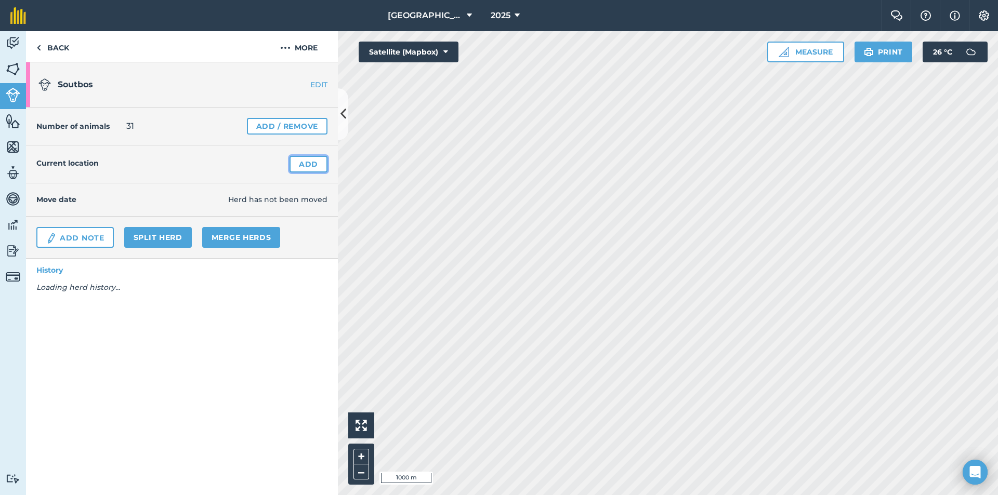
click at [305, 167] on link "Add" at bounding box center [308, 164] width 38 height 17
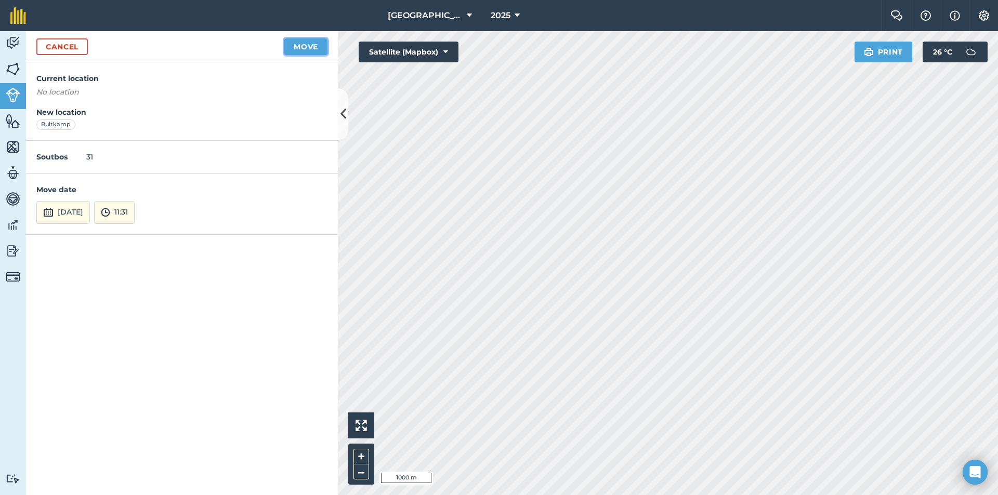
click at [290, 43] on button "Move" at bounding box center [305, 46] width 43 height 17
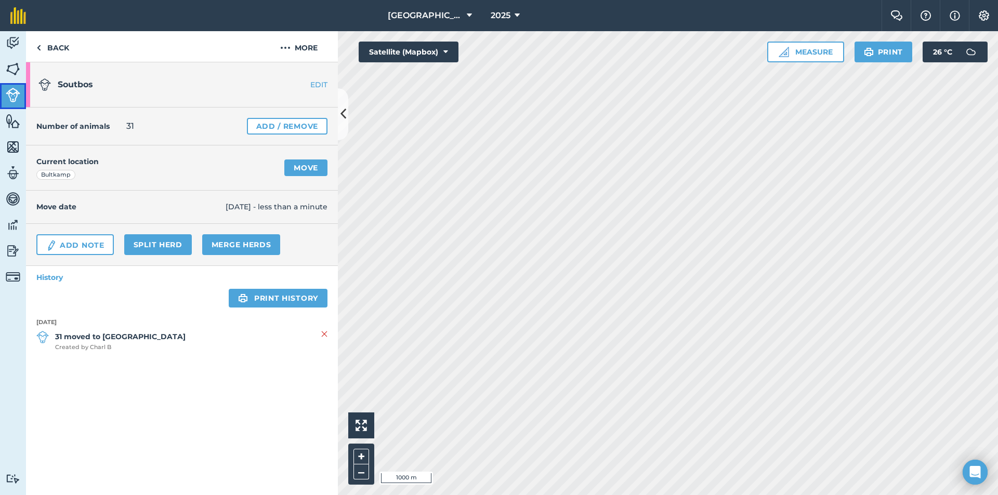
click at [7, 98] on img at bounding box center [13, 95] width 15 height 15
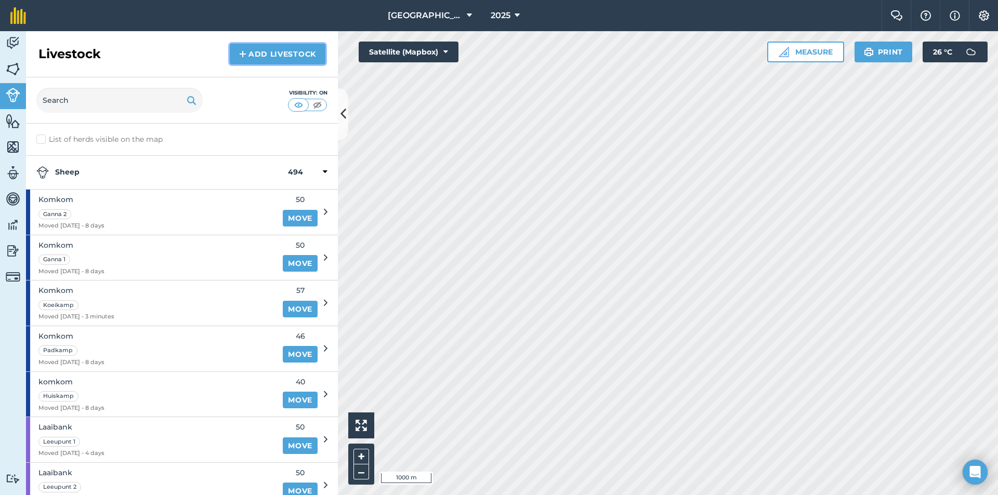
click at [290, 59] on link "Add Livestock" at bounding box center [278, 54] width 96 height 21
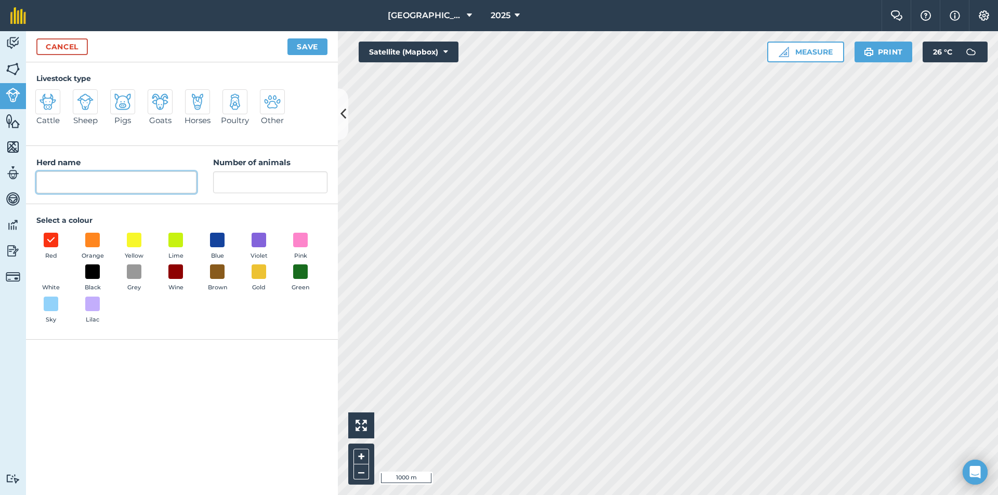
click at [155, 179] on input "Herd name" at bounding box center [116, 182] width 160 height 22
type input "Helderwater"
click at [136, 241] on span at bounding box center [134, 240] width 16 height 16
click at [85, 273] on span at bounding box center [93, 272] width 16 height 16
click at [263, 188] on input "Number of animals" at bounding box center [270, 182] width 114 height 22
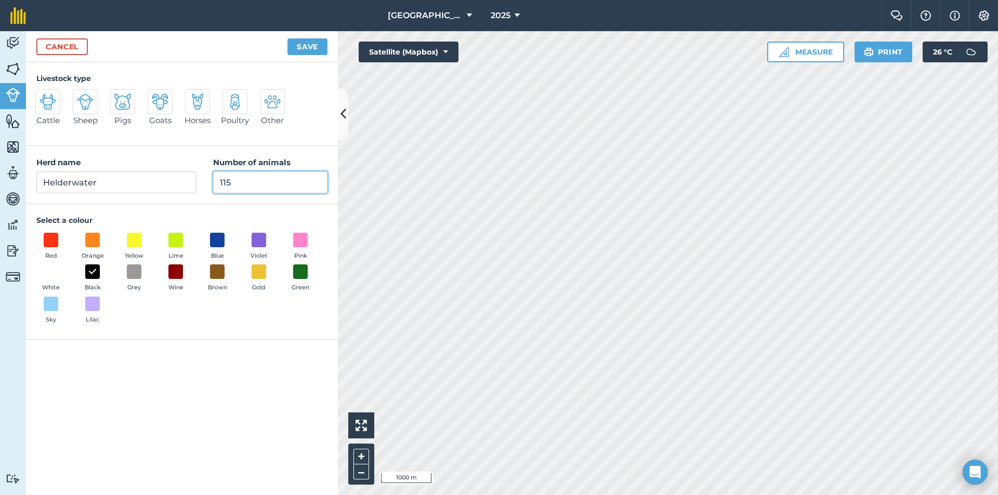
type input "115"
click at [303, 47] on button "Save" at bounding box center [307, 46] width 40 height 17
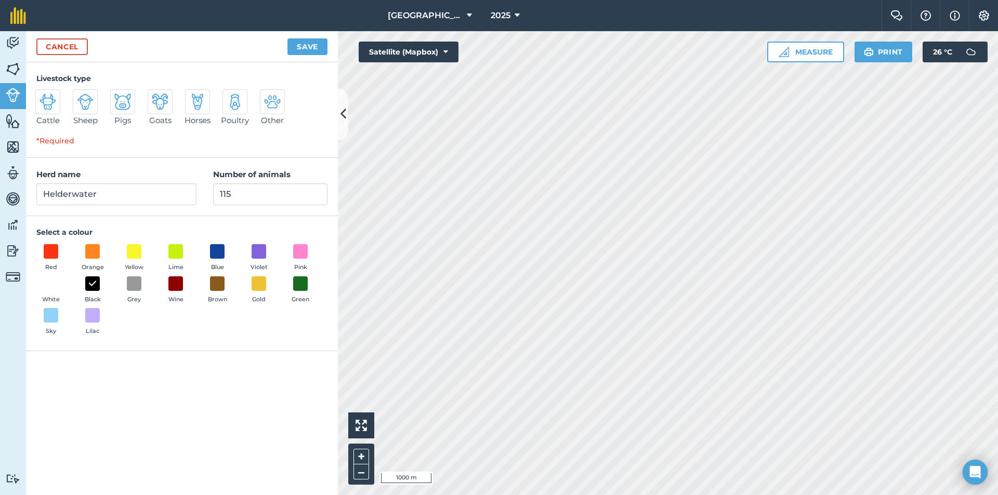
click at [88, 97] on img at bounding box center [85, 102] width 17 height 17
click at [81, 96] on input "Sheep" at bounding box center [77, 92] width 7 height 7
radio input "true"
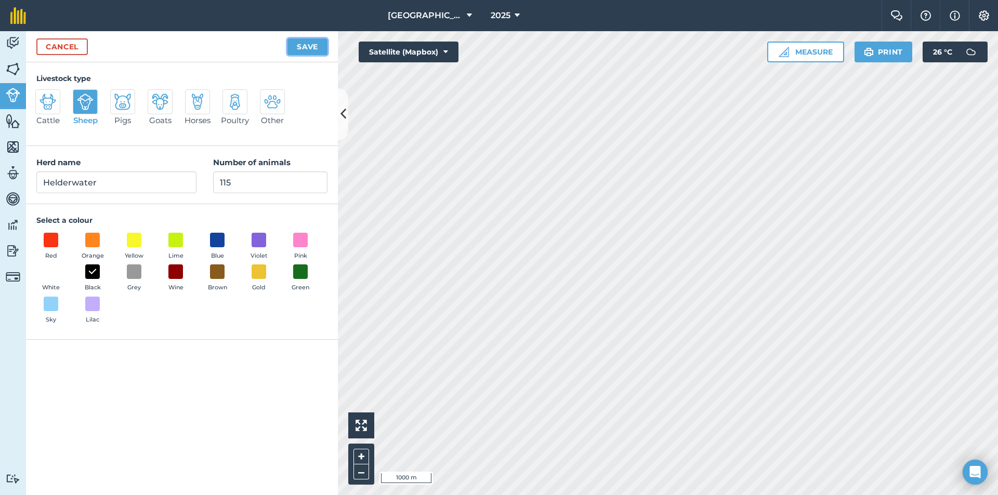
click at [294, 45] on button "Save" at bounding box center [307, 46] width 40 height 17
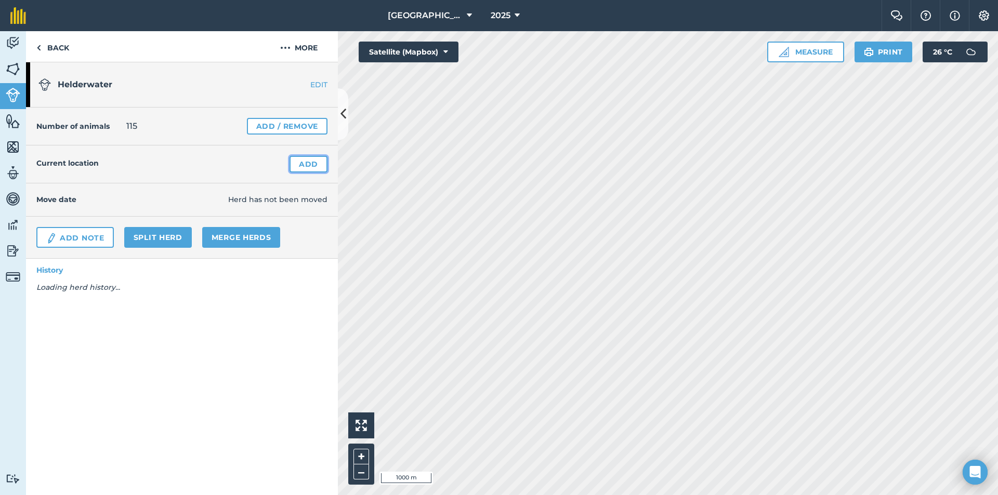
click at [304, 167] on link "Add" at bounding box center [308, 164] width 38 height 17
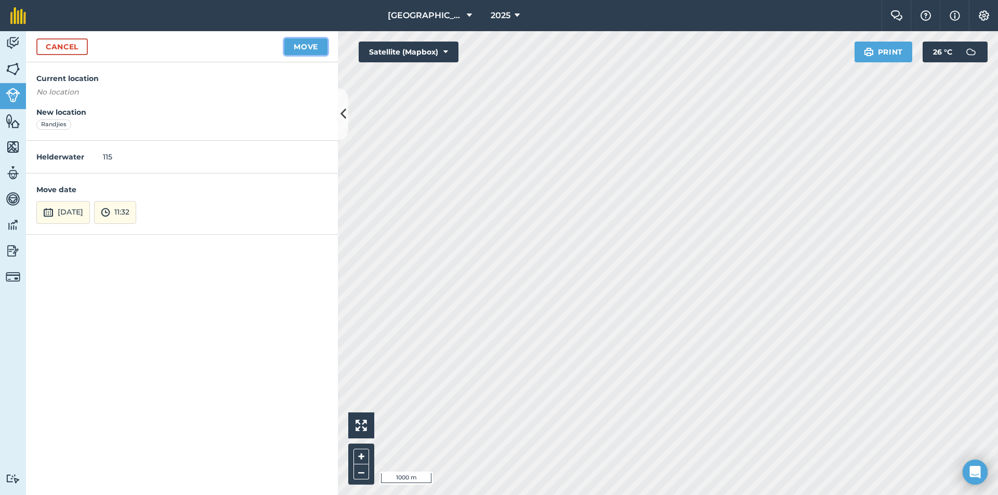
click at [298, 50] on button "Move" at bounding box center [305, 46] width 43 height 17
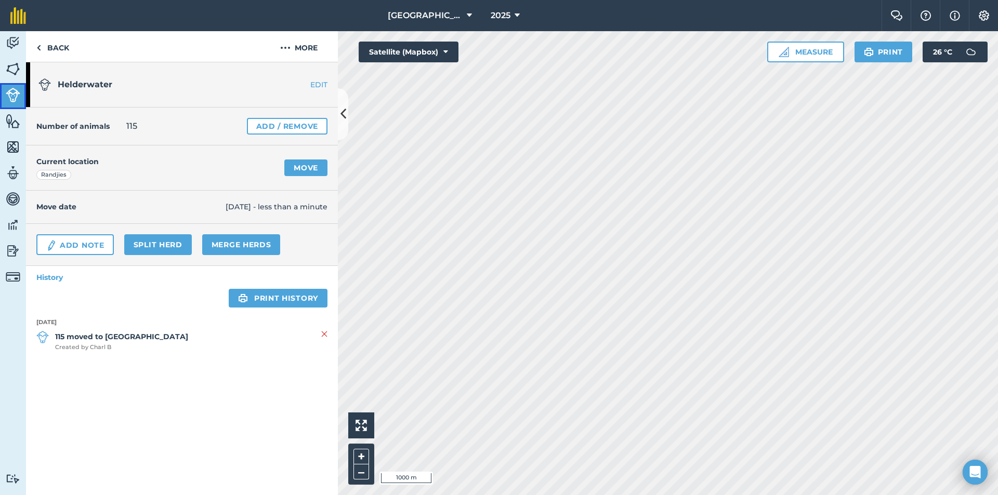
click at [18, 101] on img at bounding box center [13, 95] width 15 height 15
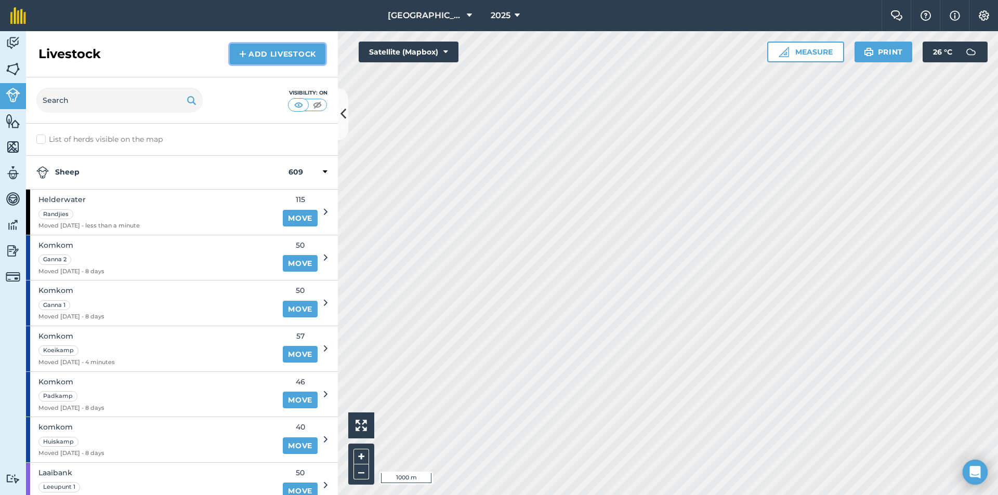
click at [287, 51] on link "Add Livestock" at bounding box center [278, 54] width 96 height 21
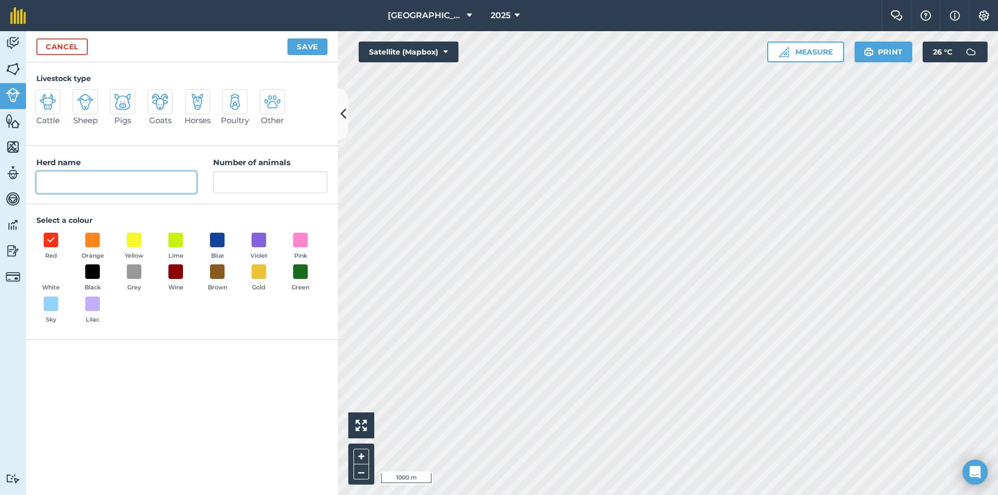
click at [120, 181] on input "Herd name" at bounding box center [116, 182] width 160 height 22
type input "PTB ooi"
click at [141, 274] on span at bounding box center [134, 272] width 16 height 16
click at [244, 179] on input "Number of animals" at bounding box center [270, 182] width 114 height 22
type input "185"
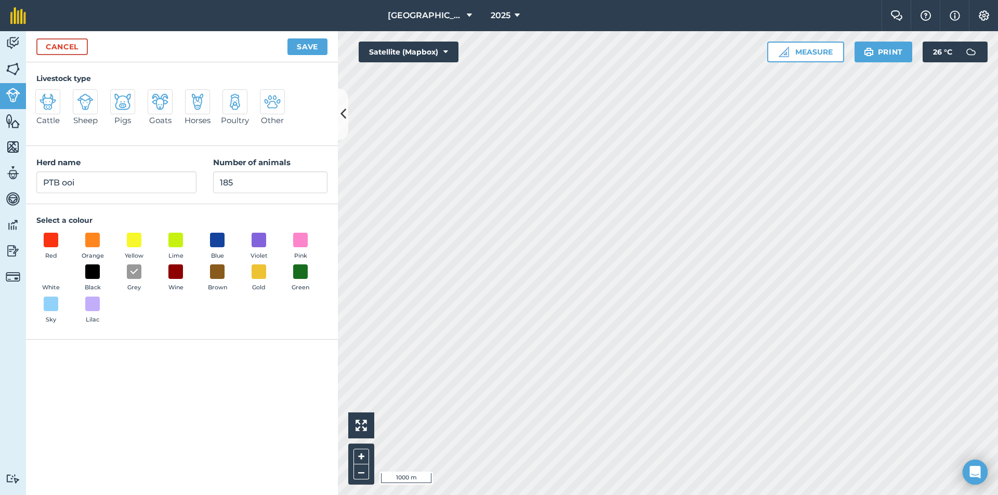
click at [77, 108] on img at bounding box center [85, 102] width 17 height 17
click at [77, 96] on input "Sheep" at bounding box center [77, 92] width 7 height 7
radio input "true"
click at [314, 44] on button "Save" at bounding box center [307, 46] width 40 height 17
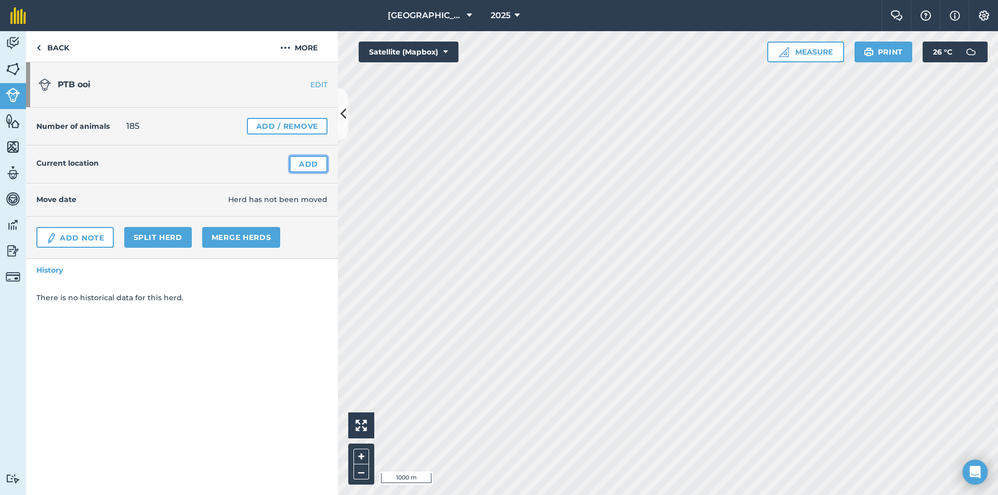
click at [319, 163] on link "Add" at bounding box center [308, 164] width 38 height 17
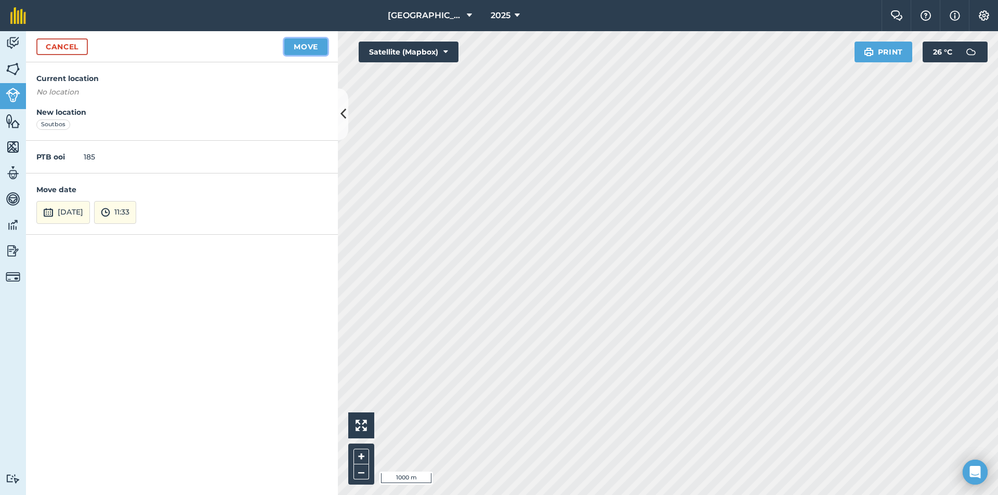
click at [301, 42] on button "Move" at bounding box center [305, 46] width 43 height 17
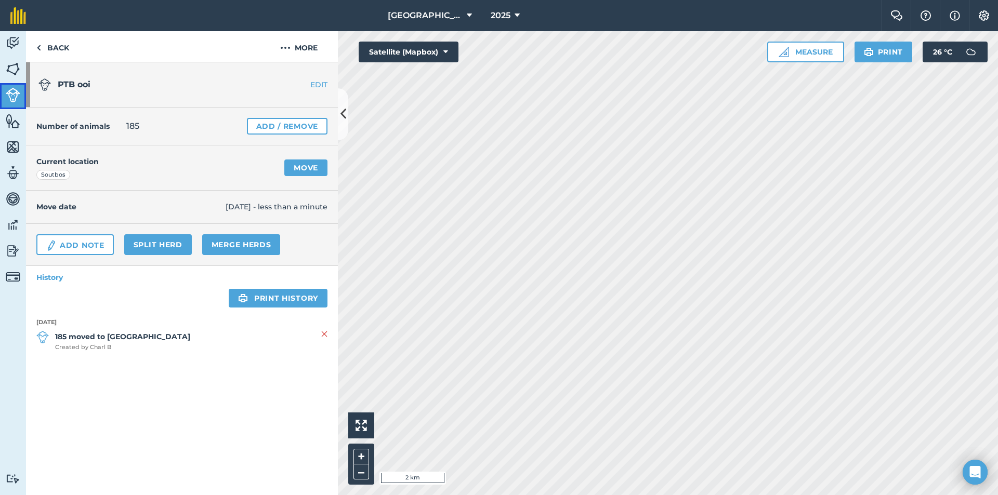
click at [6, 91] on link "Livestock" at bounding box center [13, 96] width 26 height 26
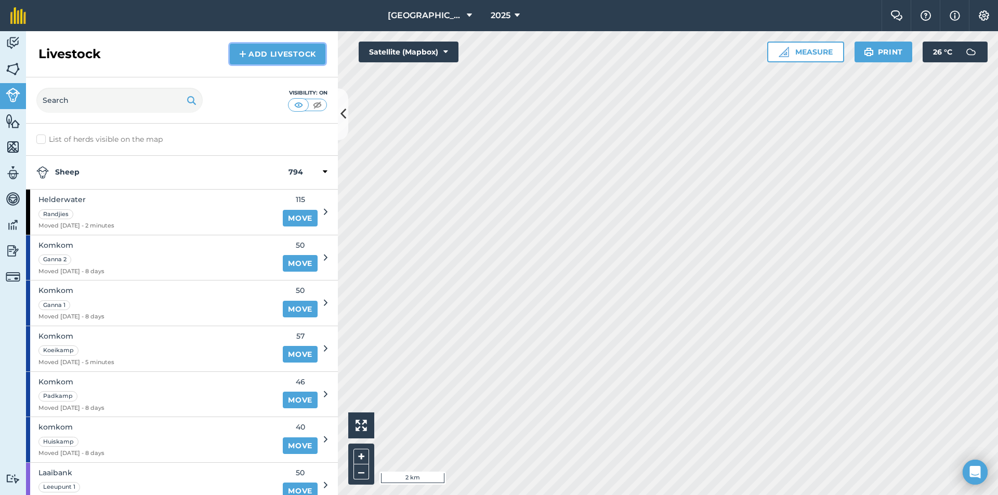
click at [292, 54] on link "Add Livestock" at bounding box center [278, 54] width 96 height 21
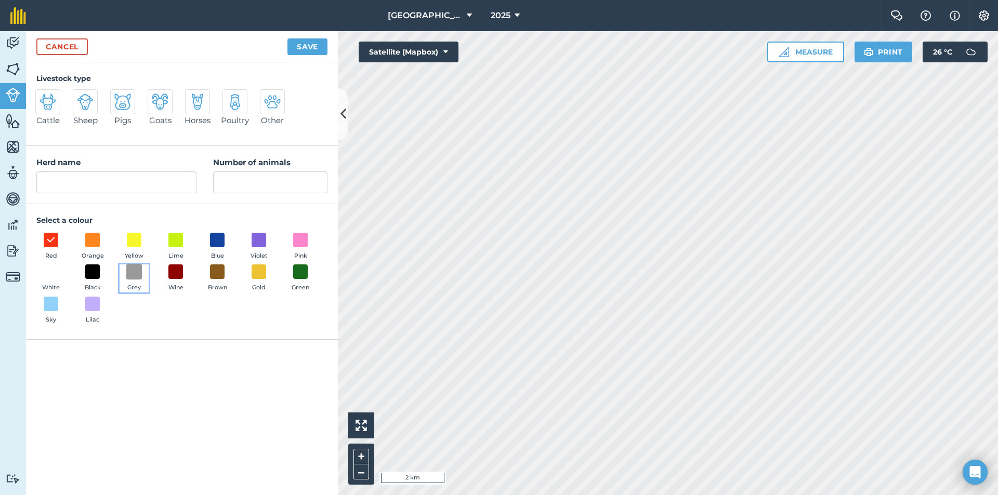
click at [134, 268] on span at bounding box center [134, 272] width 16 height 16
click at [160, 176] on input "Herd name" at bounding box center [116, 182] width 160 height 22
type input "PTB ooi"
click at [272, 187] on input "Number of animals" at bounding box center [270, 182] width 114 height 22
type input "137"
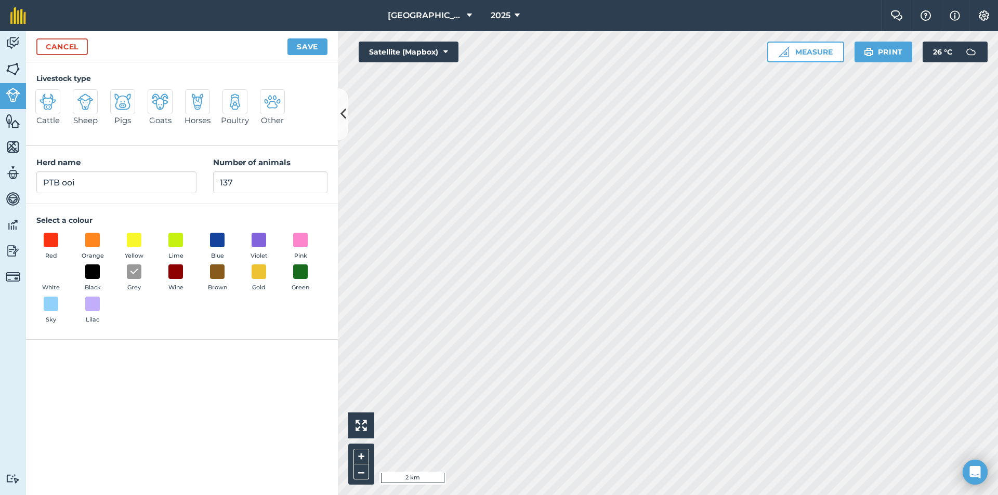
click at [99, 103] on div "Sheep" at bounding box center [89, 112] width 31 height 46
click at [87, 104] on img at bounding box center [85, 102] width 17 height 17
click at [81, 96] on input "Sheep" at bounding box center [77, 92] width 7 height 7
radio input "true"
click at [296, 50] on button "Save" at bounding box center [307, 46] width 40 height 17
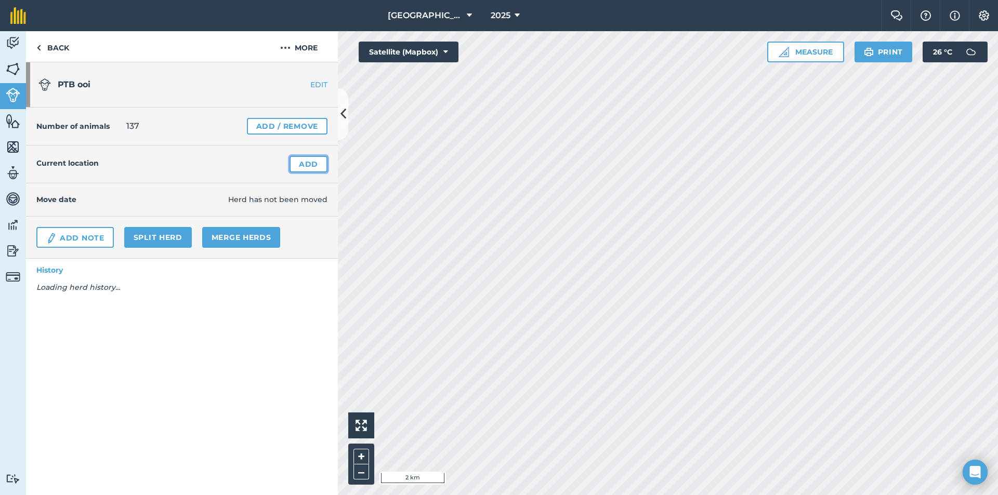
click at [307, 165] on link "Add" at bounding box center [308, 164] width 38 height 17
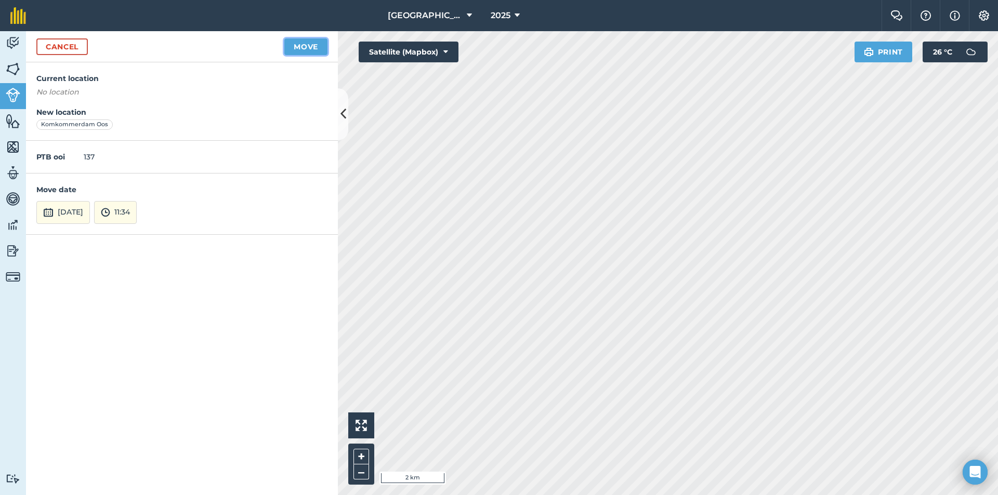
click at [286, 39] on button "Move" at bounding box center [305, 46] width 43 height 17
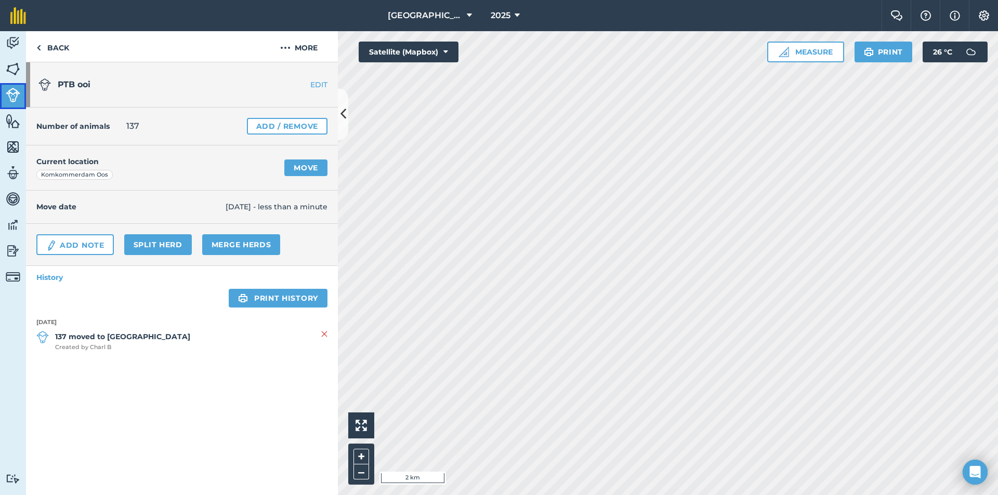
click at [11, 97] on img at bounding box center [13, 95] width 15 height 15
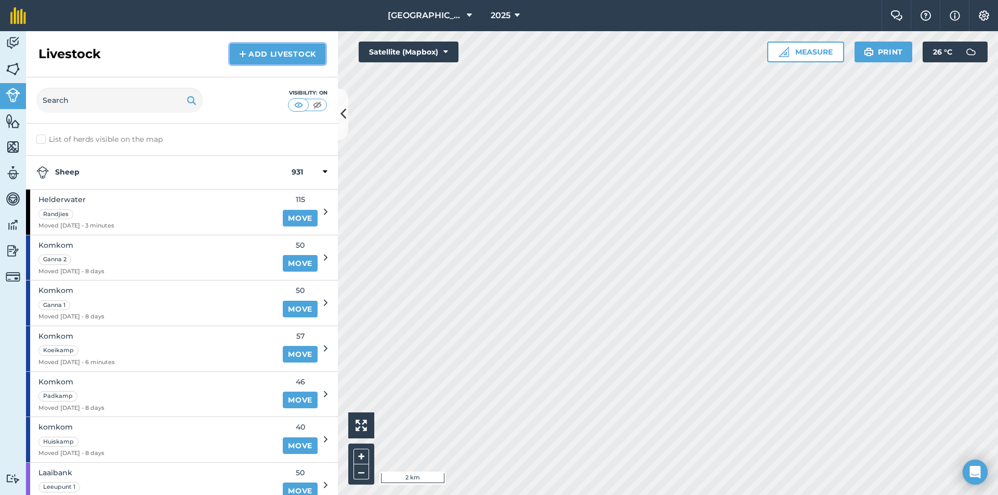
click at [286, 51] on link "Add Livestock" at bounding box center [278, 54] width 96 height 21
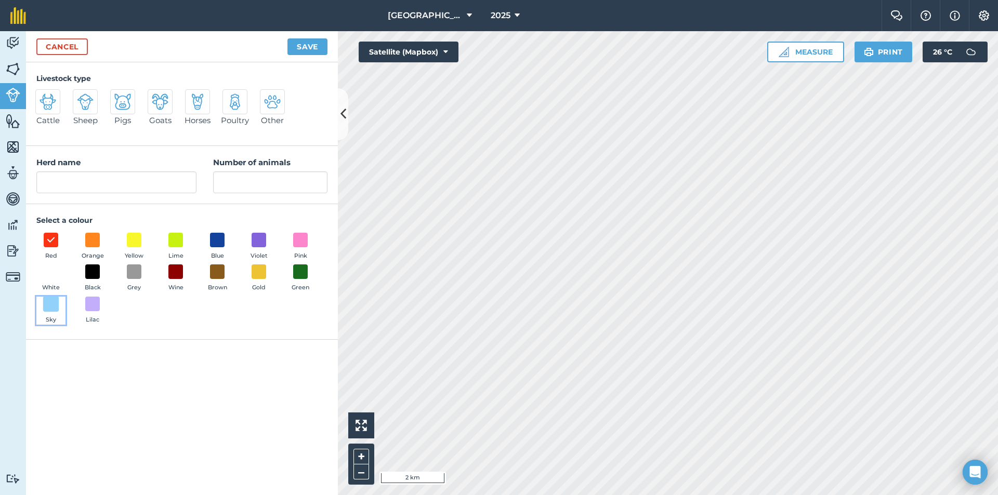
click at [48, 307] on span at bounding box center [51, 304] width 16 height 16
click at [92, 100] on img at bounding box center [85, 102] width 17 height 17
click at [81, 96] on input "Sheep" at bounding box center [77, 92] width 7 height 7
radio input "true"
drag, startPoint x: 113, startPoint y: 187, endPoint x: 33, endPoint y: 178, distance: 80.5
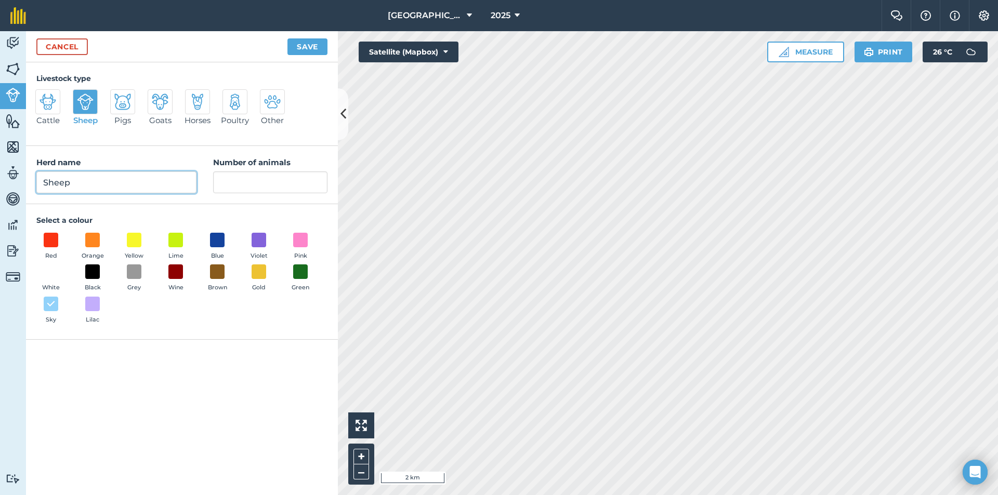
click at [33, 178] on div "Herd name Sheep Number of animals" at bounding box center [182, 175] width 312 height 58
type input "[PERSON_NAME]"
click at [253, 178] on input "Number of animals" at bounding box center [270, 182] width 114 height 22
type input "140"
click at [297, 54] on button "Save" at bounding box center [307, 46] width 40 height 17
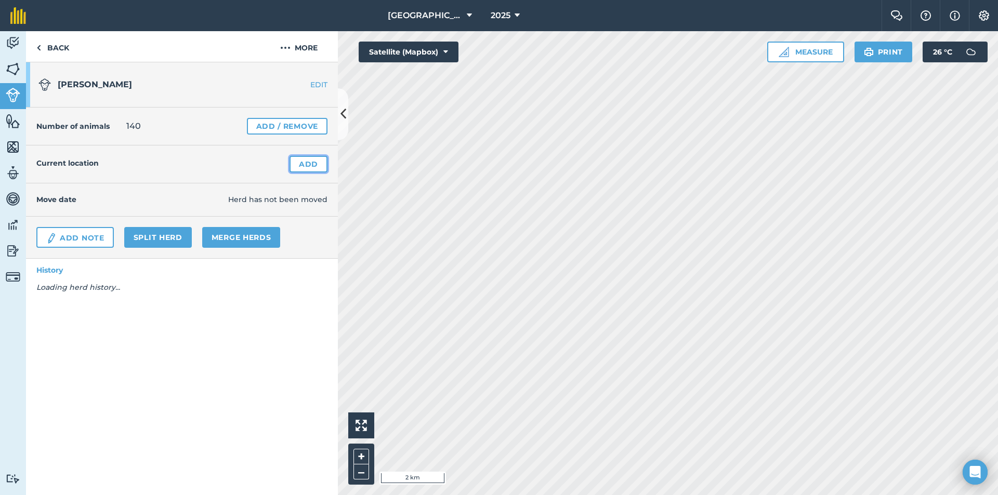
click at [305, 167] on link "Add" at bounding box center [308, 164] width 38 height 17
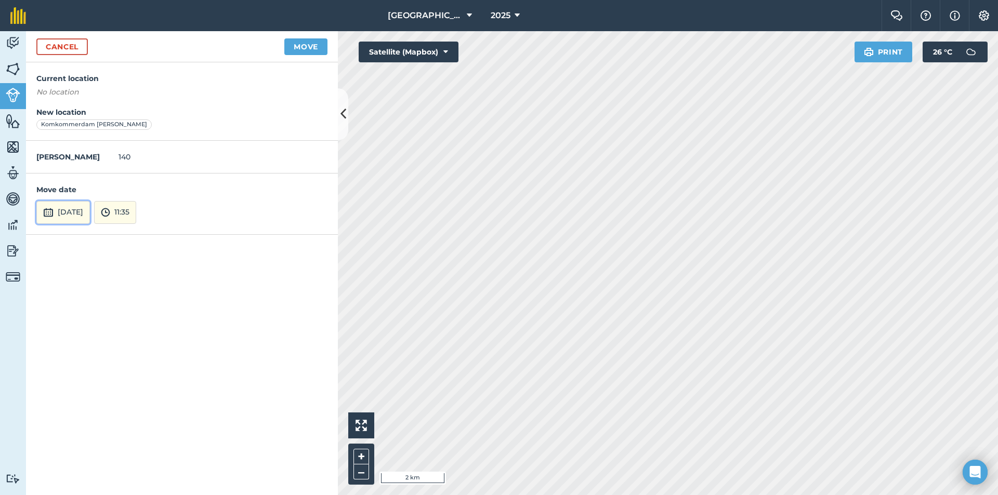
click at [88, 214] on button "[DATE]" at bounding box center [63, 212] width 54 height 23
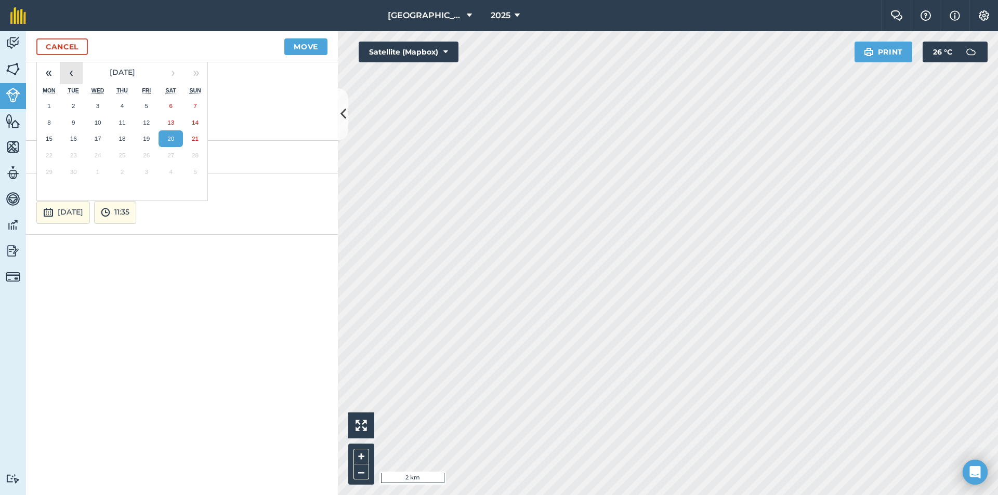
click at [72, 73] on button "‹" at bounding box center [71, 72] width 23 height 23
click at [102, 159] on button "23" at bounding box center [98, 155] width 24 height 17
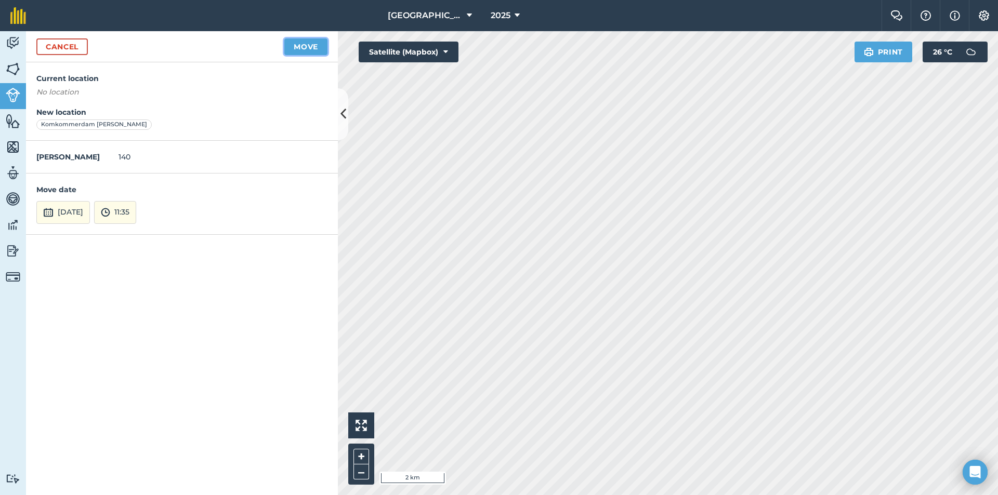
click at [307, 53] on button "Move" at bounding box center [305, 46] width 43 height 17
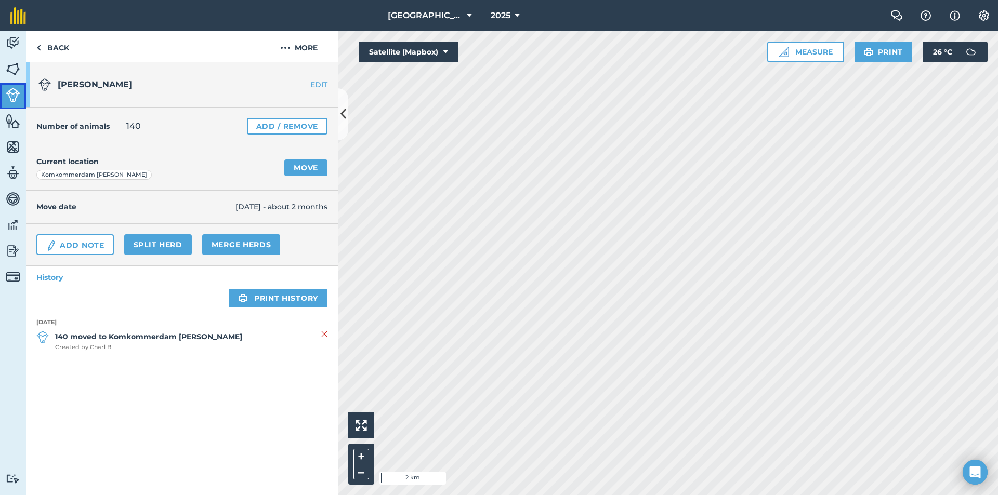
click at [5, 89] on link "Livestock" at bounding box center [13, 96] width 26 height 26
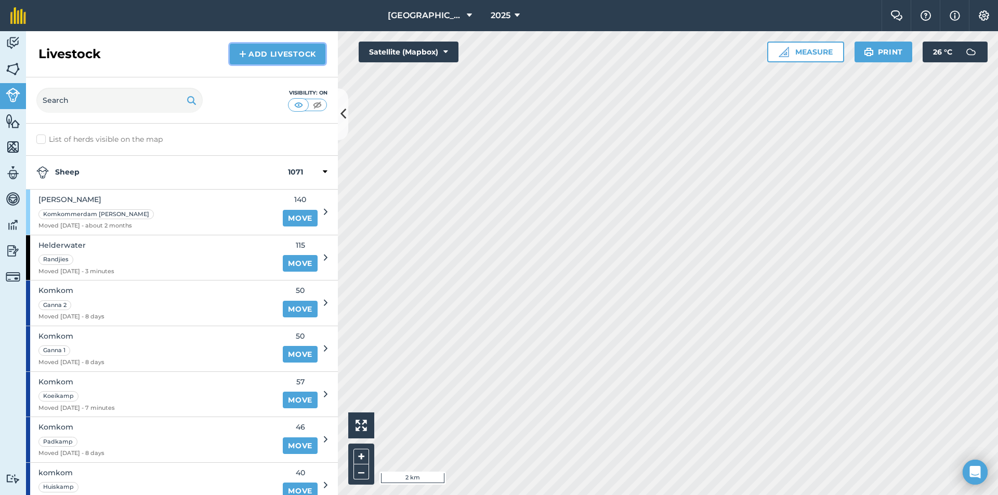
click at [248, 49] on link "Add Livestock" at bounding box center [278, 54] width 96 height 21
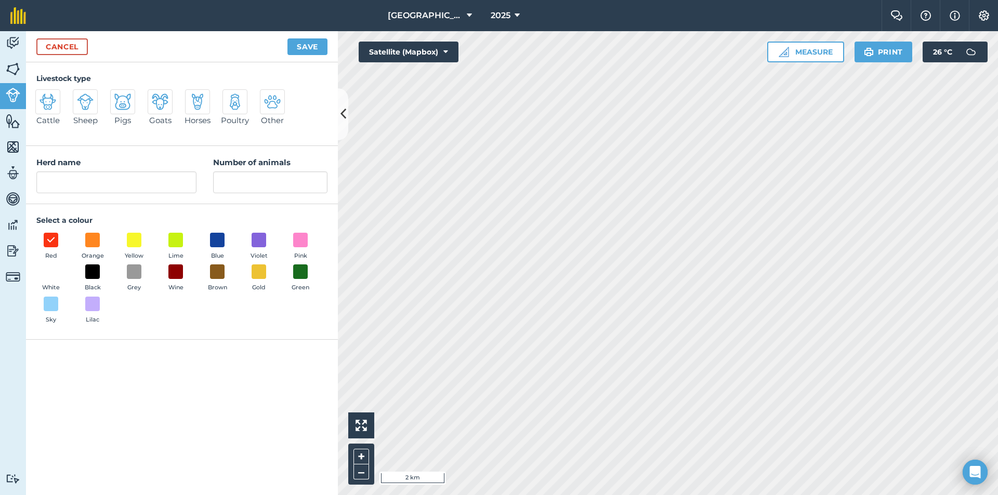
click at [79, 104] on img at bounding box center [85, 102] width 17 height 17
click at [79, 96] on input "Sheep" at bounding box center [77, 92] width 7 height 7
radio input "true"
click at [58, 312] on button "Sky" at bounding box center [50, 311] width 29 height 28
drag, startPoint x: 100, startPoint y: 186, endPoint x: 28, endPoint y: 188, distance: 72.8
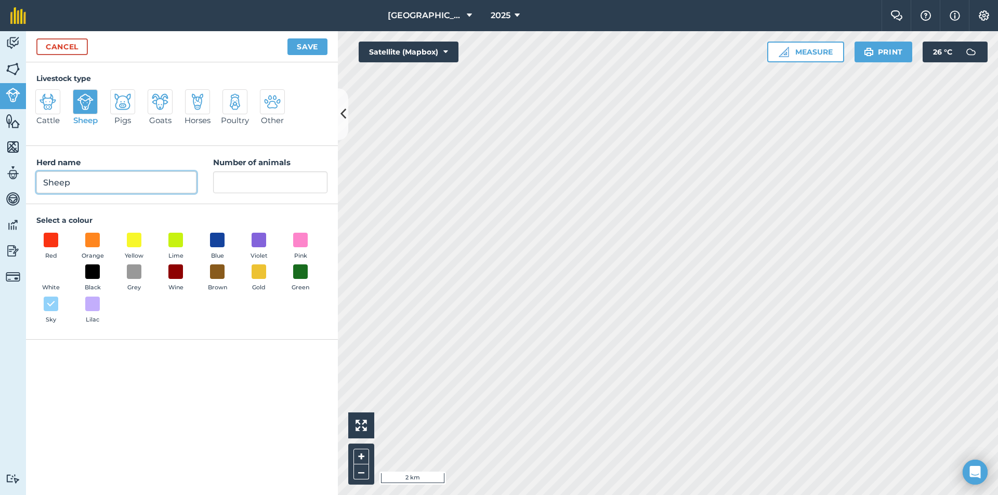
click at [28, 188] on div "Herd name Sheep Number of animals" at bounding box center [182, 175] width 312 height 58
type input "[PERSON_NAME]"
click at [242, 185] on input "Number of animals" at bounding box center [270, 182] width 114 height 22
type input "146"
click at [303, 40] on button "Save" at bounding box center [307, 46] width 40 height 17
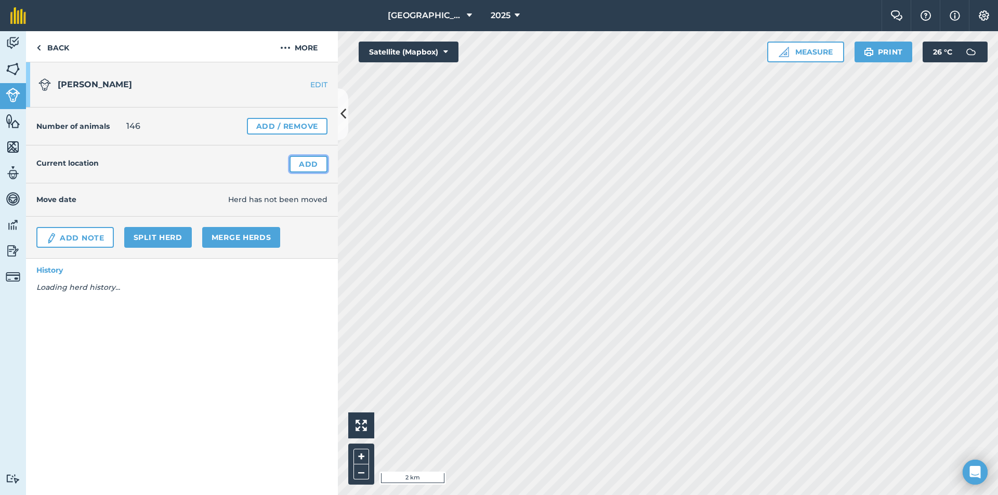
click at [306, 165] on link "Add" at bounding box center [308, 164] width 38 height 17
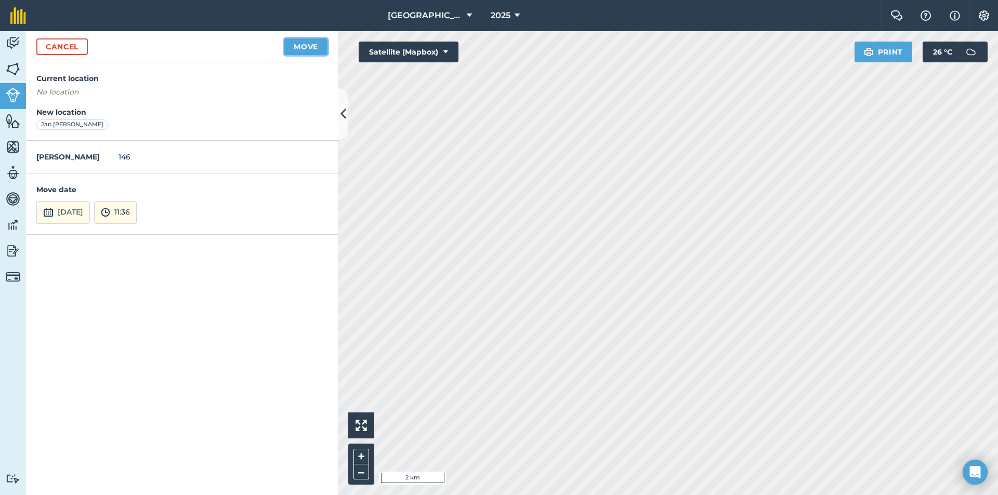
click at [311, 45] on button "Move" at bounding box center [305, 46] width 43 height 17
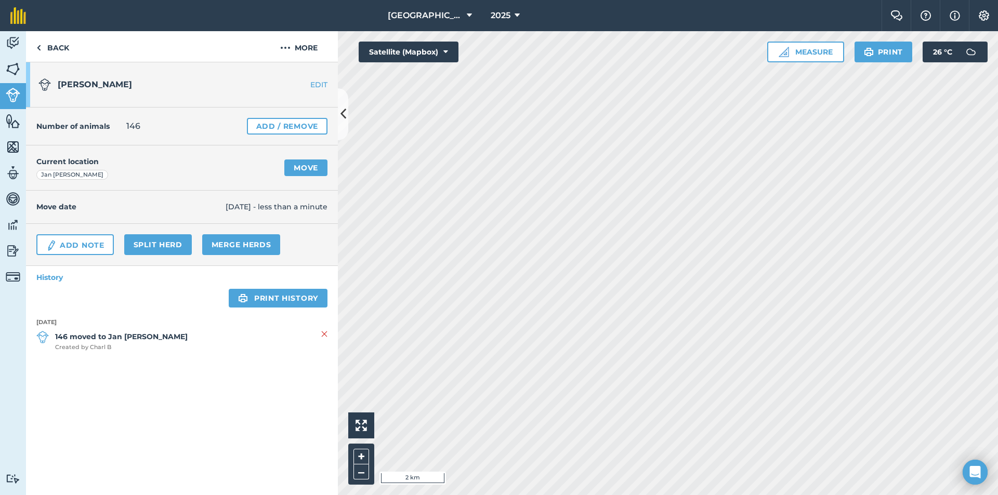
click at [275, 213] on div "Move date 20/09/25 - less than a minute" at bounding box center [182, 207] width 312 height 33
click at [265, 207] on span "[DATE] - less than a minute" at bounding box center [277, 206] width 102 height 11
click at [322, 81] on link "EDIT" at bounding box center [304, 85] width 65 height 10
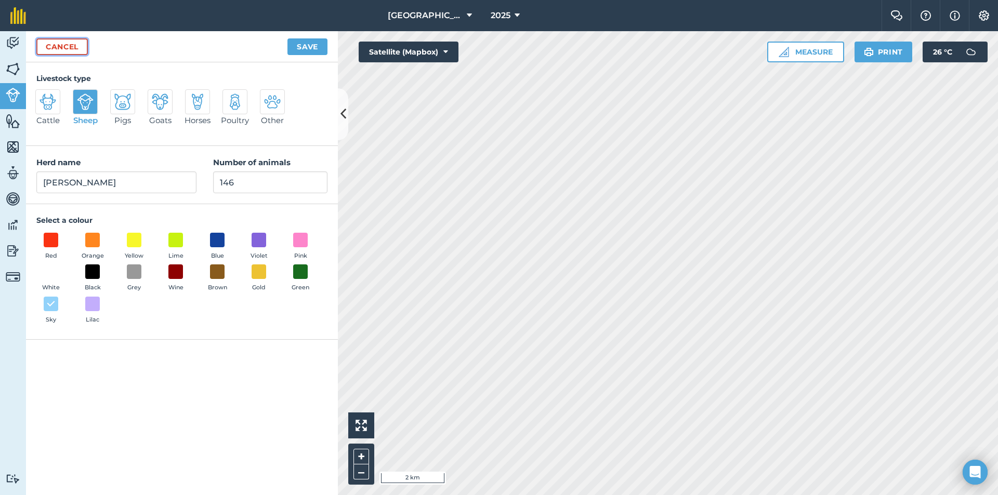
click at [44, 42] on link "Cancel" at bounding box center [61, 46] width 51 height 17
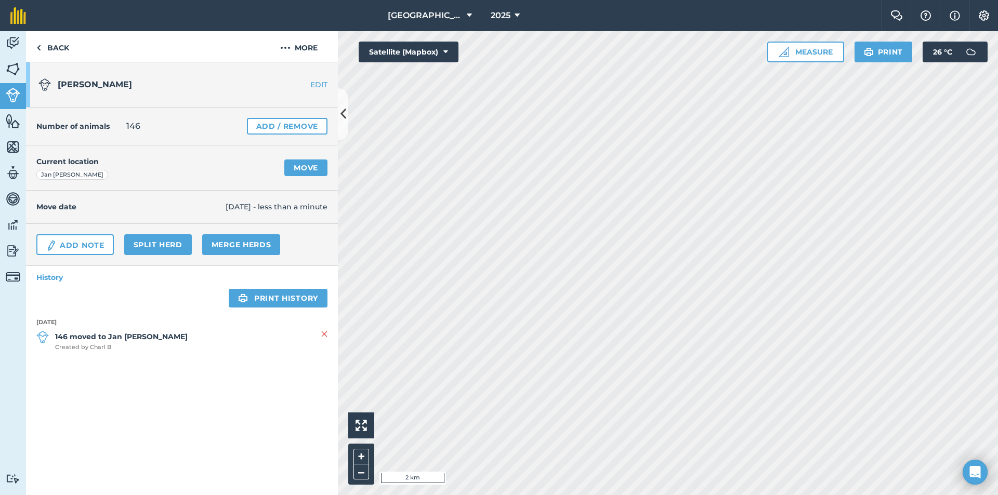
click at [243, 211] on span "[DATE] - less than a minute" at bounding box center [277, 206] width 102 height 11
click at [243, 208] on span "[DATE] - less than a minute" at bounding box center [277, 206] width 102 height 11
click at [140, 329] on li "20th September 2025 146 moved to Jan se kamp Created by Charl B" at bounding box center [181, 340] width 291 height 45
click at [59, 323] on strong "[DATE]" at bounding box center [181, 322] width 291 height 9
click at [39, 55] on link "Back" at bounding box center [53, 46] width 54 height 31
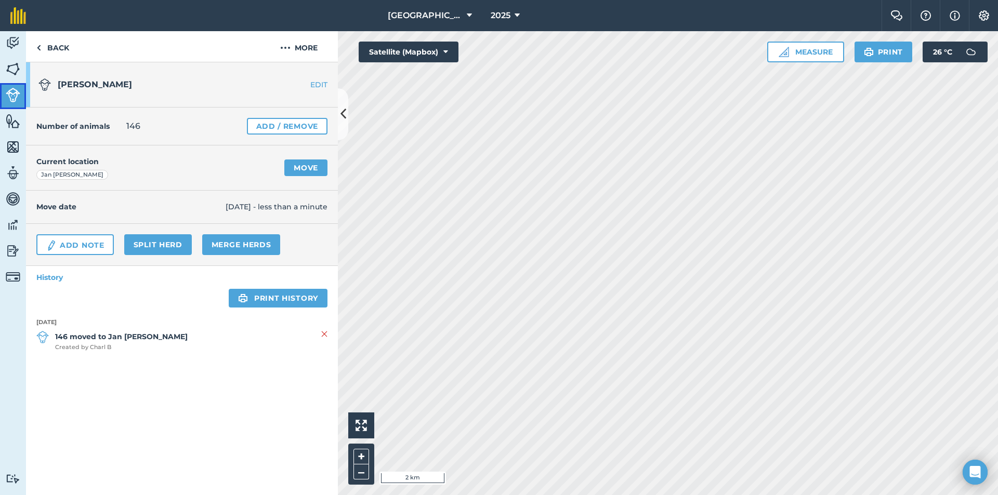
click at [16, 96] on img at bounding box center [13, 95] width 15 height 15
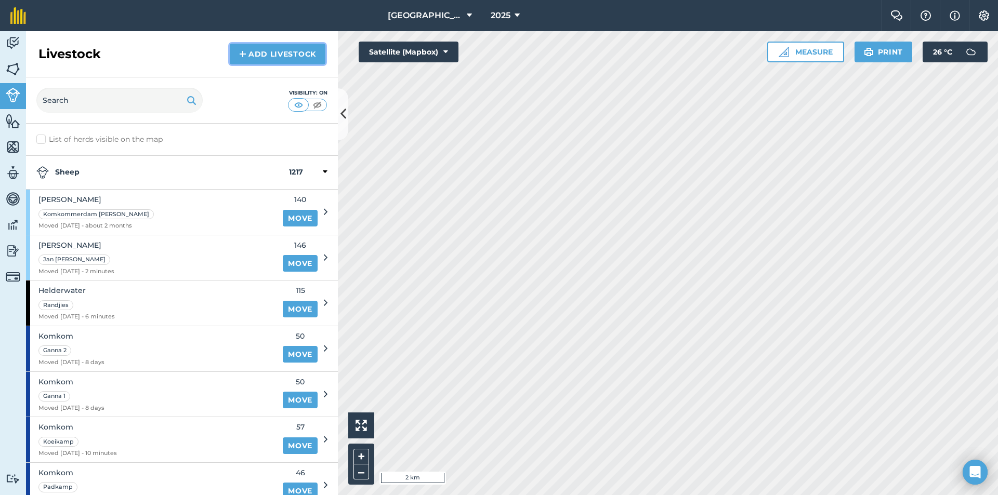
click at [303, 47] on link "Add Livestock" at bounding box center [278, 54] width 96 height 21
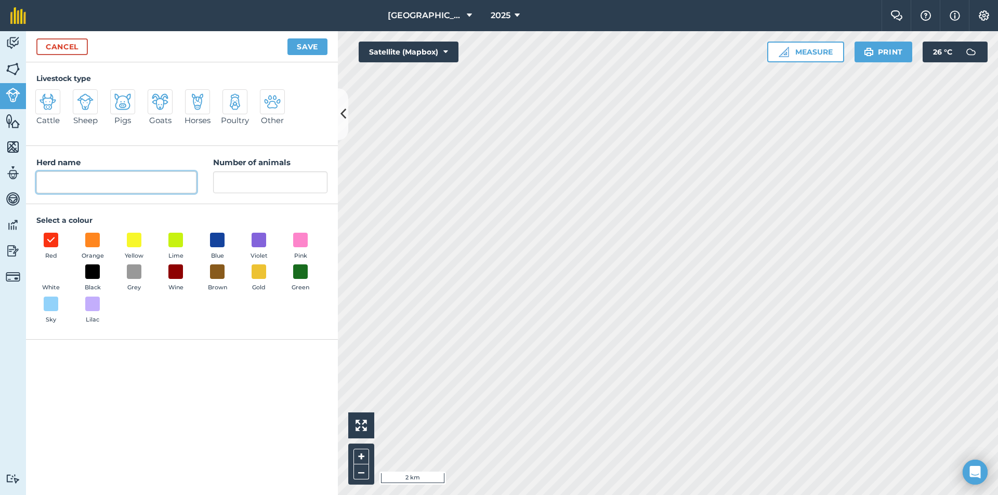
click at [71, 189] on input "Herd name" at bounding box center [116, 182] width 160 height 22
type input "[PERSON_NAME]"
click at [80, 102] on img at bounding box center [85, 102] width 17 height 17
click at [80, 96] on input "Sheep" at bounding box center [77, 92] width 7 height 7
radio input "true"
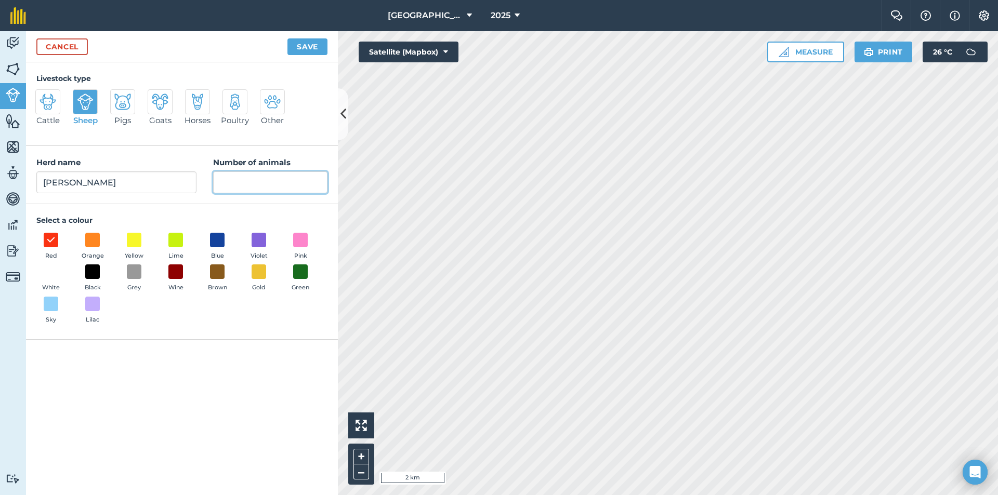
click at [287, 189] on input "Number of animals" at bounding box center [270, 182] width 114 height 22
type input "40"
click at [296, 43] on button "Save" at bounding box center [307, 46] width 40 height 17
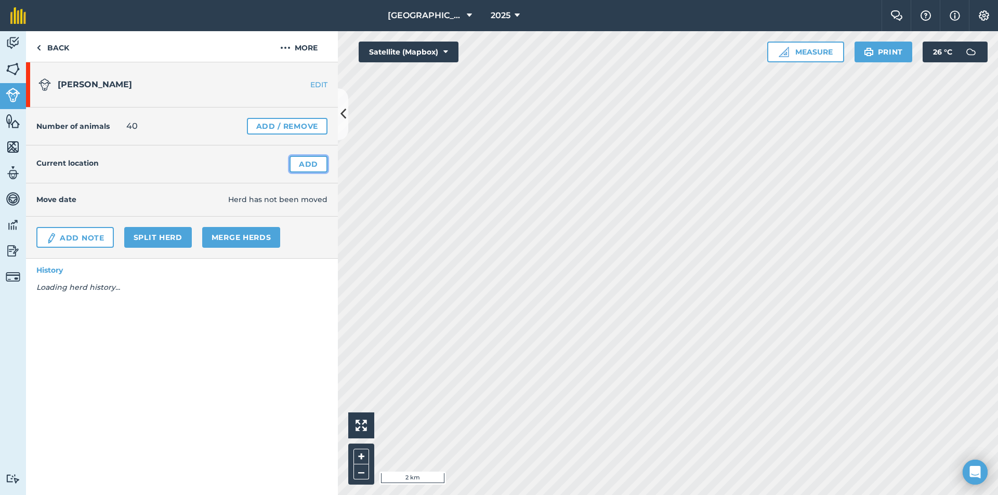
click at [298, 164] on link "Add" at bounding box center [308, 164] width 38 height 17
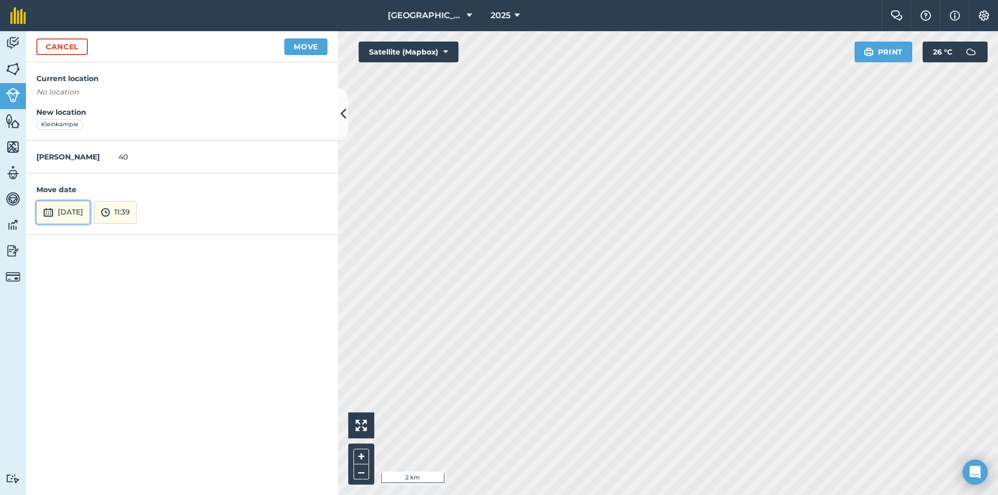
click at [90, 204] on button "[DATE]" at bounding box center [63, 212] width 54 height 23
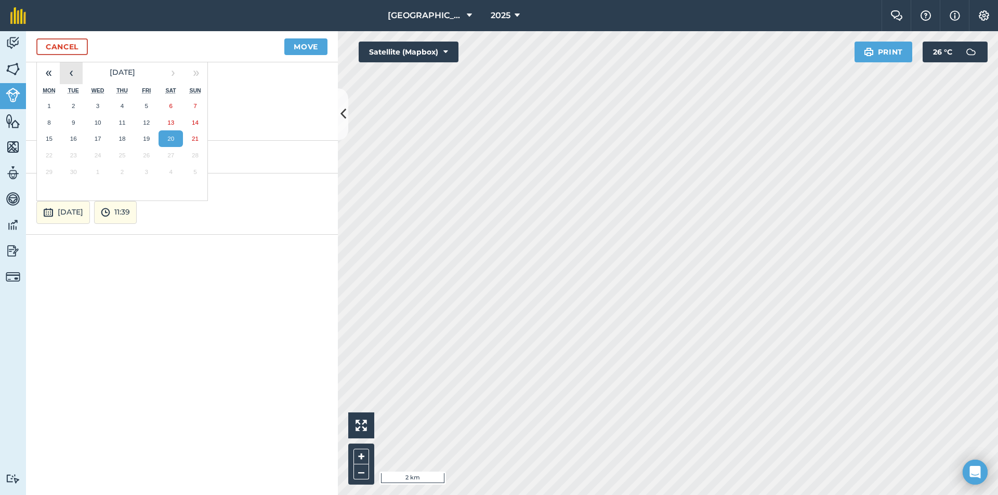
click at [79, 71] on button "‹" at bounding box center [71, 72] width 23 height 23
click at [120, 134] on button "14" at bounding box center [122, 138] width 24 height 17
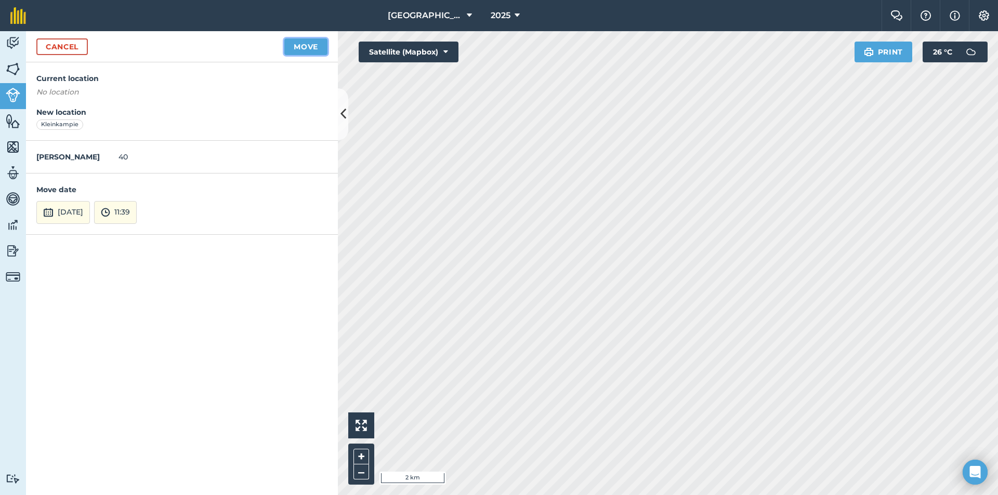
click at [292, 45] on button "Move" at bounding box center [305, 46] width 43 height 17
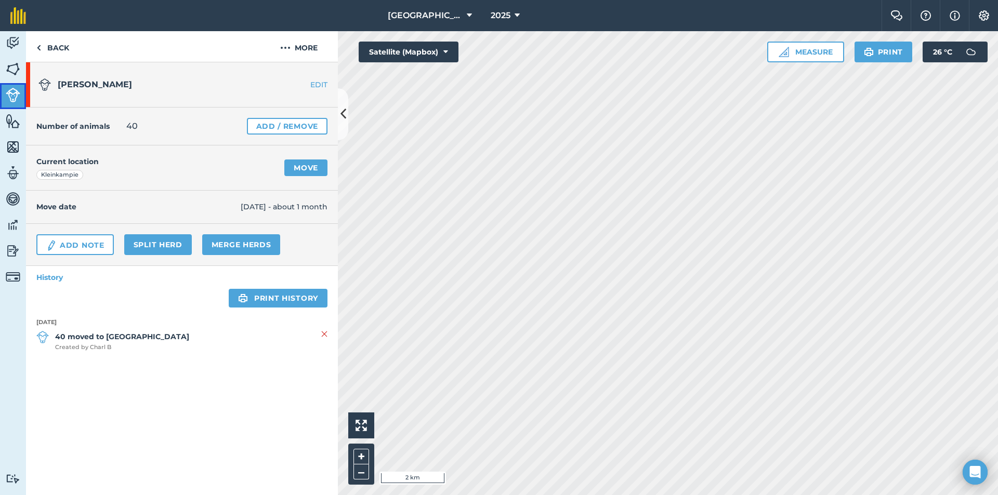
click at [9, 98] on img at bounding box center [13, 95] width 15 height 15
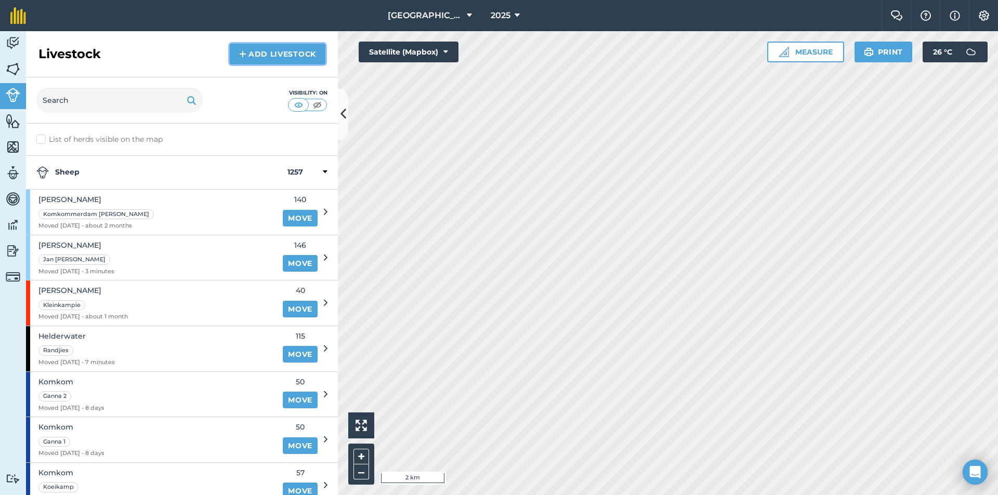
click at [277, 47] on link "Add Livestock" at bounding box center [278, 54] width 96 height 21
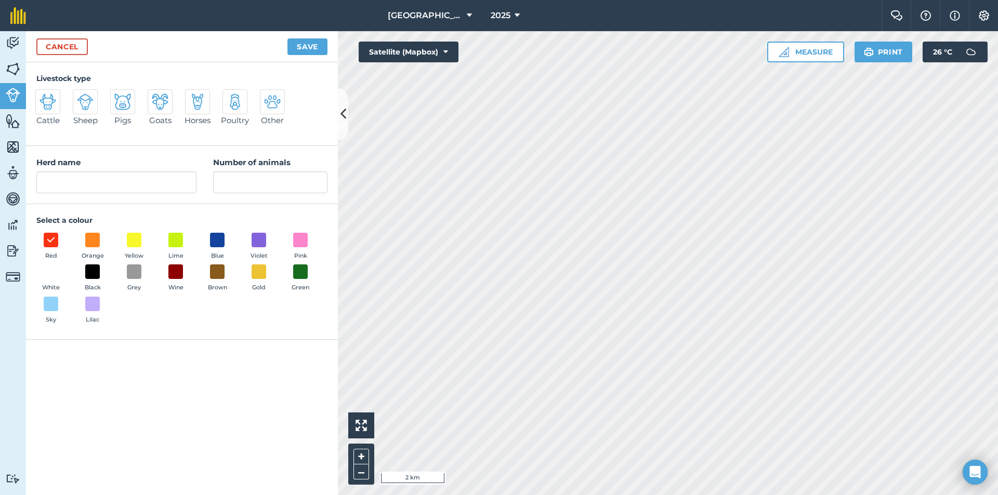
click at [82, 108] on img at bounding box center [85, 102] width 17 height 17
click at [81, 96] on input "Sheep" at bounding box center [77, 92] width 7 height 7
radio input "true"
click at [93, 176] on input "Sheep" at bounding box center [116, 182] width 160 height 22
drag, startPoint x: 93, startPoint y: 176, endPoint x: 11, endPoint y: 180, distance: 82.2
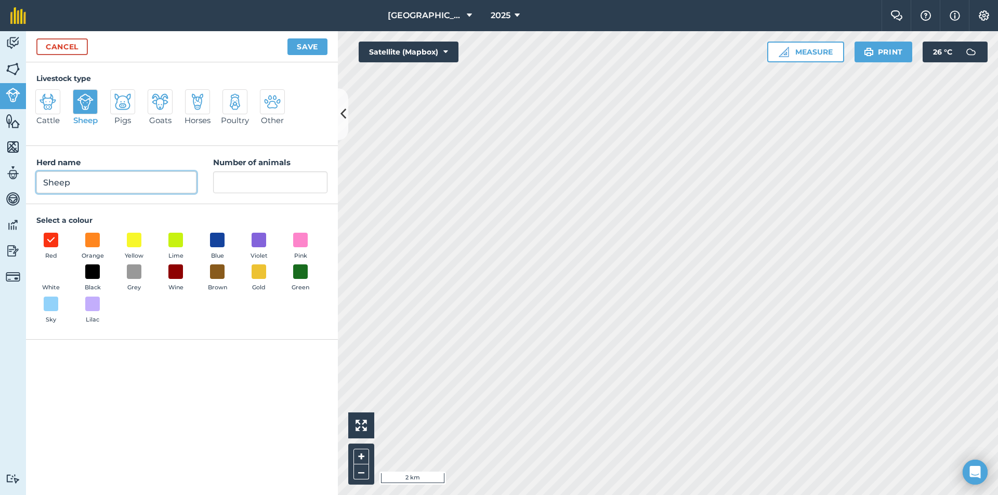
click at [11, 180] on div "Activity Fields Livestock Features Maps Team Vehicles Data Reporting Billing Tu…" at bounding box center [499, 263] width 998 height 464
type input "[PERSON_NAME]"
click at [261, 177] on input "Number of animals" at bounding box center [270, 182] width 114 height 22
type input "41"
click at [314, 47] on button "Save" at bounding box center [307, 46] width 40 height 17
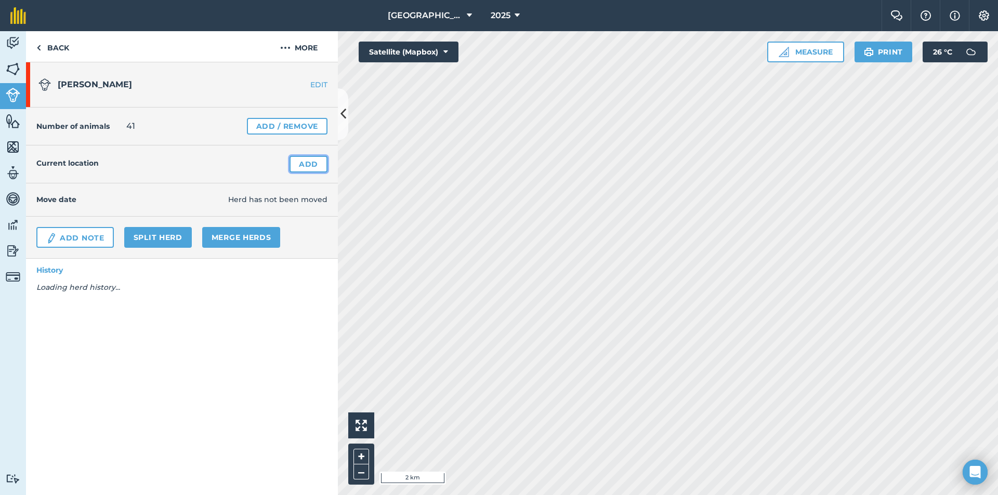
click at [311, 167] on link "Add" at bounding box center [308, 164] width 38 height 17
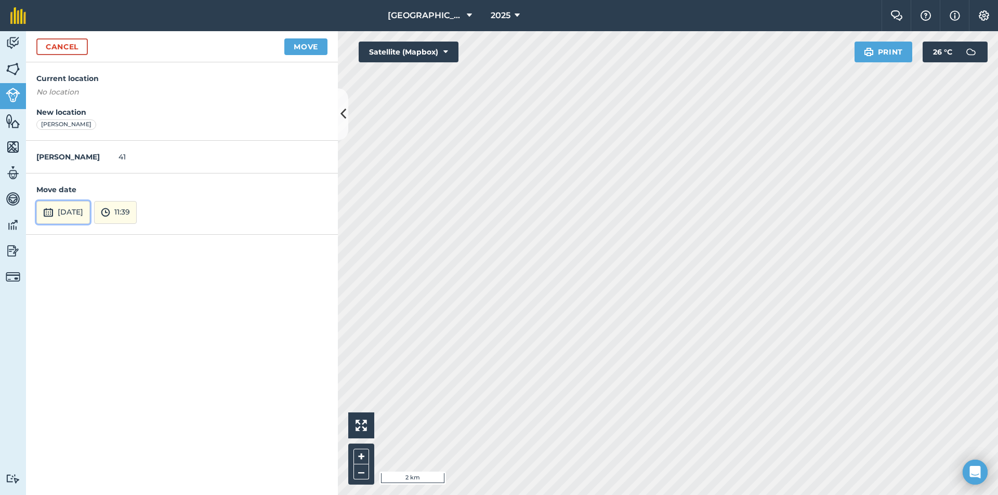
click at [77, 207] on button "[DATE]" at bounding box center [63, 212] width 54 height 23
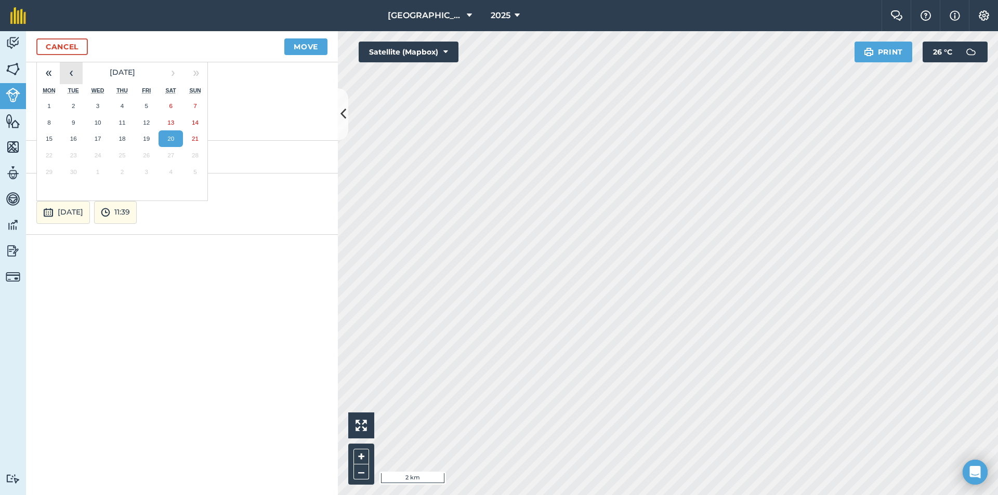
click at [82, 70] on button "‹" at bounding box center [71, 72] width 23 height 23
click at [118, 135] on abbr "14" at bounding box center [121, 138] width 7 height 7
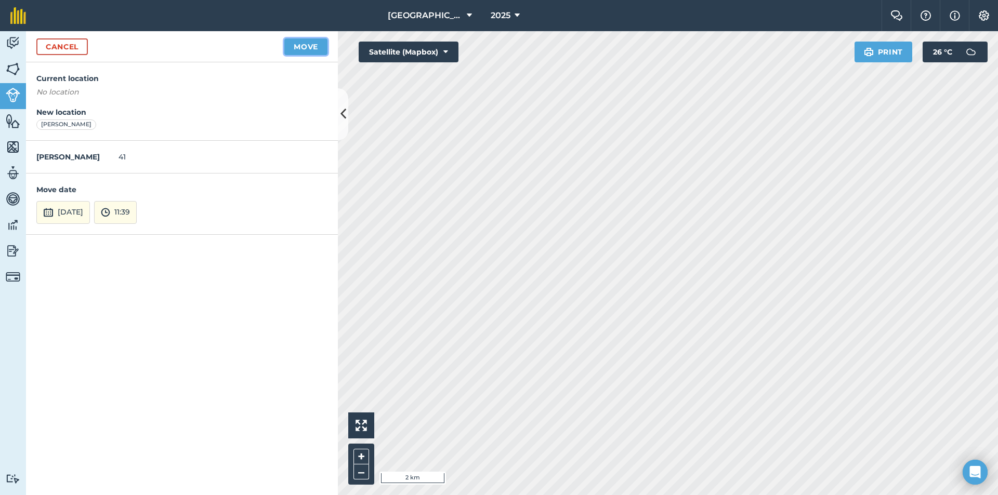
click at [313, 45] on button "Move" at bounding box center [305, 46] width 43 height 17
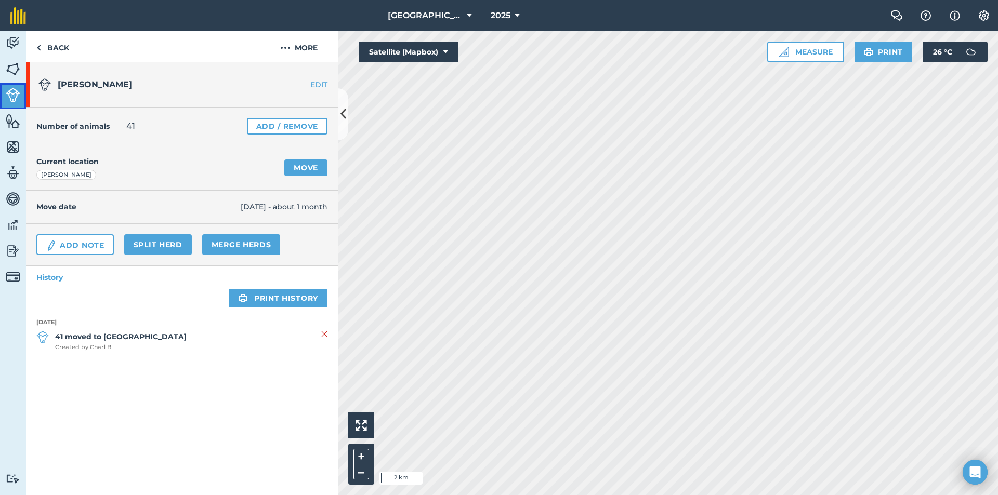
click at [10, 95] on img at bounding box center [13, 95] width 15 height 15
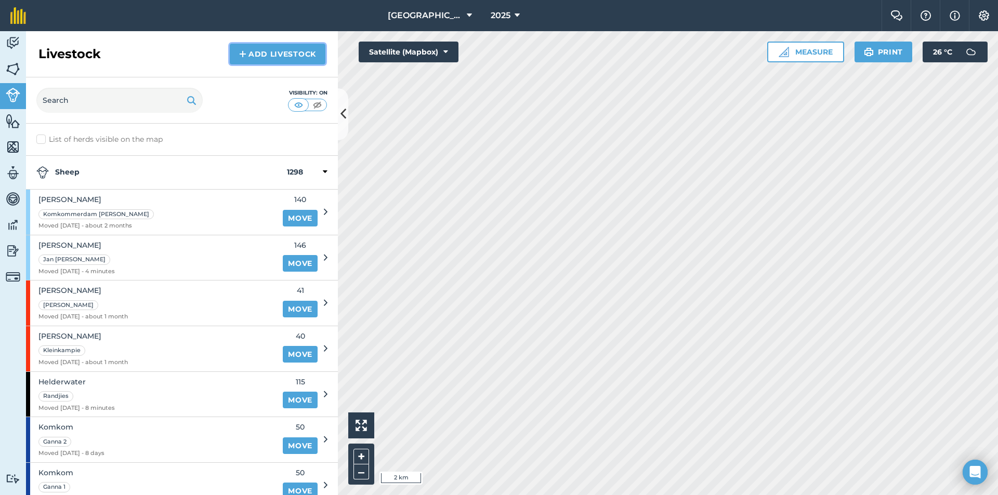
click at [255, 48] on link "Add Livestock" at bounding box center [278, 54] width 96 height 21
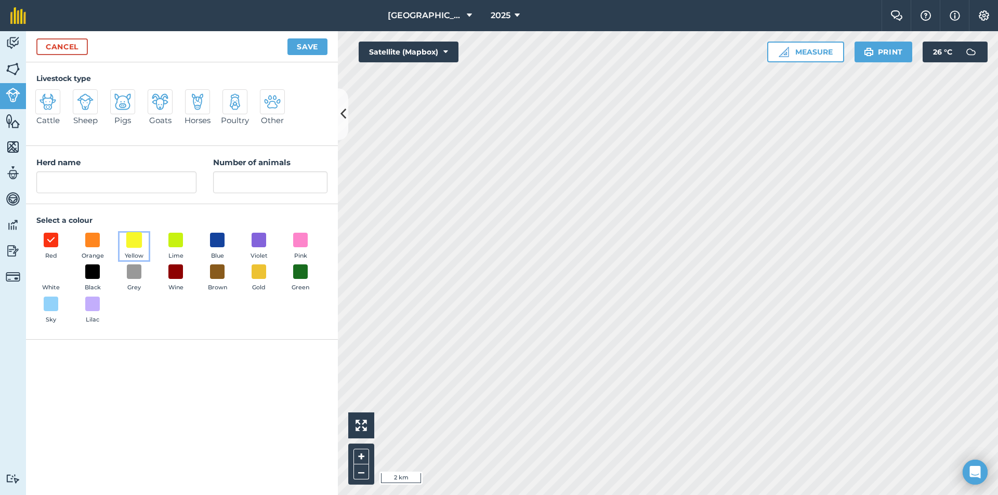
click at [136, 242] on span at bounding box center [134, 240] width 16 height 16
click at [96, 179] on input "Herd name" at bounding box center [116, 182] width 160 height 22
click at [261, 186] on input "Number of animals" at bounding box center [270, 182] width 114 height 22
type input "248"
click at [108, 190] on input "Herd name" at bounding box center [116, 182] width 160 height 22
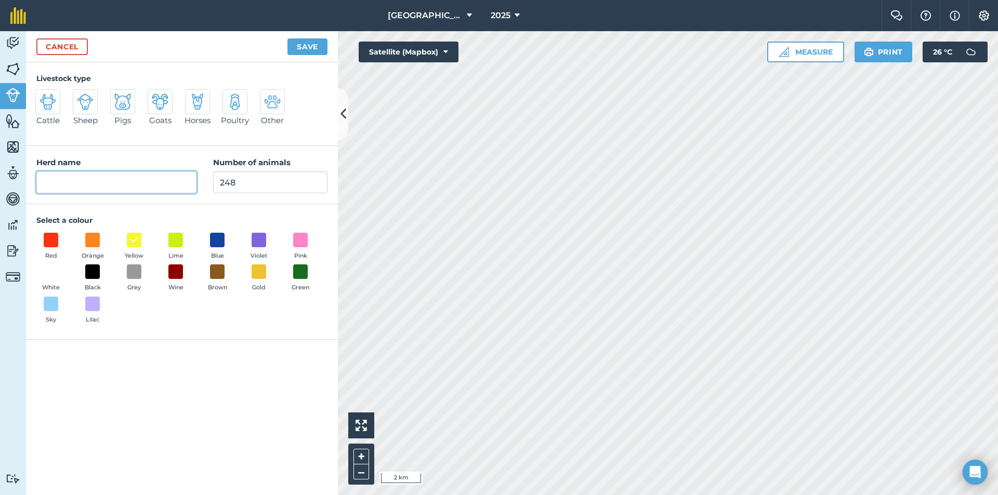
type input "O"
type input "[PERSON_NAME]"
click at [87, 108] on img at bounding box center [85, 102] width 17 height 17
click at [81, 96] on input "Sheep" at bounding box center [77, 92] width 7 height 7
radio input "true"
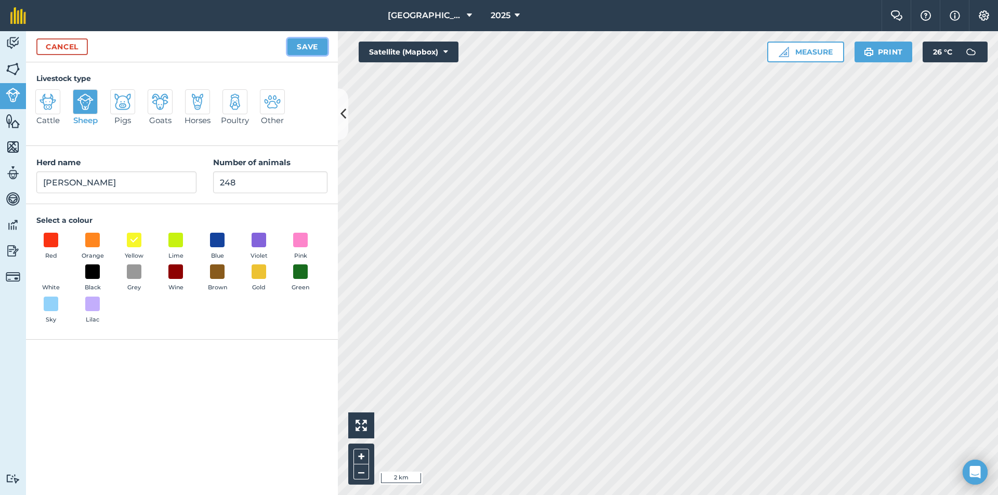
click at [310, 47] on button "Save" at bounding box center [307, 46] width 40 height 17
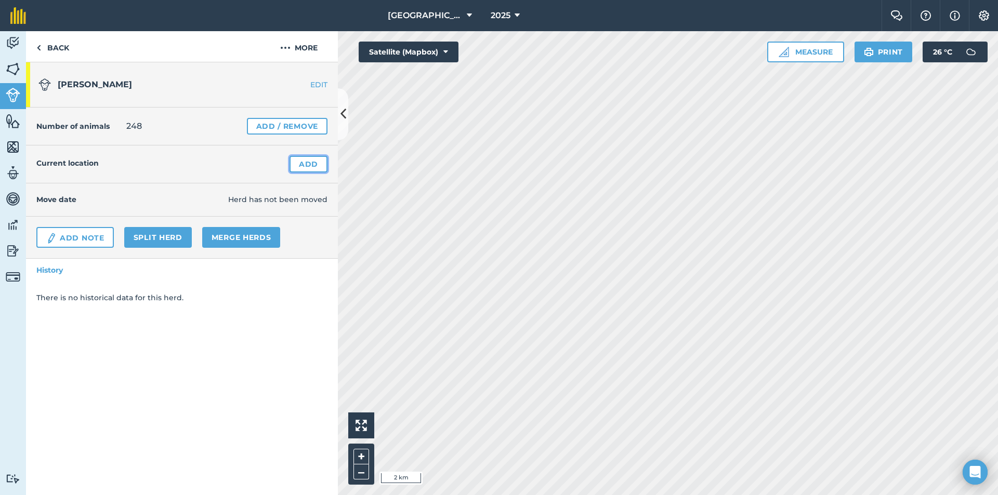
click at [301, 164] on link "Add" at bounding box center [308, 164] width 38 height 17
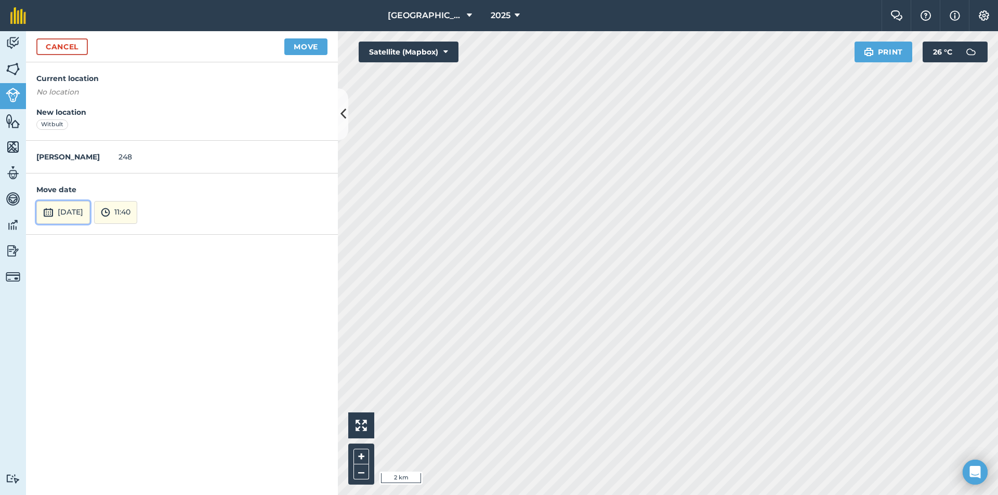
click at [90, 215] on button "[DATE]" at bounding box center [63, 212] width 54 height 23
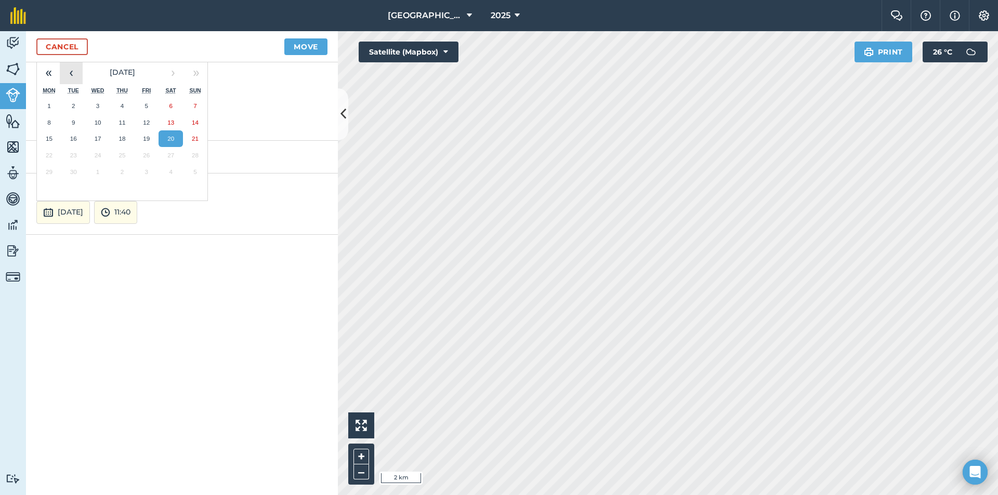
click at [73, 74] on button "‹" at bounding box center [71, 72] width 23 height 23
click at [73, 73] on button "‹" at bounding box center [71, 72] width 23 height 23
click at [151, 171] on button "30" at bounding box center [146, 172] width 24 height 17
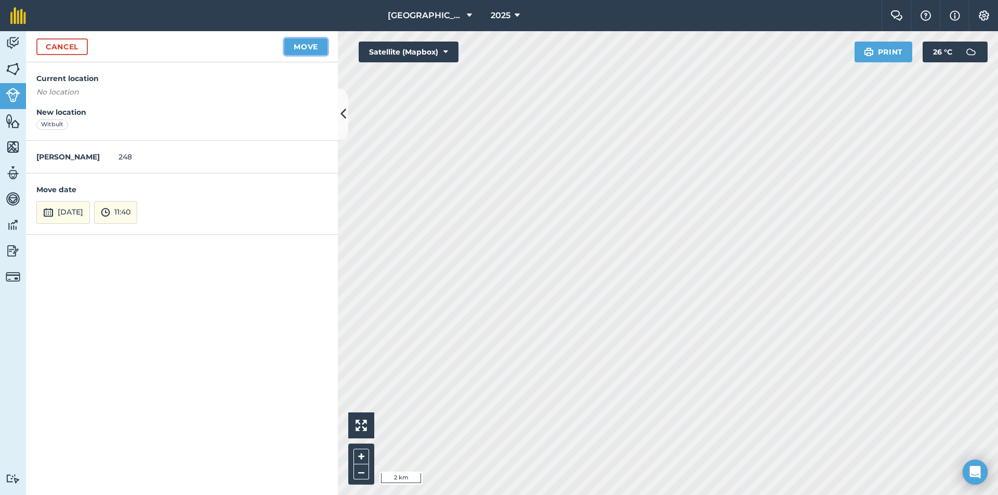
click at [288, 47] on button "Move" at bounding box center [305, 46] width 43 height 17
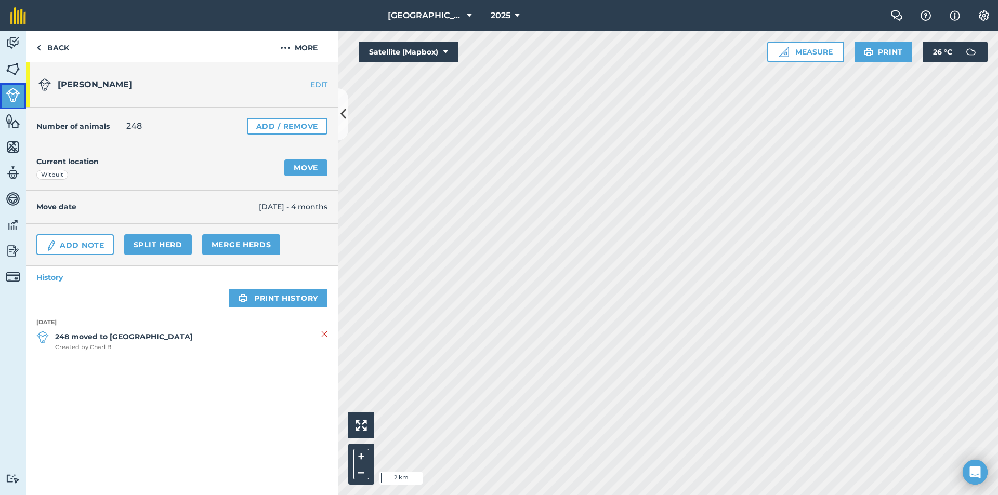
click at [17, 95] on img at bounding box center [13, 95] width 15 height 15
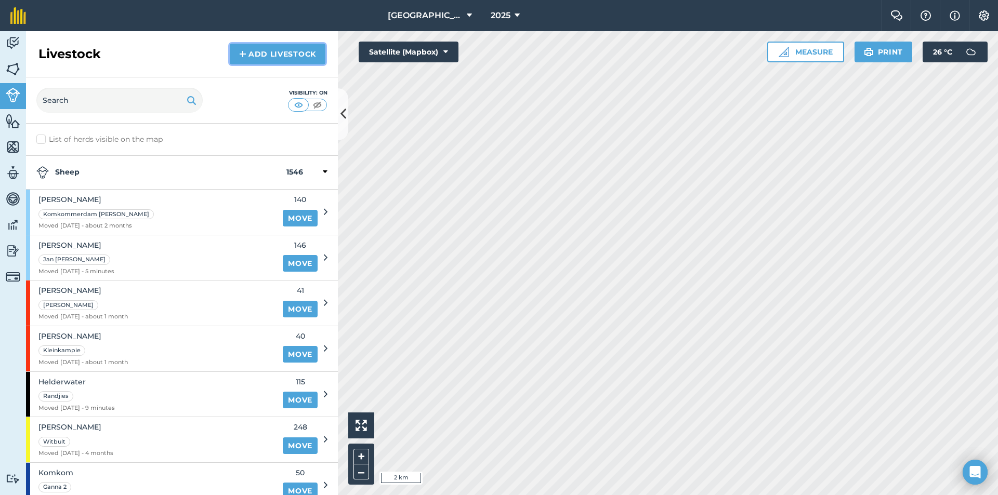
click at [246, 51] on img at bounding box center [242, 54] width 7 height 12
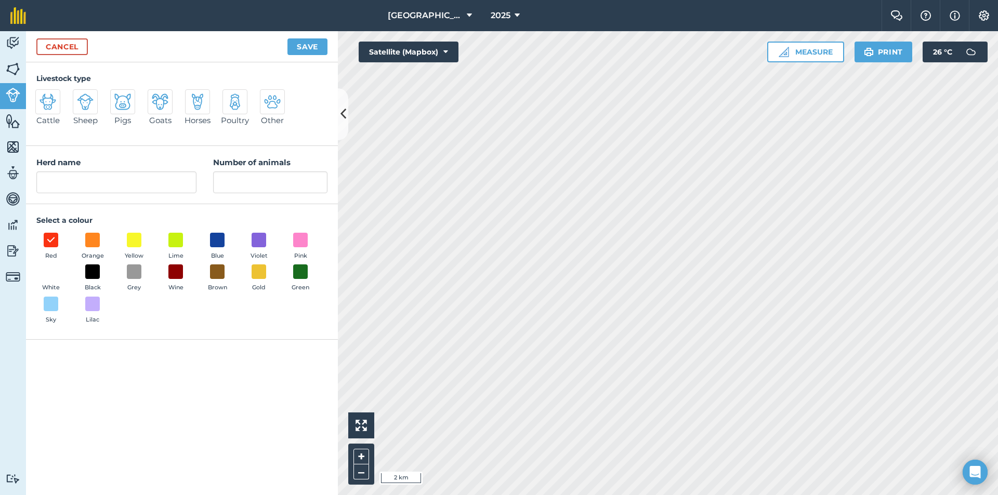
click at [87, 104] on img at bounding box center [85, 102] width 17 height 17
click at [81, 96] on input "Sheep" at bounding box center [77, 92] width 7 height 7
radio input "true"
click at [213, 271] on span at bounding box center [217, 272] width 16 height 16
drag, startPoint x: 81, startPoint y: 180, endPoint x: 35, endPoint y: 179, distance: 45.2
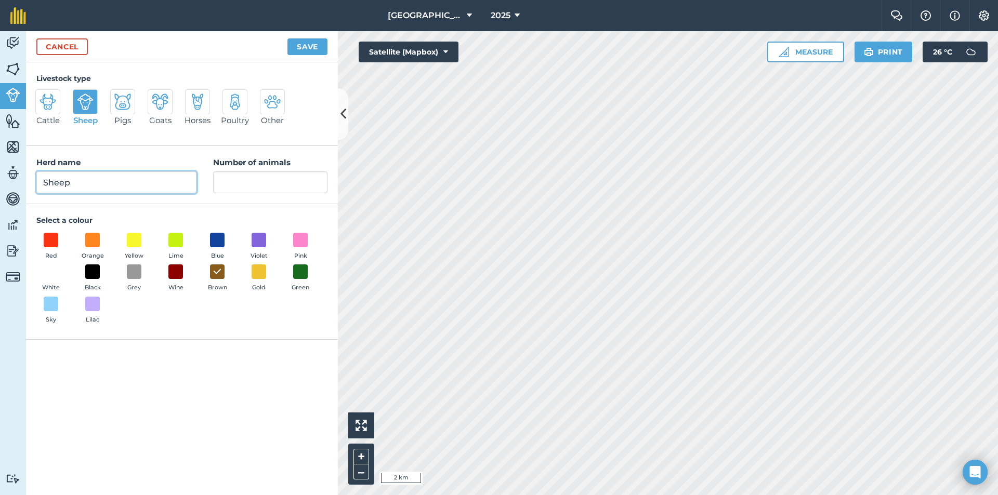
click at [35, 179] on div "Herd name Sheep Number of animals" at bounding box center [182, 175] width 312 height 58
type input "A"
type input "Bloutong ooi"
click at [226, 182] on input "Number of animals" at bounding box center [270, 182] width 114 height 22
type input "46"
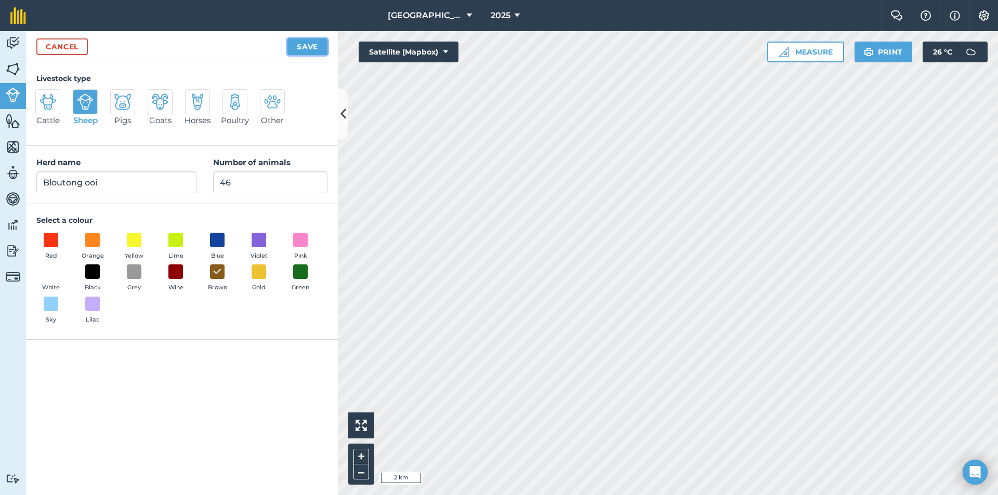
click at [305, 48] on button "Save" at bounding box center [307, 46] width 40 height 17
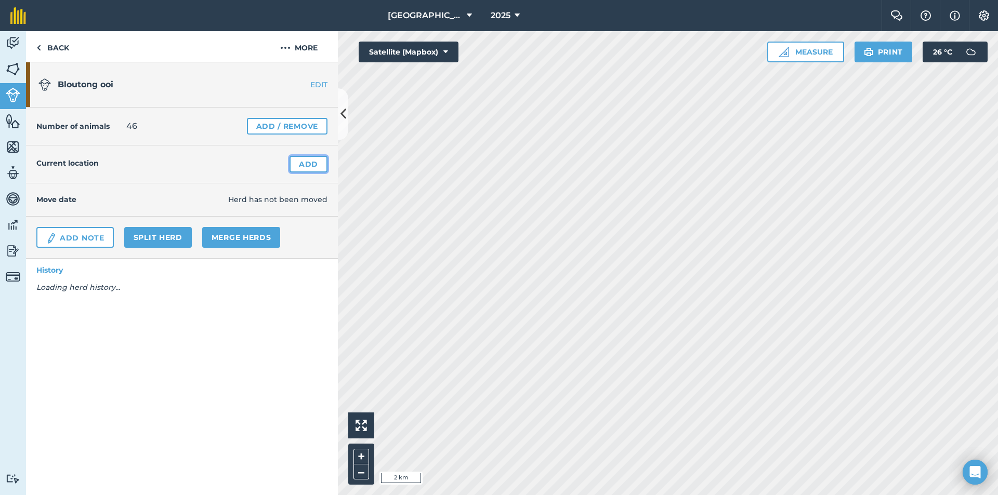
click at [301, 166] on link "Add" at bounding box center [308, 164] width 38 height 17
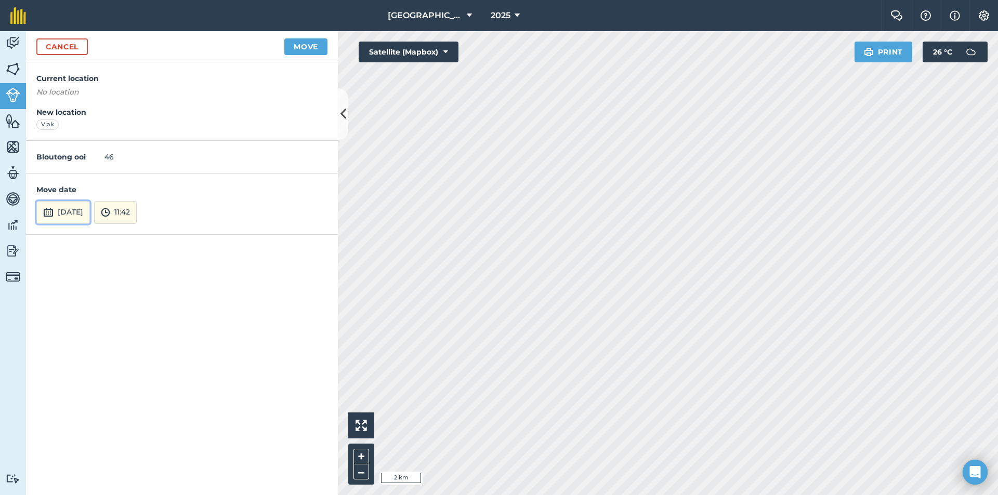
click at [90, 213] on button "[DATE]" at bounding box center [63, 212] width 54 height 23
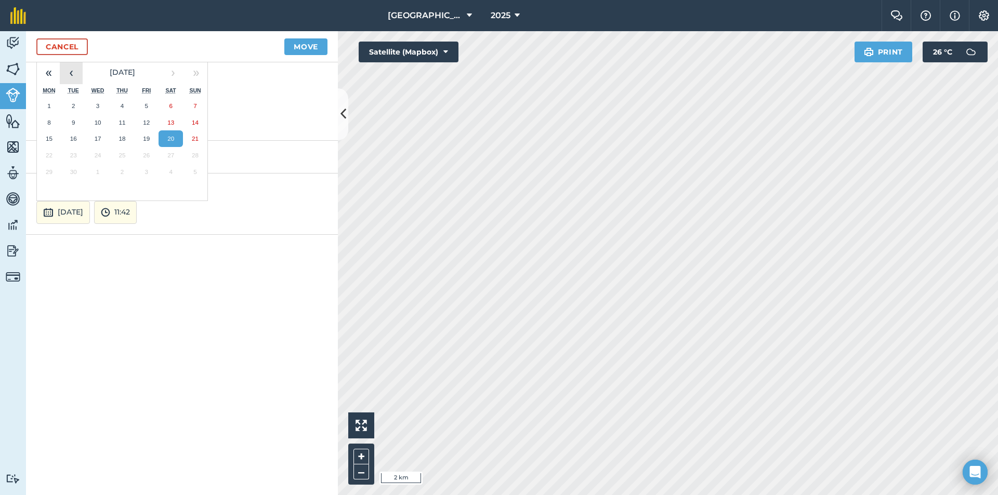
click at [79, 68] on button "‹" at bounding box center [71, 72] width 23 height 23
click at [75, 71] on button "‹" at bounding box center [71, 72] width 23 height 23
click at [96, 157] on abbr "18" at bounding box center [98, 155] width 7 height 7
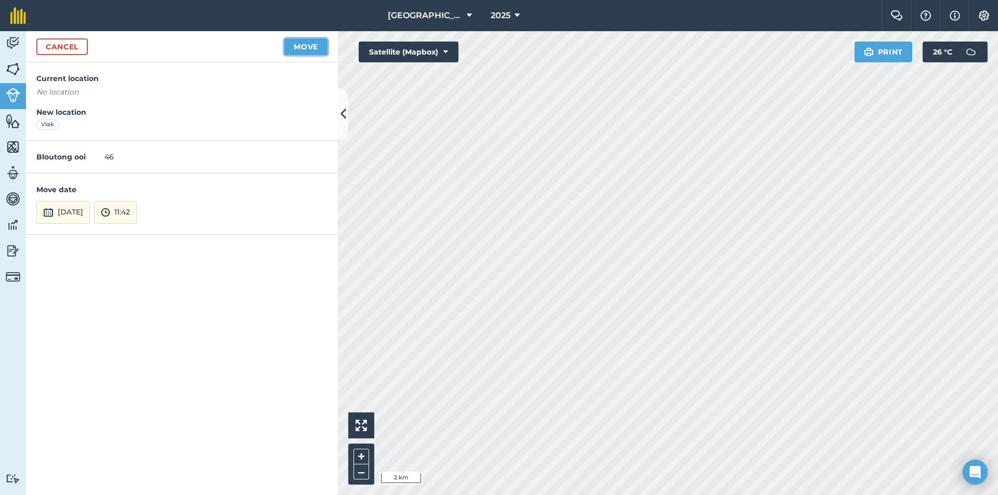
click at [295, 45] on button "Move" at bounding box center [305, 46] width 43 height 17
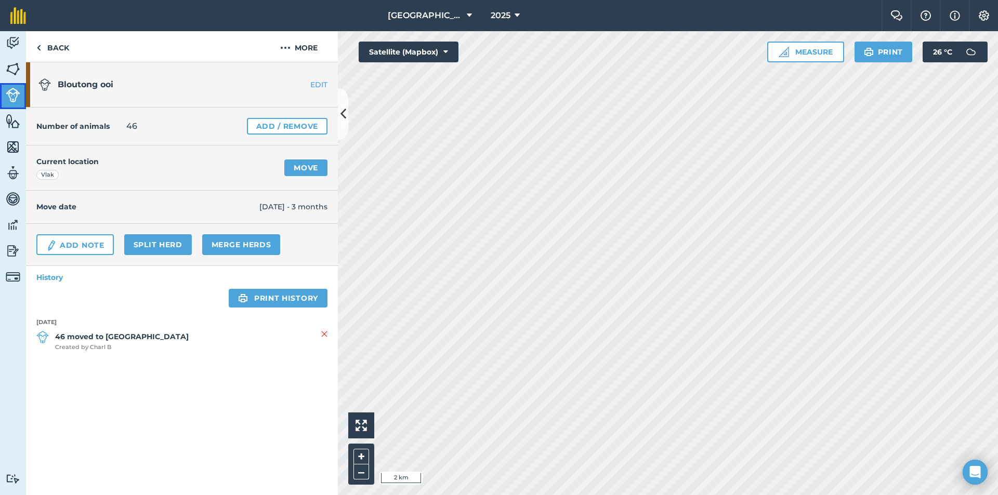
click at [15, 94] on img at bounding box center [13, 95] width 15 height 15
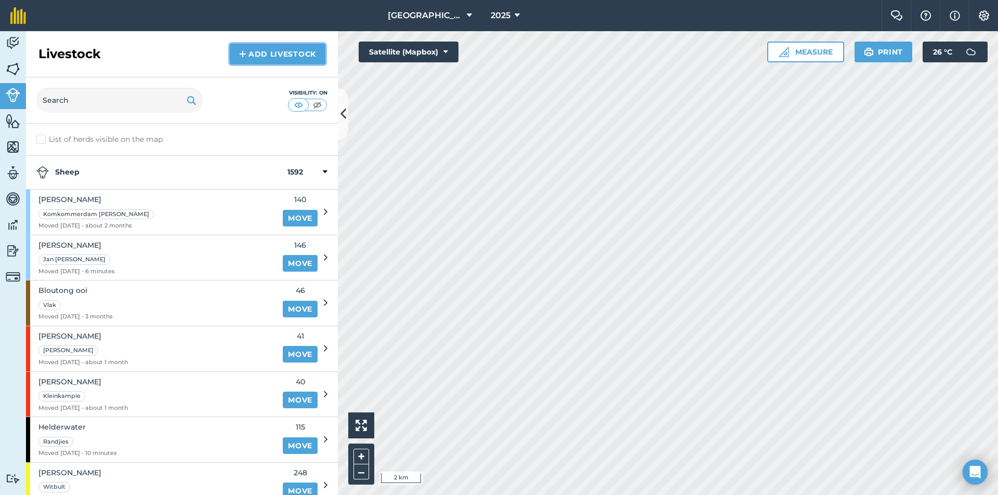
click at [248, 52] on link "Add Livestock" at bounding box center [278, 54] width 96 height 21
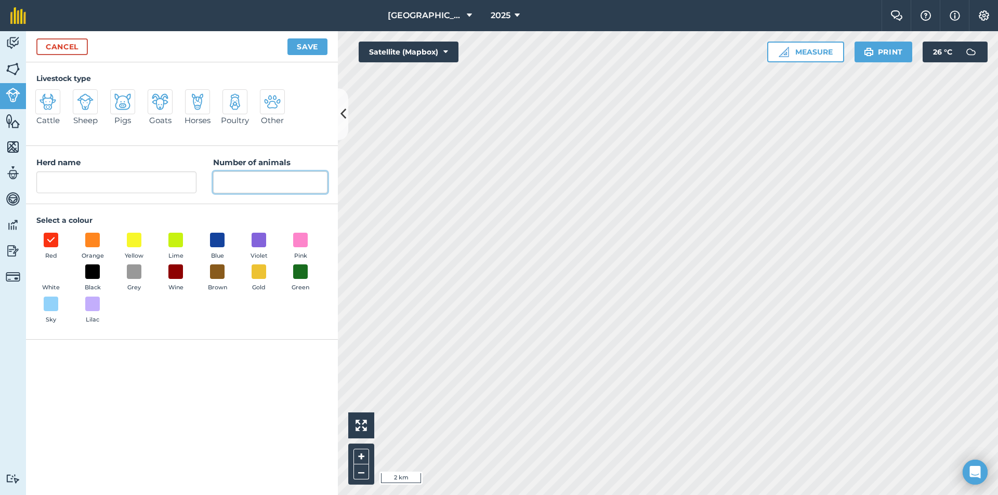
click at [244, 188] on input "Number of animals" at bounding box center [270, 182] width 114 height 22
type input "190"
click at [110, 189] on input "Herd name" at bounding box center [116, 182] width 160 height 22
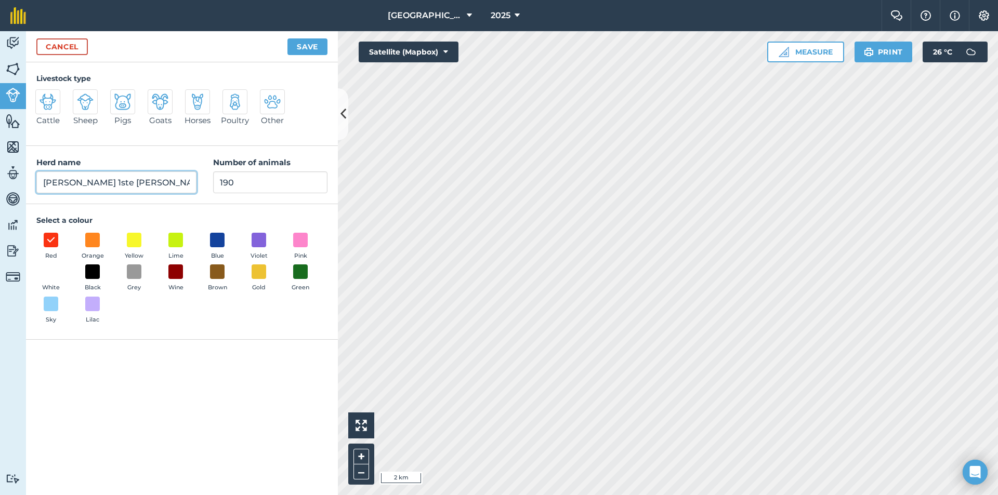
type input "[PERSON_NAME] 1ste [PERSON_NAME]"
click at [92, 98] on img at bounding box center [85, 102] width 17 height 17
click at [81, 96] on input "Sheep" at bounding box center [77, 92] width 7 height 7
radio input "true"
click at [211, 244] on span at bounding box center [217, 240] width 16 height 16
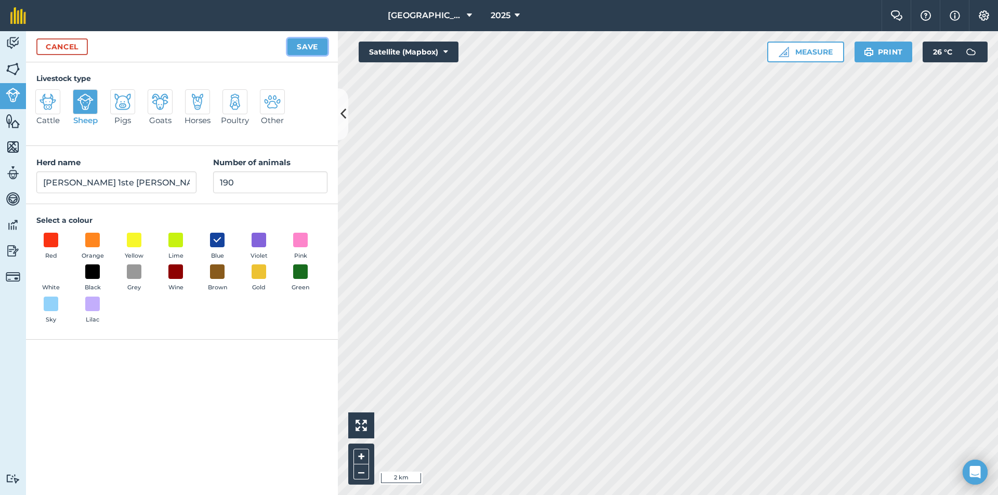
click at [306, 44] on button "Save" at bounding box center [307, 46] width 40 height 17
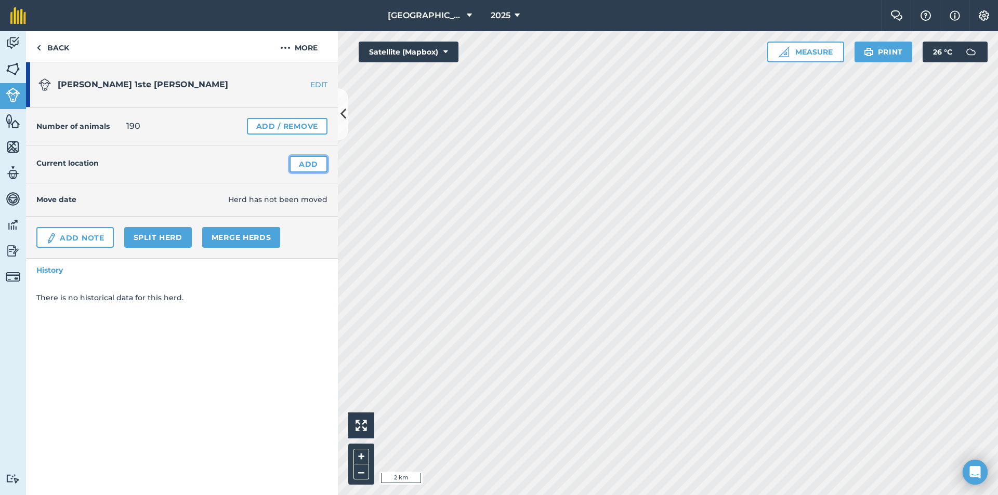
click at [299, 168] on link "Add" at bounding box center [308, 164] width 38 height 17
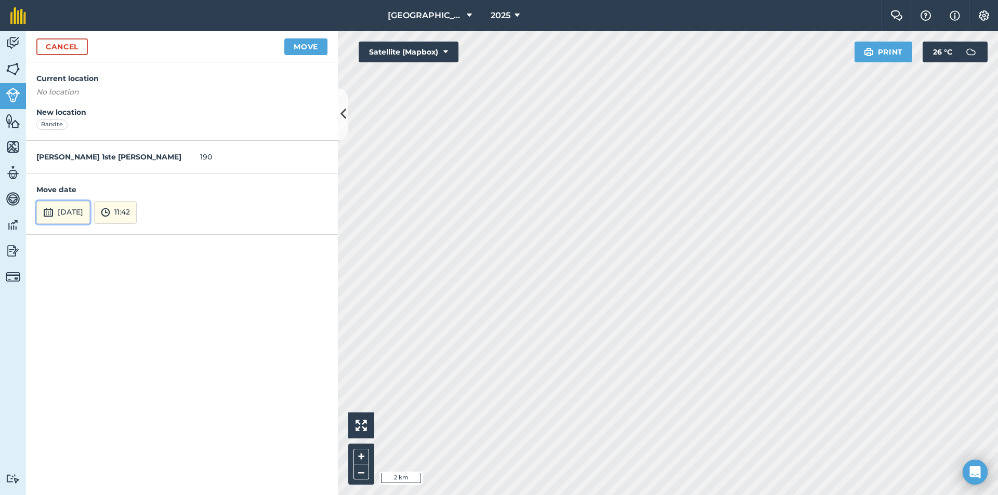
click at [84, 207] on button "[DATE]" at bounding box center [63, 212] width 54 height 23
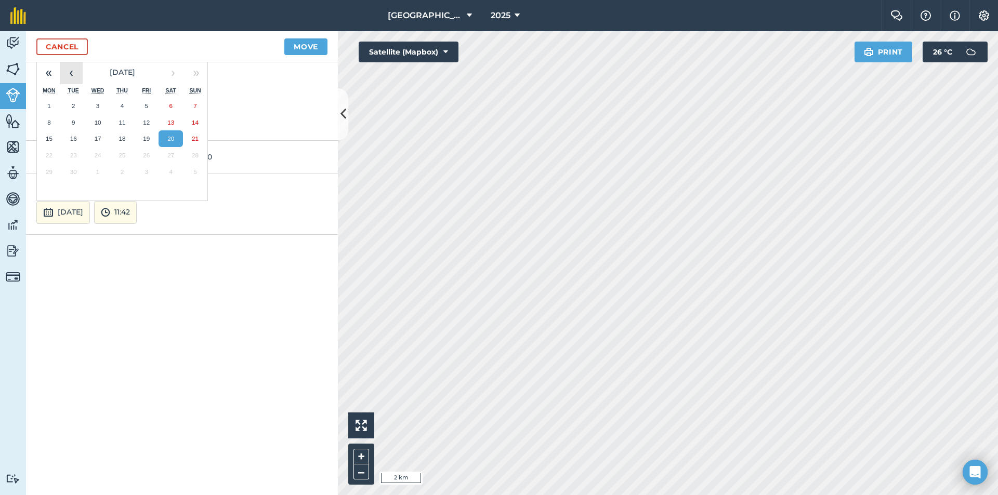
click at [75, 78] on button "‹" at bounding box center [71, 72] width 23 height 23
click at [119, 160] on button "22" at bounding box center [122, 155] width 24 height 17
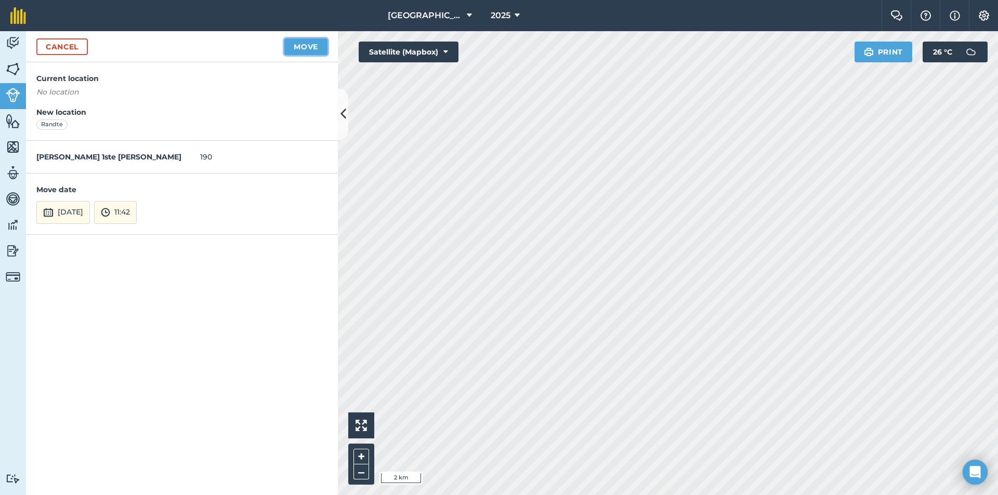
click at [303, 46] on button "Move" at bounding box center [305, 46] width 43 height 17
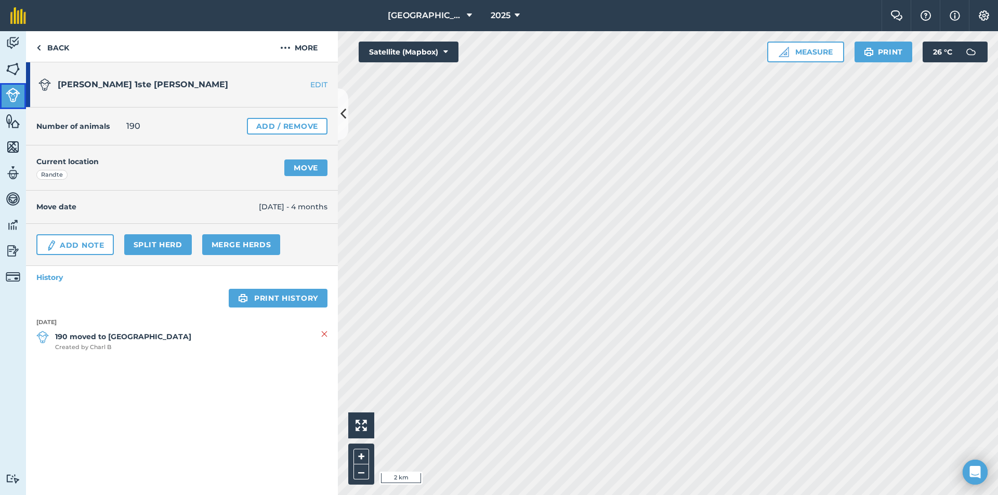
click at [18, 96] on img at bounding box center [13, 95] width 15 height 15
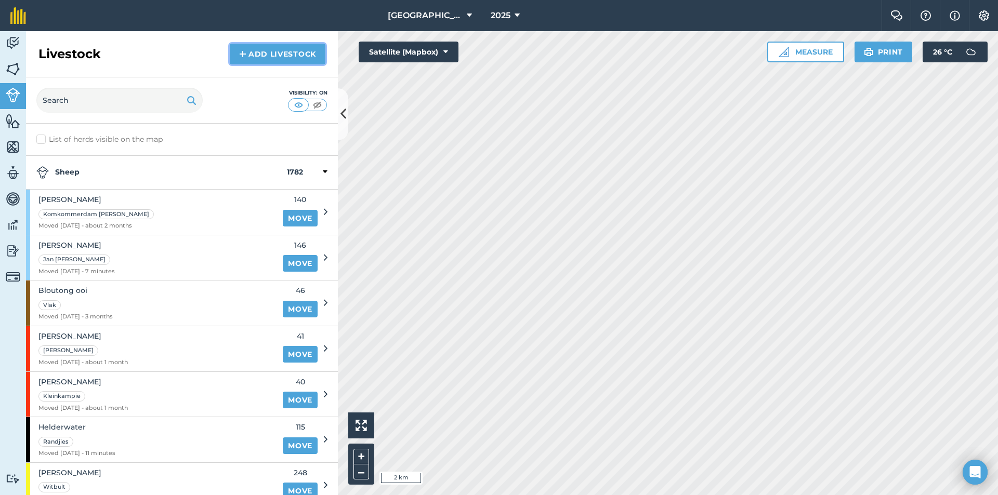
click at [298, 50] on link "Add Livestock" at bounding box center [278, 54] width 96 height 21
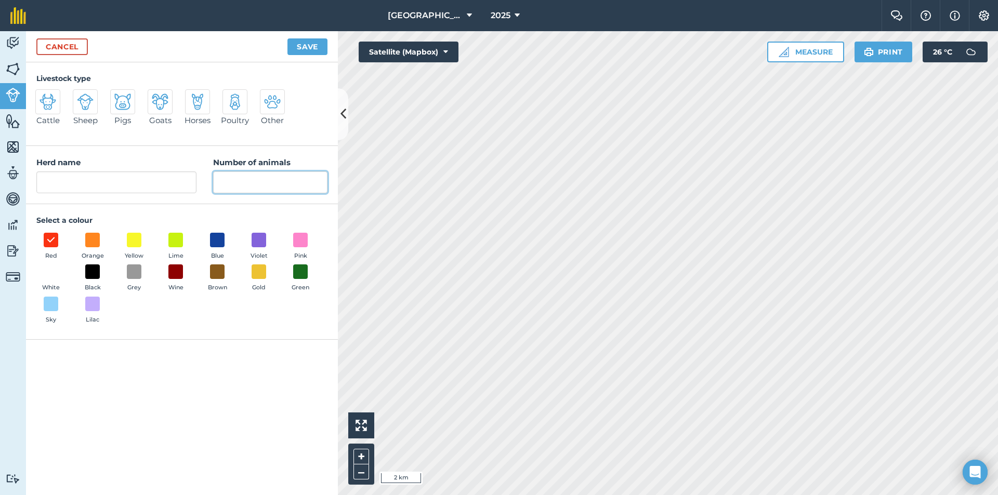
click at [242, 189] on input "Number of animals" at bounding box center [270, 182] width 114 height 22
type input "186"
click at [112, 169] on div "Herd name" at bounding box center [116, 174] width 160 height 37
click at [111, 175] on input "Herd name" at bounding box center [116, 182] width 160 height 22
type input "Gespeende ooi"
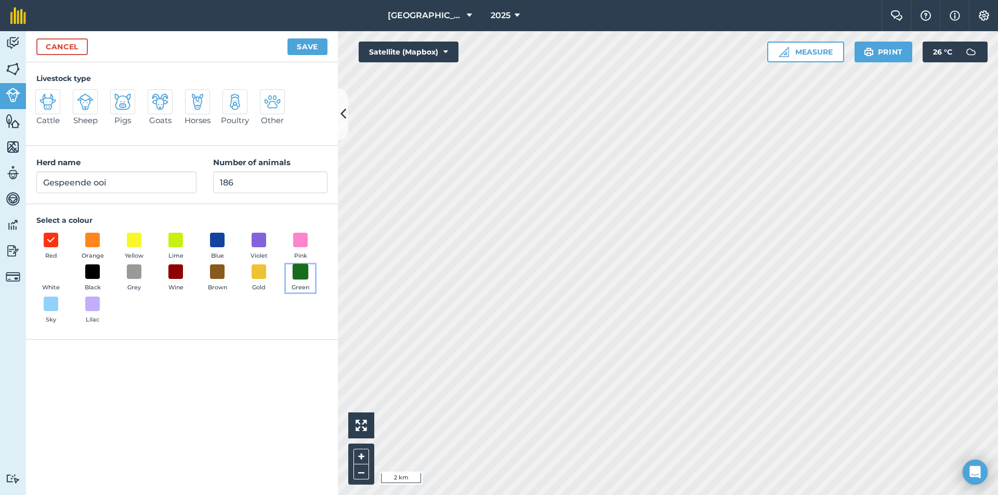
click at [300, 269] on span at bounding box center [301, 272] width 16 height 16
click at [84, 110] on img at bounding box center [85, 102] width 17 height 17
click at [81, 96] on input "Sheep" at bounding box center [77, 92] width 7 height 7
radio input "true"
click at [316, 47] on button "Save" at bounding box center [307, 46] width 40 height 17
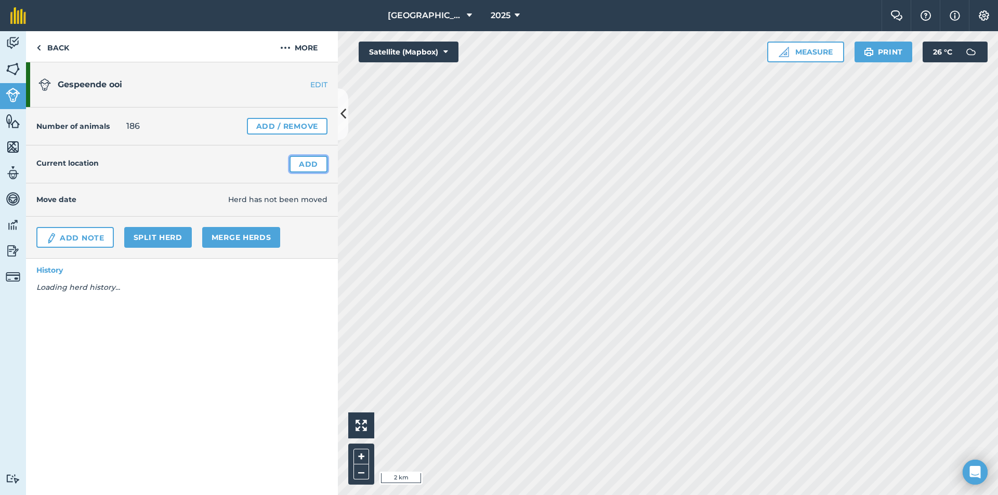
click at [305, 165] on link "Add" at bounding box center [308, 164] width 38 height 17
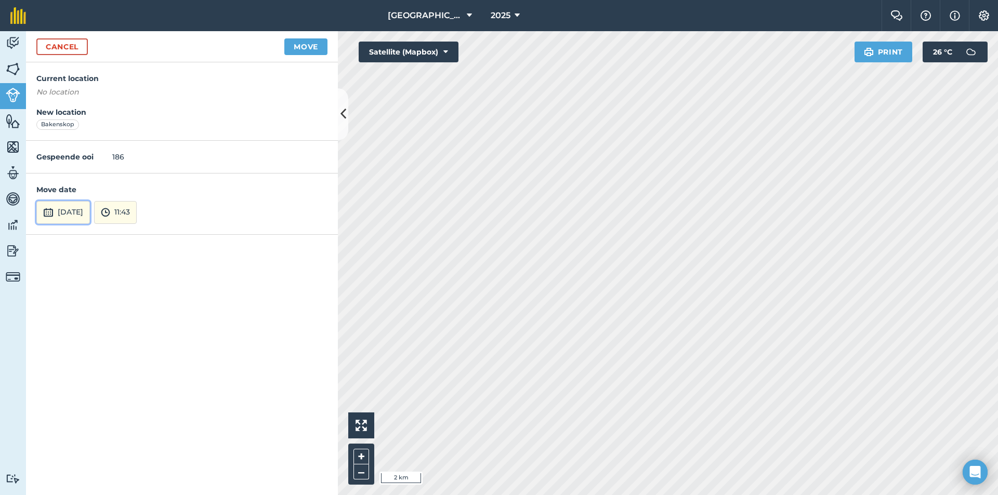
click at [76, 209] on button "[DATE]" at bounding box center [63, 212] width 54 height 23
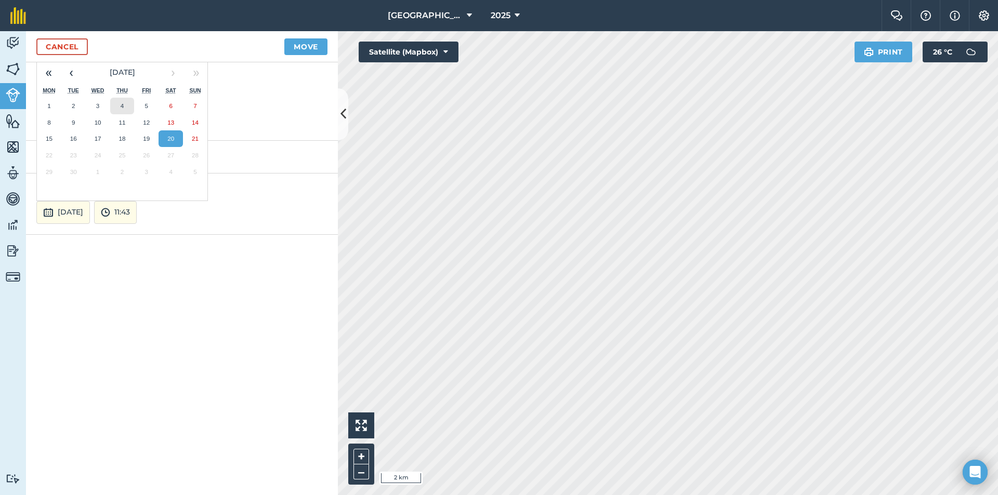
click at [128, 112] on button "4" at bounding box center [122, 106] width 24 height 17
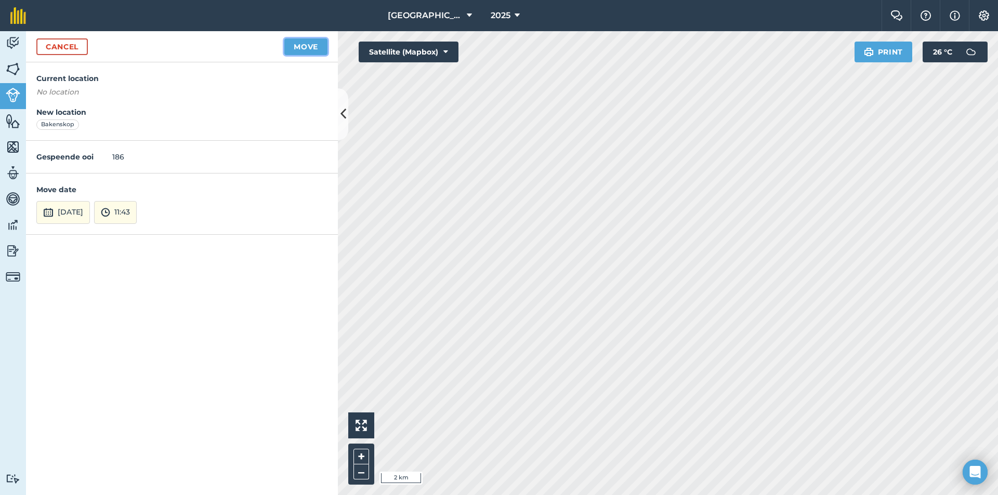
click at [305, 51] on button "Move" at bounding box center [305, 46] width 43 height 17
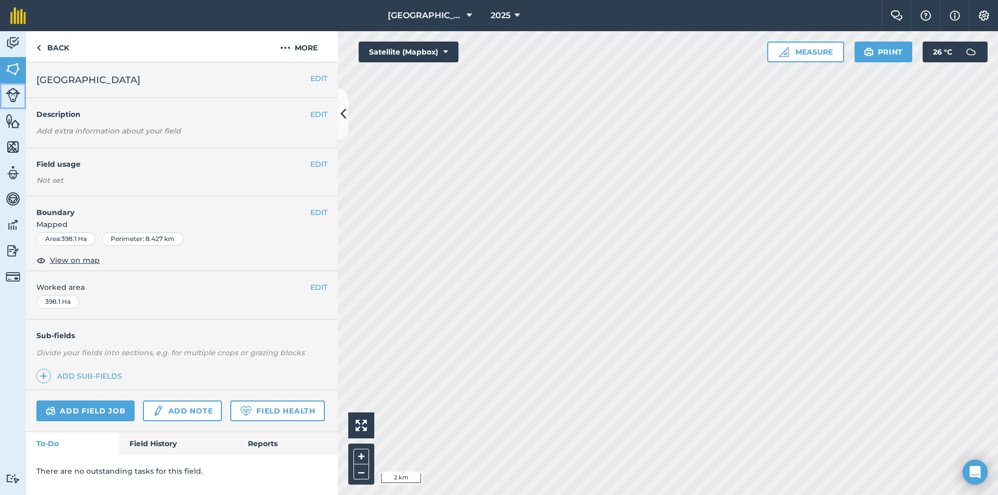
click at [9, 84] on link "Livestock" at bounding box center [13, 96] width 26 height 26
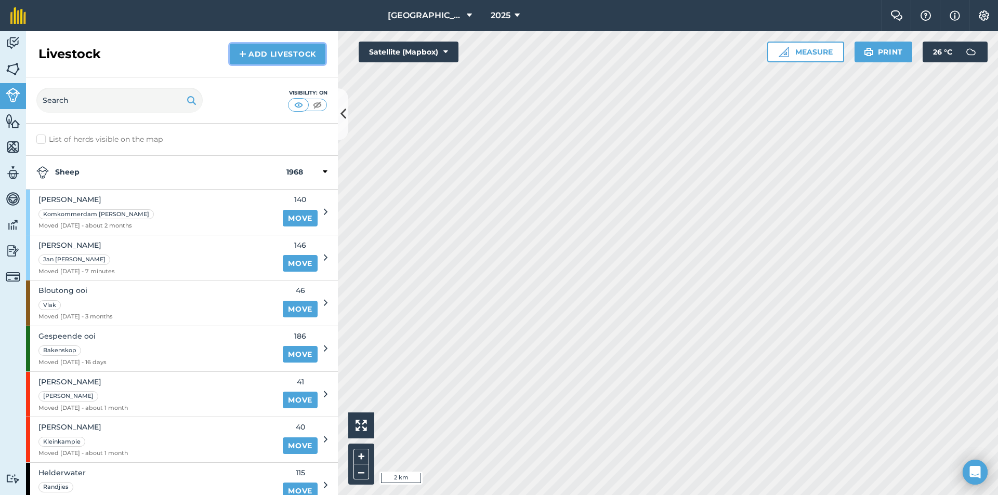
click at [281, 56] on link "Add Livestock" at bounding box center [278, 54] width 96 height 21
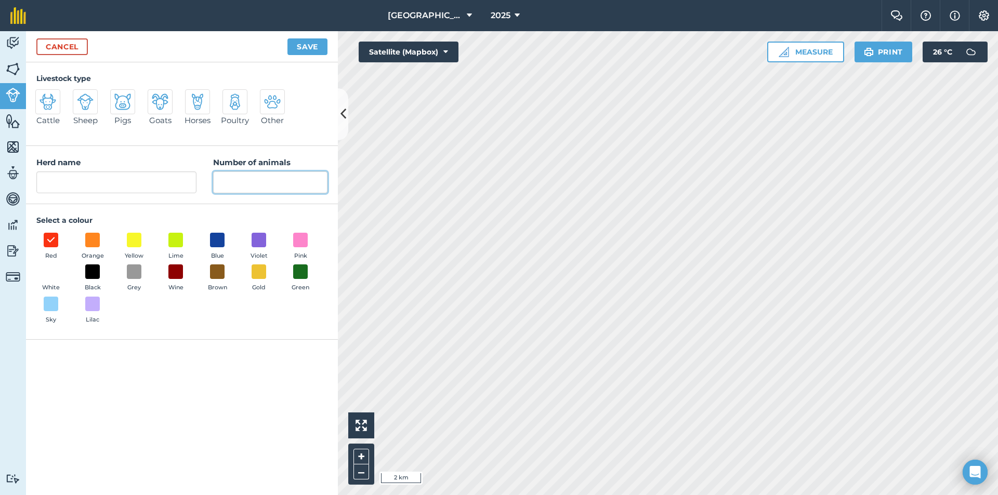
click at [228, 182] on input "Number of animals" at bounding box center [270, 182] width 114 height 22
type input "33"
click at [91, 172] on input "Herd name" at bounding box center [116, 182] width 160 height 22
type input "[PERSON_NAME]"
click
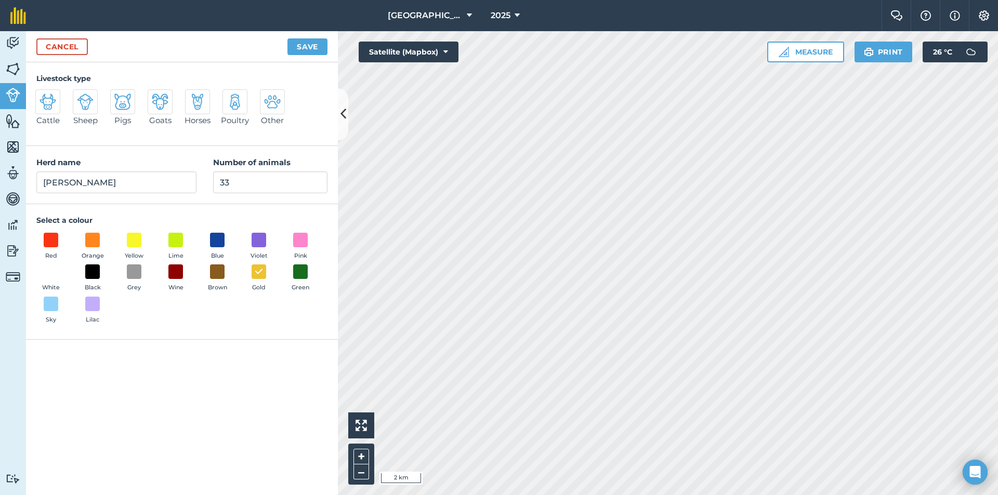
radio input "true"
type input "ooi"
type input "31"
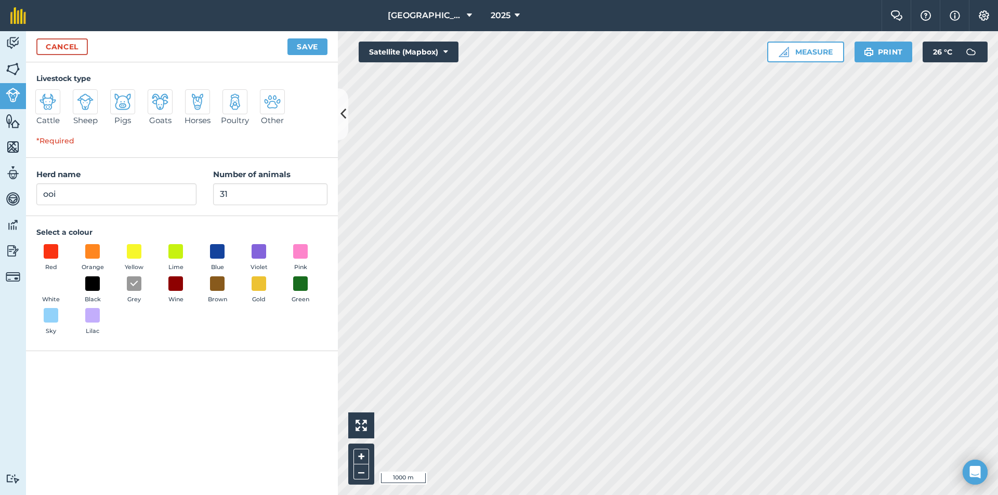
radio input "true"
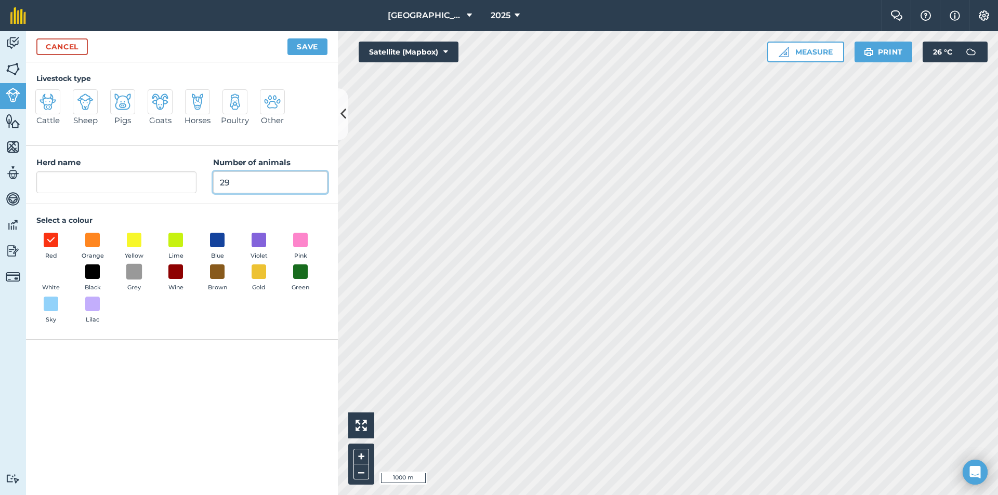
type input "29"
type input "ooi"
radio input "true"
type input "3"
type input "27"
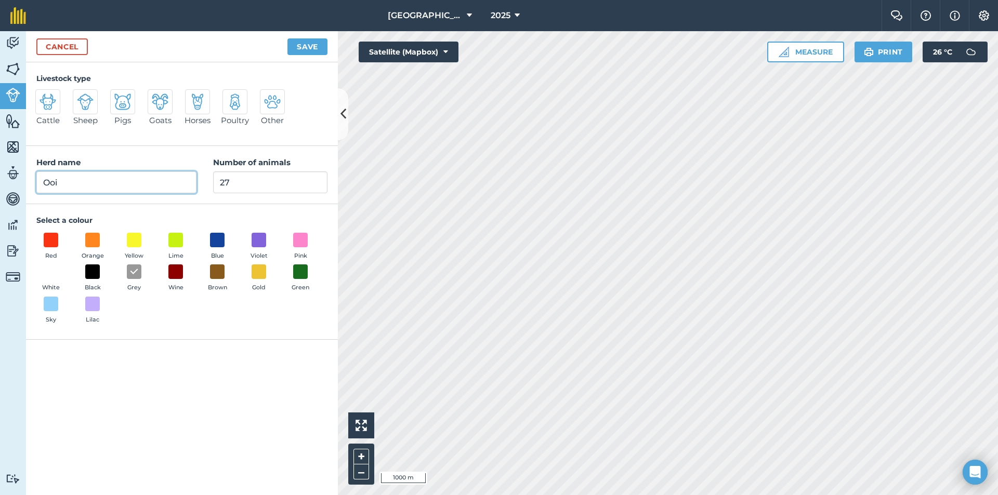
type input "Ooi"
radio input "true"
type input "70"
type input "Dipkraal"
radio input "true"
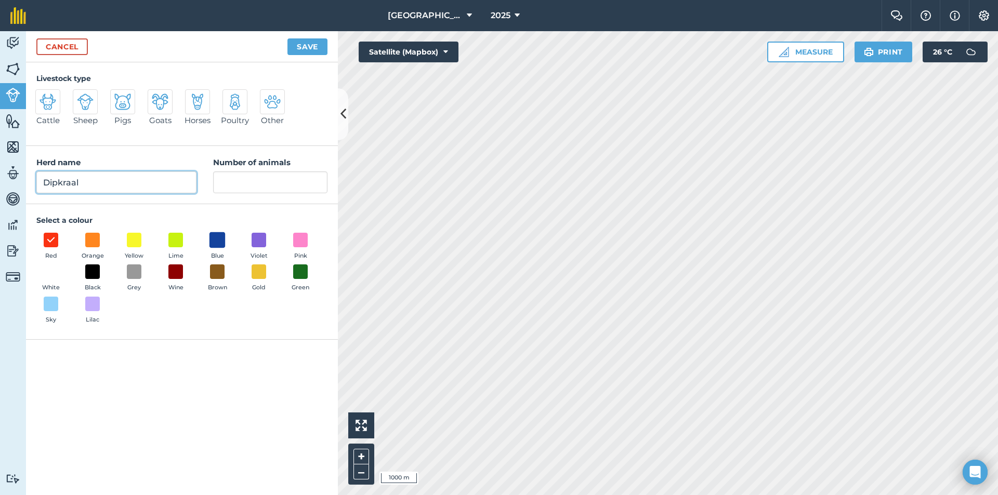
type input "Dipkraal"
radio input "true"
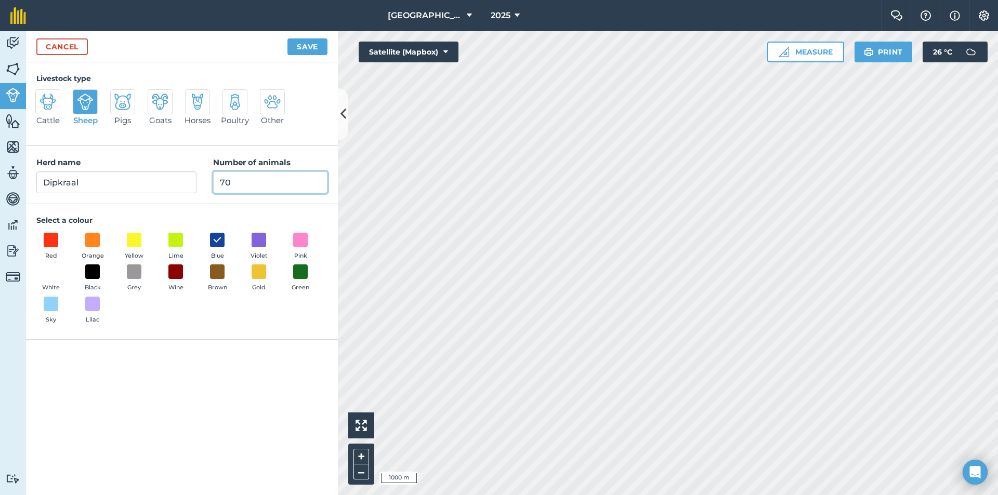
type input "70"
type input "60"
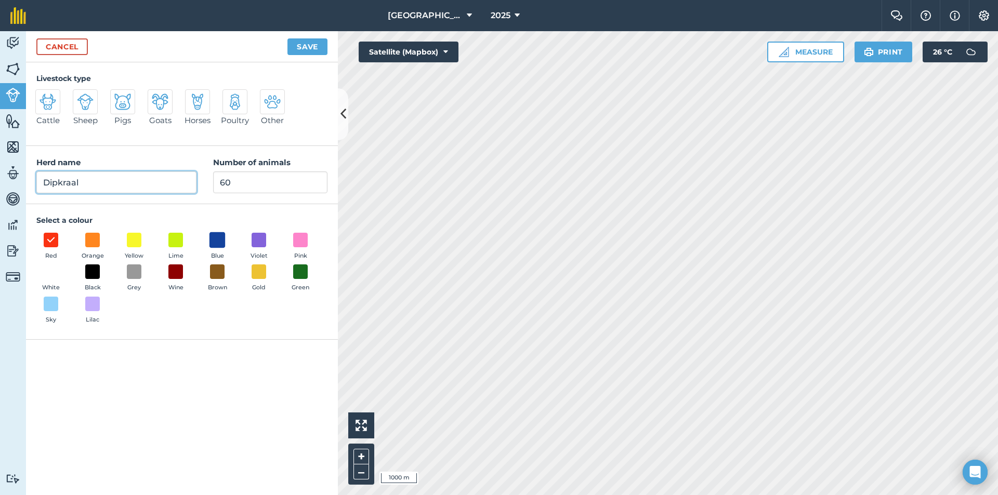
type input "Dipkraal"
radio input "true"
type input "Teen [PERSON_NAME]"
radio input "true"
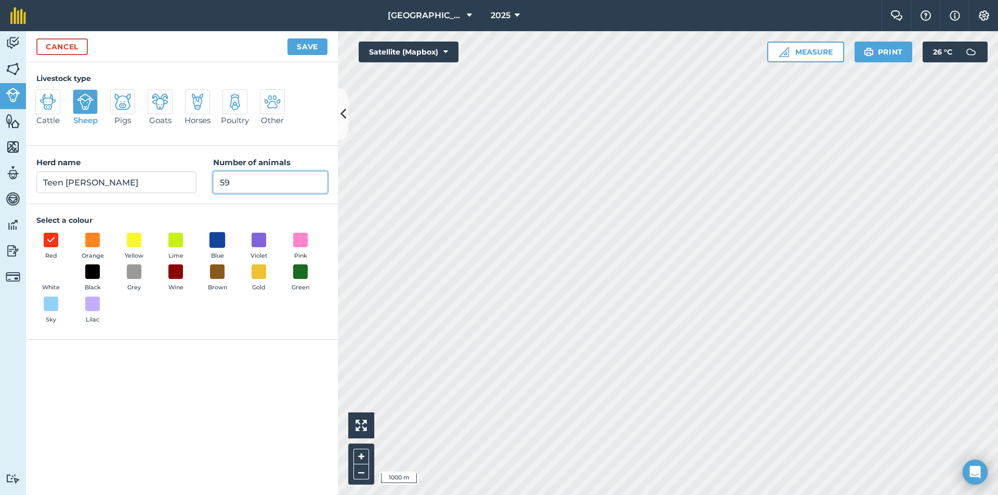
type input "59"
type input "69"
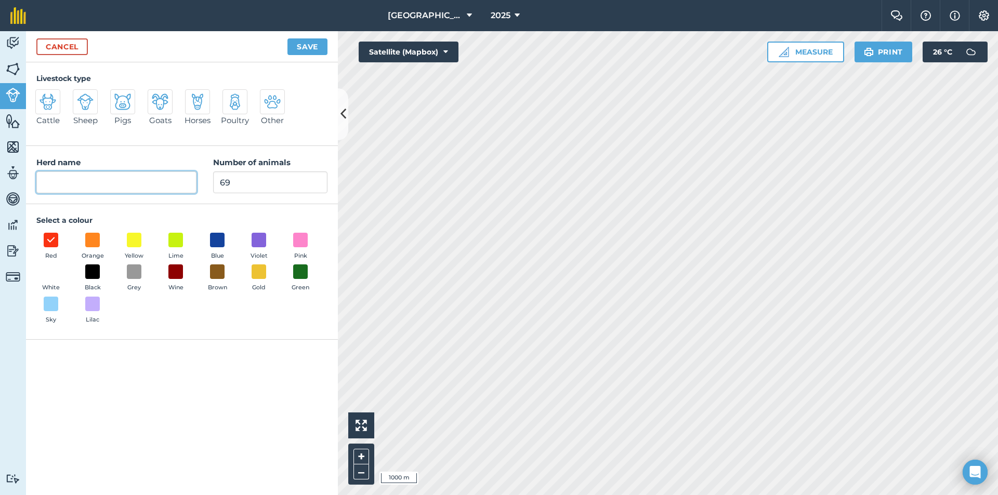
click at [150, 188] on input "Herd name" at bounding box center [116, 182] width 160 height 22
type input "Poena ram"
drag, startPoint x: 219, startPoint y: 237, endPoint x: 218, endPoint y: 221, distance: 16.7
click at [219, 237] on span at bounding box center [217, 240] width 15 height 15
click at [81, 107] on img at bounding box center [85, 102] width 17 height 17
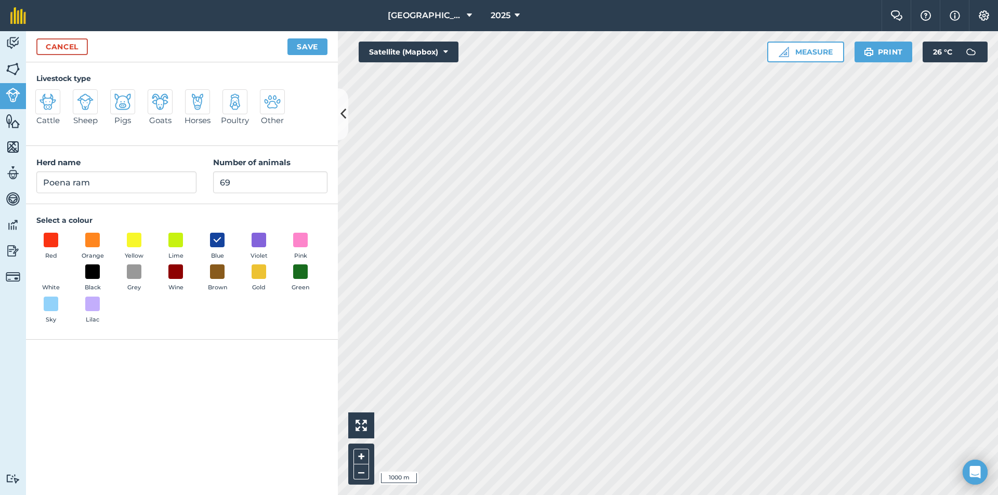
click at [81, 96] on input "Sheep" at bounding box center [77, 92] width 7 height 7
radio input "true"
click at [313, 43] on button "Save" at bounding box center [307, 46] width 40 height 17
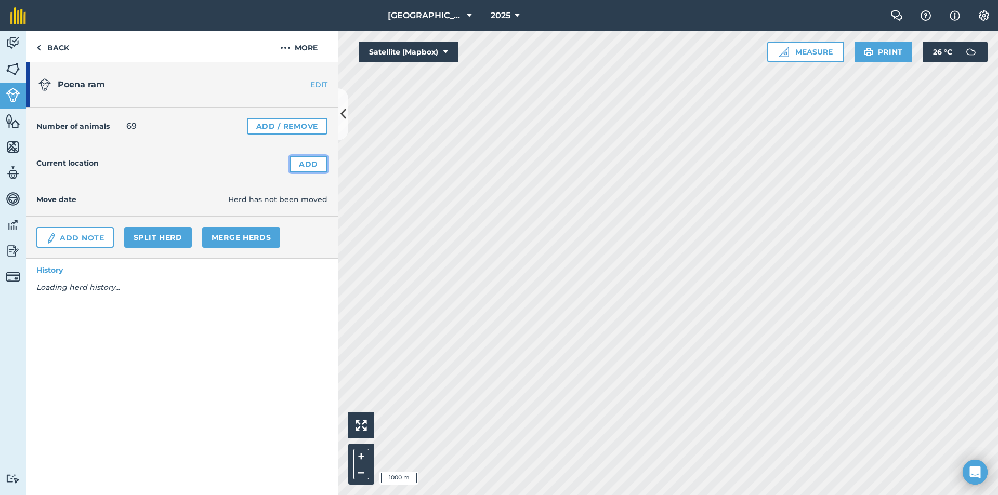
click at [305, 167] on link "Add" at bounding box center [308, 164] width 38 height 17
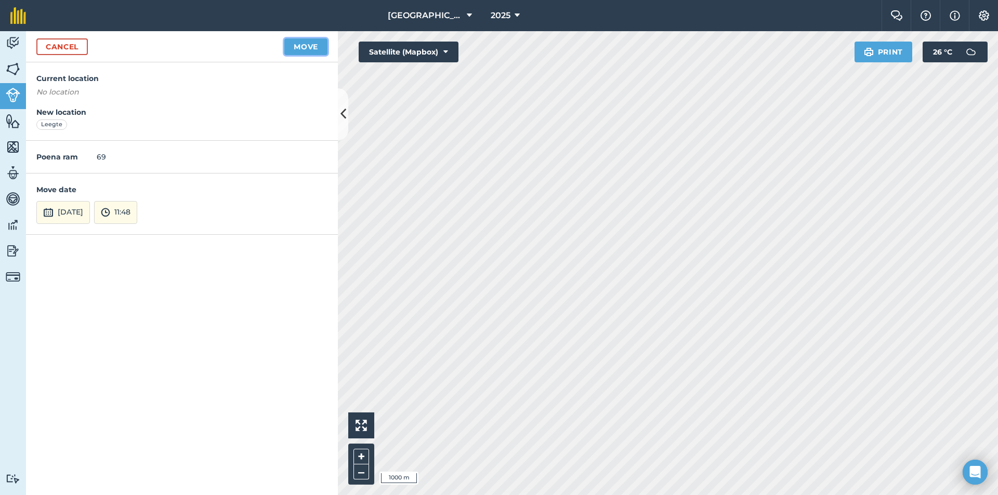
click at [296, 43] on button "Move" at bounding box center [305, 46] width 43 height 17
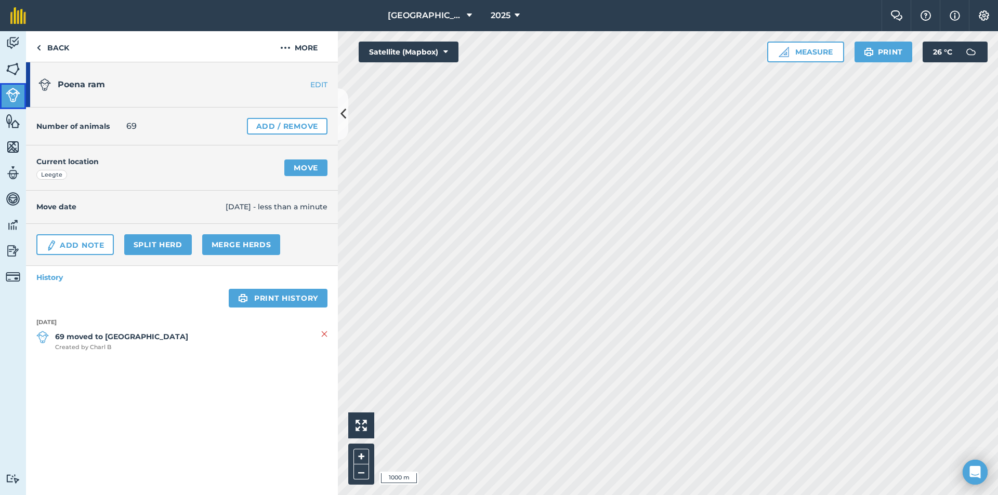
click at [4, 101] on link "Livestock" at bounding box center [13, 96] width 26 height 26
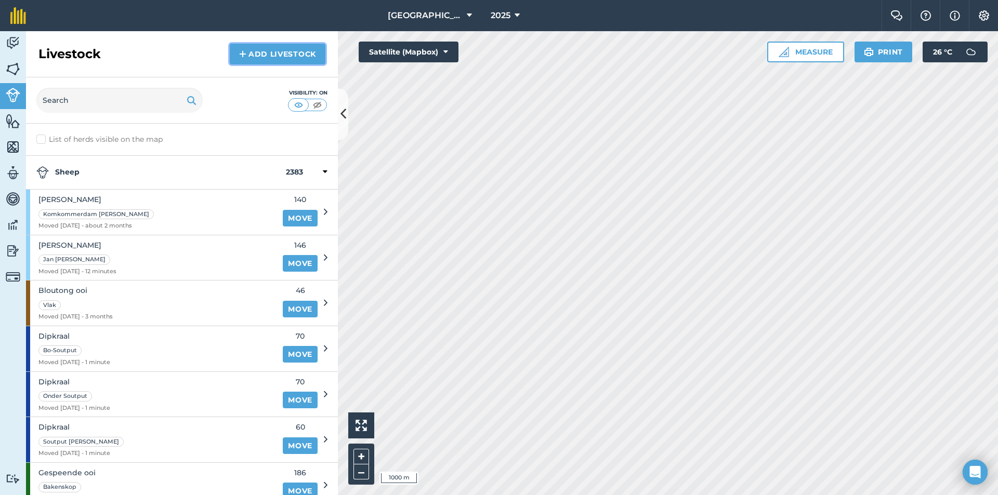
click at [304, 60] on link "Add Livestock" at bounding box center [278, 54] width 96 height 21
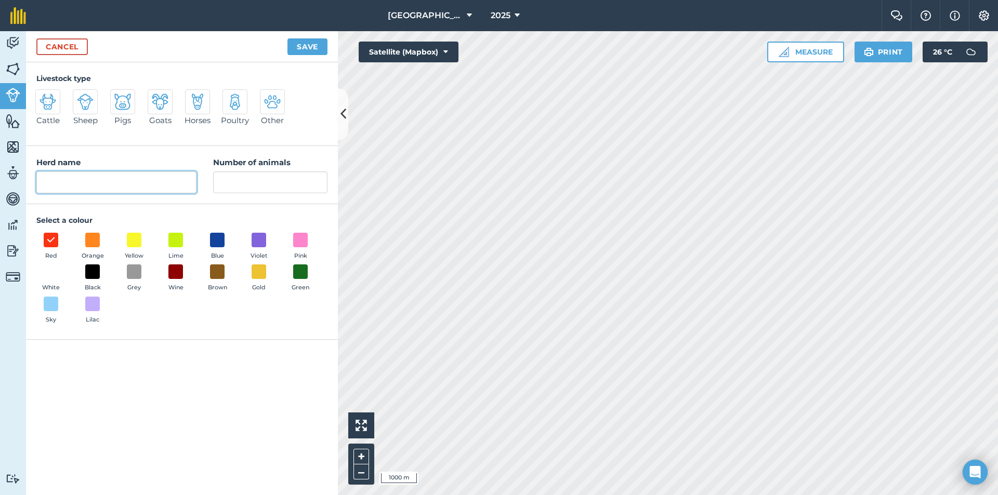
click at [131, 178] on input "Herd name" at bounding box center [116, 182] width 160 height 22
type input "Helderwater"
click at [251, 194] on div "Herd name Helderwater Number of animals" at bounding box center [182, 175] width 312 height 58
click at [254, 186] on input "Number of animals" at bounding box center [270, 182] width 114 height 22
type input "69"
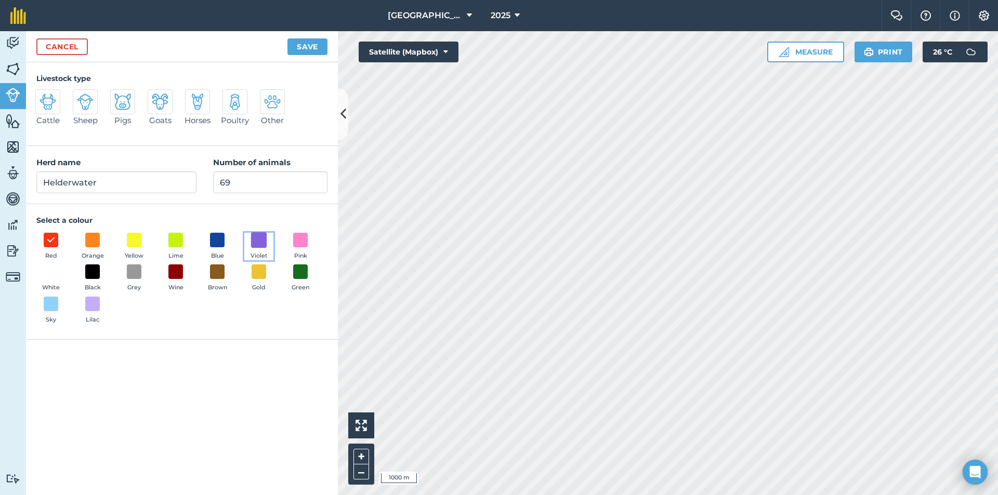
click at [261, 246] on span at bounding box center [259, 240] width 16 height 16
click at [83, 109] on img at bounding box center [85, 102] width 17 height 17
click at [81, 96] on input "Sheep" at bounding box center [77, 92] width 7 height 7
radio input "true"
click at [311, 44] on button "Save" at bounding box center [307, 46] width 40 height 17
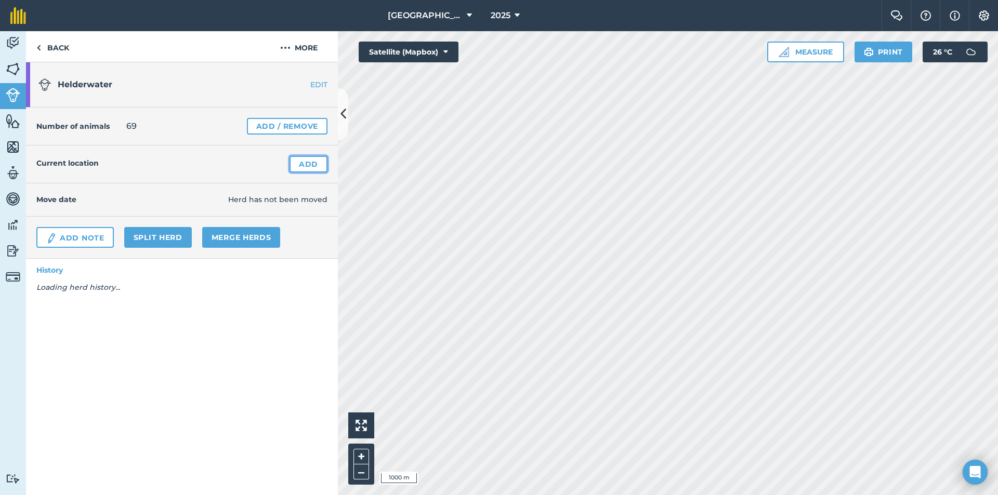
click at [301, 156] on link "Add" at bounding box center [308, 164] width 38 height 17
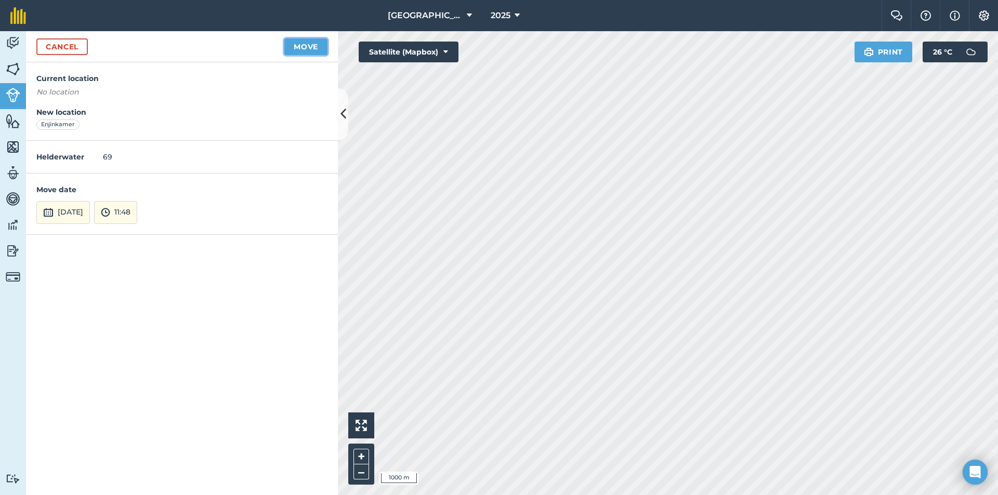
click at [294, 48] on button "Move" at bounding box center [305, 46] width 43 height 17
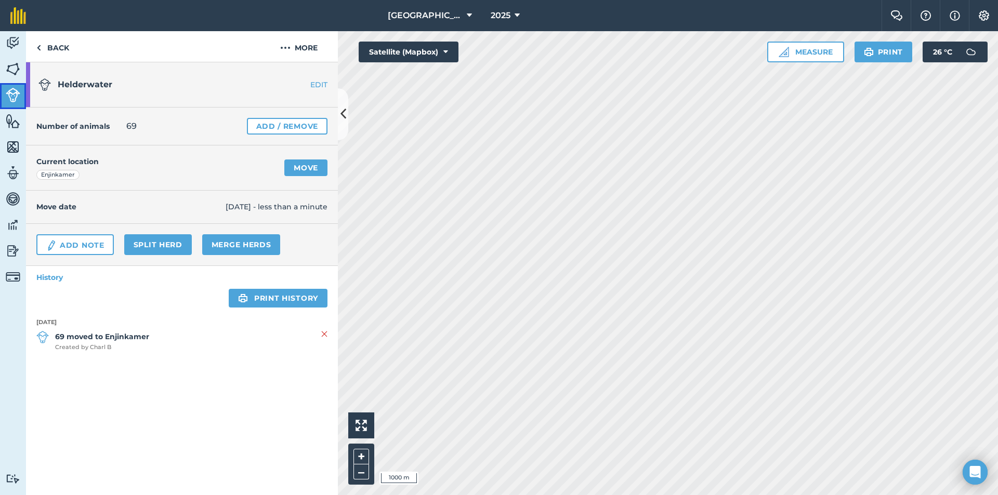
click at [17, 99] on img at bounding box center [13, 95] width 15 height 15
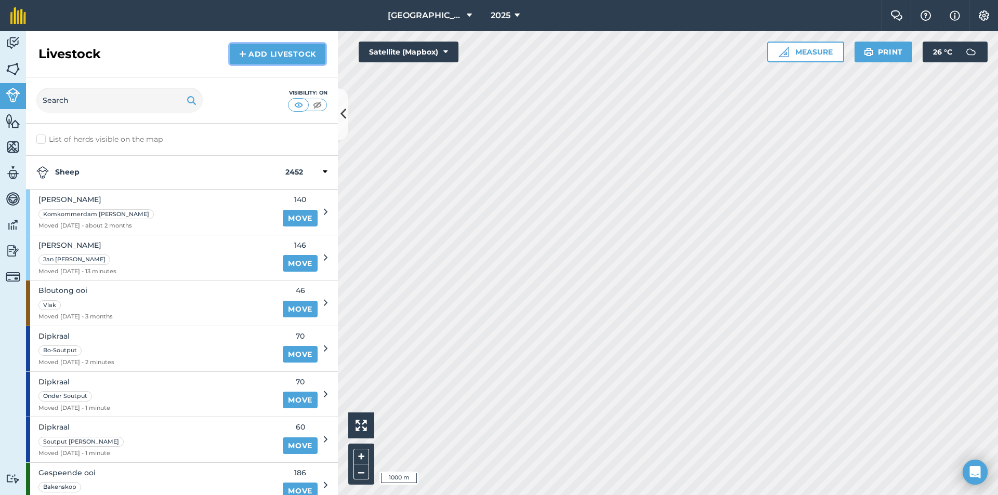
click at [302, 48] on link "Add Livestock" at bounding box center [278, 54] width 96 height 21
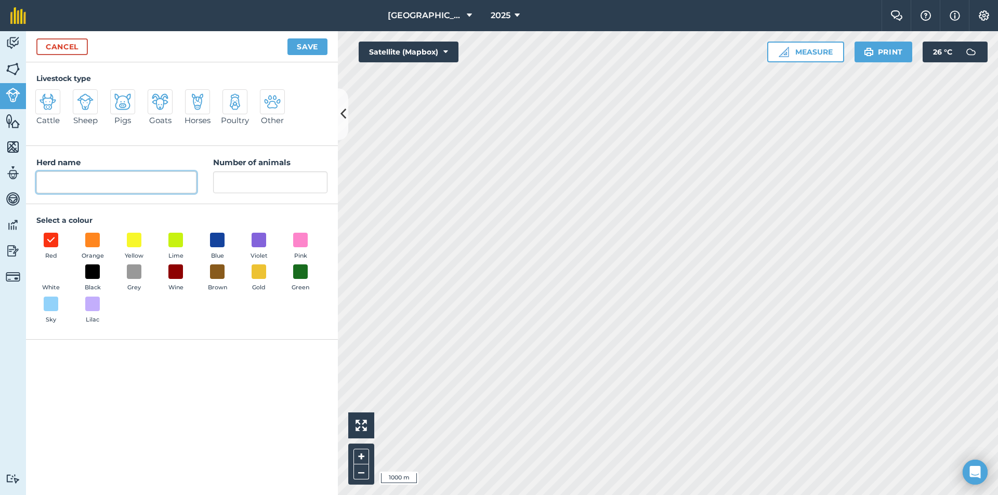
click at [123, 173] on input "Herd name" at bounding box center [116, 182] width 160 height 22
type input "Helderwater"
click at [234, 184] on input "Number of animals" at bounding box center [270, 182] width 114 height 22
type input "69"
click at [257, 234] on span at bounding box center [259, 240] width 16 height 16
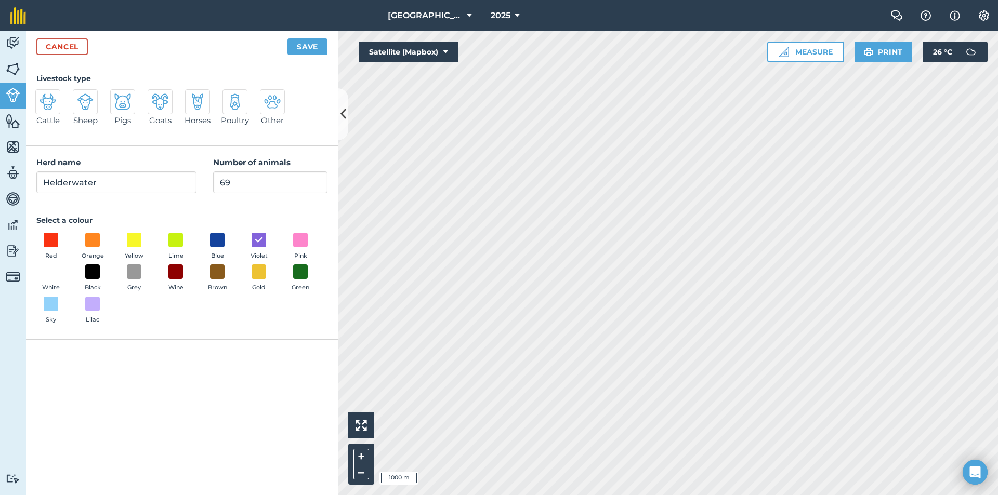
click at [97, 97] on div at bounding box center [85, 101] width 25 height 25
click at [81, 96] on input "Sheep" at bounding box center [77, 92] width 7 height 7
radio input "true"
click at [319, 48] on button "Save" at bounding box center [307, 46] width 40 height 17
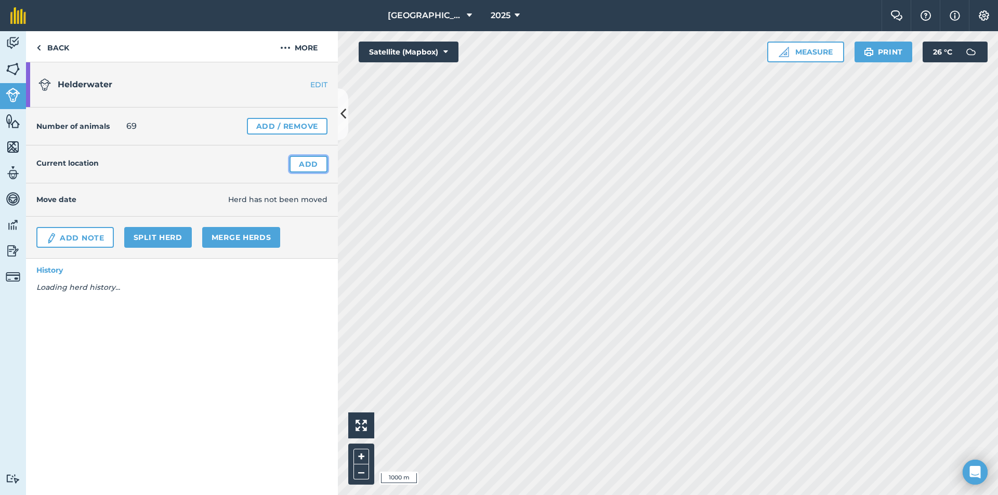
click at [316, 161] on link "Add" at bounding box center [308, 164] width 38 height 17
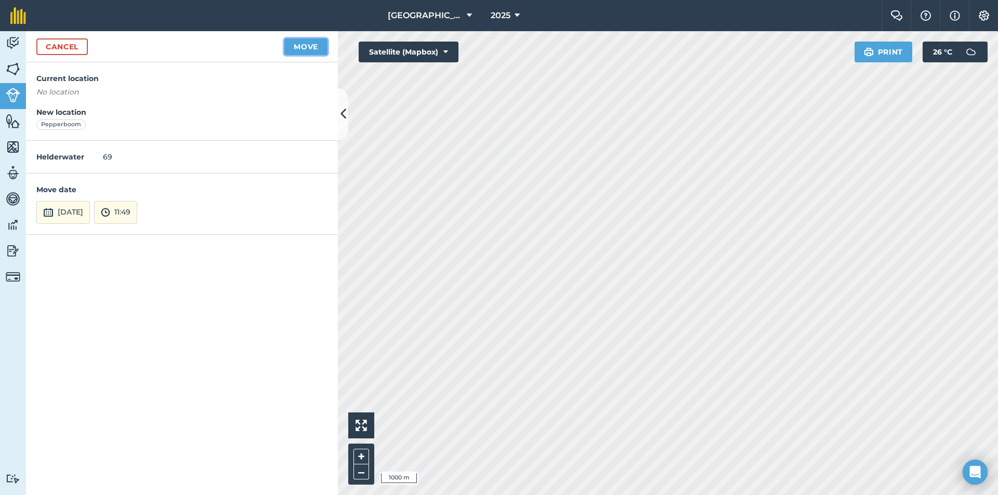
click at [308, 47] on button "Move" at bounding box center [305, 46] width 43 height 17
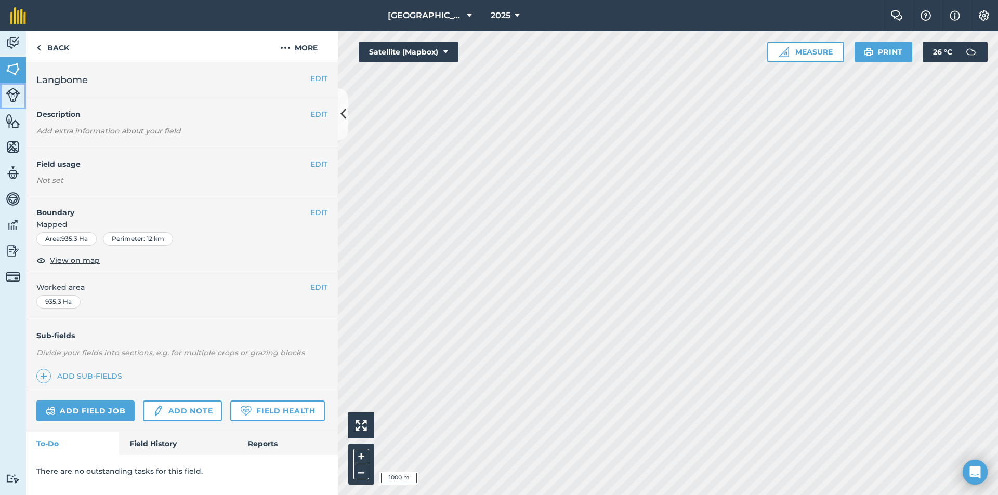
click at [19, 101] on img at bounding box center [13, 95] width 15 height 15
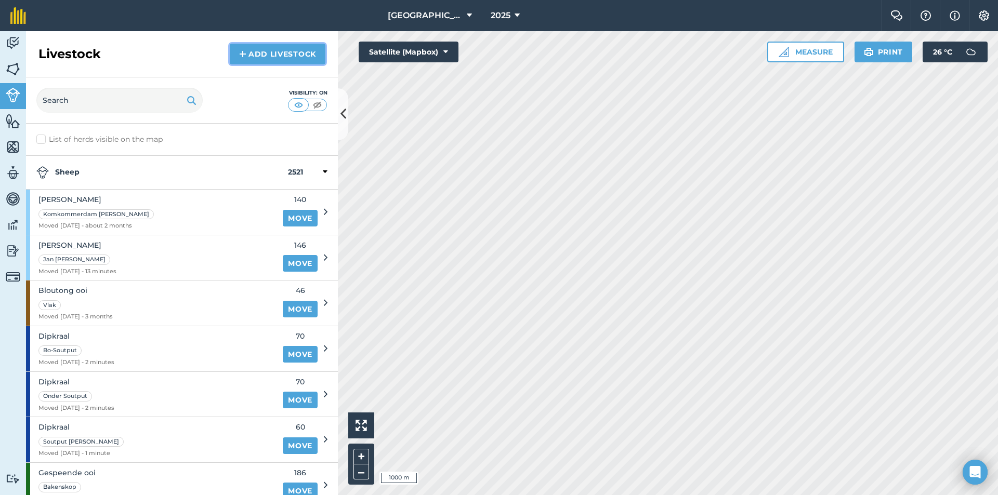
click at [283, 59] on link "Add Livestock" at bounding box center [278, 54] width 96 height 21
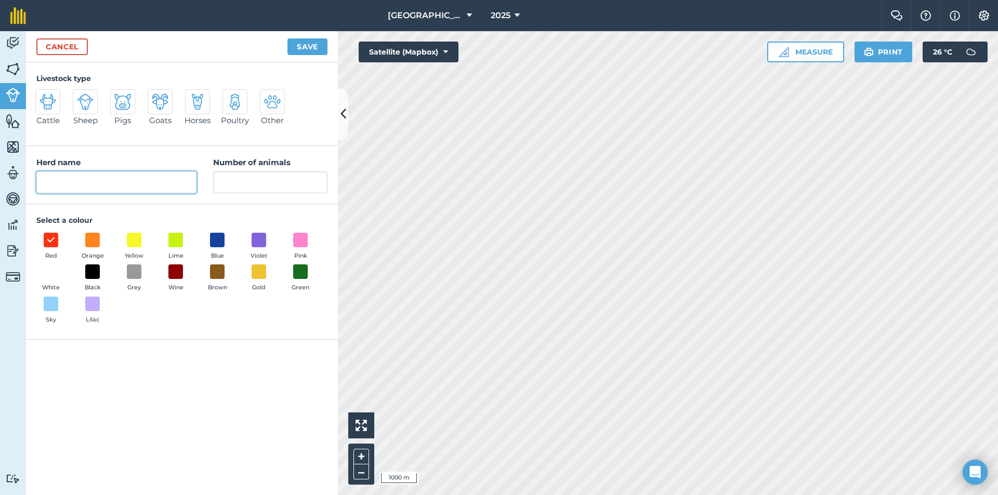
click at [131, 180] on input "Herd name" at bounding box center [116, 182] width 160 height 22
type input "Dormer"
click at [90, 102] on img at bounding box center [85, 102] width 17 height 17
click at [81, 96] on input "Sheep" at bounding box center [77, 92] width 7 height 7
radio input "true"
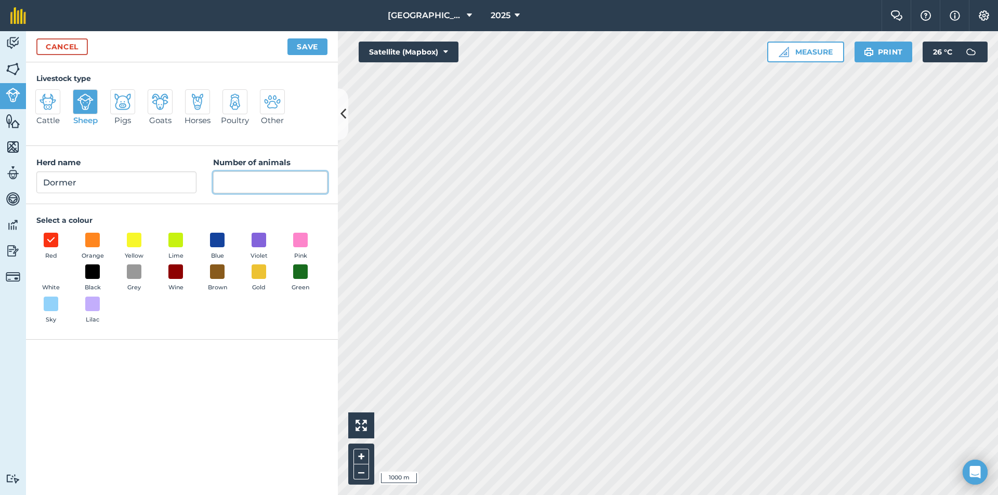
click at [260, 183] on input "Number of animals" at bounding box center [270, 182] width 114 height 22
type input "70"
click at [312, 274] on button "Green" at bounding box center [300, 278] width 29 height 28
click at [299, 50] on button "Save" at bounding box center [307, 46] width 40 height 17
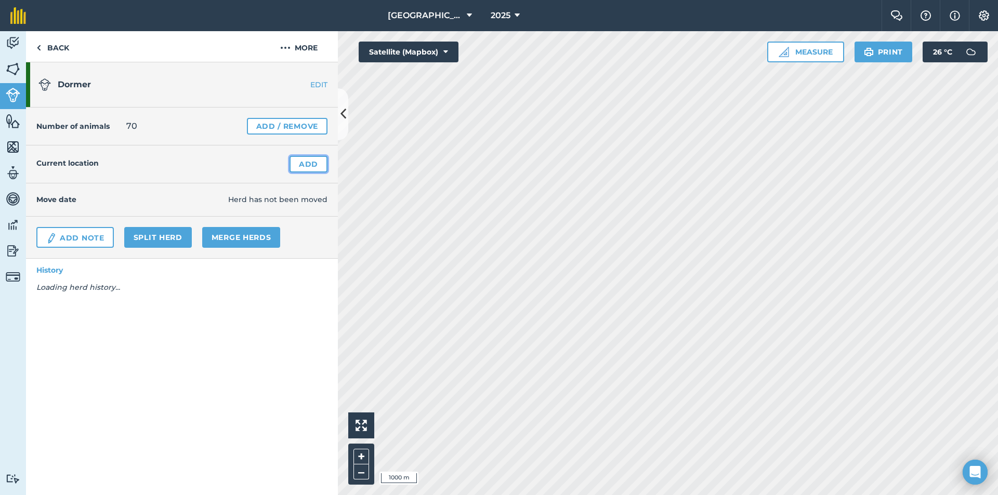
click at [305, 165] on link "Add" at bounding box center [308, 164] width 38 height 17
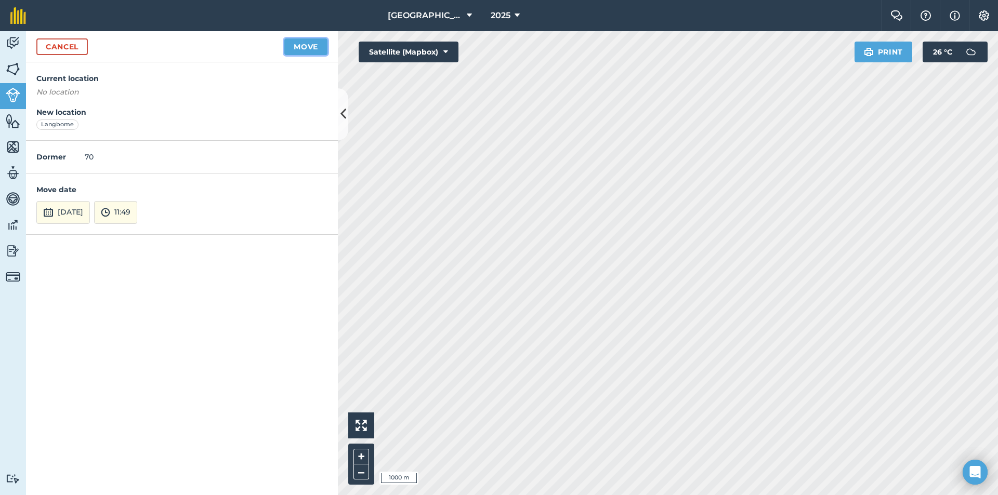
click at [307, 44] on button "Move" at bounding box center [305, 46] width 43 height 17
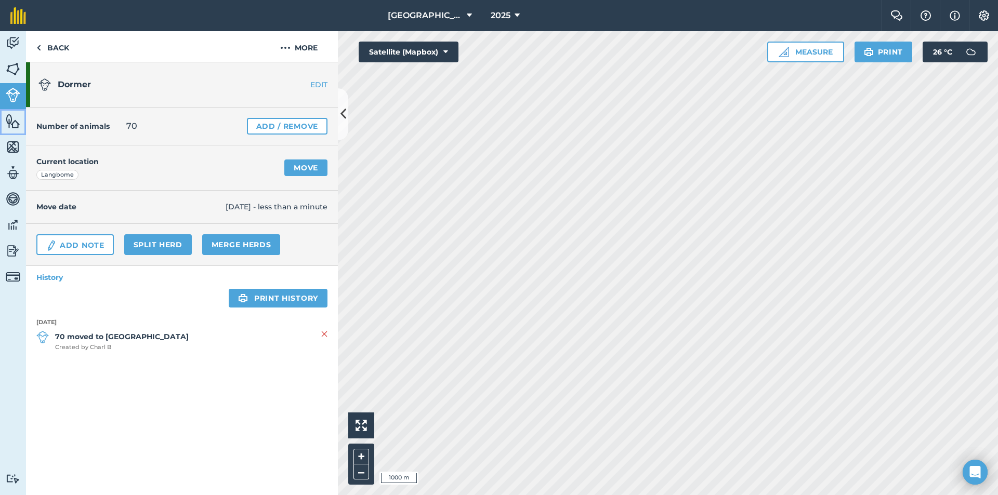
click at [9, 125] on img at bounding box center [13, 121] width 15 height 16
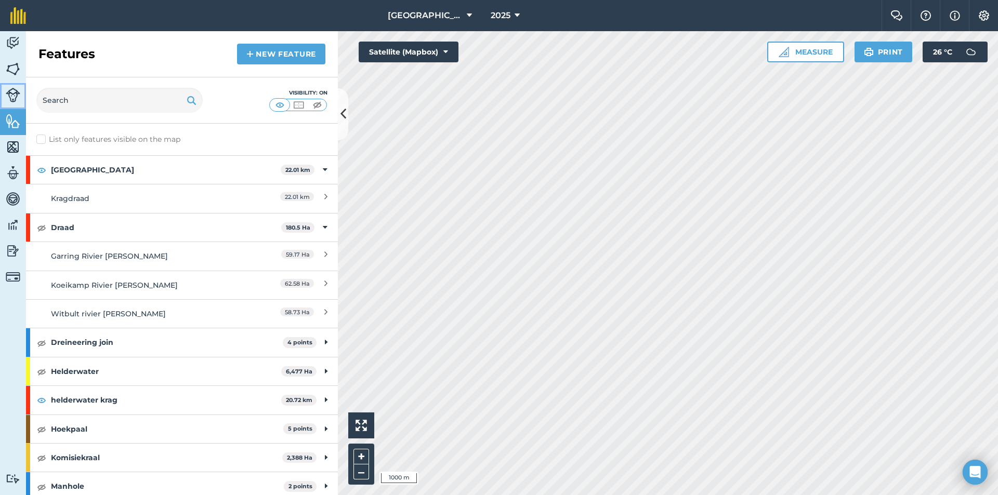
click at [7, 97] on img at bounding box center [13, 95] width 15 height 15
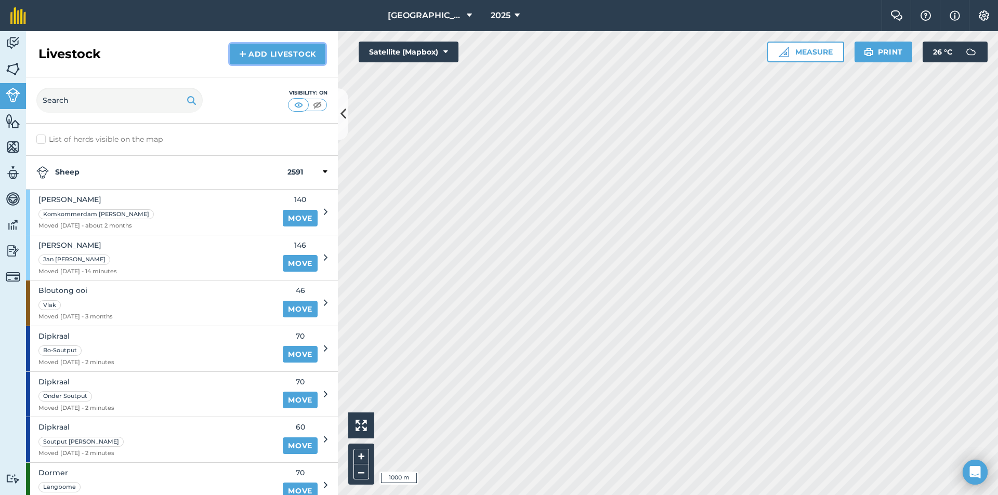
click at [271, 52] on link "Add Livestock" at bounding box center [278, 54] width 96 height 21
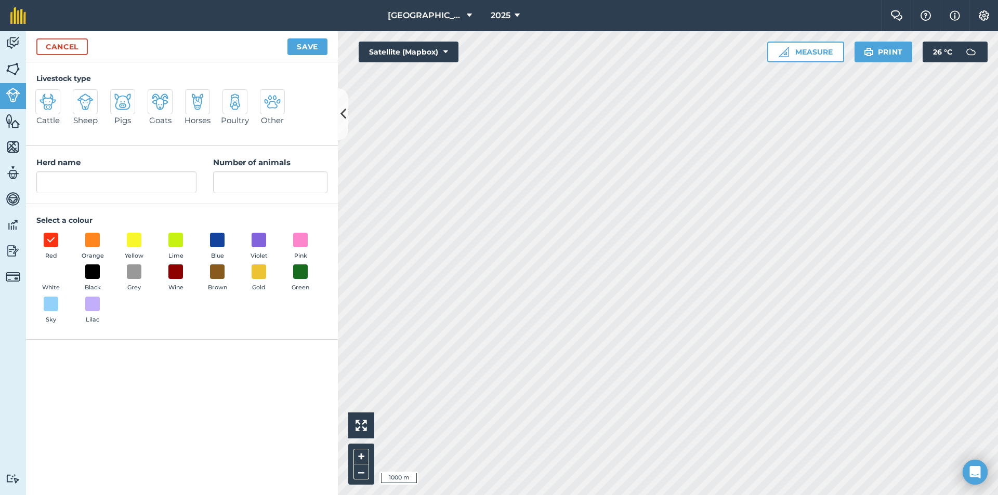
click at [277, 170] on div "Number of animals" at bounding box center [270, 174] width 114 height 37
click at [276, 177] on input "Number of animals" at bounding box center [270, 182] width 114 height 22
type input "70"
click at [104, 183] on input "Herd name" at bounding box center [116, 182] width 160 height 22
click at [87, 96] on img at bounding box center [85, 102] width 17 height 17
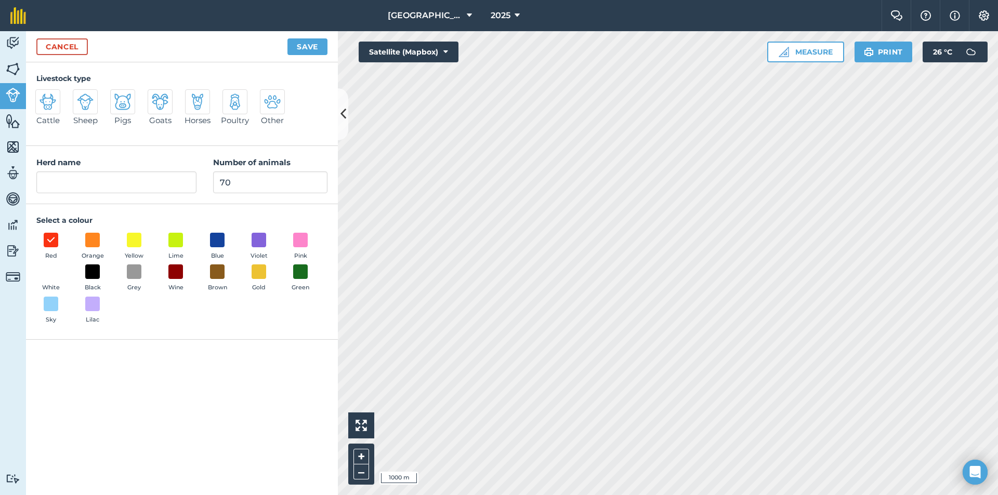
click at [81, 96] on input "Sheep" at bounding box center [77, 92] width 7 height 7
radio input "true"
click at [95, 186] on input "Sheep" at bounding box center [116, 182] width 160 height 22
drag, startPoint x: 95, startPoint y: 186, endPoint x: 75, endPoint y: 188, distance: 19.8
click at [88, 187] on input "Sheep" at bounding box center [116, 182] width 160 height 22
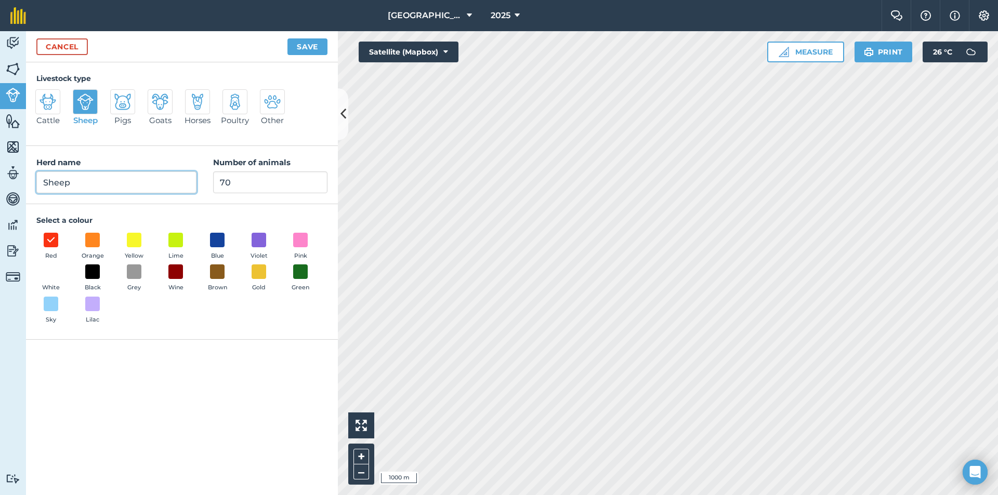
type input "G"
type input "Ooi"
click at [98, 303] on span at bounding box center [93, 304] width 16 height 16
click at [216, 248] on button "Blue" at bounding box center [217, 247] width 29 height 28
click at [301, 44] on button "Save" at bounding box center [307, 46] width 40 height 17
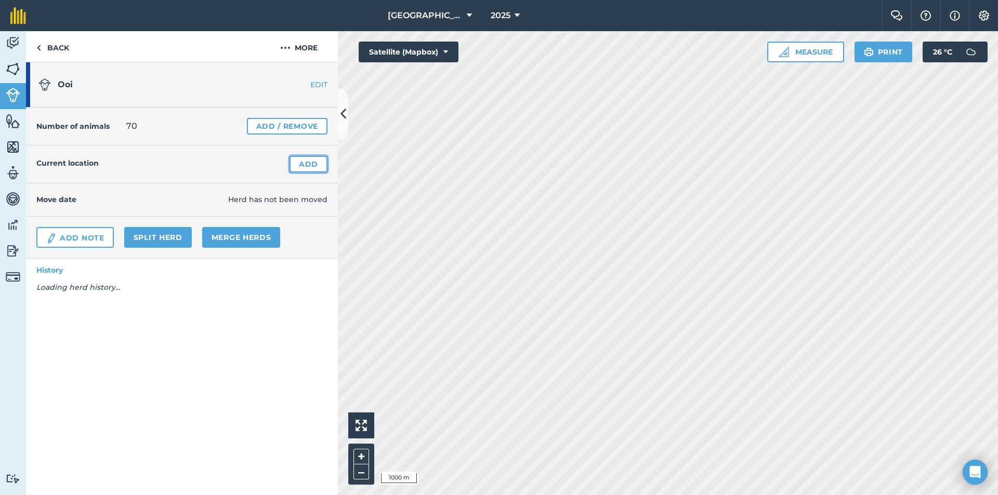
click at [298, 158] on link "Add" at bounding box center [308, 164] width 38 height 17
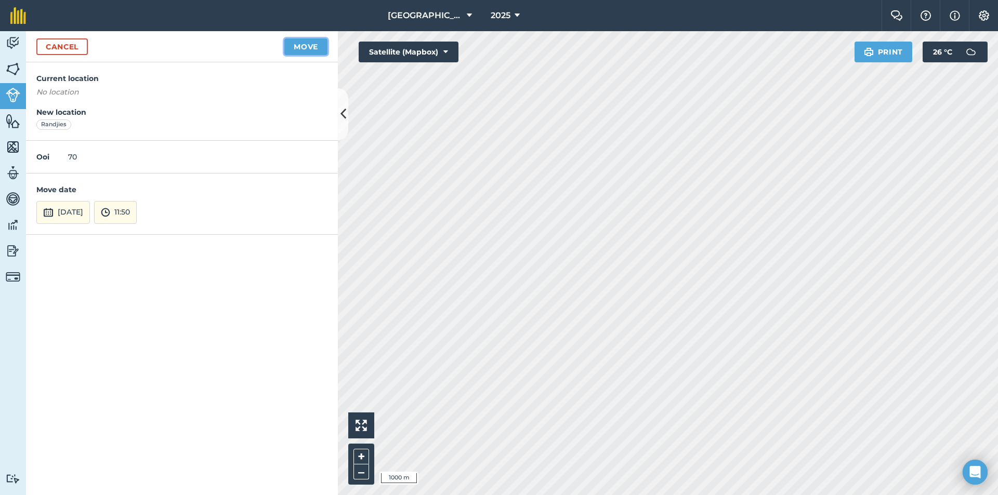
click at [298, 47] on button "Move" at bounding box center [305, 46] width 43 height 17
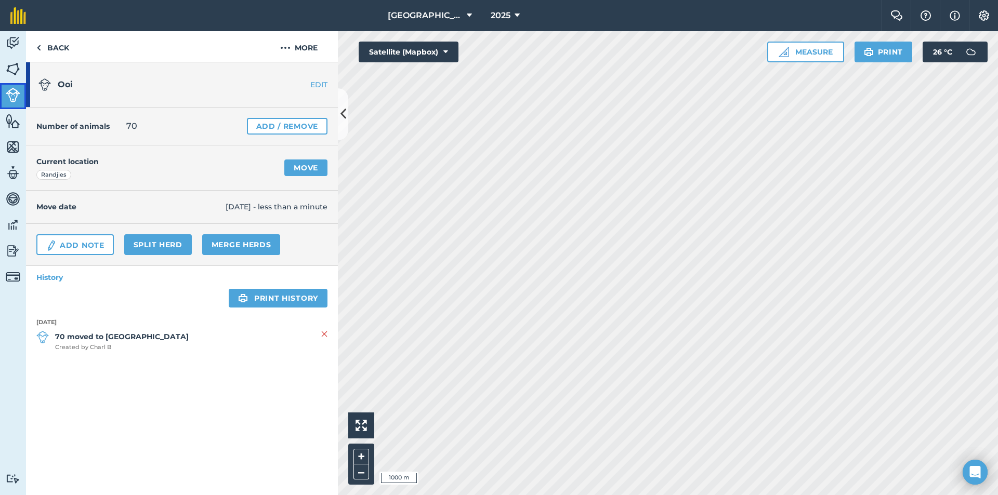
click at [1, 93] on link "Livestock" at bounding box center [13, 96] width 26 height 26
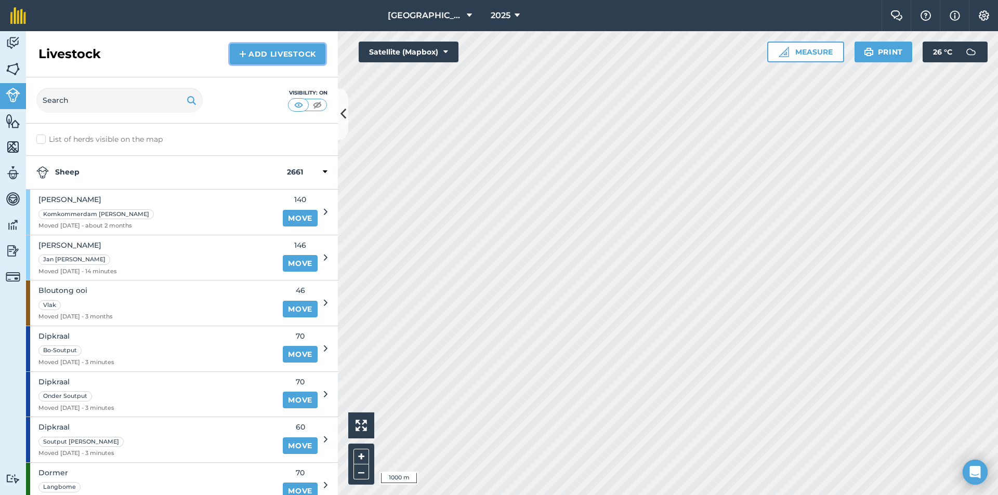
click at [272, 55] on link "Add Livestock" at bounding box center [278, 54] width 96 height 21
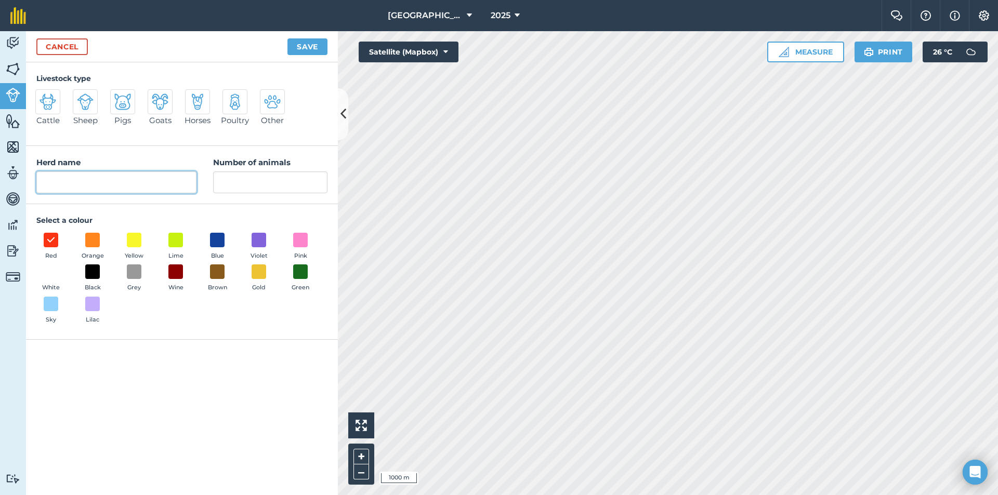
click at [122, 177] on input "Herd name" at bounding box center [116, 182] width 160 height 22
type input "Wildebeeskamp"
click at [216, 245] on span at bounding box center [217, 240] width 16 height 16
click at [249, 192] on input "Number of animals" at bounding box center [270, 182] width 114 height 22
type input "53"
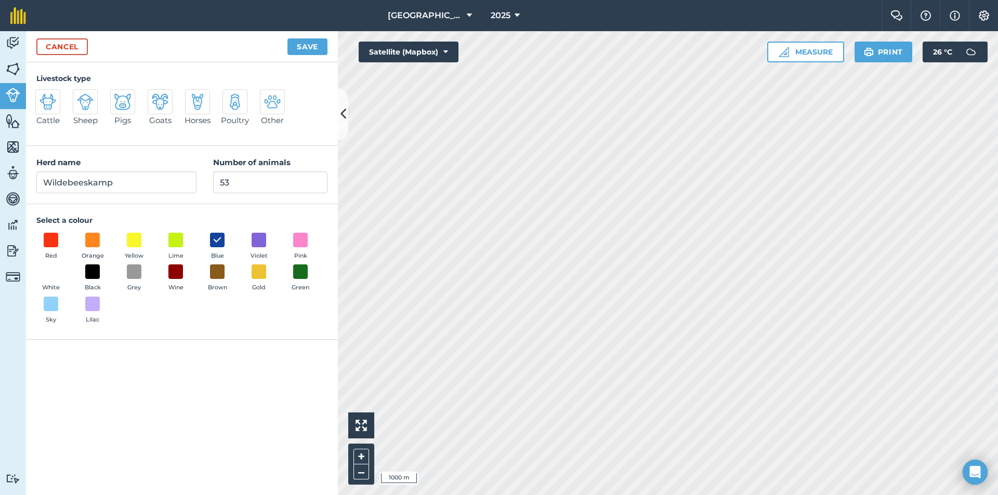
click at [84, 101] on img at bounding box center [85, 102] width 17 height 17
click at [81, 96] on input "Sheep" at bounding box center [77, 92] width 7 height 7
radio input "true"
click at [315, 48] on button "Save" at bounding box center [307, 46] width 40 height 17
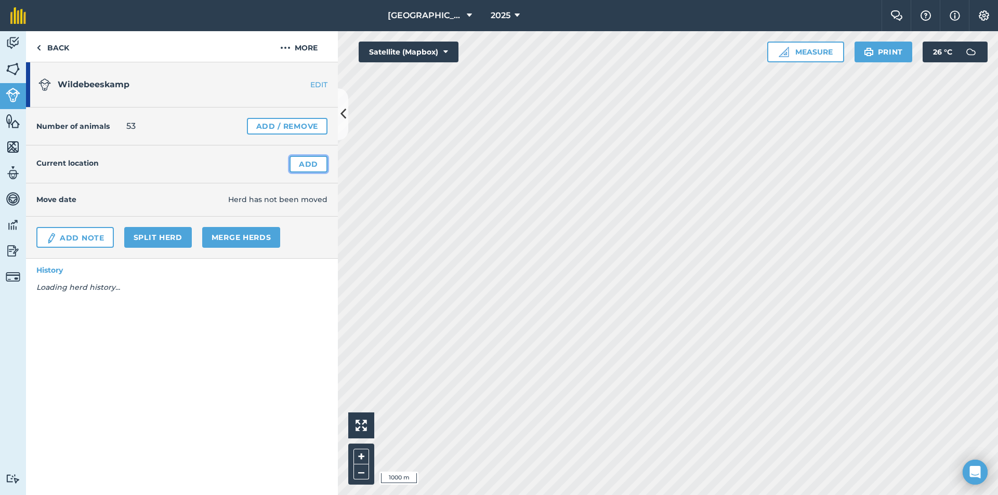
click at [321, 157] on link "Add" at bounding box center [308, 164] width 38 height 17
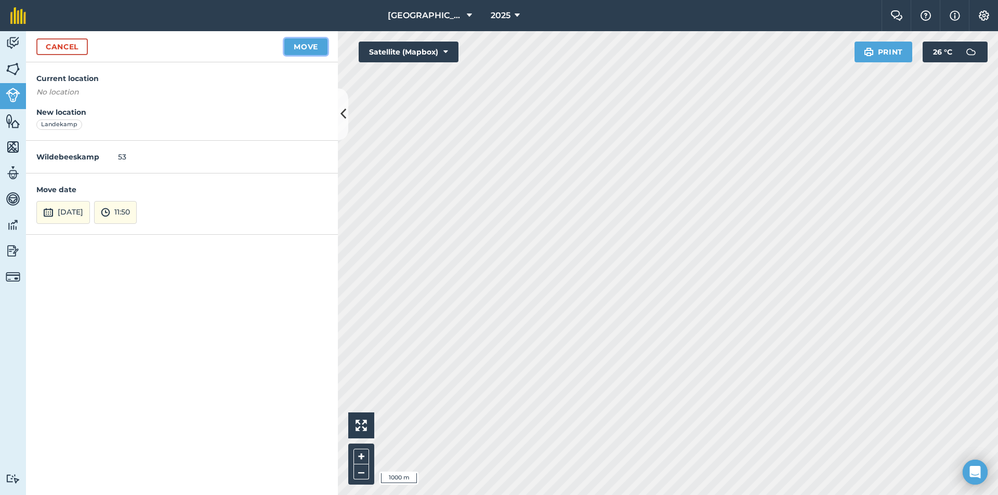
click at [300, 48] on button "Move" at bounding box center [305, 46] width 43 height 17
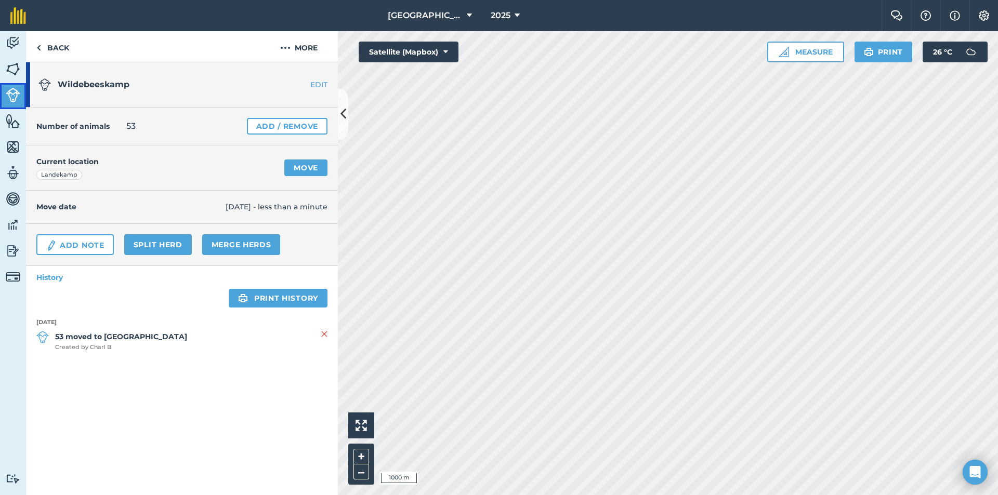
click at [3, 92] on link "Livestock" at bounding box center [13, 96] width 26 height 26
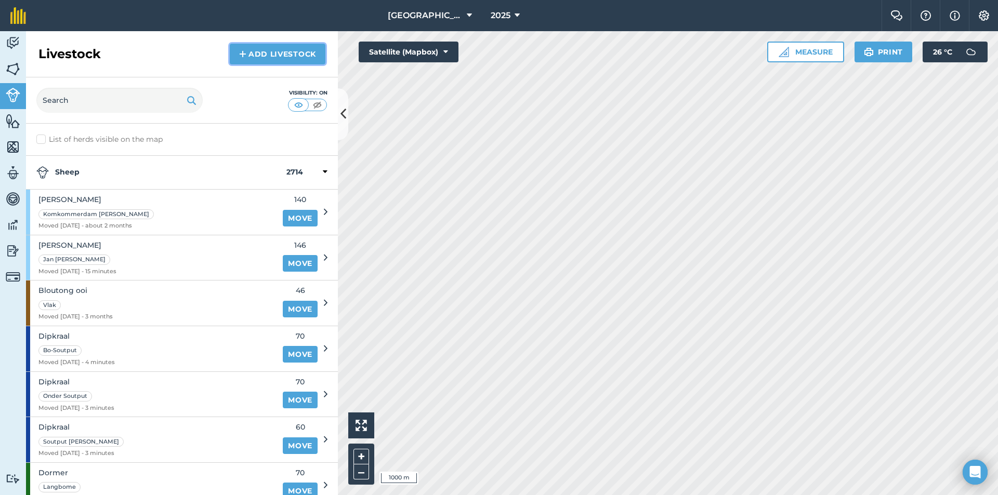
click at [278, 58] on link "Add Livestock" at bounding box center [278, 54] width 96 height 21
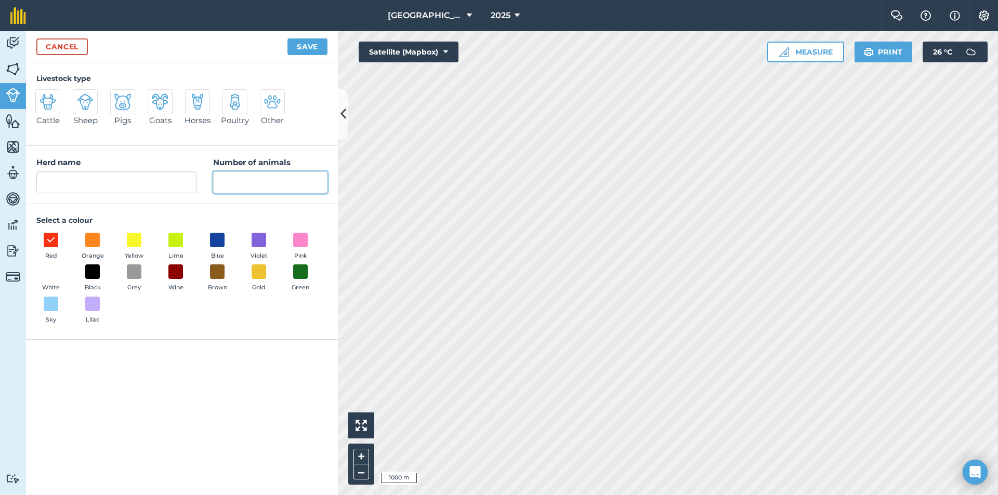
click at [290, 189] on input "Number of animals" at bounding box center [270, 182] width 114 height 22
type input "57"
click at [142, 181] on input "Herd name" at bounding box center [116, 182] width 160 height 22
type input "G"
type input "[PERSON_NAME]"
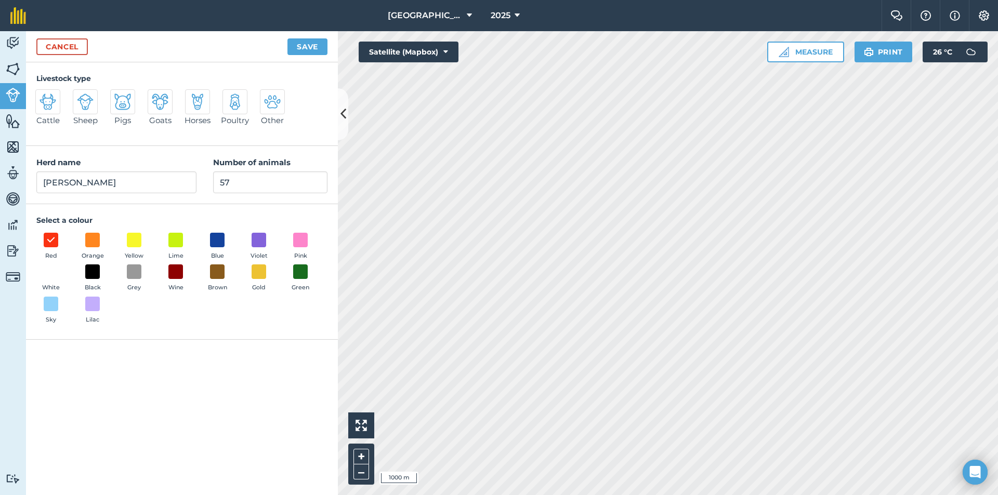
click at [82, 106] on img at bounding box center [85, 102] width 17 height 17
click at [81, 96] on input "Sheep" at bounding box center [77, 92] width 7 height 7
radio input "true"
click at [101, 242] on button "Orange" at bounding box center [92, 247] width 29 height 28
click at [306, 49] on button "Save" at bounding box center [307, 46] width 40 height 17
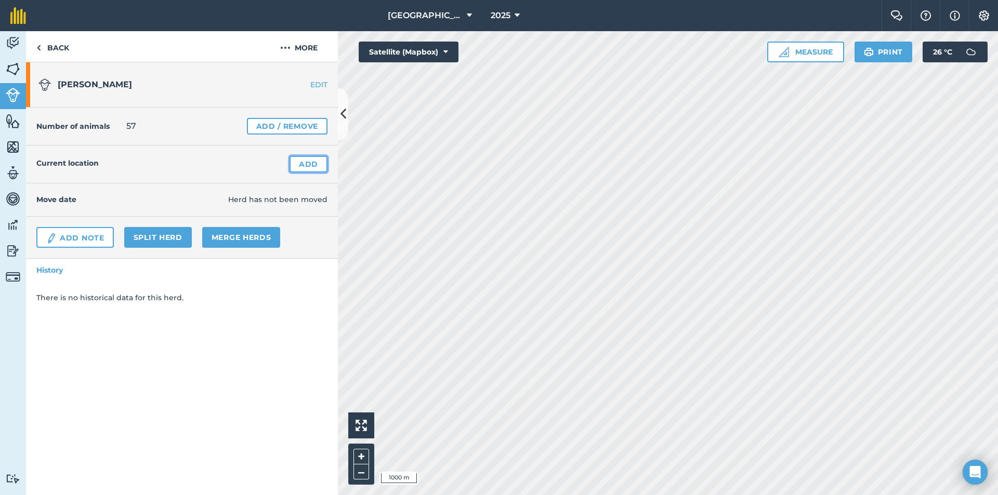
click at [313, 162] on link "Add" at bounding box center [308, 164] width 38 height 17
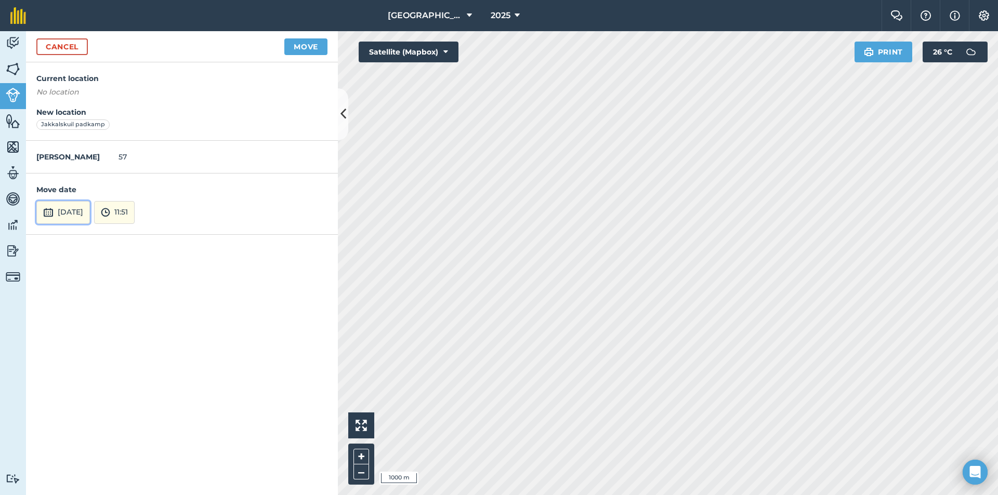
click at [68, 216] on button "[DATE]" at bounding box center [63, 212] width 54 height 23
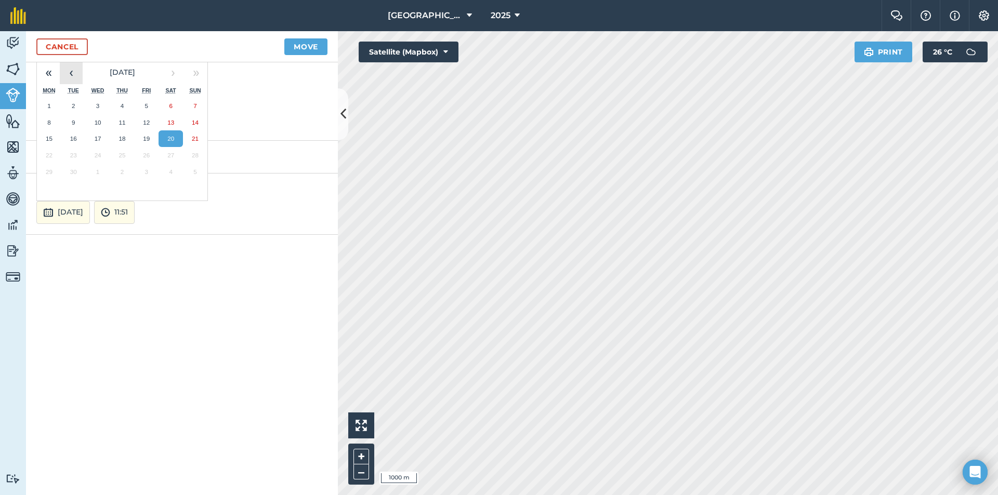
click at [71, 73] on button "‹" at bounding box center [71, 72] width 23 height 23
click at [166, 74] on button "›" at bounding box center [173, 72] width 23 height 23
click at [145, 104] on abbr "1" at bounding box center [146, 105] width 3 height 7
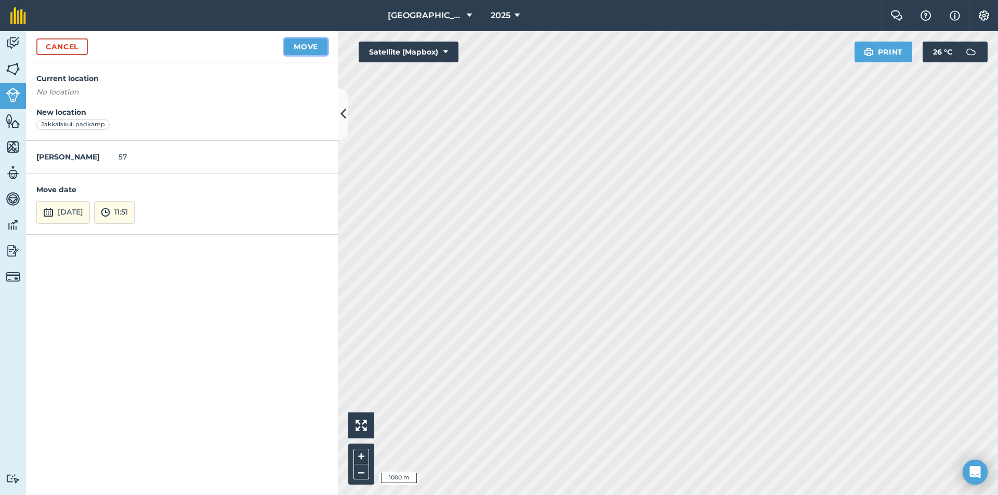
click at [290, 42] on button "Move" at bounding box center [305, 46] width 43 height 17
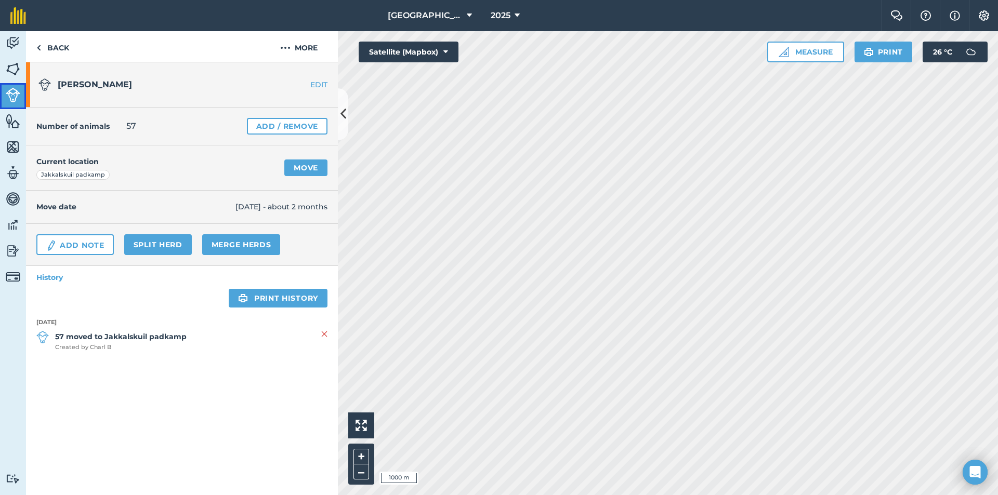
click at [21, 102] on link "Livestock" at bounding box center [13, 96] width 26 height 26
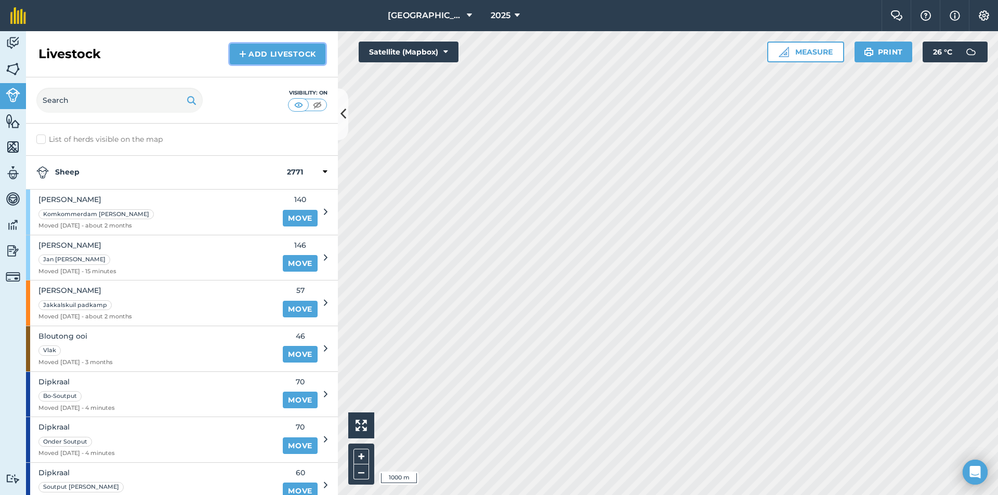
click at [251, 56] on link "Add Livestock" at bounding box center [278, 54] width 96 height 21
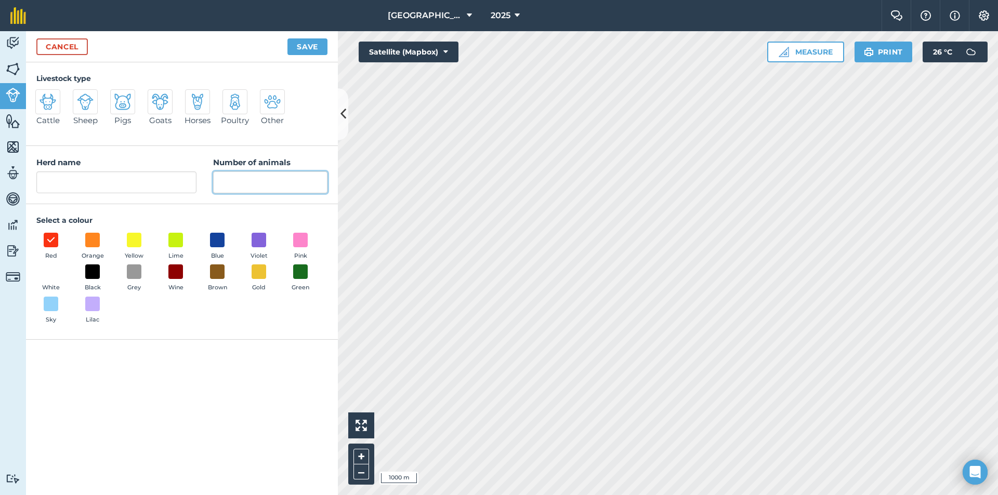
click at [261, 182] on input "Number of animals" at bounding box center [270, 182] width 114 height 22
type input "48"
click at [64, 183] on input "Herd name" at bounding box center [116, 182] width 160 height 22
type input "ooi"
click at [90, 106] on img at bounding box center [85, 102] width 17 height 17
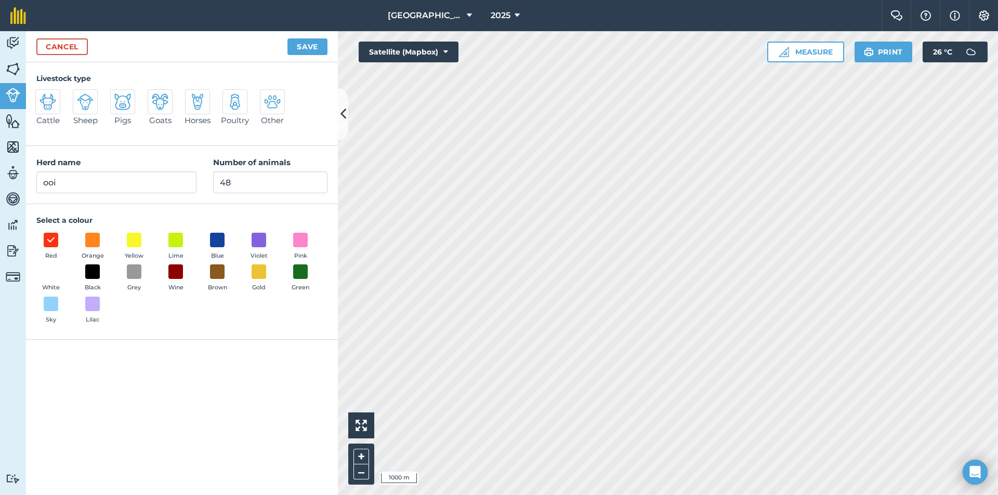
click at [81, 96] on input "Sheep" at bounding box center [77, 92] width 7 height 7
radio input "true"
click at [134, 277] on span at bounding box center [134, 272] width 16 height 16
click at [300, 36] on div "Cancel Save" at bounding box center [182, 46] width 312 height 31
click at [302, 46] on button "Save" at bounding box center [307, 46] width 40 height 17
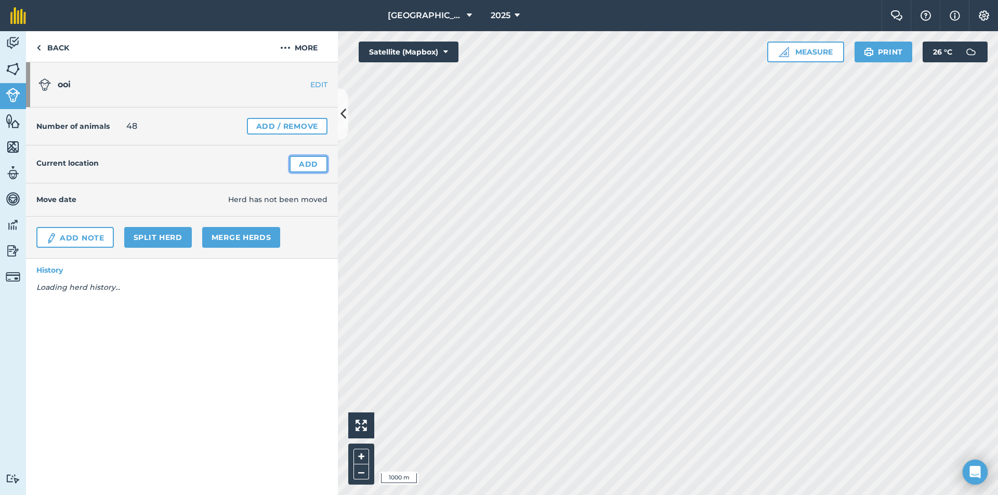
click at [300, 164] on link "Add" at bounding box center [308, 164] width 38 height 17
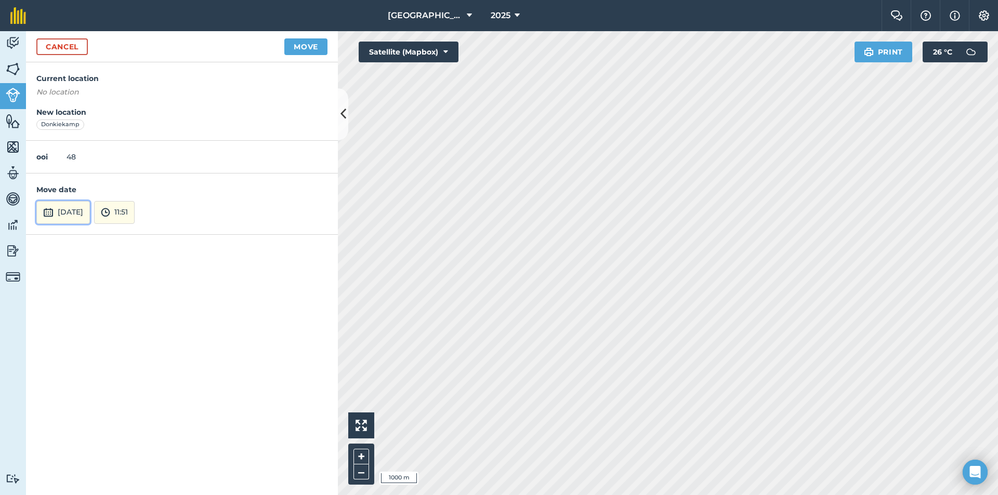
click at [71, 207] on button "[DATE]" at bounding box center [63, 212] width 54 height 23
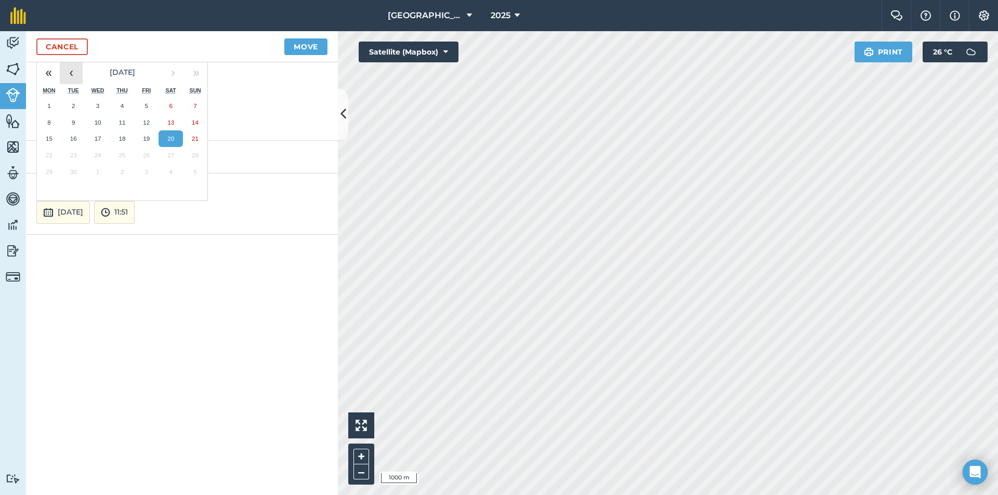
click at [72, 74] on button "‹" at bounding box center [71, 72] width 23 height 23
click at [72, 76] on button "‹" at bounding box center [71, 72] width 23 height 23
click at [111, 133] on button "12" at bounding box center [122, 138] width 24 height 17
click at [333, 38] on div "Cancel Move" at bounding box center [182, 46] width 312 height 31
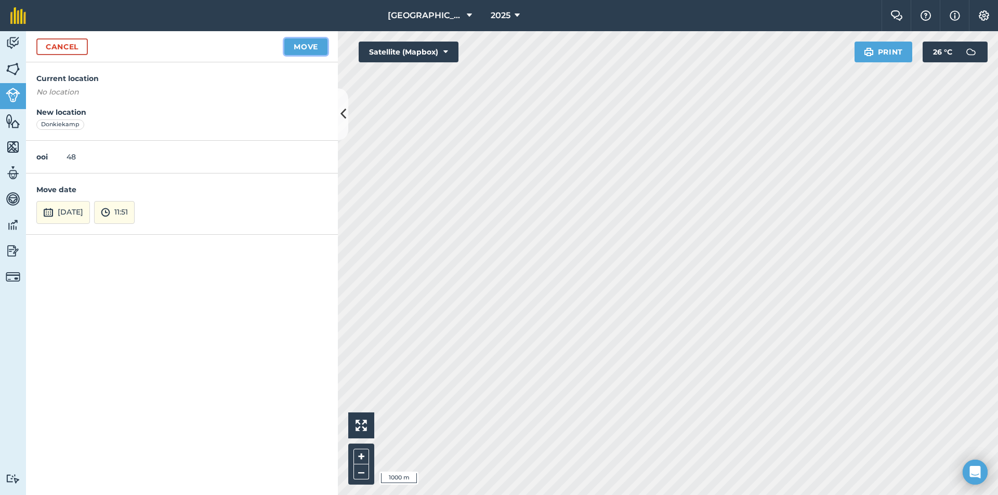
click at [300, 48] on button "Move" at bounding box center [305, 46] width 43 height 17
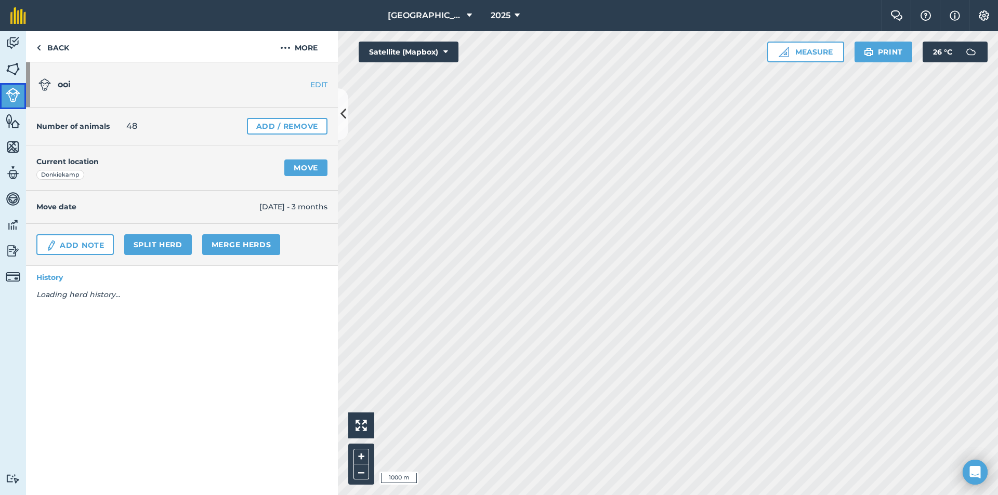
click at [0, 95] on link "Livestock" at bounding box center [13, 96] width 26 height 26
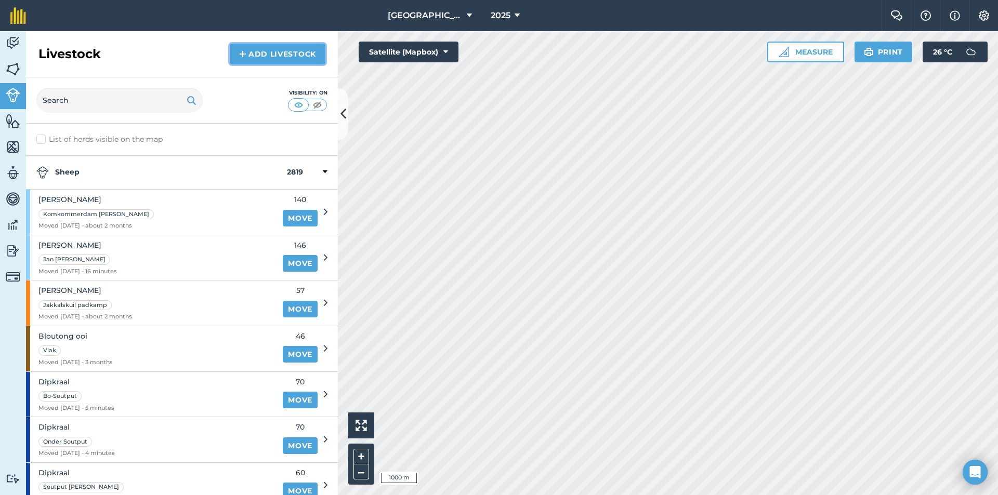
click at [294, 58] on link "Add Livestock" at bounding box center [278, 54] width 96 height 21
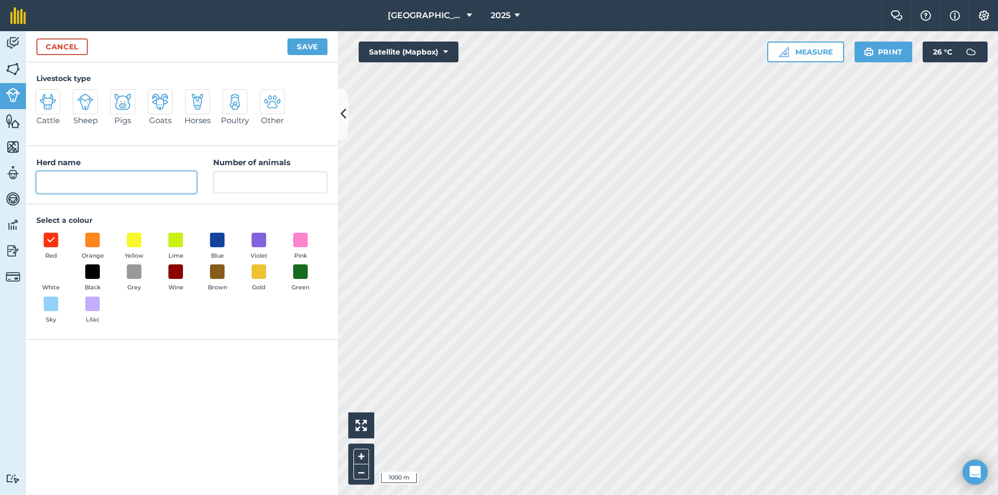
click at [126, 183] on input "Herd name" at bounding box center [116, 182] width 160 height 22
type input "Springbok"
click at [149, 272] on div "Red Orange Yellow Lime Blue Violet Pink White Black Grey Wine Brown Gold Green …" at bounding box center [181, 281] width 291 height 96
click at [141, 270] on span at bounding box center [134, 272] width 16 height 16
click at [94, 105] on div at bounding box center [85, 101] width 25 height 25
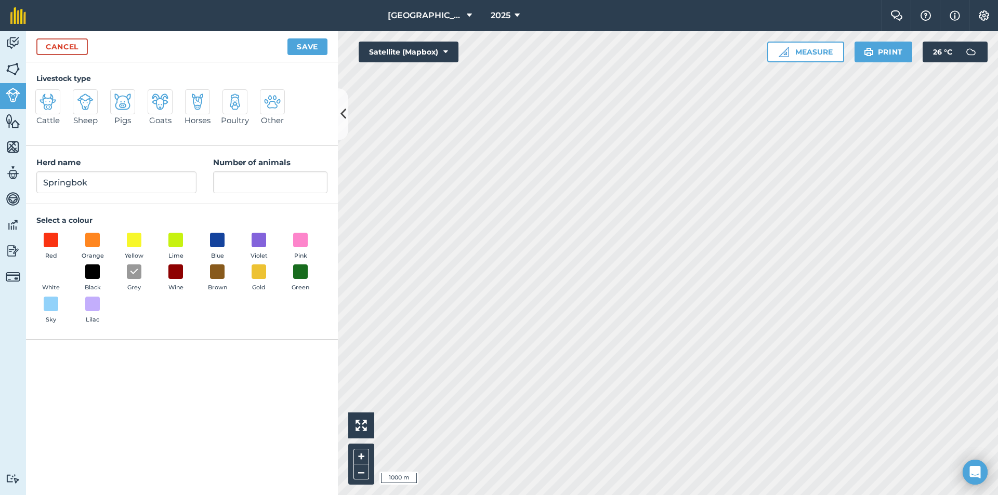
click at [81, 96] on input "Sheep" at bounding box center [77, 92] width 7 height 7
radio input "true"
click at [234, 181] on input "Number of animals" at bounding box center [270, 182] width 114 height 22
type input "38"
click at [315, 49] on button "Save" at bounding box center [307, 46] width 40 height 17
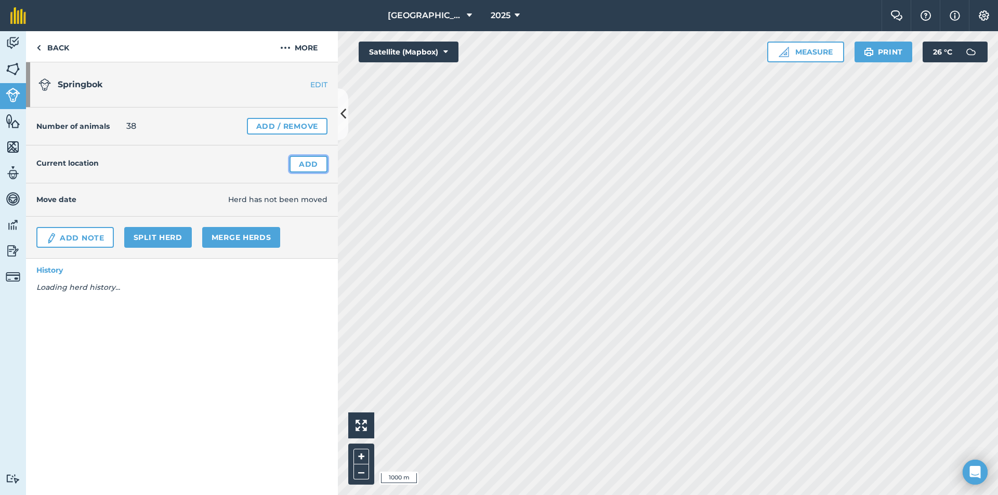
click at [316, 165] on link "Add" at bounding box center [308, 164] width 38 height 17
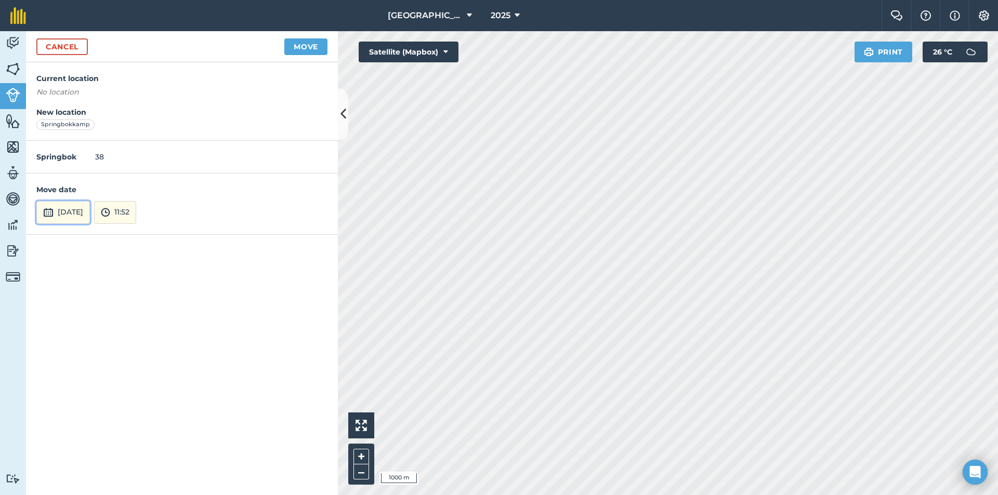
click at [85, 207] on button "[DATE]" at bounding box center [63, 212] width 54 height 23
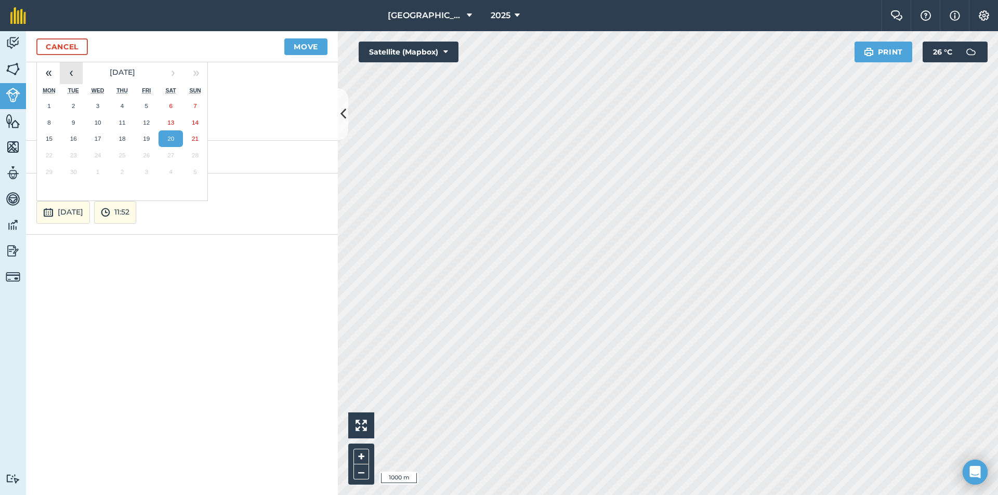
click at [76, 70] on button "‹" at bounding box center [71, 72] width 23 height 23
click at [109, 146] on button "11" at bounding box center [98, 138] width 24 height 17
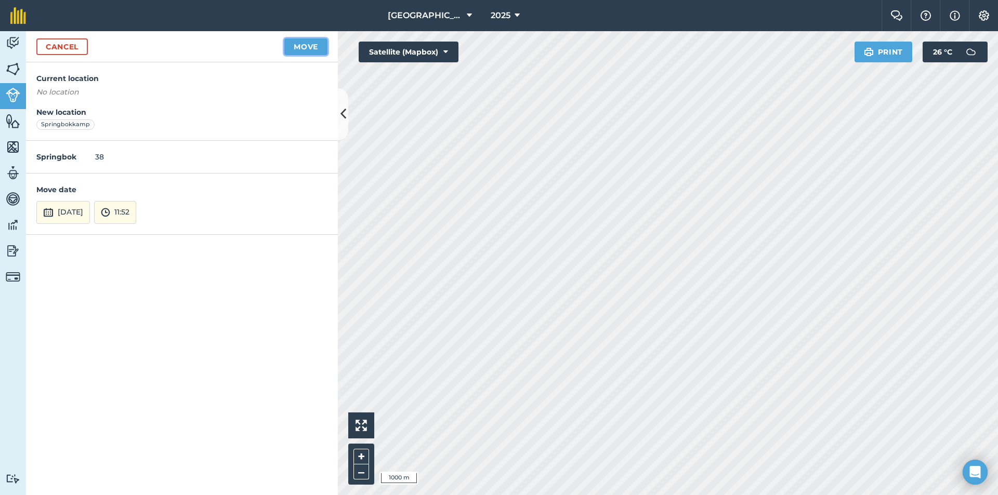
click at [313, 49] on button "Move" at bounding box center [305, 46] width 43 height 17
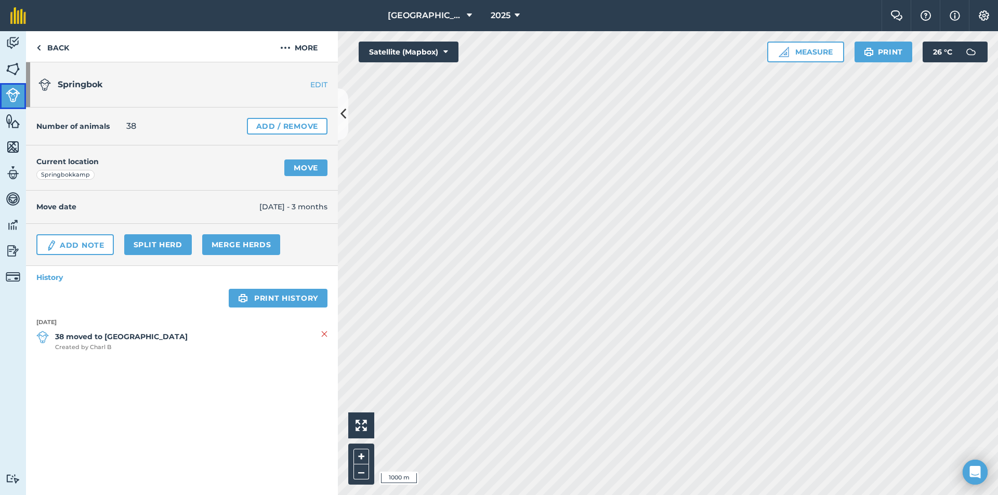
click at [3, 92] on link "Livestock" at bounding box center [13, 96] width 26 height 26
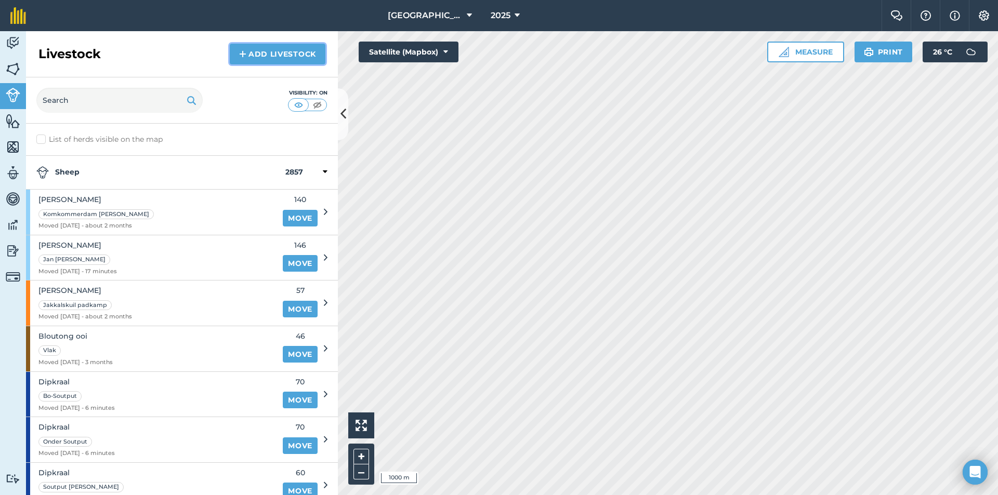
click at [257, 52] on link "Add Livestock" at bounding box center [278, 54] width 96 height 21
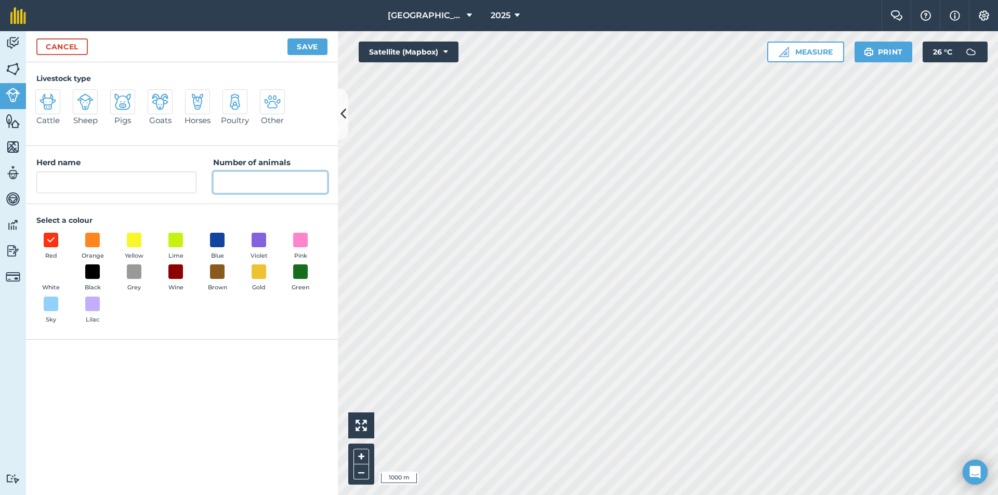
click at [284, 183] on input "Number of animals" at bounding box center [270, 182] width 114 height 22
type input "160"
click at [108, 190] on input "Herd name" at bounding box center [116, 182] width 160 height 22
type input "GEspeende ooi"
click at [80, 91] on input "Sheep" at bounding box center [77, 92] width 7 height 7
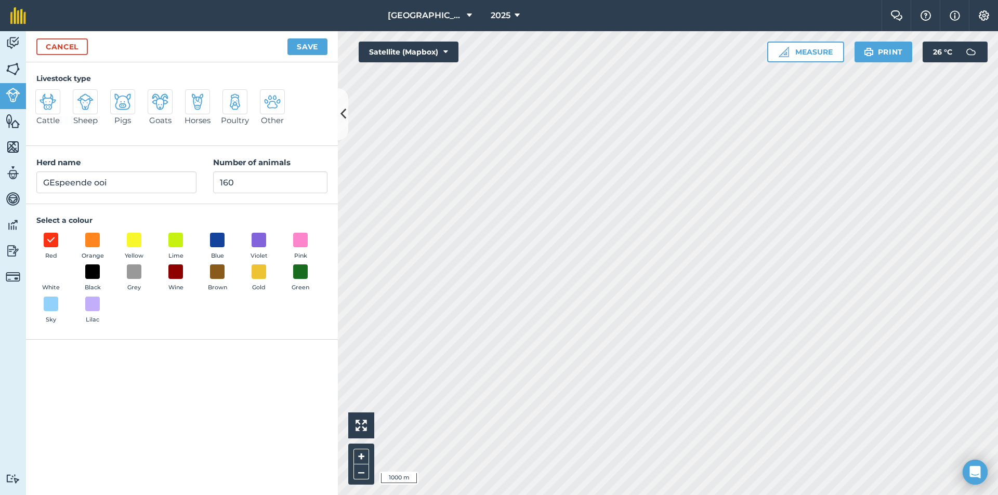
radio input "true"
click at [183, 278] on span at bounding box center [176, 272] width 16 height 16
click at [136, 272] on span at bounding box center [134, 272] width 16 height 16
click at [306, 46] on button "Save" at bounding box center [307, 46] width 40 height 17
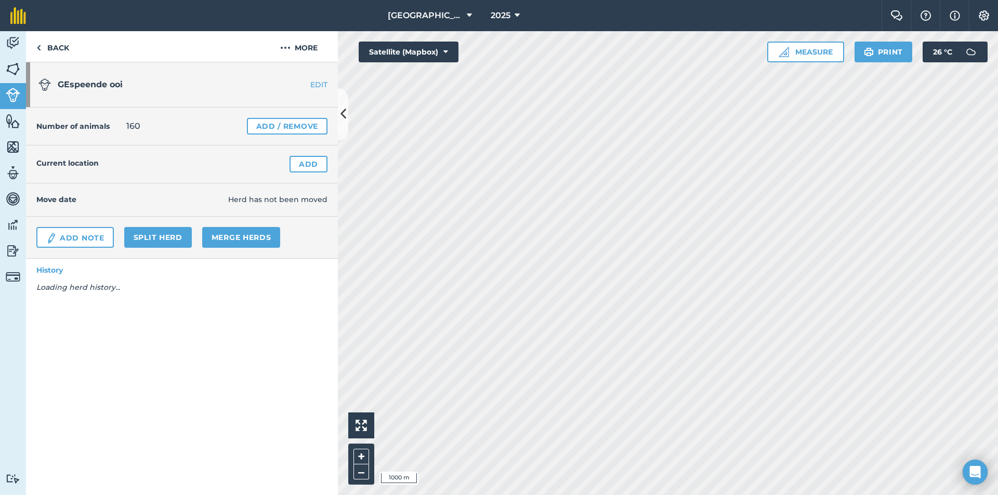
click at [308, 152] on div "Current location Add" at bounding box center [182, 164] width 312 height 38
click at [309, 160] on link "Add" at bounding box center [308, 164] width 38 height 17
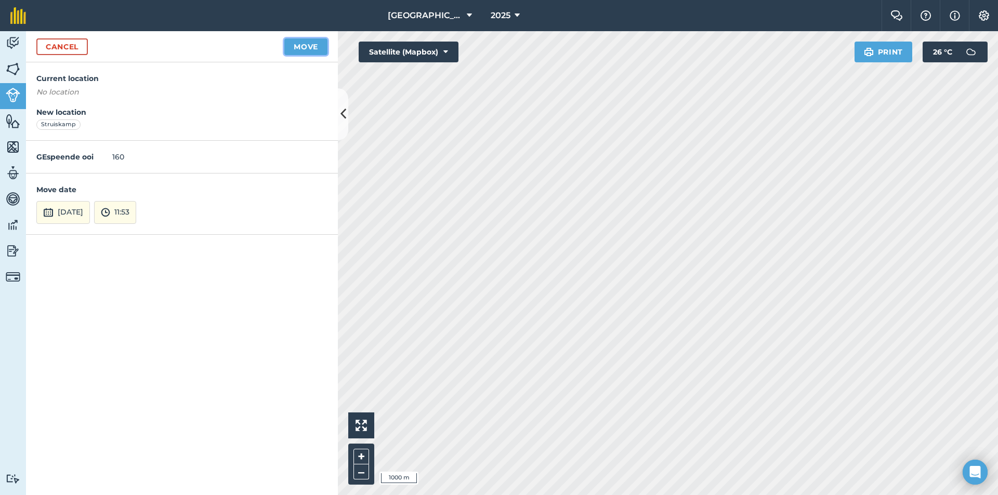
click at [300, 49] on button "Move" at bounding box center [305, 46] width 43 height 17
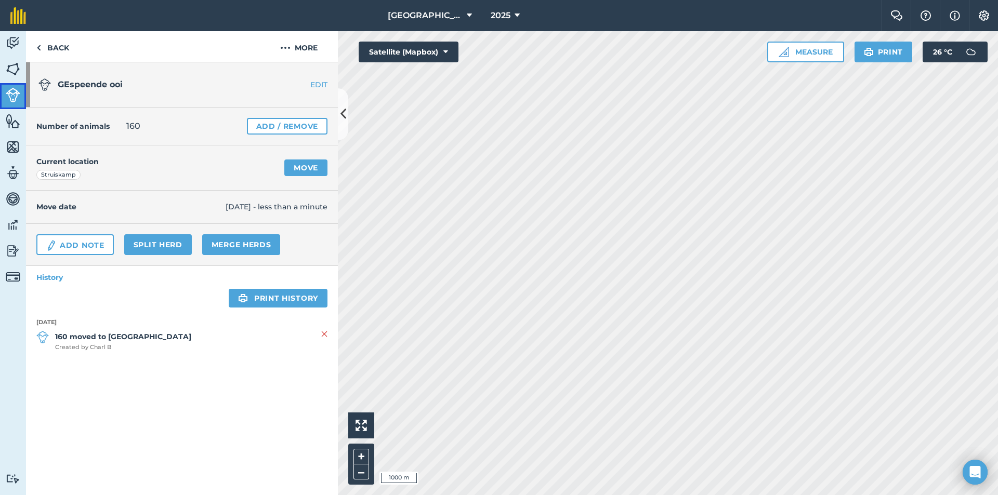
click at [13, 96] on img at bounding box center [13, 95] width 15 height 15
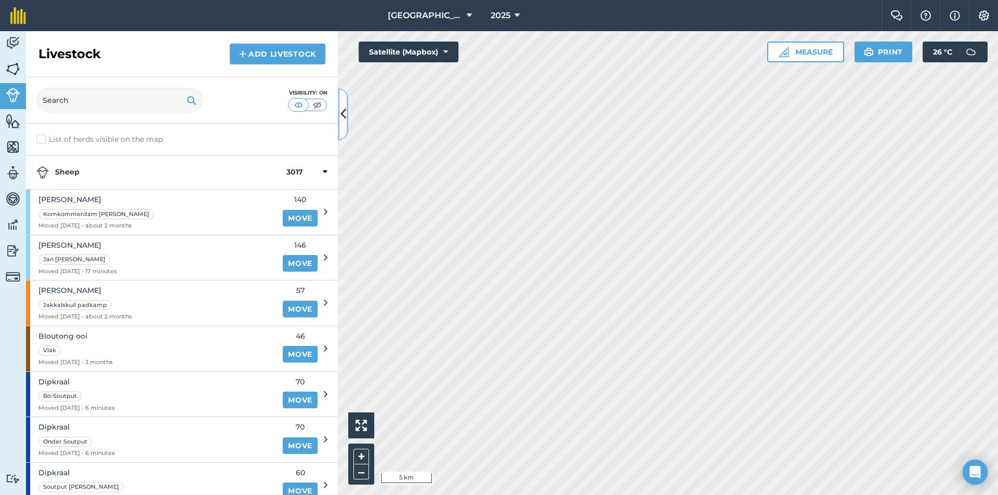
click at [343, 121] on icon at bounding box center [343, 114] width 6 height 18
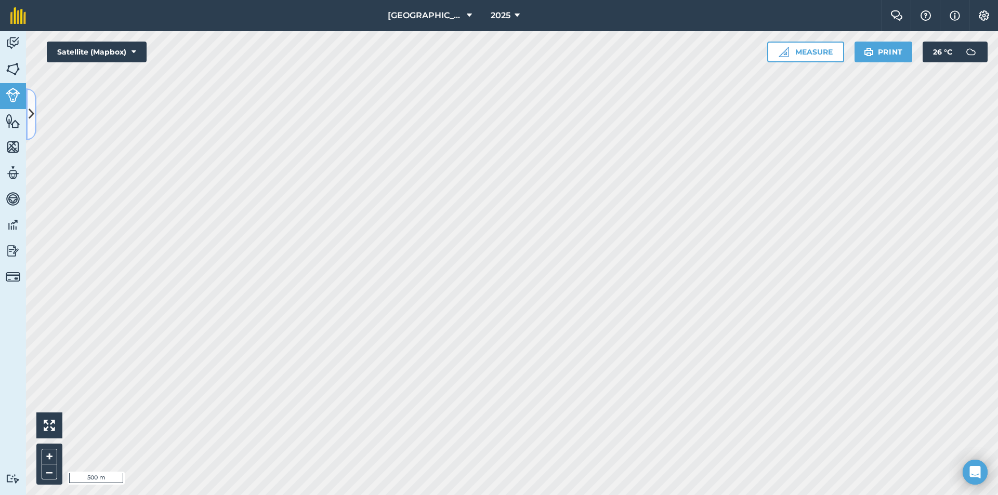
click at [32, 110] on icon at bounding box center [32, 114] width 6 height 18
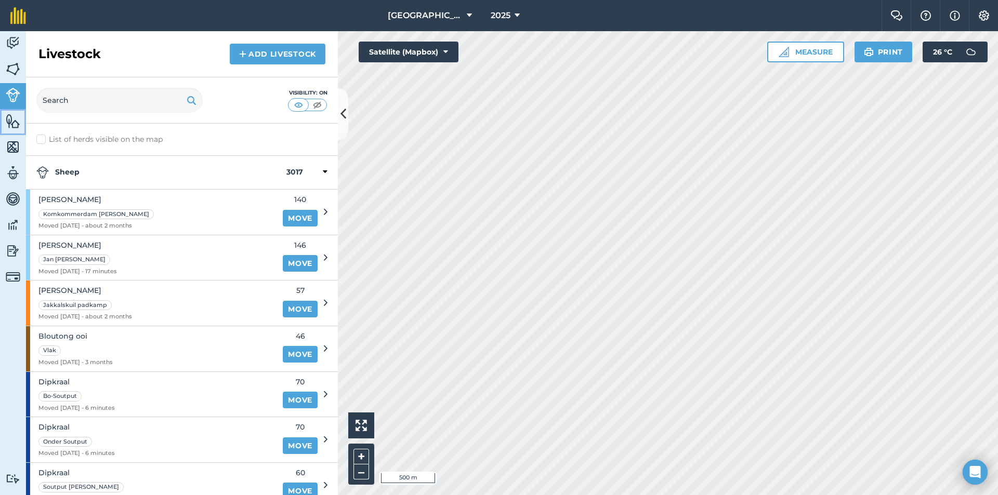
click at [10, 126] on img at bounding box center [13, 121] width 15 height 16
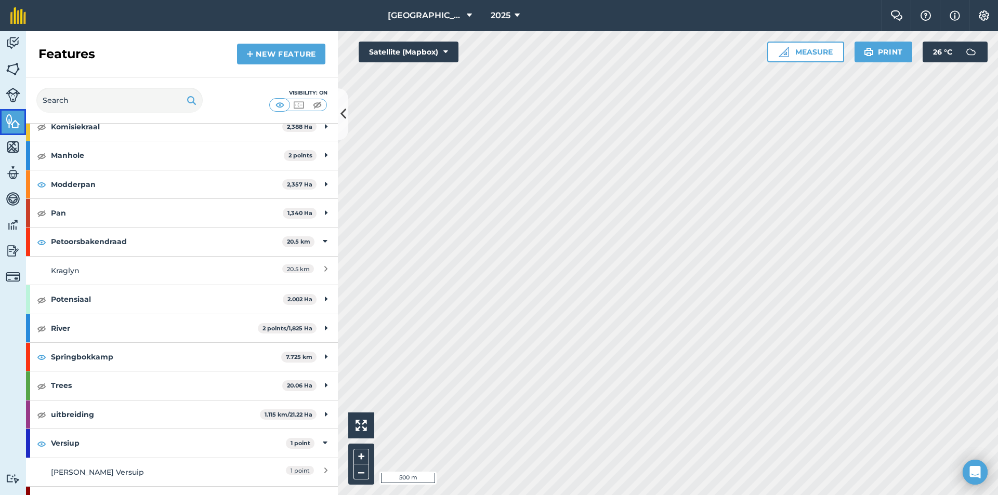
scroll to position [351, 0]
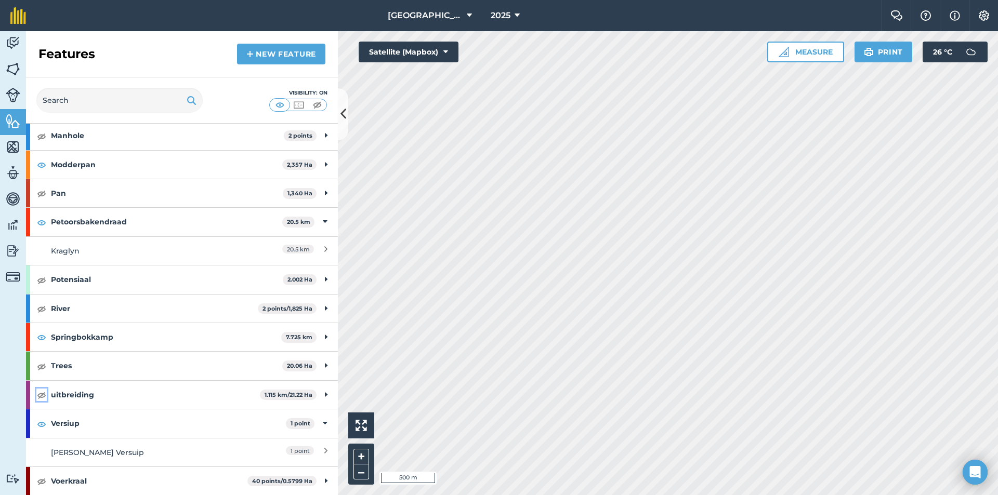
click at [39, 398] on img at bounding box center [41, 395] width 9 height 12
click at [323, 41] on div "Features New feature" at bounding box center [182, 54] width 312 height 46
click at [284, 55] on link "New feature" at bounding box center [281, 54] width 88 height 21
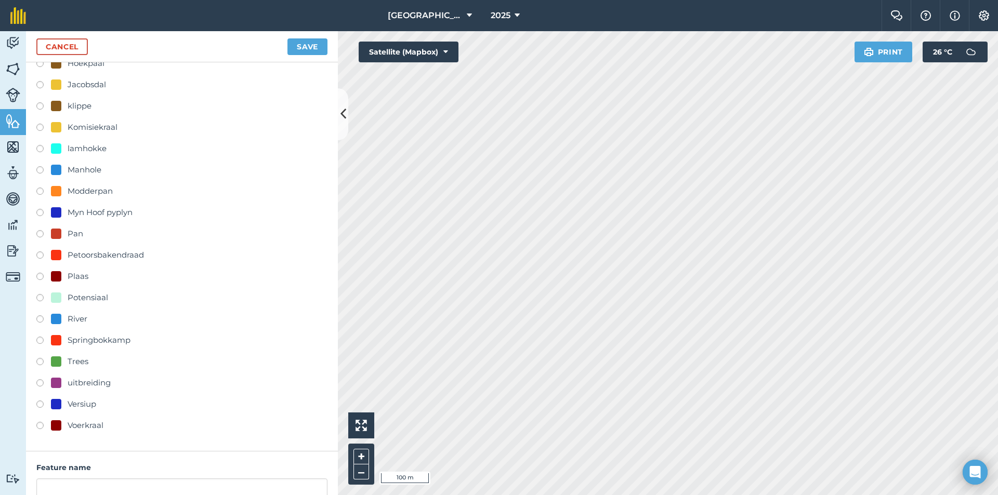
scroll to position [156, 0]
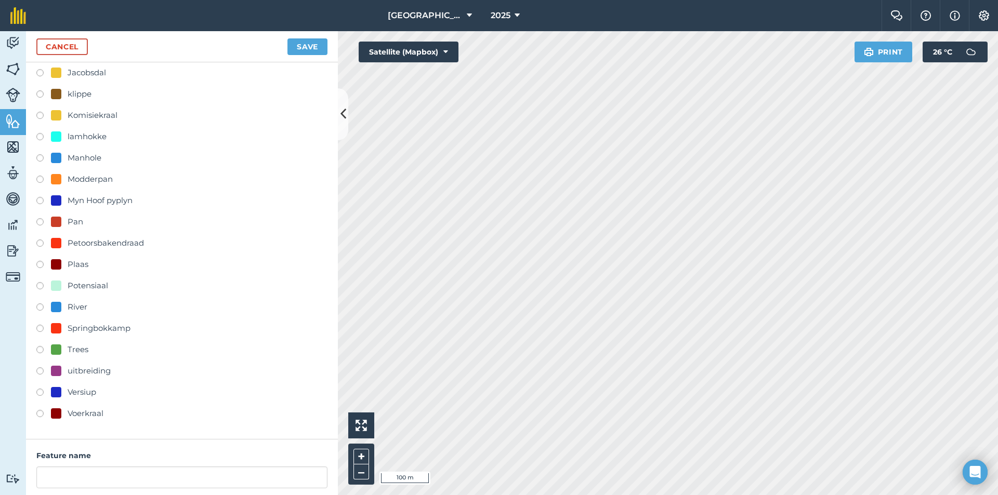
click at [37, 370] on label at bounding box center [43, 372] width 15 height 10
radio input "true"
type input "uitbreiding"
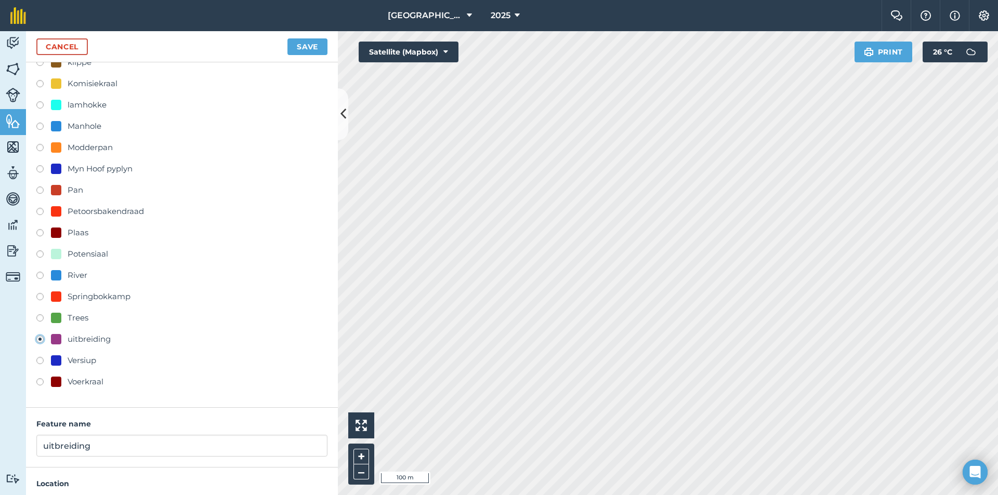
scroll to position [258, 0]
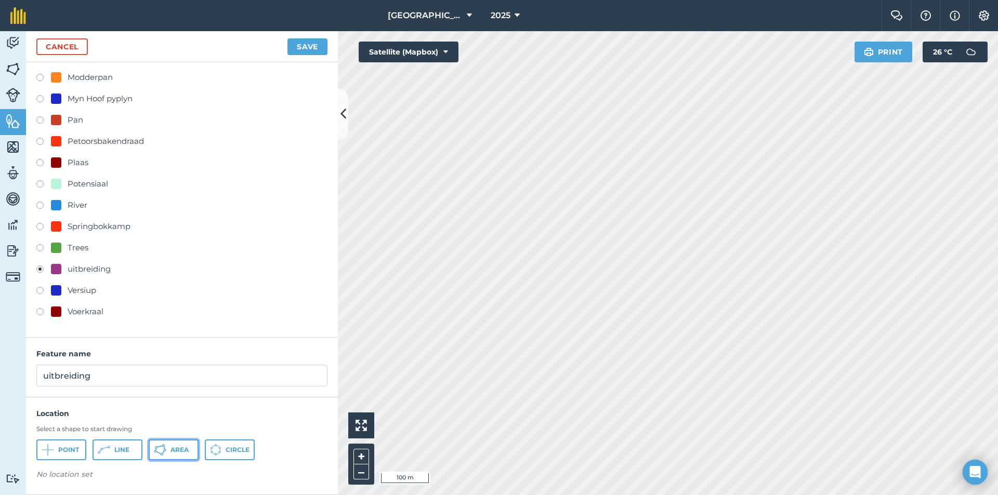
click at [152, 443] on button "Area" at bounding box center [174, 450] width 50 height 21
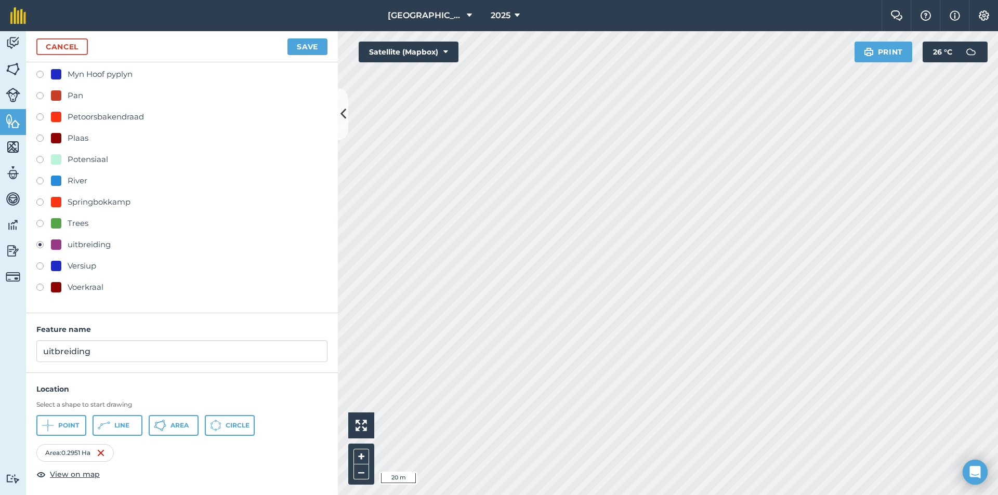
scroll to position [285, 0]
click at [316, 50] on button "Save" at bounding box center [307, 46] width 40 height 17
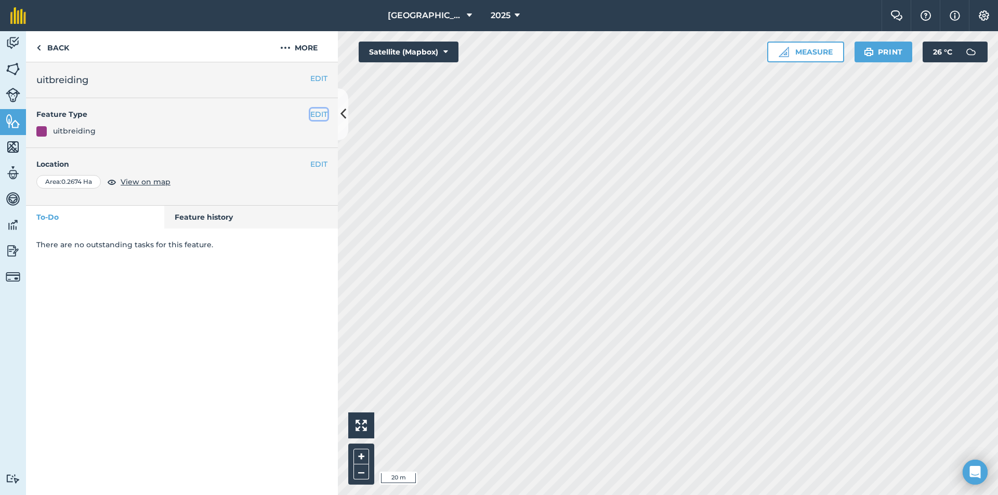
click at [321, 114] on button "EDIT" at bounding box center [318, 114] width 17 height 11
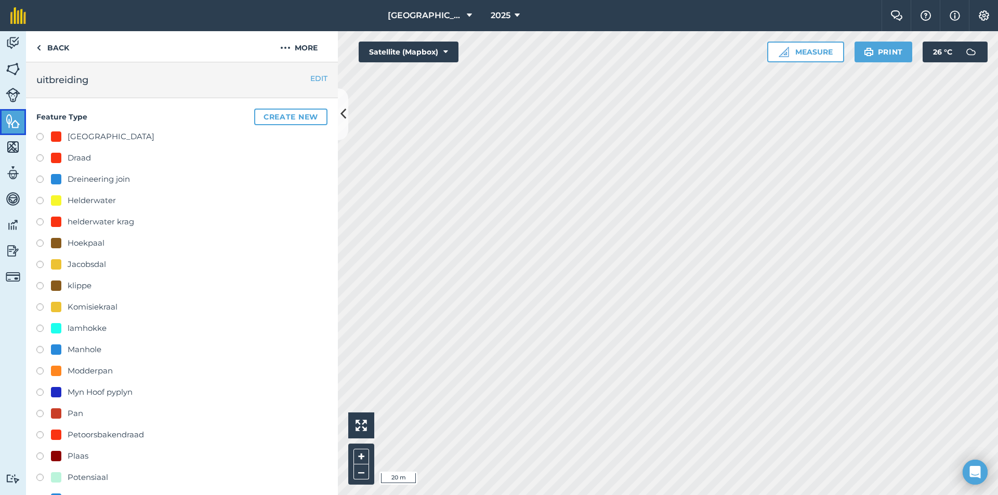
click at [12, 116] on img at bounding box center [13, 121] width 15 height 16
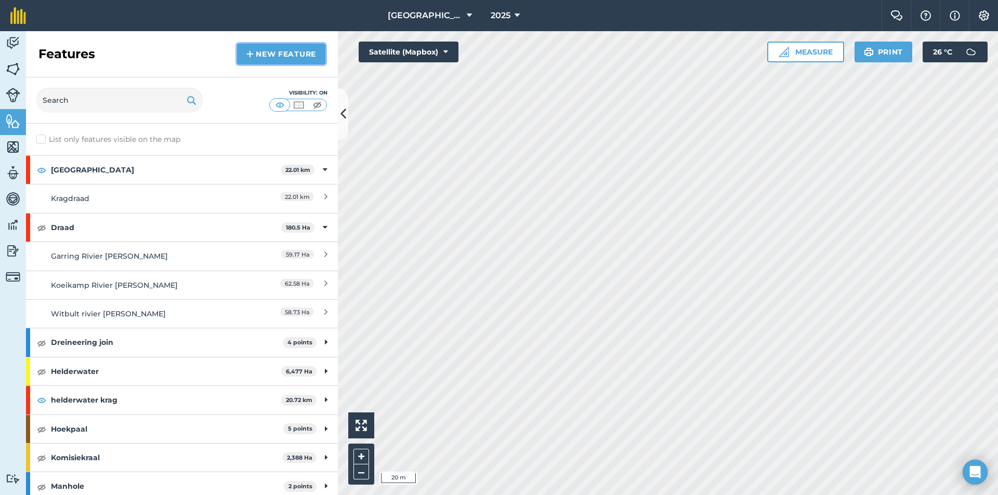
click at [273, 50] on link "New feature" at bounding box center [281, 54] width 88 height 21
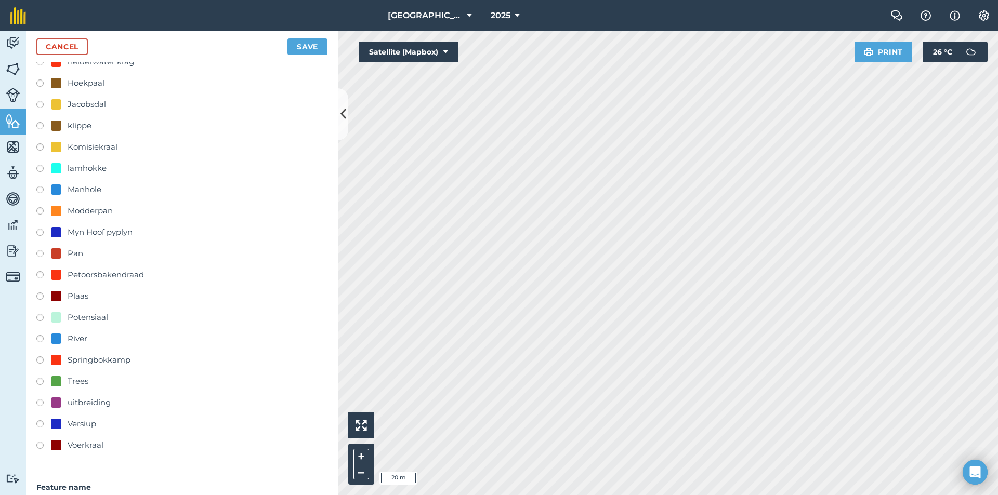
scroll to position [208, 0]
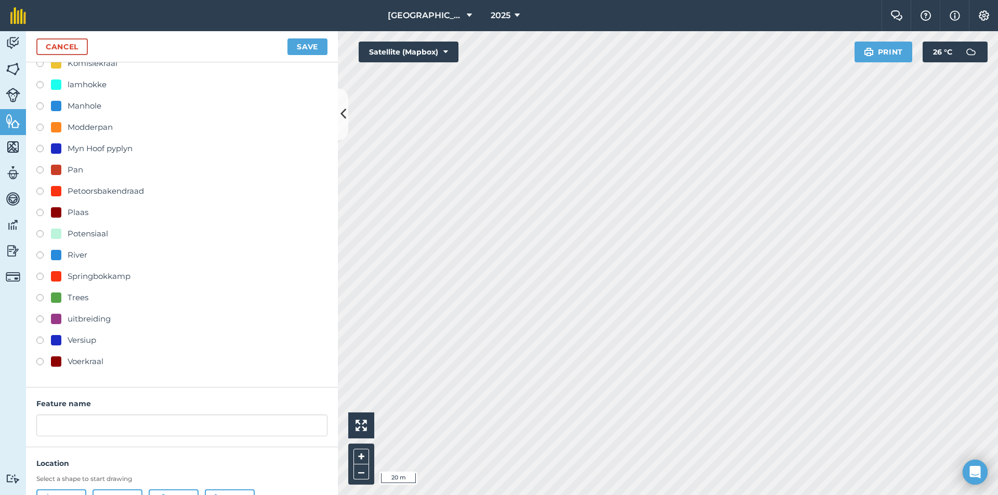
click at [43, 323] on label at bounding box center [43, 320] width 15 height 10
radio input "true"
type input "uitbreiding 2"
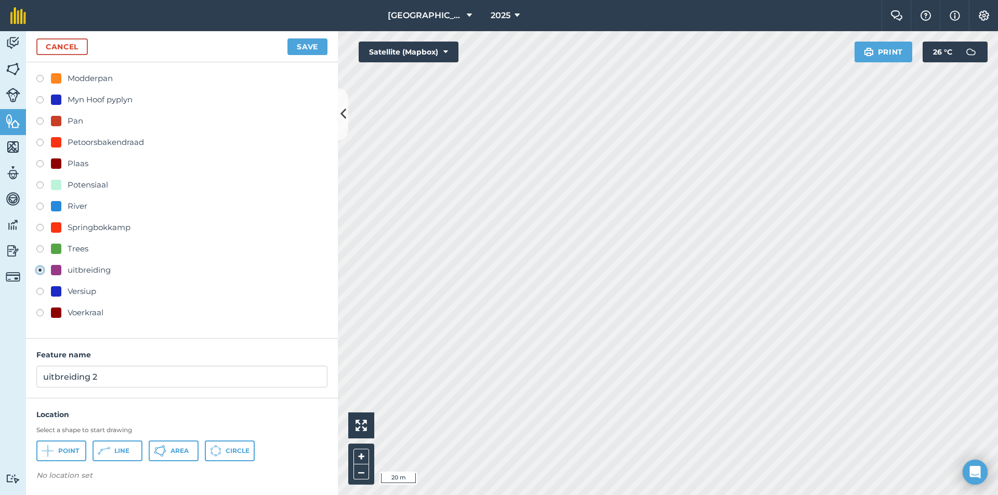
scroll to position [258, 0]
click at [168, 455] on button "Area" at bounding box center [174, 450] width 50 height 21
click at [300, 44] on button "Save" at bounding box center [307, 46] width 40 height 17
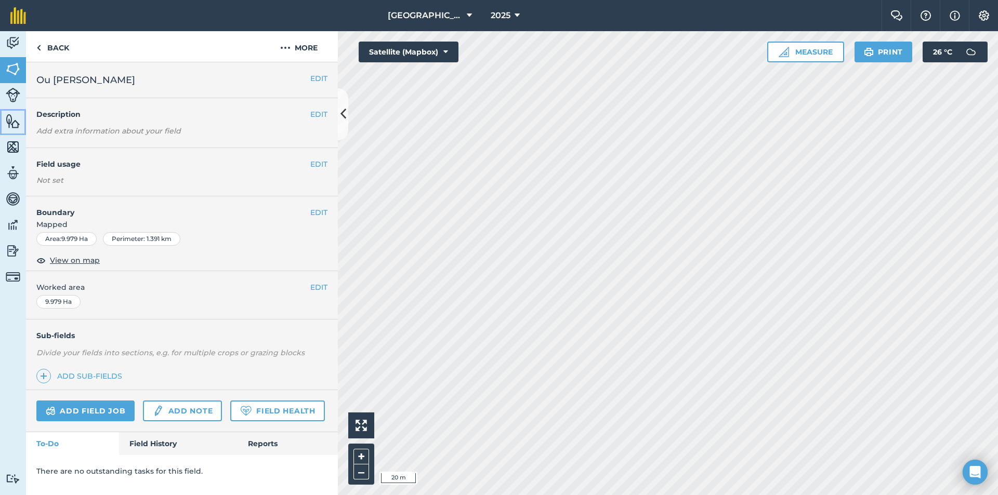
click at [15, 118] on img at bounding box center [13, 121] width 15 height 16
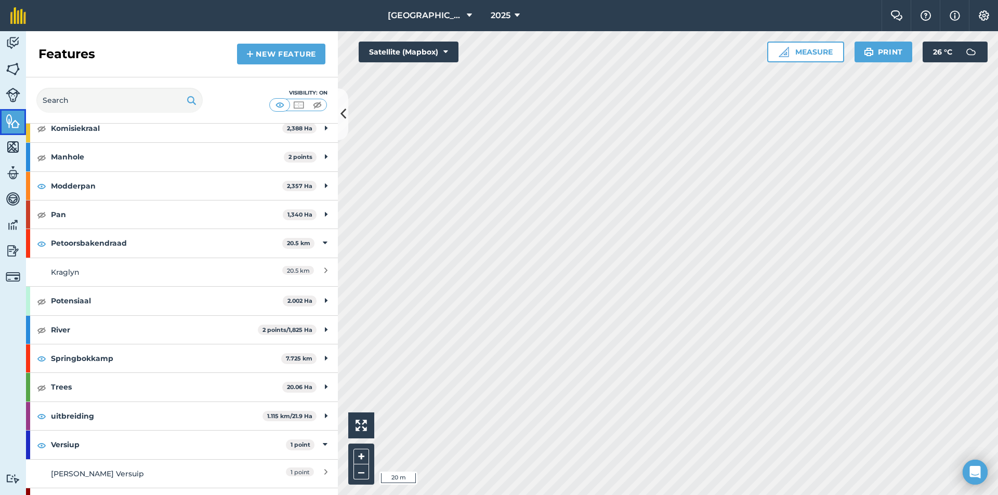
scroll to position [351, 0]
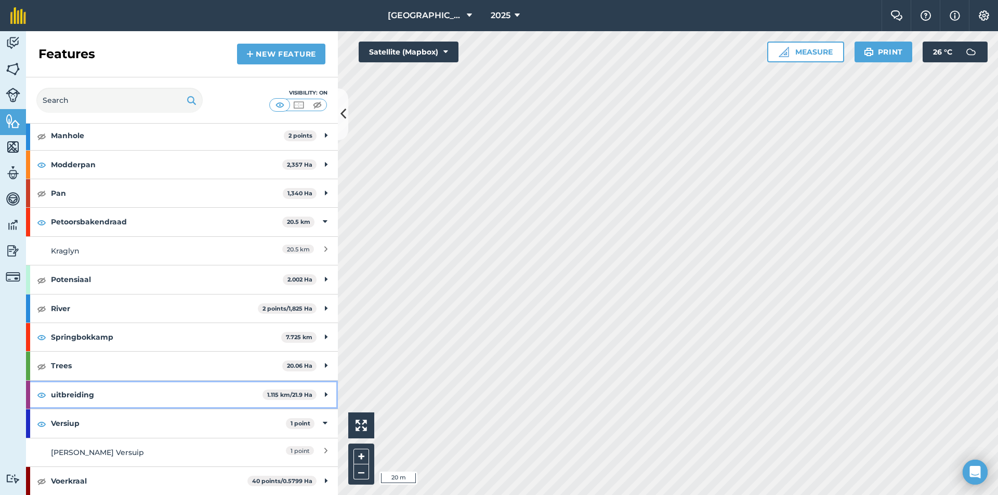
click at [144, 399] on strong "uitbreiding" at bounding box center [156, 395] width 211 height 28
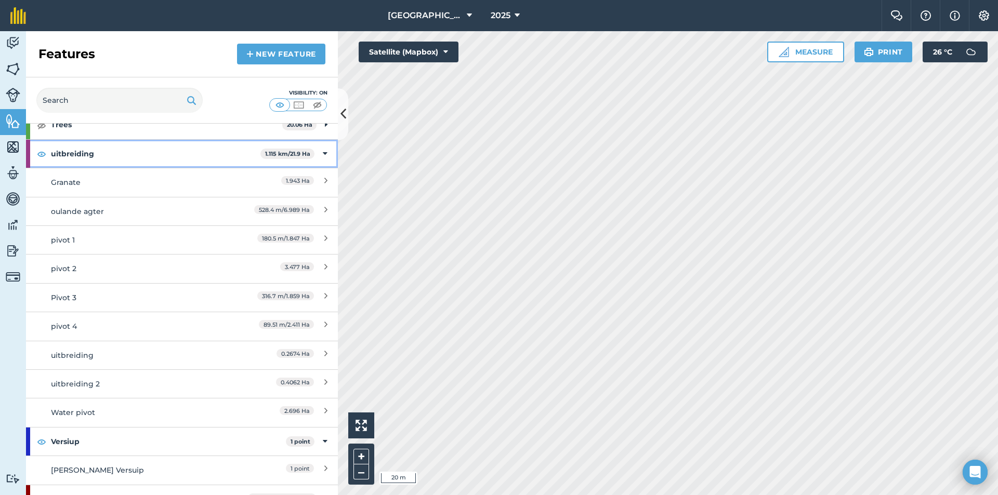
scroll to position [610, 0]
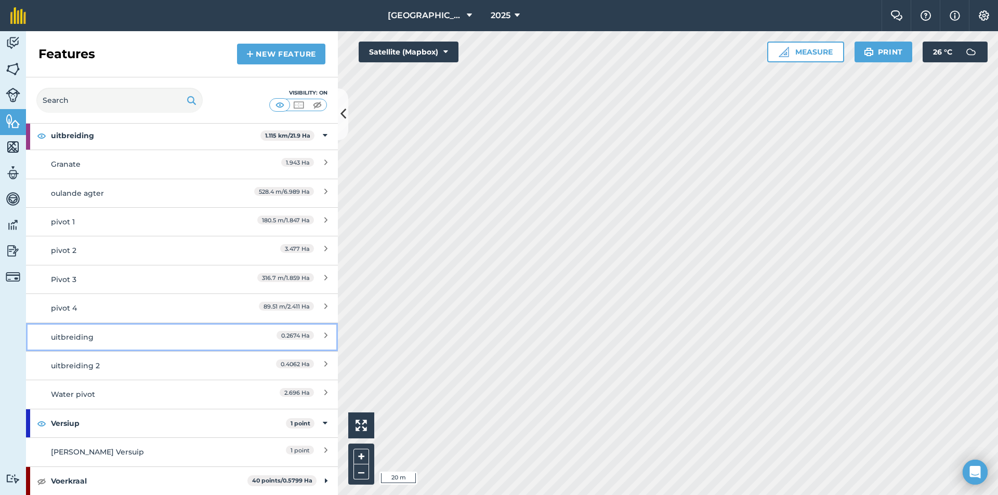
click at [117, 336] on div "uitbreiding" at bounding box center [143, 337] width 184 height 11
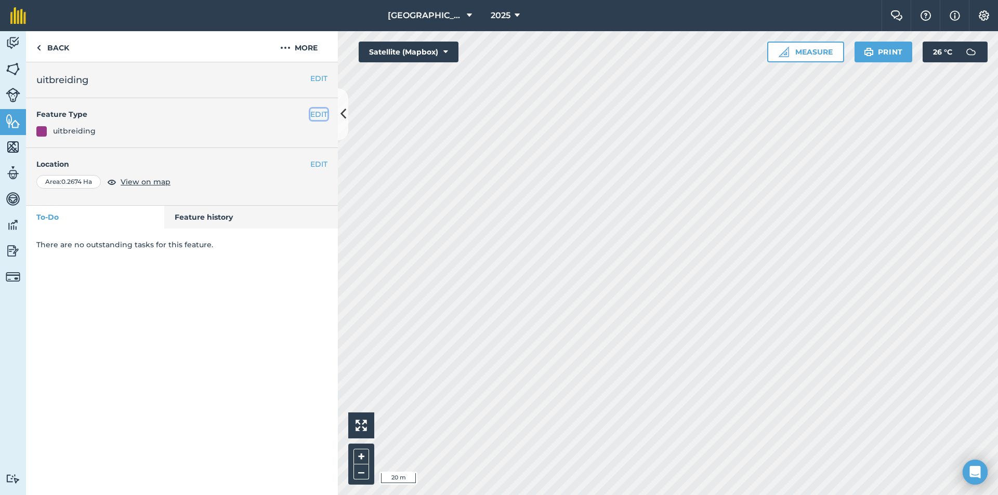
click at [321, 116] on button "EDIT" at bounding box center [318, 114] width 17 height 11
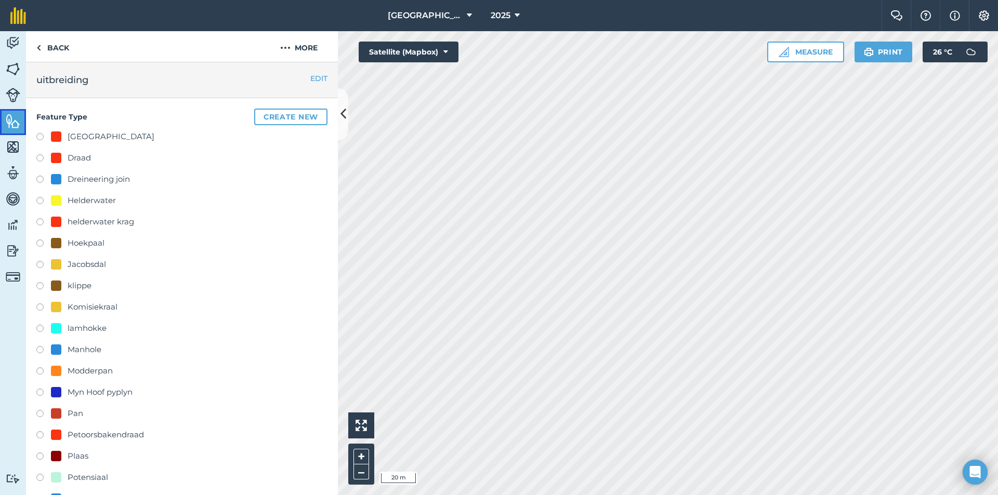
click at [16, 118] on img at bounding box center [13, 121] width 15 height 16
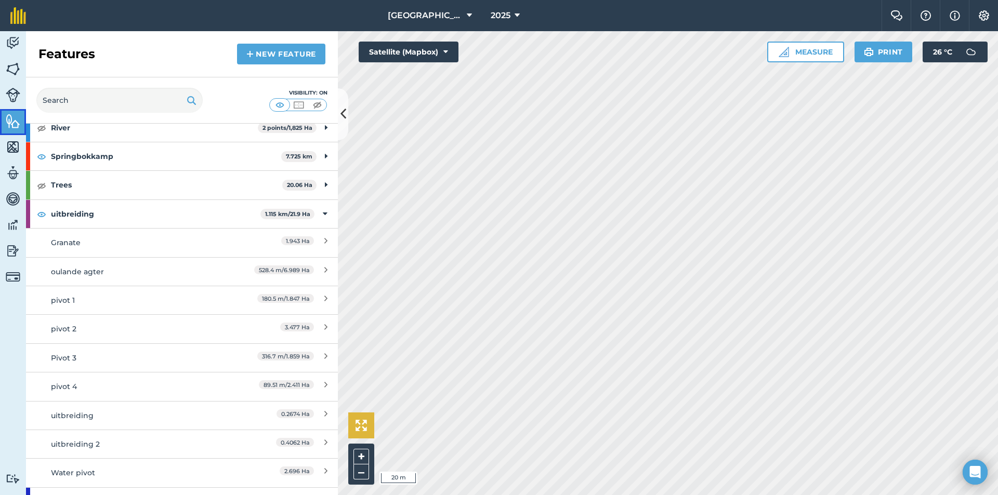
scroll to position [572, 0]
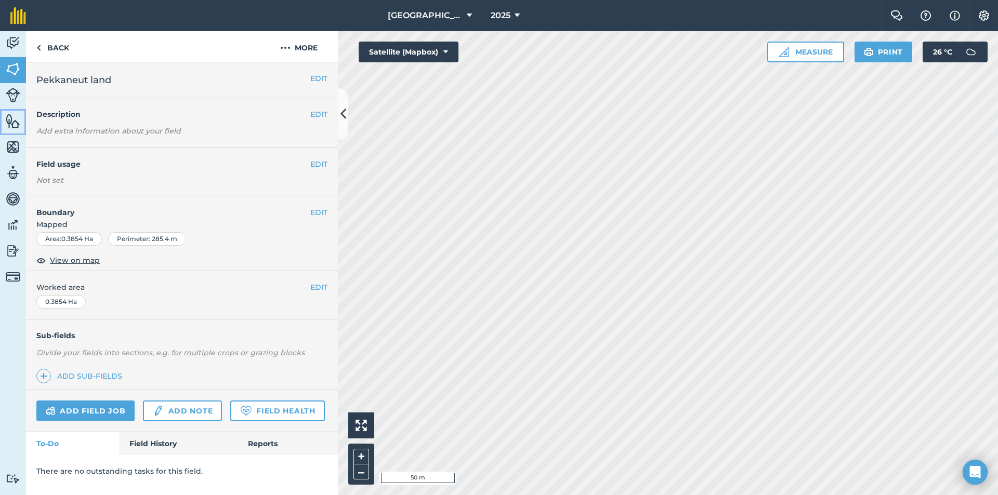
click at [16, 117] on img at bounding box center [13, 121] width 15 height 16
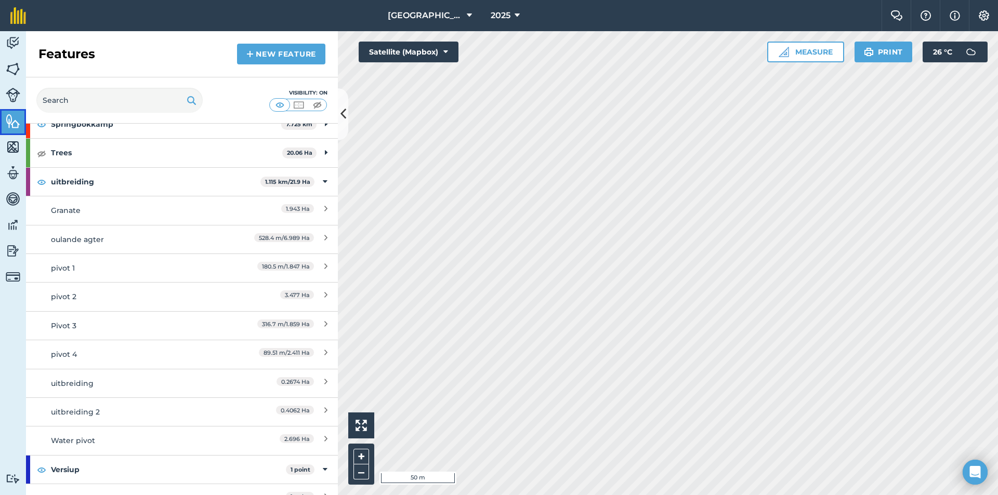
scroll to position [610, 0]
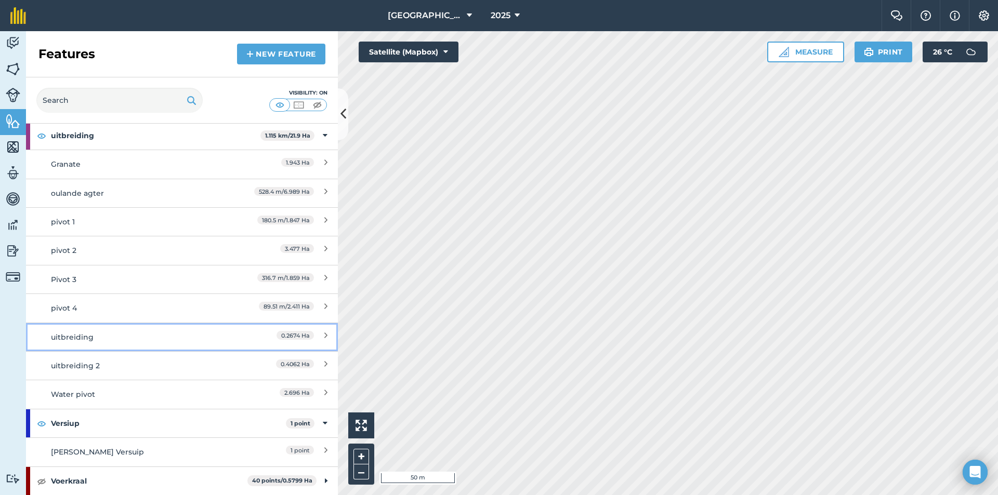
click at [110, 340] on div "uitbreiding" at bounding box center [143, 337] width 184 height 11
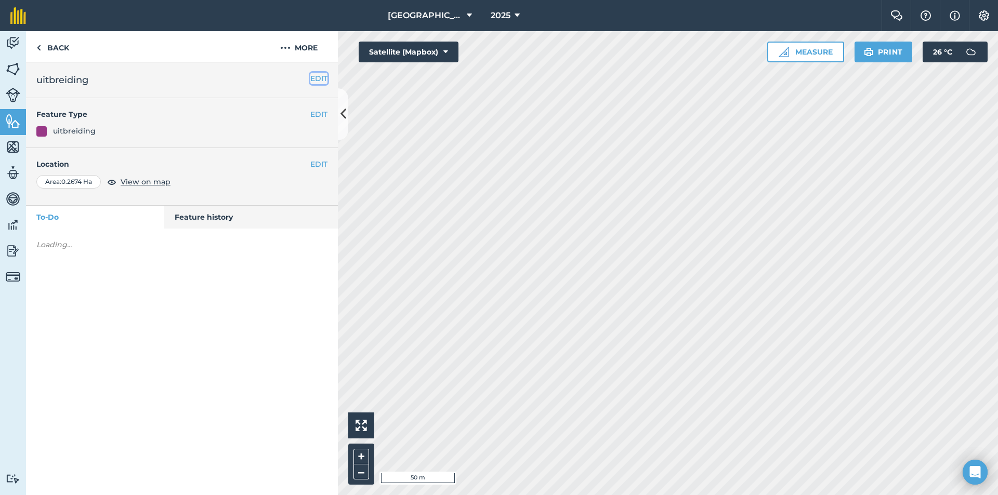
click at [320, 74] on button "EDIT" at bounding box center [318, 78] width 17 height 11
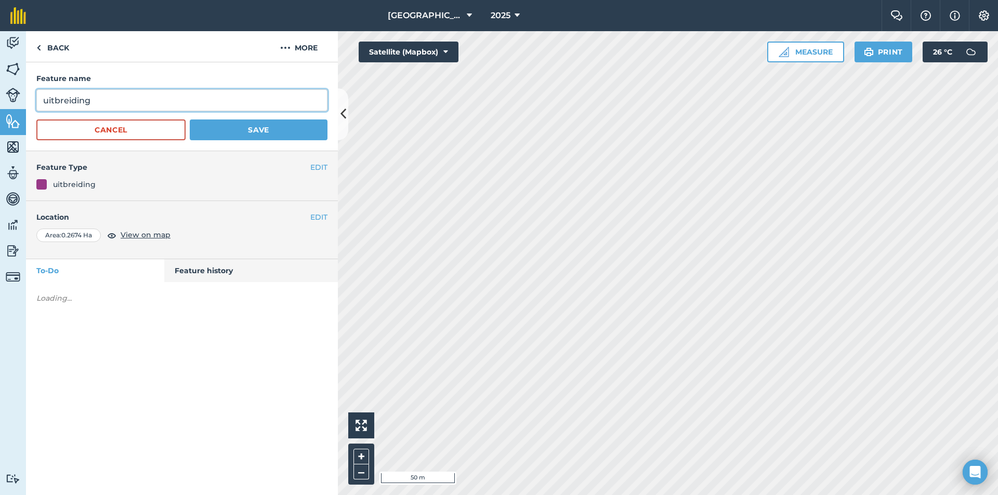
drag, startPoint x: 137, startPoint y: 95, endPoint x: 39, endPoint y: 101, distance: 97.9
click at [39, 101] on input "uitbreiding" at bounding box center [181, 100] width 291 height 22
type input "p"
type input "Pekanneut land"
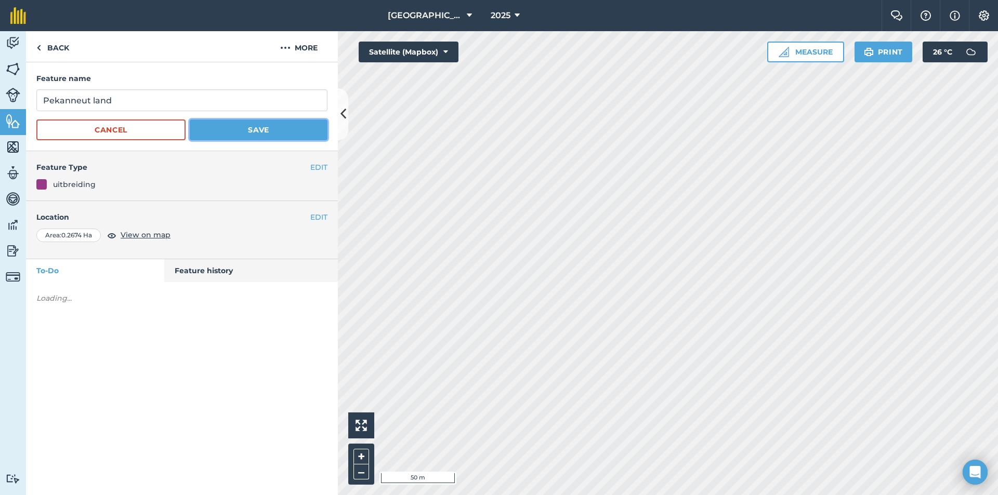
click at [255, 130] on button "Save" at bounding box center [259, 130] width 138 height 21
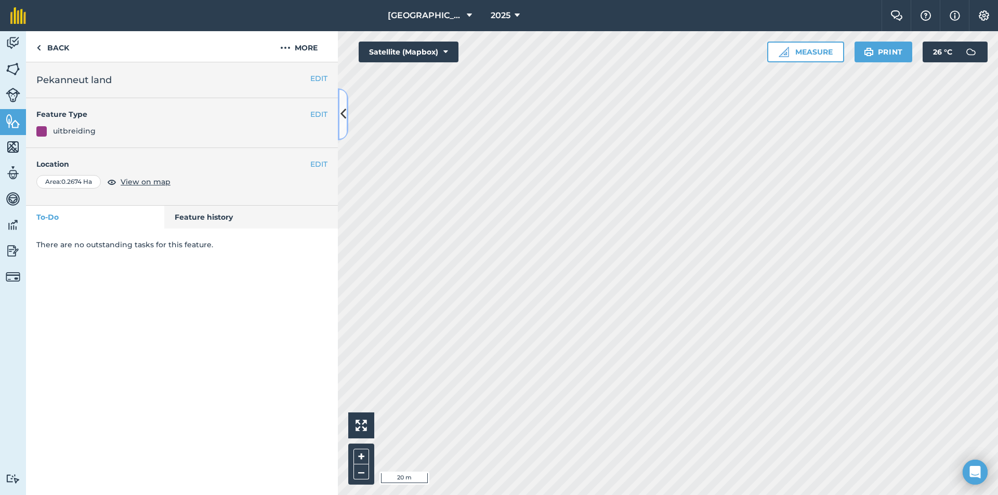
click at [347, 116] on button at bounding box center [343, 114] width 10 height 52
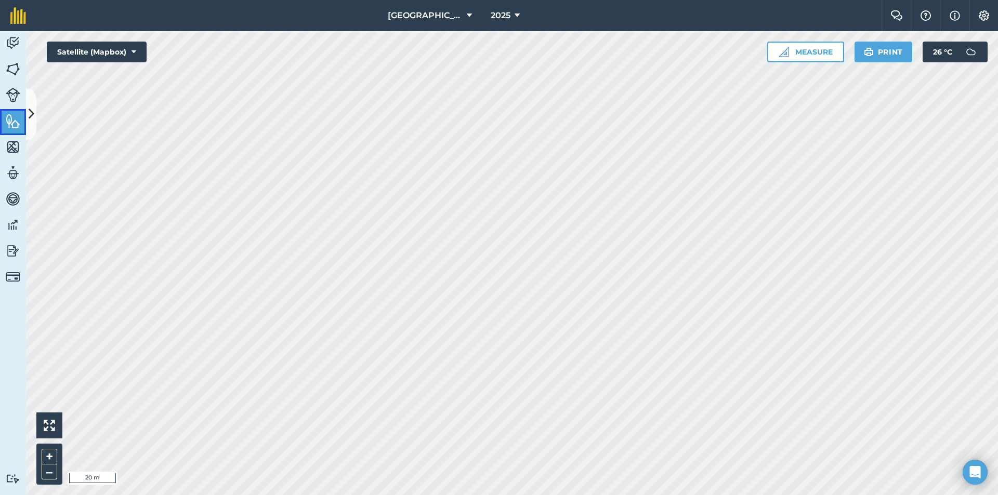
click at [8, 123] on img at bounding box center [13, 121] width 15 height 16
click at [31, 115] on icon at bounding box center [32, 114] width 6 height 18
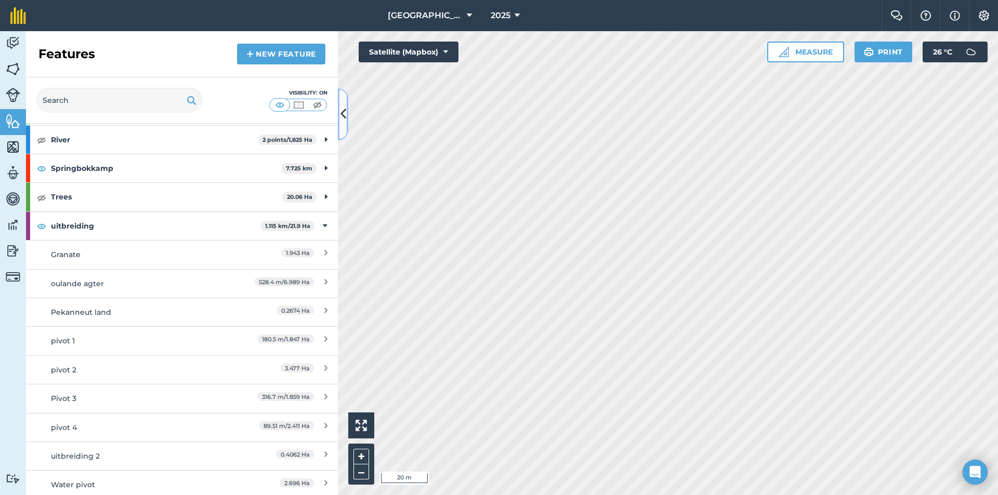
scroll to position [572, 0]
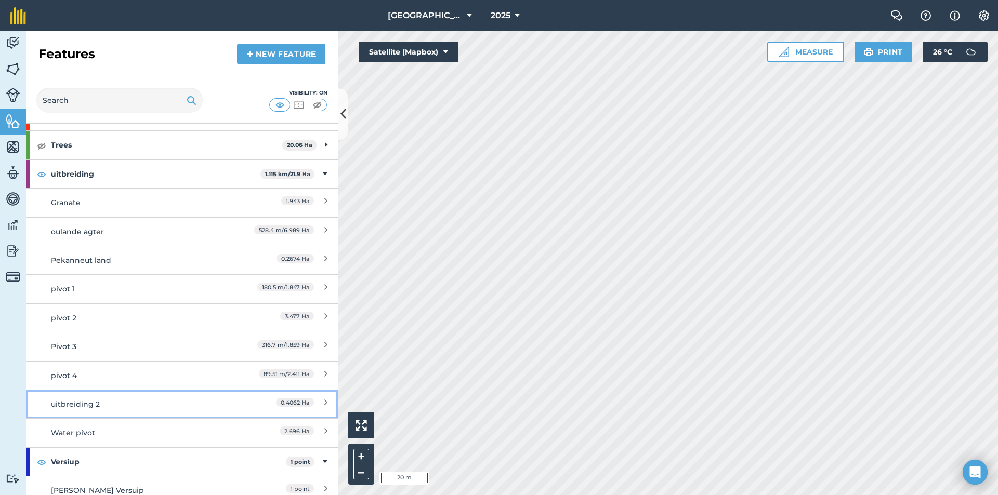
click at [126, 407] on div "uitbreiding 2" at bounding box center [143, 404] width 184 height 11
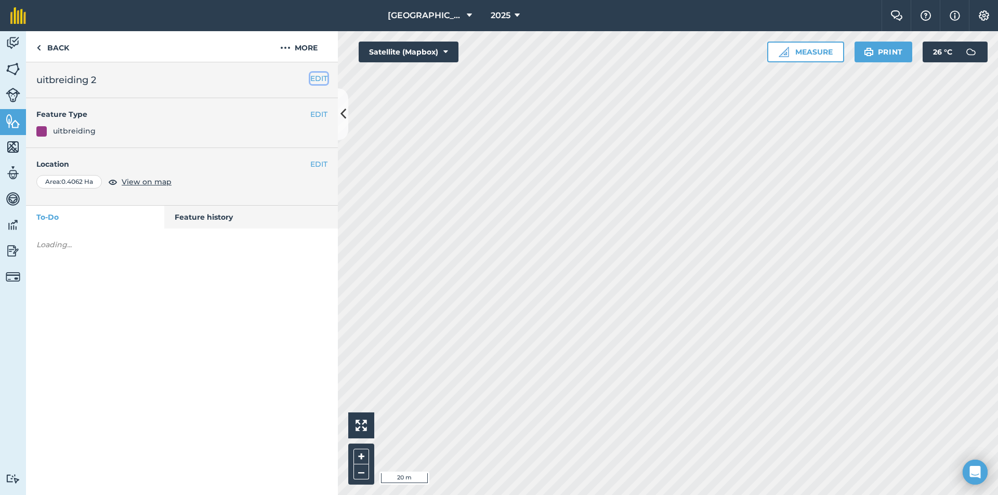
click at [315, 75] on button "EDIT" at bounding box center [318, 78] width 17 height 11
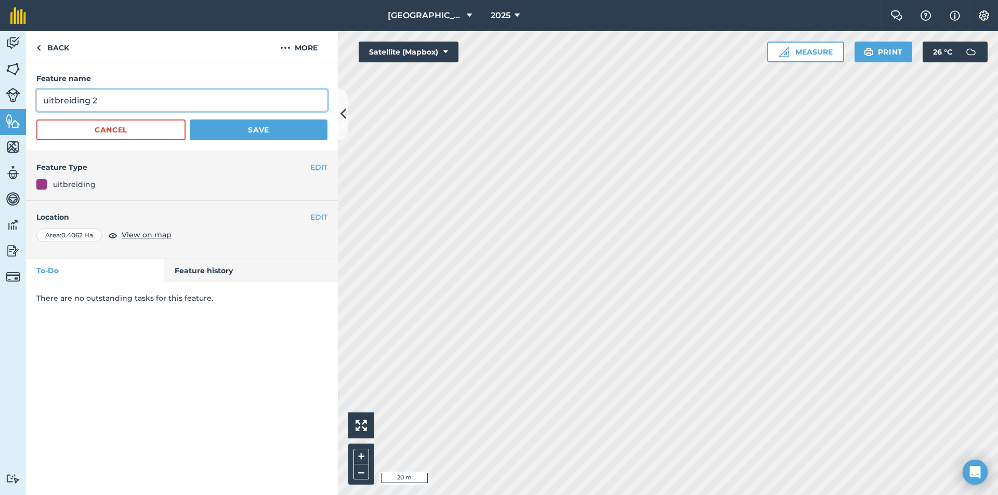
drag, startPoint x: 117, startPoint y: 95, endPoint x: 23, endPoint y: 102, distance: 94.9
click at [23, 102] on div "Activity Fields Livestock Features Maps Team Vehicles Data Reporting Billing Tu…" at bounding box center [499, 263] width 998 height 464
type input "Granaat Land"
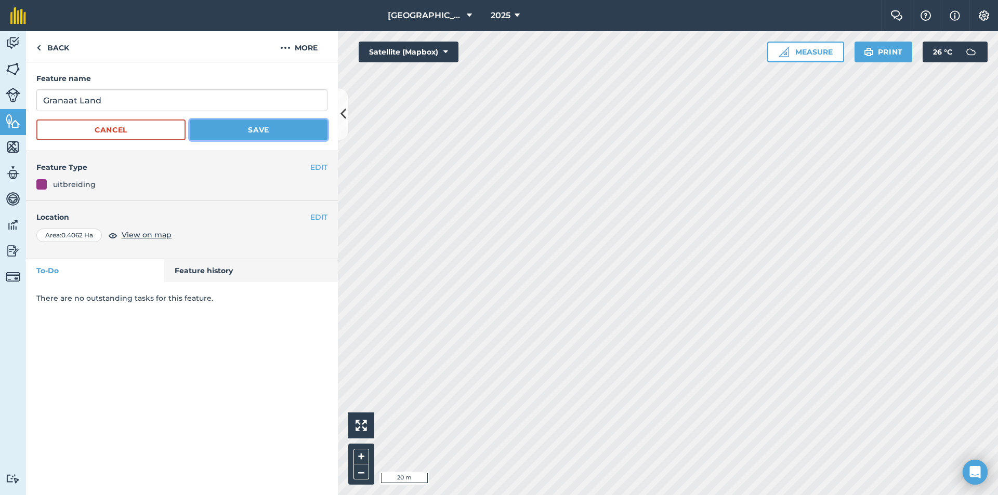
click at [233, 127] on button "Save" at bounding box center [259, 130] width 138 height 21
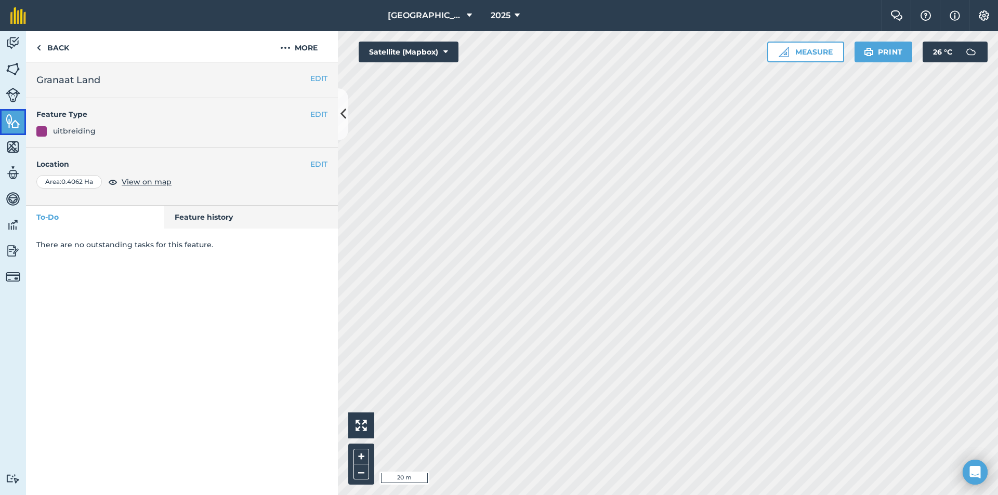
click at [13, 118] on img at bounding box center [13, 121] width 15 height 16
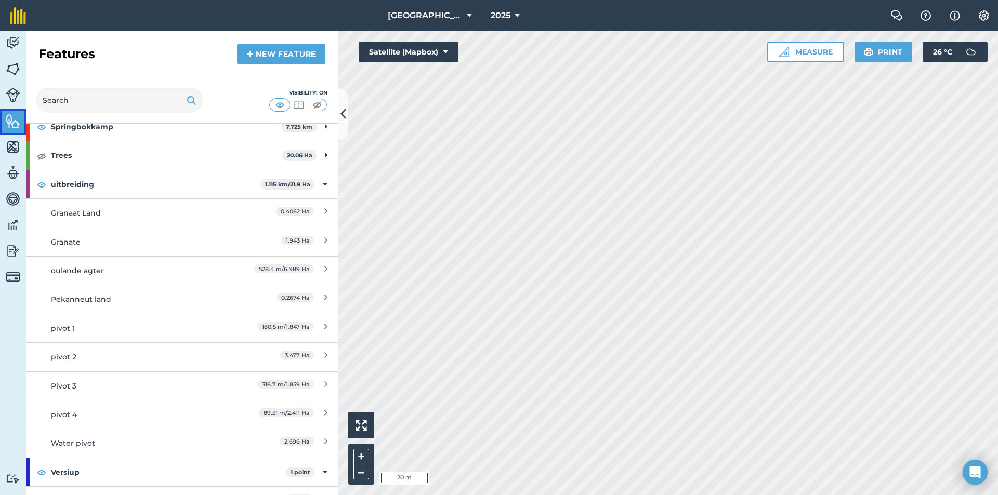
scroll to position [572, 0]
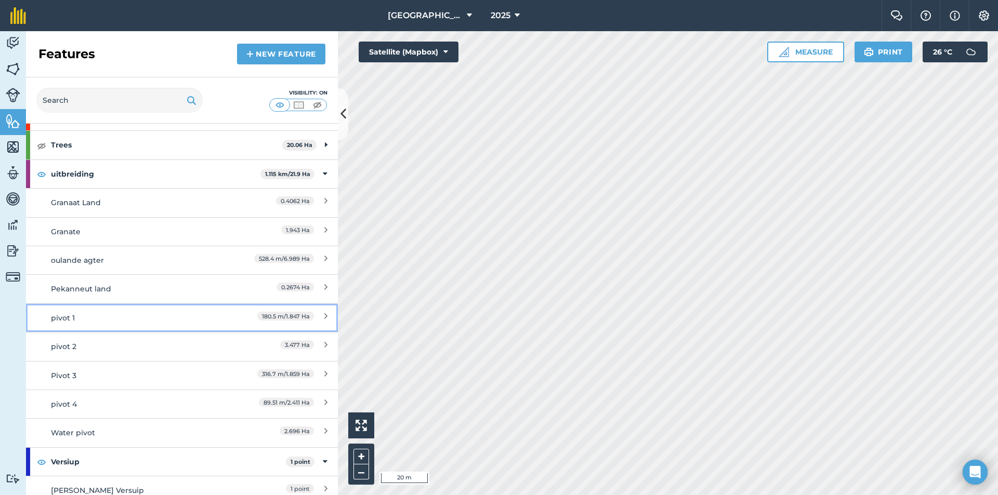
click at [163, 318] on div "pivot 1" at bounding box center [143, 317] width 184 height 11
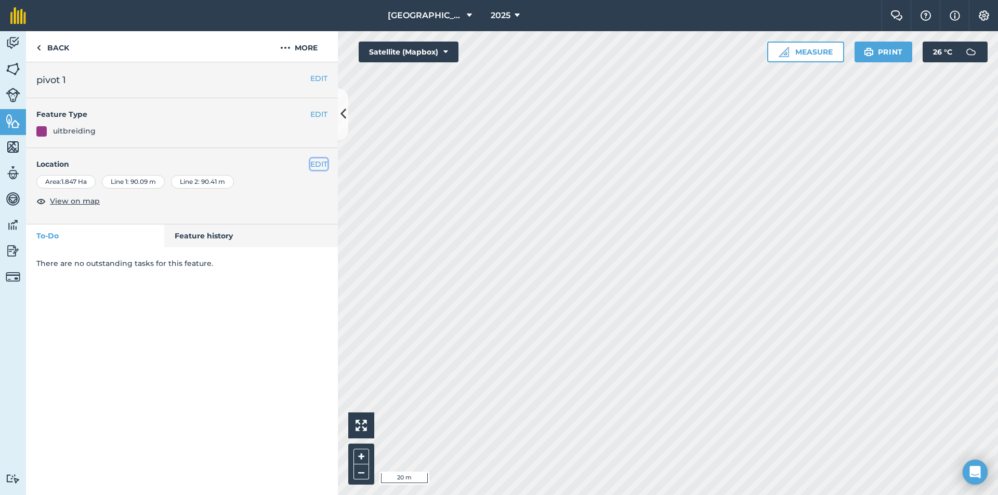
click at [321, 161] on button "EDIT" at bounding box center [318, 163] width 17 height 11
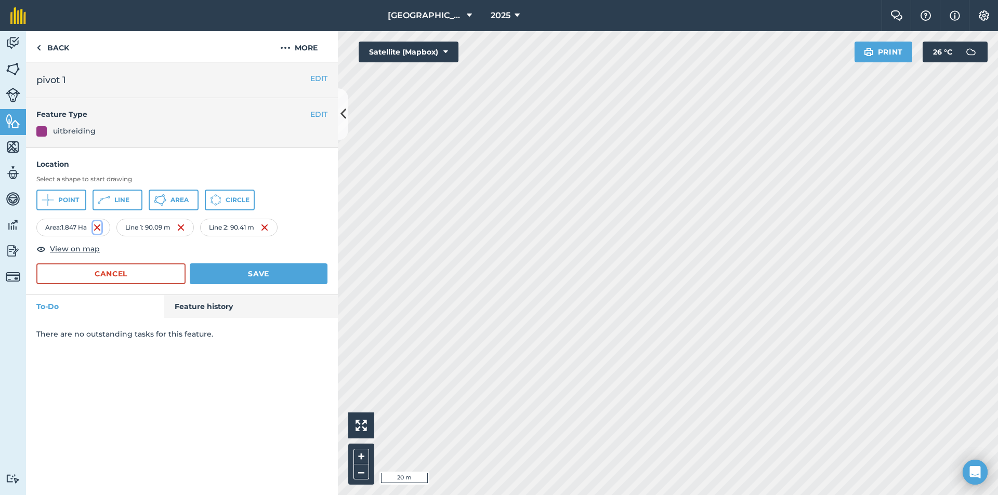
click at [101, 223] on img at bounding box center [97, 227] width 8 height 12
click at [105, 226] on img at bounding box center [101, 227] width 8 height 12
click at [104, 227] on img at bounding box center [105, 227] width 8 height 12
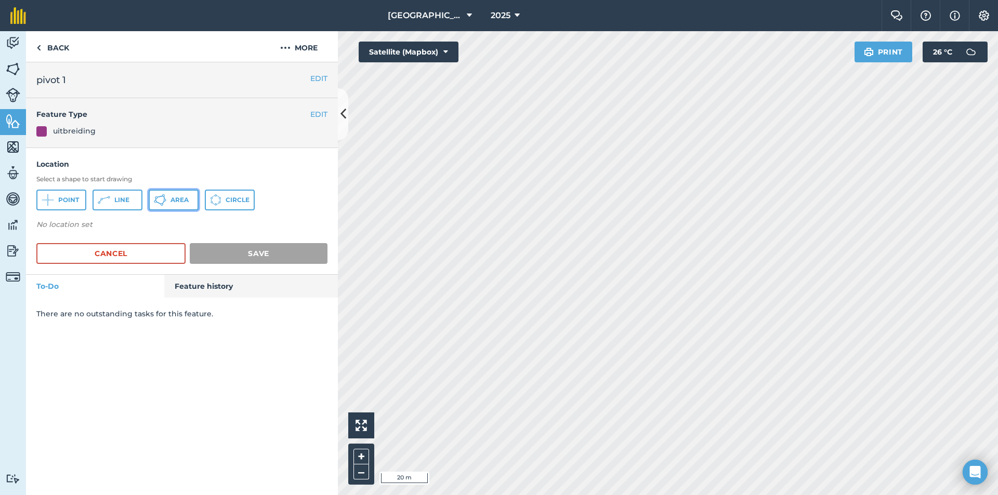
click at [174, 201] on span "Area" at bounding box center [179, 200] width 18 height 8
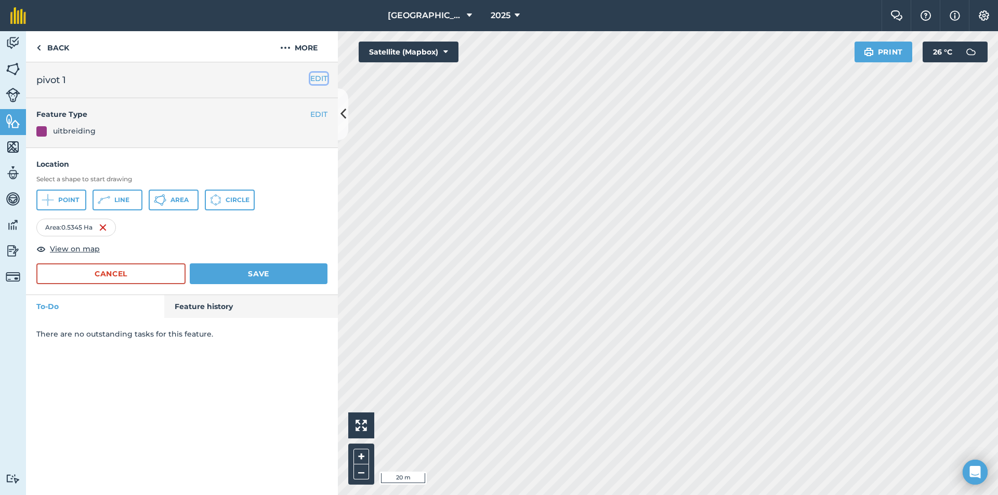
click at [316, 79] on button "EDIT" at bounding box center [318, 78] width 17 height 11
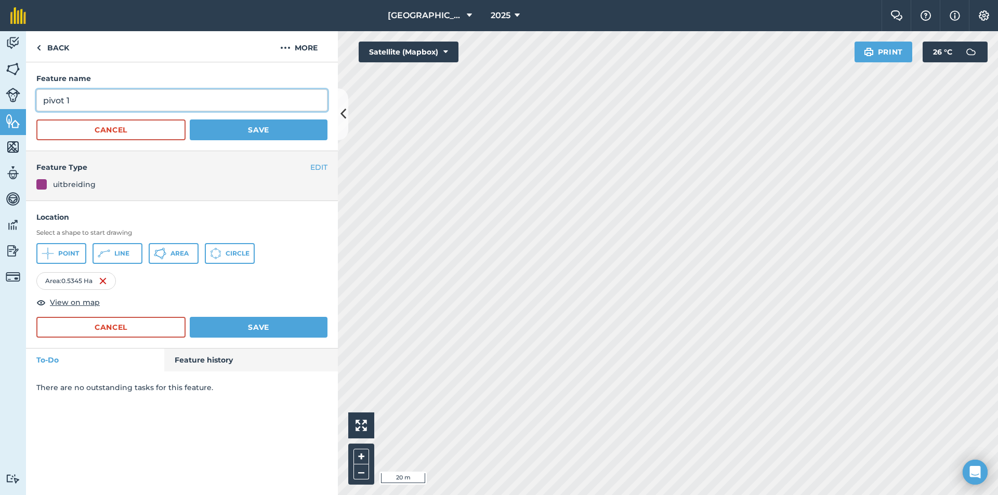
drag, startPoint x: 128, startPoint y: 97, endPoint x: 22, endPoint y: 99, distance: 106.5
click at [22, 99] on div "Activity Fields Livestock Features Maps Team Vehicles Data Reporting Billing Tu…" at bounding box center [499, 263] width 998 height 464
type input "Ou [PERSON_NAME] klapspuite"
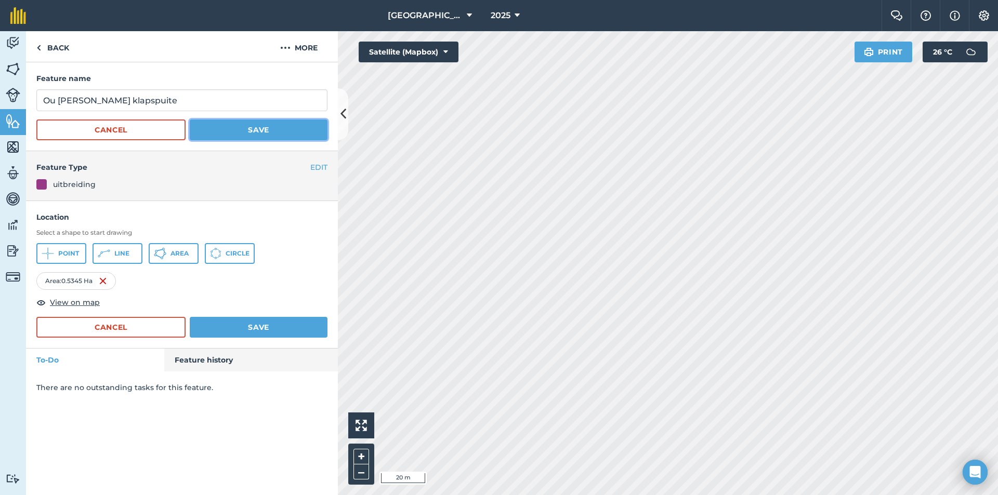
click at [226, 129] on button "Save" at bounding box center [259, 130] width 138 height 21
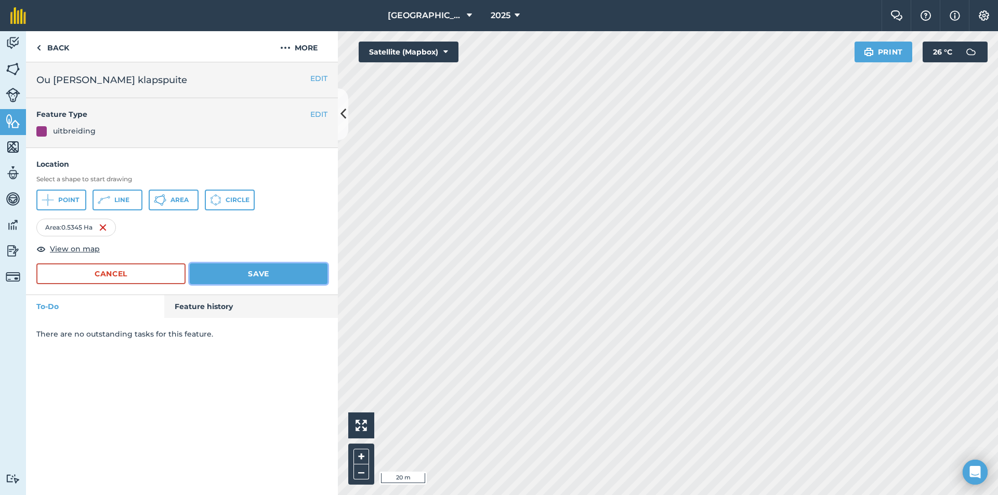
click at [255, 277] on button "Save" at bounding box center [259, 273] width 138 height 21
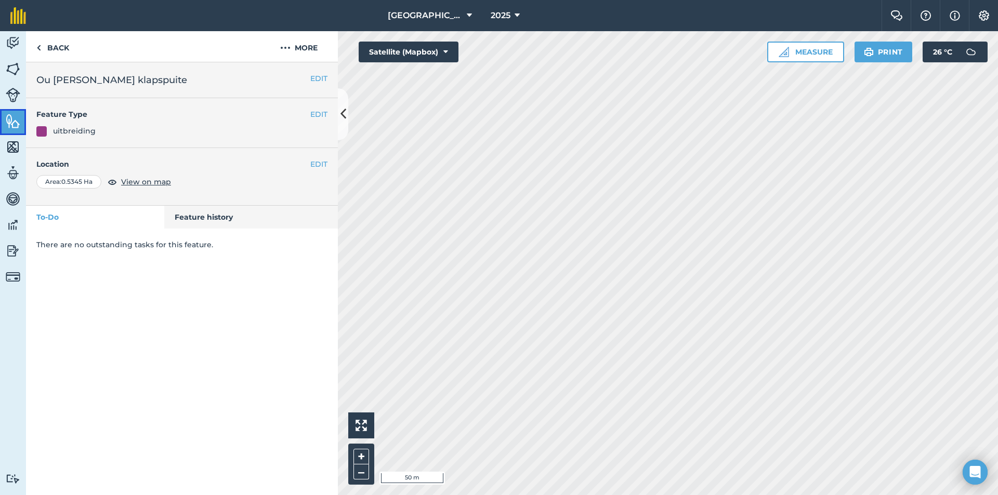
click at [13, 120] on img at bounding box center [13, 121] width 15 height 16
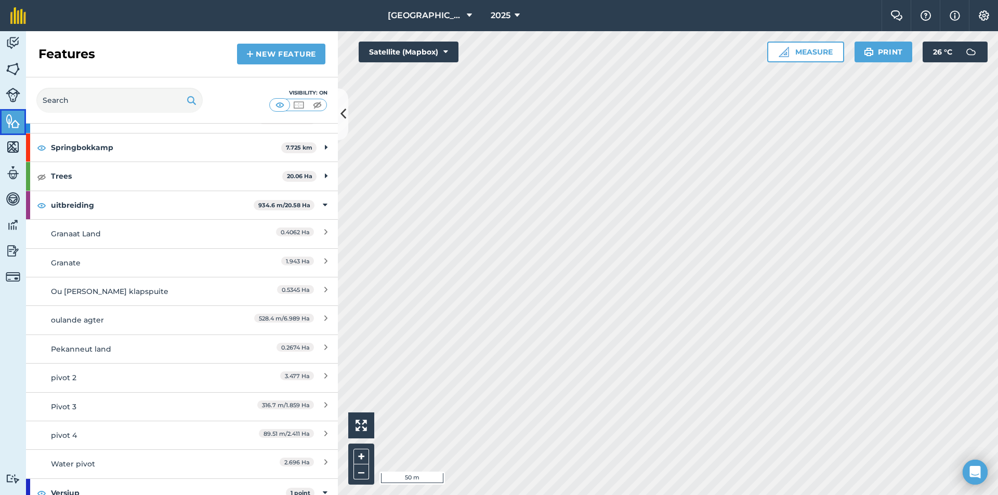
scroll to position [572, 0]
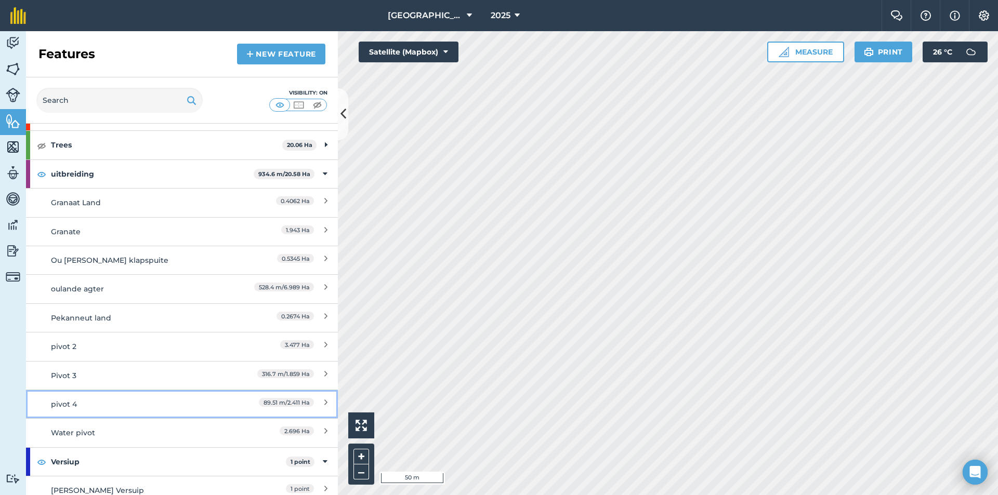
click at [108, 405] on div "pivot 4" at bounding box center [143, 404] width 184 height 11
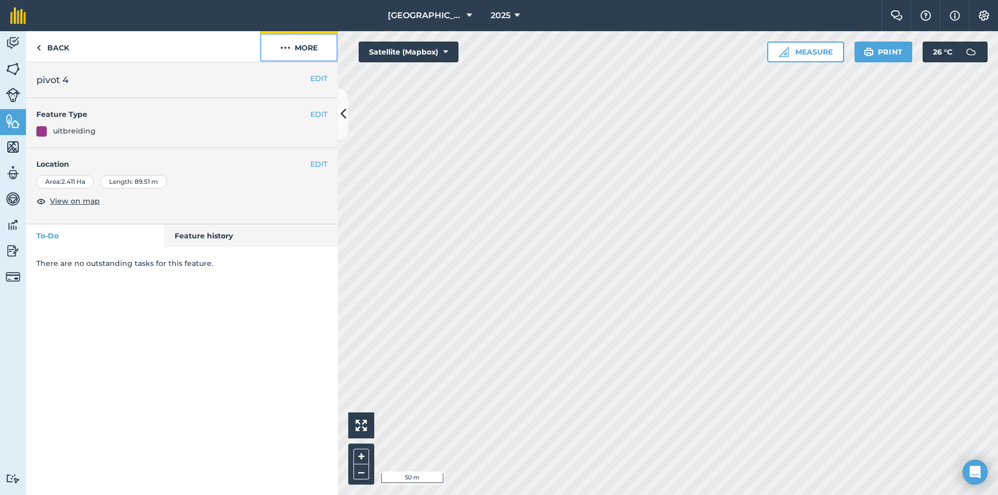
drag, startPoint x: 309, startPoint y: 50, endPoint x: 307, endPoint y: 58, distance: 8.2
click at [308, 57] on button "More" at bounding box center [299, 46] width 78 height 31
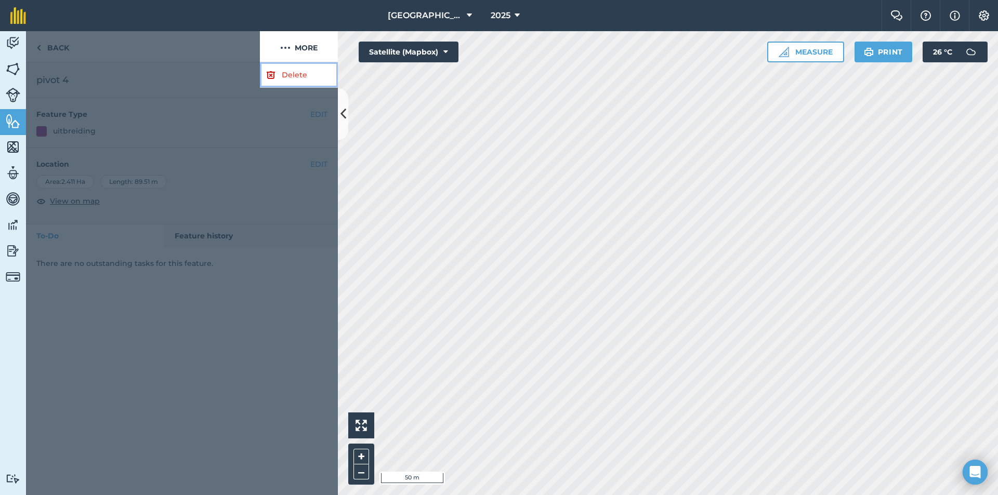
click at [276, 71] on link "Delete" at bounding box center [299, 74] width 78 height 25
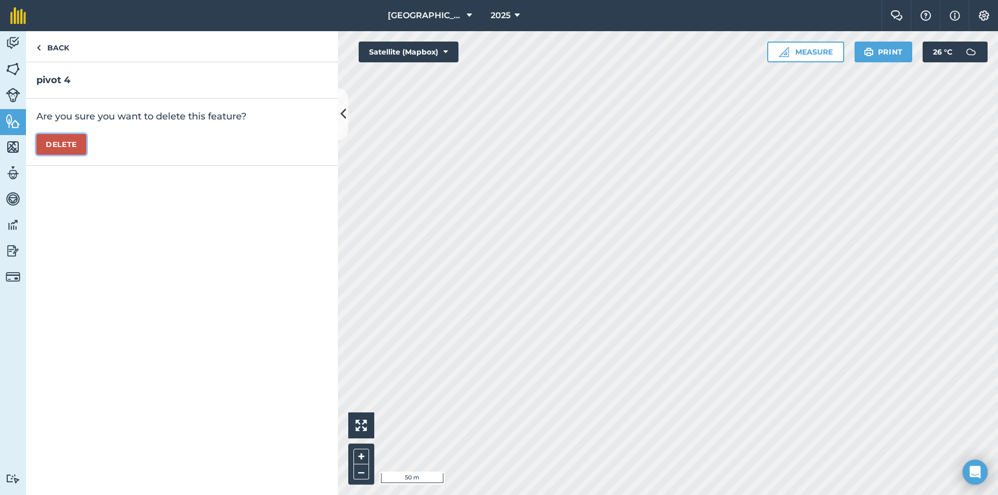
click at [64, 142] on button "Delete" at bounding box center [61, 144] width 50 height 21
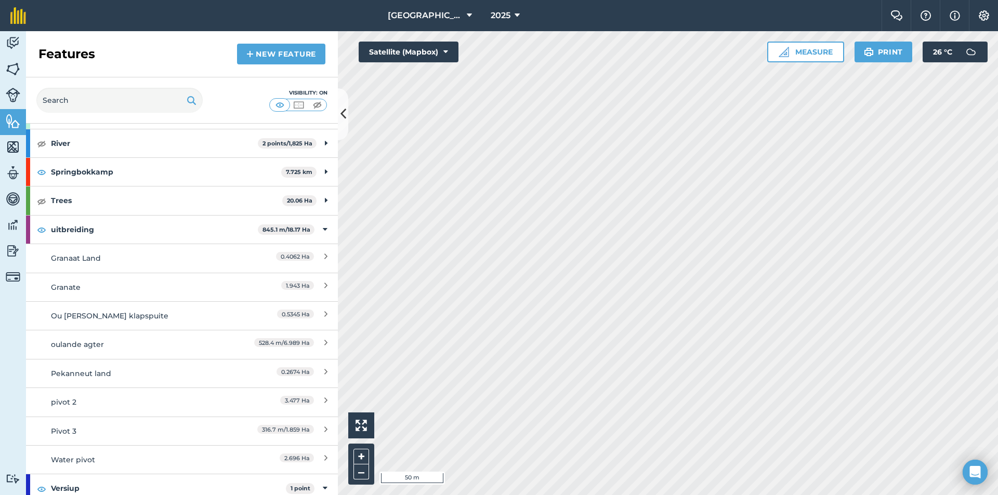
scroll to position [520, 0]
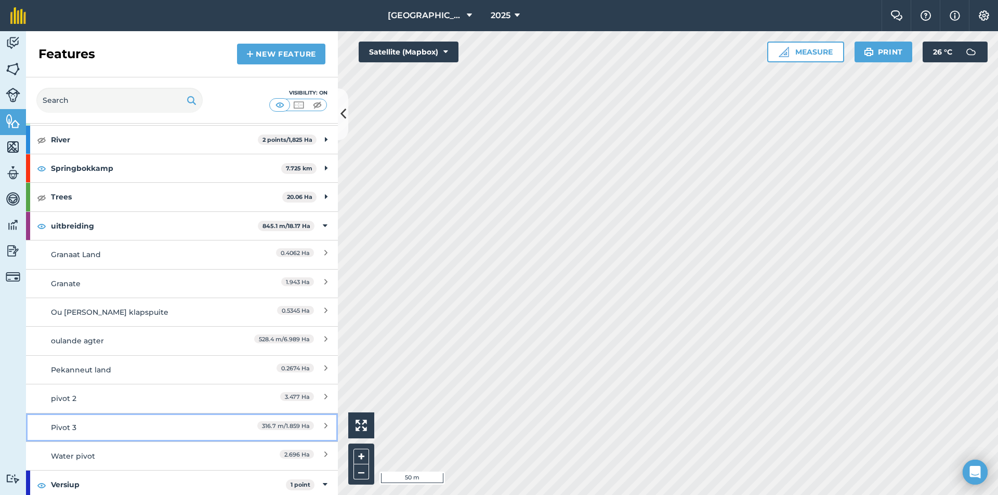
click at [140, 417] on link "Pivot 3 316.7 m / 1.859 Ha" at bounding box center [182, 427] width 312 height 29
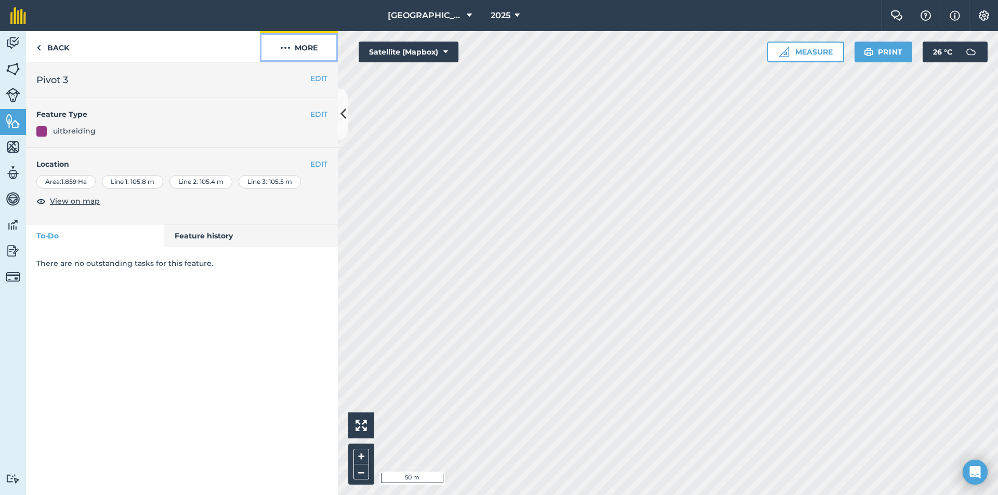
click at [306, 38] on button "More" at bounding box center [299, 46] width 78 height 31
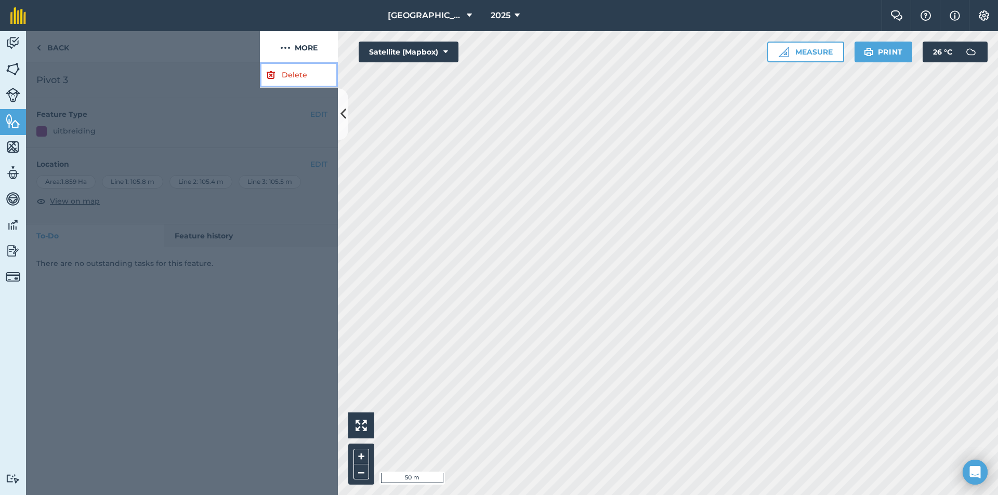
click at [277, 66] on link "Delete" at bounding box center [299, 74] width 78 height 25
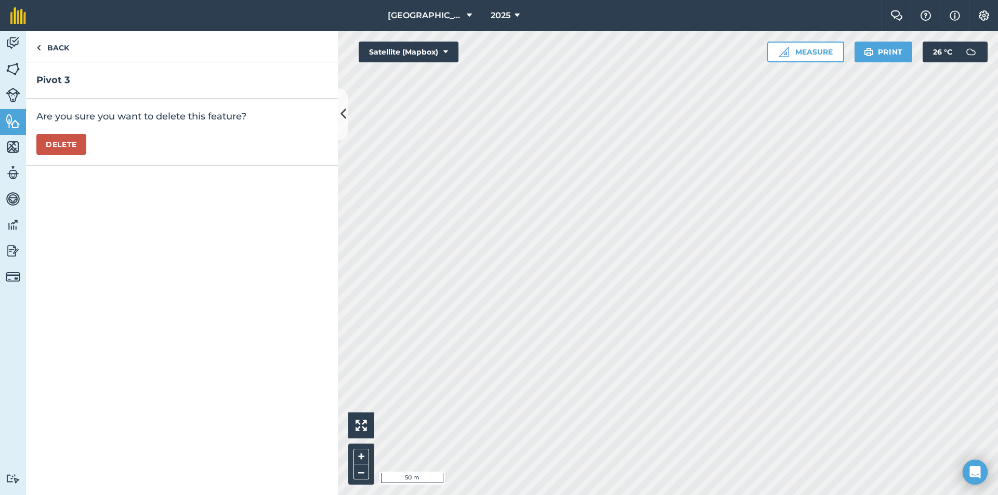
click at [46, 113] on p "Are you sure you want to delete this feature?" at bounding box center [181, 116] width 291 height 15
click at [60, 155] on div "Are you sure you want to delete this feature? [GEOGRAPHIC_DATA]" at bounding box center [182, 132] width 312 height 67
click at [62, 150] on button "Delete" at bounding box center [61, 144] width 50 height 21
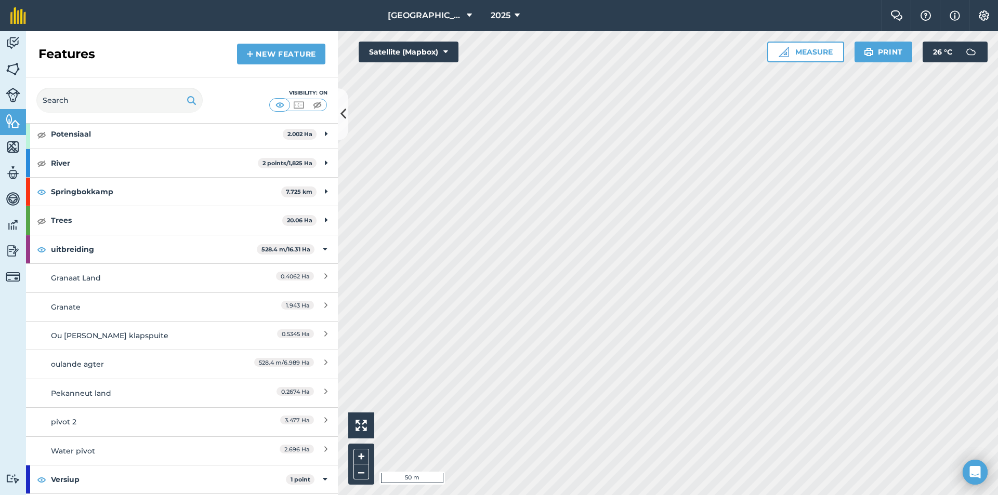
scroll to position [520, 0]
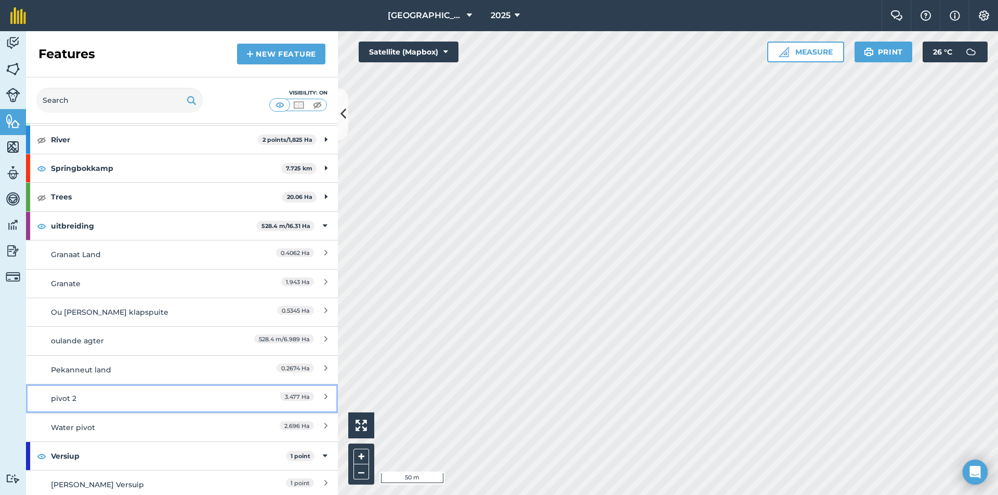
click at [100, 402] on div "pivot 2" at bounding box center [143, 398] width 184 height 11
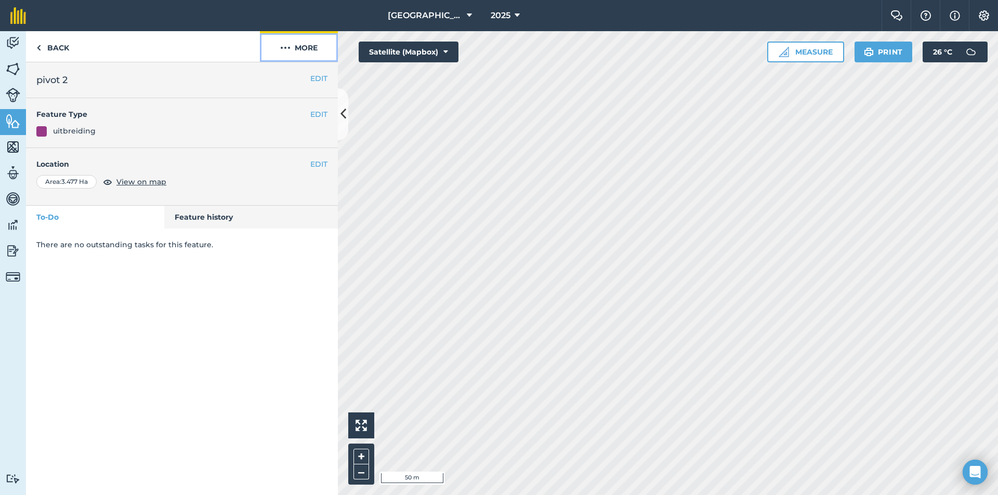
click at [293, 45] on button "More" at bounding box center [299, 46] width 78 height 31
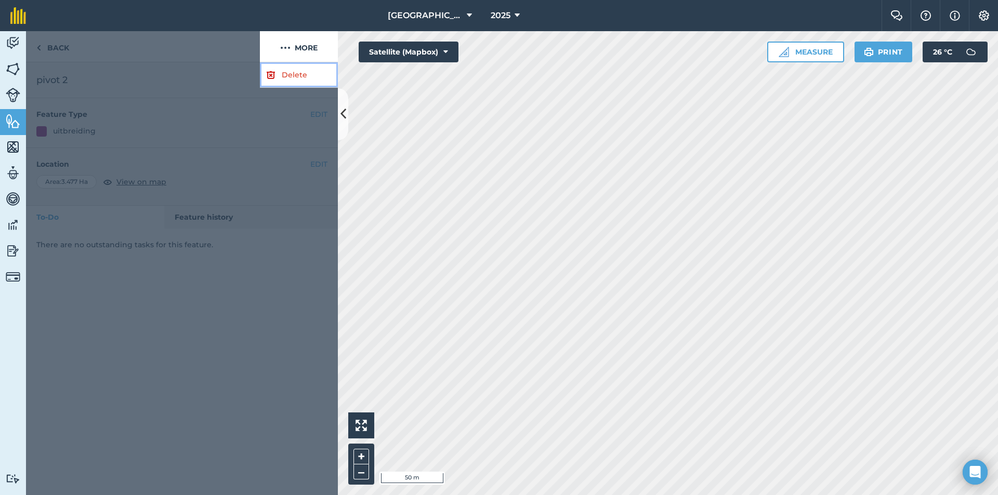
click at [288, 78] on link "Delete" at bounding box center [299, 74] width 78 height 25
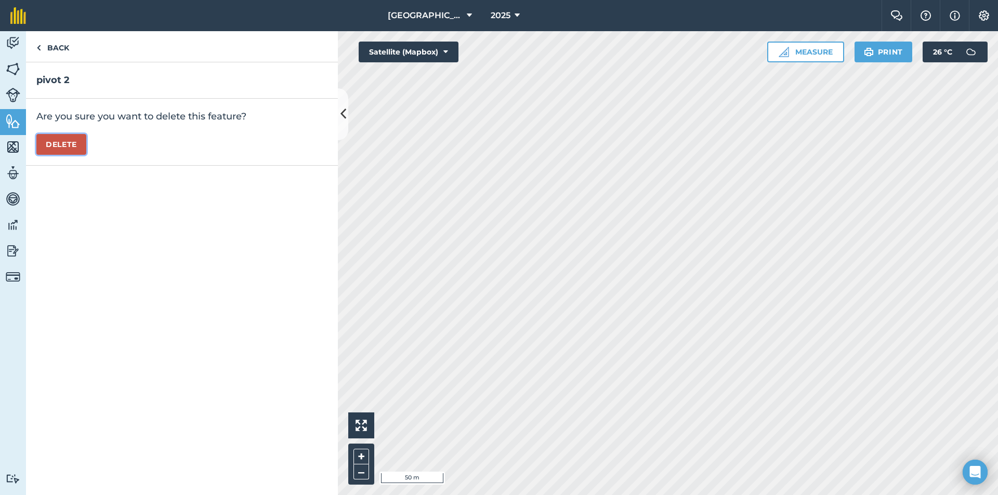
click at [64, 143] on button "Delete" at bounding box center [61, 144] width 50 height 21
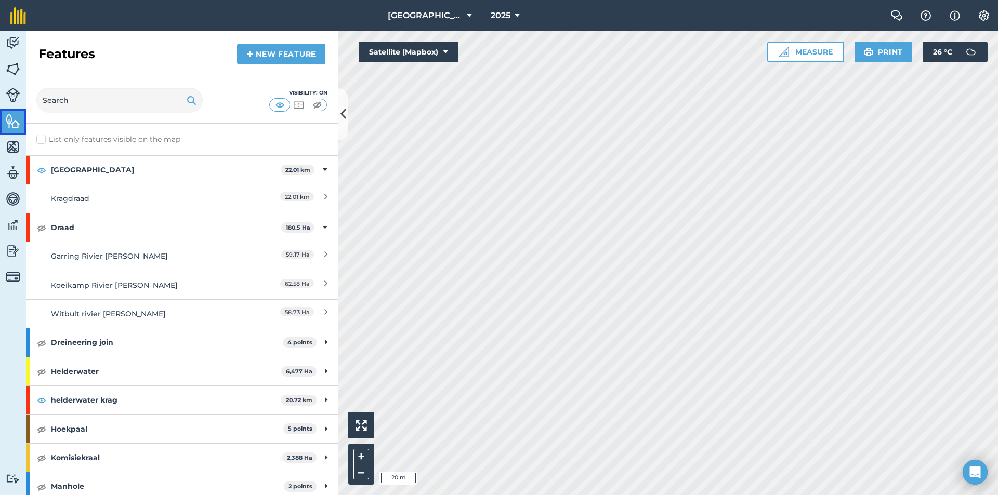
click at [5, 118] on link "Features" at bounding box center [13, 122] width 26 height 26
click at [276, 50] on link "New feature" at bounding box center [281, 54] width 88 height 21
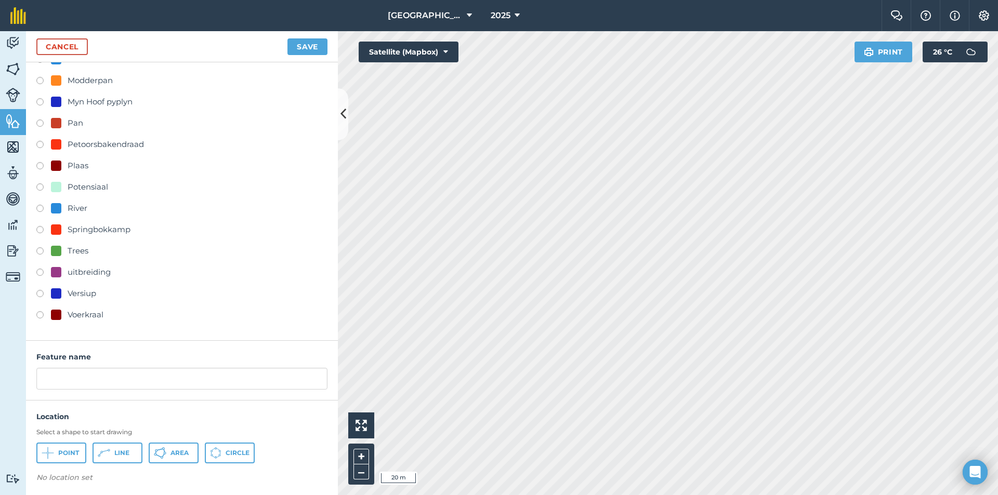
scroll to position [258, 0]
click at [87, 270] on div "uitbreiding" at bounding box center [89, 269] width 43 height 12
radio input "true"
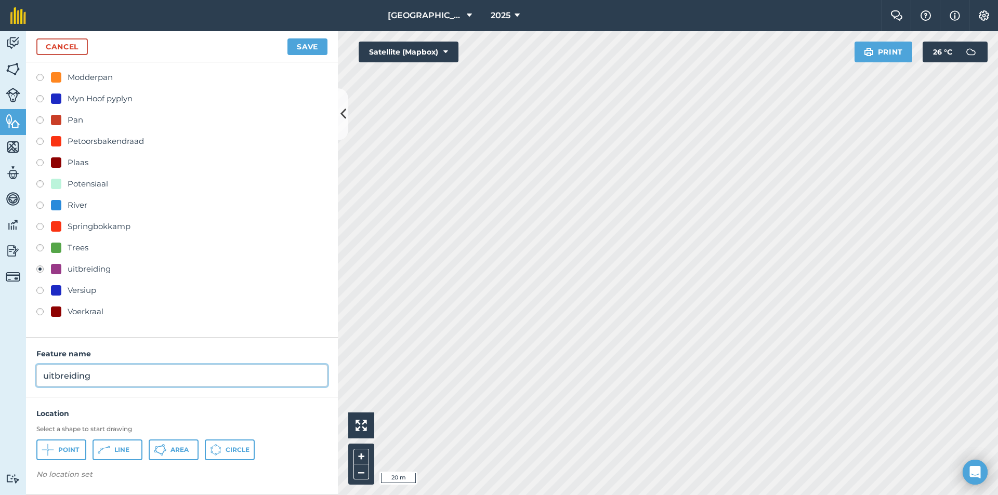
drag, startPoint x: 108, startPoint y: 374, endPoint x: 25, endPoint y: 375, distance: 83.1
click at [25, 375] on div "Activity Fields Livestock Features Maps Team Vehicles Data Reporting Billing Tu…" at bounding box center [499, 263] width 998 height 464
click at [226, 446] on span "Circle" at bounding box center [238, 450] width 24 height 8
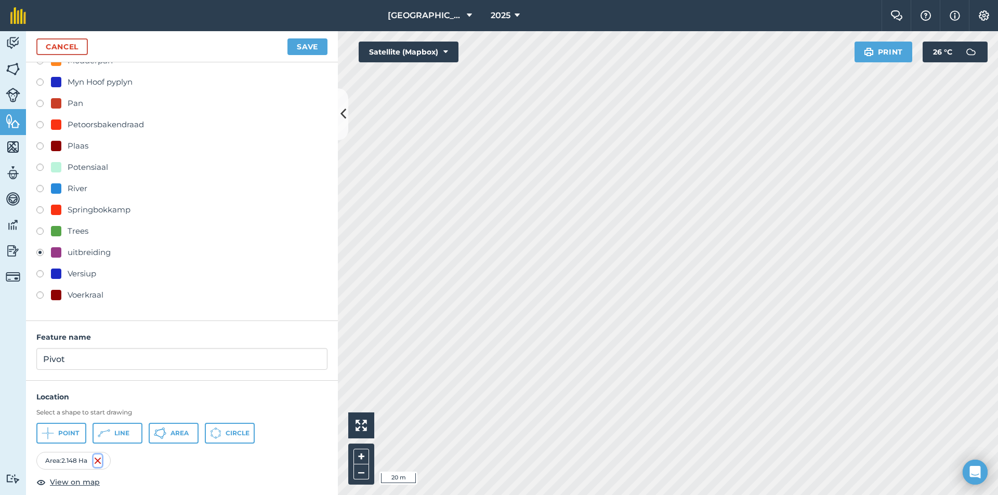
click at [96, 459] on img at bounding box center [98, 461] width 8 height 12
click at [222, 430] on button "Circle" at bounding box center [230, 433] width 50 height 21
click at [99, 461] on img at bounding box center [96, 461] width 8 height 12
click at [216, 428] on icon at bounding box center [216, 428] width 2 height 1
click at [96, 461] on img at bounding box center [97, 461] width 8 height 12
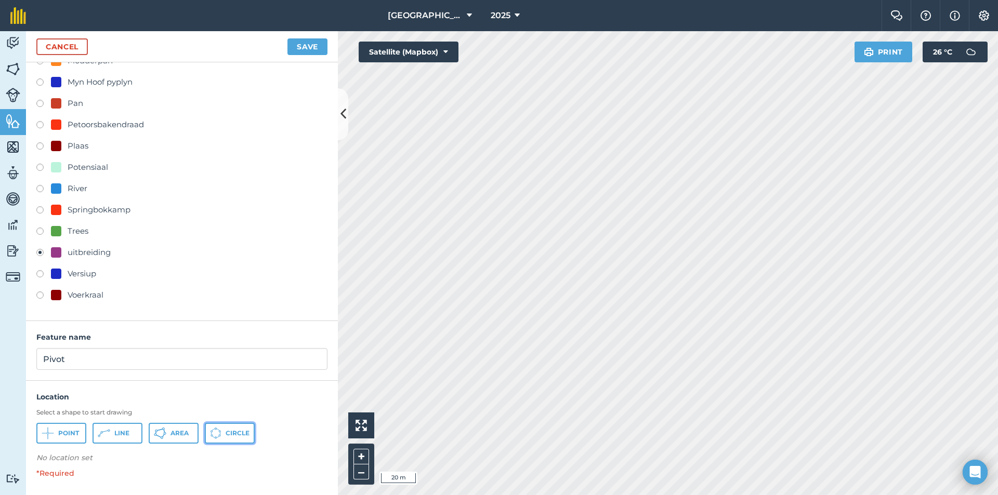
click at [245, 438] on button "Circle" at bounding box center [230, 433] width 50 height 21
click at [80, 355] on input "Pivot" at bounding box center [181, 359] width 291 height 22
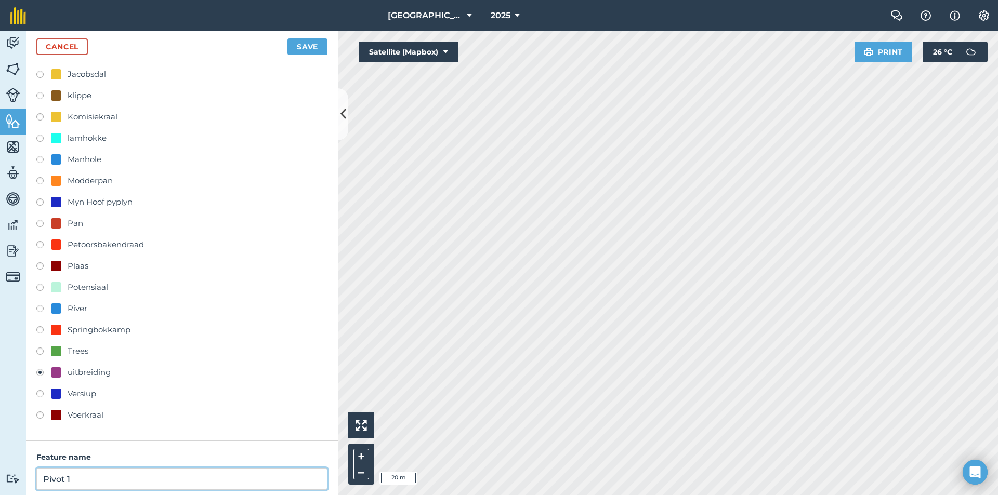
scroll to position [156, 0]
type input "Pivot 1"
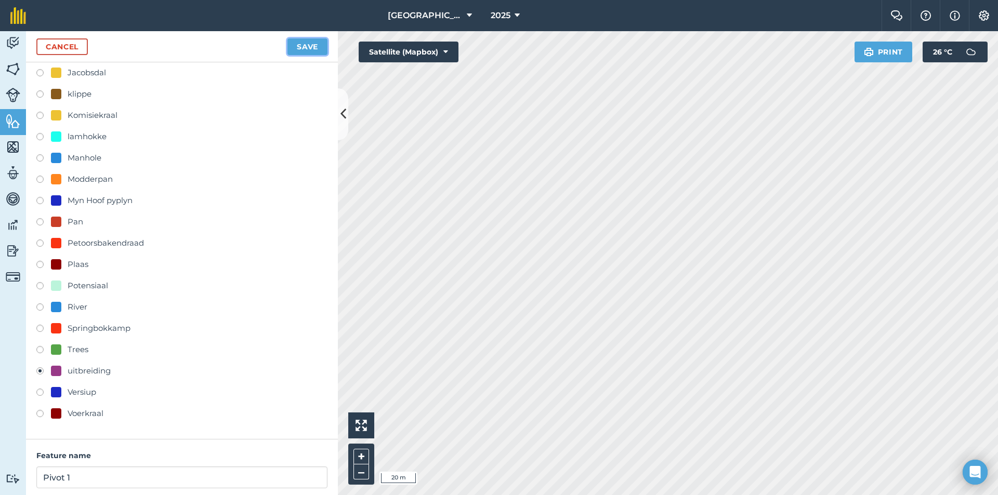
click at [317, 45] on button "Save" at bounding box center [307, 46] width 40 height 17
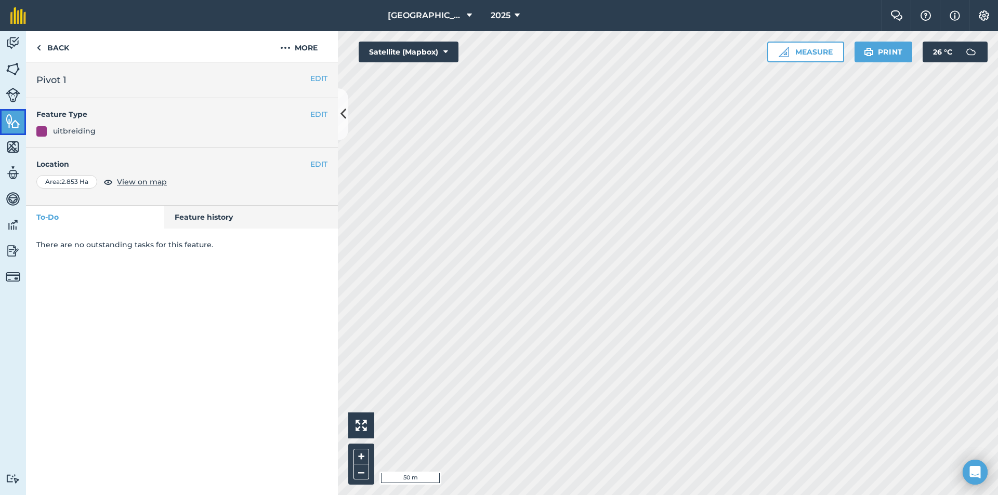
click at [0, 117] on link "Features" at bounding box center [13, 122] width 26 height 26
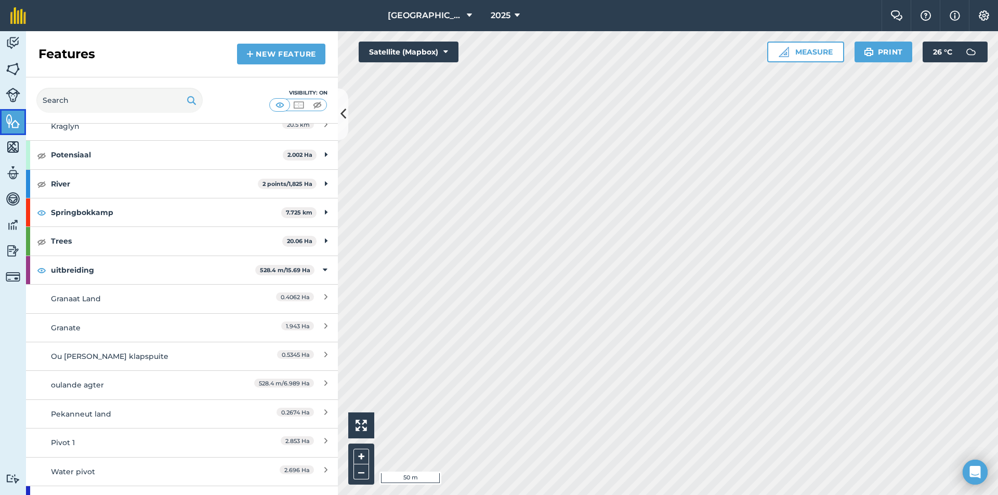
scroll to position [448, 0]
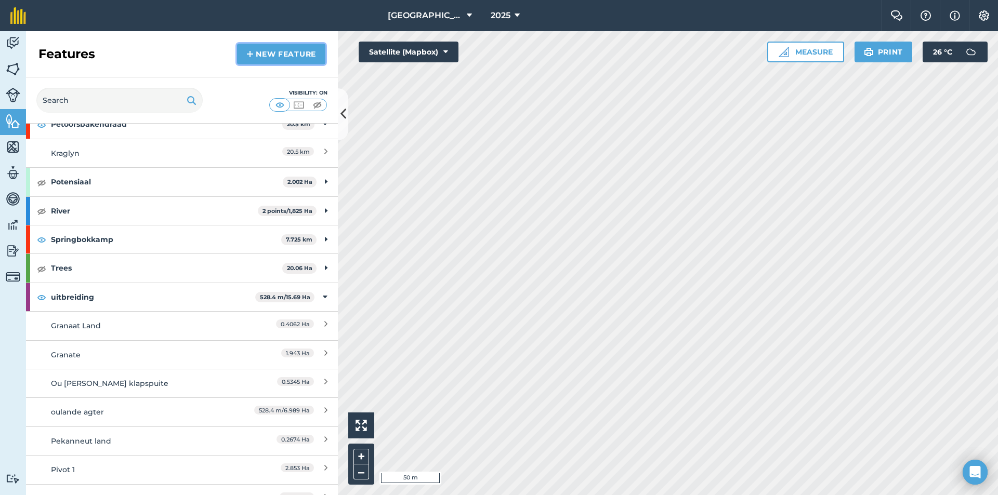
click at [278, 58] on link "New feature" at bounding box center [281, 54] width 88 height 21
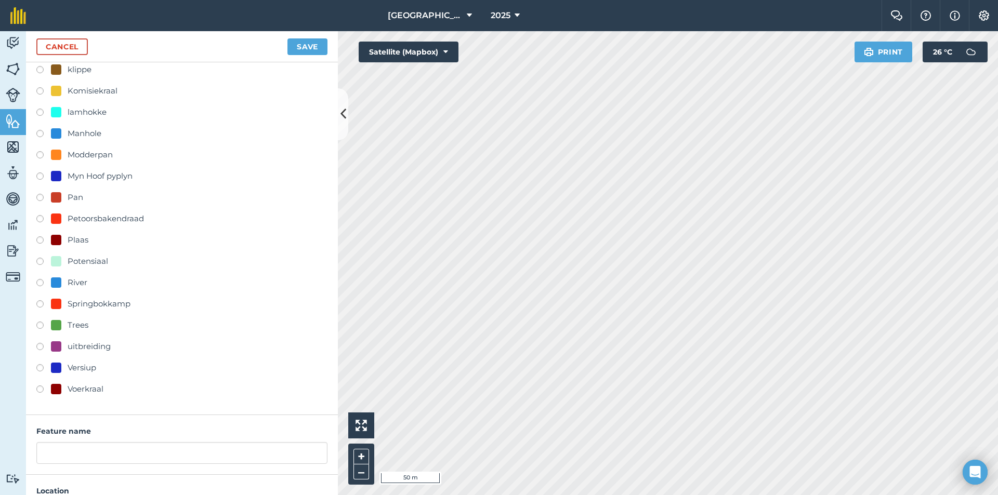
scroll to position [208, 0]
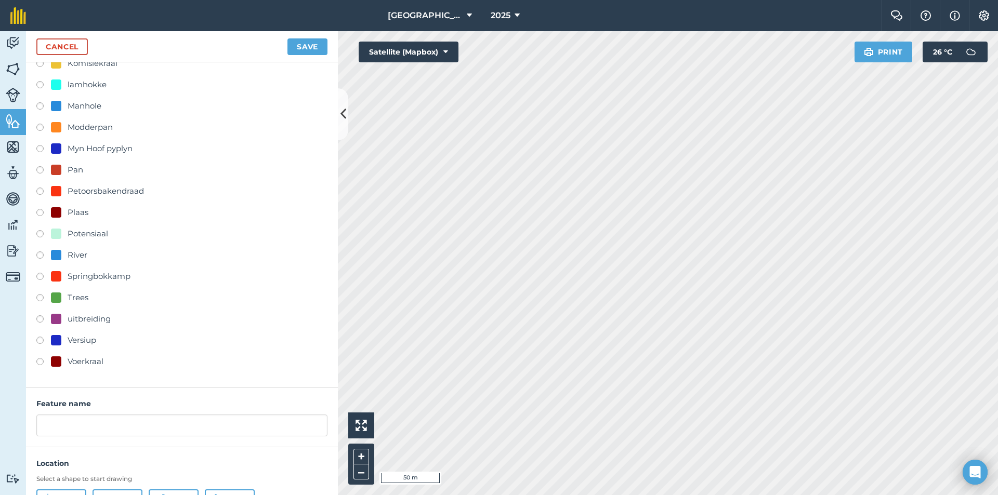
click at [87, 317] on div "uitbreiding" at bounding box center [89, 319] width 43 height 12
radio input "true"
drag, startPoint x: 140, startPoint y: 421, endPoint x: 31, endPoint y: 438, distance: 110.4
click at [31, 438] on div "Feature name uitbreiding" at bounding box center [182, 418] width 312 height 60
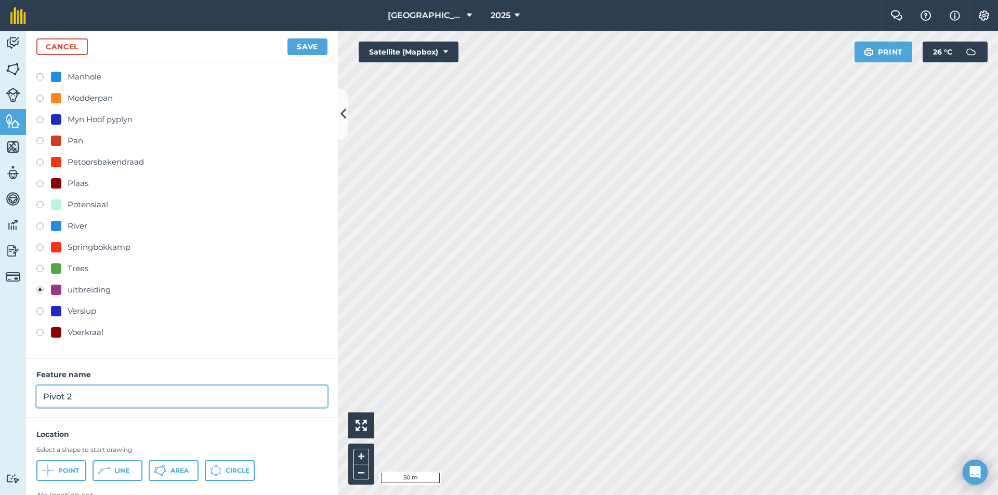
scroll to position [258, 0]
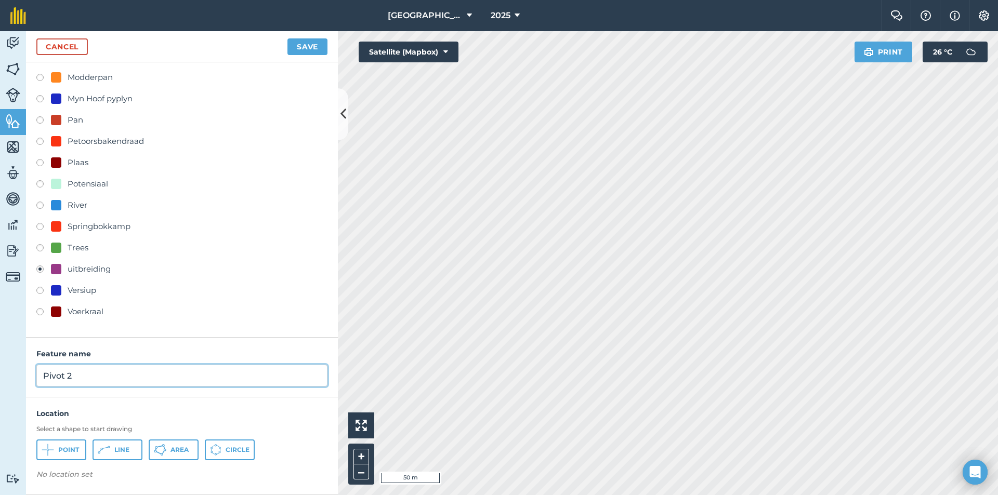
type input "Pivot 2"
click at [236, 442] on button "Circle" at bounding box center [230, 450] width 50 height 21
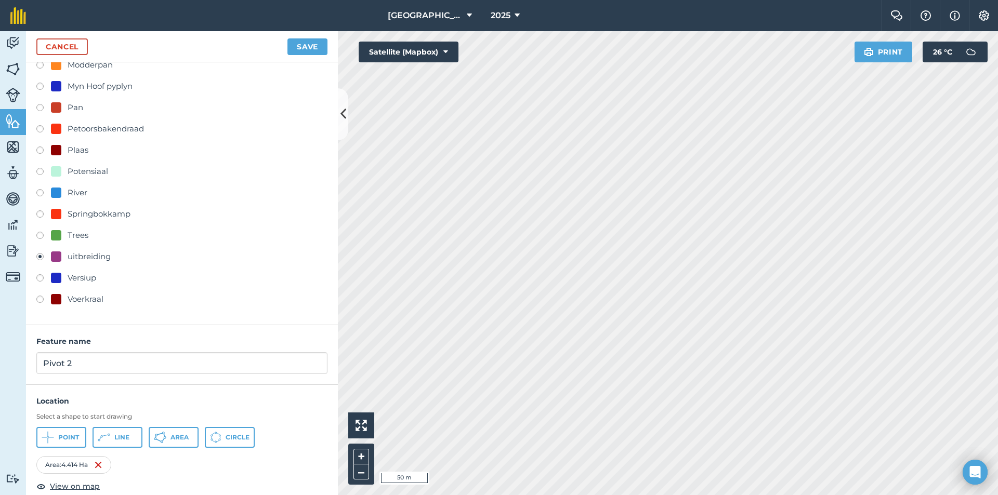
scroll to position [285, 0]
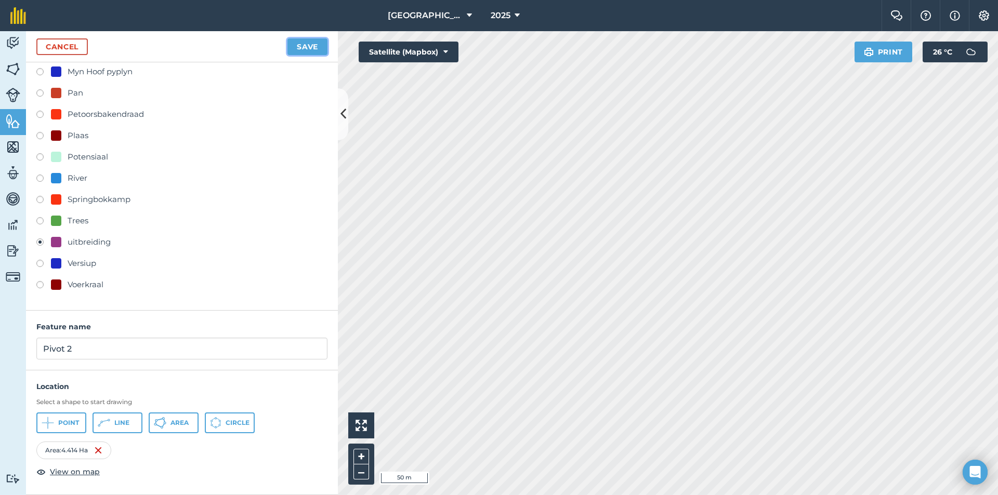
click at [313, 42] on button "Save" at bounding box center [307, 46] width 40 height 17
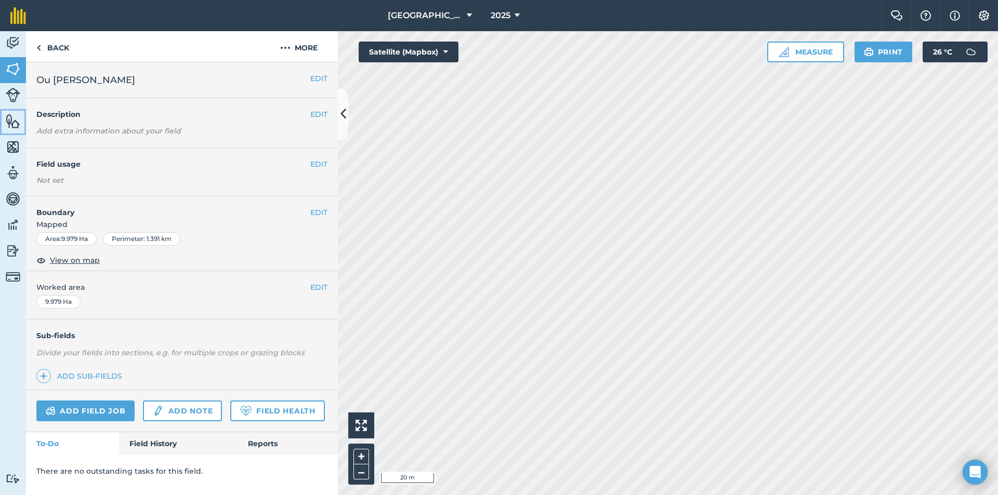
click at [12, 113] on img at bounding box center [13, 121] width 15 height 16
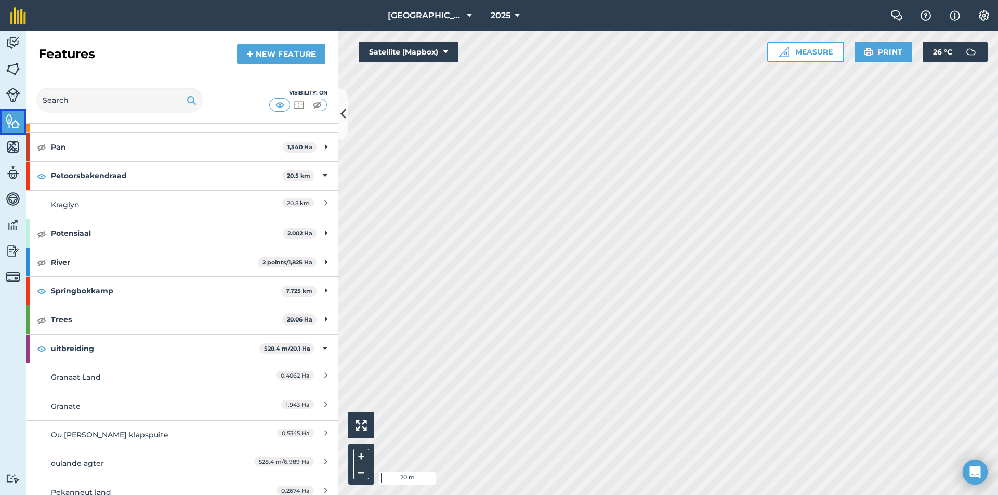
scroll to position [520, 0]
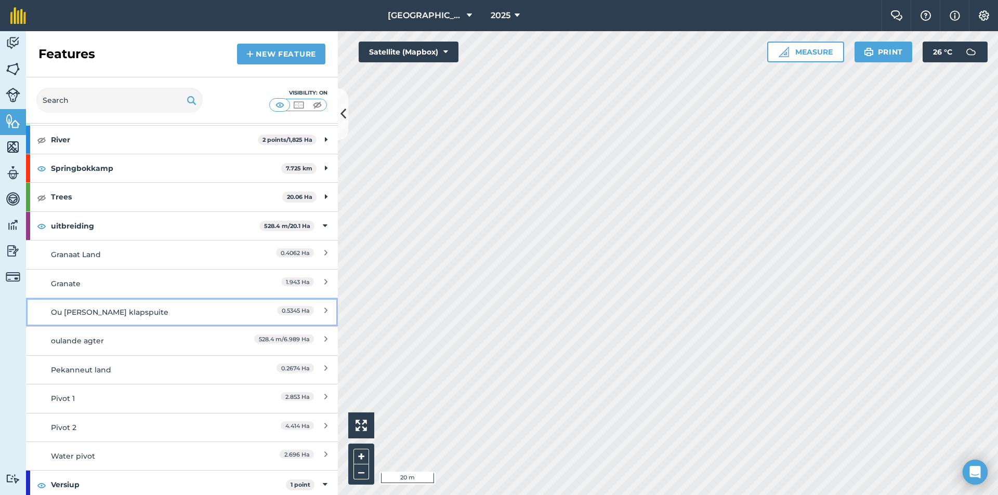
click at [142, 310] on div "Ou [PERSON_NAME] klapspuite" at bounding box center [143, 312] width 184 height 11
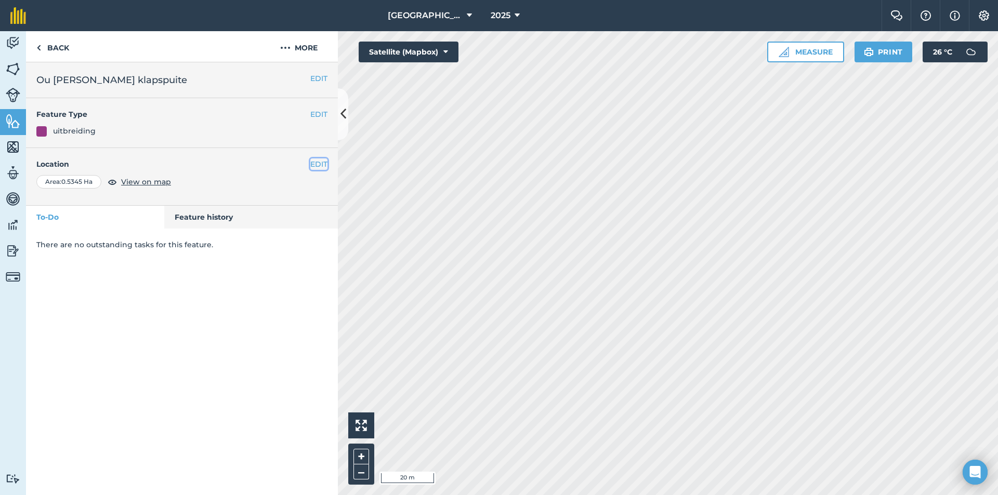
click at [317, 161] on button "EDIT" at bounding box center [318, 163] width 17 height 11
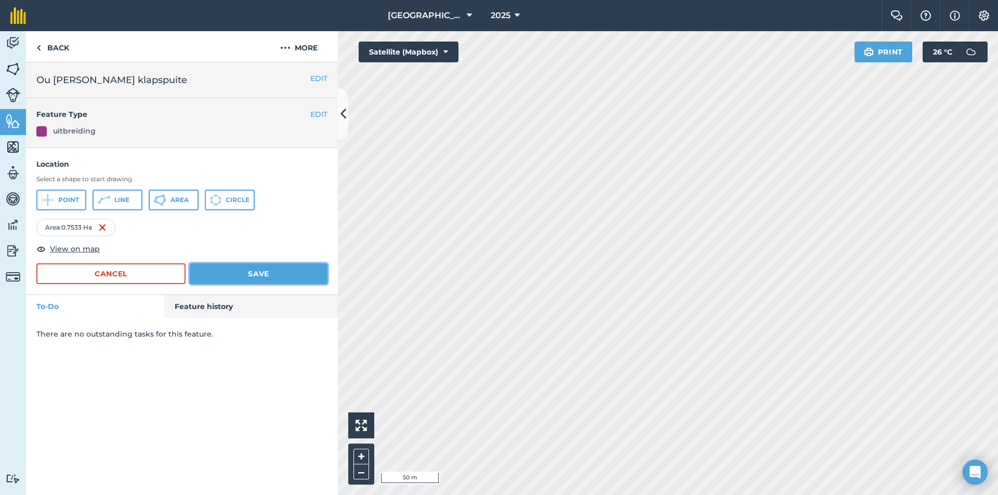
click at [238, 272] on button "Save" at bounding box center [259, 273] width 138 height 21
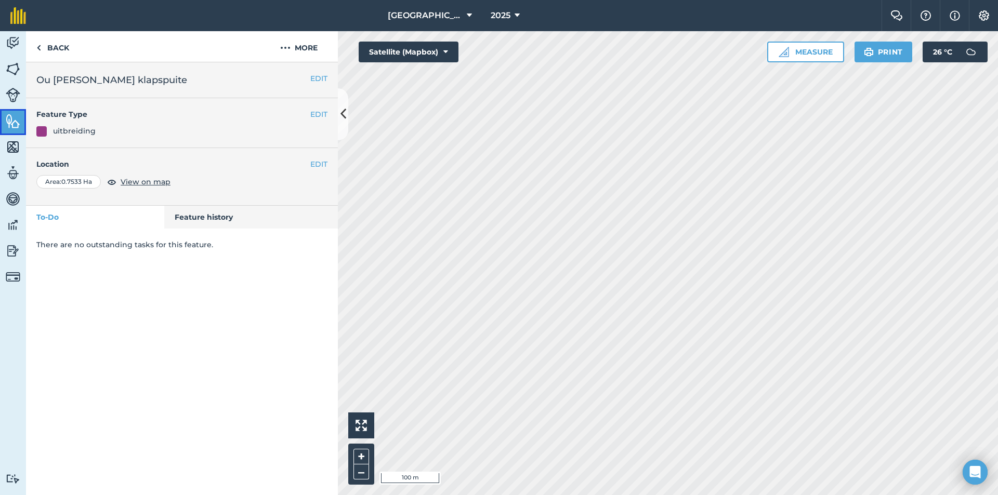
click at [11, 122] on img at bounding box center [13, 121] width 15 height 16
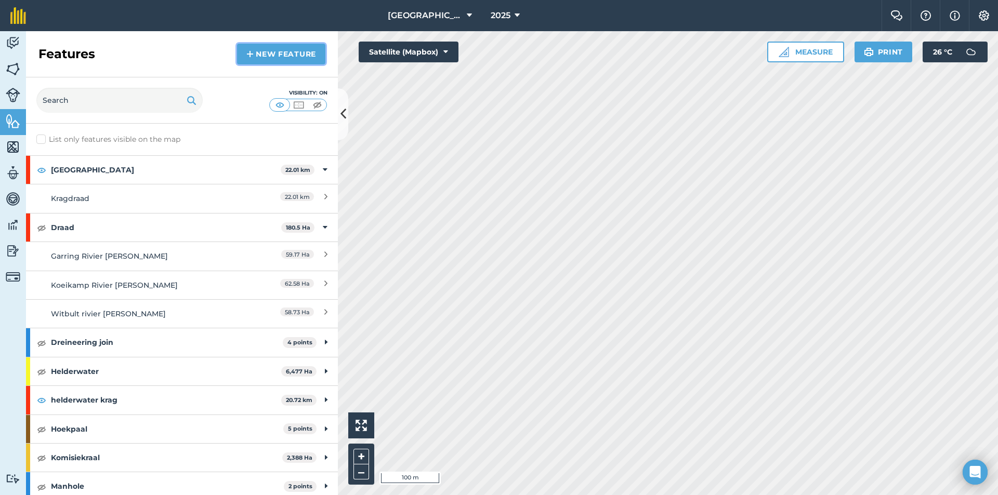
click at [273, 57] on link "New feature" at bounding box center [281, 54] width 88 height 21
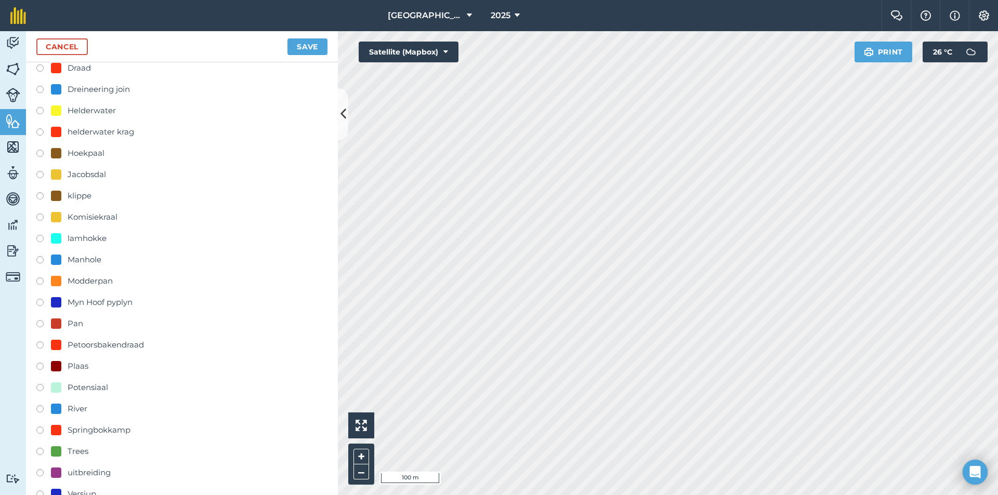
scroll to position [258, 0]
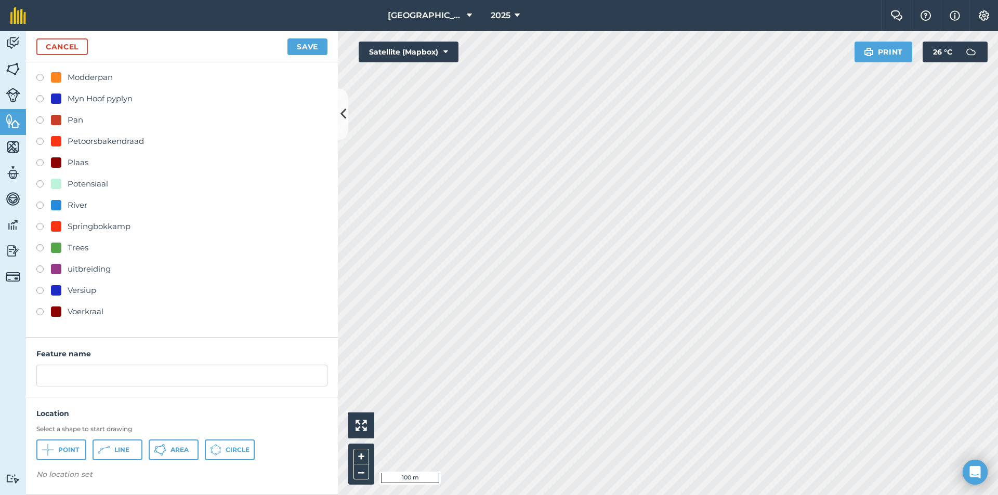
click at [92, 269] on div "uitbreiding" at bounding box center [89, 269] width 43 height 12
radio input "true"
drag, startPoint x: 129, startPoint y: 373, endPoint x: 36, endPoint y: 366, distance: 93.2
click at [36, 366] on div "Feature name uitbreiding" at bounding box center [182, 368] width 312 height 60
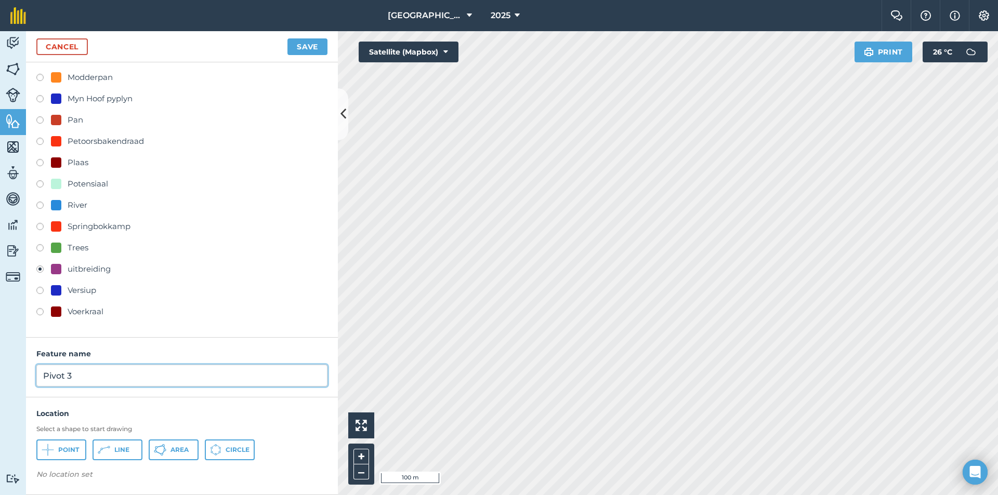
type input "Pivot 3"
click at [225, 453] on button "Circle" at bounding box center [230, 450] width 50 height 21
click at [299, 48] on button "Save" at bounding box center [307, 46] width 40 height 17
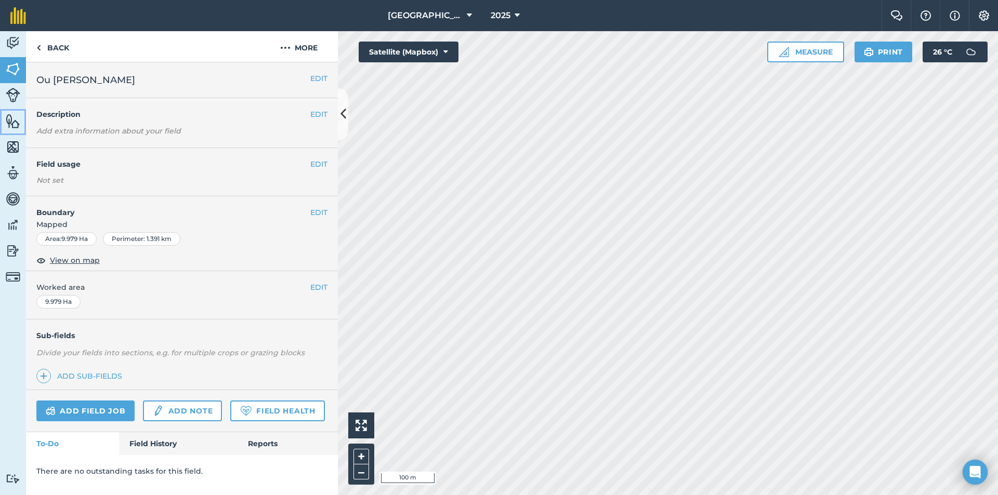
click at [14, 118] on img at bounding box center [13, 121] width 15 height 16
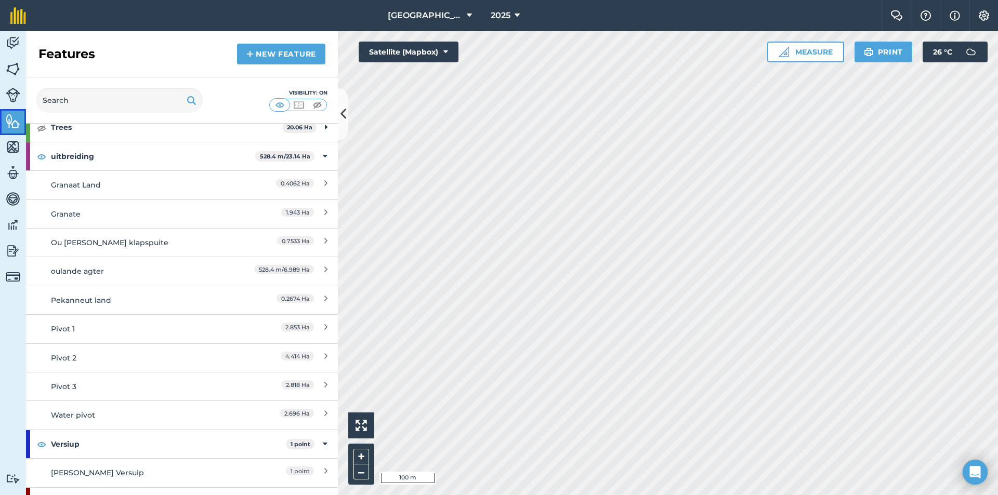
scroll to position [610, 0]
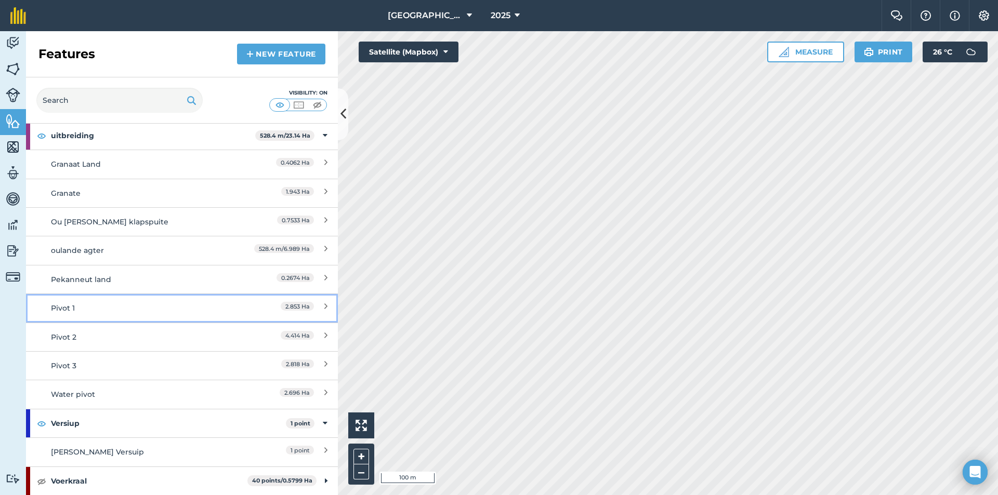
click at [128, 315] on link "Pivot 1 2.853 Ha" at bounding box center [182, 308] width 312 height 29
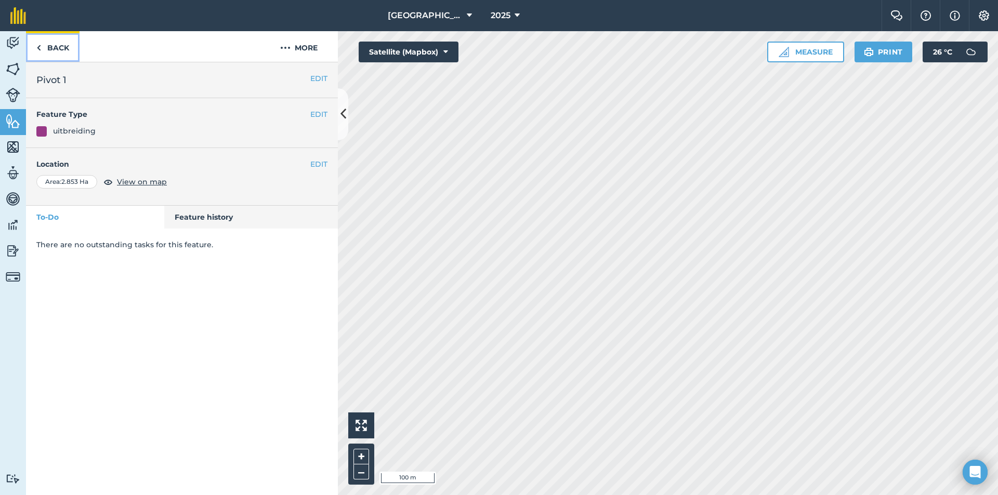
click at [46, 46] on link "Back" at bounding box center [53, 46] width 54 height 31
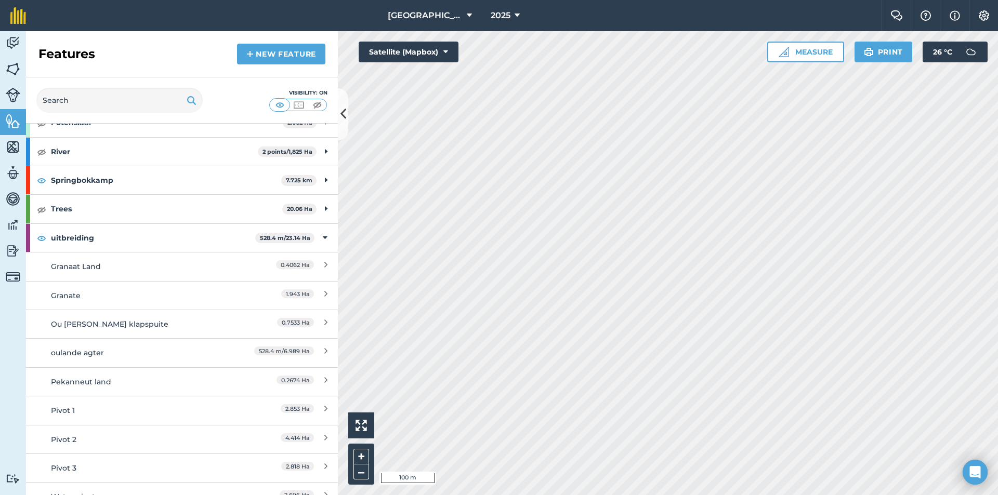
scroll to position [506, 0]
click at [292, 63] on link "New feature" at bounding box center [281, 54] width 88 height 21
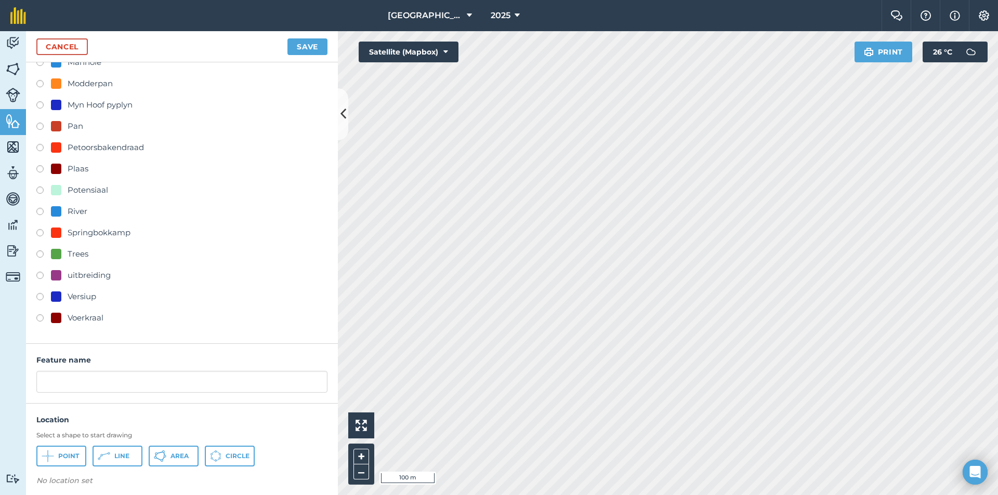
scroll to position [258, 0]
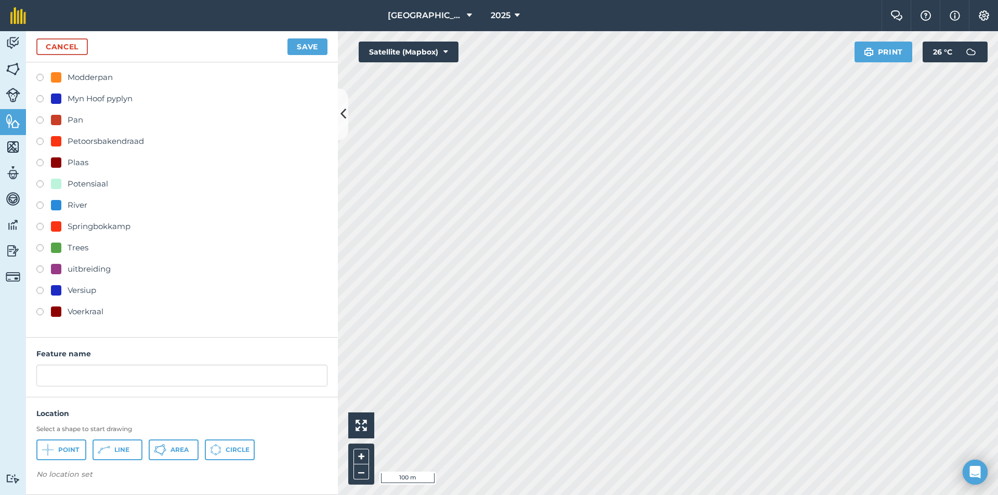
click at [82, 269] on div "uitbreiding" at bounding box center [89, 269] width 43 height 12
radio input "true"
click at [226, 454] on button "Circle" at bounding box center [230, 450] width 50 height 21
click at [106, 476] on img at bounding box center [103, 477] width 8 height 12
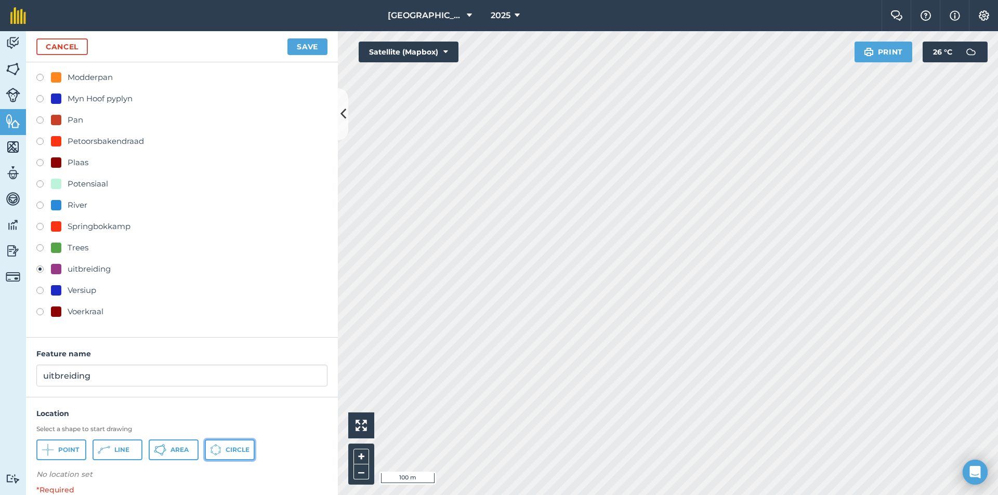
click at [226, 455] on button "Circle" at bounding box center [230, 450] width 50 height 21
drag, startPoint x: 121, startPoint y: 377, endPoint x: 27, endPoint y: 380, distance: 93.6
click at [27, 380] on div "Feature name uitbreiding" at bounding box center [182, 368] width 312 height 60
type input "pivot 4"
click at [296, 47] on button "Save" at bounding box center [307, 46] width 40 height 17
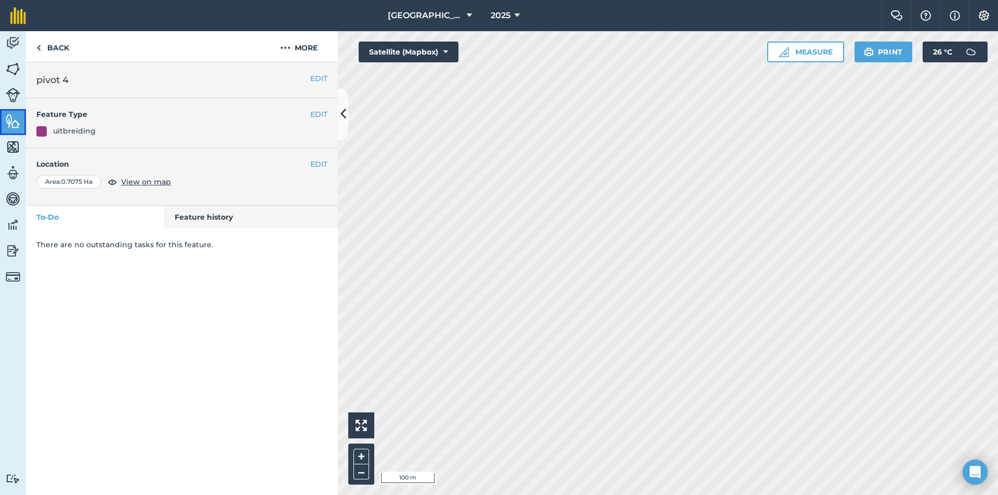
click at [1, 123] on link "Features" at bounding box center [13, 122] width 26 height 26
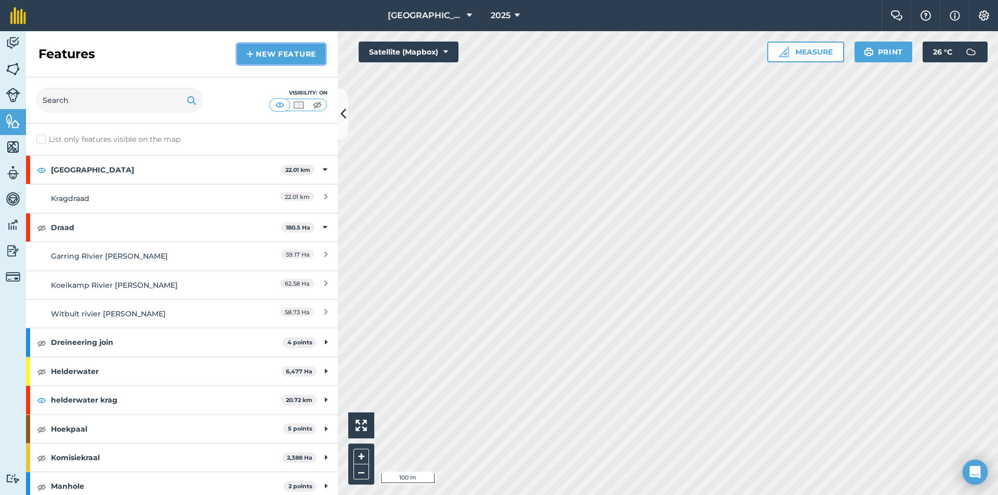
click at [271, 50] on link "New feature" at bounding box center [281, 54] width 88 height 21
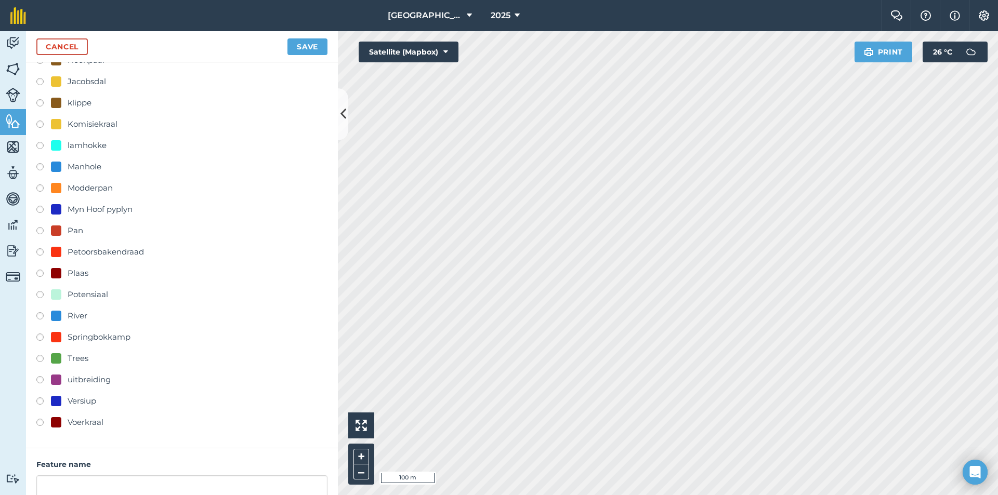
scroll to position [258, 0]
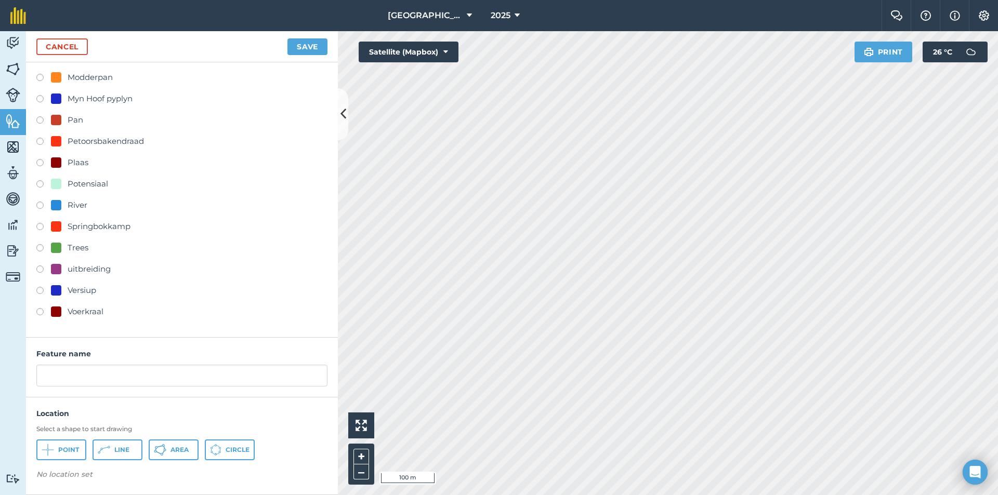
click at [83, 265] on div "uitbreiding" at bounding box center [89, 269] width 43 height 12
radio input "true"
type input "uitbreiding"
click at [220, 457] on button "Circle" at bounding box center [230, 450] width 50 height 21
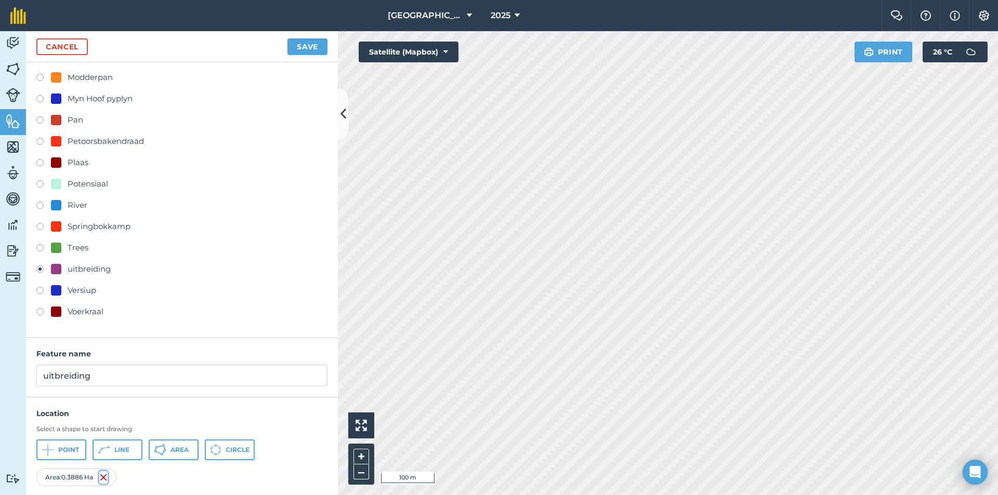
click at [107, 478] on img at bounding box center [103, 477] width 8 height 12
click at [211, 450] on icon at bounding box center [211, 450] width 1 height 2
click at [65, 48] on link "Cancel" at bounding box center [61, 46] width 51 height 17
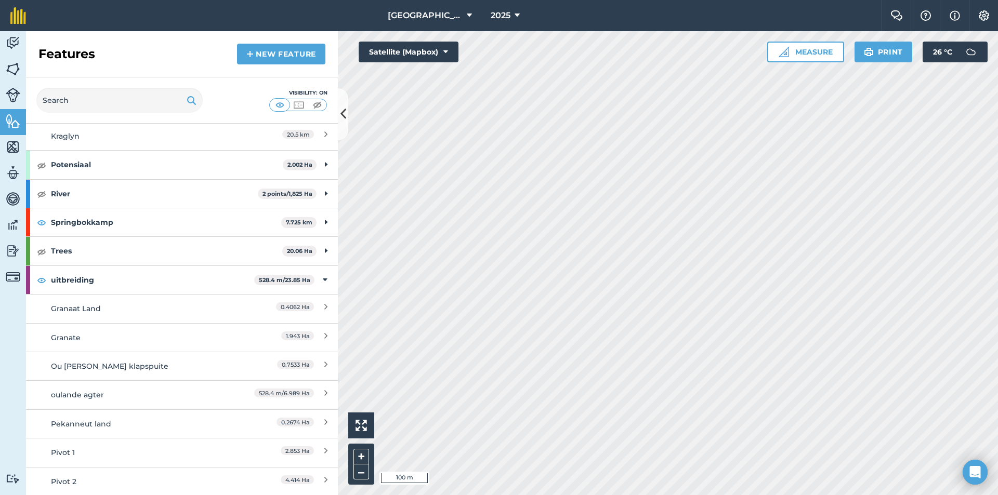
scroll to position [468, 0]
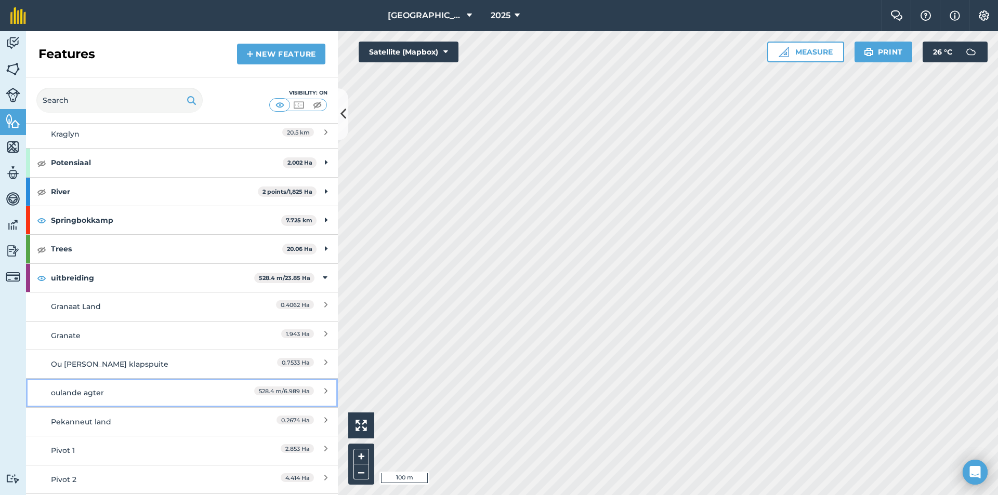
click at [318, 386] on link "oulande agter 528.4 m / 6.989 Ha" at bounding box center [182, 392] width 312 height 29
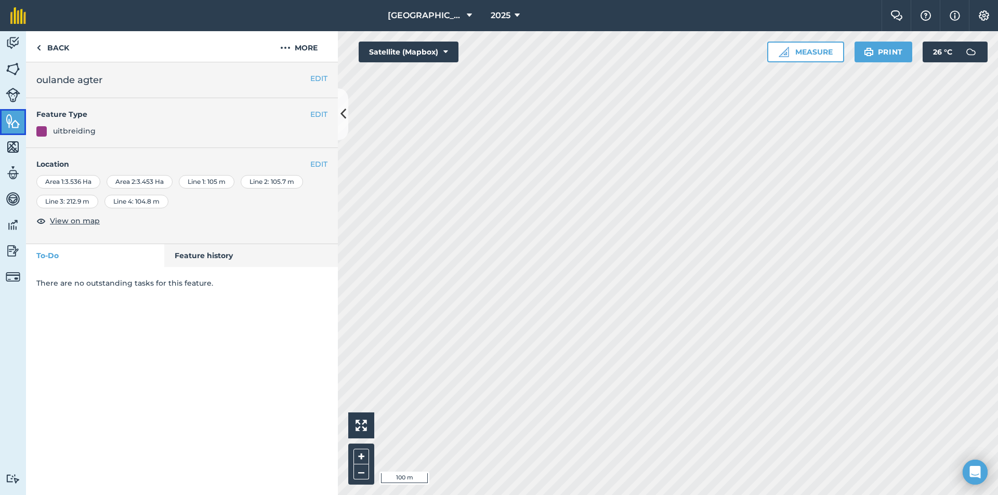
click at [4, 121] on link "Features" at bounding box center [13, 122] width 26 height 26
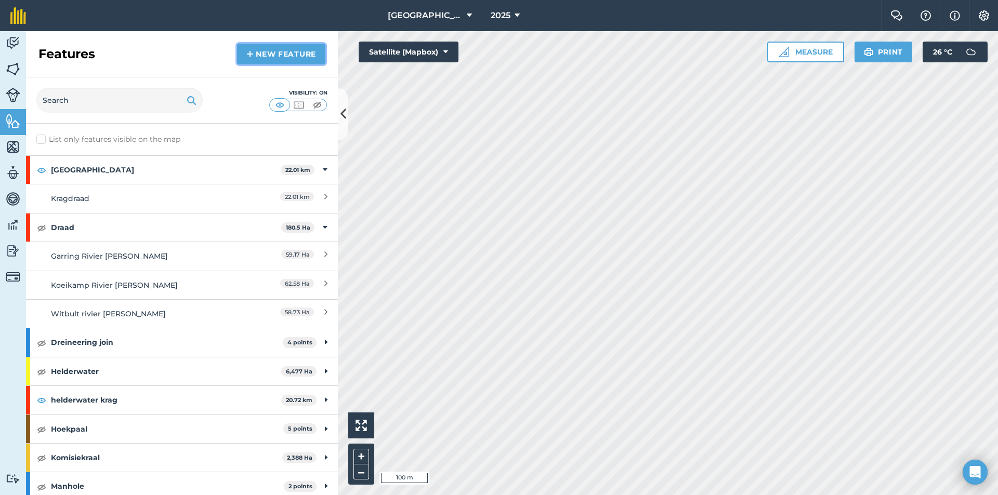
click at [274, 52] on link "New feature" at bounding box center [281, 54] width 88 height 21
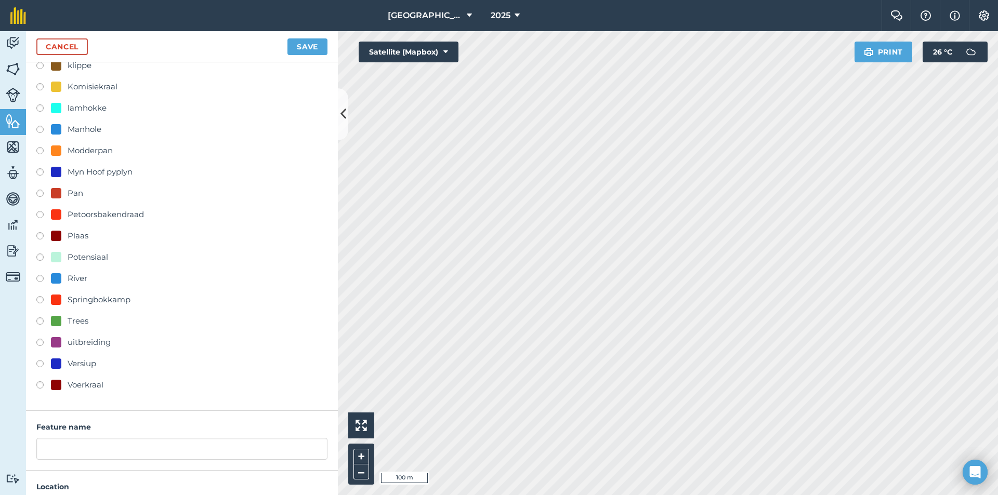
scroll to position [208, 0]
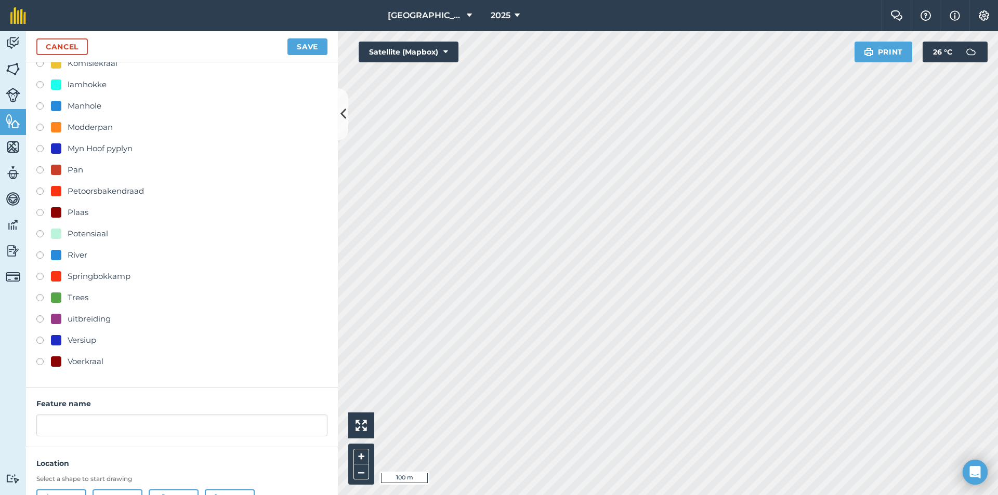
click at [80, 317] on div "uitbreiding" at bounding box center [89, 319] width 43 height 12
radio input "true"
type input "uitbreiding"
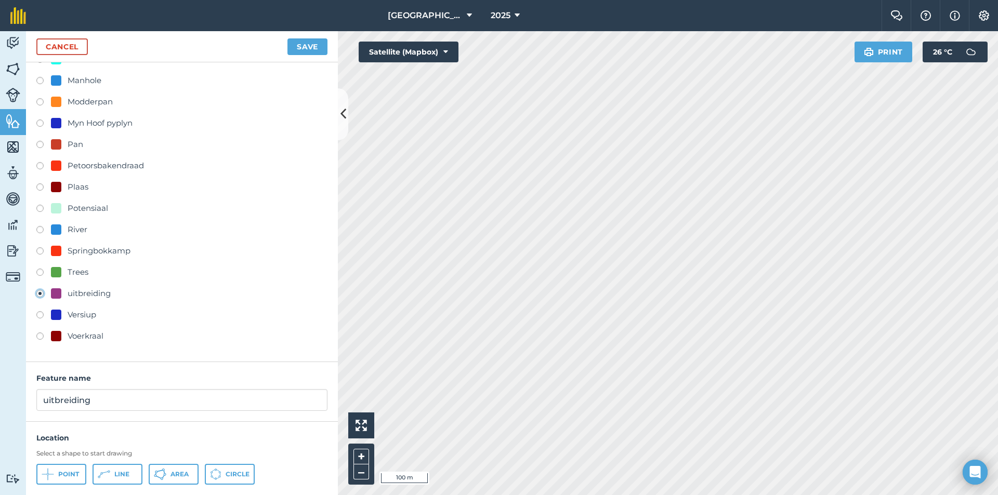
scroll to position [258, 0]
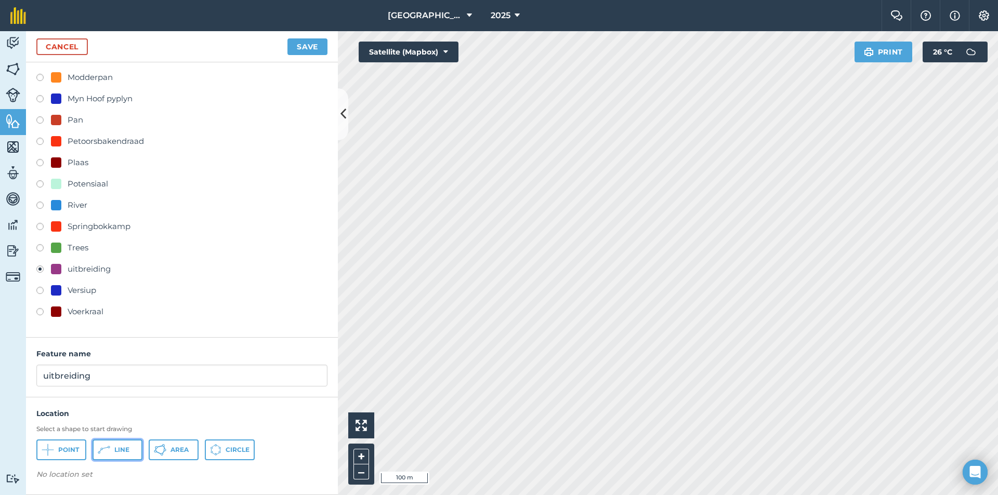
click at [123, 449] on span "Line" at bounding box center [121, 450] width 15 height 8
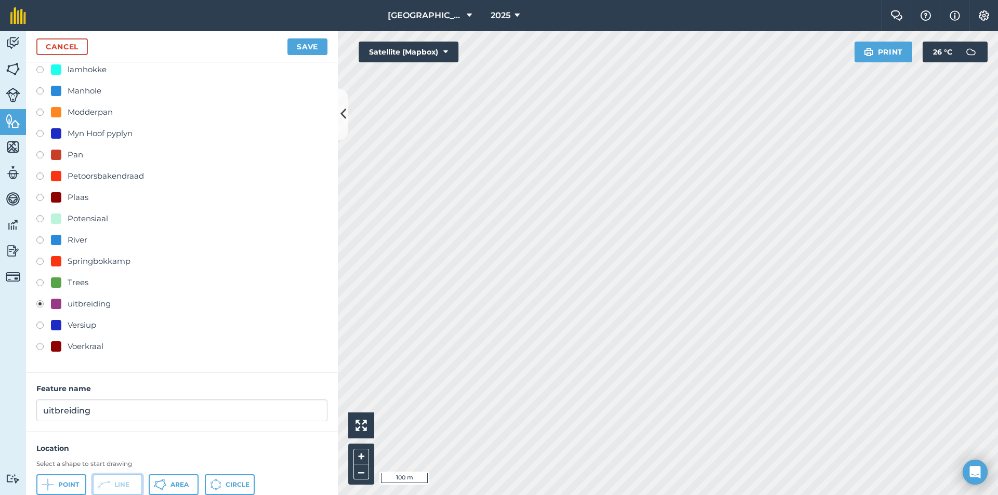
scroll to position [222, 0]
click at [48, 40] on link "Cancel" at bounding box center [61, 46] width 51 height 17
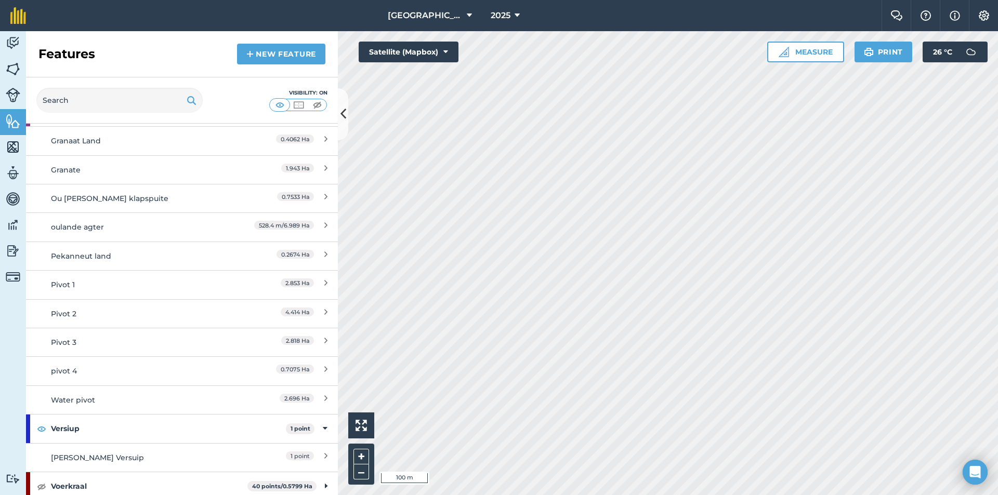
scroll to position [639, 0]
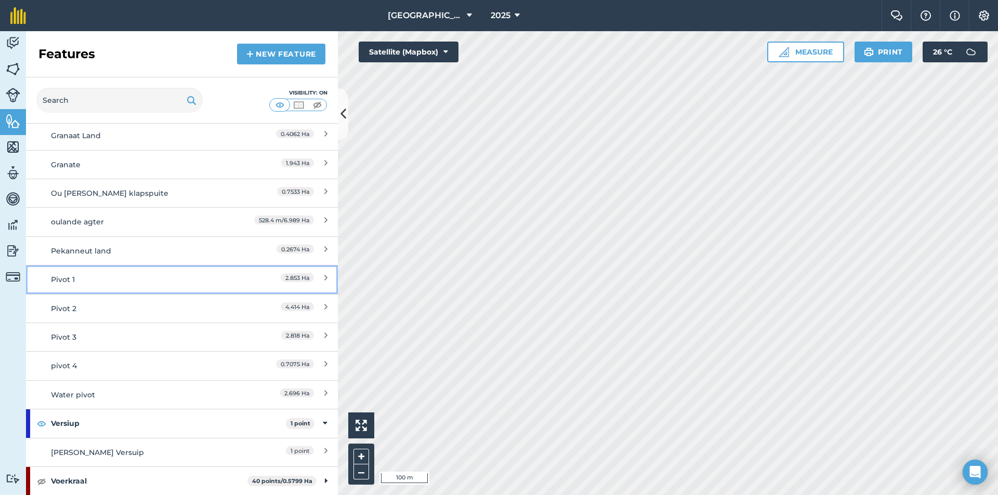
click at [115, 280] on div "Pivot 1" at bounding box center [143, 279] width 184 height 11
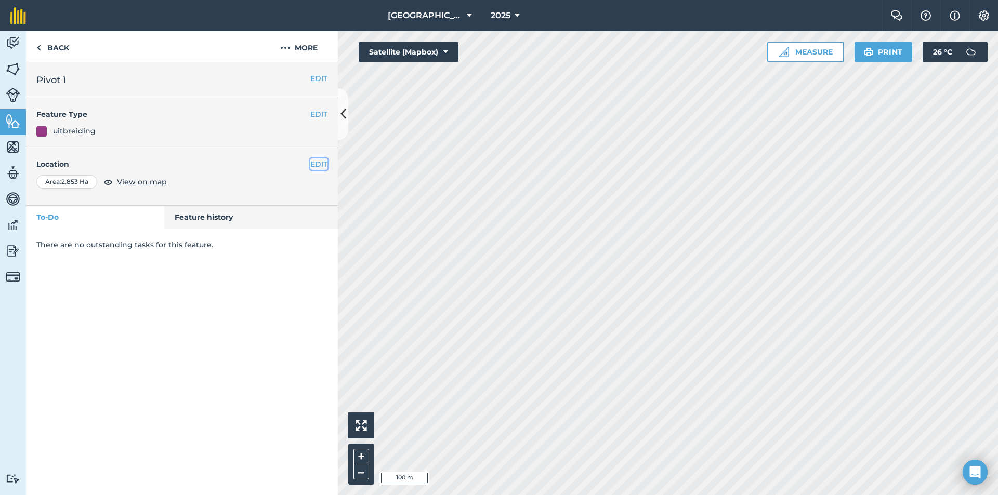
click at [320, 164] on button "EDIT" at bounding box center [318, 163] width 17 height 11
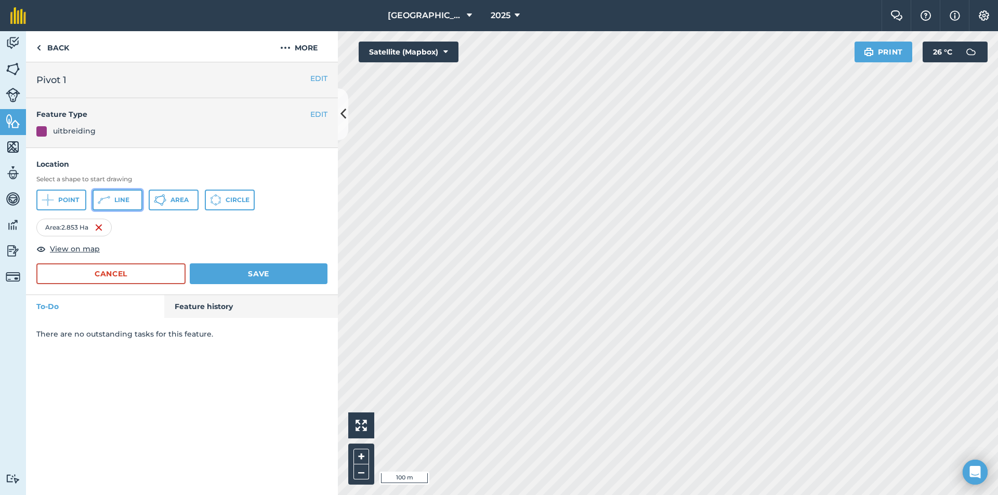
click at [126, 203] on span "Line" at bounding box center [121, 200] width 15 height 8
click at [189, 226] on img at bounding box center [187, 227] width 8 height 12
click at [113, 206] on button "Line" at bounding box center [117, 200] width 50 height 21
click at [120, 200] on span "Line" at bounding box center [121, 200] width 15 height 8
click at [122, 203] on span "Line" at bounding box center [121, 200] width 15 height 8
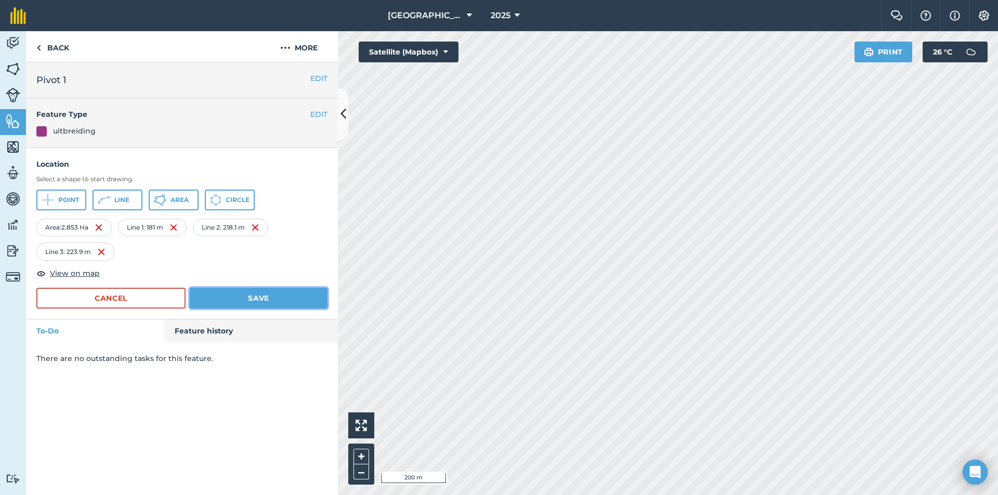
click at [231, 298] on button "Save" at bounding box center [259, 298] width 138 height 21
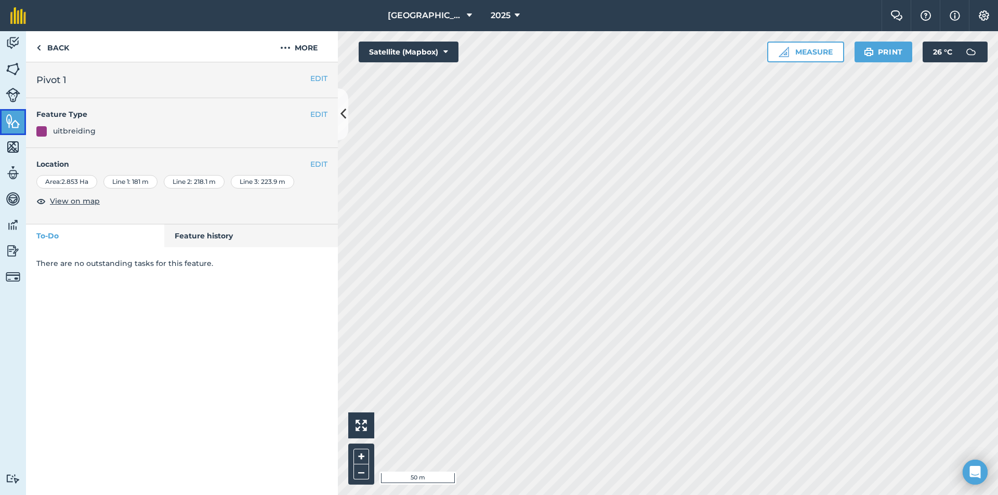
click at [12, 124] on img at bounding box center [13, 121] width 15 height 16
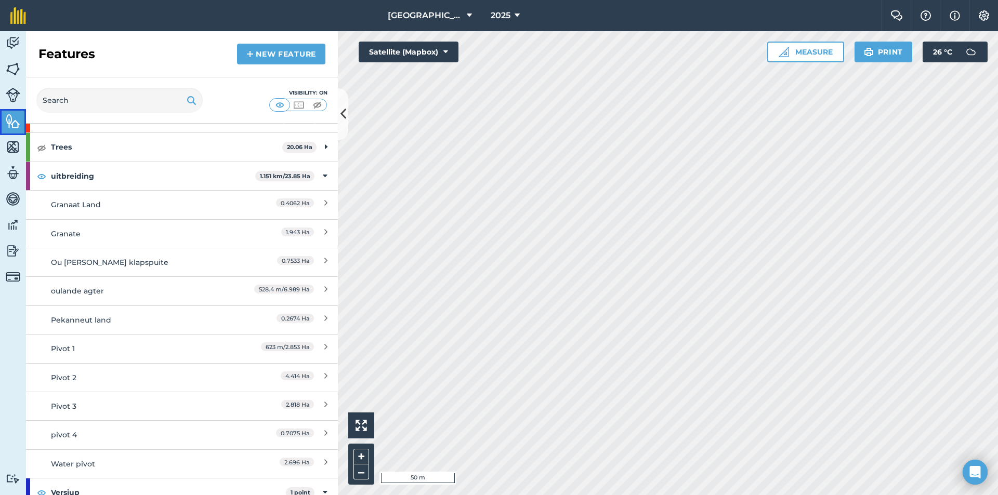
scroll to position [572, 0]
click at [144, 322] on div "Pekanneut land" at bounding box center [143, 317] width 184 height 11
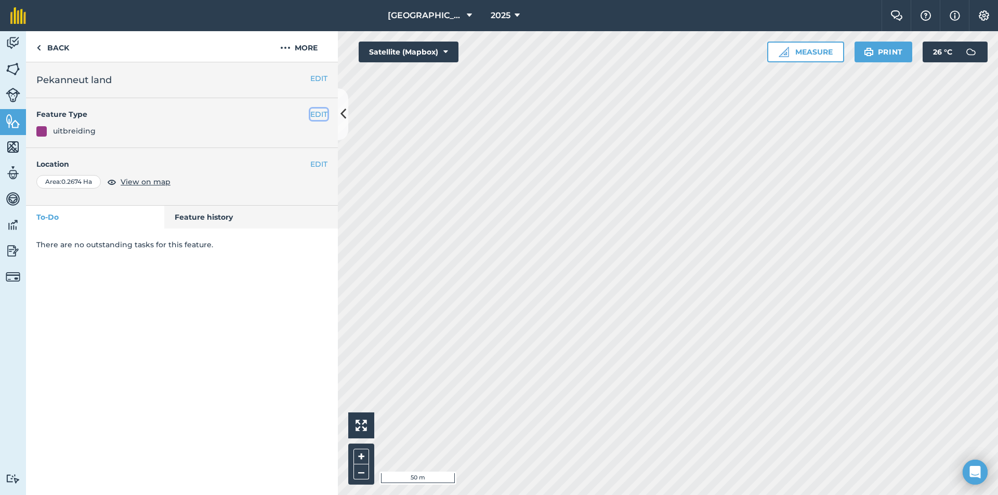
click at [317, 116] on button "EDIT" at bounding box center [318, 114] width 17 height 11
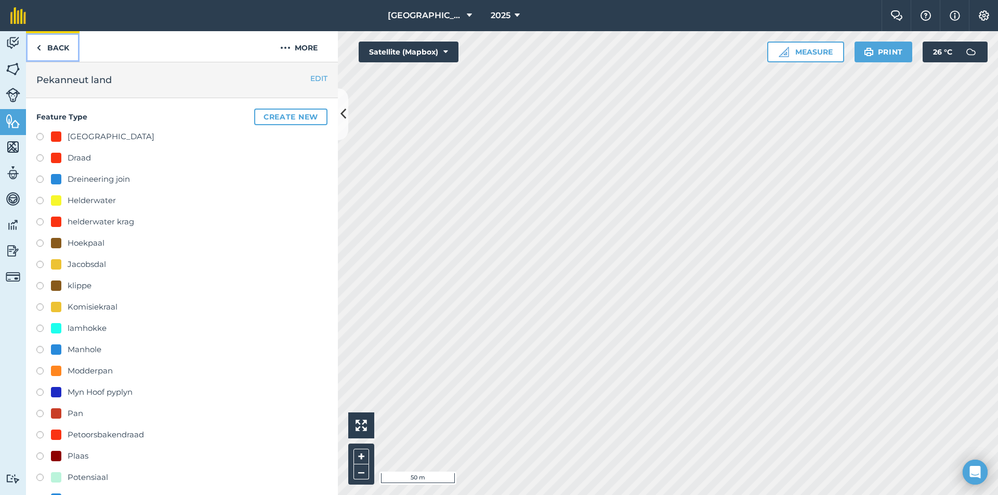
click at [58, 53] on link "Back" at bounding box center [53, 46] width 54 height 31
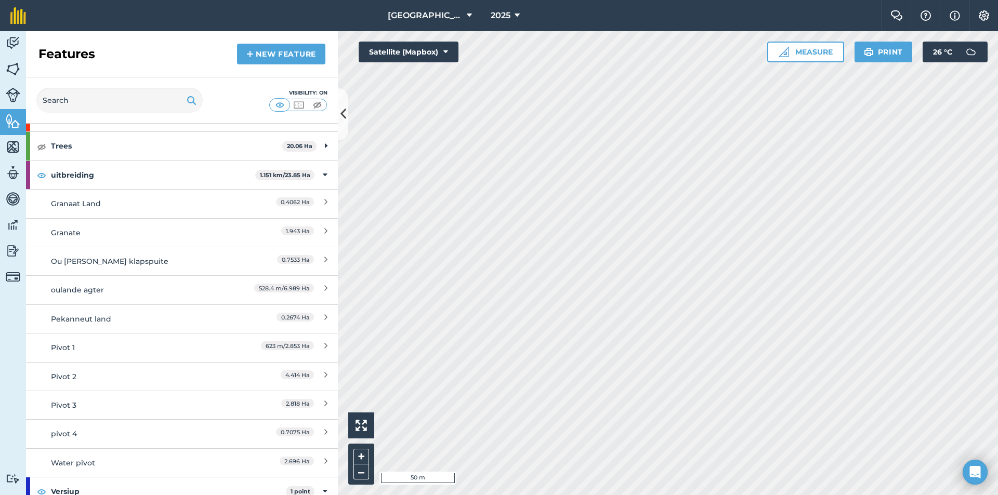
scroll to position [572, 0]
click at [123, 315] on div "Pekanneut land" at bounding box center [143, 317] width 184 height 11
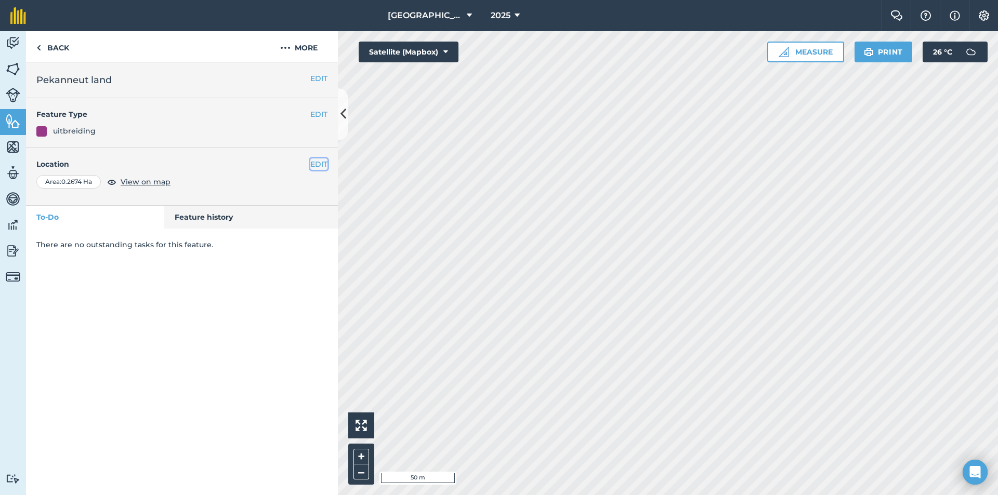
click at [311, 163] on button "EDIT" at bounding box center [318, 163] width 17 height 11
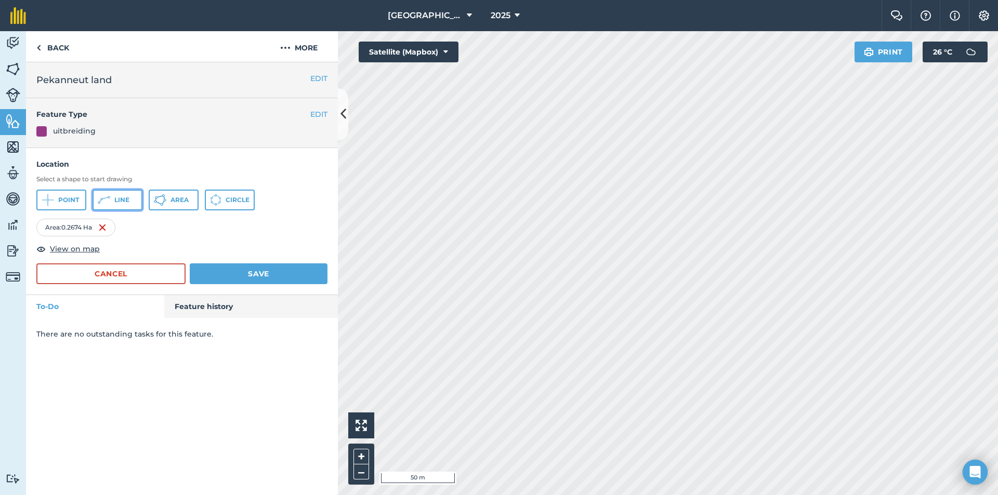
click at [112, 194] on button "Line" at bounding box center [117, 200] width 50 height 21
click at [105, 195] on icon at bounding box center [104, 200] width 12 height 12
drag, startPoint x: 607, startPoint y: 419, endPoint x: 265, endPoint y: 221, distance: 395.5
click at [265, 221] on div "Line 2 : 46.54 m" at bounding box center [243, 228] width 79 height 18
drag, startPoint x: 280, startPoint y: 231, endPoint x: 273, endPoint y: 228, distance: 7.4
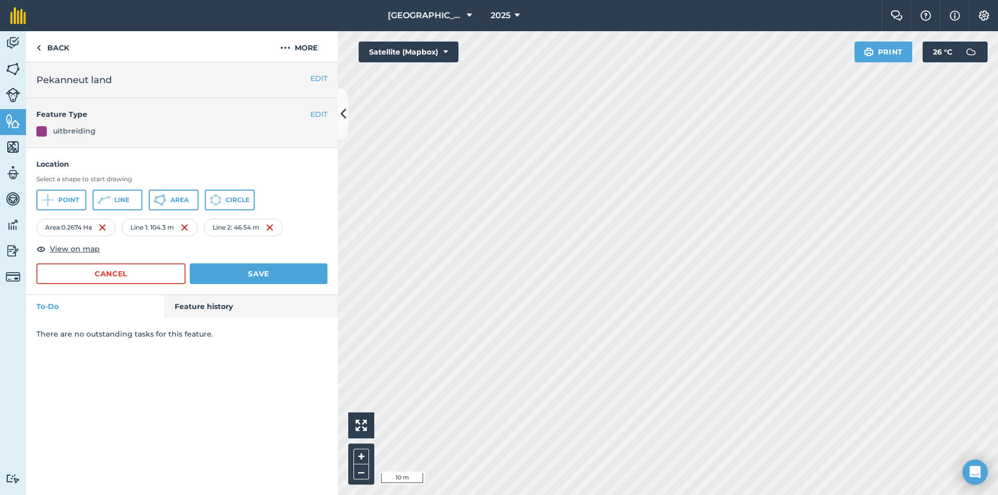
click at [279, 231] on div "Line 2 : 46.54 m" at bounding box center [243, 228] width 79 height 18
click at [272, 228] on img at bounding box center [270, 227] width 8 height 12
click at [115, 195] on button "Line" at bounding box center [117, 200] width 50 height 21
click at [272, 226] on img at bounding box center [269, 227] width 8 height 12
click at [120, 194] on button "Line" at bounding box center [117, 200] width 50 height 21
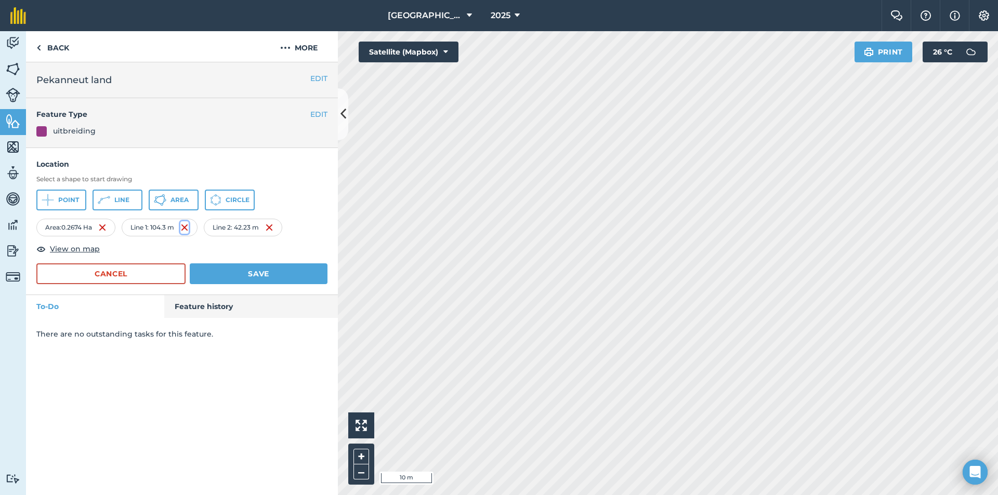
click at [189, 227] on img at bounding box center [184, 227] width 8 height 12
click at [194, 224] on img at bounding box center [191, 227] width 8 height 12
click at [123, 196] on span "Line" at bounding box center [121, 200] width 15 height 8
click at [131, 201] on button "Line" at bounding box center [117, 200] width 50 height 21
click at [274, 272] on button "Save" at bounding box center [259, 273] width 138 height 21
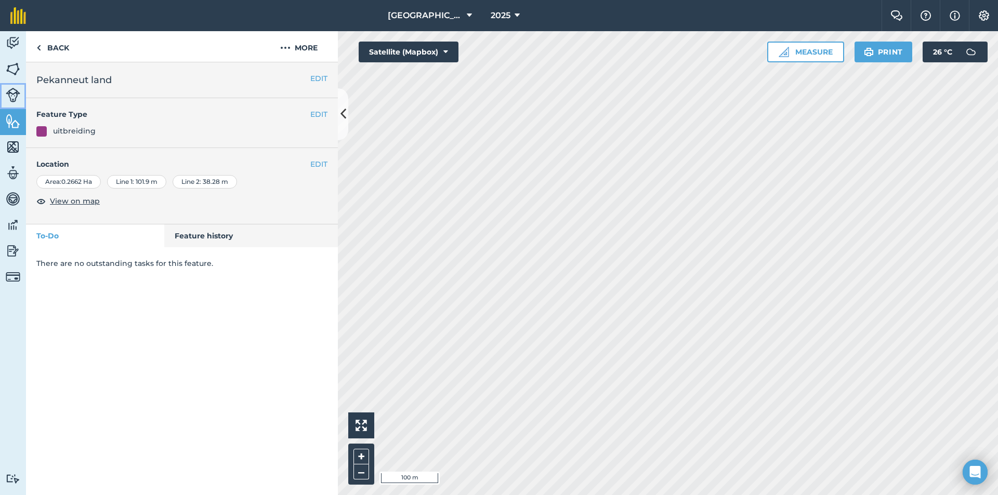
click at [8, 93] on img at bounding box center [13, 95] width 15 height 15
